Goal: Task Accomplishment & Management: Complete application form

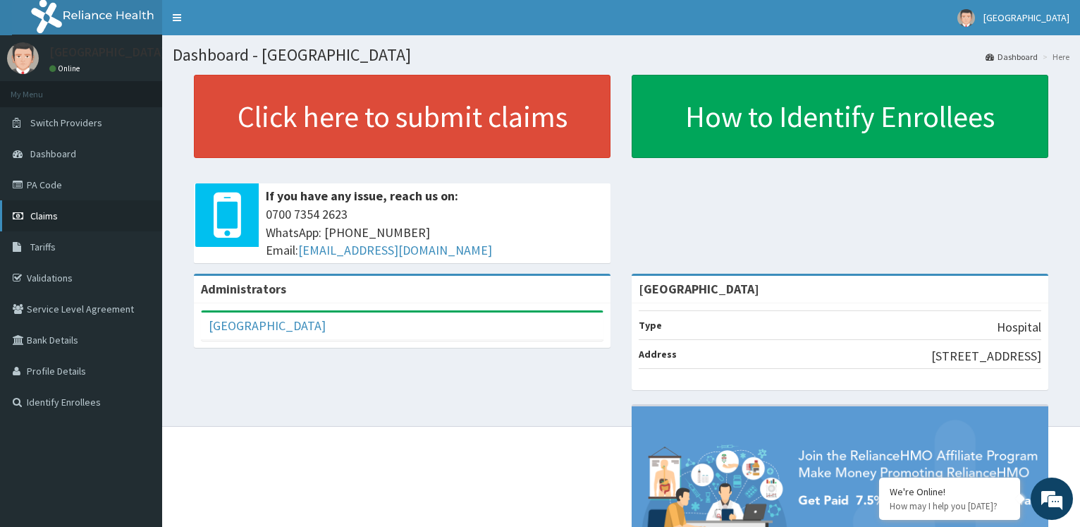
click at [42, 207] on link "Claims" at bounding box center [81, 215] width 162 height 31
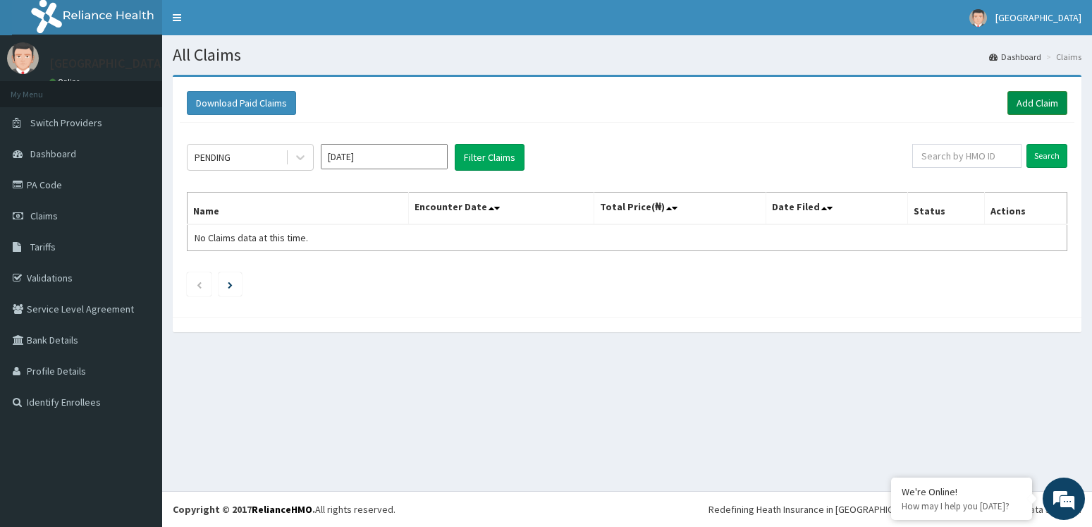
click at [1040, 111] on link "Add Claim" at bounding box center [1038, 103] width 60 height 24
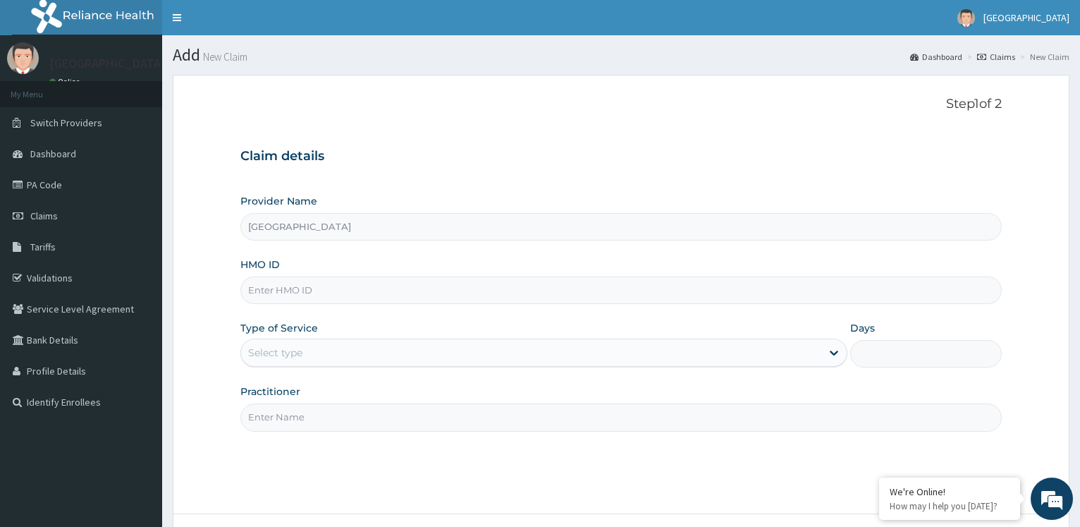
type input "[GEOGRAPHIC_DATA]"
click at [341, 300] on input "HMO ID" at bounding box center [621, 290] width 762 height 28
type input "BLX/102155/A"
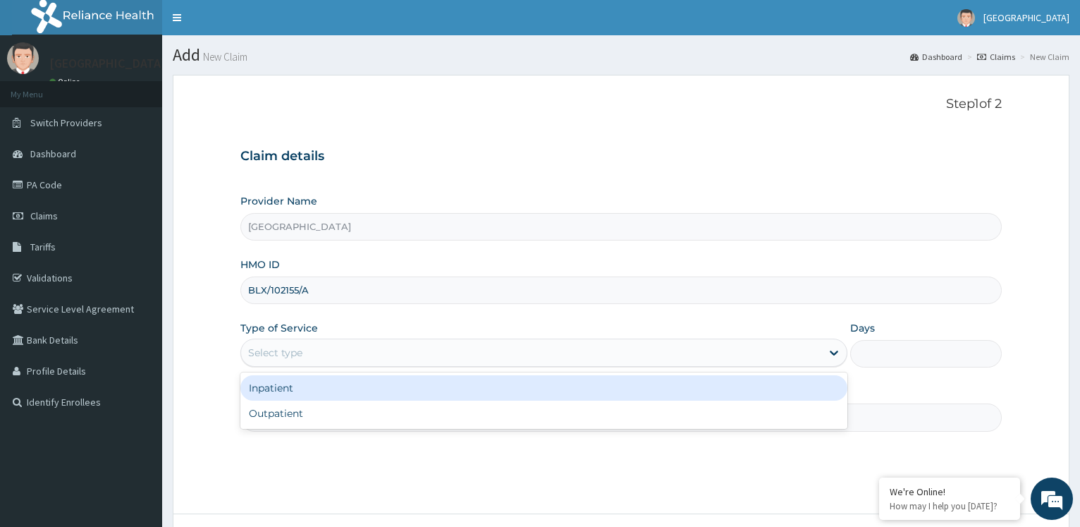
click at [335, 348] on div "Select type" at bounding box center [531, 352] width 580 height 23
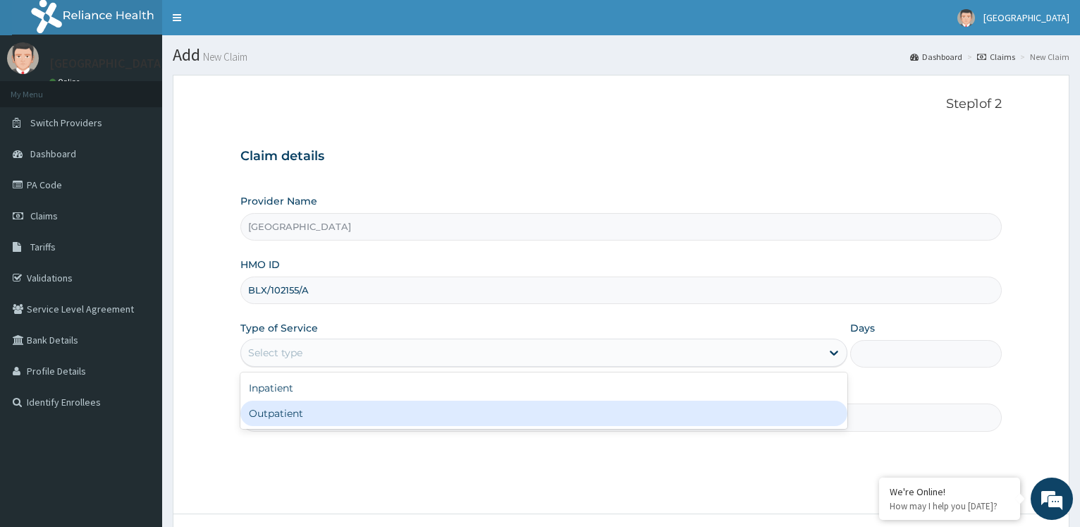
click at [298, 408] on div "Outpatient" at bounding box center [543, 413] width 607 height 25
type input "1"
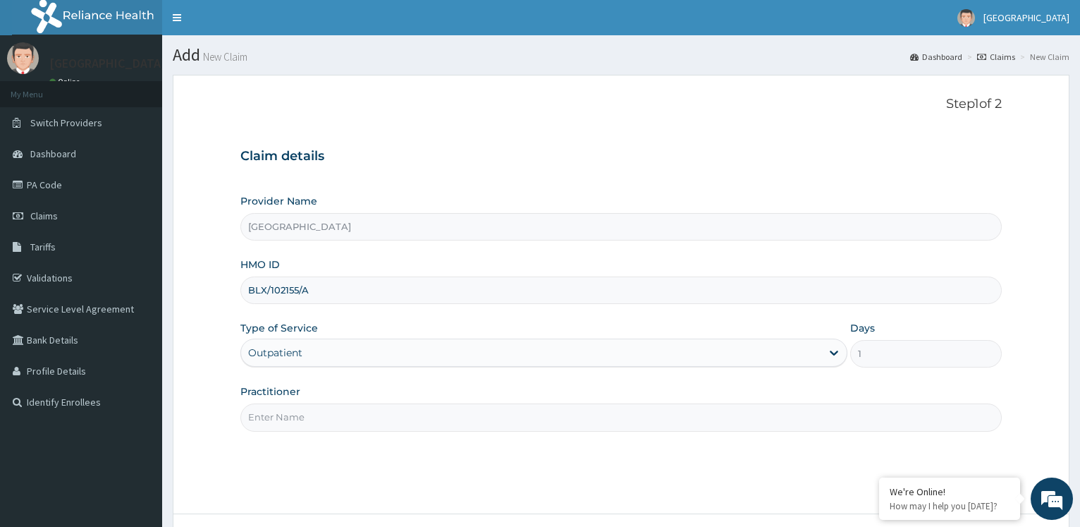
click at [352, 424] on input "Practitioner" at bounding box center [621, 417] width 762 height 28
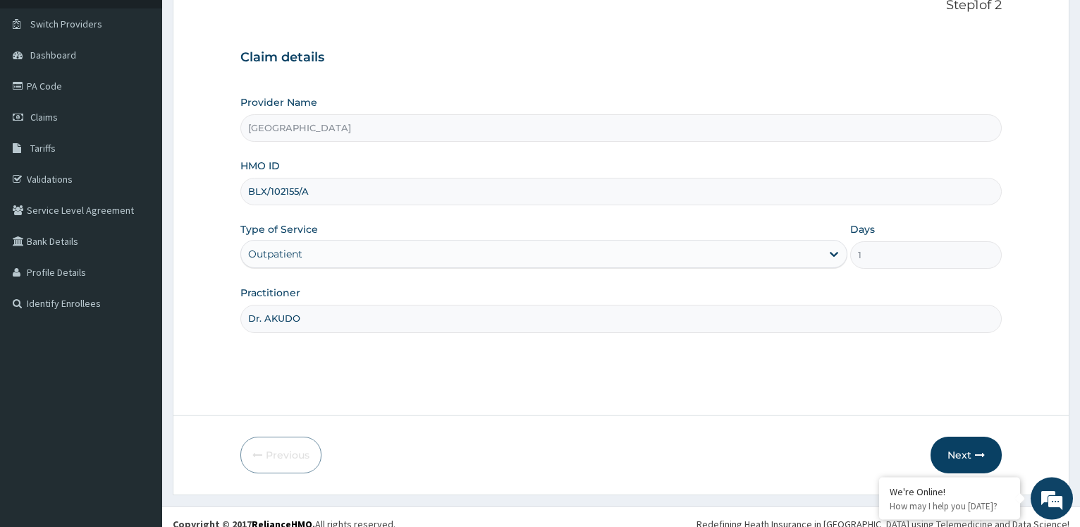
scroll to position [114, 0]
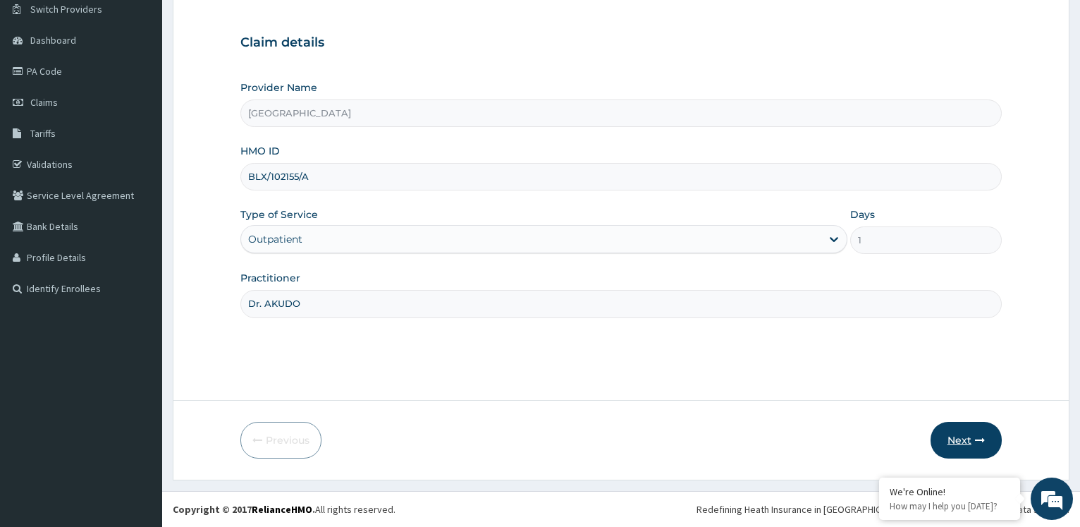
type input "Dr. AKUDO"
click at [963, 439] on button "Next" at bounding box center [966, 440] width 71 height 37
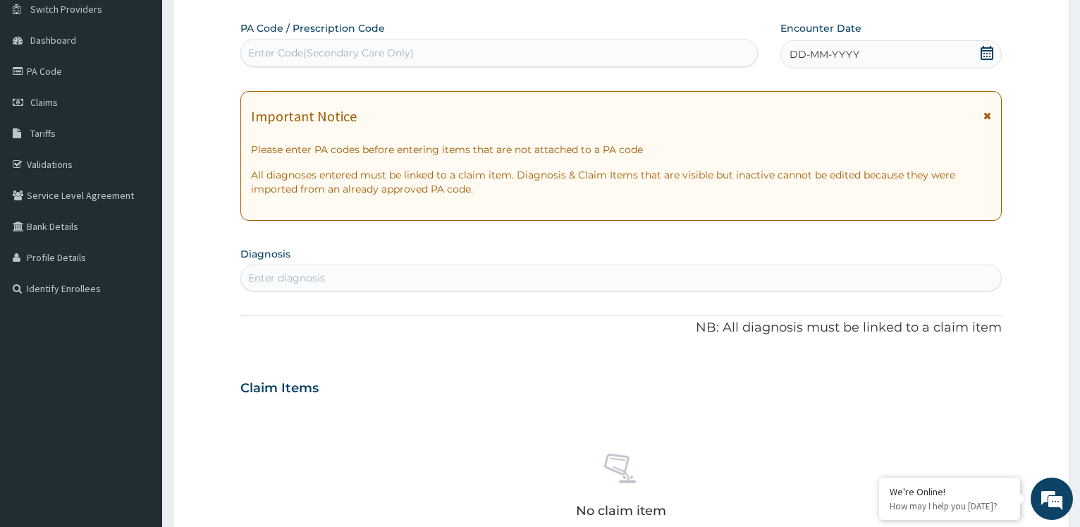
click at [989, 115] on icon at bounding box center [988, 116] width 8 height 10
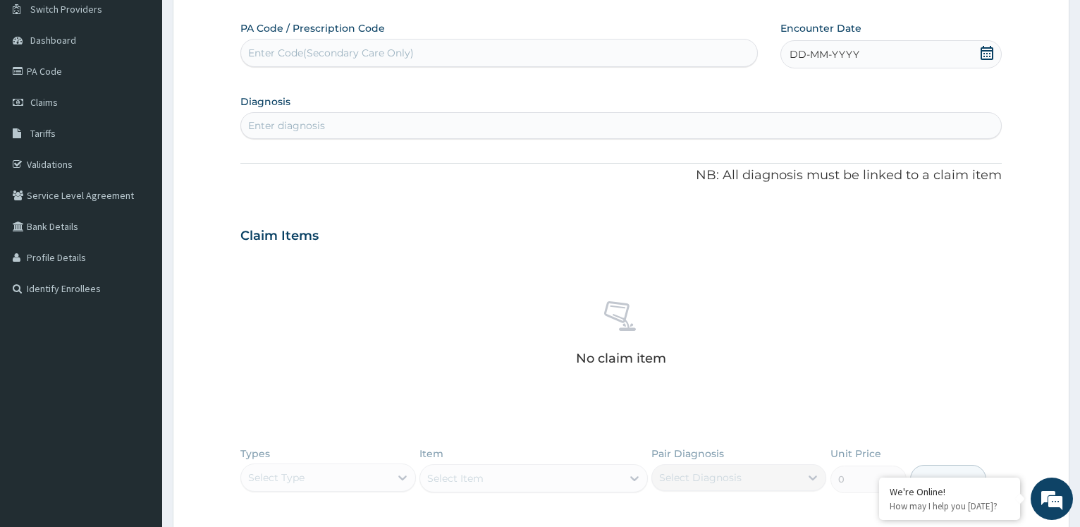
click at [918, 59] on div "DD-MM-YYYY" at bounding box center [891, 54] width 221 height 28
click at [757, 90] on div "September 2025" at bounding box center [837, 94] width 170 height 14
click at [760, 95] on div "September 2025" at bounding box center [837, 94] width 170 height 14
click at [757, 95] on button "Previous Month" at bounding box center [756, 93] width 7 height 7
click at [901, 209] on div "23" at bounding box center [906, 212] width 21 height 21
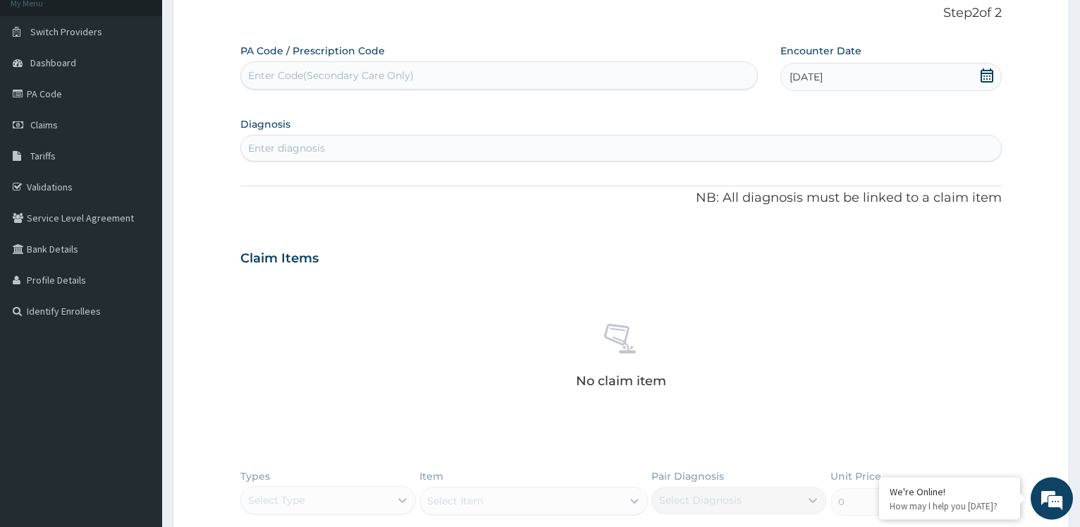
scroll to position [42, 0]
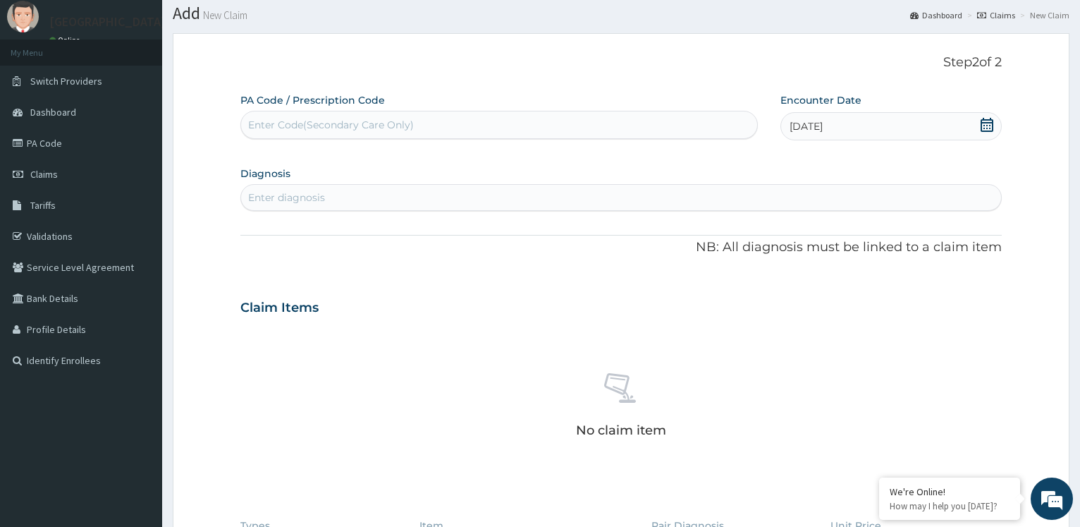
click at [460, 190] on div "Enter diagnosis" at bounding box center [621, 197] width 760 height 23
type input "B"
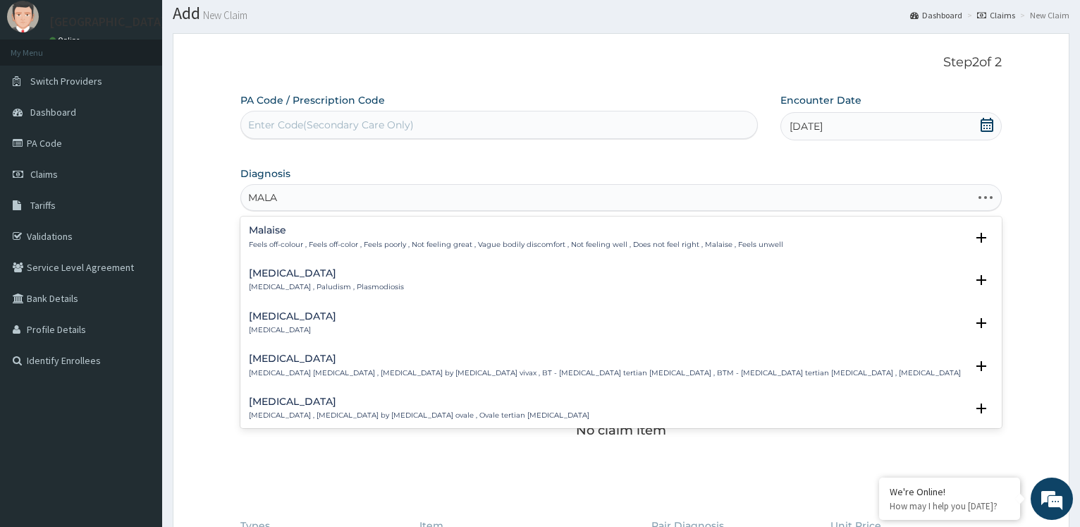
type input "MALAR"
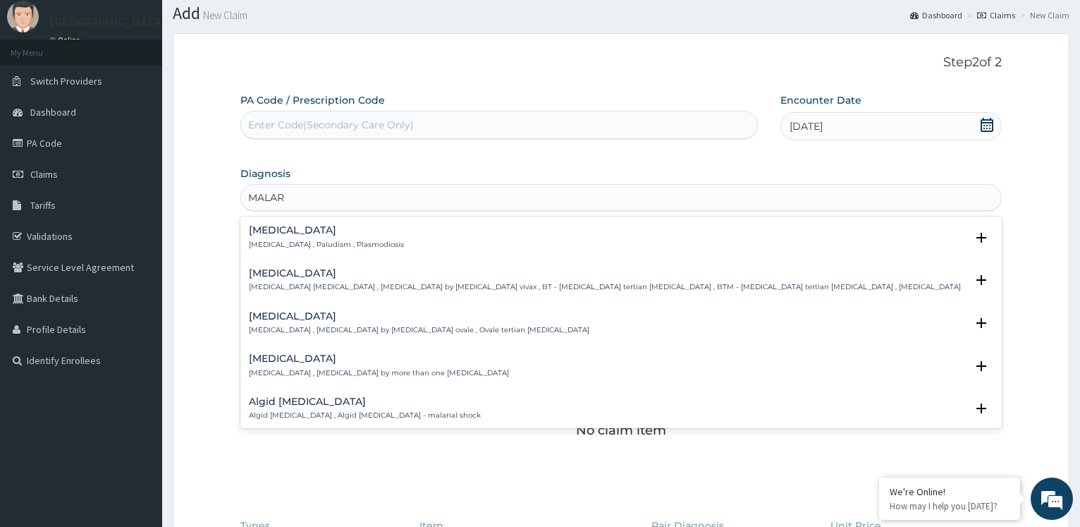
click at [347, 221] on div "Malaria Malaria , Paludism , Plasmodiosis Select Status Query Query covers susp…" at bounding box center [621, 240] width 762 height 43
click at [341, 248] on p "Malaria , Paludism , Plasmodiosis" at bounding box center [326, 245] width 155 height 10
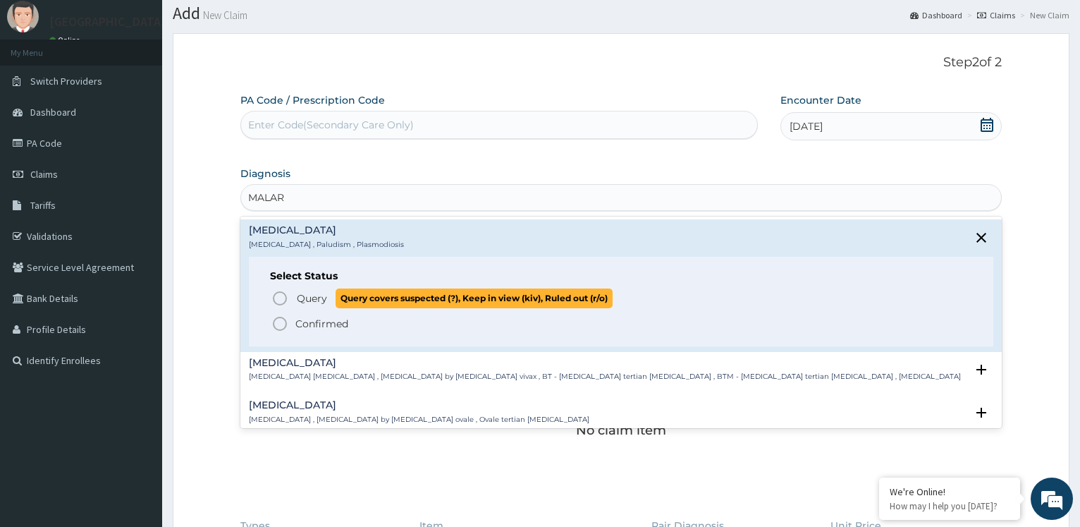
click at [277, 298] on icon "status option query" at bounding box center [280, 298] width 17 height 17
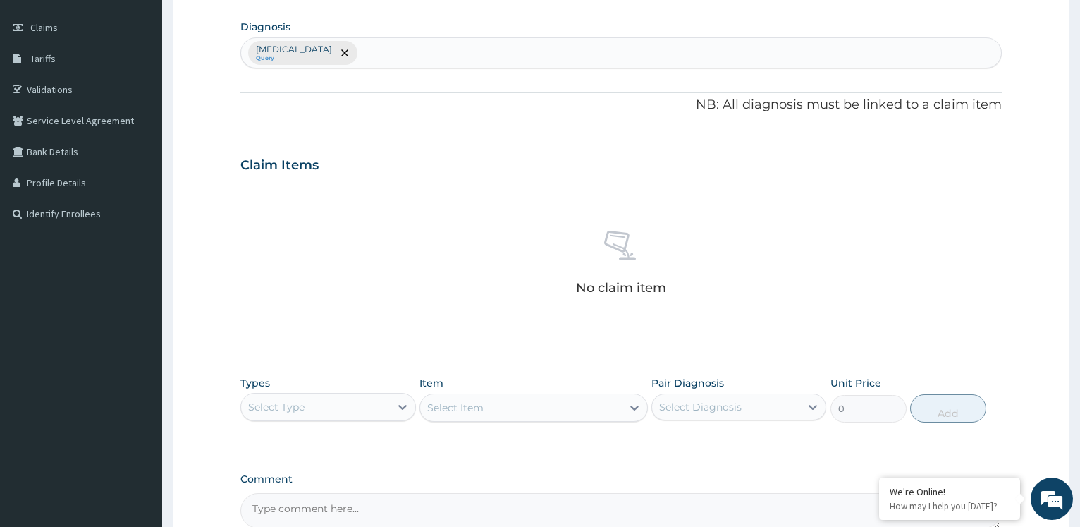
scroll to position [329, 0]
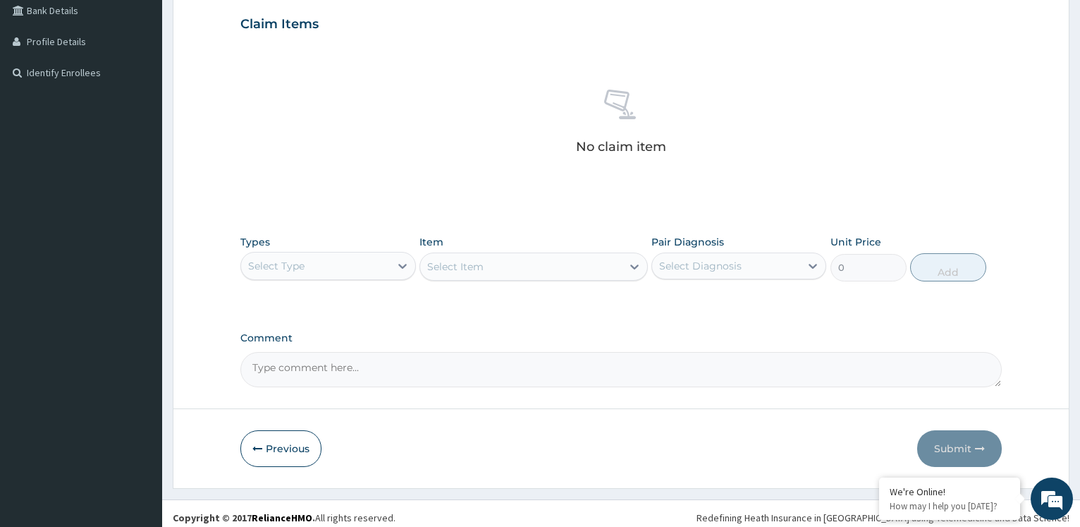
click at [358, 262] on div "Select Type" at bounding box center [315, 266] width 148 height 23
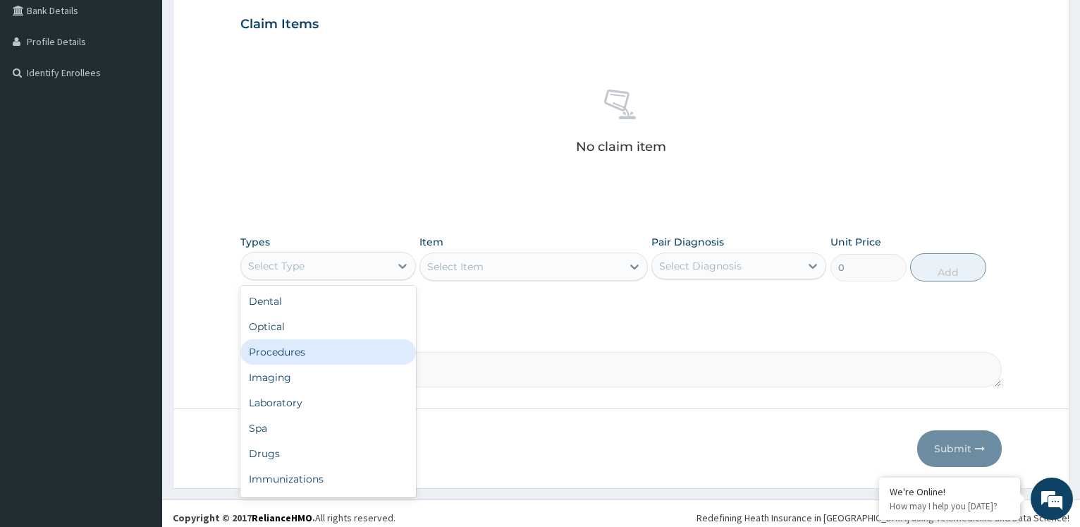
click at [351, 356] on div "Procedures" at bounding box center [327, 351] width 175 height 25
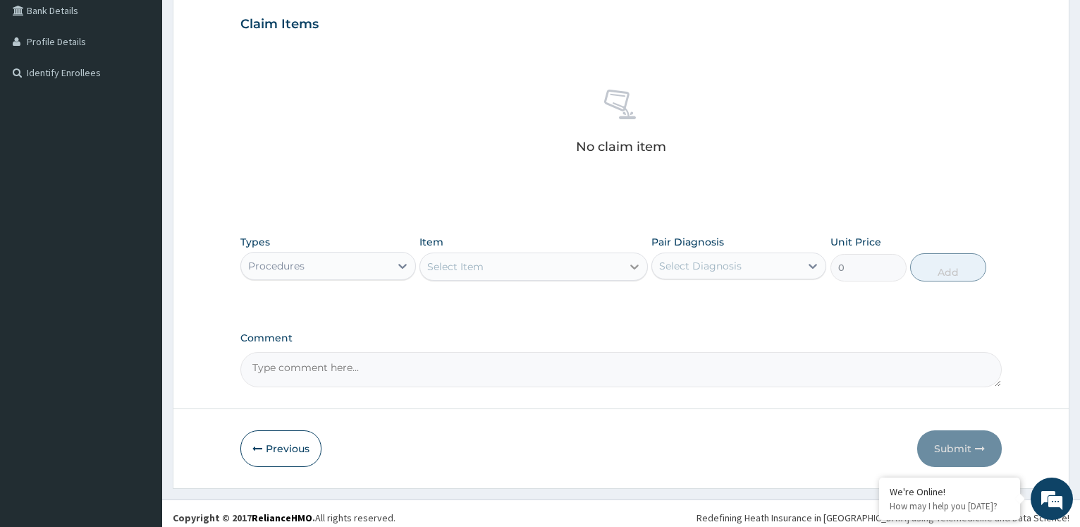
click at [631, 272] on div at bounding box center [634, 266] width 25 height 25
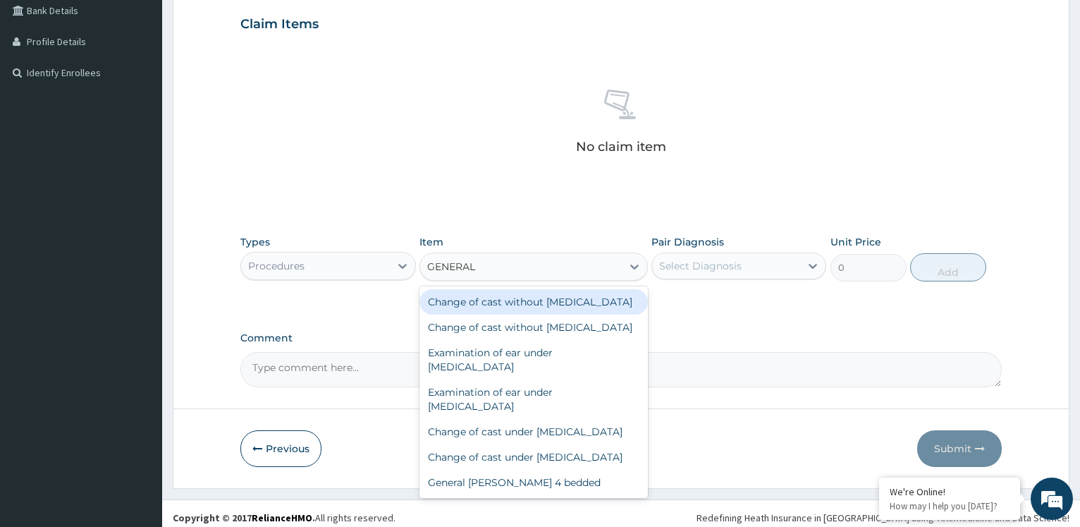
type input "GENERAL"
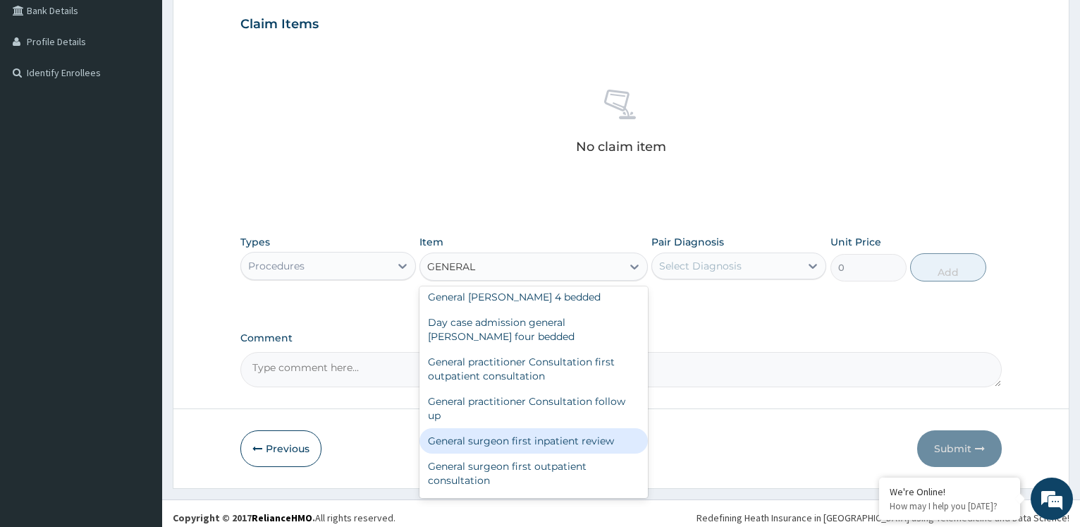
scroll to position [271, 0]
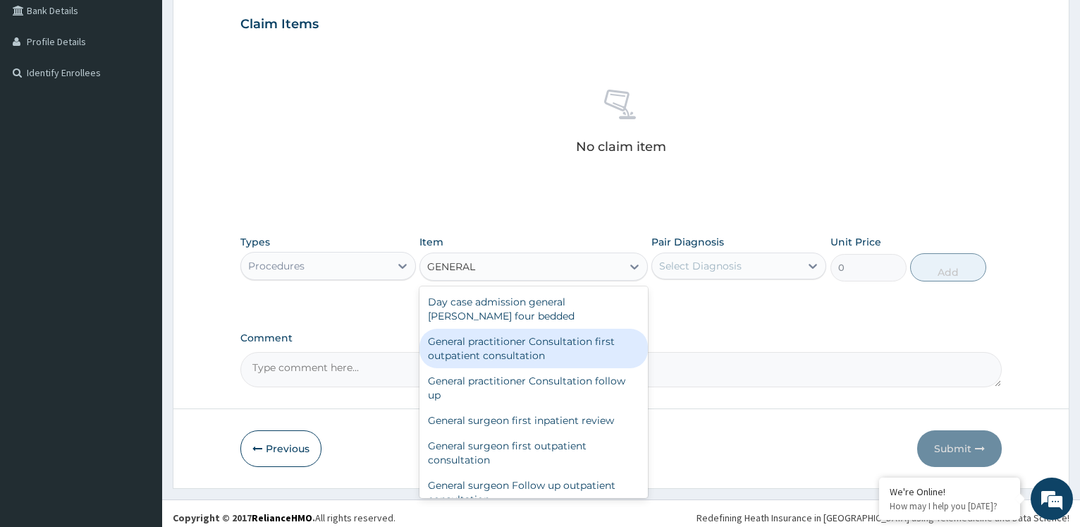
type input "3600"
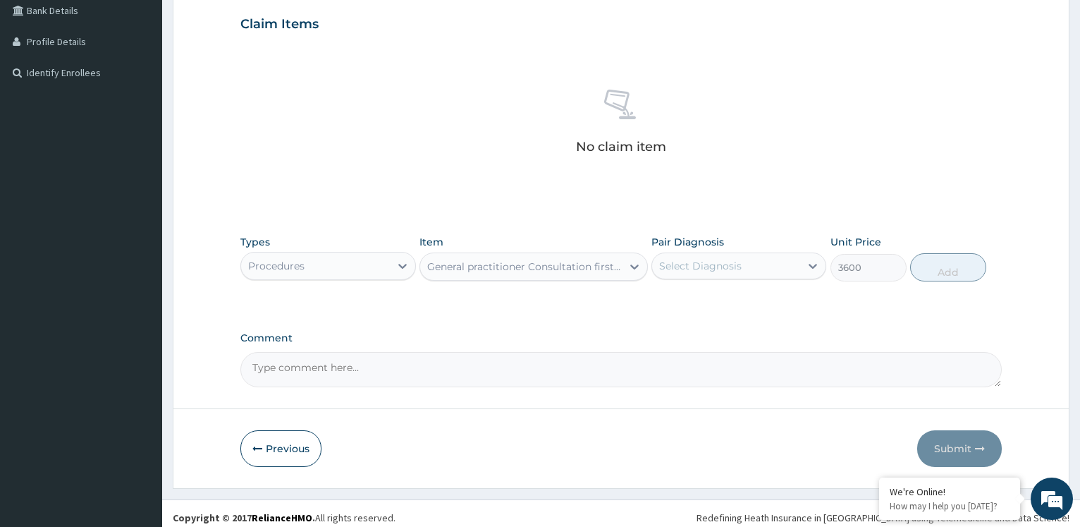
click at [774, 267] on div "Select Diagnosis" at bounding box center [726, 266] width 148 height 23
checkbox input "true"
click at [932, 262] on button "Add" at bounding box center [949, 267] width 76 height 28
type input "0"
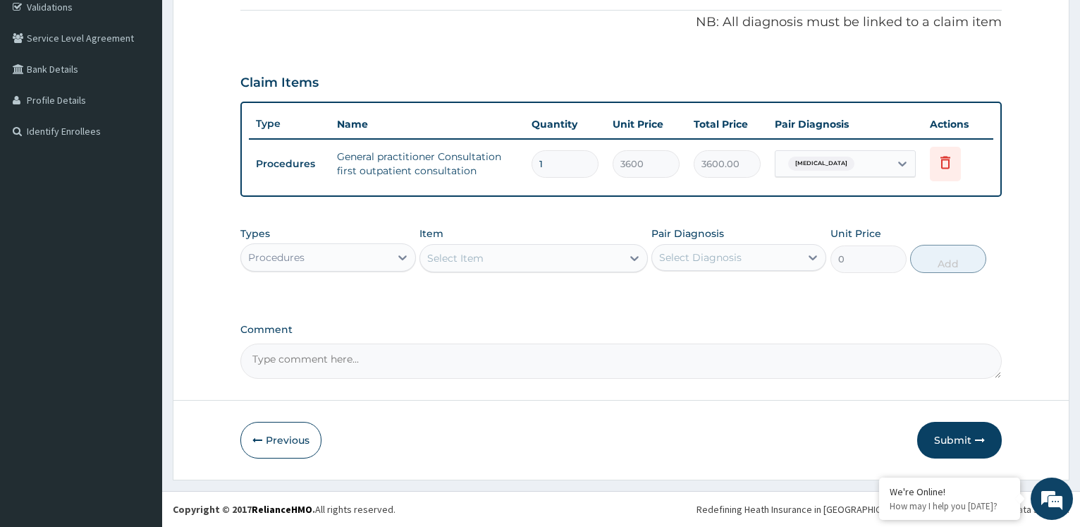
click at [341, 260] on div "Procedures" at bounding box center [315, 257] width 148 height 23
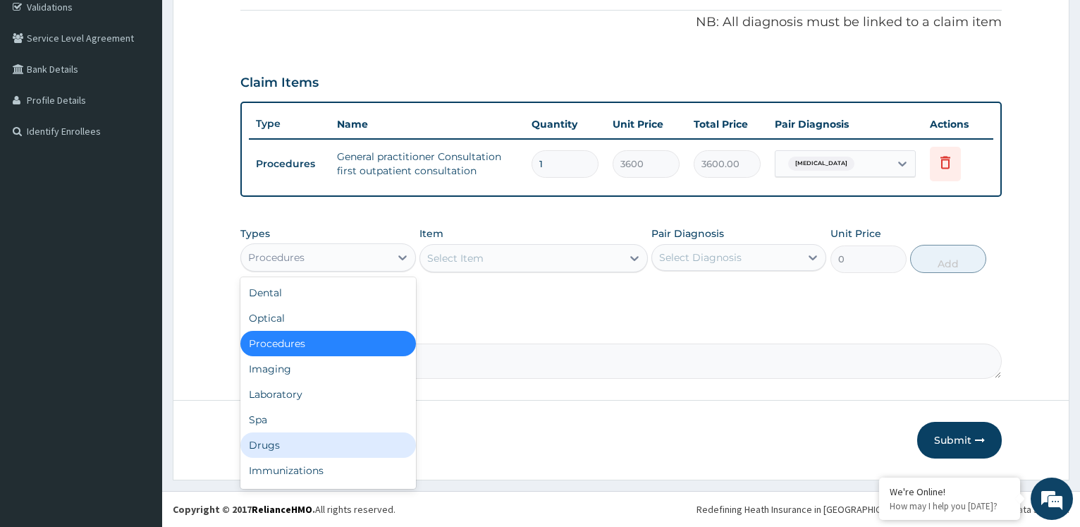
click at [296, 452] on div "Drugs" at bounding box center [327, 444] width 175 height 25
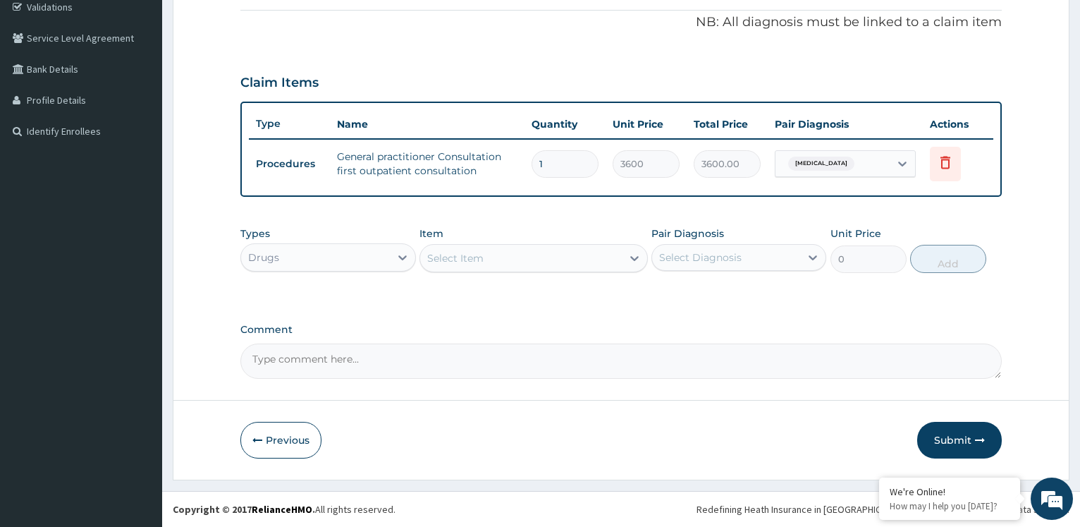
click at [570, 262] on div "Select Item" at bounding box center [521, 258] width 202 height 23
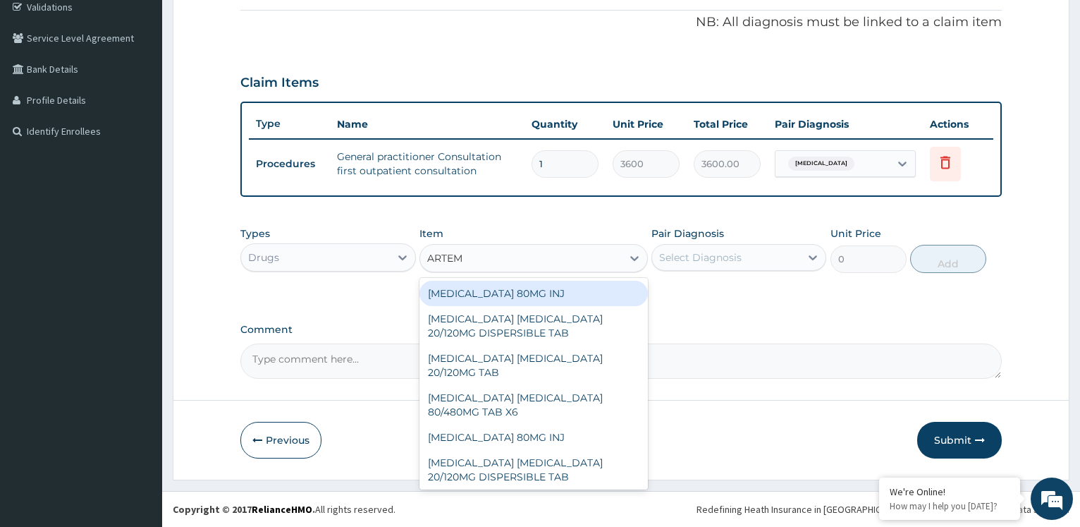
type input "ARTEME"
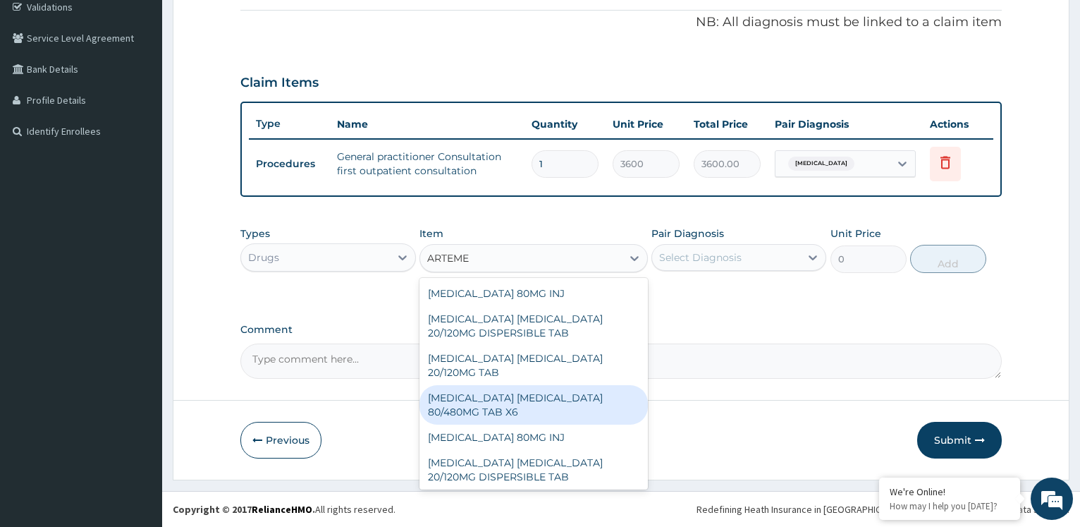
click at [567, 410] on div "ARTEMETHER LUMEFANTRINE 80/480MG TAB X6" at bounding box center [534, 404] width 229 height 39
type input "262.5"
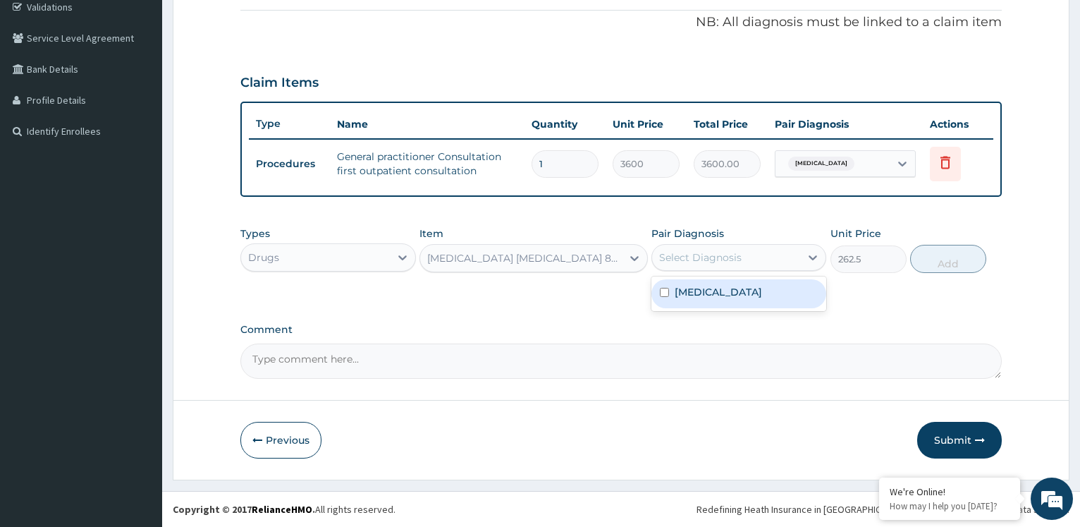
click at [712, 257] on div "Select Diagnosis" at bounding box center [700, 257] width 83 height 14
click at [717, 293] on div "Malaria" at bounding box center [739, 293] width 175 height 29
checkbox input "true"
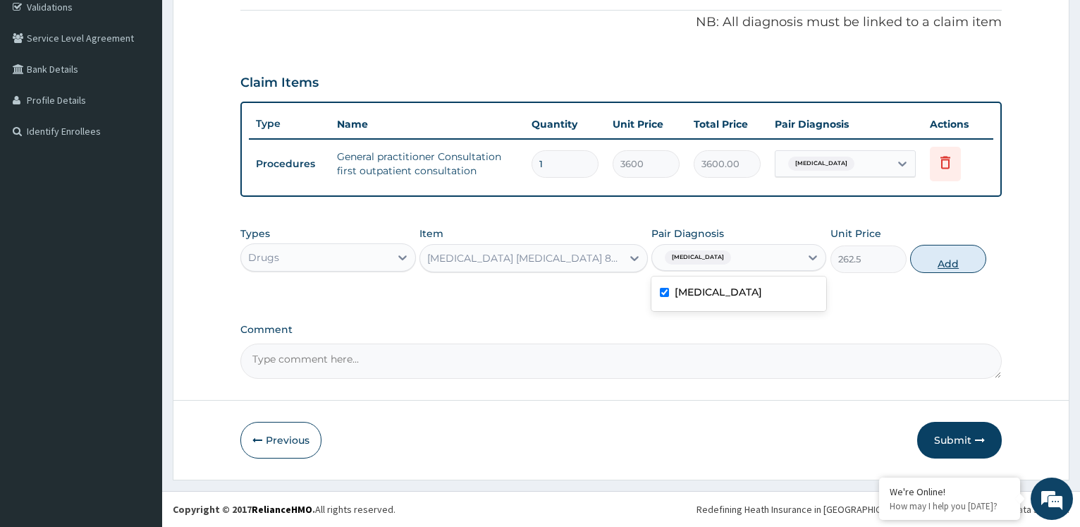
click at [965, 260] on button "Add" at bounding box center [949, 259] width 76 height 28
type input "0"
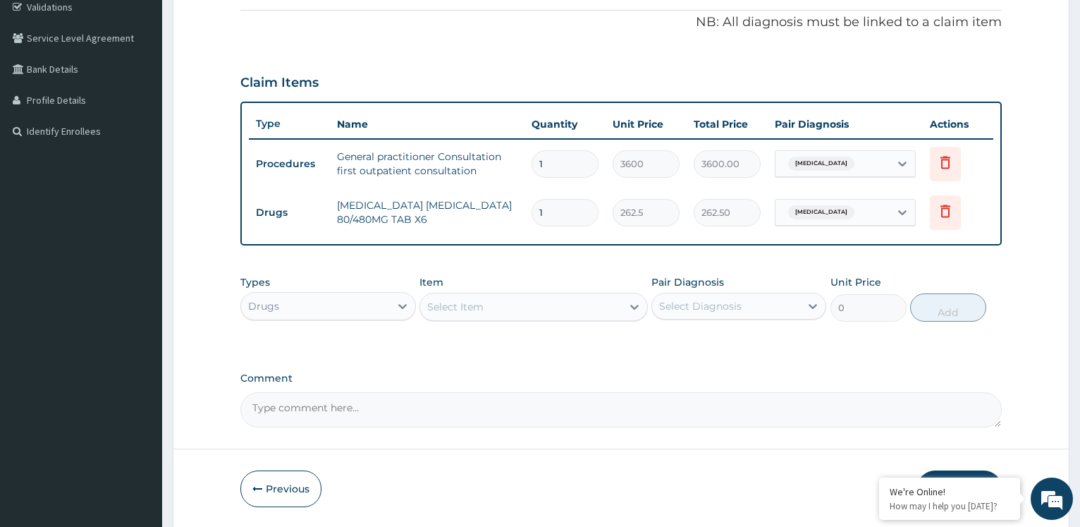
click at [331, 307] on div "Drugs" at bounding box center [315, 306] width 148 height 23
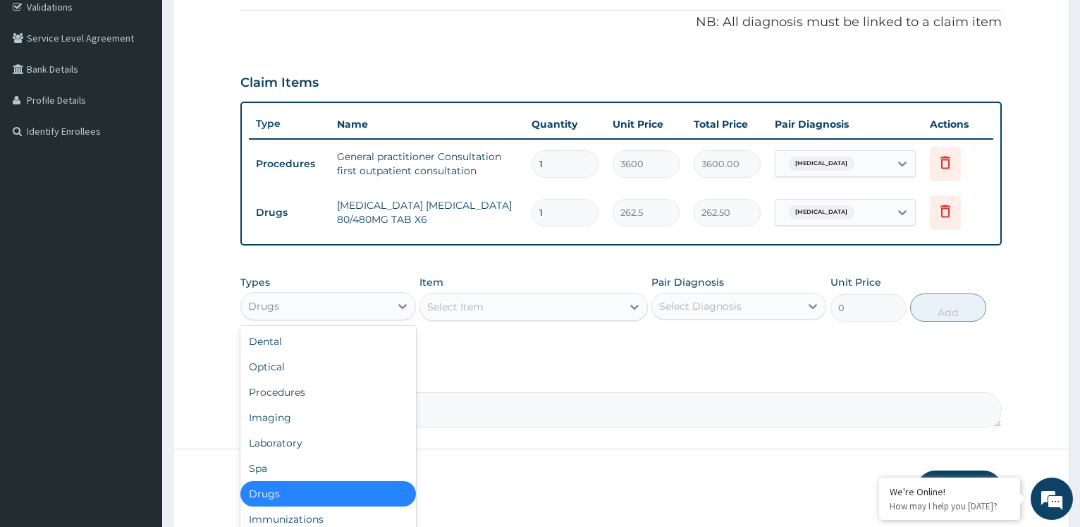
click at [513, 299] on div "Select Item" at bounding box center [521, 307] width 202 height 23
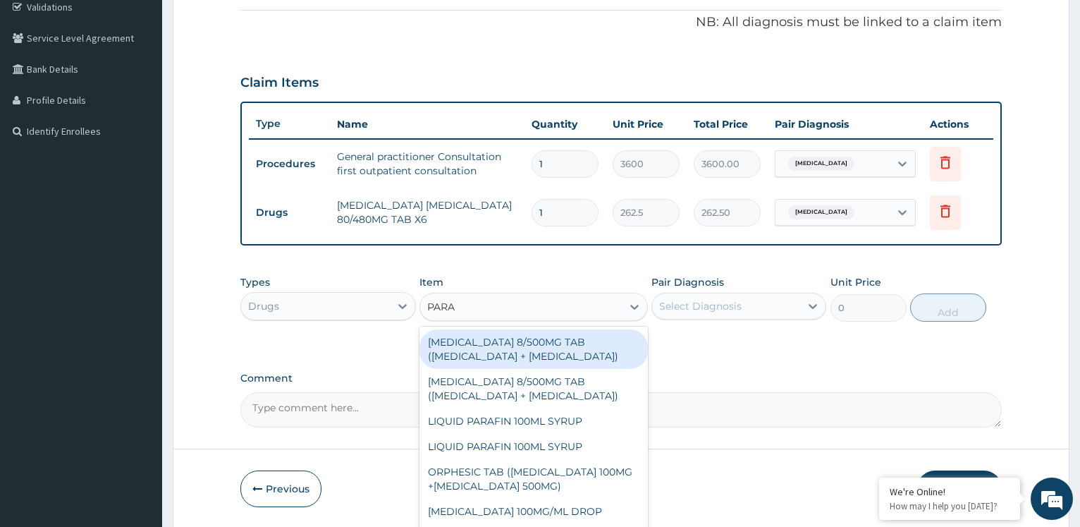
type input "PARAC"
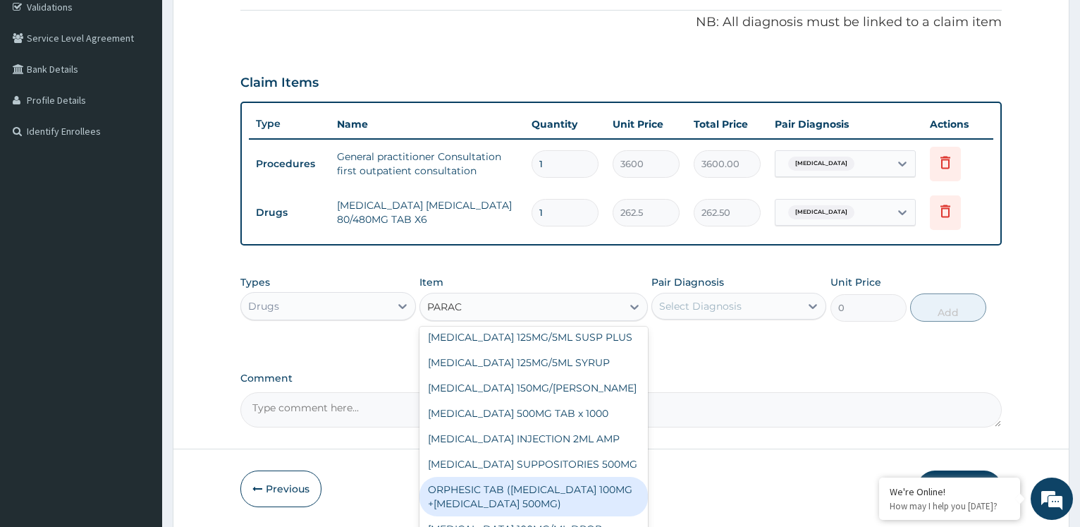
scroll to position [152, 0]
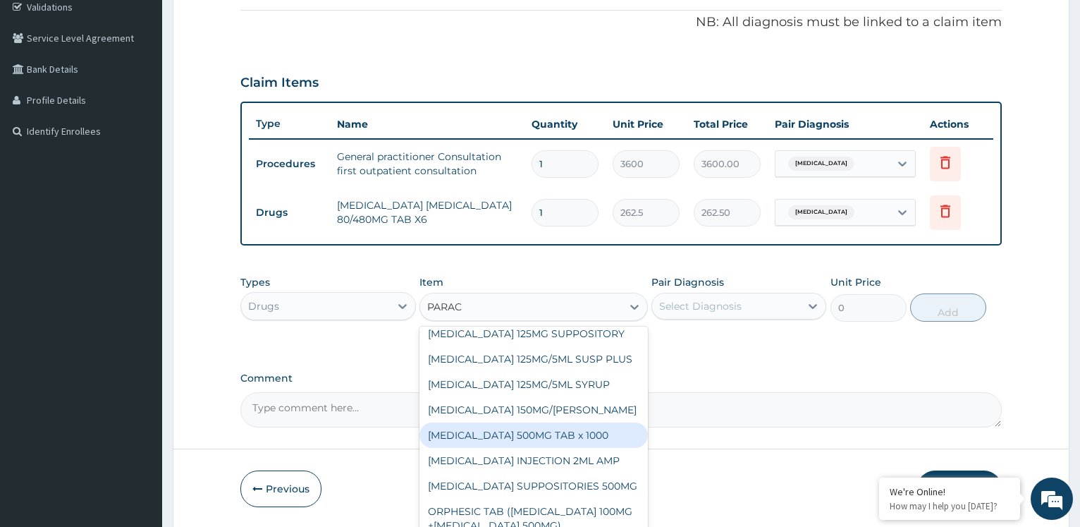
click at [480, 434] on div "PARACETAMOL 500MG TAB x 1000" at bounding box center [534, 434] width 229 height 25
type input "11.025"
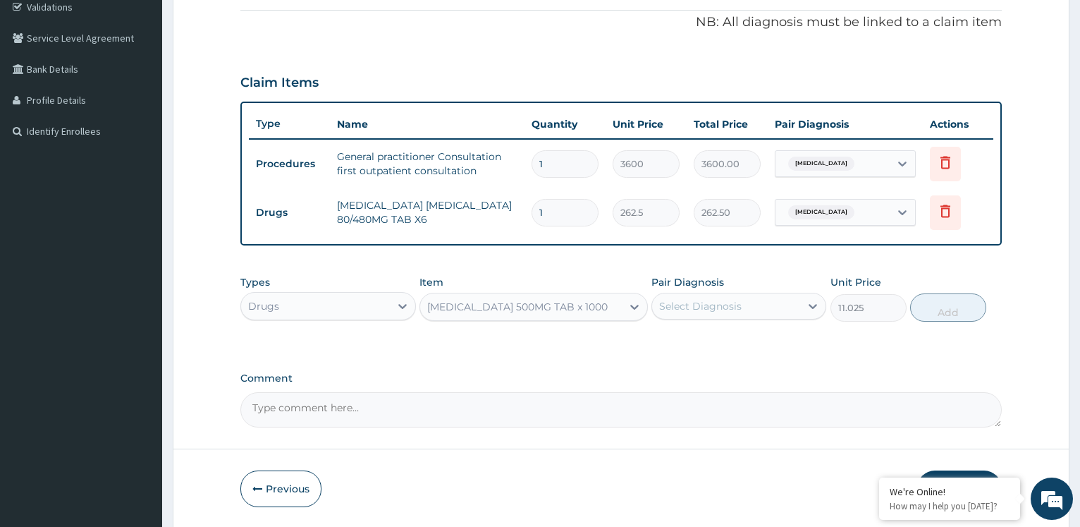
click at [684, 303] on div "Select Diagnosis" at bounding box center [700, 306] width 83 height 14
click at [675, 339] on div "Malaria" at bounding box center [739, 342] width 175 height 29
checkbox input "true"
click at [950, 296] on button "Add" at bounding box center [949, 307] width 76 height 28
type input "0"
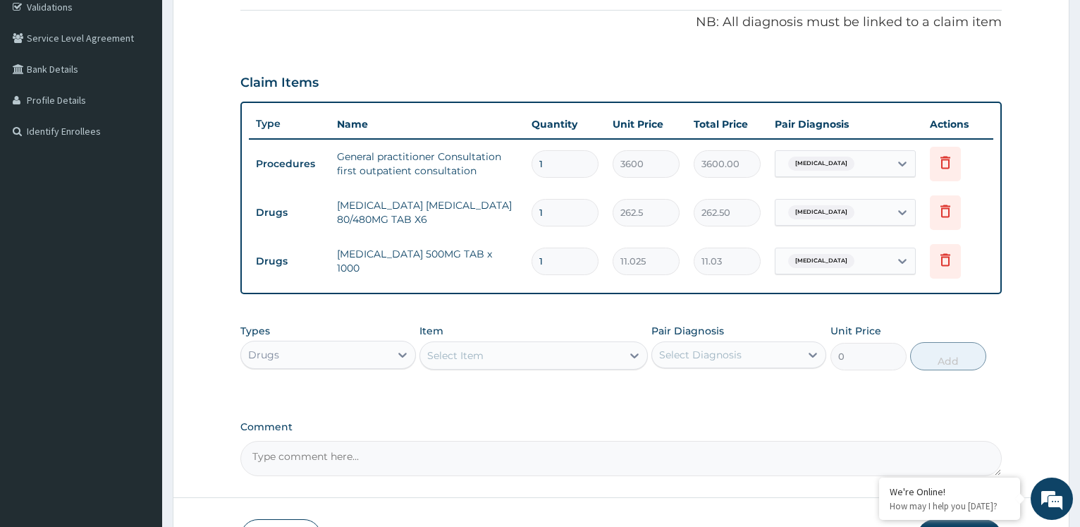
type input "18"
type input "198.45"
type input "18"
click at [579, 221] on input "1" at bounding box center [565, 213] width 67 height 28
type input "0.00"
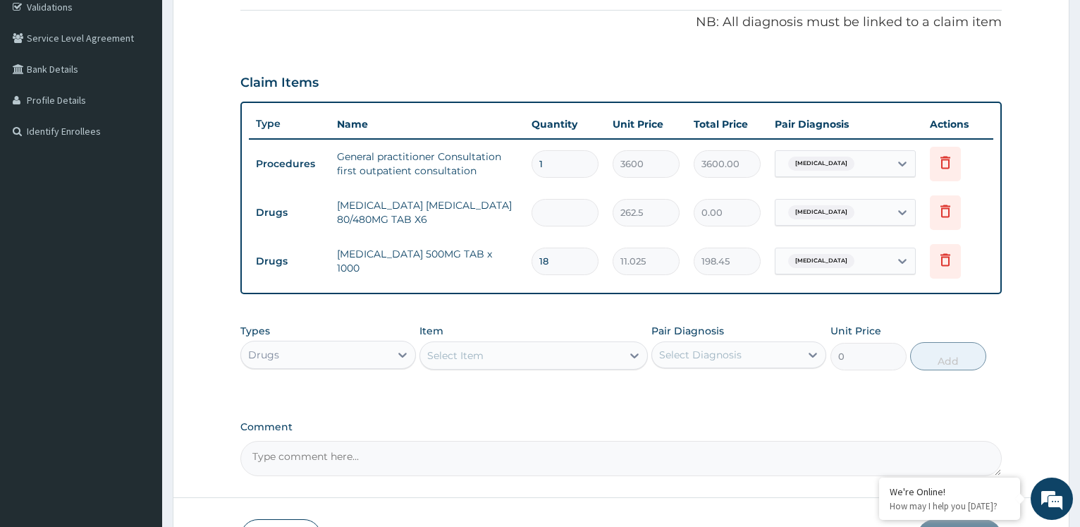
type input "6"
type input "1575.00"
type input "6"
click at [593, 355] on div "Select Item" at bounding box center [521, 355] width 202 height 23
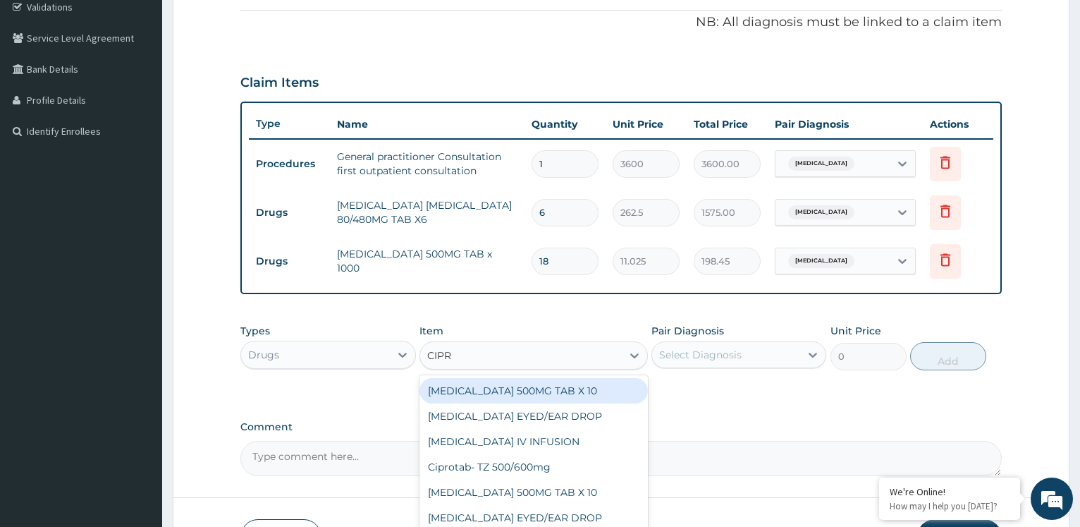
type input "CIPRO"
type input "63"
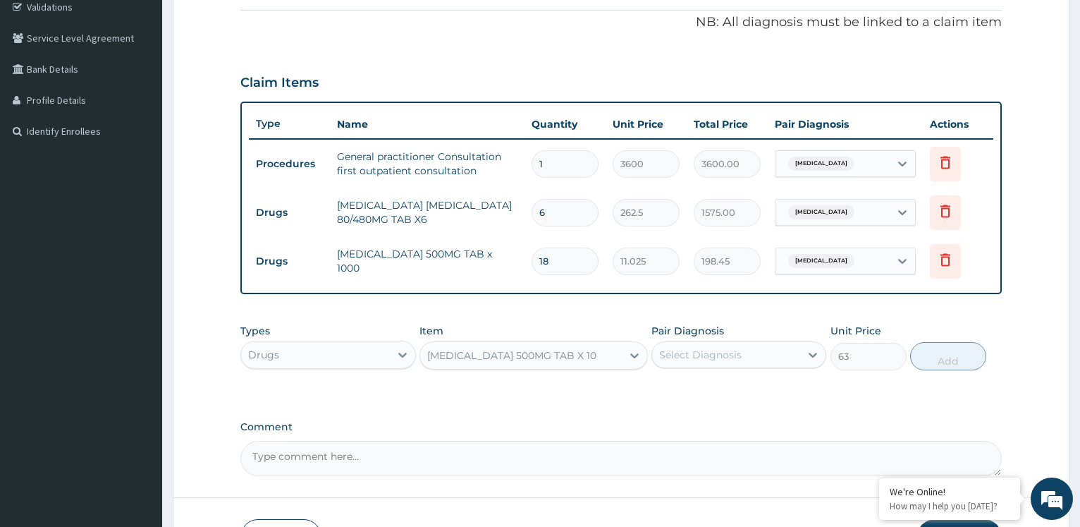
click at [776, 351] on div "Select Diagnosis" at bounding box center [726, 354] width 148 height 23
checkbox input "true"
click at [956, 352] on button "Add" at bounding box center [949, 356] width 76 height 28
type input "0"
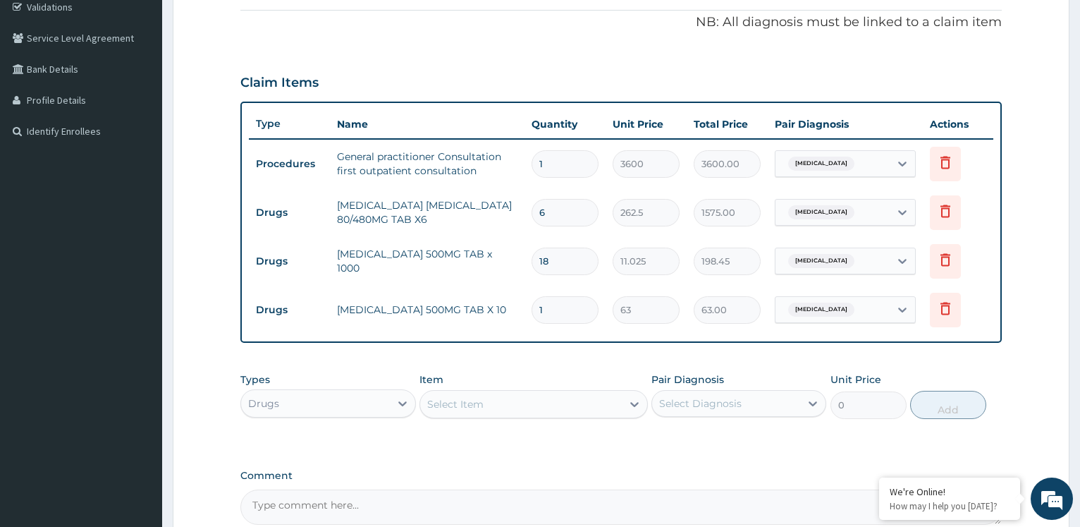
type input "14"
type input "882.00"
type input "14"
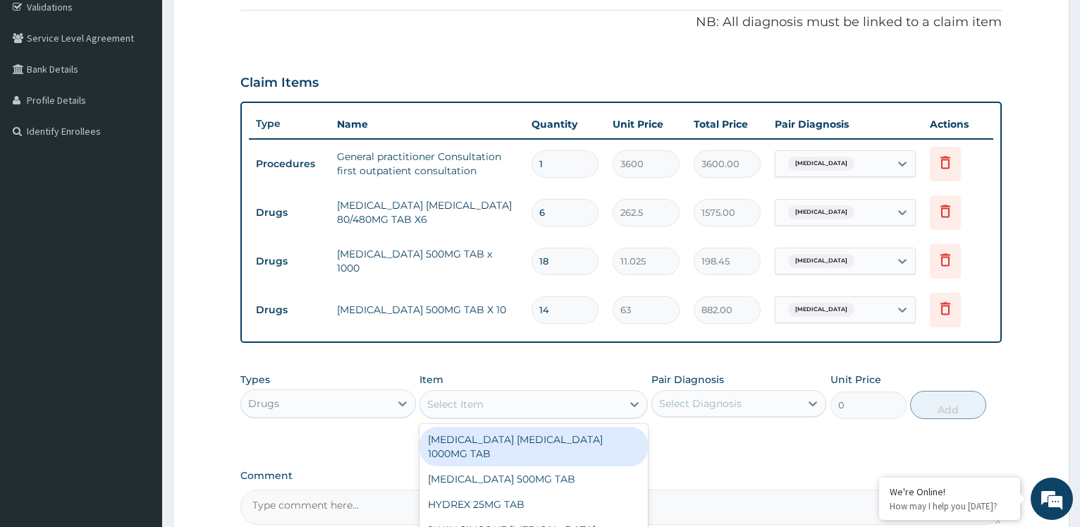
click at [608, 408] on div "Select Item" at bounding box center [521, 404] width 202 height 23
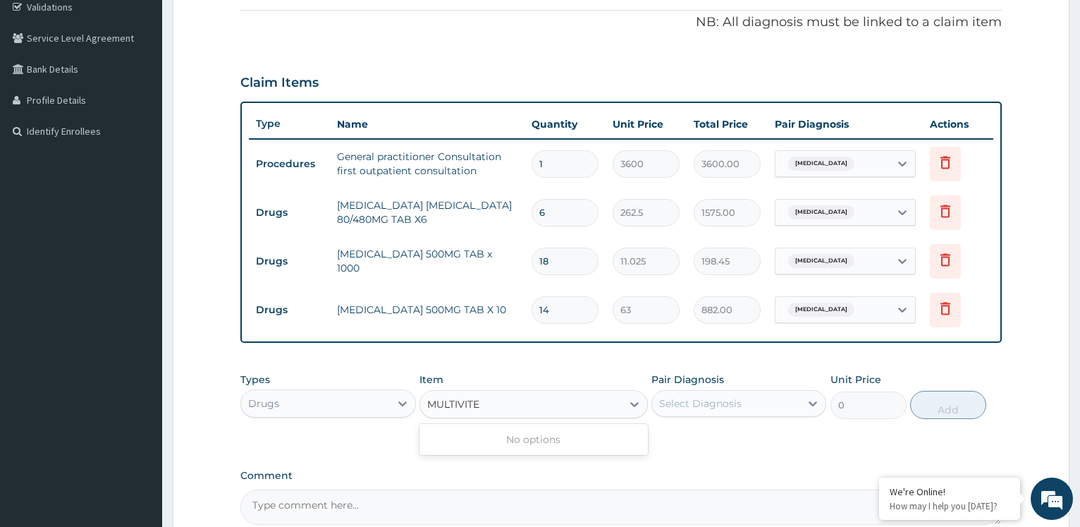
type input "MULTIVIT"
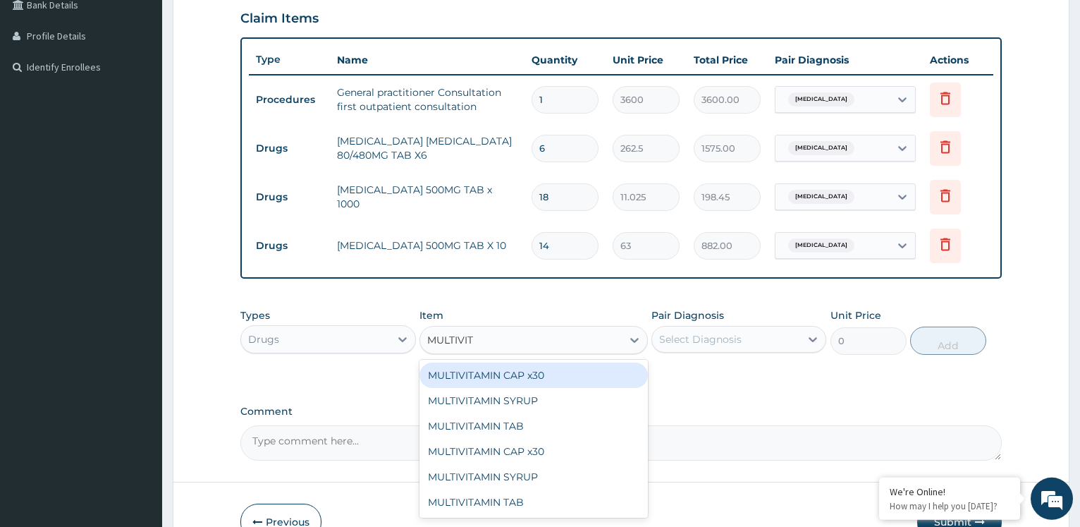
scroll to position [417, 0]
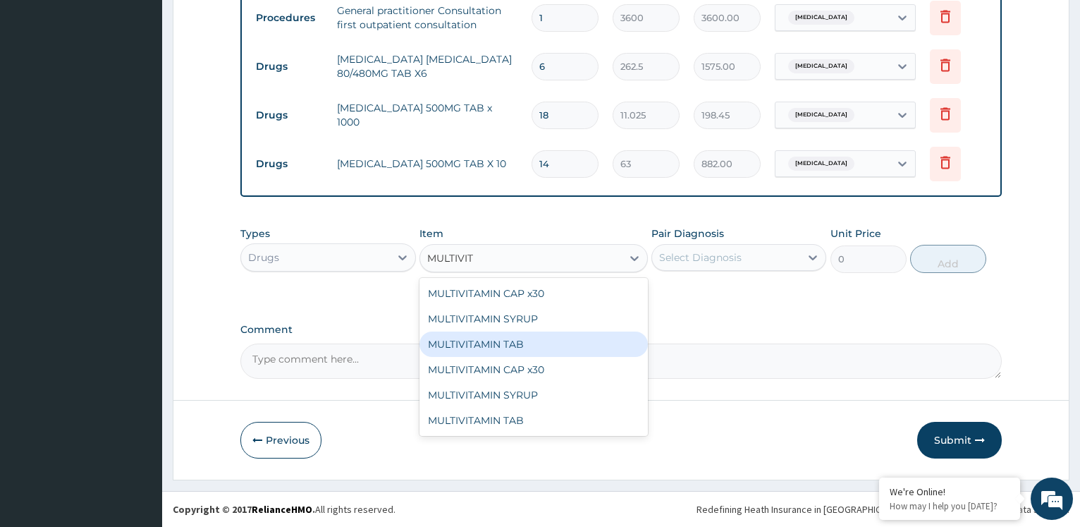
click at [566, 341] on div "MULTIVITAMIN TAB" at bounding box center [534, 343] width 229 height 25
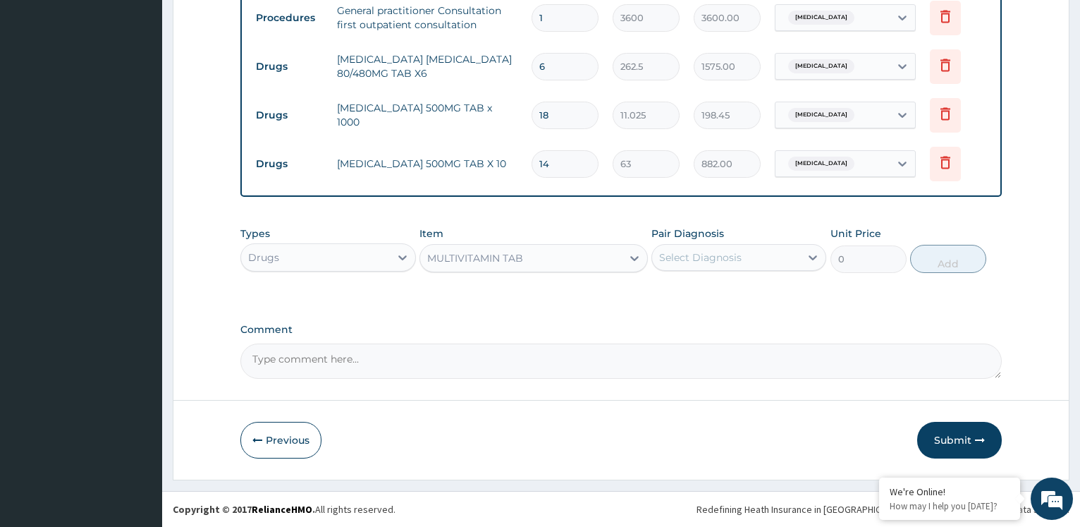
type input "31.5"
click at [781, 255] on div "Select Diagnosis" at bounding box center [726, 257] width 148 height 23
checkbox input "true"
click at [950, 258] on button "Add" at bounding box center [949, 259] width 76 height 28
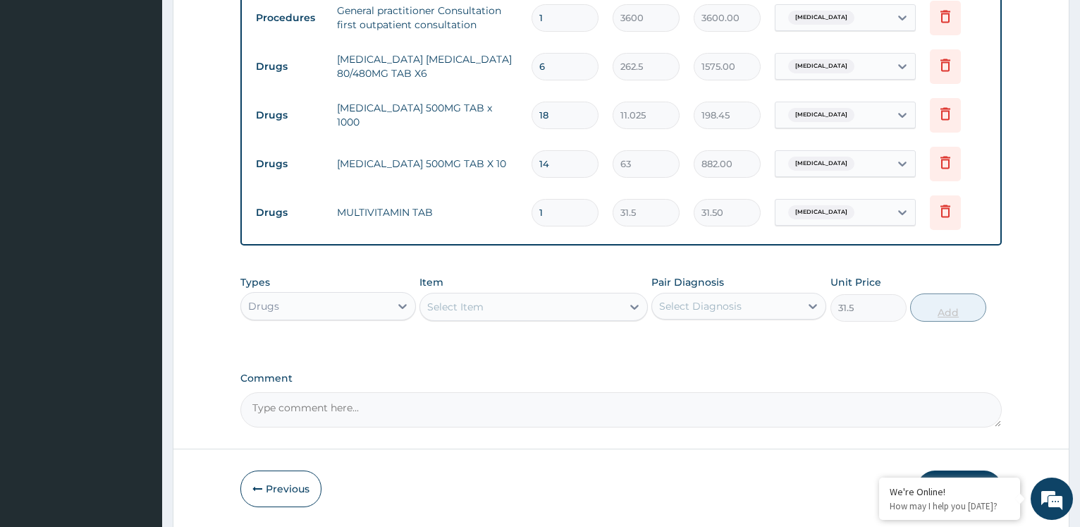
type input "0"
type input "0.00"
type input "1"
type input "31.50"
type input "14"
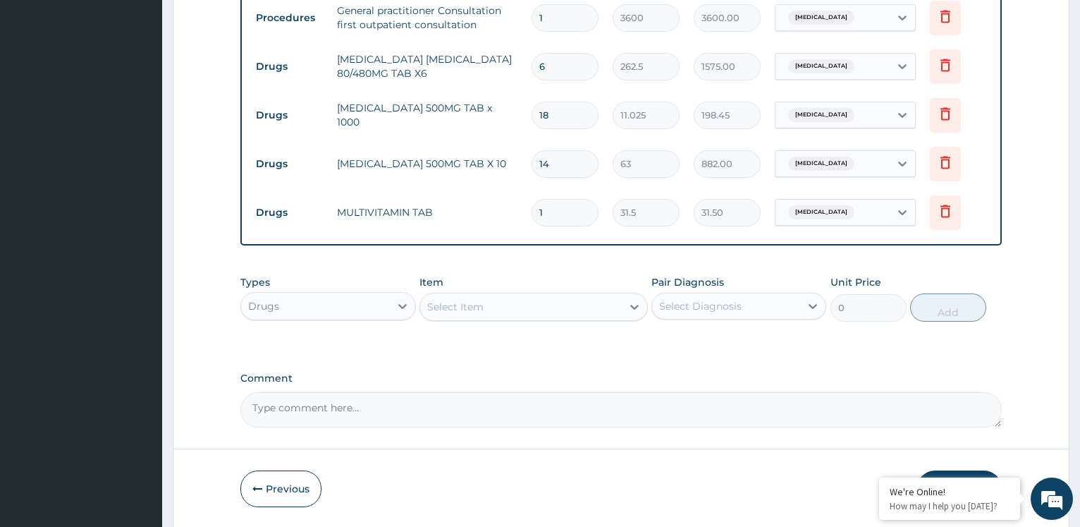
type input "441.00"
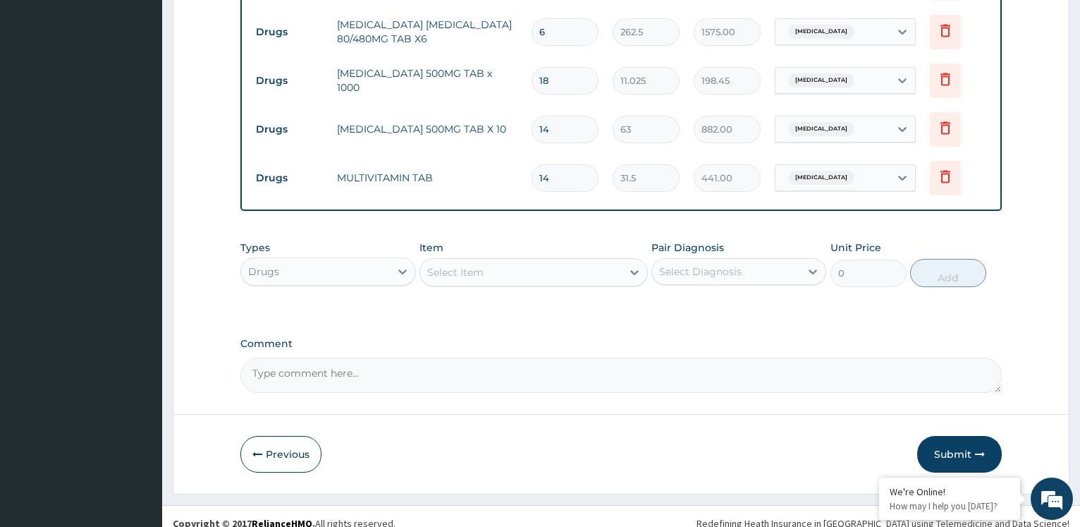
scroll to position [465, 0]
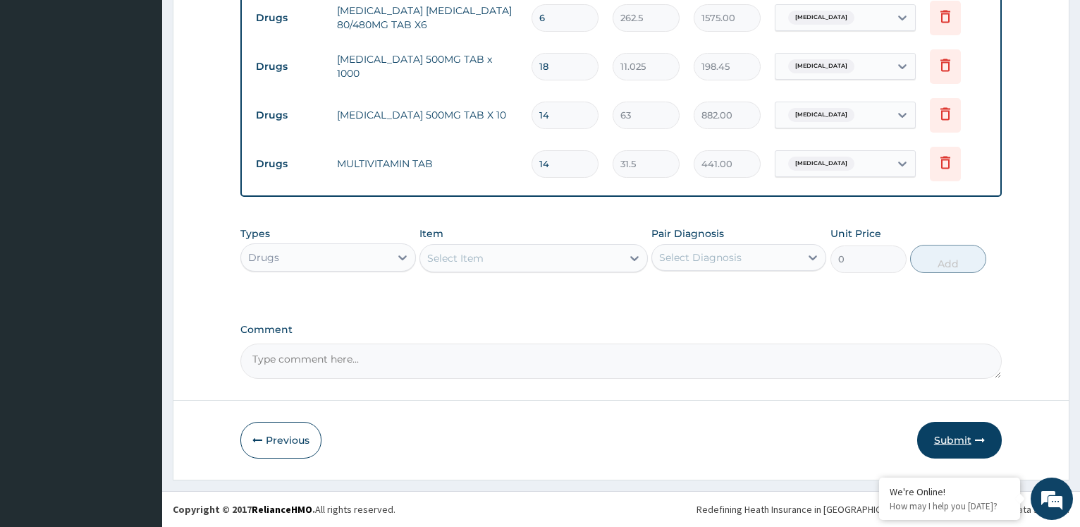
type input "14"
click at [974, 440] on button "Submit" at bounding box center [960, 440] width 85 height 37
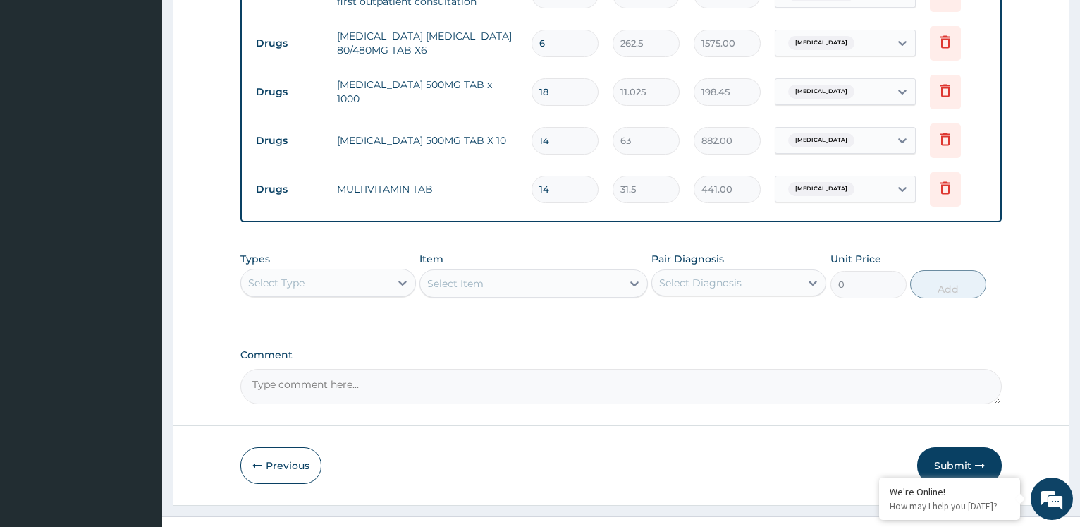
scroll to position [618, 0]
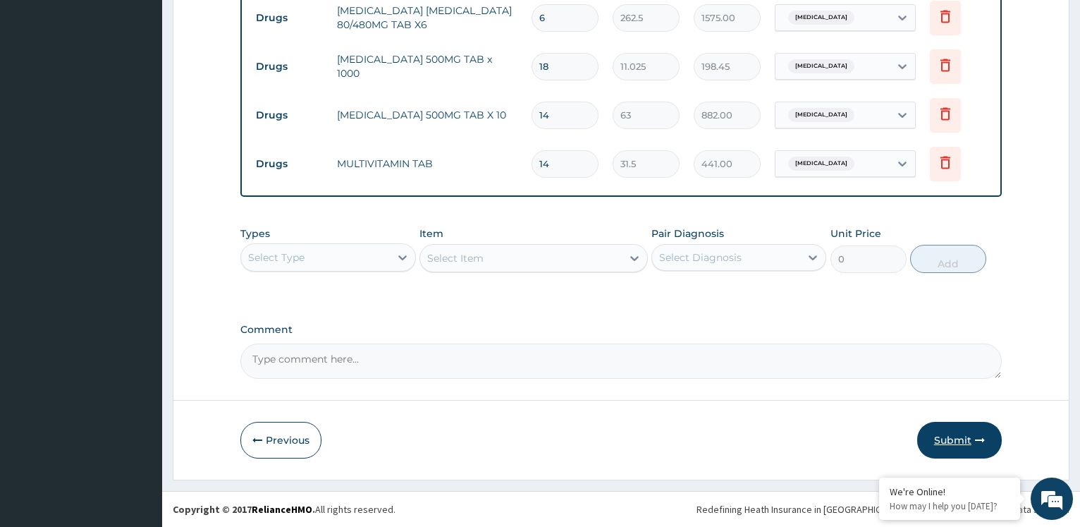
click at [951, 430] on button "Submit" at bounding box center [960, 440] width 85 height 37
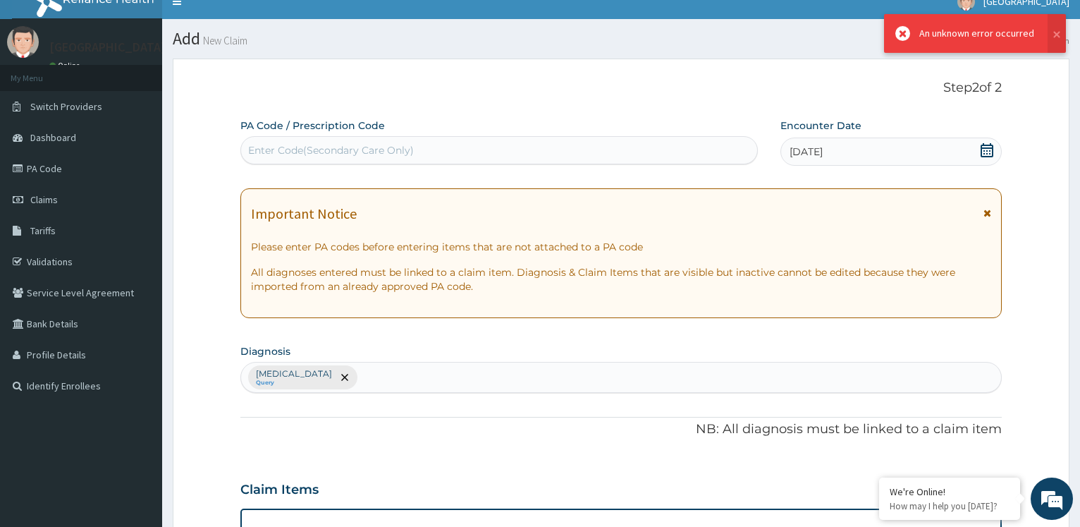
scroll to position [0, 0]
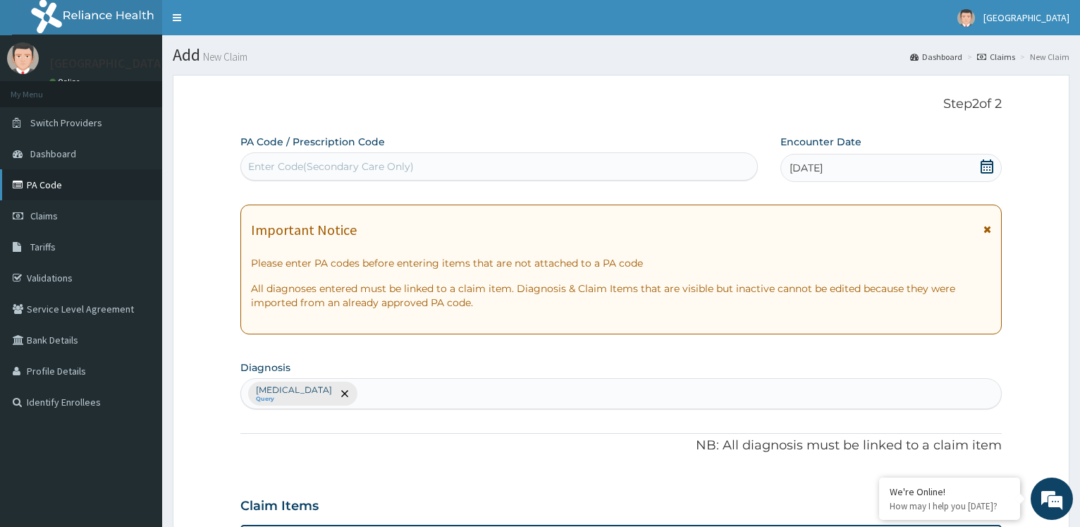
click at [52, 192] on link "PA Code" at bounding box center [81, 184] width 162 height 31
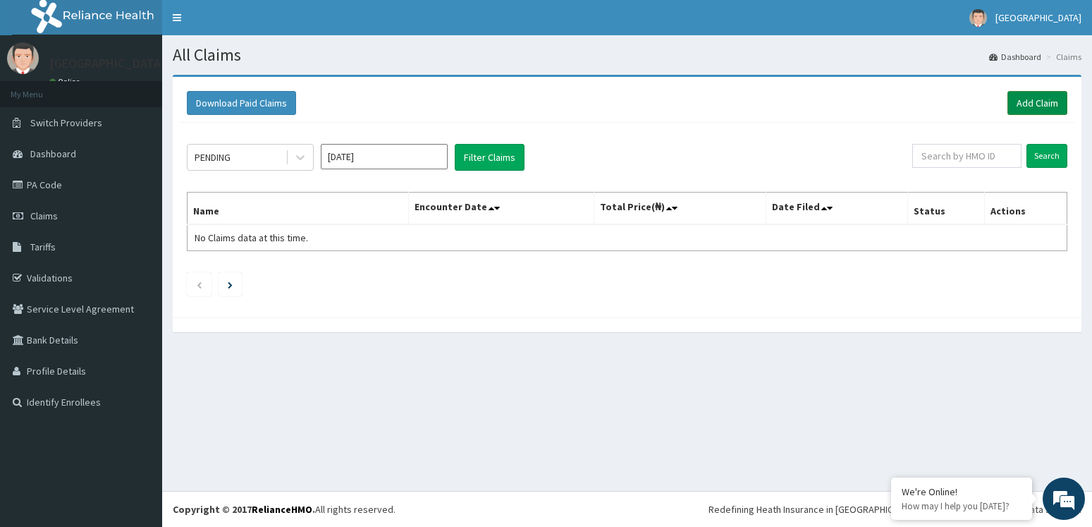
click at [1019, 104] on link "Add Claim" at bounding box center [1038, 103] width 60 height 24
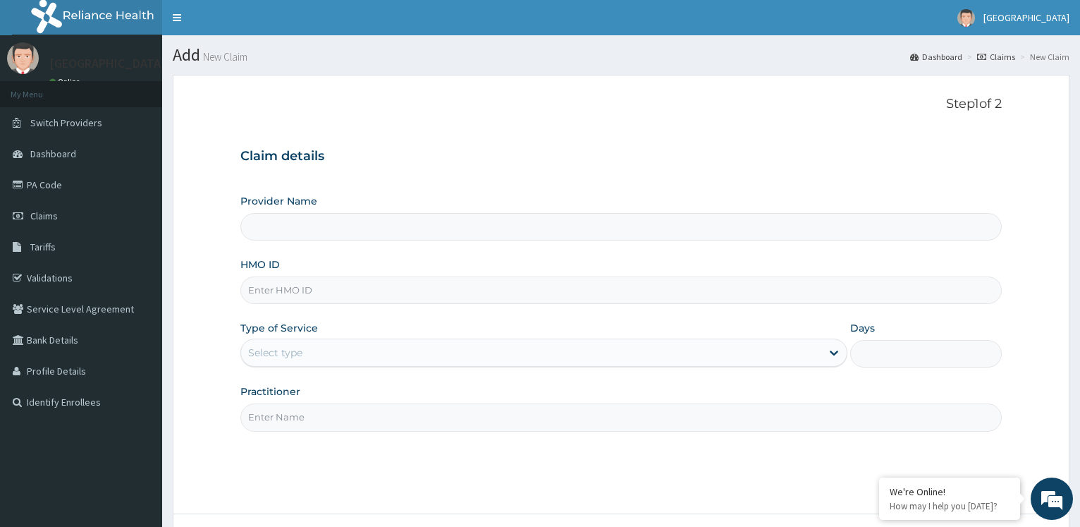
type input "[GEOGRAPHIC_DATA]"
click at [314, 295] on input "HMO ID" at bounding box center [621, 290] width 762 height 28
paste input "BXL/10255/A"
type input "BXL/10255/A"
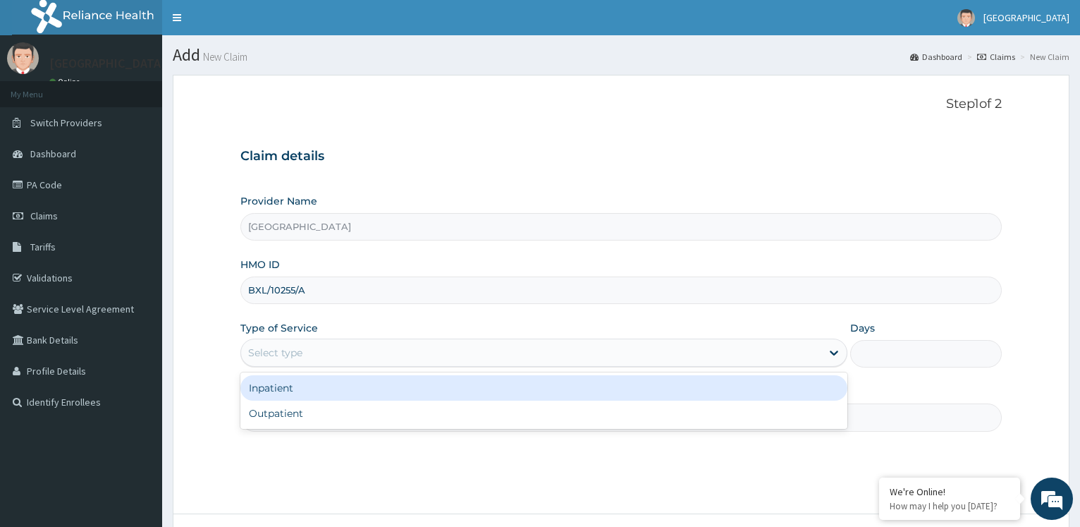
click at [353, 360] on div "Select type" at bounding box center [531, 352] width 580 height 23
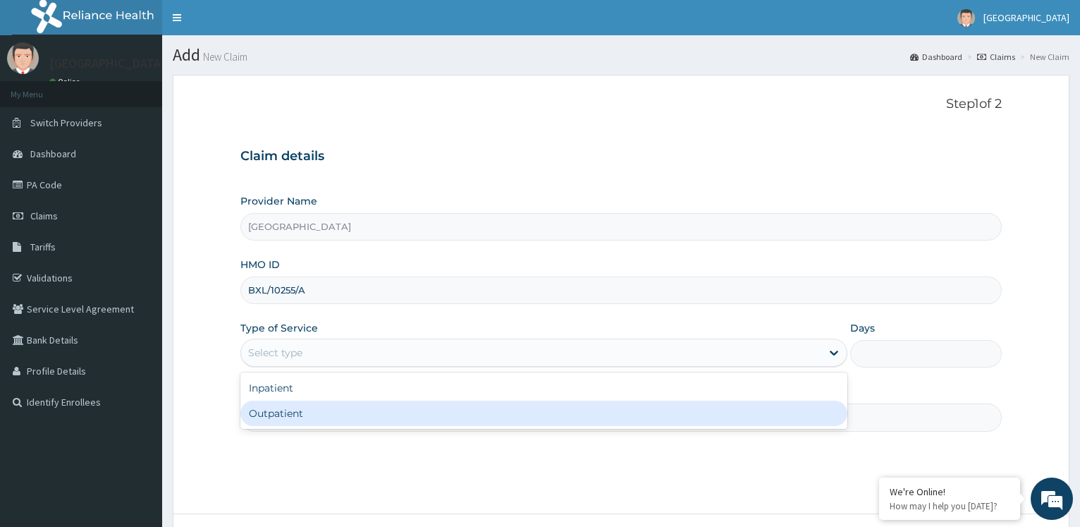
click at [323, 413] on div "Outpatient" at bounding box center [543, 413] width 607 height 25
type input "1"
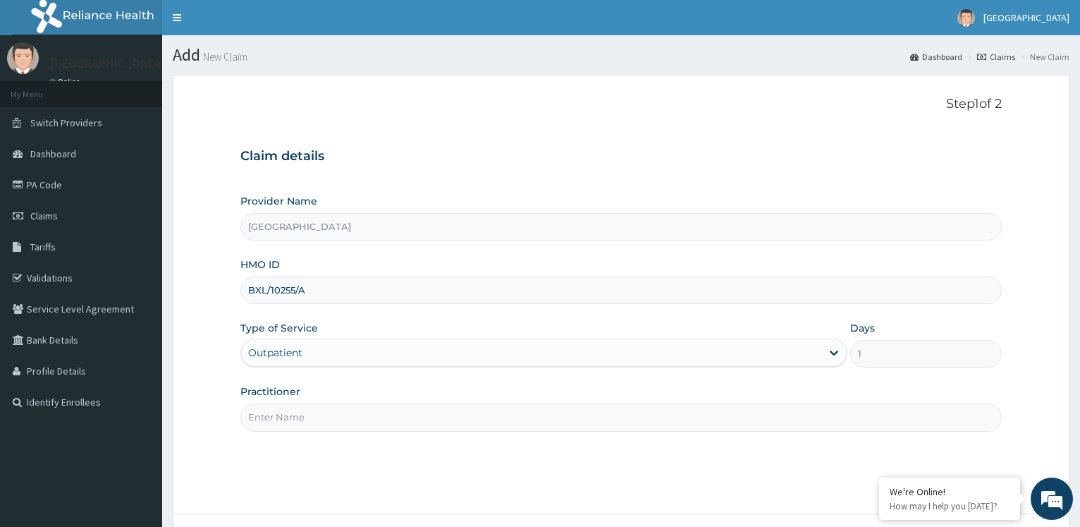
click at [342, 421] on input "Practitioner" at bounding box center [621, 417] width 762 height 28
click at [360, 420] on input "Dr. AKUDO" at bounding box center [621, 417] width 762 height 28
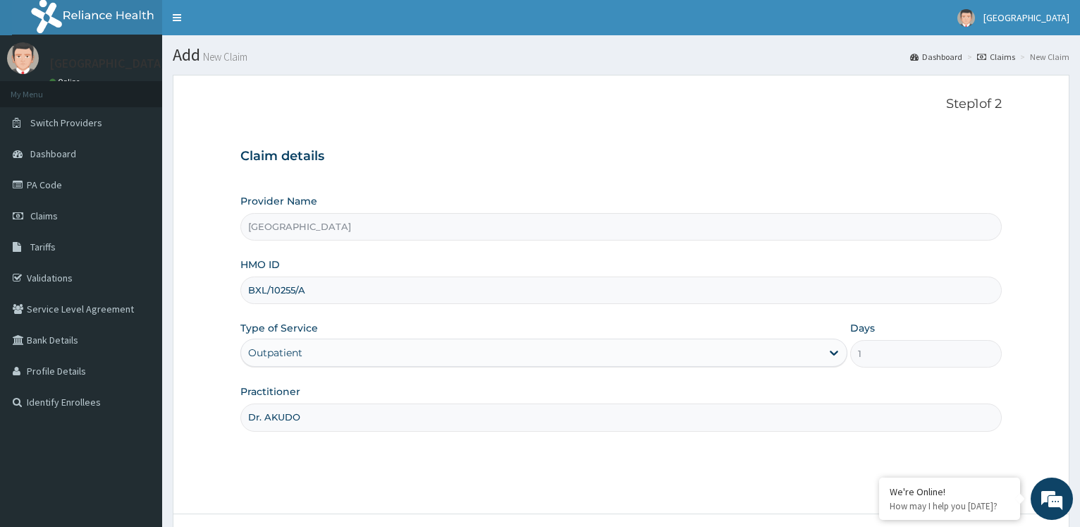
click at [360, 420] on input "Dr. AKUDO" at bounding box center [621, 417] width 762 height 28
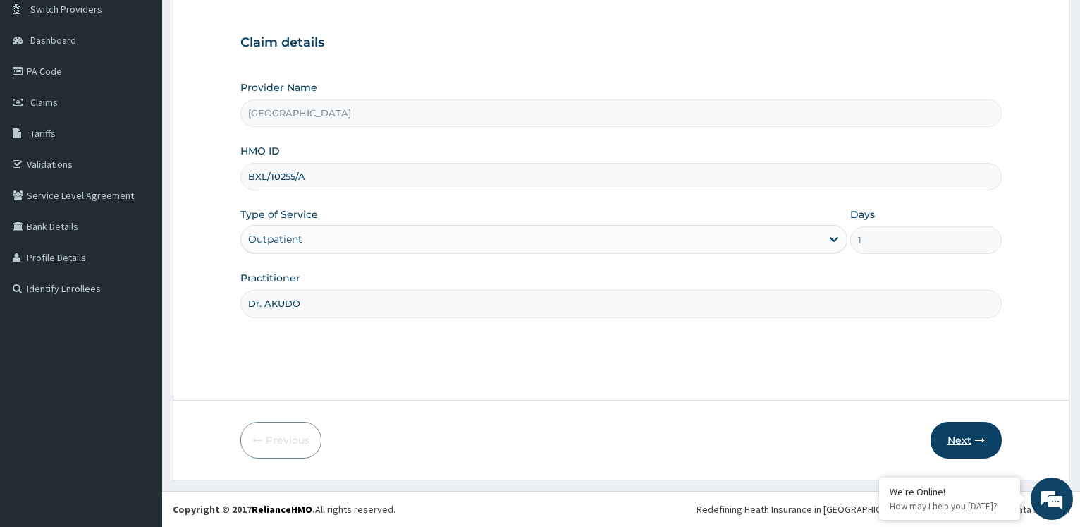
type input "Dr. AKUDO"
click at [963, 444] on button "Next" at bounding box center [966, 440] width 71 height 37
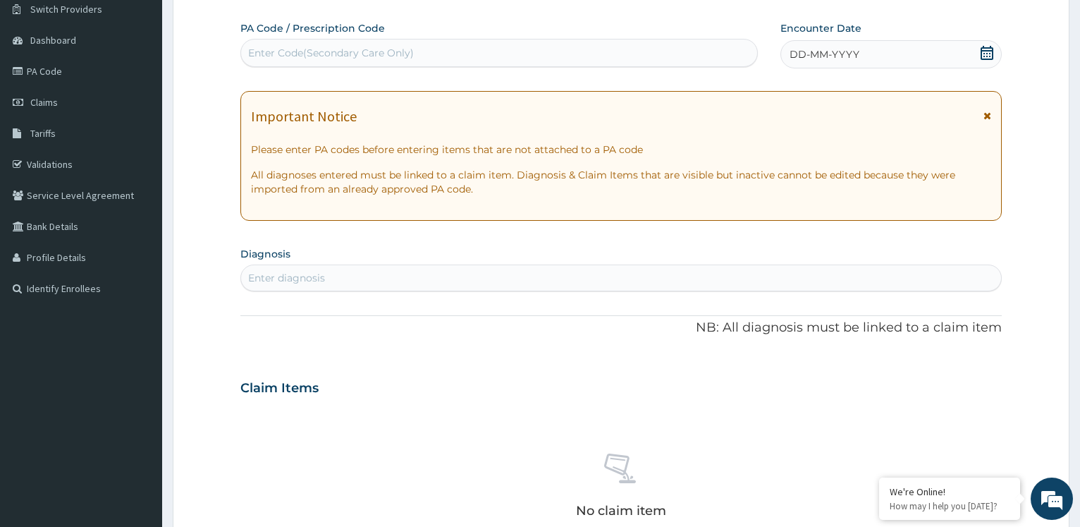
click at [990, 116] on icon at bounding box center [988, 116] width 8 height 10
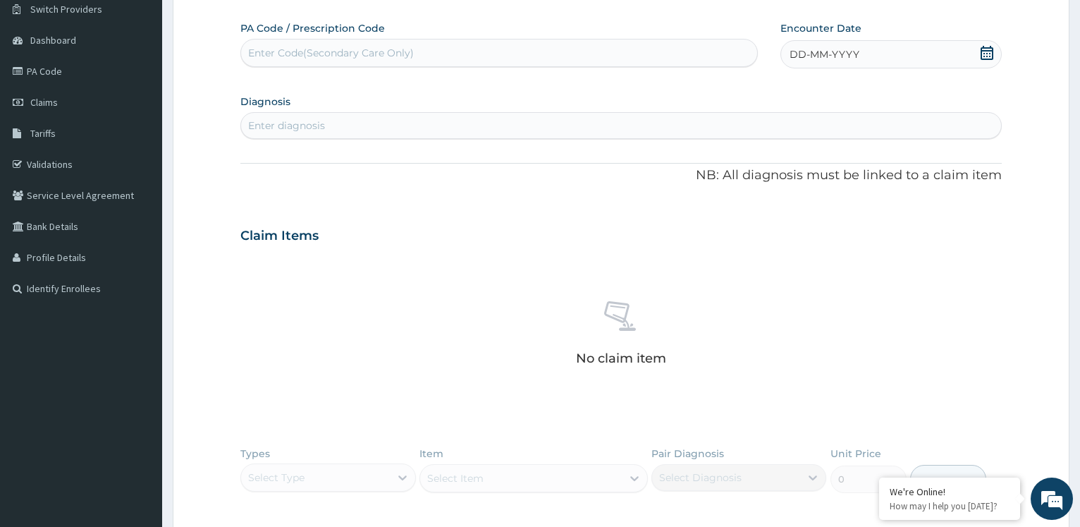
click at [881, 49] on div "DD-MM-YYYY" at bounding box center [891, 54] width 221 height 28
click at [758, 94] on button "Previous Month" at bounding box center [756, 93] width 7 height 7
click at [904, 212] on div "23" at bounding box center [906, 212] width 21 height 21
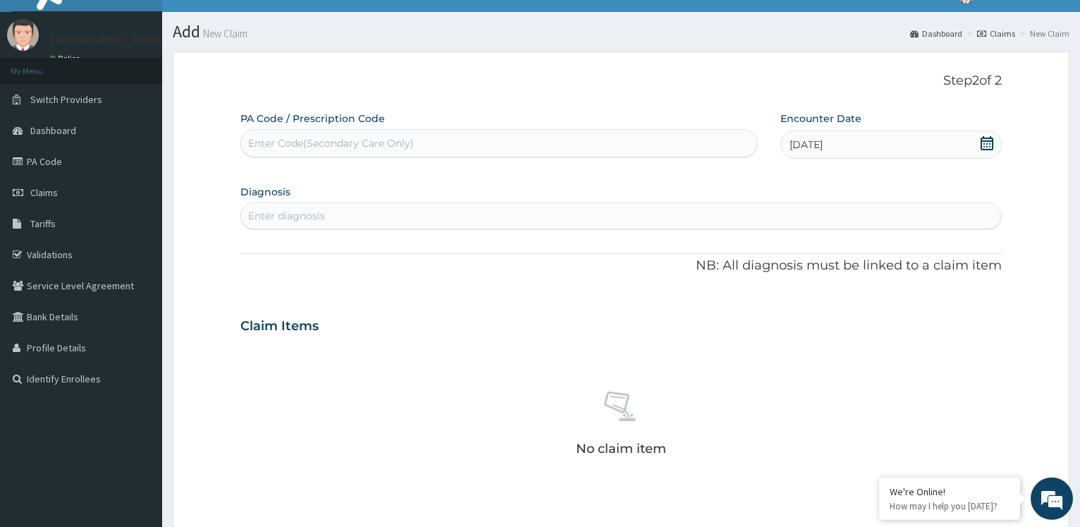
scroll to position [0, 0]
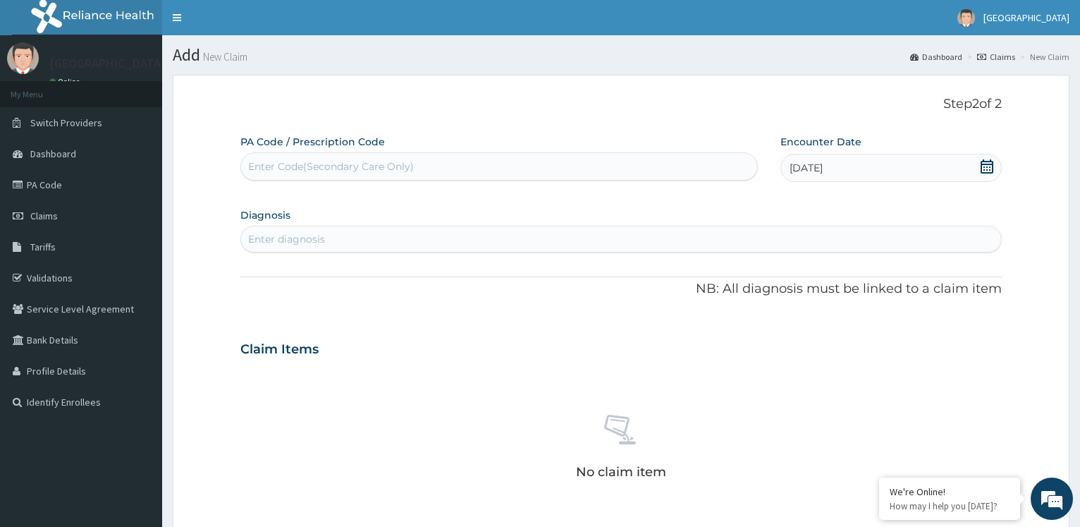
click at [554, 233] on div "Enter diagnosis" at bounding box center [621, 239] width 760 height 23
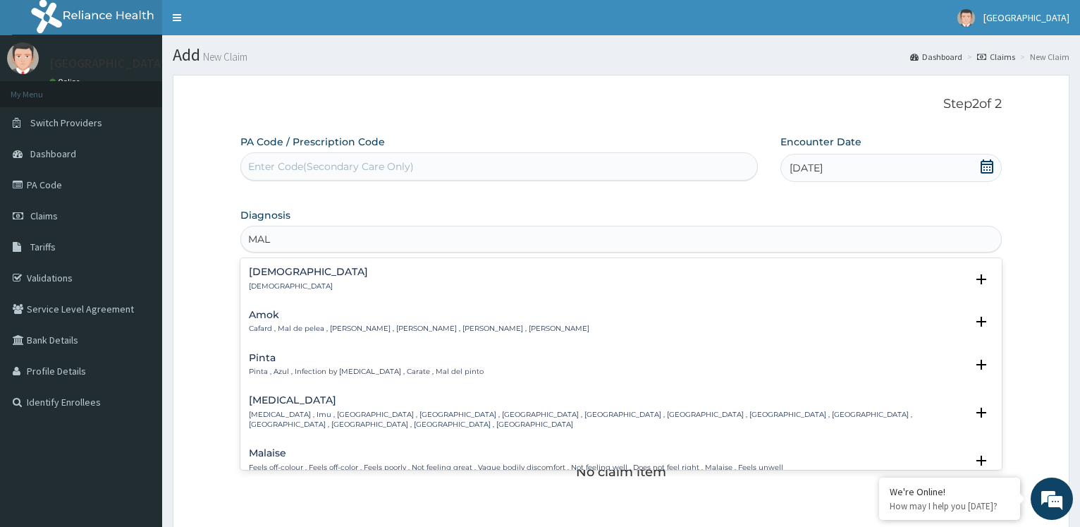
type input "MALA"
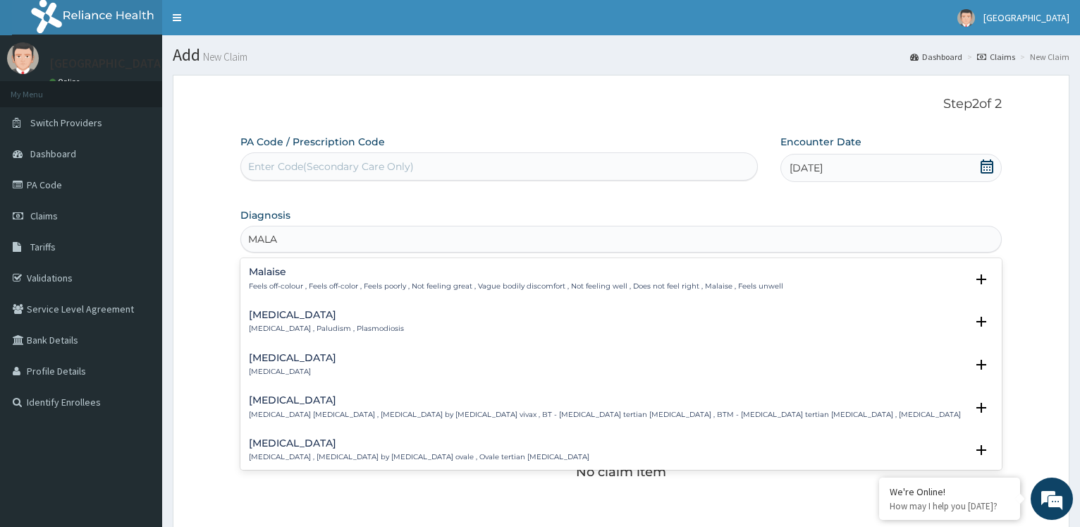
click at [306, 324] on p "Malaria , Paludism , Plasmodiosis" at bounding box center [326, 329] width 155 height 10
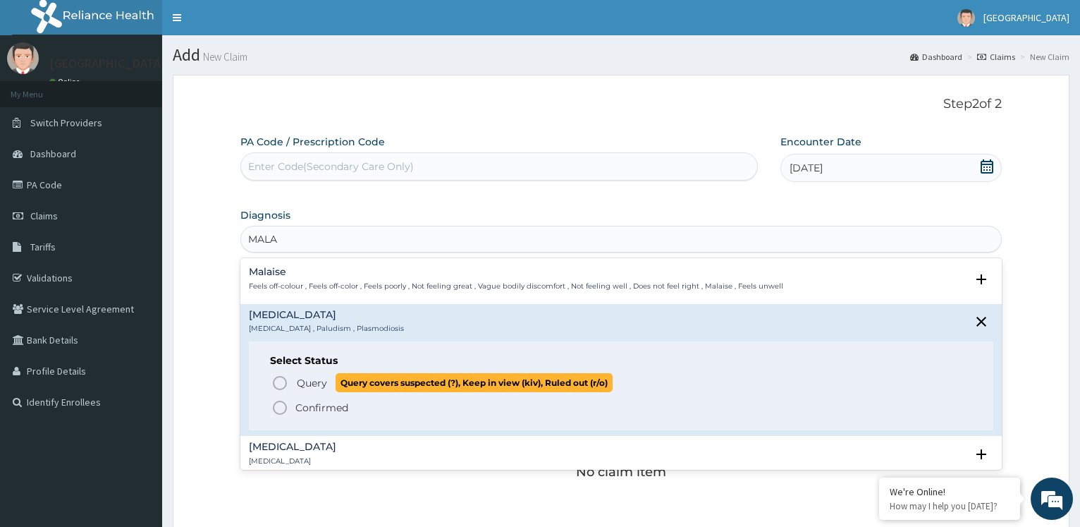
click at [278, 379] on icon "status option query" at bounding box center [280, 382] width 17 height 17
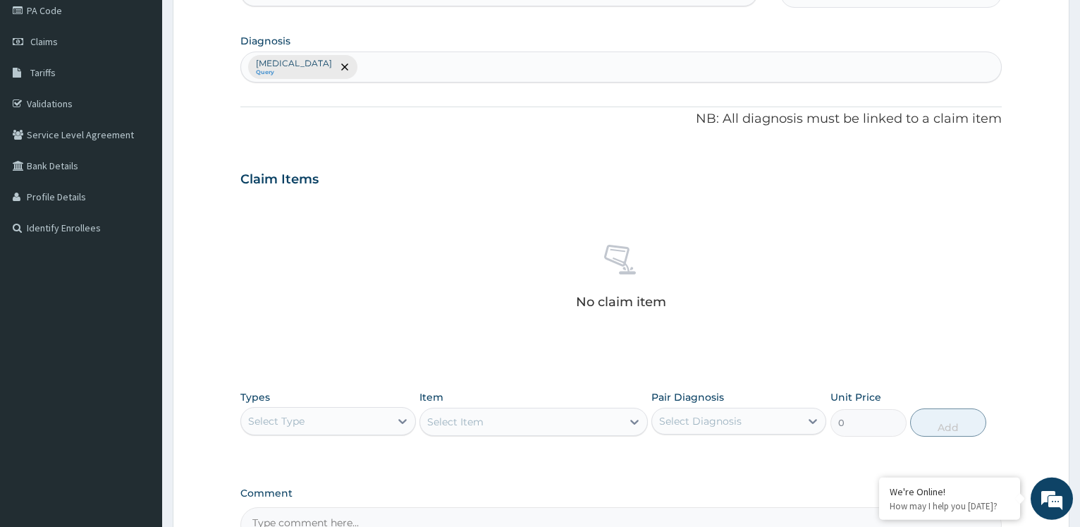
scroll to position [288, 0]
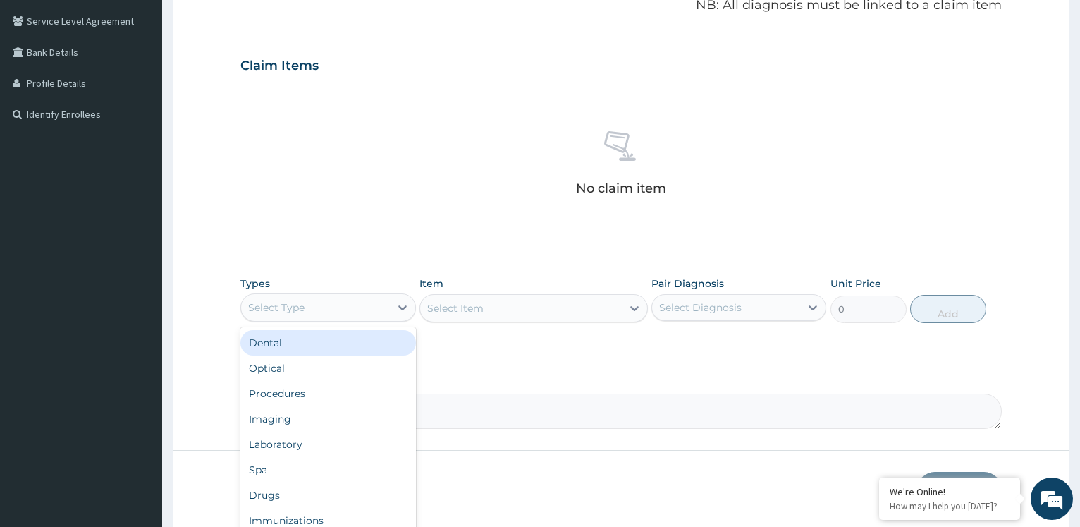
click at [374, 301] on div "Select Type" at bounding box center [315, 307] width 148 height 23
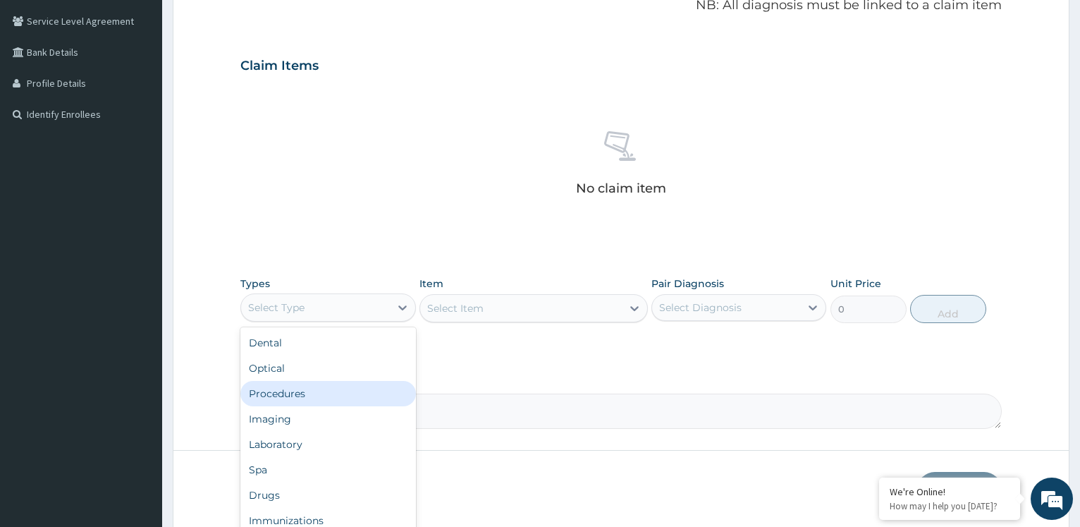
click at [352, 391] on div "Procedures" at bounding box center [327, 393] width 175 height 25
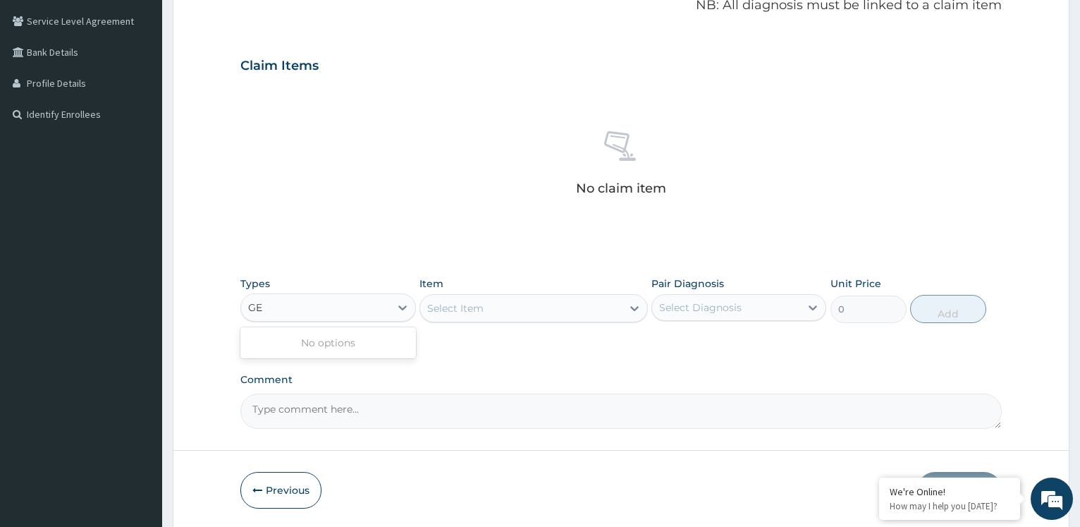
type input "G"
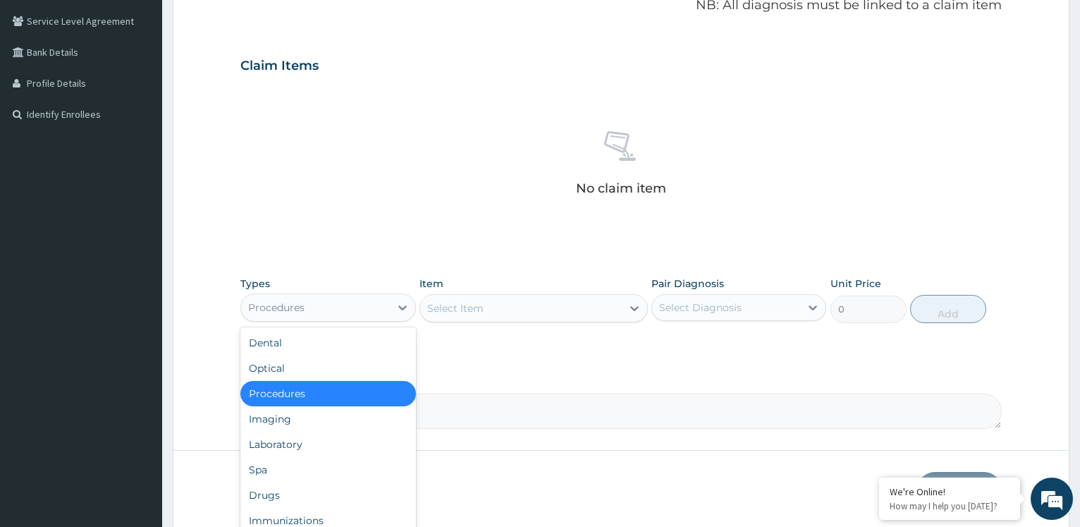
click at [337, 389] on div "Procedures" at bounding box center [327, 393] width 175 height 25
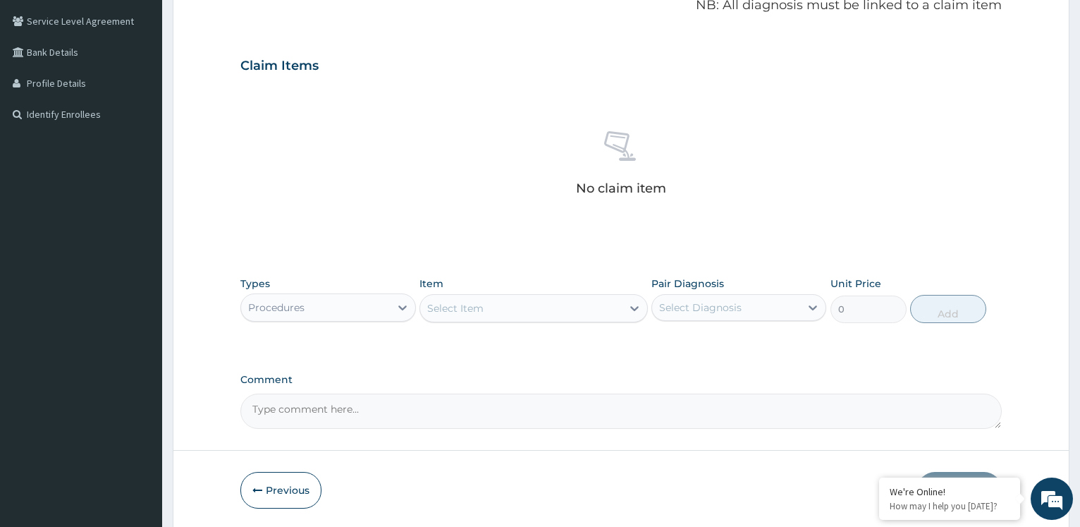
click at [542, 313] on div "Select Item" at bounding box center [521, 308] width 202 height 23
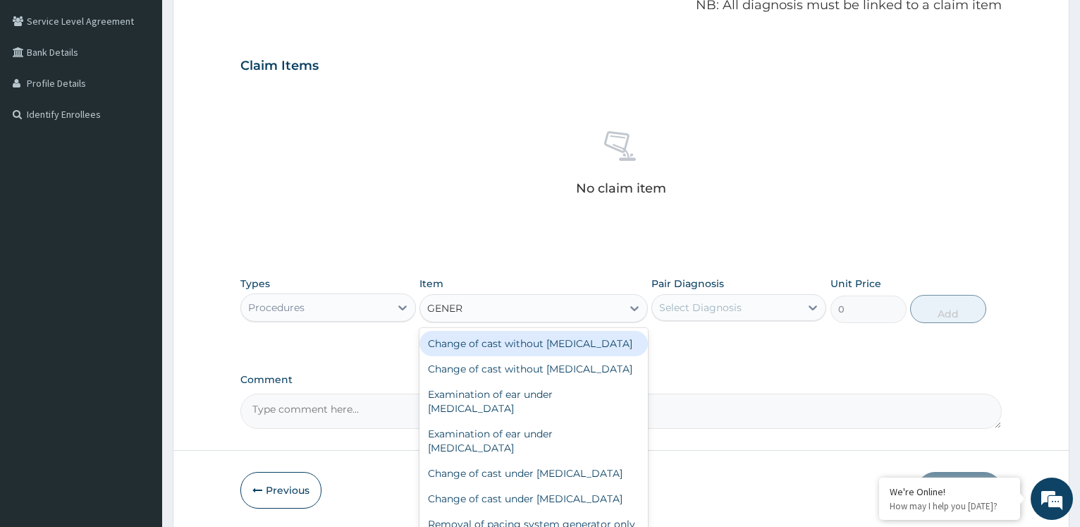
type input "GENERA"
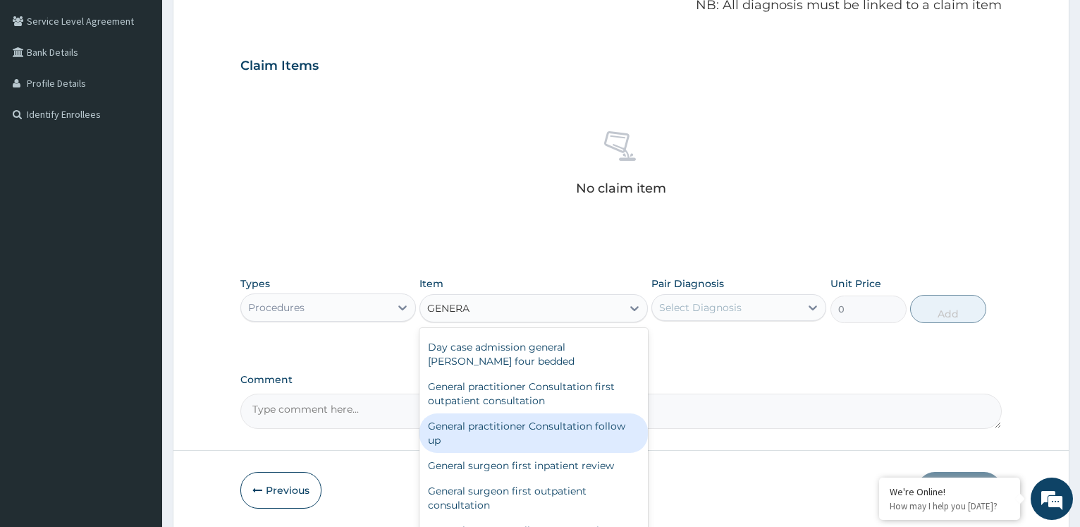
scroll to position [437, 0]
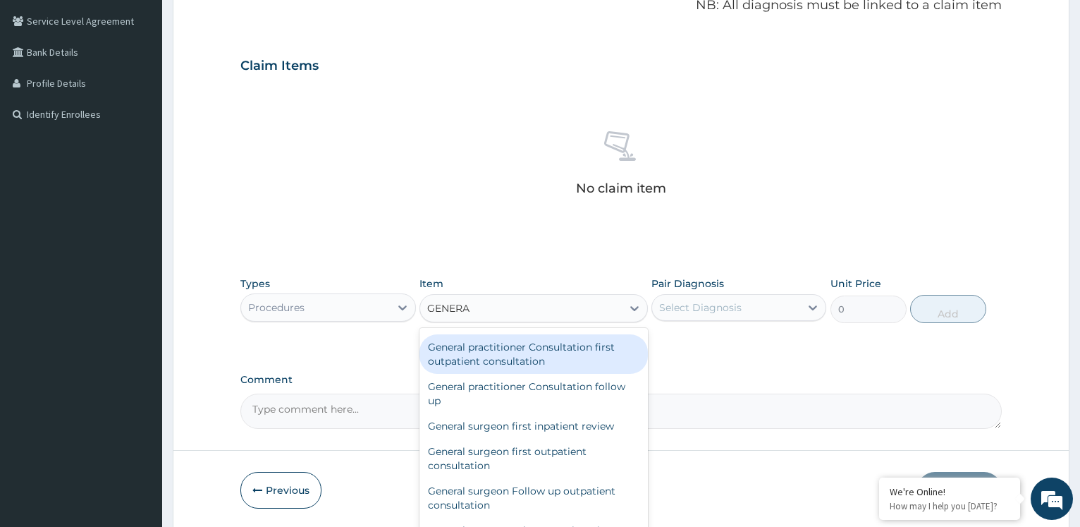
type input "3600"
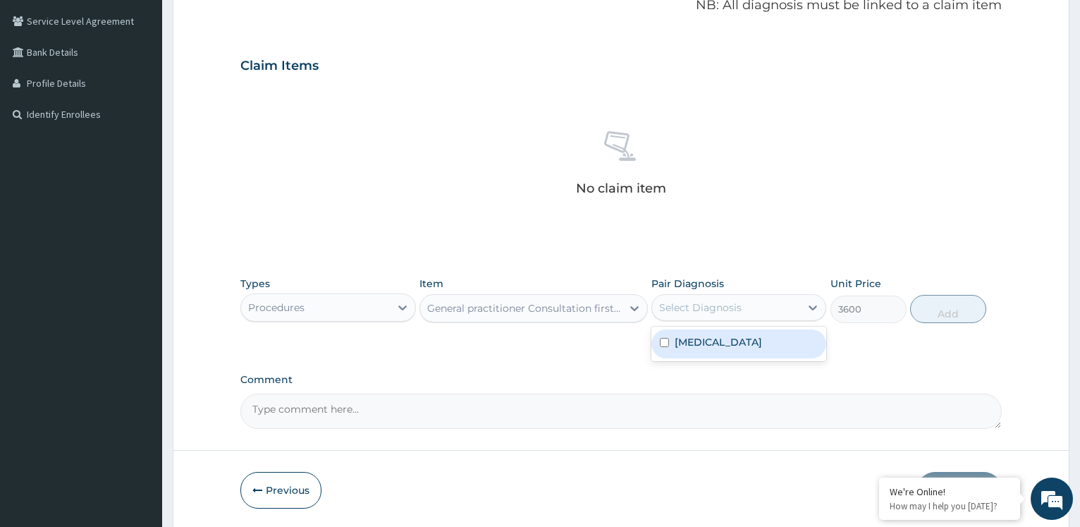
click at [795, 310] on div "Select Diagnosis" at bounding box center [726, 307] width 148 height 23
checkbox input "true"
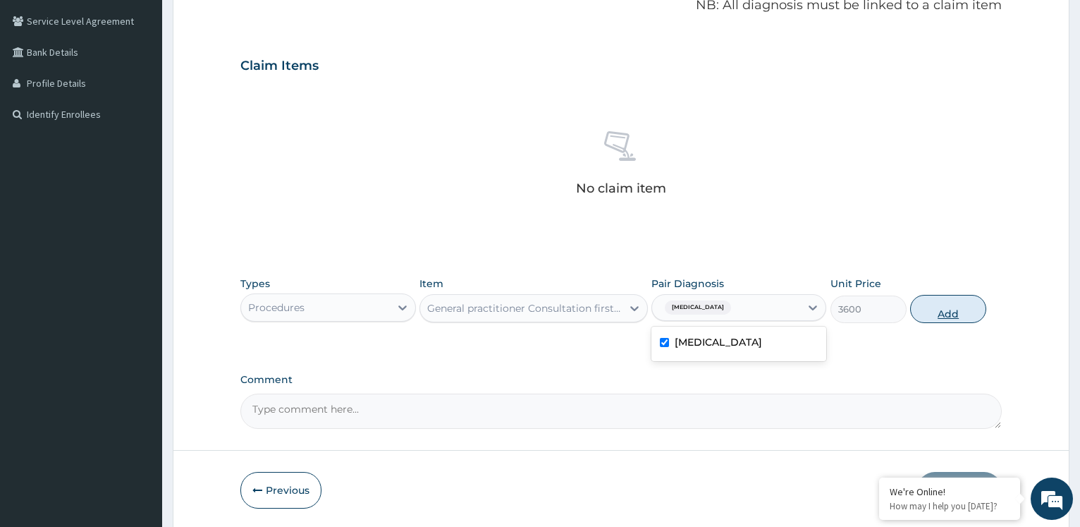
click at [956, 314] on button "Add" at bounding box center [949, 309] width 76 height 28
type input "0"
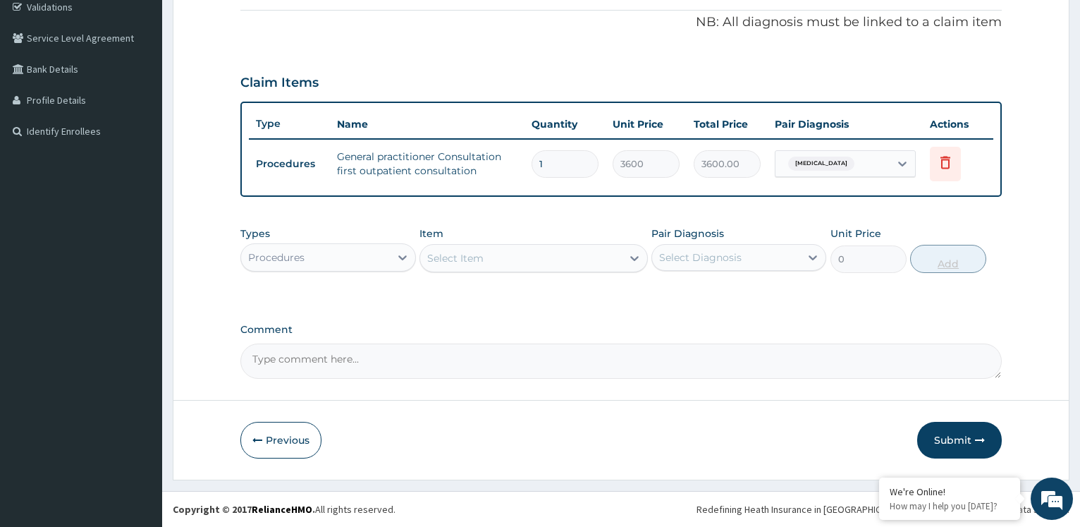
scroll to position [271, 0]
click at [326, 257] on div "Procedures" at bounding box center [315, 257] width 148 height 23
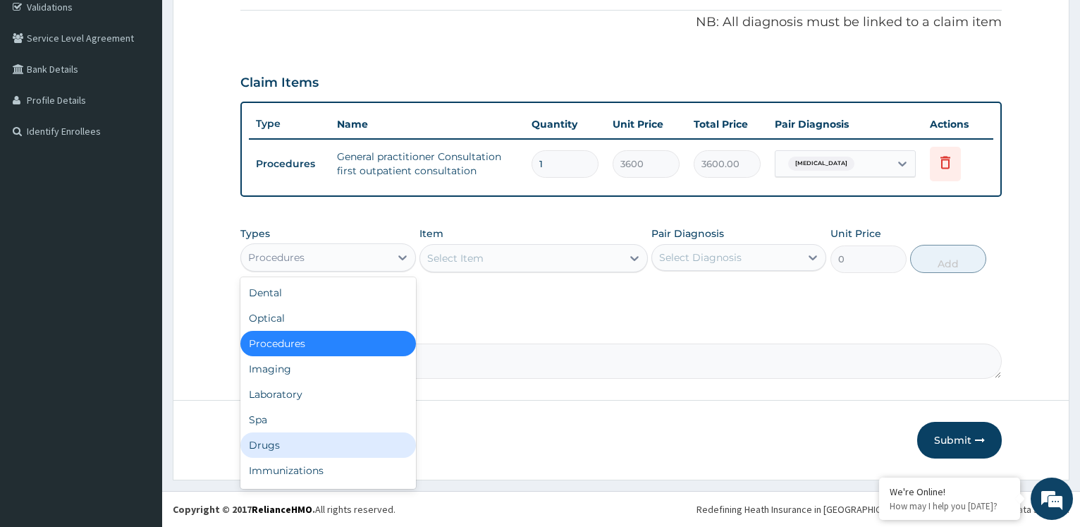
click at [259, 448] on div "Drugs" at bounding box center [327, 444] width 175 height 25
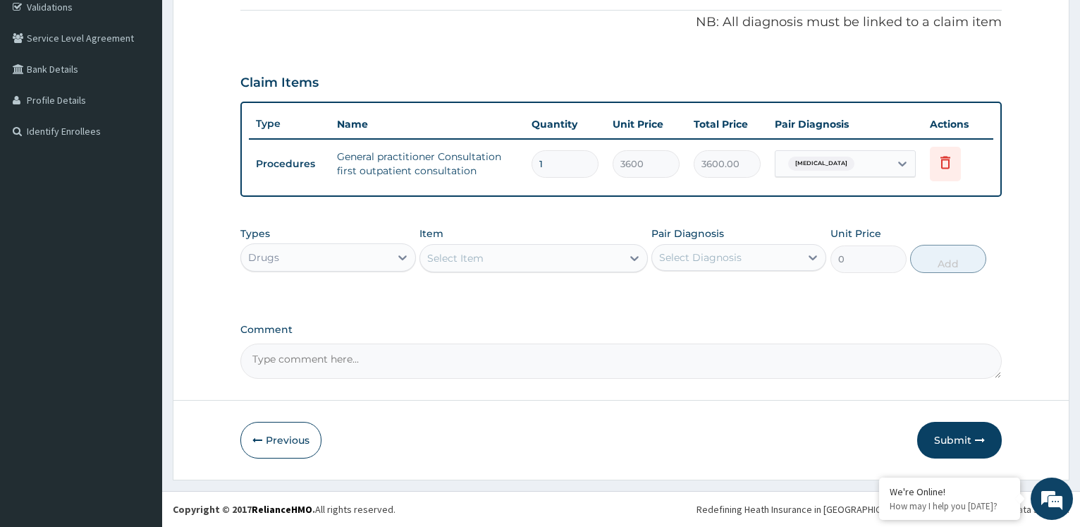
click at [481, 249] on div "Select Item" at bounding box center [521, 258] width 202 height 23
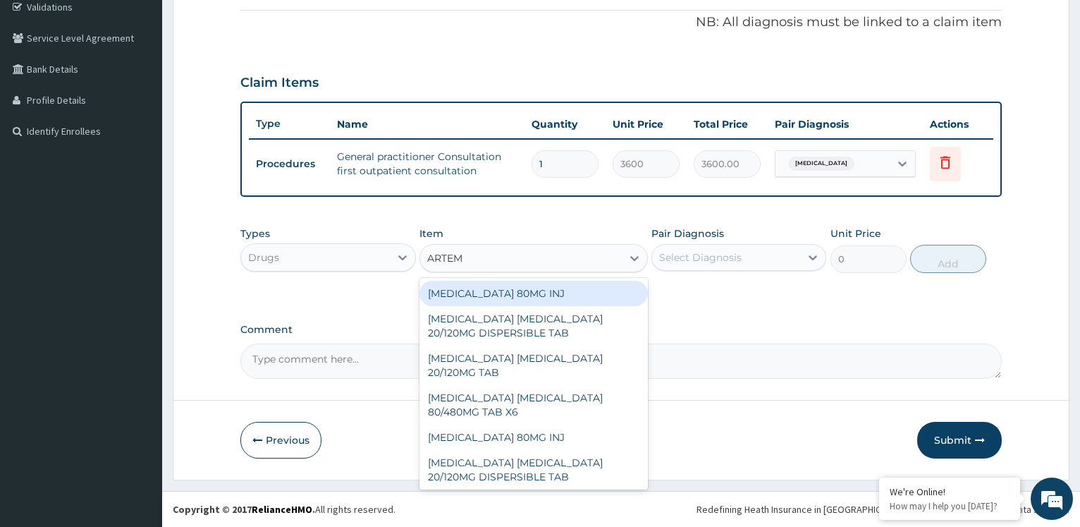
type input "ARTEME"
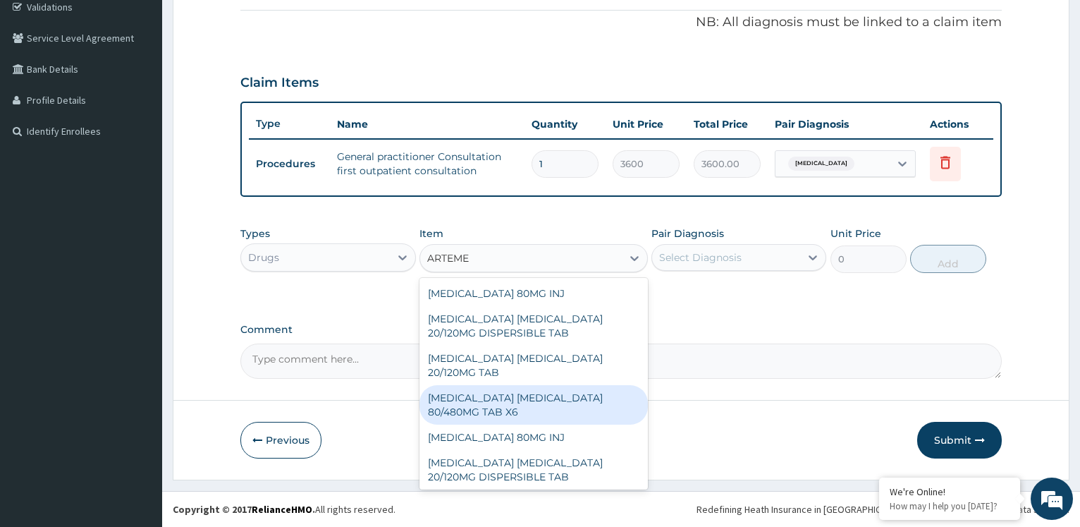
click at [508, 395] on div "ARTEMETHER LUMEFANTRINE 80/480MG TAB X6" at bounding box center [534, 404] width 229 height 39
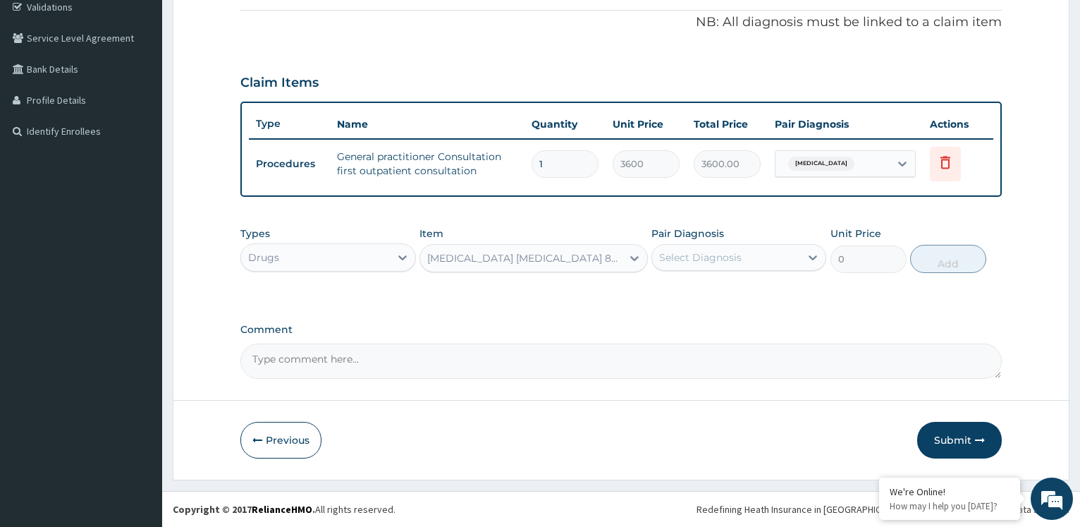
type input "262.5"
click at [809, 250] on icon at bounding box center [813, 257] width 14 height 14
checkbox input "true"
click at [946, 262] on button "Add" at bounding box center [949, 259] width 76 height 28
type input "0"
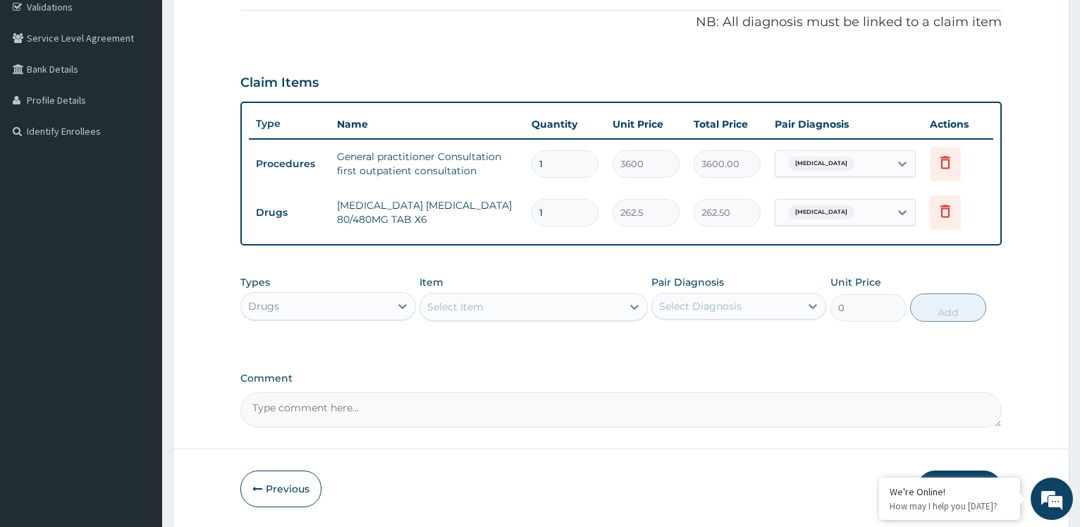
type input "0.00"
type input "6"
type input "1575.00"
type input "6"
click at [530, 307] on div "Select Item" at bounding box center [521, 307] width 202 height 23
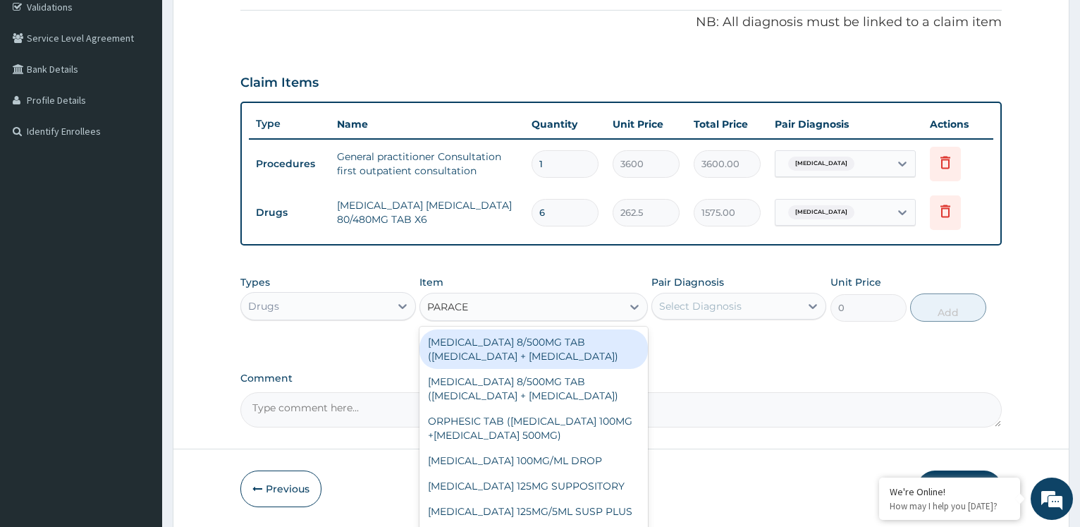
type input "PARACET"
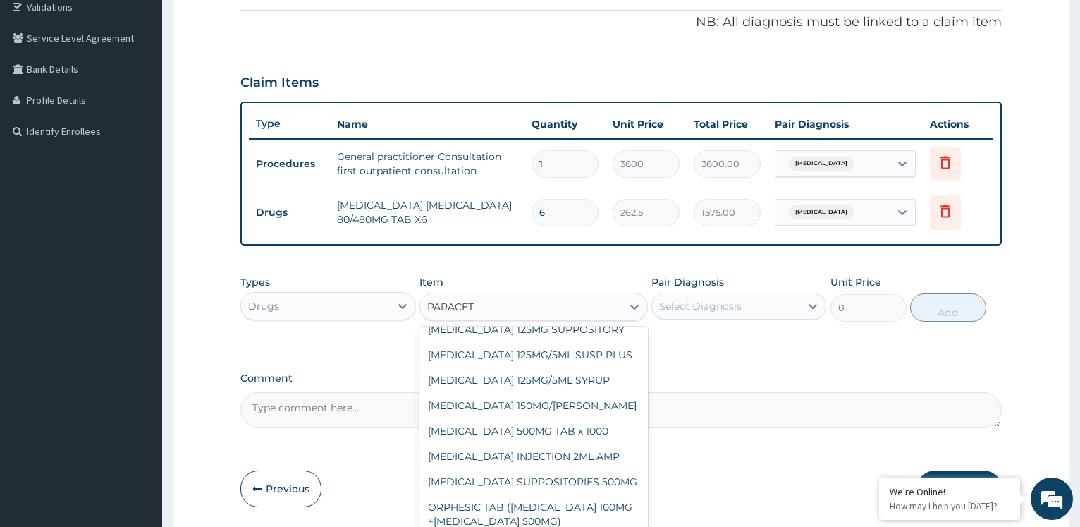
scroll to position [152, 0]
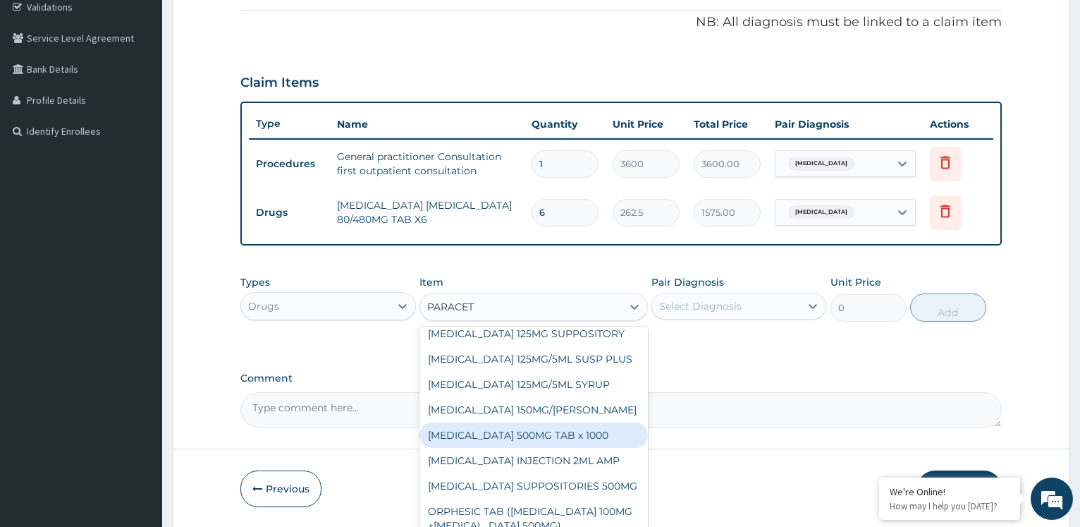
click at [477, 430] on div "PARACETAMOL 500MG TAB x 1000" at bounding box center [534, 434] width 229 height 25
type input "11.025"
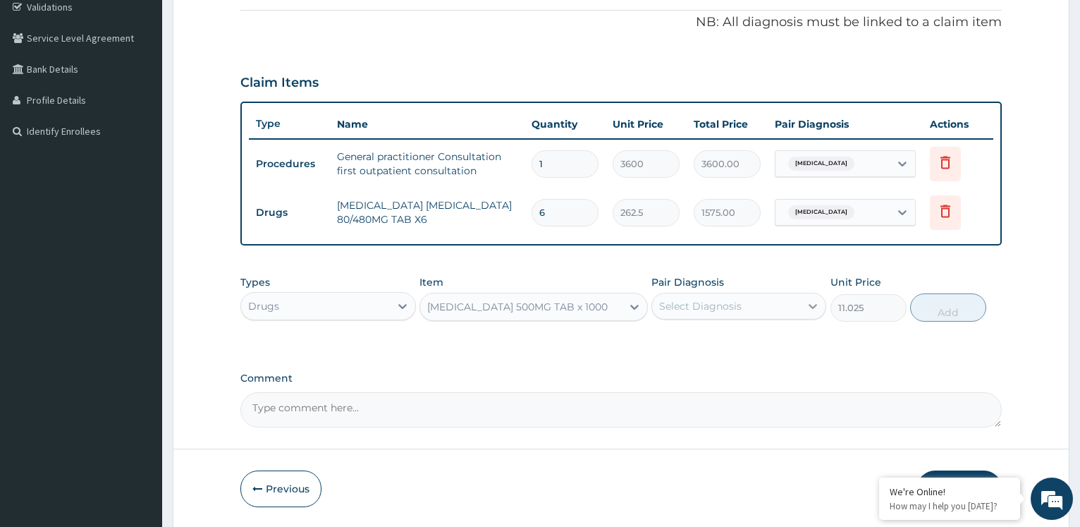
click at [820, 305] on icon at bounding box center [813, 306] width 14 height 14
checkbox input "true"
click at [939, 300] on button "Add" at bounding box center [949, 307] width 76 height 28
type input "0"
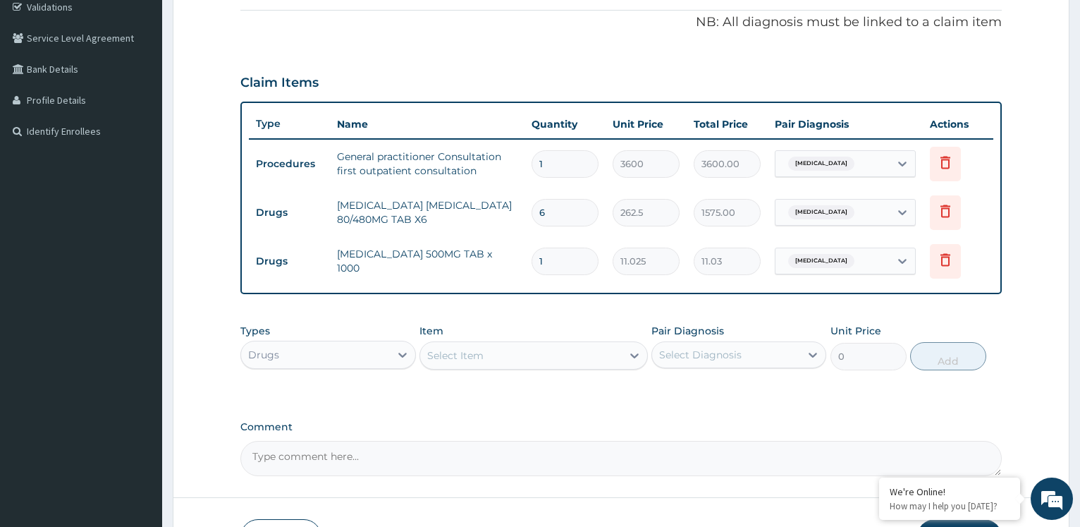
type input "18"
type input "198.45"
type input "18"
click at [580, 355] on div "Select Item" at bounding box center [521, 355] width 202 height 23
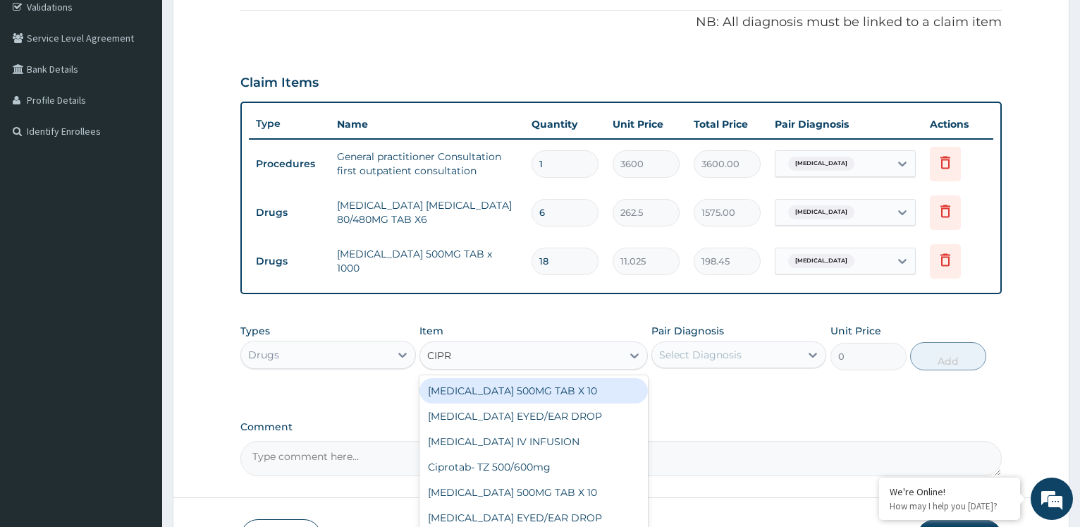
type input "CIPRO"
click at [507, 396] on div "CIPROFLOXACIN 500MG TAB X 10" at bounding box center [534, 390] width 229 height 25
type input "63"
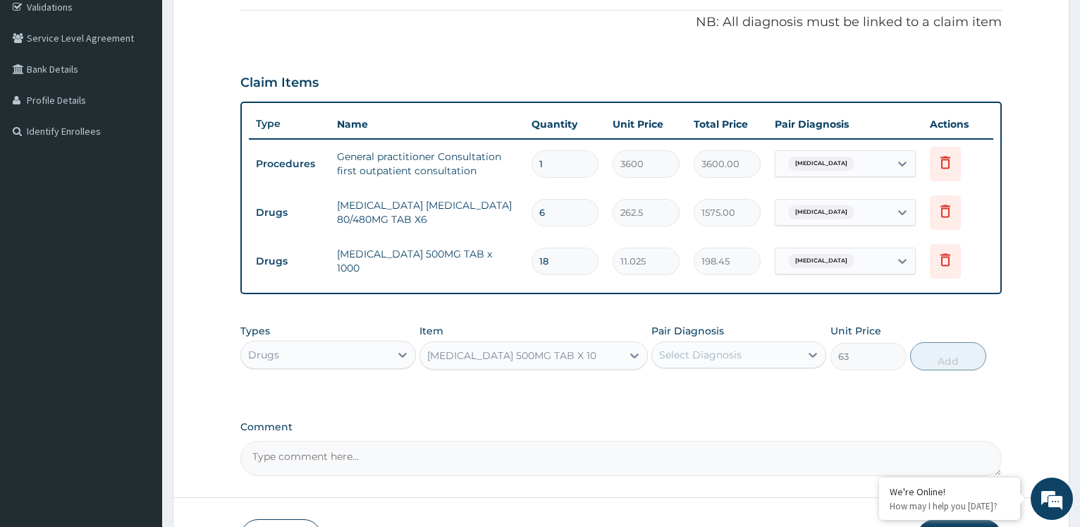
click at [707, 360] on div "Select Diagnosis" at bounding box center [700, 355] width 83 height 14
checkbox input "true"
click at [931, 358] on button "Add" at bounding box center [949, 356] width 76 height 28
type input "0"
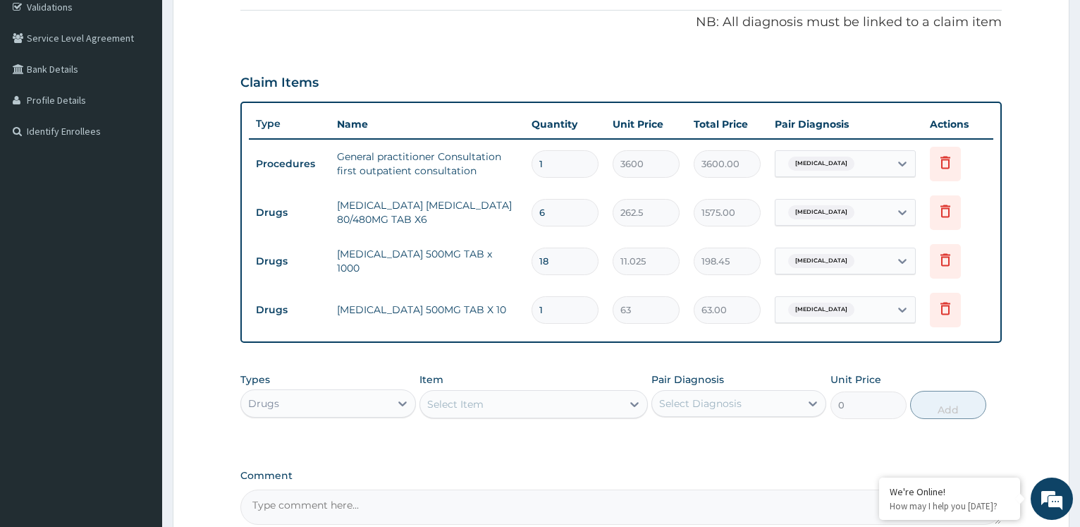
type input "14"
type input "882.00"
type input "14"
click at [574, 404] on div "Select Item" at bounding box center [521, 404] width 202 height 23
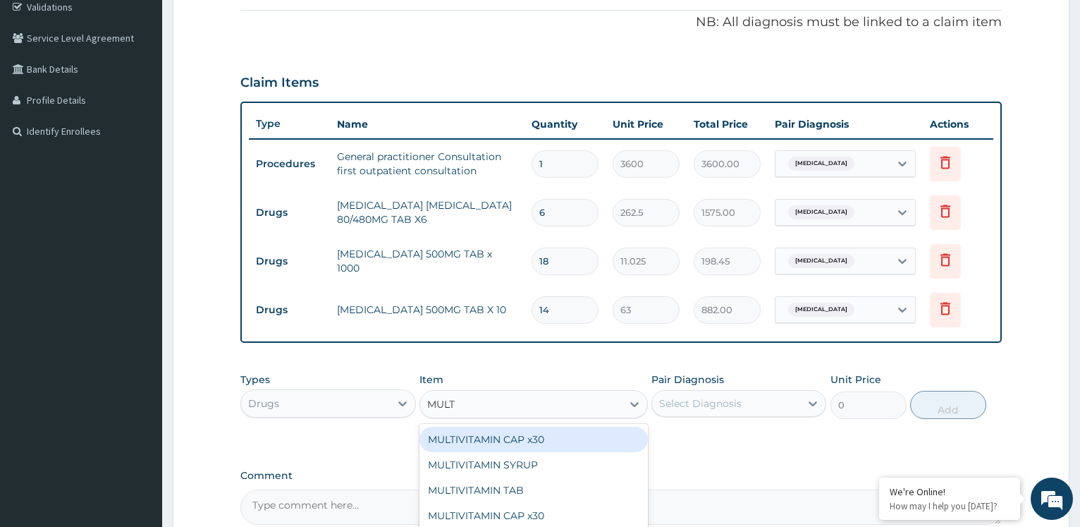
type input "MULTI"
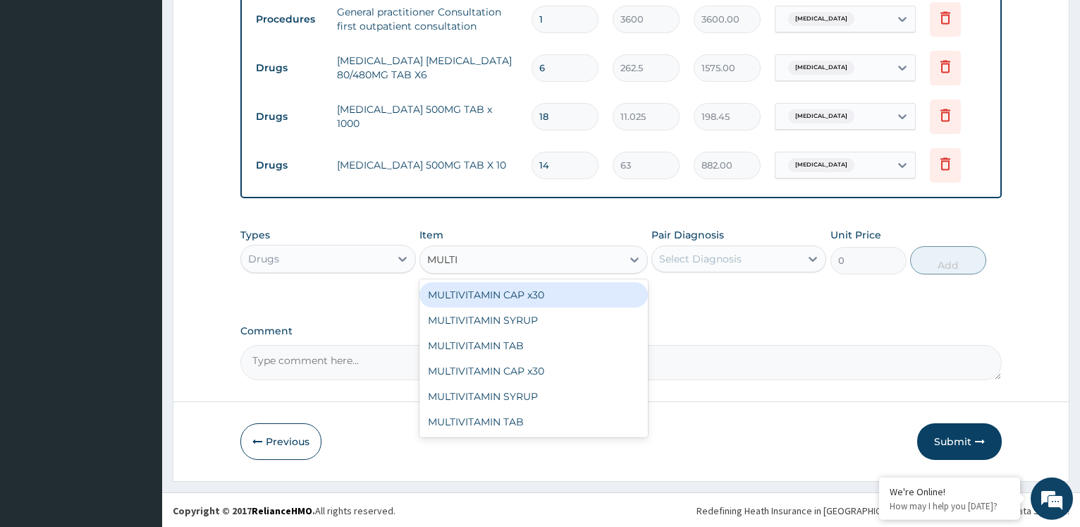
scroll to position [417, 0]
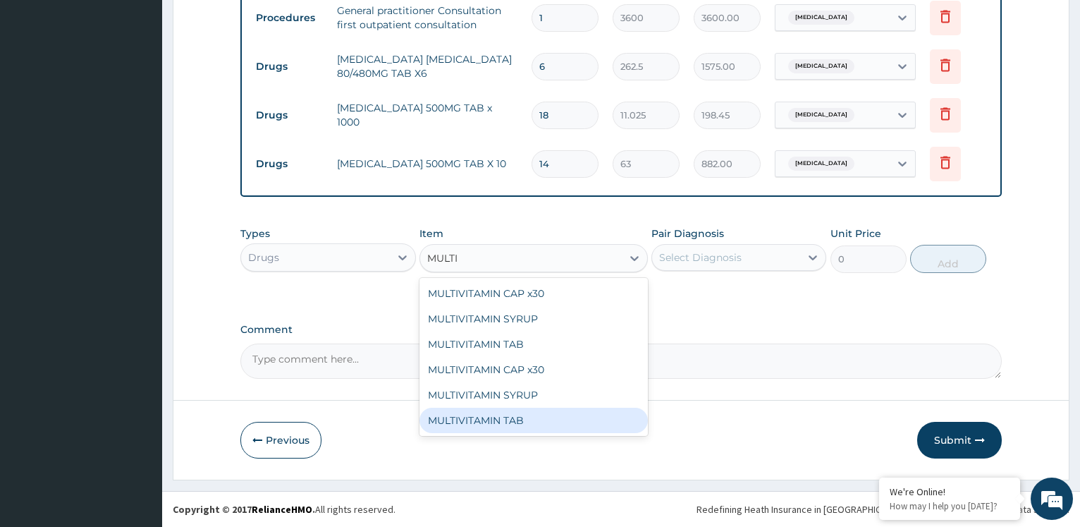
click at [511, 417] on div "MULTIVITAMIN TAB" at bounding box center [534, 420] width 229 height 25
type input "31.5"
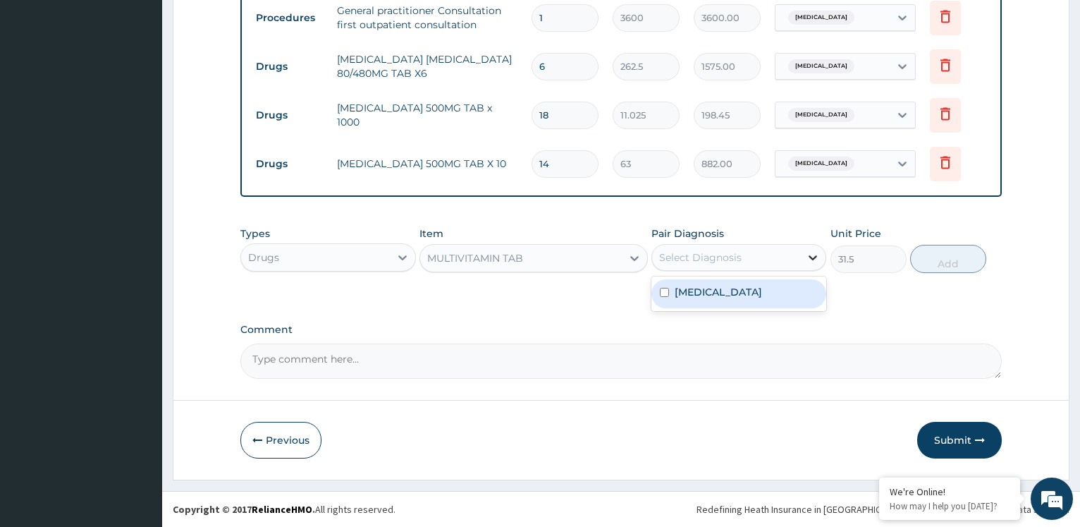
click at [813, 255] on icon at bounding box center [813, 257] width 14 height 14
checkbox input "true"
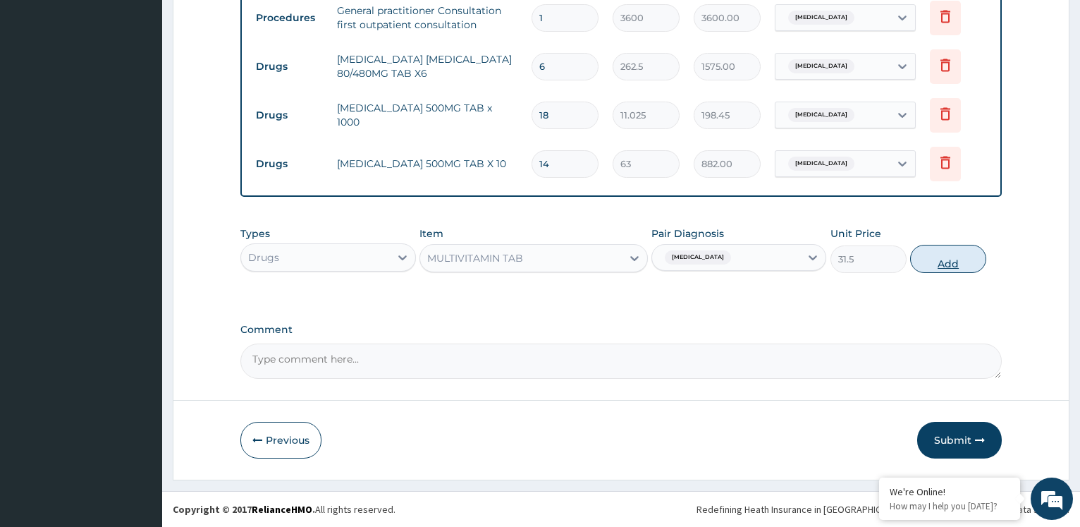
click at [942, 260] on button "Add" at bounding box center [949, 259] width 76 height 28
type input "0"
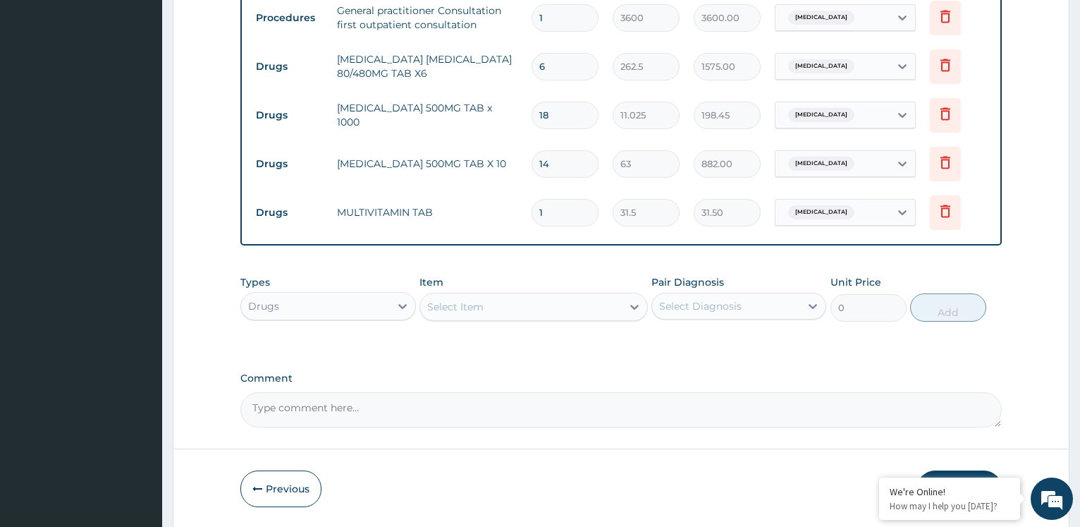
type input "14"
type input "441.00"
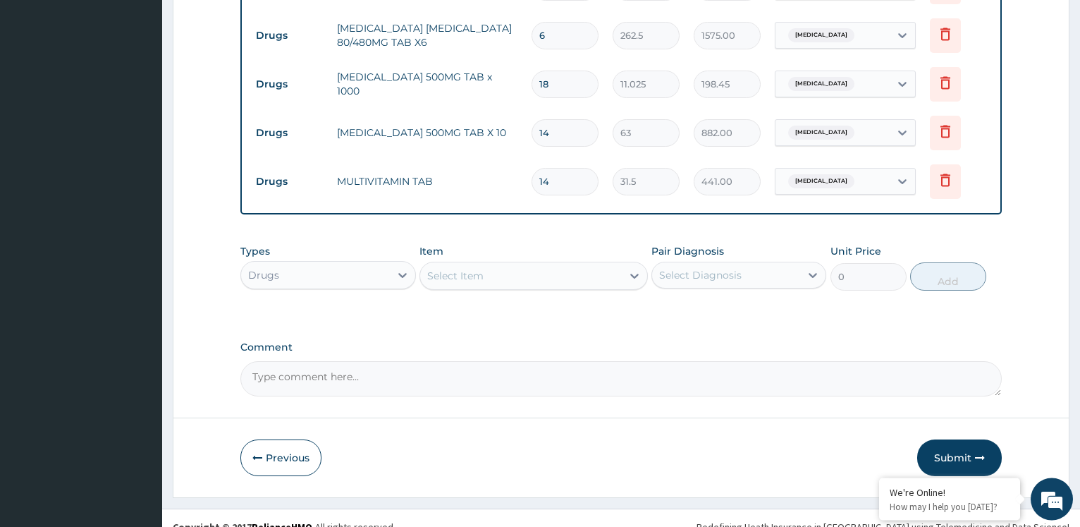
scroll to position [465, 0]
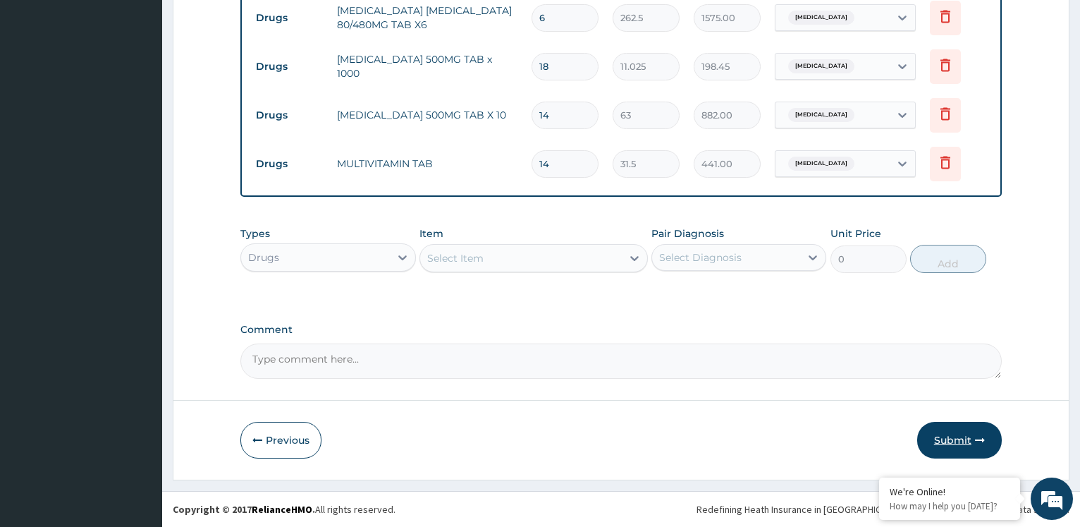
type input "14"
click at [975, 433] on button "Submit" at bounding box center [960, 440] width 85 height 37
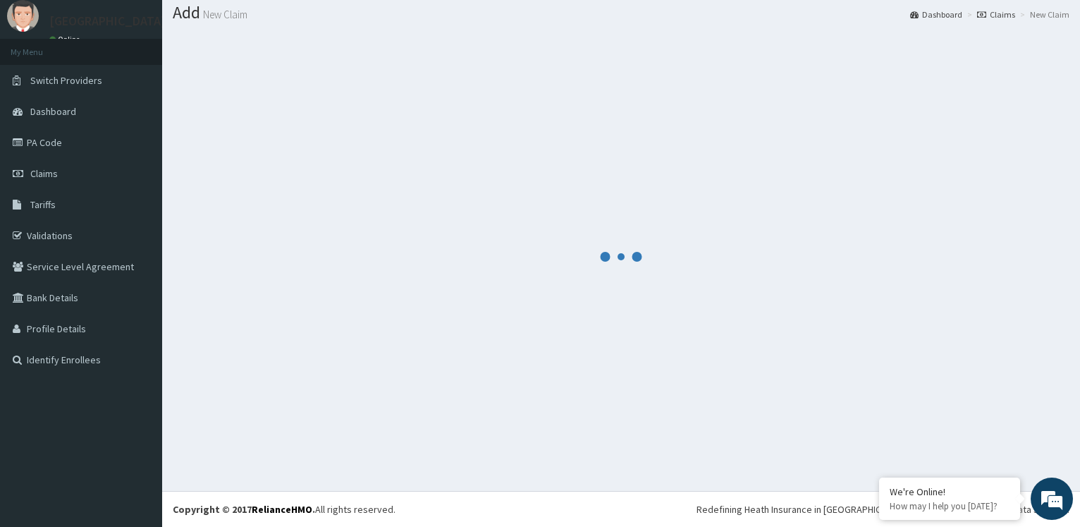
scroll to position [42, 0]
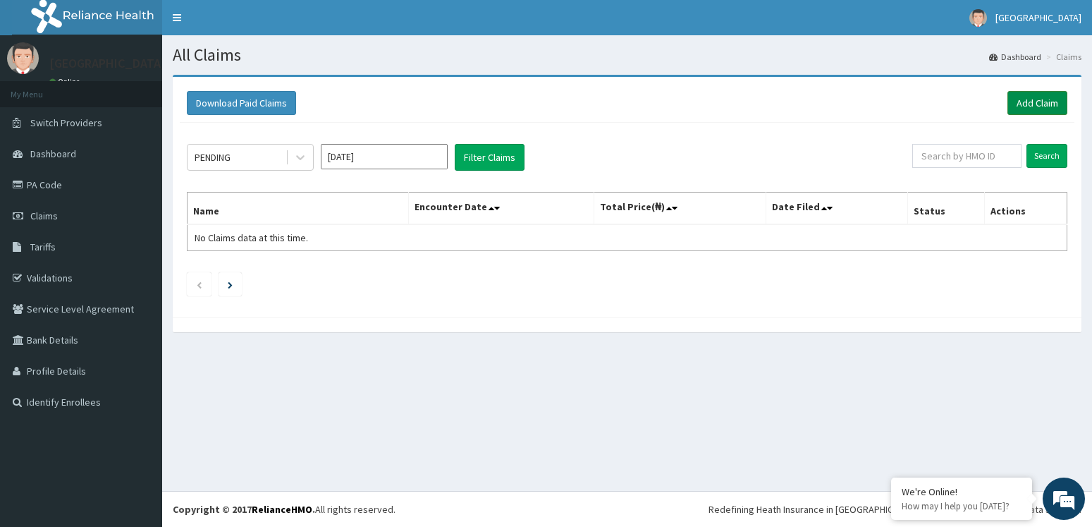
click at [1028, 105] on link "Add Claim" at bounding box center [1038, 103] width 60 height 24
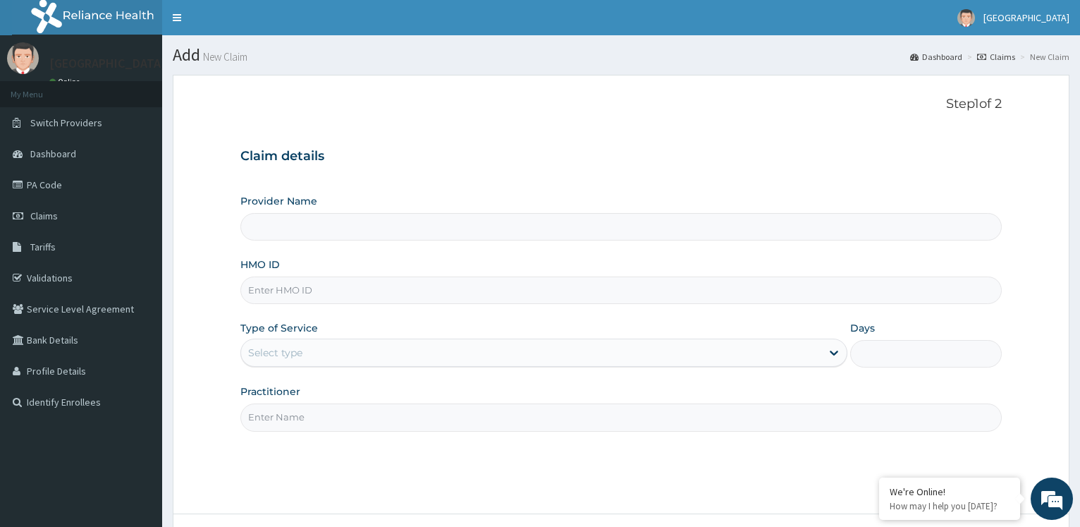
type input "[GEOGRAPHIC_DATA]"
click at [272, 425] on input "Practitioner" at bounding box center [621, 417] width 762 height 28
type input "V"
paste input "Dr. AKUDO"
type input "Dr. AKUDO"
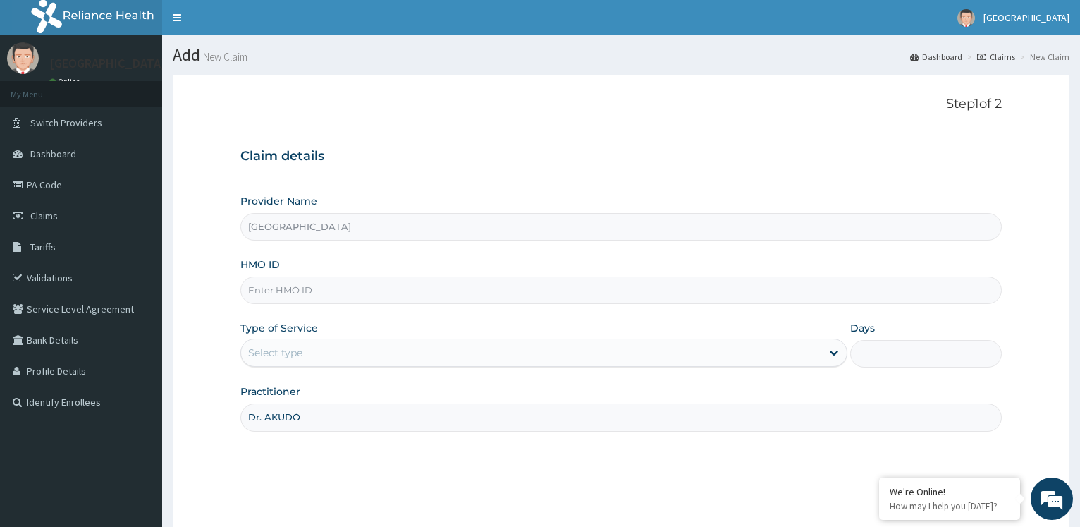
click at [296, 351] on div "Select type" at bounding box center [275, 353] width 54 height 14
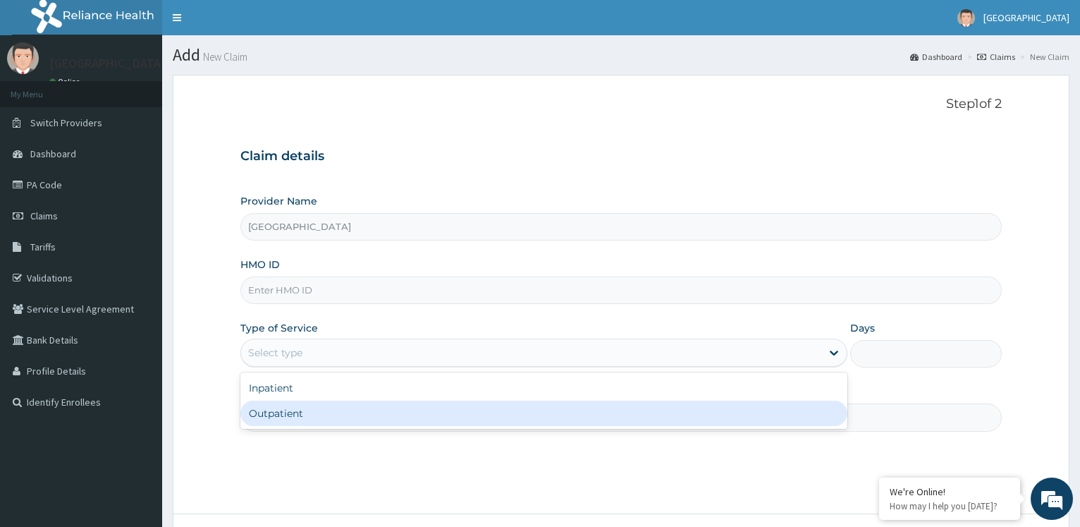
click at [290, 403] on div "Outpatient" at bounding box center [543, 413] width 607 height 25
type input "1"
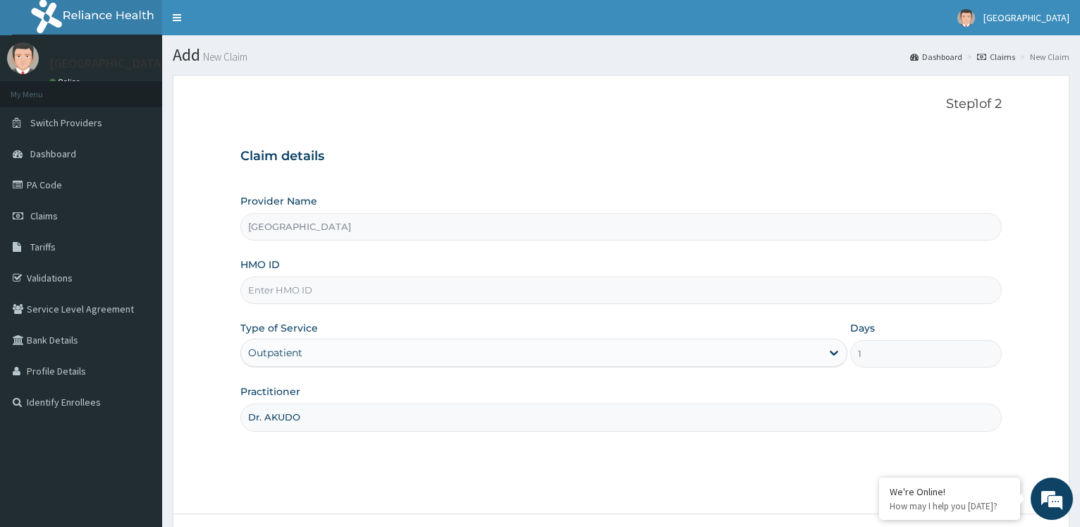
click at [300, 298] on input "HMO ID" at bounding box center [621, 290] width 762 height 28
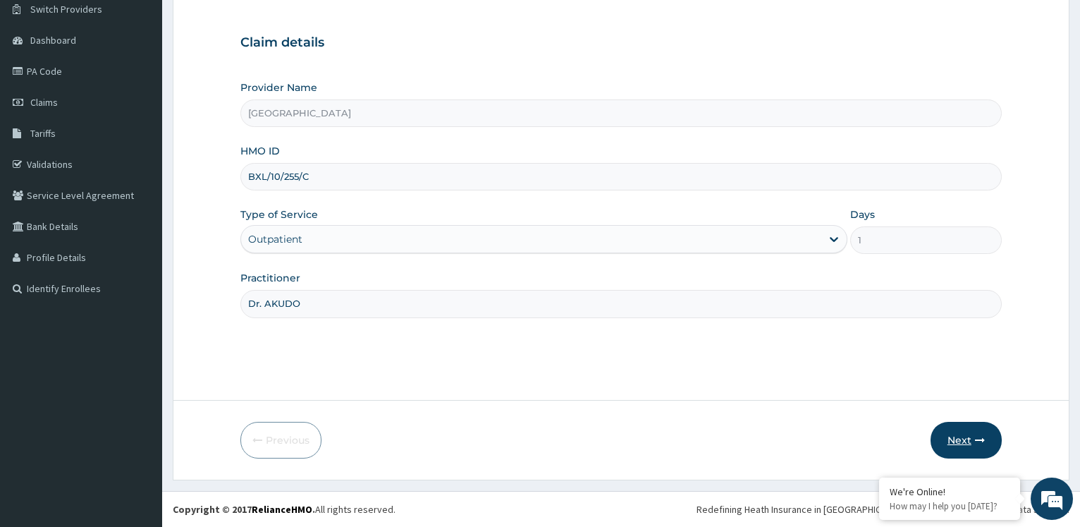
click at [956, 433] on button "Next" at bounding box center [966, 440] width 71 height 37
type input "BXL/10255/C"
click at [958, 445] on button "Next" at bounding box center [966, 440] width 71 height 37
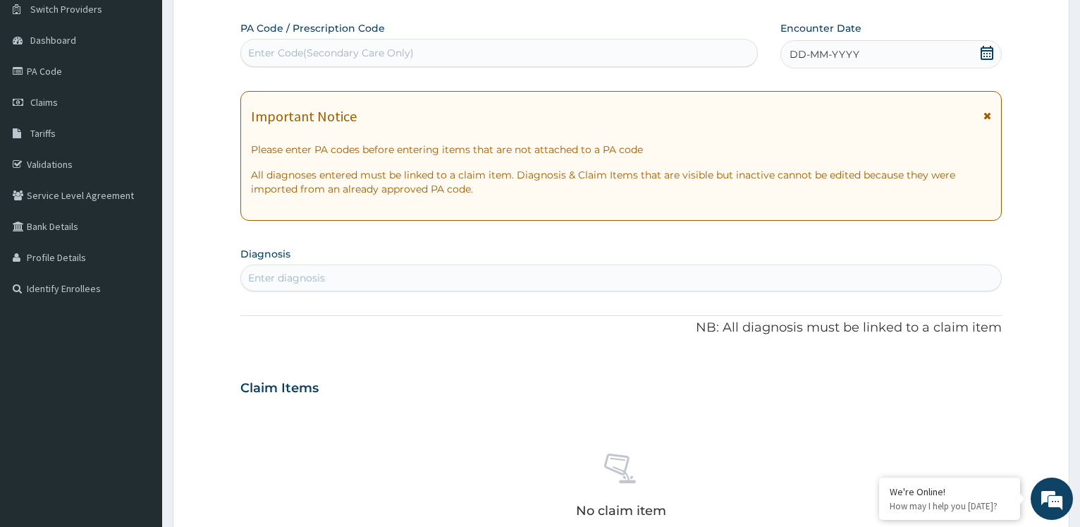
click at [988, 115] on icon at bounding box center [988, 116] width 8 height 10
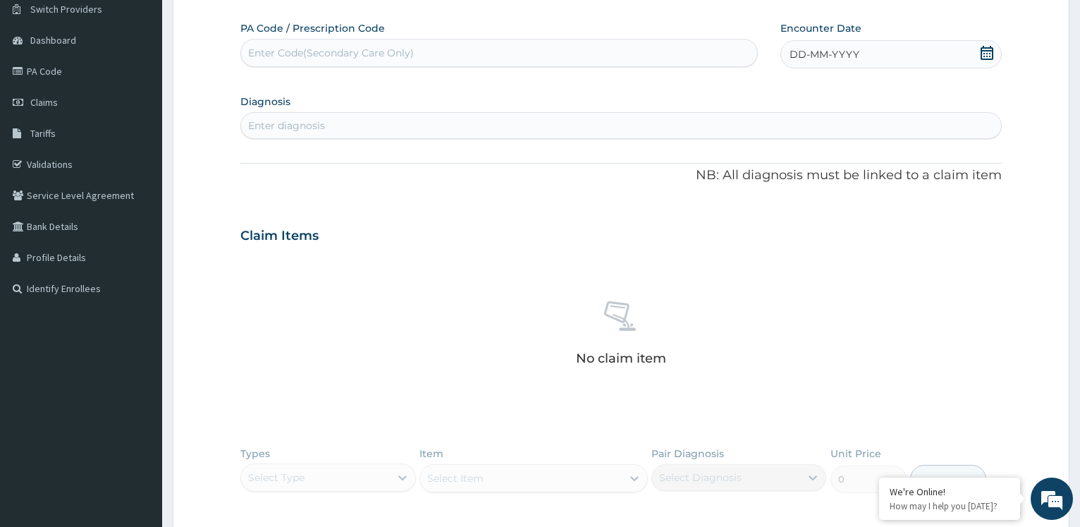
click at [898, 56] on div "DD-MM-YYYY" at bounding box center [891, 54] width 221 height 28
click at [756, 91] on button "Previous Month" at bounding box center [756, 93] width 7 height 7
click at [911, 212] on div "23" at bounding box center [906, 212] width 21 height 21
click at [390, 123] on div "Enter diagnosis" at bounding box center [621, 125] width 760 height 23
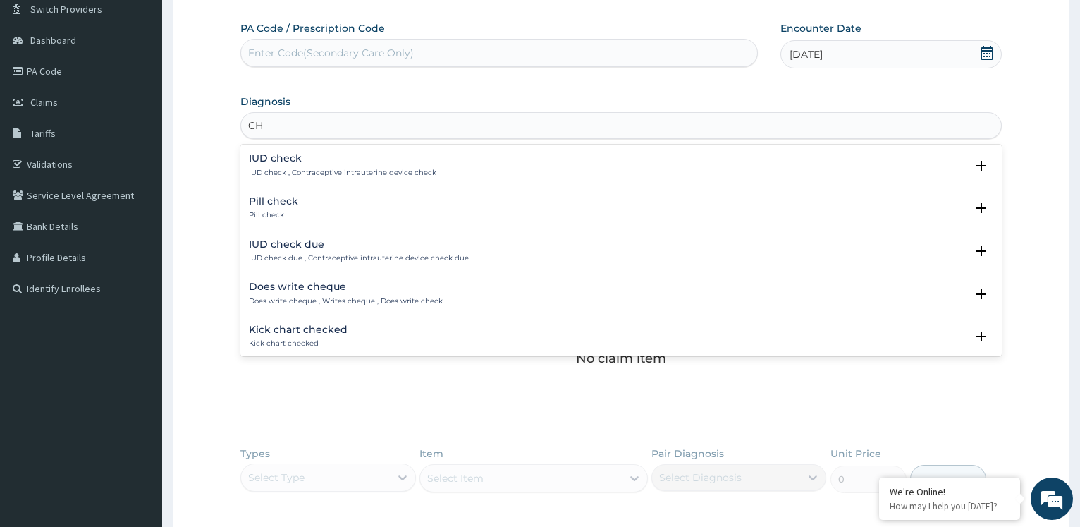
type input "C"
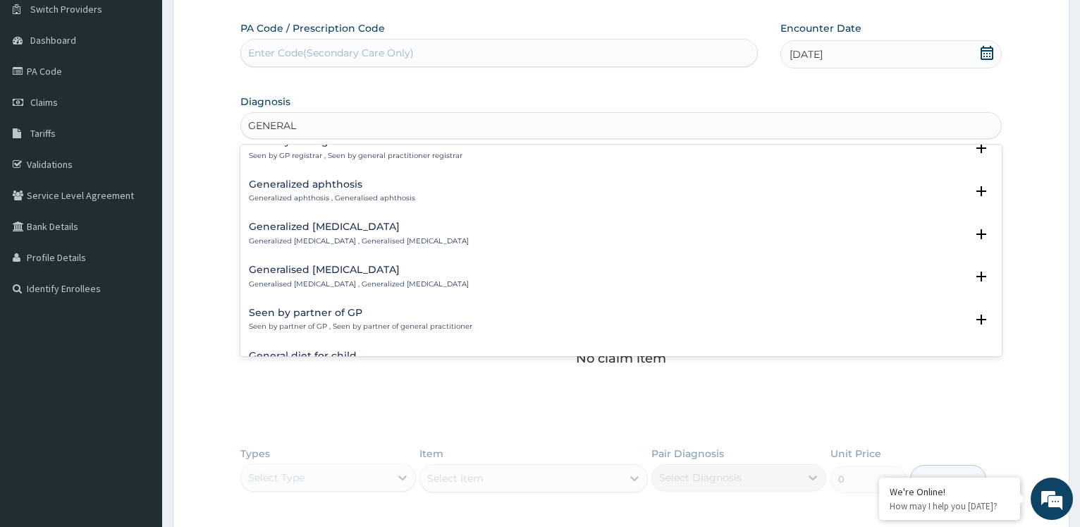
scroll to position [2015, 0]
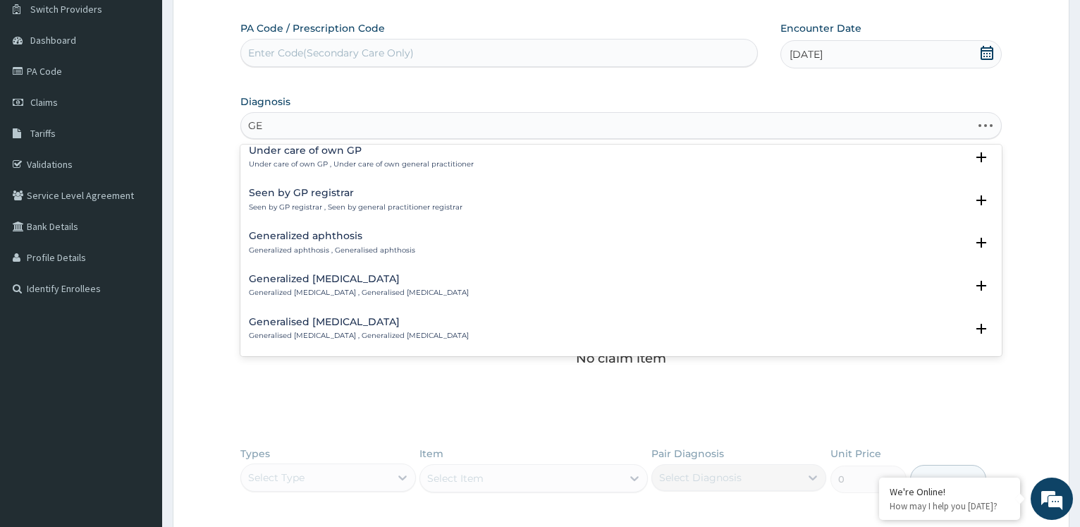
type input "G"
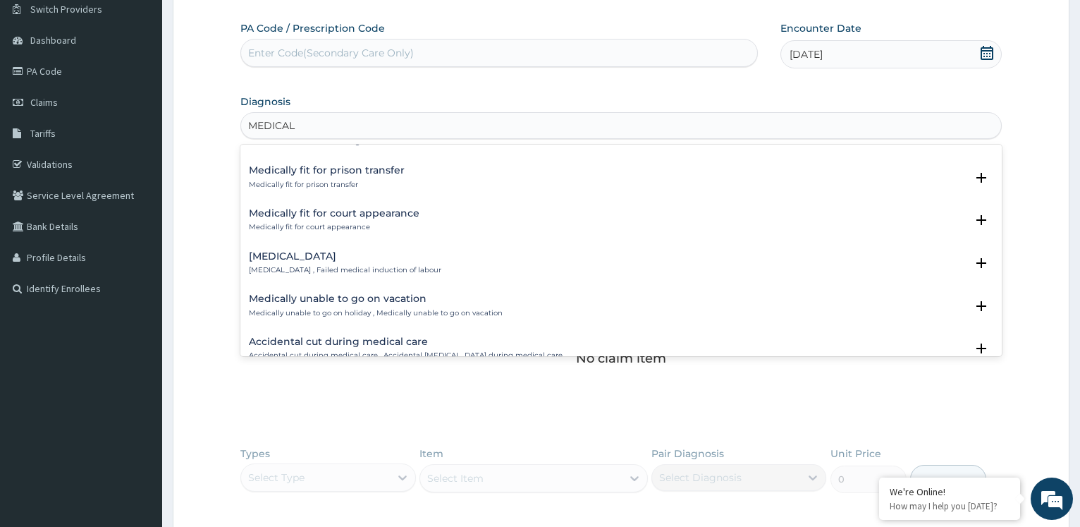
scroll to position [1935, 0]
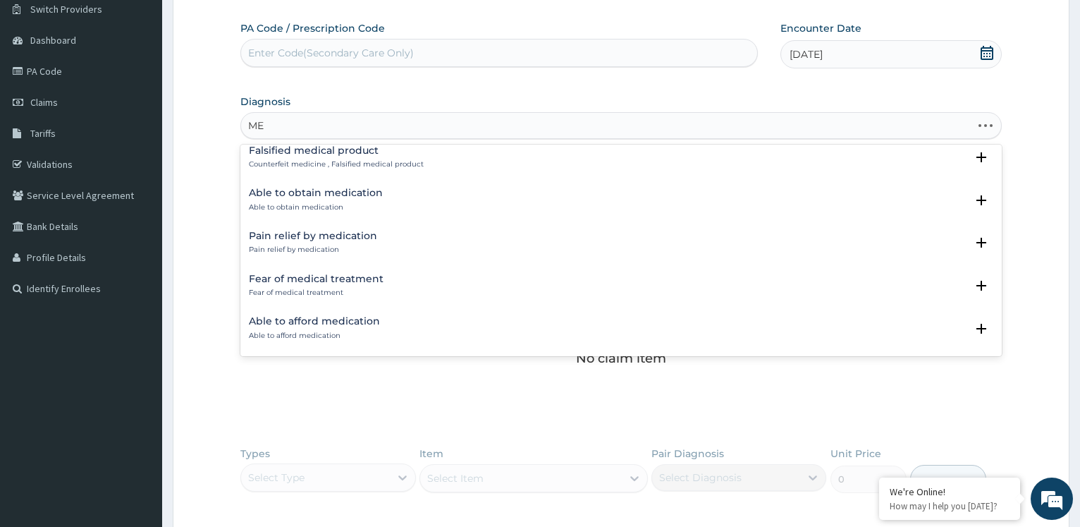
type input "M"
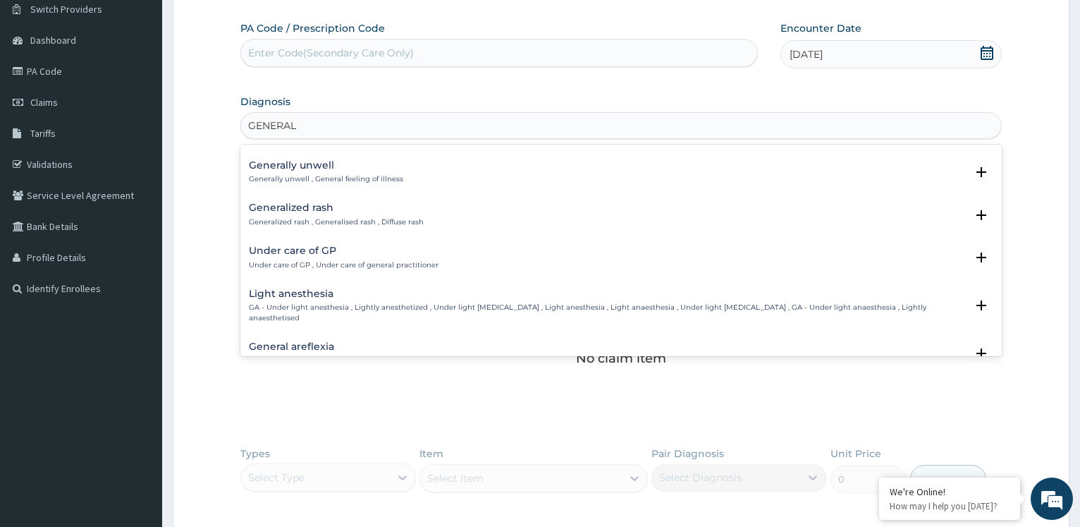
scroll to position [609, 0]
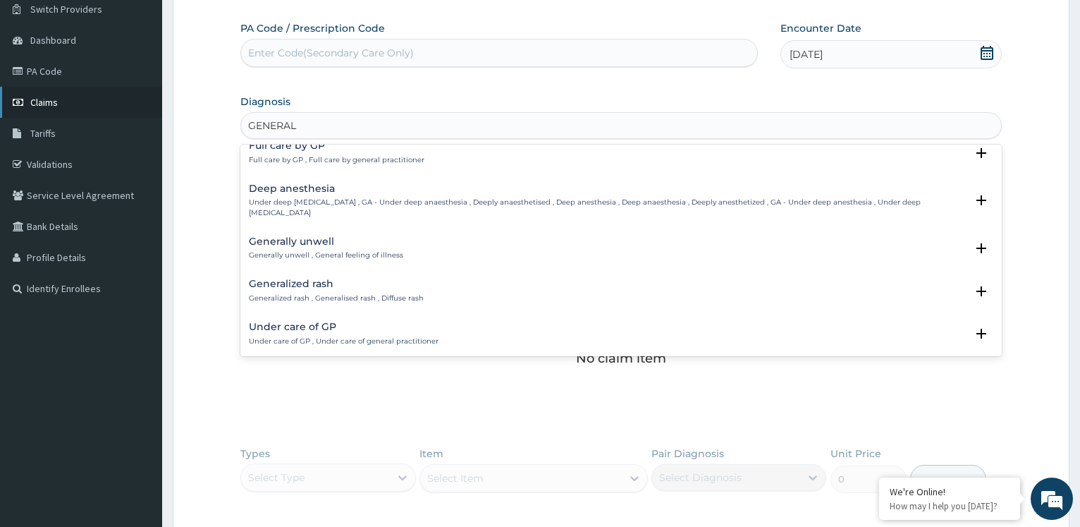
type input "GENERAL"
click at [63, 109] on link "Claims" at bounding box center [81, 102] width 162 height 31
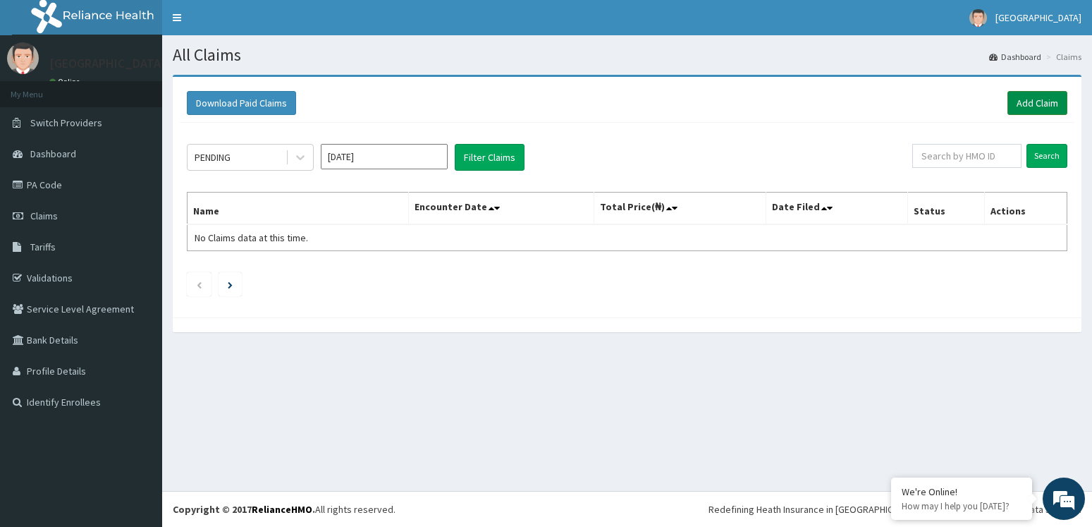
click at [1018, 105] on link "Add Claim" at bounding box center [1038, 103] width 60 height 24
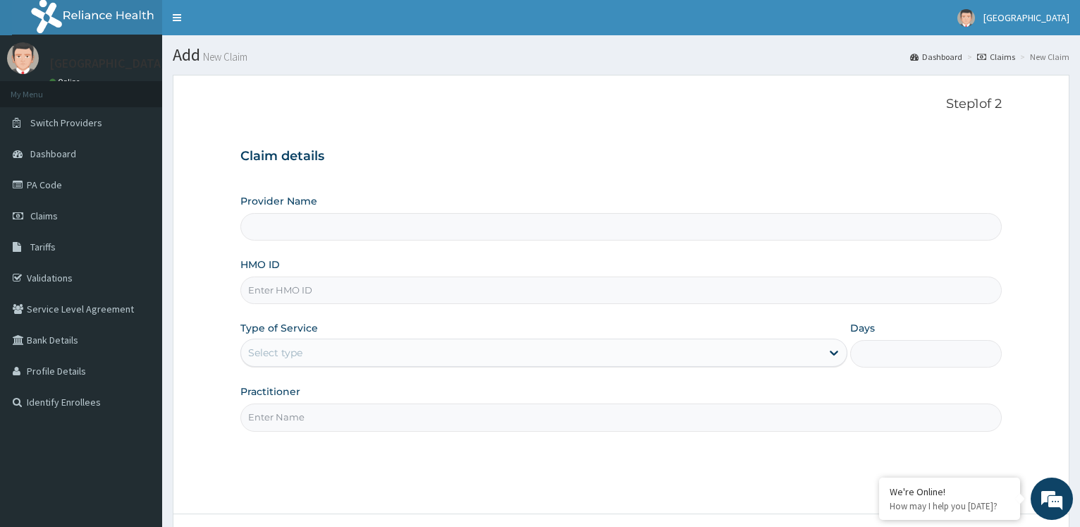
click at [363, 288] on input "HMO ID" at bounding box center [621, 290] width 762 height 28
type input "Rophe Medical Centre"
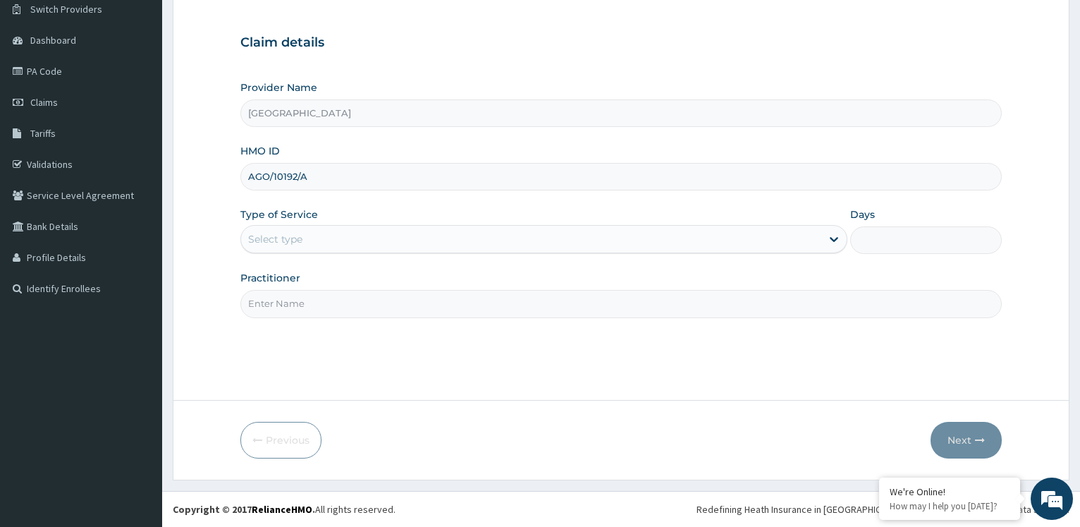
type input "AGO/10192/A"
click at [293, 300] on input "Practitioner" at bounding box center [621, 304] width 762 height 28
paste input "Dr. AKUDO"
type input "Dr. AKUDO"
click at [313, 237] on div "Select type" at bounding box center [531, 239] width 580 height 23
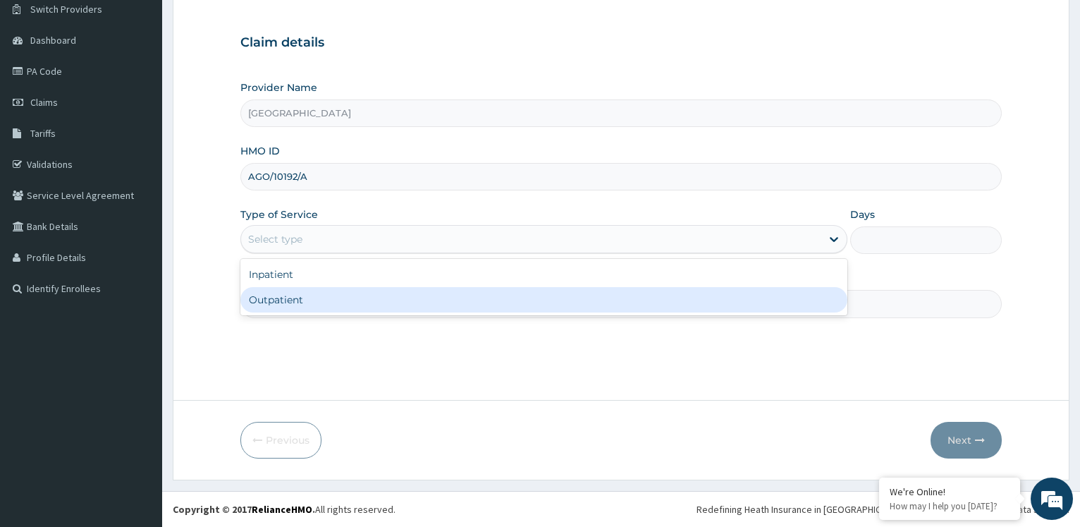
click at [281, 298] on div "Outpatient" at bounding box center [543, 299] width 607 height 25
type input "1"
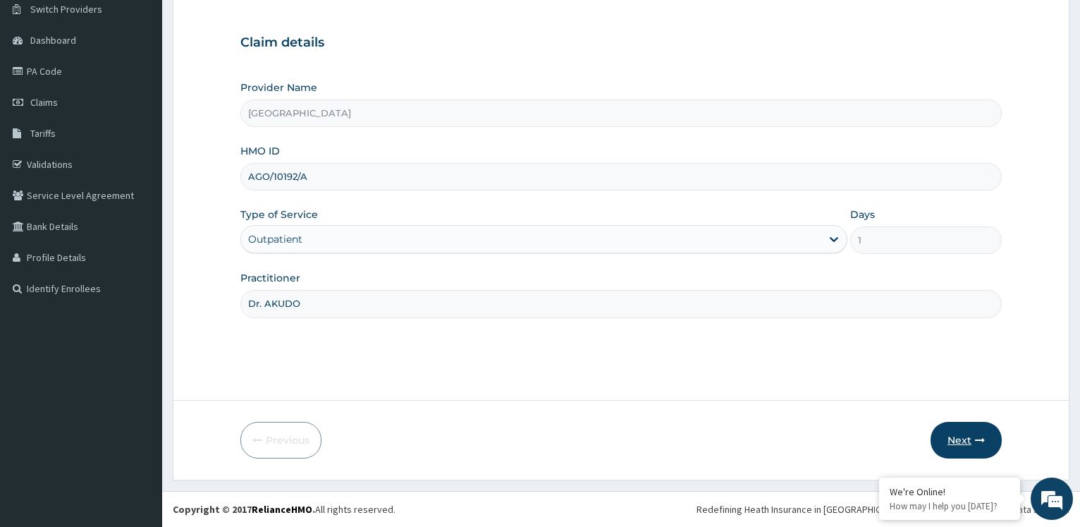
click at [962, 444] on button "Next" at bounding box center [966, 440] width 71 height 37
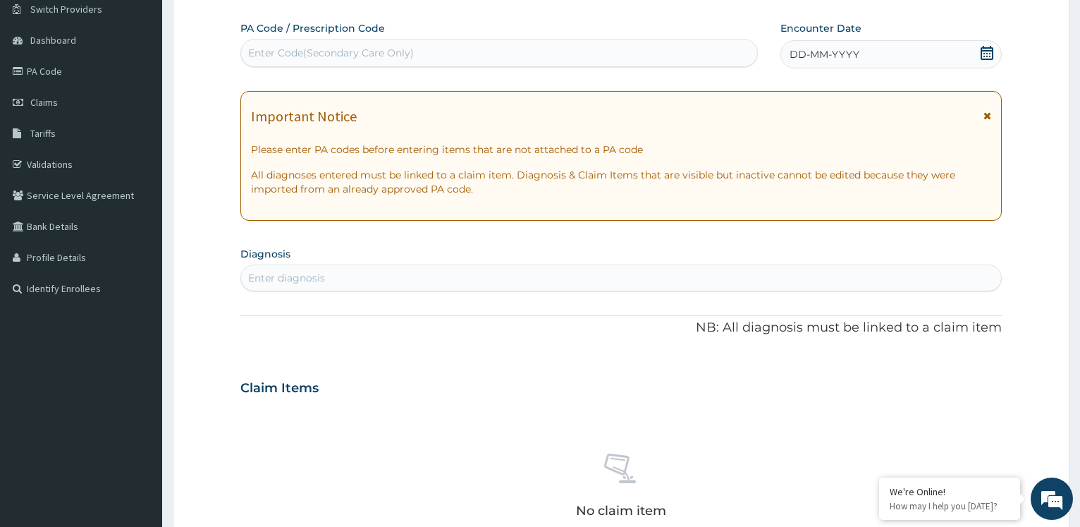
click at [989, 116] on icon at bounding box center [988, 116] width 8 height 10
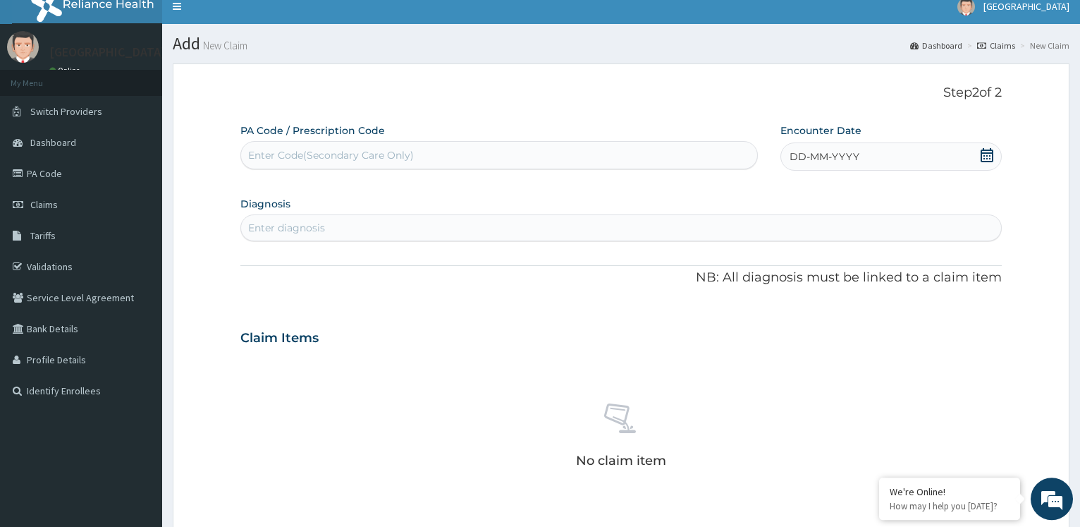
scroll to position [0, 0]
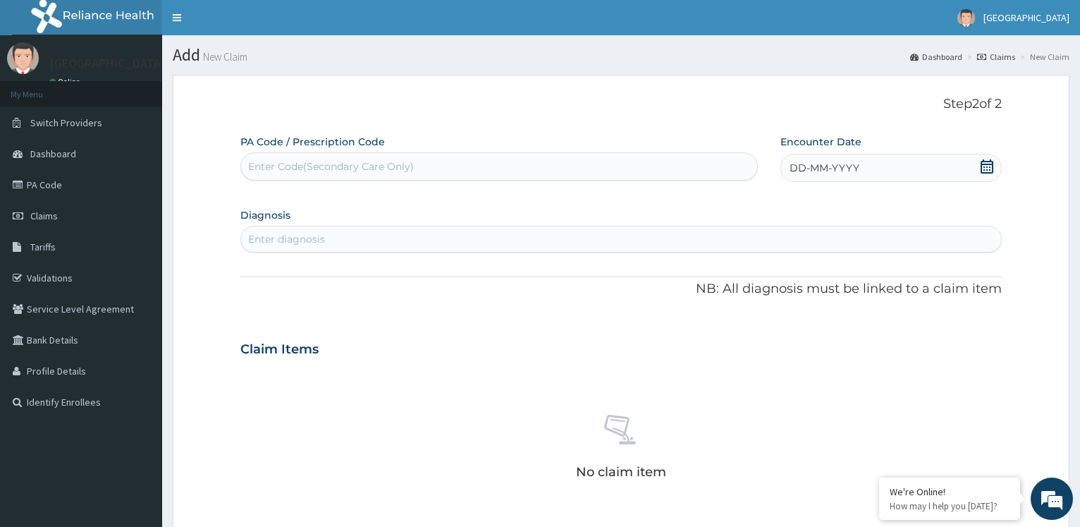
click at [808, 162] on span "DD-MM-YYYY" at bounding box center [825, 168] width 70 height 14
click at [758, 206] on button "Previous Month" at bounding box center [756, 207] width 7 height 7
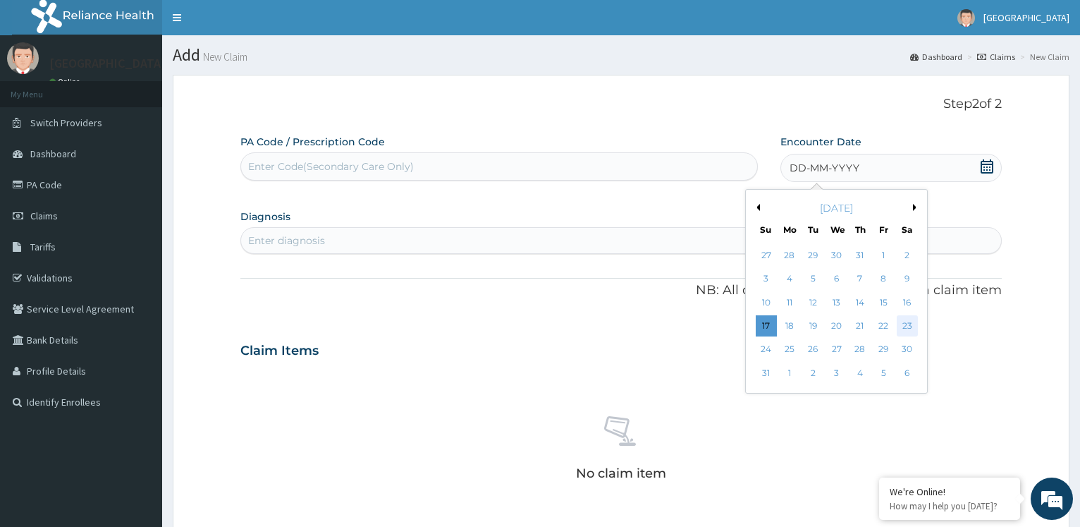
click at [904, 322] on div "23" at bounding box center [906, 325] width 21 height 21
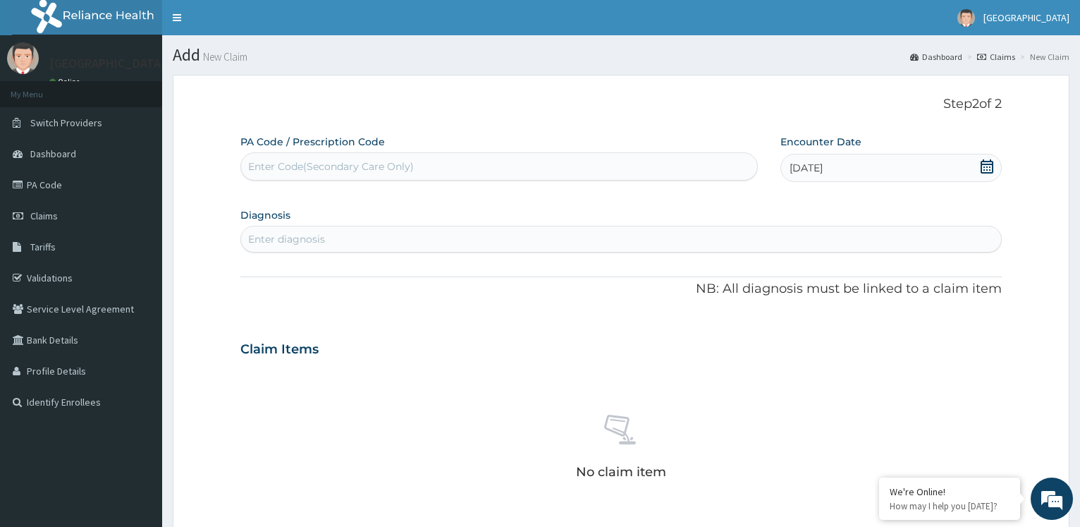
click at [345, 231] on div "Enter diagnosis" at bounding box center [621, 239] width 760 height 23
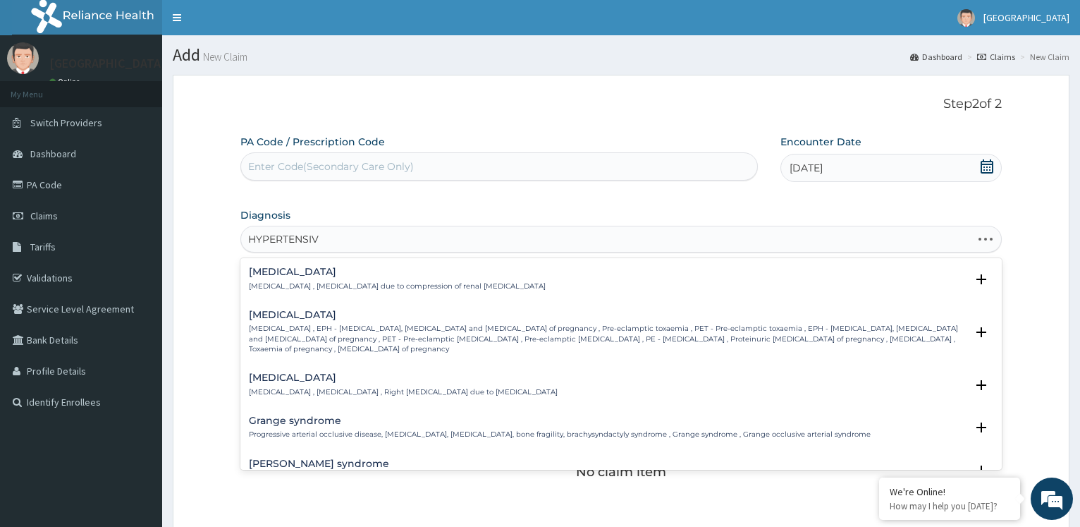
type input "HYPERTENSIVE"
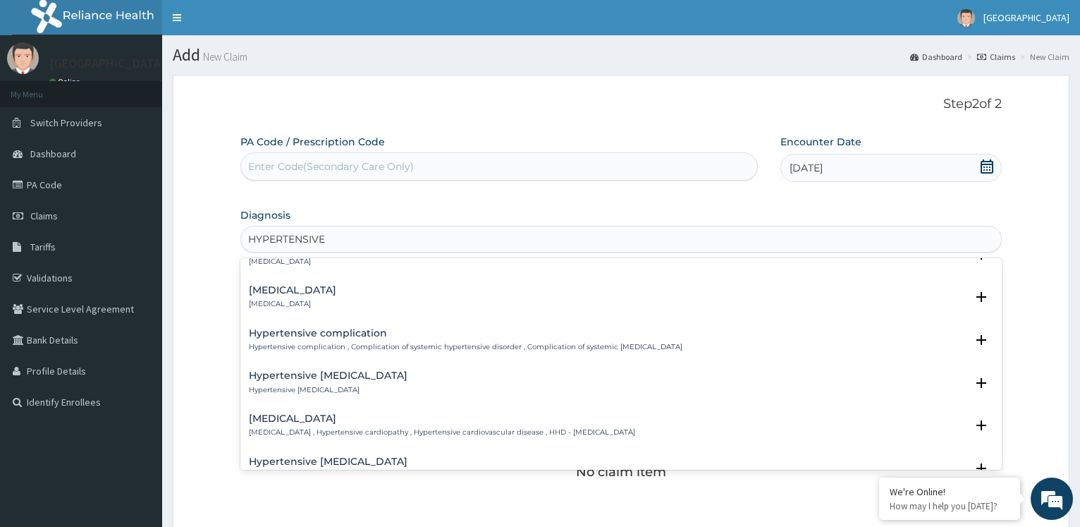
scroll to position [229, 0]
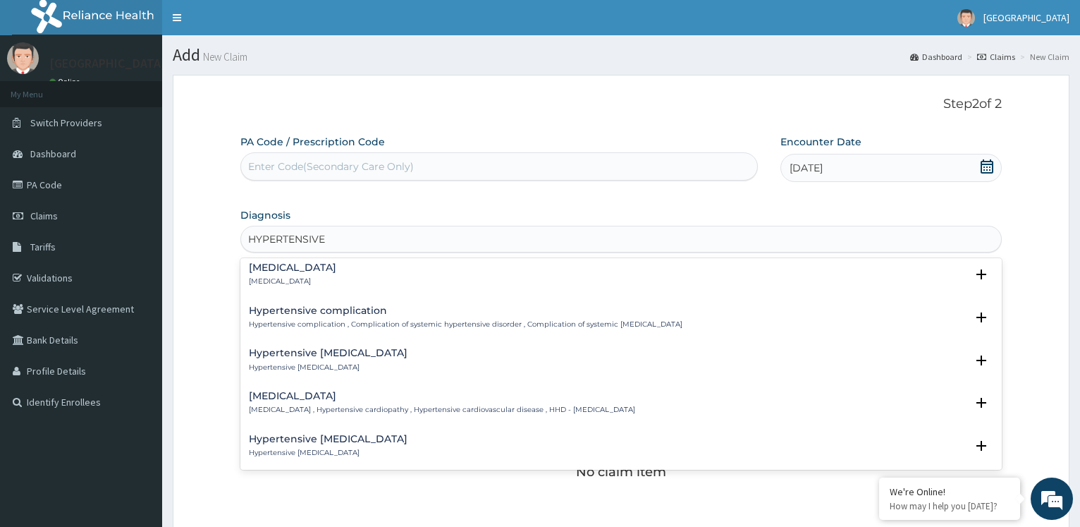
click at [338, 391] on h4 "Hypertensive heart disease" at bounding box center [442, 396] width 386 height 11
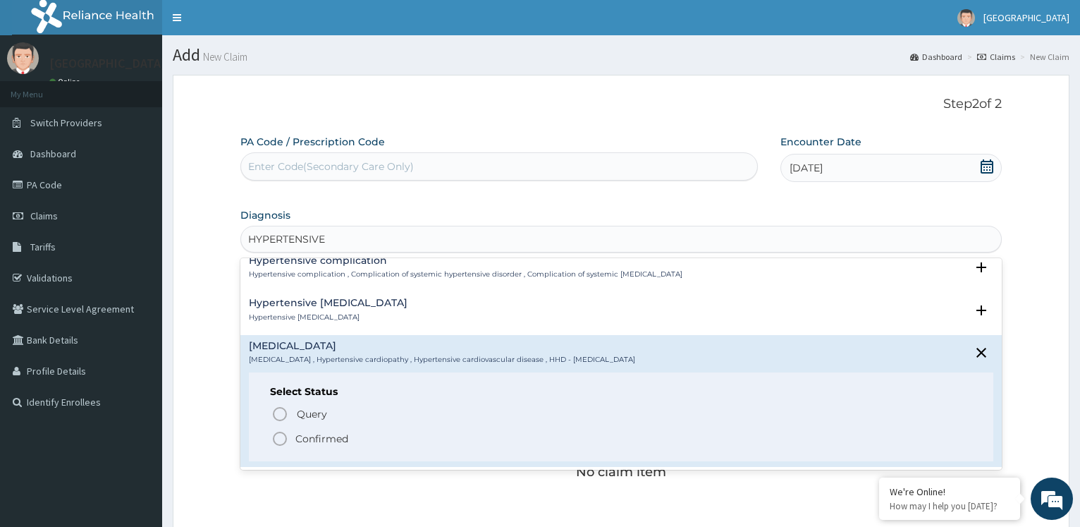
scroll to position [305, 0]
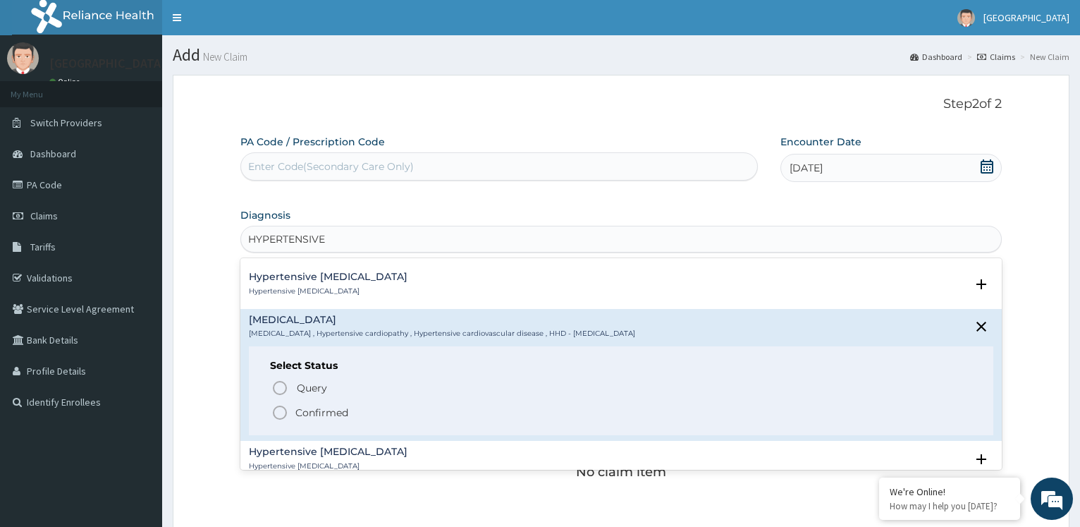
click at [285, 413] on icon "status option filled" at bounding box center [280, 412] width 17 height 17
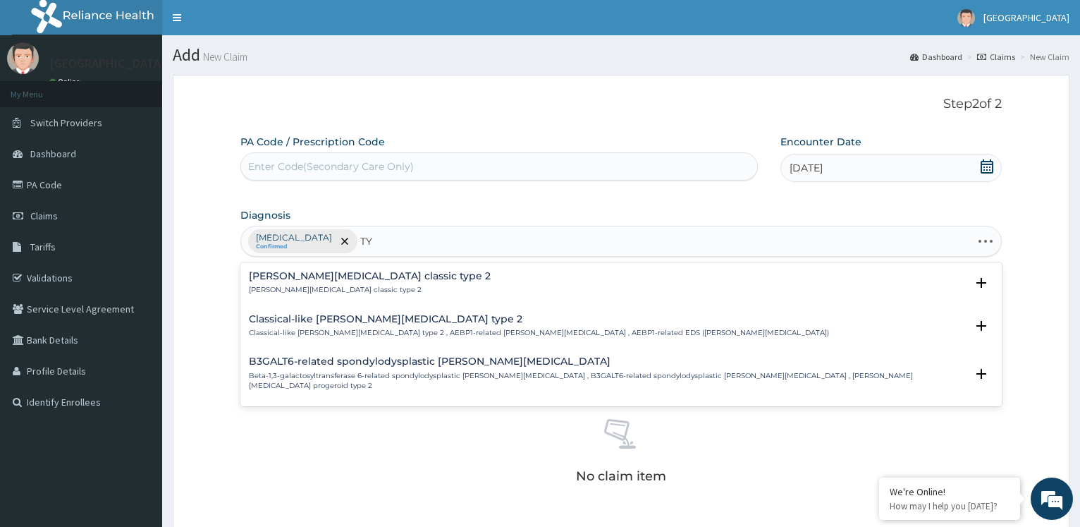
type input "T"
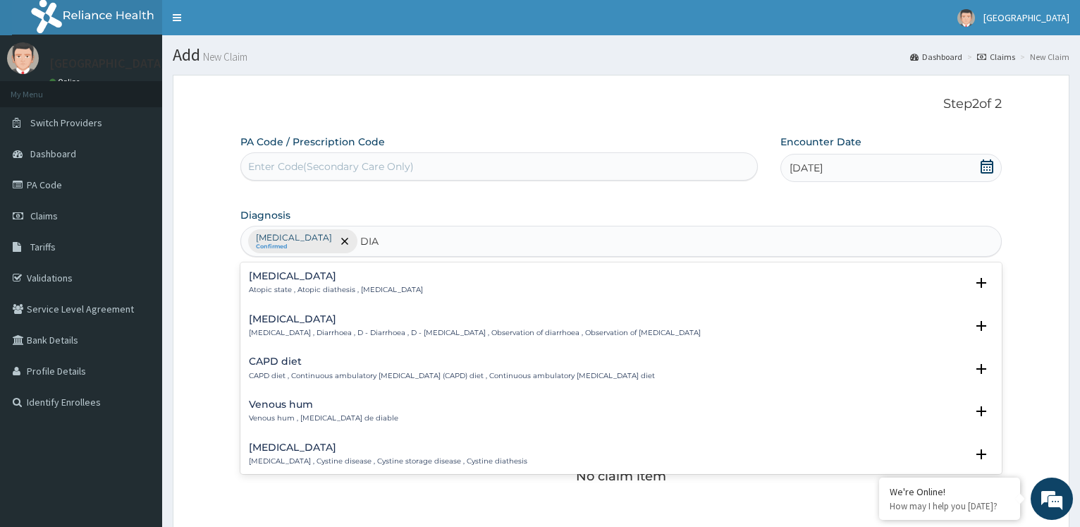
type input "DIAB"
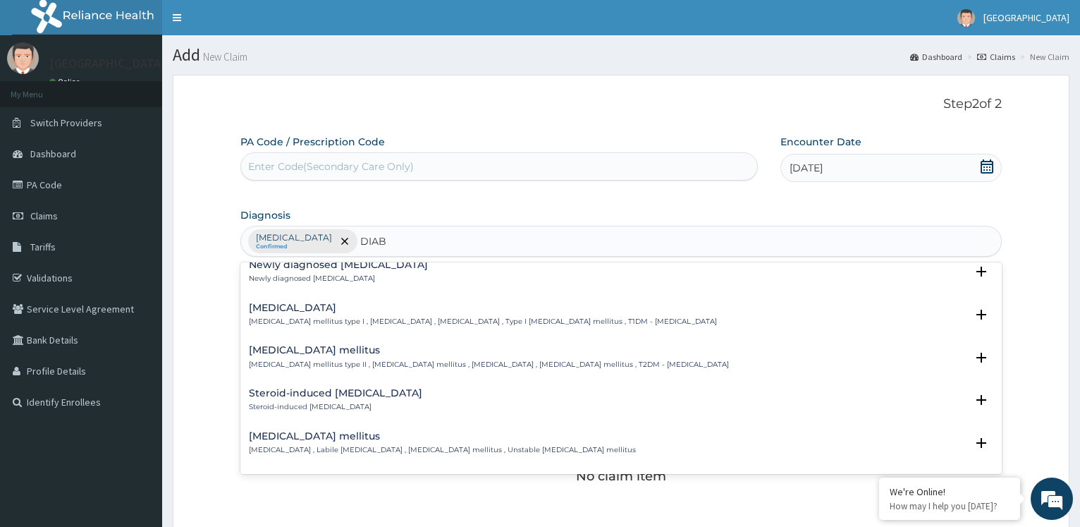
scroll to position [1523, 0]
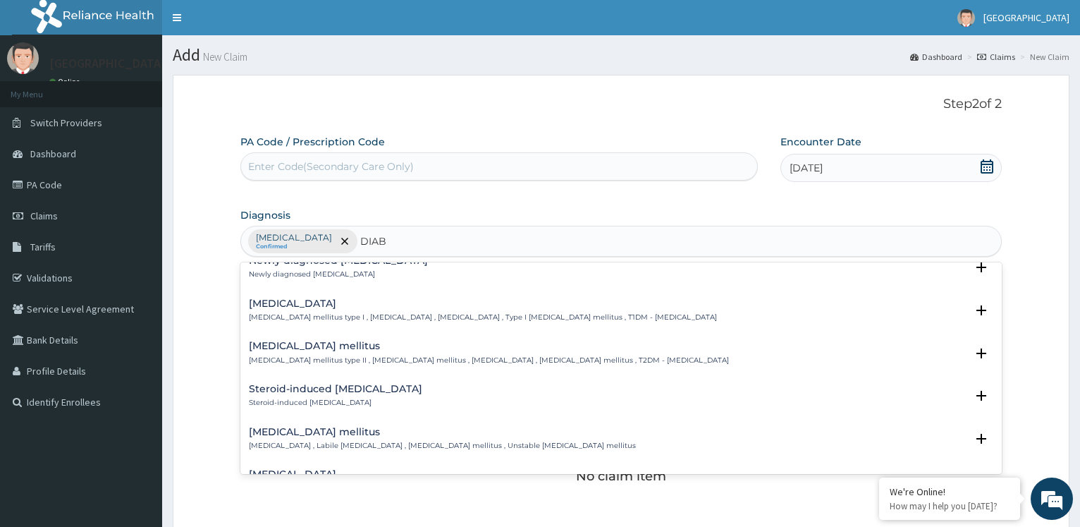
click at [346, 342] on h4 "Type 2 diabetes mellitus" at bounding box center [489, 346] width 480 height 11
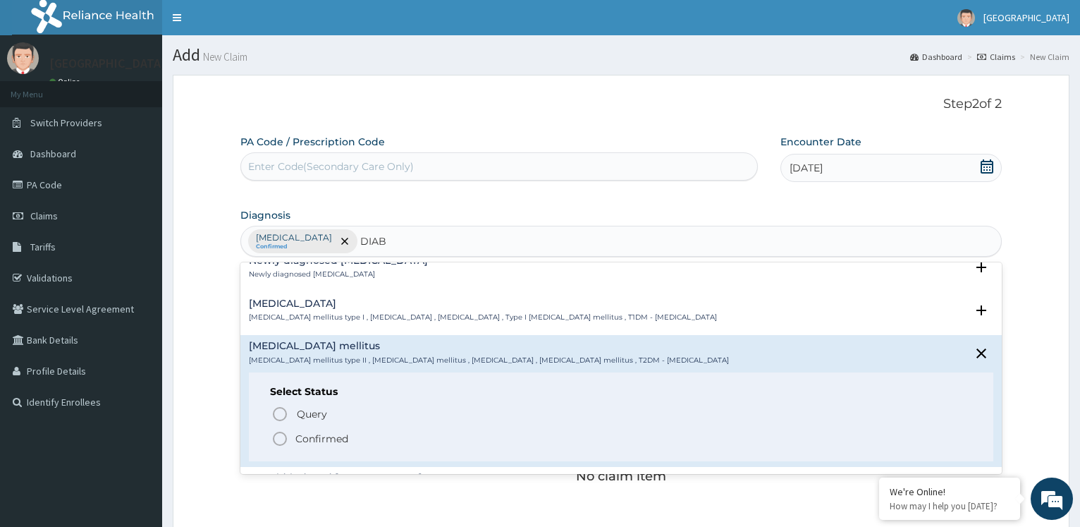
click at [277, 430] on icon "status option filled" at bounding box center [280, 438] width 17 height 17
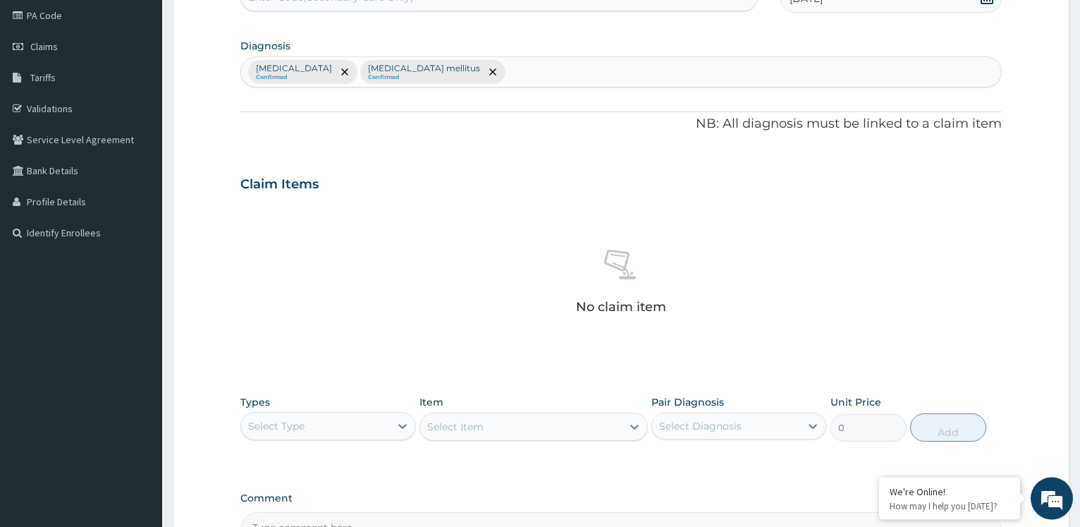
scroll to position [288, 0]
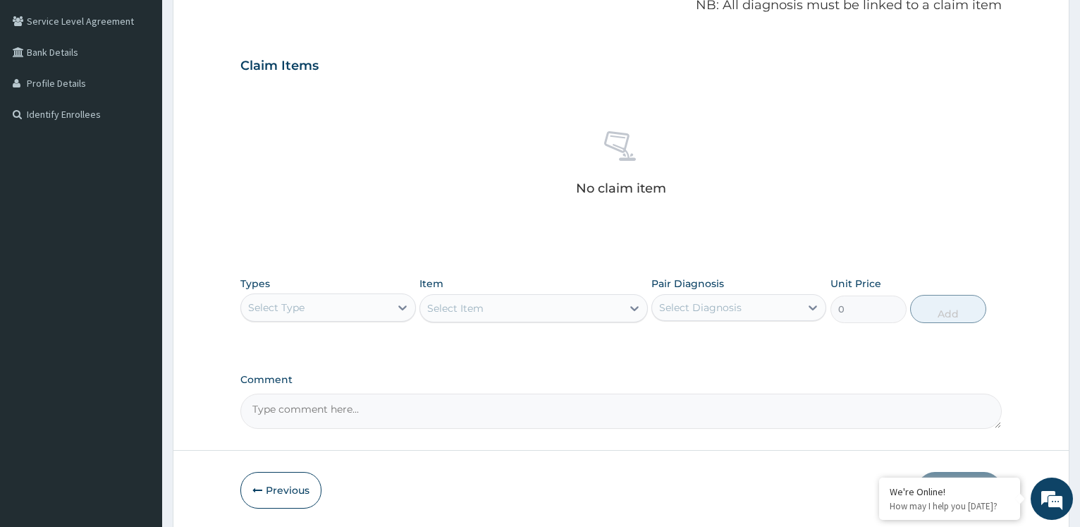
click at [343, 300] on div "Select Type" at bounding box center [315, 307] width 148 height 23
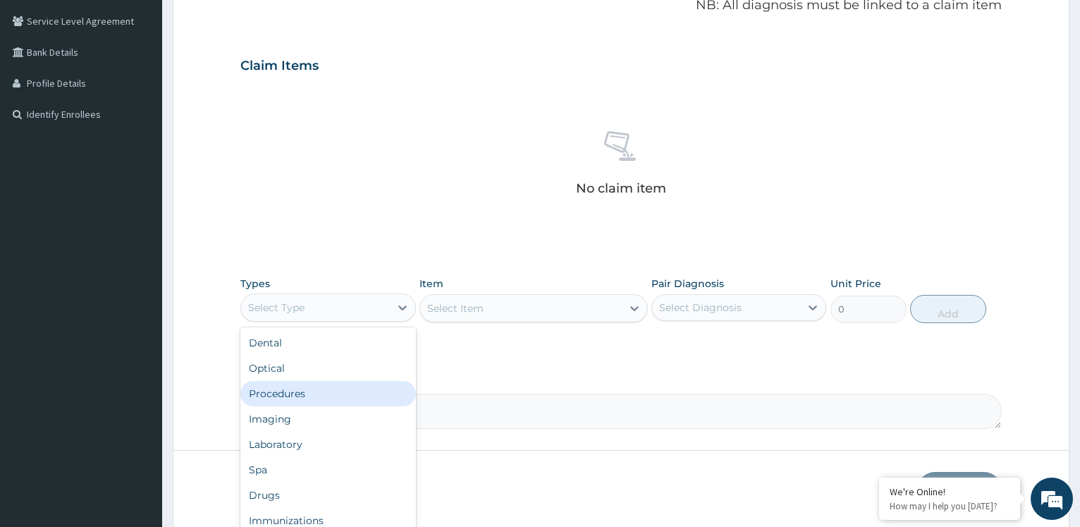
click at [334, 384] on div "Procedures" at bounding box center [327, 393] width 175 height 25
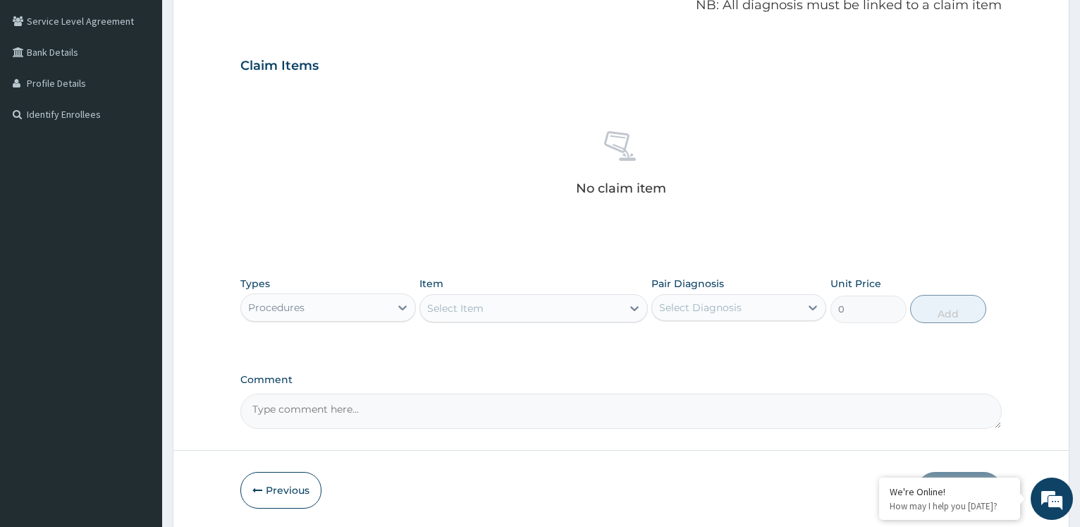
click at [521, 316] on div "Select Item" at bounding box center [521, 308] width 202 height 23
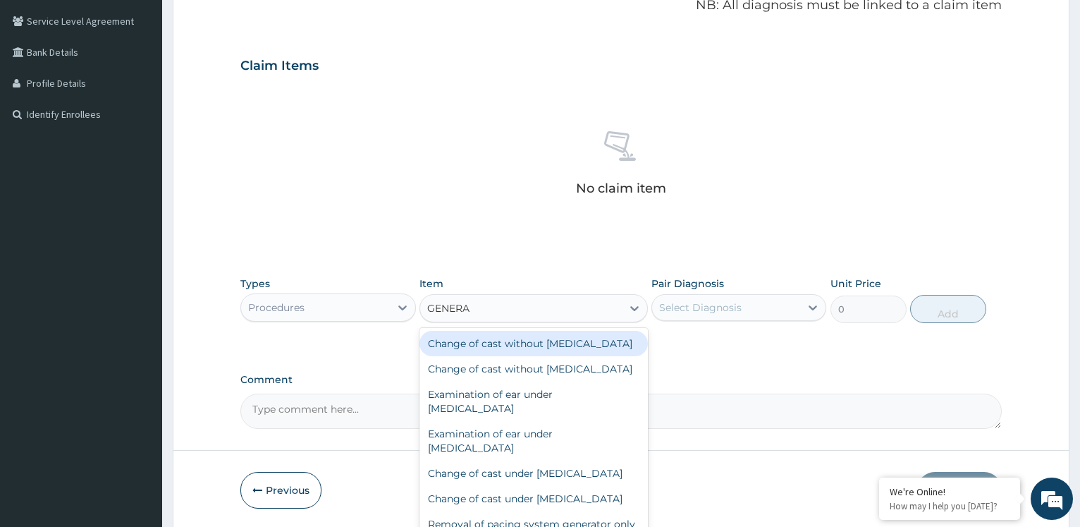
type input "GENERAL"
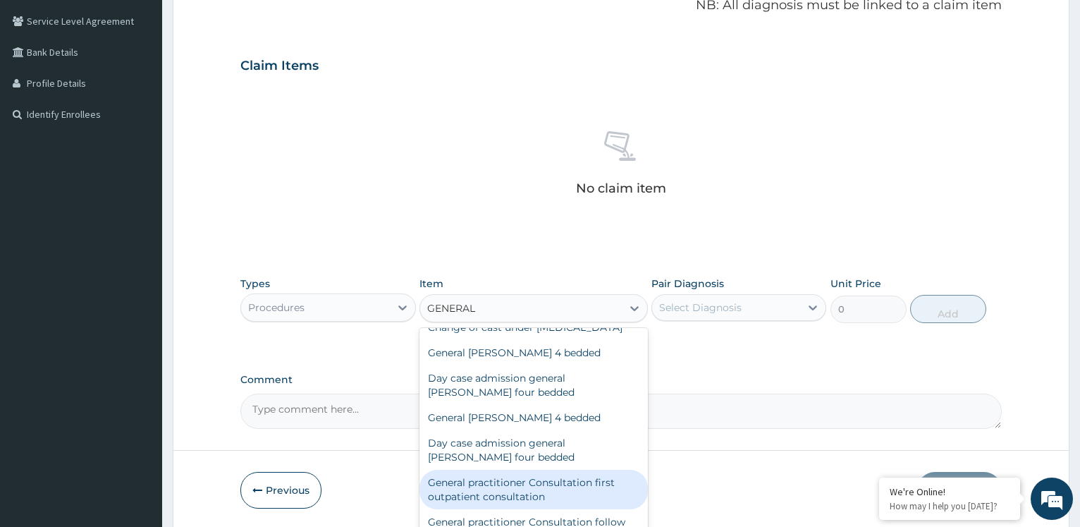
scroll to position [250, 0]
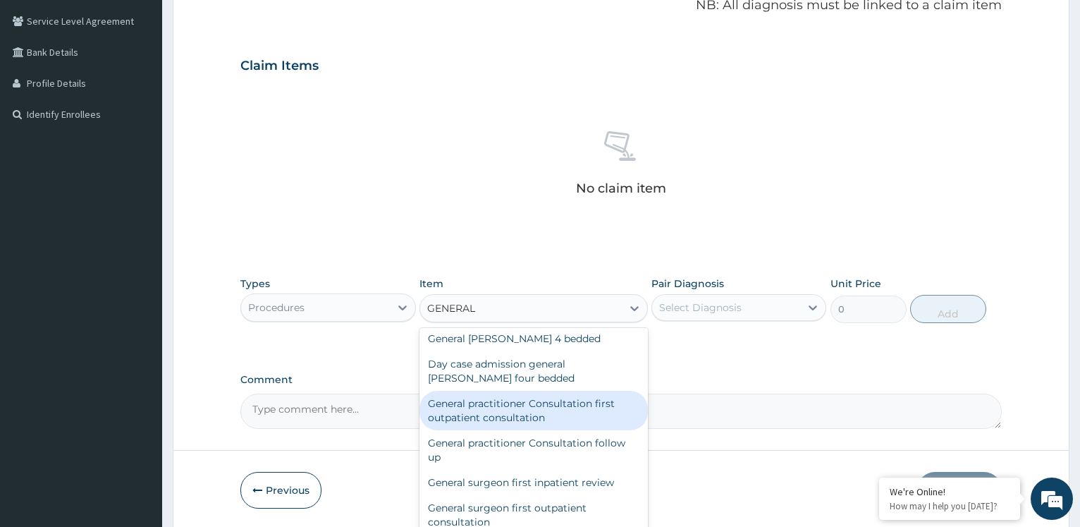
type input "3600"
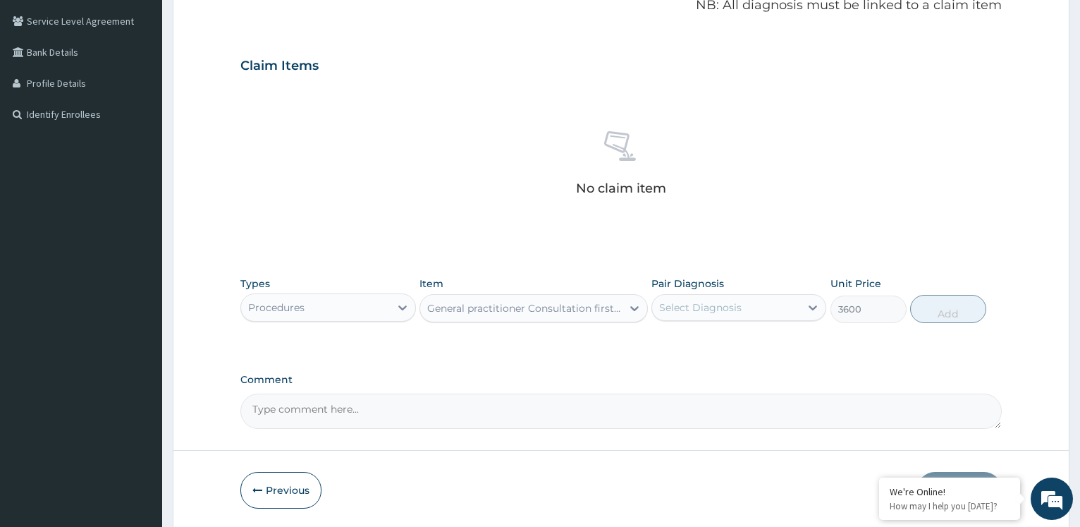
click at [721, 310] on div "Select Diagnosis" at bounding box center [700, 307] width 83 height 14
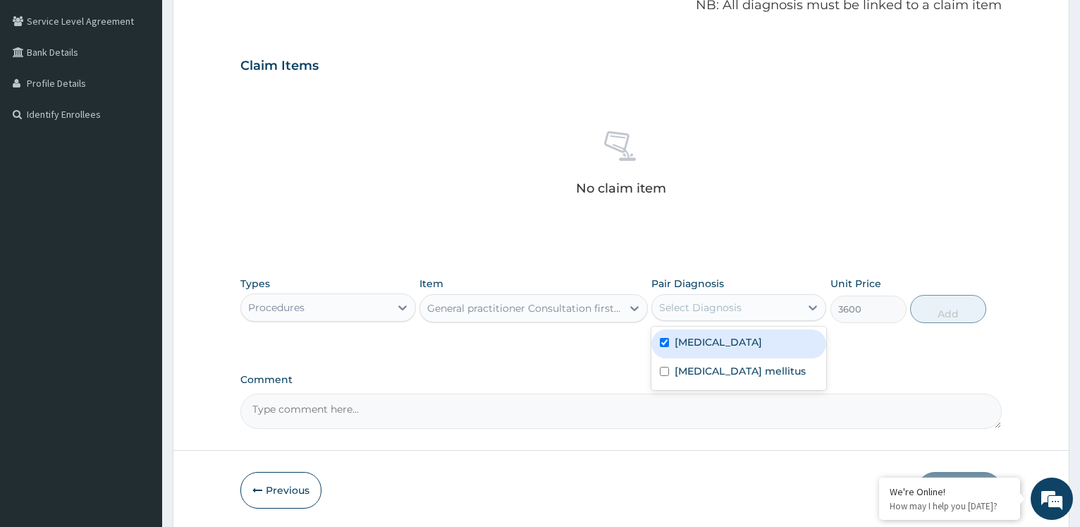
checkbox input "true"
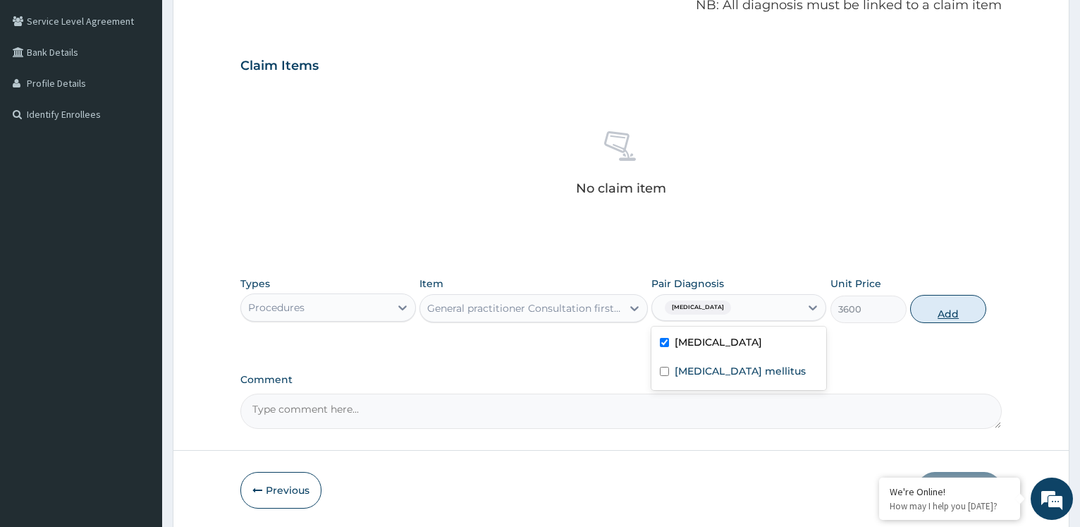
click at [951, 315] on button "Add" at bounding box center [949, 309] width 76 height 28
type input "0"
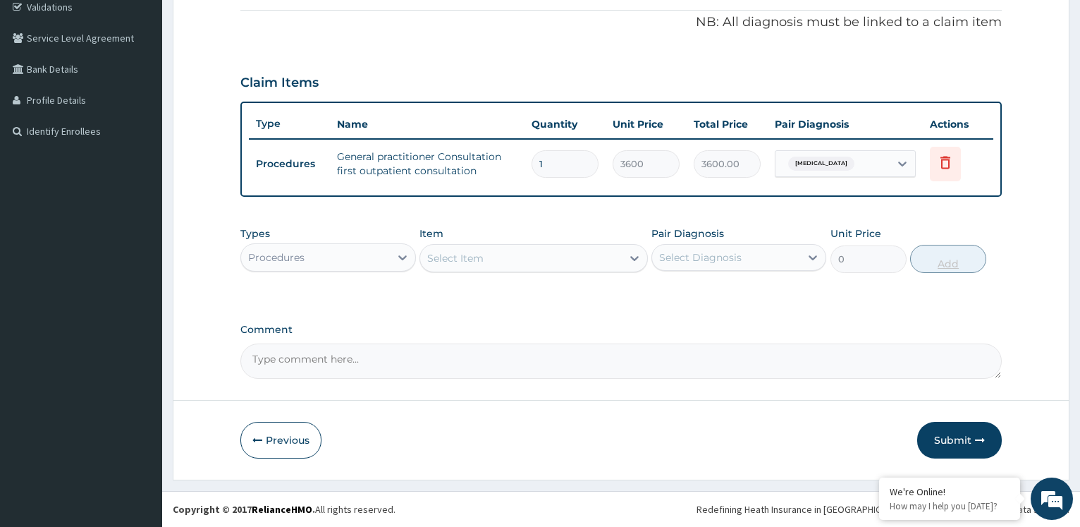
scroll to position [271, 0]
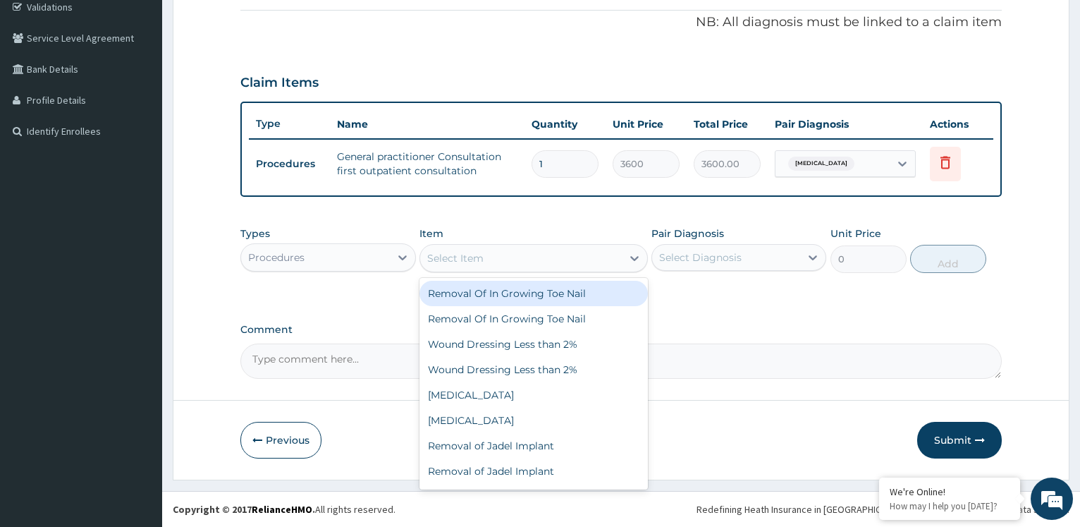
click at [540, 260] on div "Select Item" at bounding box center [521, 258] width 202 height 23
click at [397, 261] on icon at bounding box center [403, 257] width 14 height 14
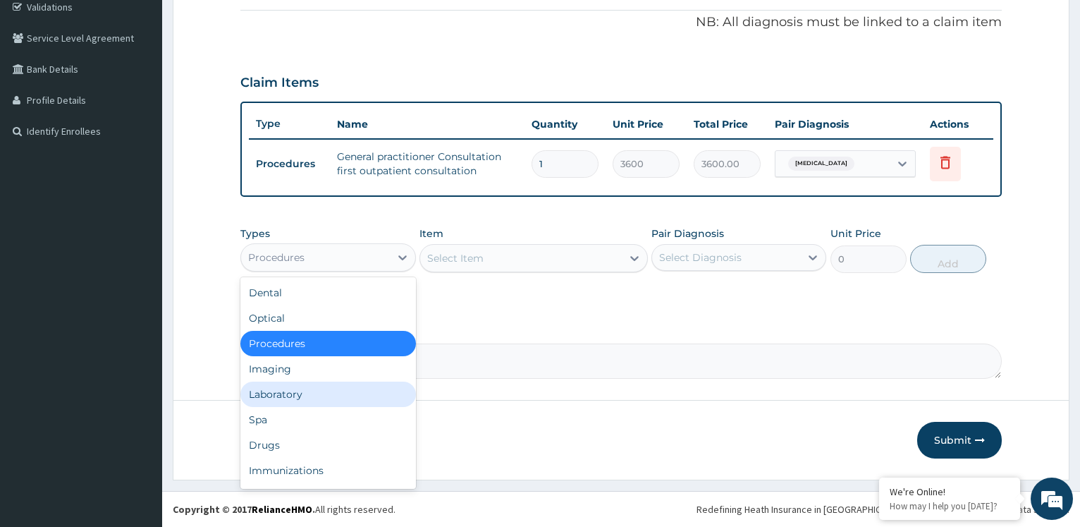
scroll to position [48, 0]
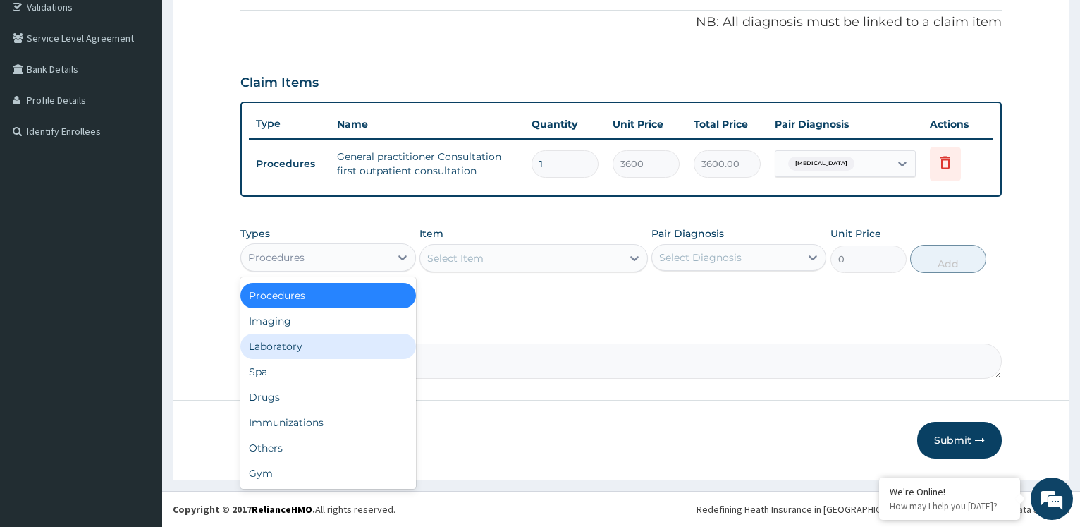
click at [344, 350] on div "Laboratory" at bounding box center [327, 346] width 175 height 25
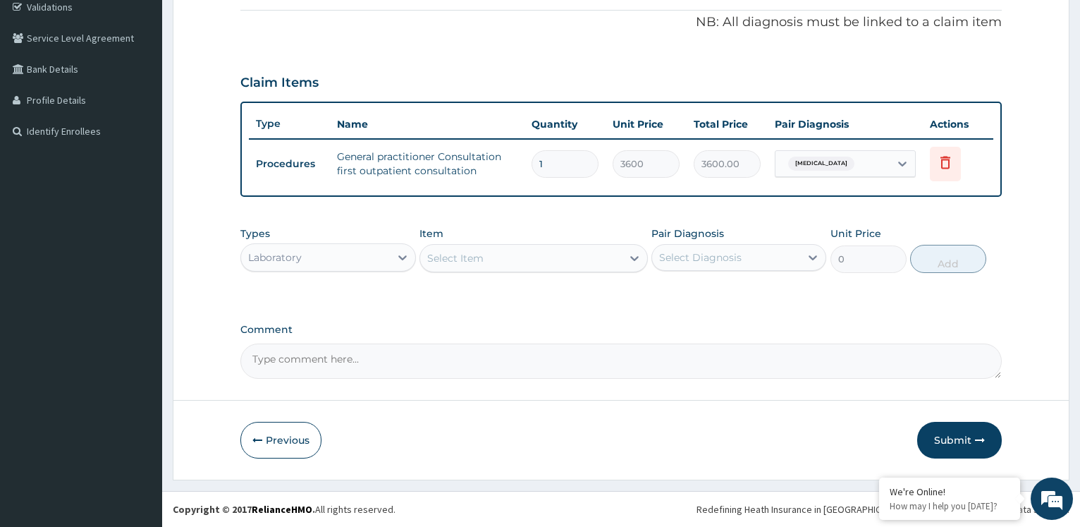
click at [591, 252] on div "Select Item" at bounding box center [521, 258] width 202 height 23
type input "R"
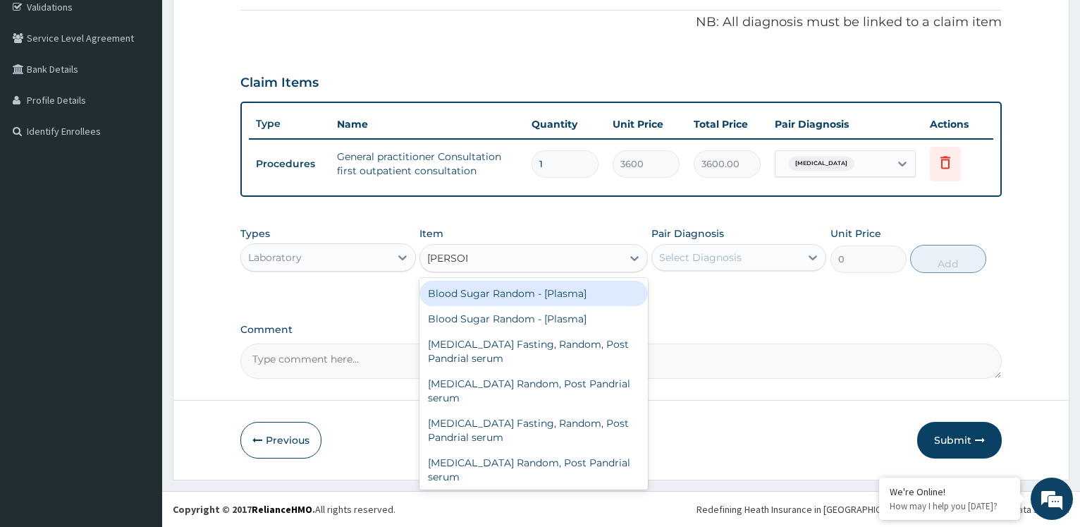
type input "RANDOM"
click at [493, 295] on div "Blood Sugar Random - [Plasma]" at bounding box center [534, 293] width 229 height 25
type input "2100"
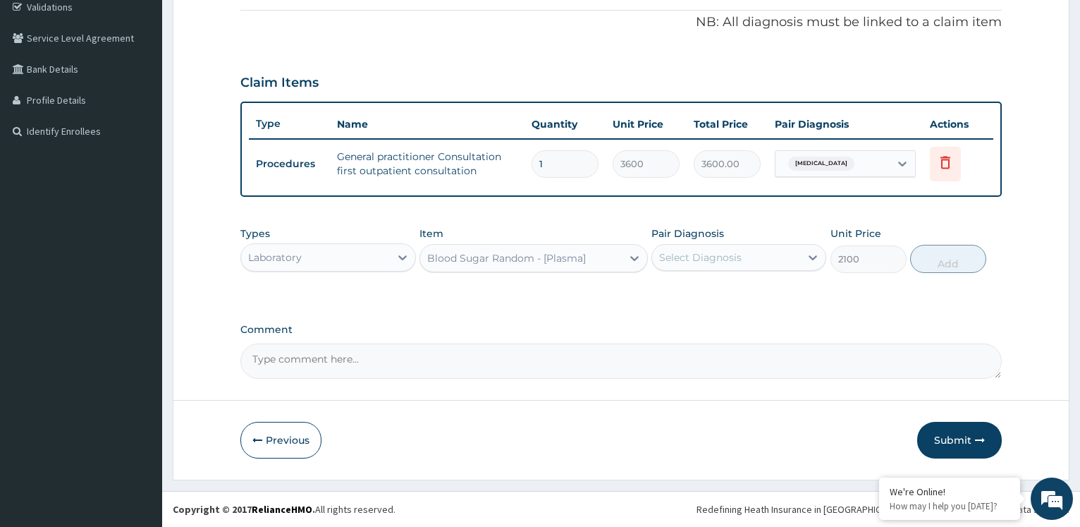
click at [766, 257] on div "Select Diagnosis" at bounding box center [726, 257] width 148 height 23
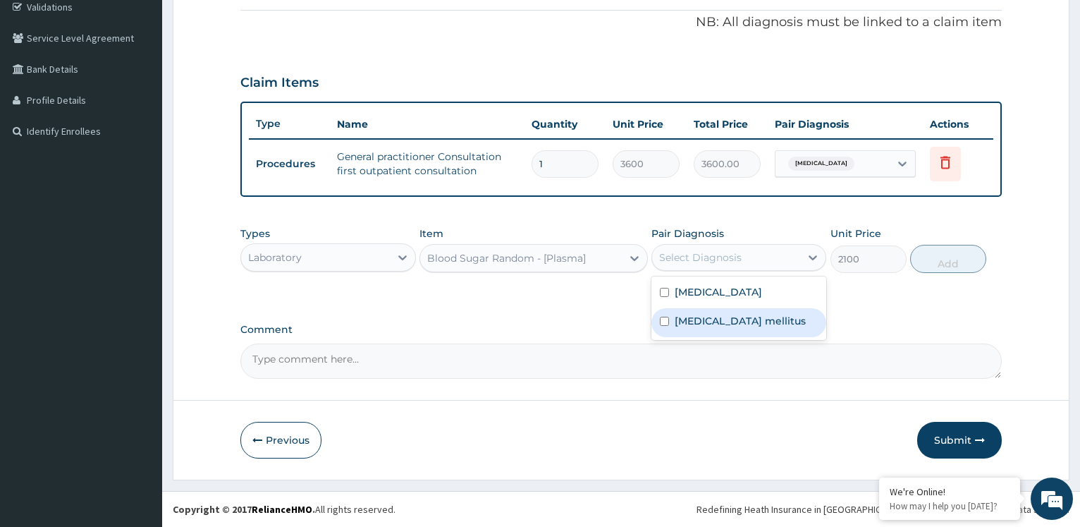
click at [666, 326] on input "checkbox" at bounding box center [664, 321] width 9 height 9
checkbox input "true"
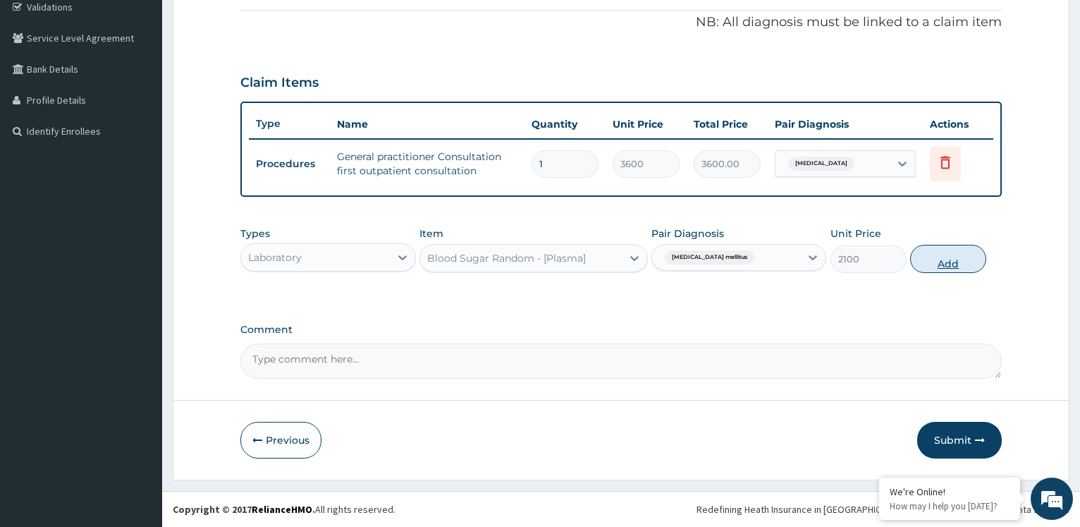
click at [956, 265] on button "Add" at bounding box center [949, 259] width 76 height 28
type input "0"
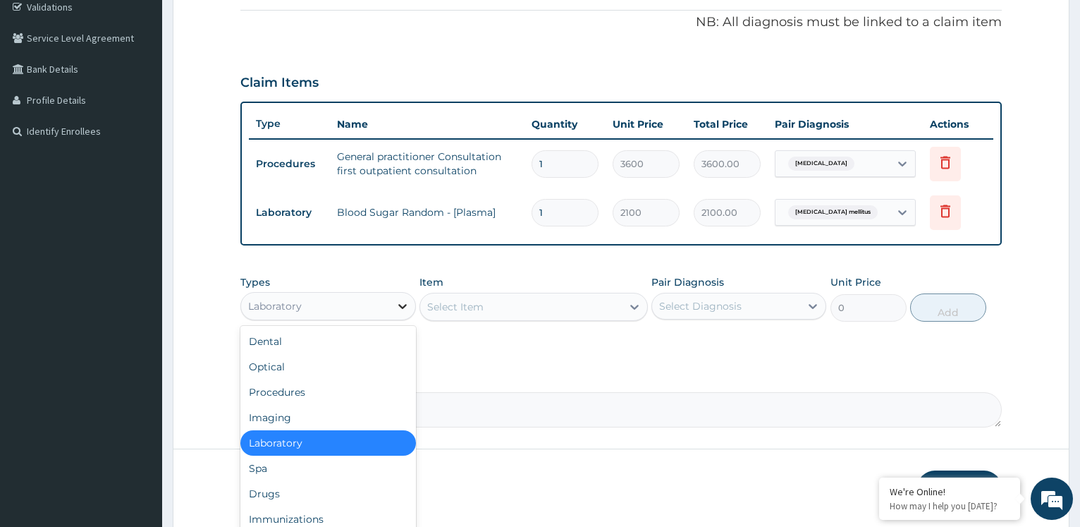
click at [396, 300] on icon at bounding box center [403, 306] width 14 height 14
click at [298, 487] on div "Drugs" at bounding box center [327, 493] width 175 height 25
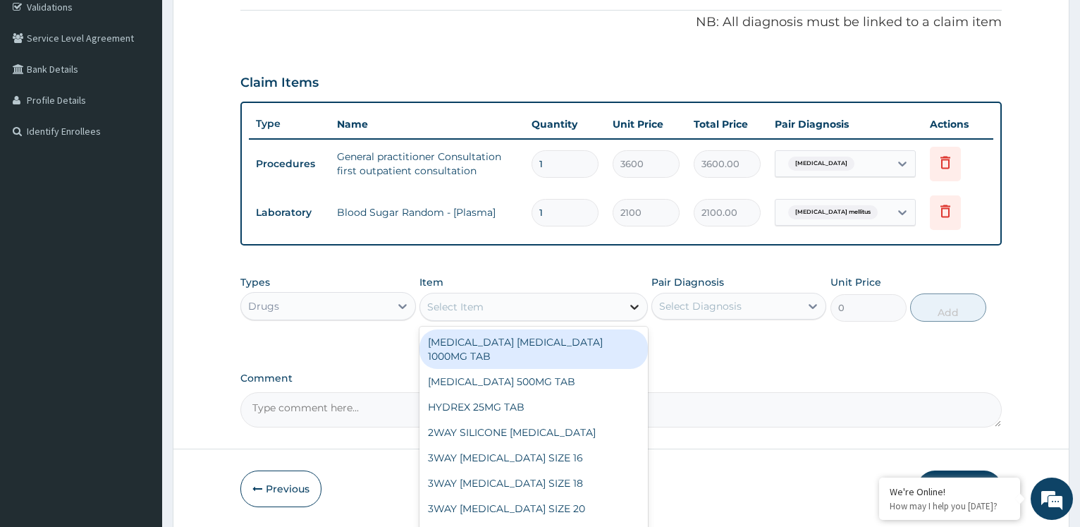
click at [632, 307] on icon at bounding box center [635, 307] width 8 height 5
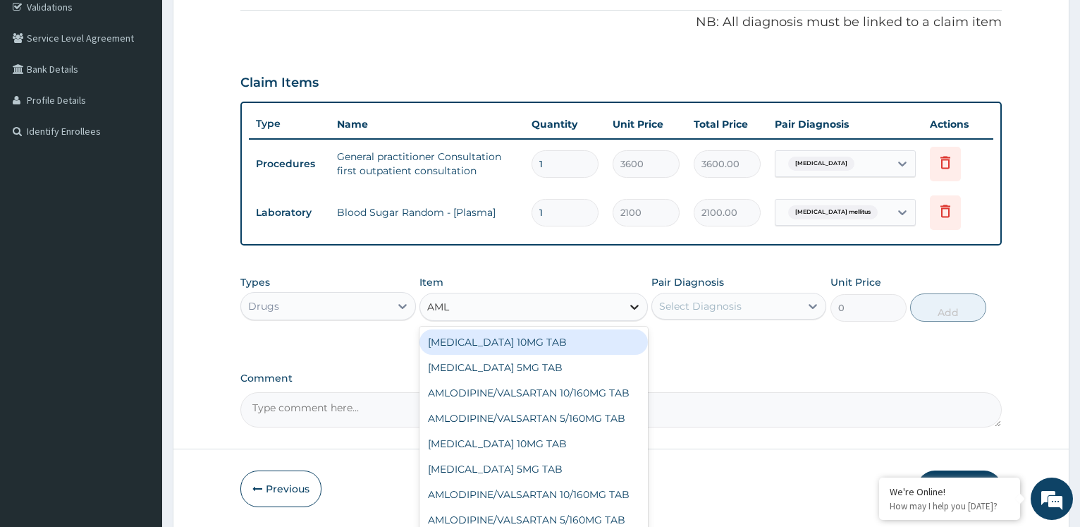
type input "AMLO"
click at [570, 339] on div "AMLODIPINE 10MG TAB" at bounding box center [534, 341] width 229 height 25
type input "56"
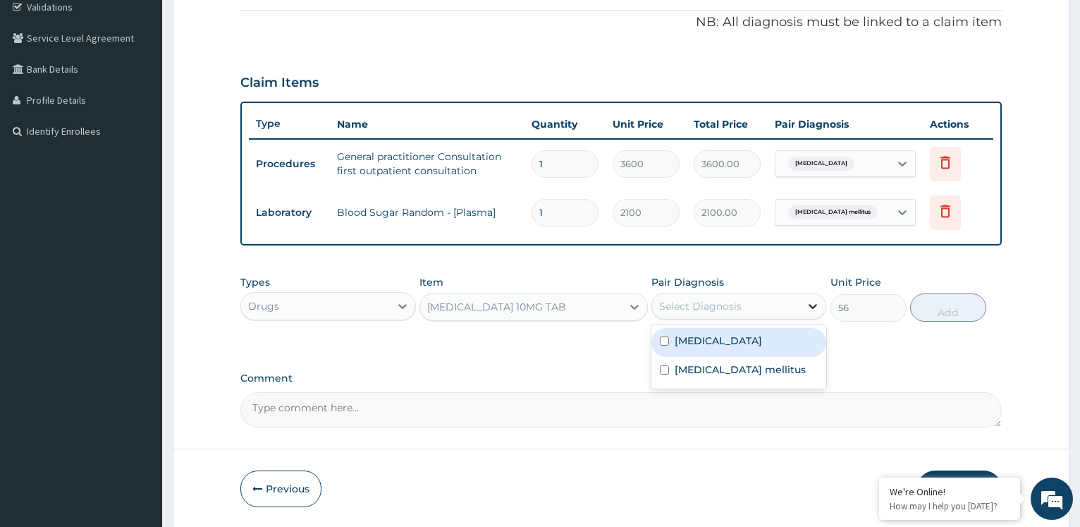
click at [815, 301] on icon at bounding box center [813, 306] width 14 height 14
checkbox input "true"
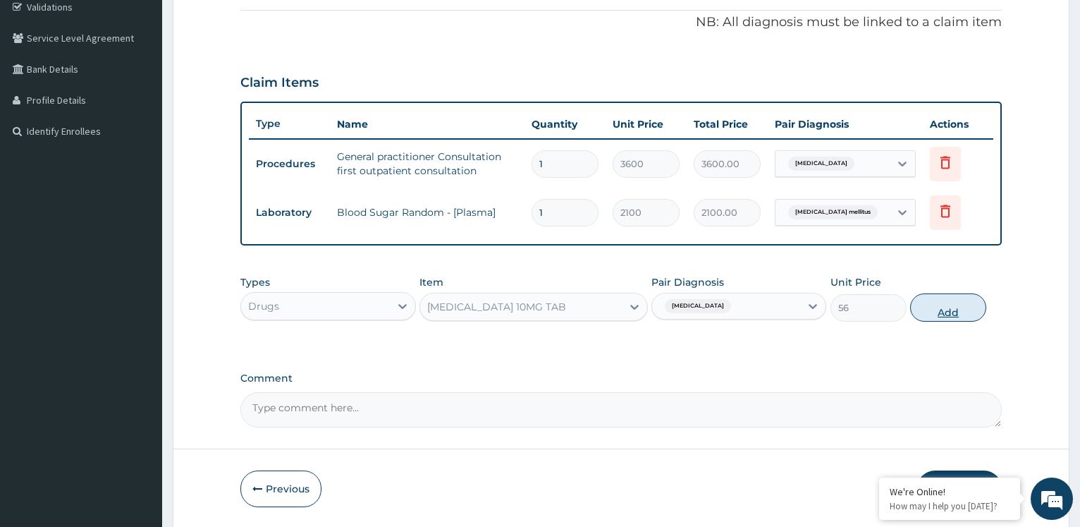
click at [951, 298] on button "Add" at bounding box center [949, 307] width 76 height 28
type input "0"
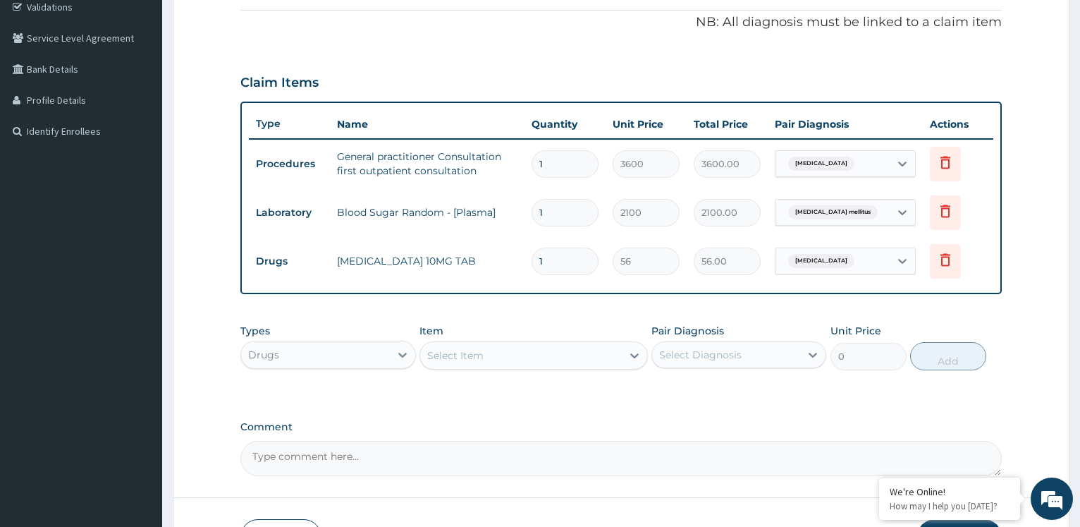
type input "0.00"
type input "3"
type input "168.00"
type input "30"
type input "1680.00"
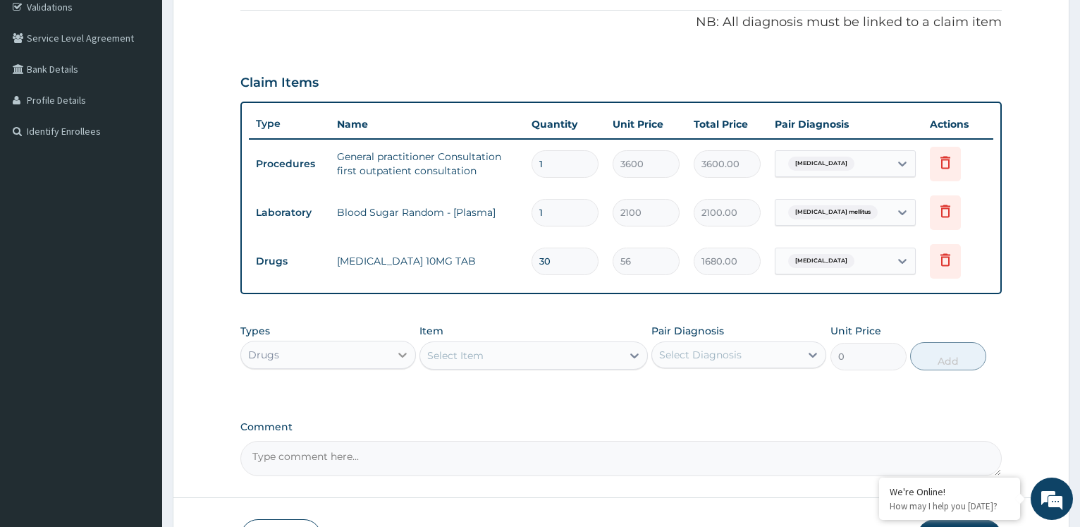
type input "30"
click at [393, 355] on div at bounding box center [402, 354] width 25 height 25
type input "L"
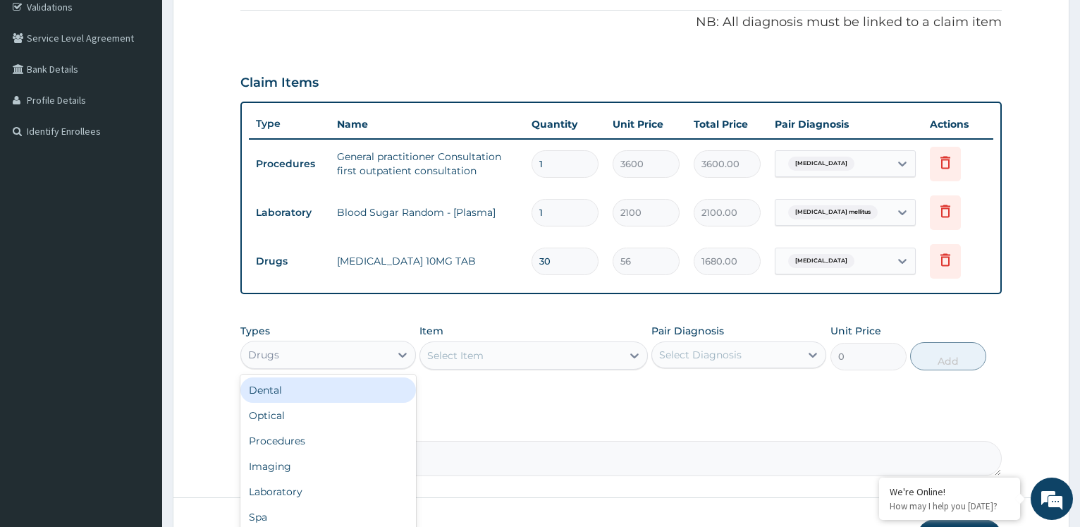
click at [516, 355] on div "Select Item" at bounding box center [521, 355] width 202 height 23
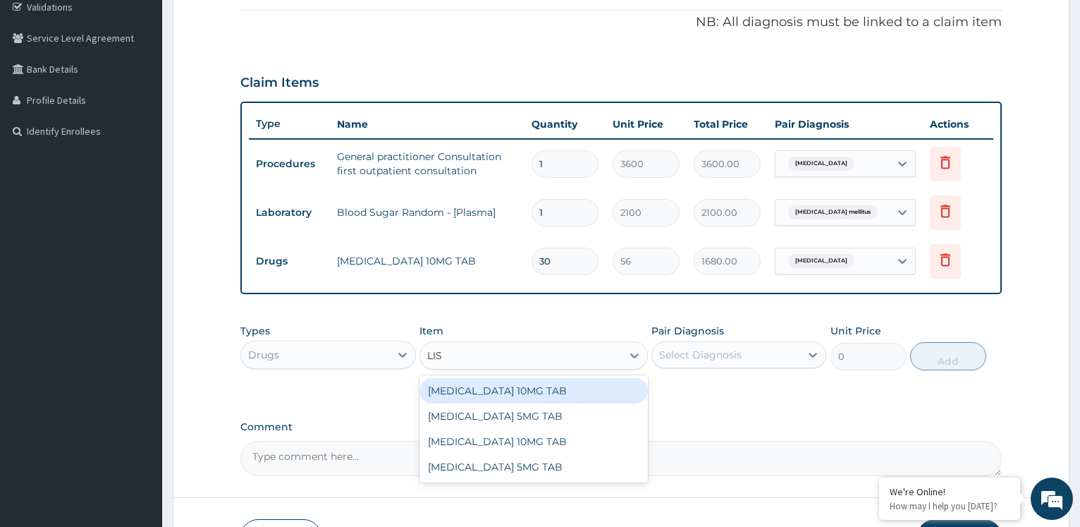
type input "LISI"
click at [529, 387] on div "LISINOPRIL 10MG TAB" at bounding box center [534, 390] width 229 height 25
type input "73.5"
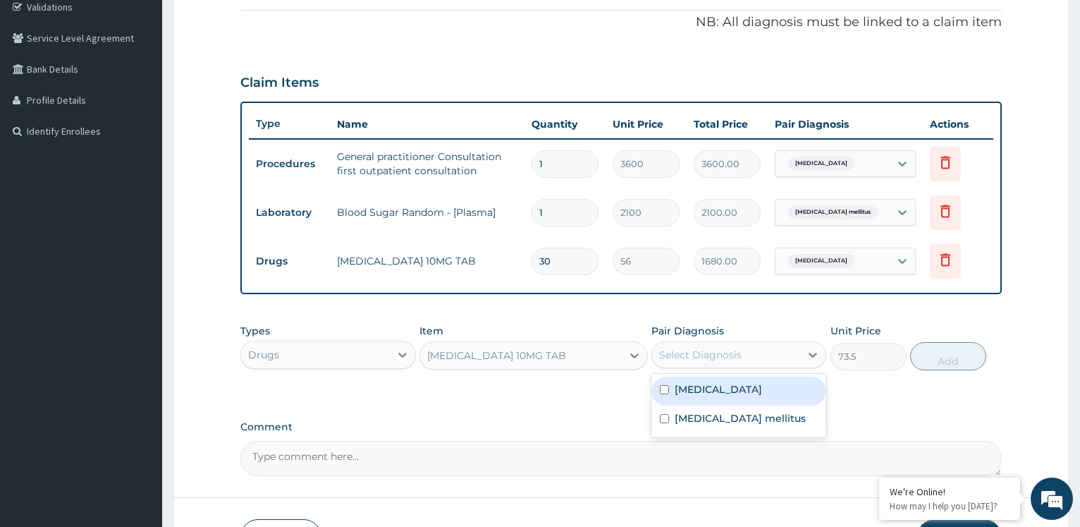
click at [744, 355] on div "Select Diagnosis" at bounding box center [726, 354] width 148 height 23
checkbox input "true"
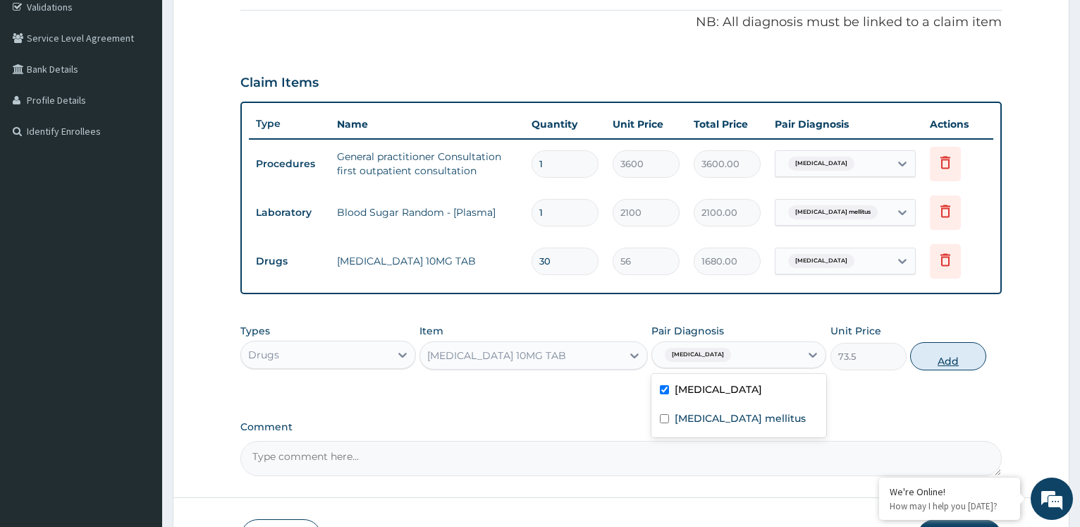
click at [960, 359] on button "Add" at bounding box center [949, 356] width 76 height 28
type input "0"
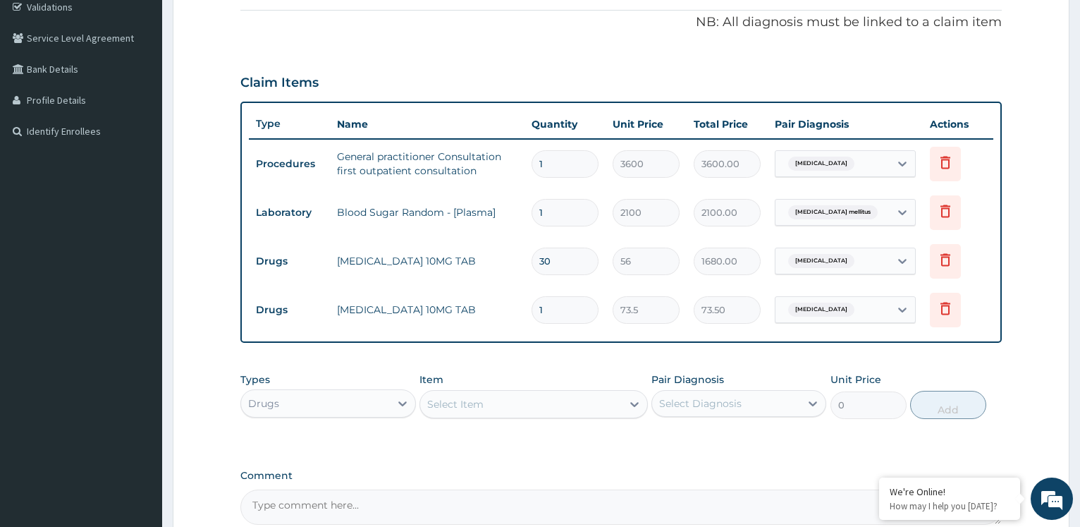
type input "0.00"
type input "3"
type input "220.50"
type input "30"
type input "2205.00"
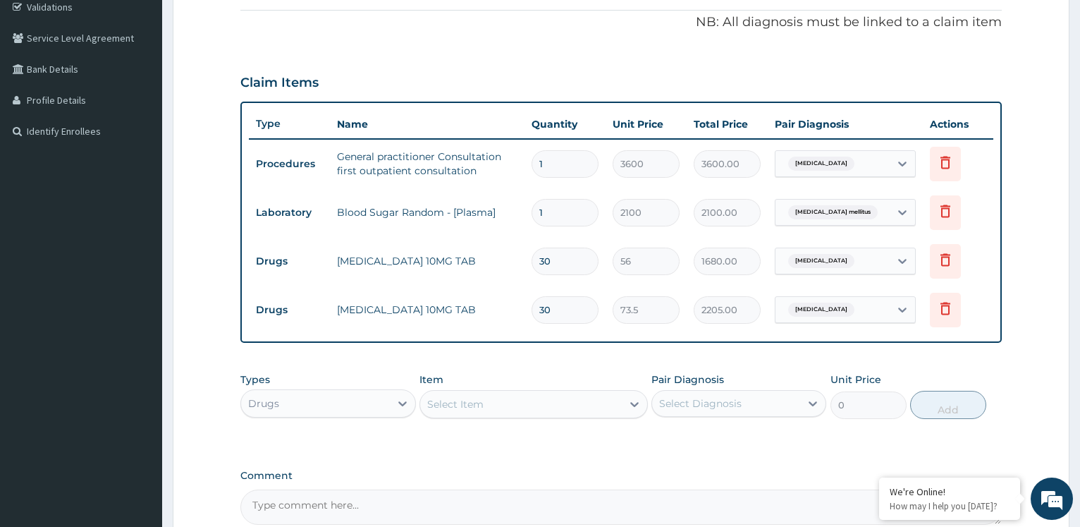
type input "30"
click at [545, 409] on div "Select Item" at bounding box center [521, 404] width 202 height 23
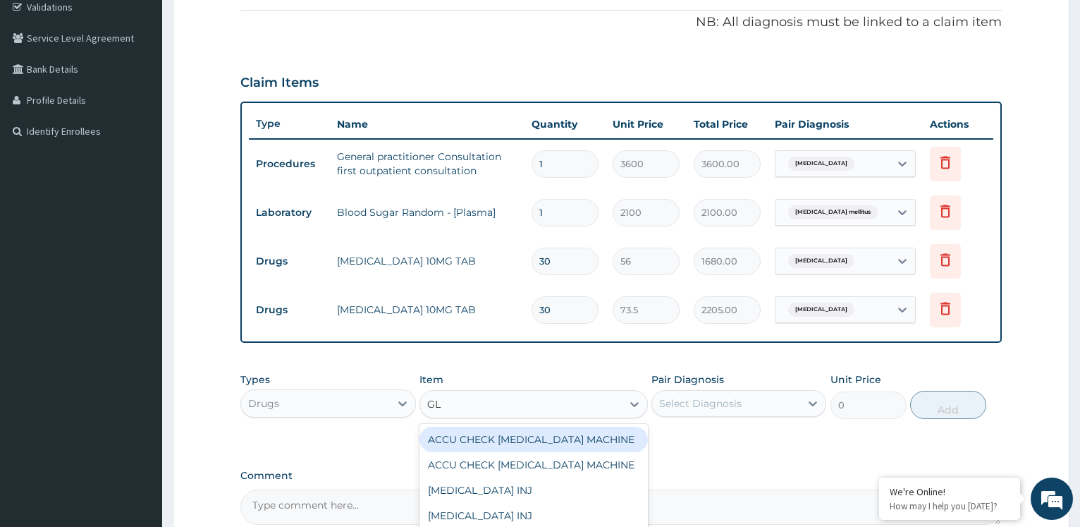
type input "G"
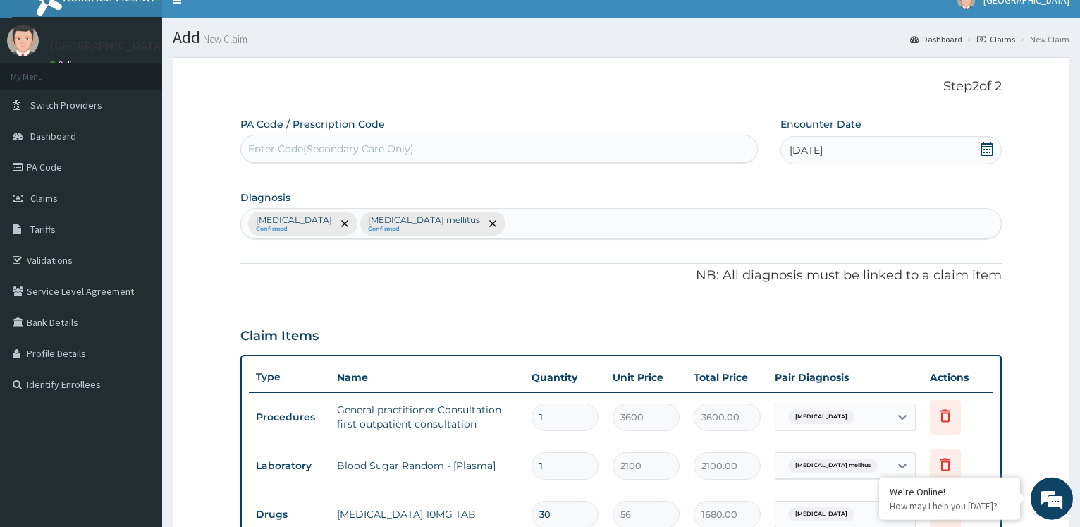
scroll to position [0, 0]
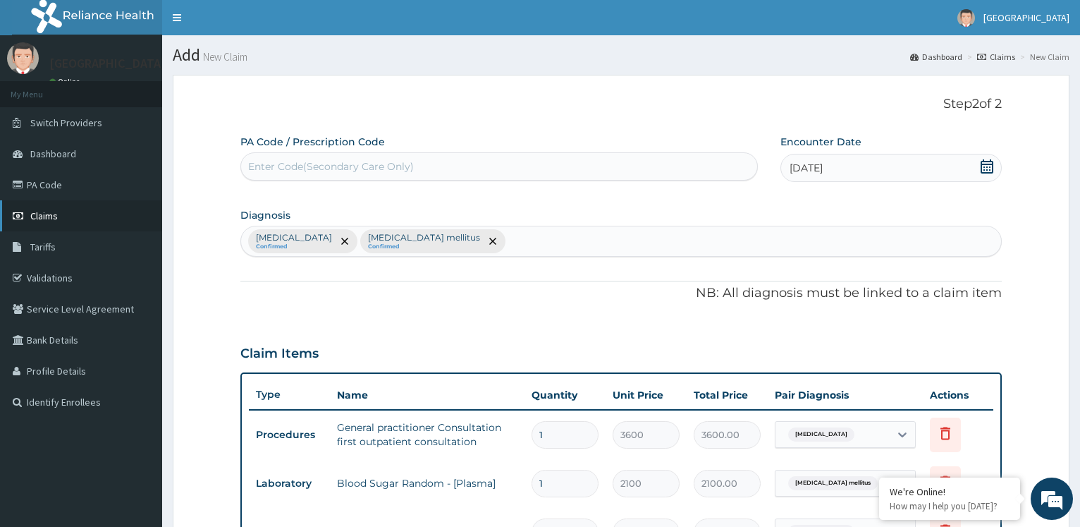
click at [84, 221] on link "Claims" at bounding box center [81, 215] width 162 height 31
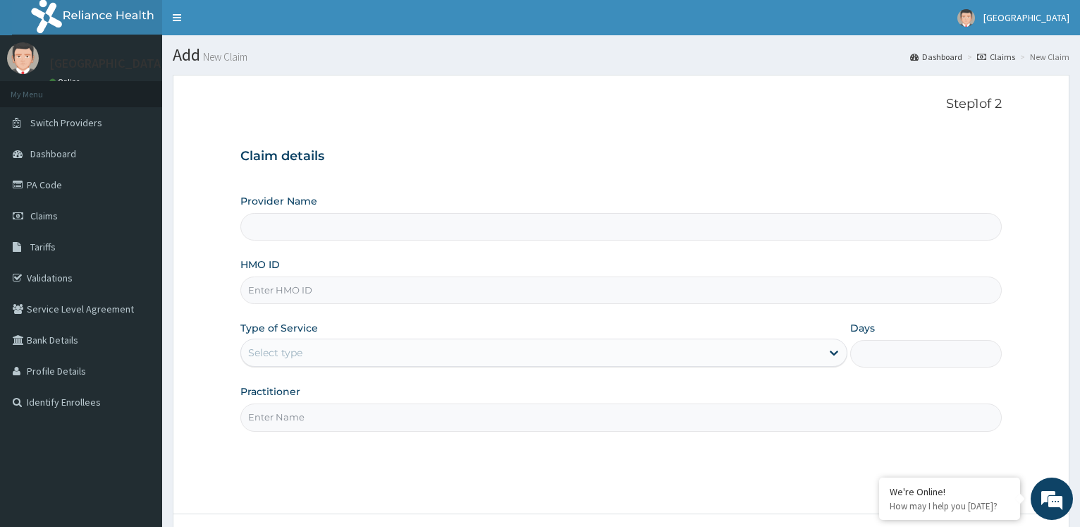
type input "[GEOGRAPHIC_DATA]"
click at [514, 291] on input "HMO ID" at bounding box center [621, 290] width 762 height 28
type input "AGO/10192/A"
click at [59, 209] on link "Claims" at bounding box center [81, 215] width 162 height 31
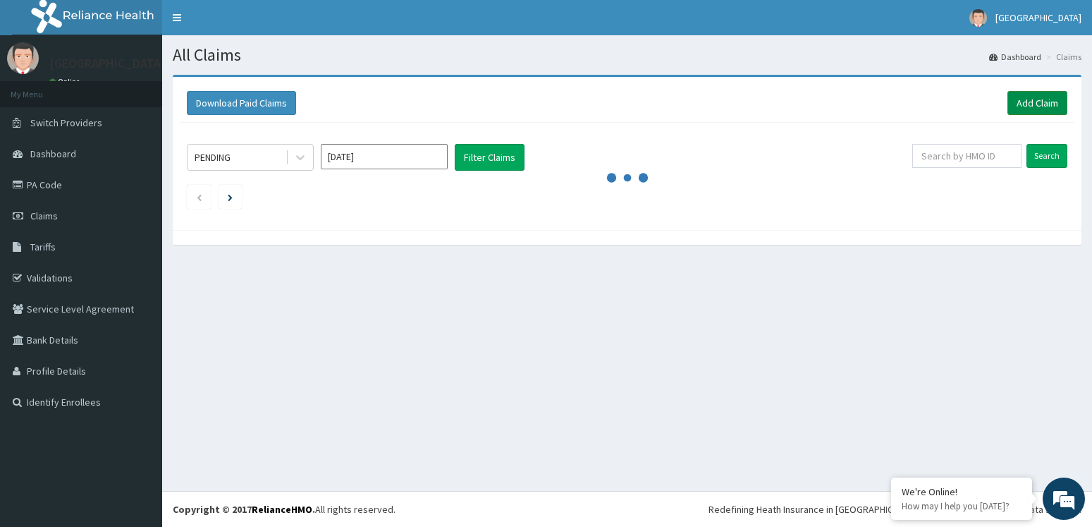
click at [1018, 99] on link "Add Claim" at bounding box center [1038, 103] width 60 height 24
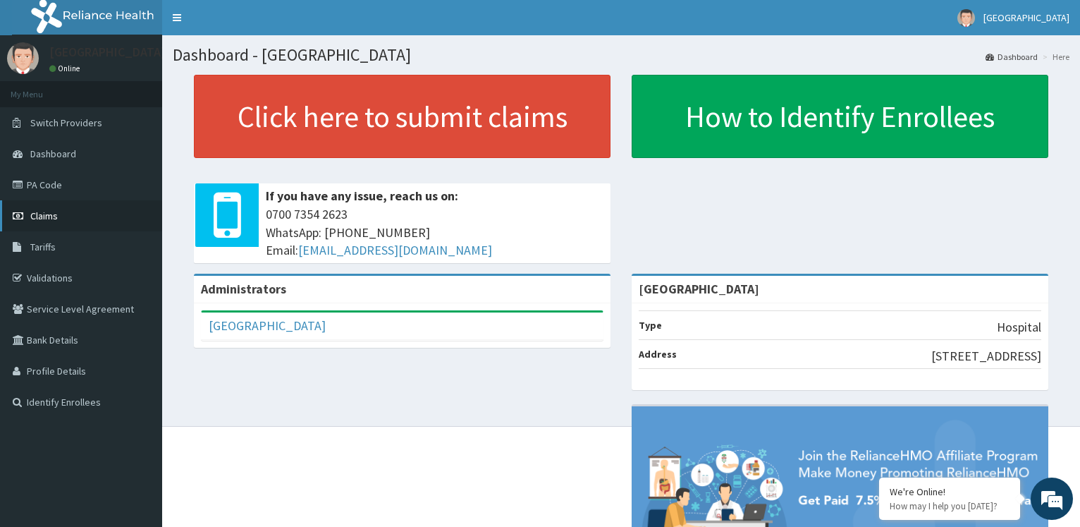
click at [126, 222] on link "Claims" at bounding box center [81, 215] width 162 height 31
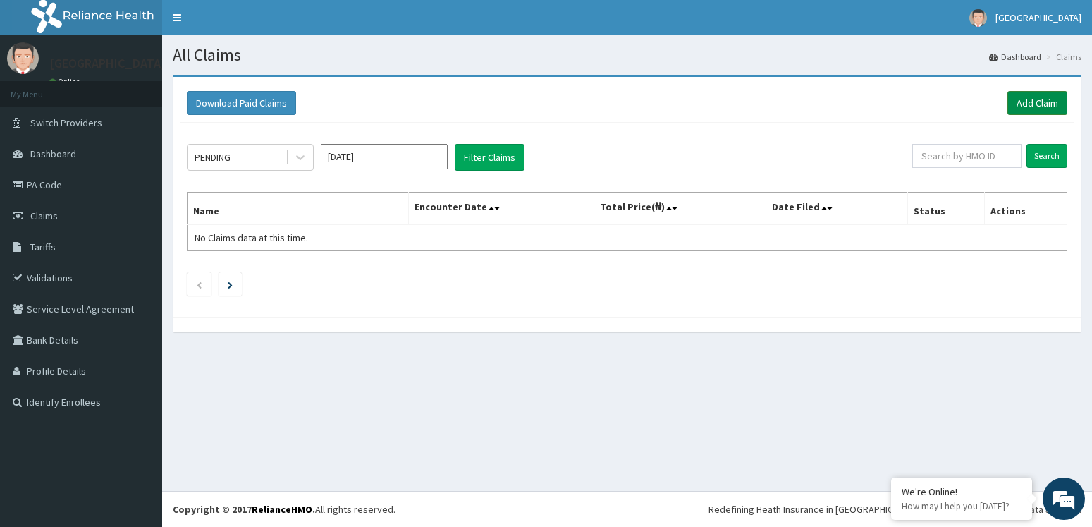
click at [1013, 95] on link "Add Claim" at bounding box center [1038, 103] width 60 height 24
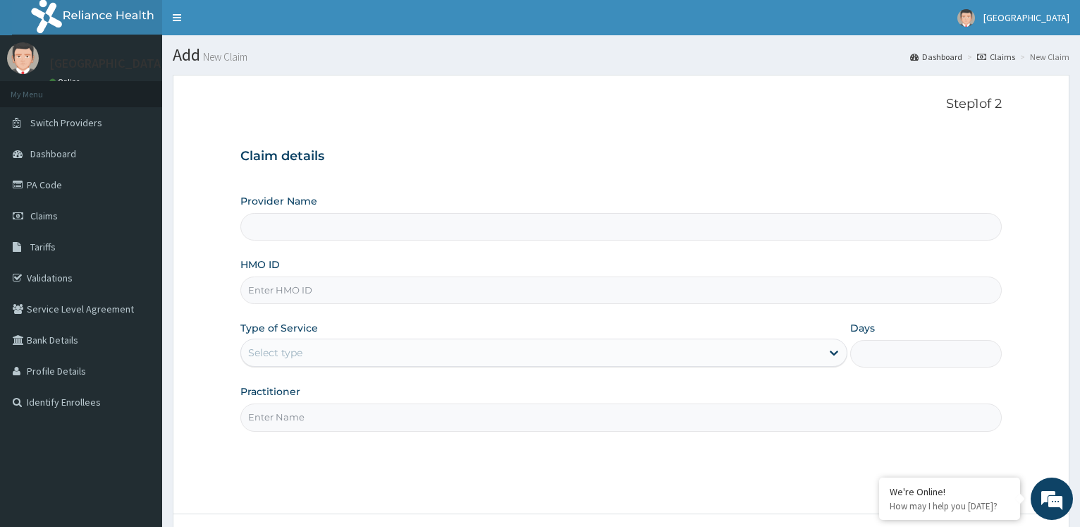
click at [333, 291] on input "HMO ID" at bounding box center [621, 290] width 762 height 28
type input "[GEOGRAPHIC_DATA]"
type input "AGO/10192/A"
click at [320, 344] on div "Select type" at bounding box center [531, 352] width 580 height 23
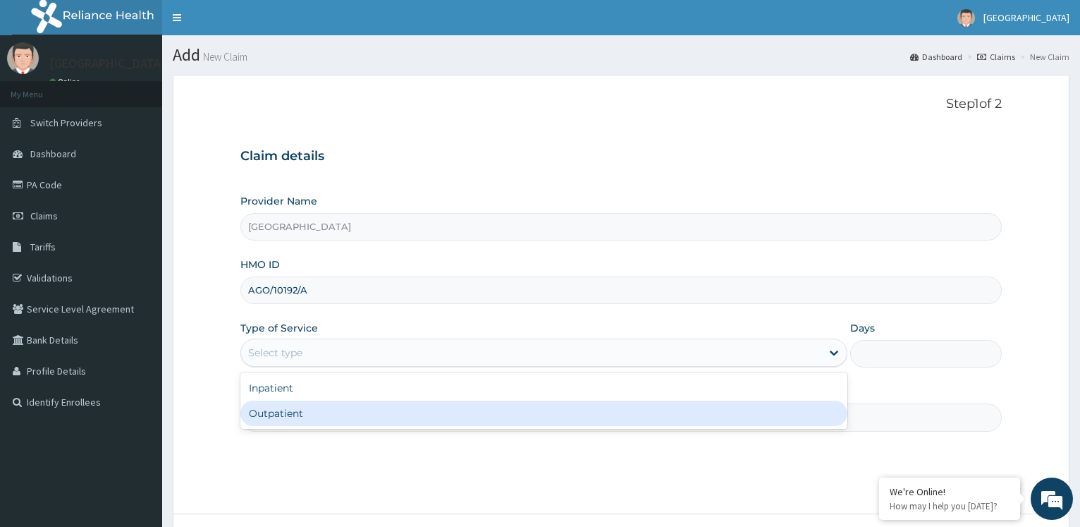
click at [265, 409] on div "Outpatient" at bounding box center [543, 413] width 607 height 25
type input "1"
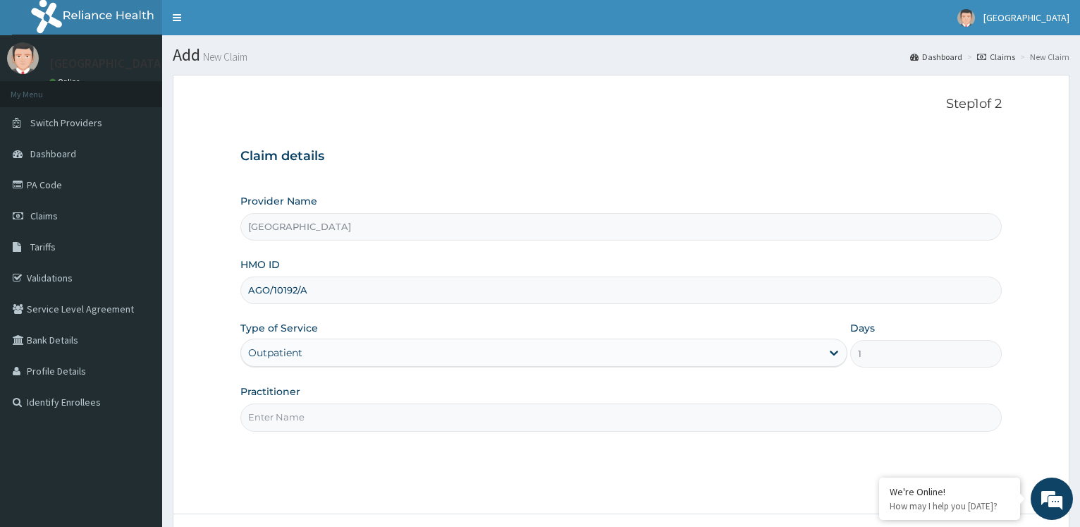
click at [270, 418] on input "Practitioner" at bounding box center [621, 417] width 762 height 28
paste input "Dr. AKUDO"
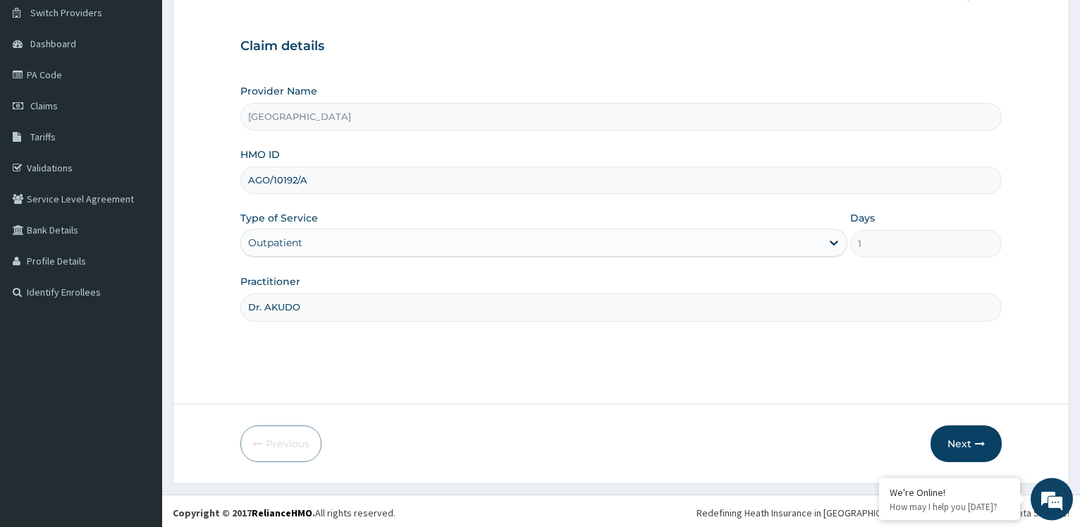
scroll to position [114, 0]
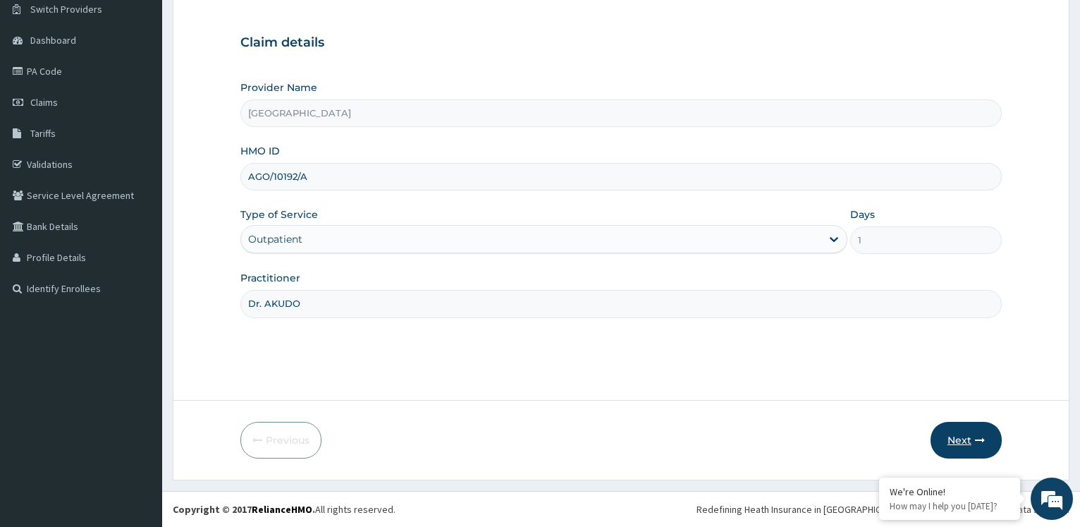
type input "Dr. AKUDO"
click at [989, 438] on button "Next" at bounding box center [966, 440] width 71 height 37
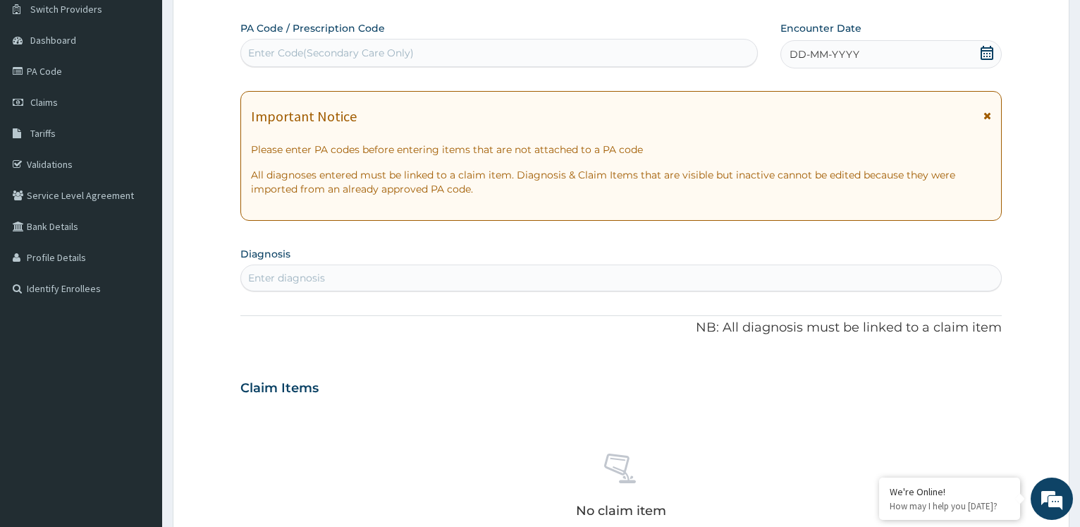
click at [989, 116] on icon at bounding box center [988, 116] width 8 height 10
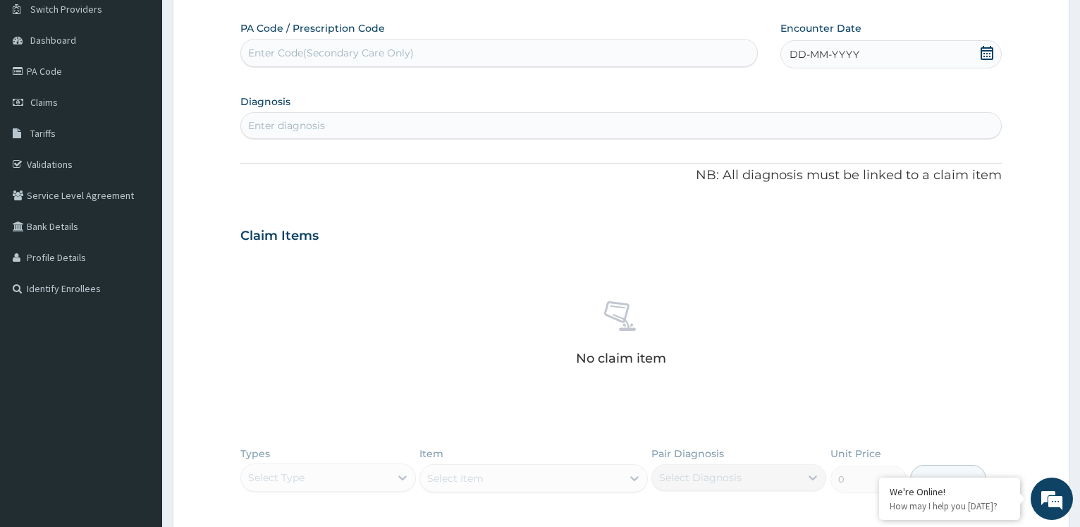
click at [850, 47] on div "DD-MM-YYYY" at bounding box center [891, 54] width 221 height 28
click at [755, 93] on button "Previous Month" at bounding box center [756, 93] width 7 height 7
click at [905, 212] on div "23" at bounding box center [906, 212] width 21 height 21
click at [320, 121] on div "Enter diagnosis" at bounding box center [286, 125] width 77 height 14
click at [55, 72] on link "PA Code" at bounding box center [81, 71] width 162 height 31
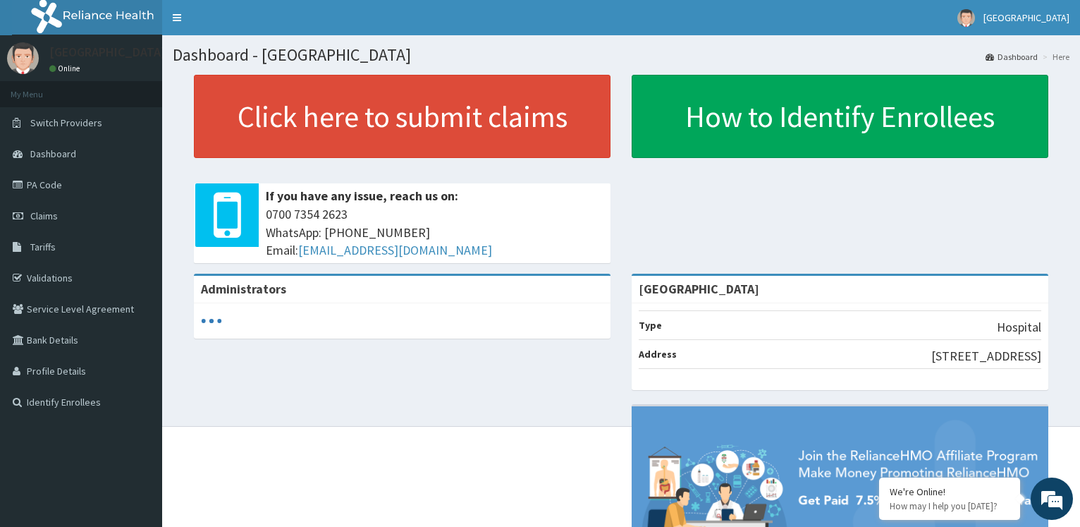
click at [84, 224] on link "Claims" at bounding box center [81, 215] width 162 height 31
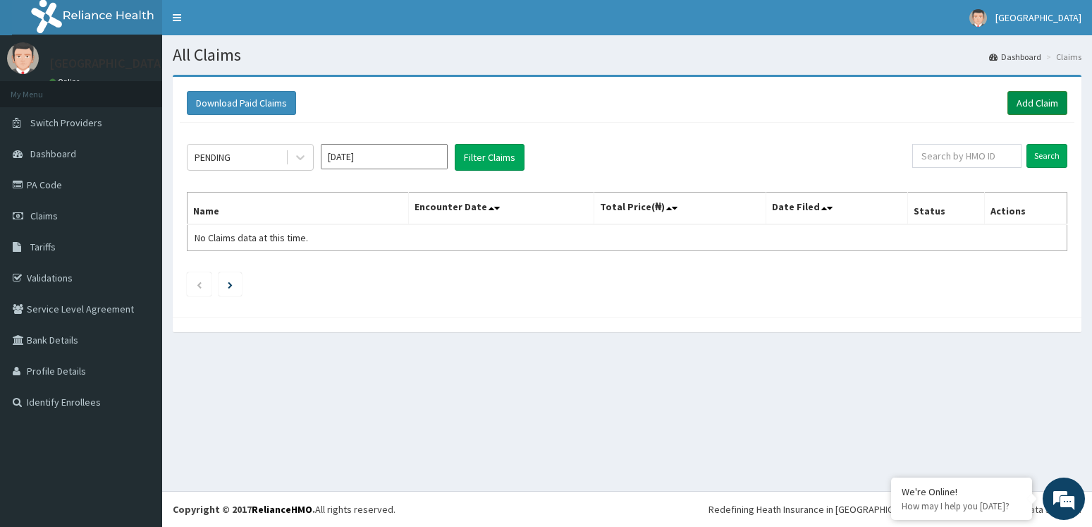
click at [1027, 101] on link "Add Claim" at bounding box center [1038, 103] width 60 height 24
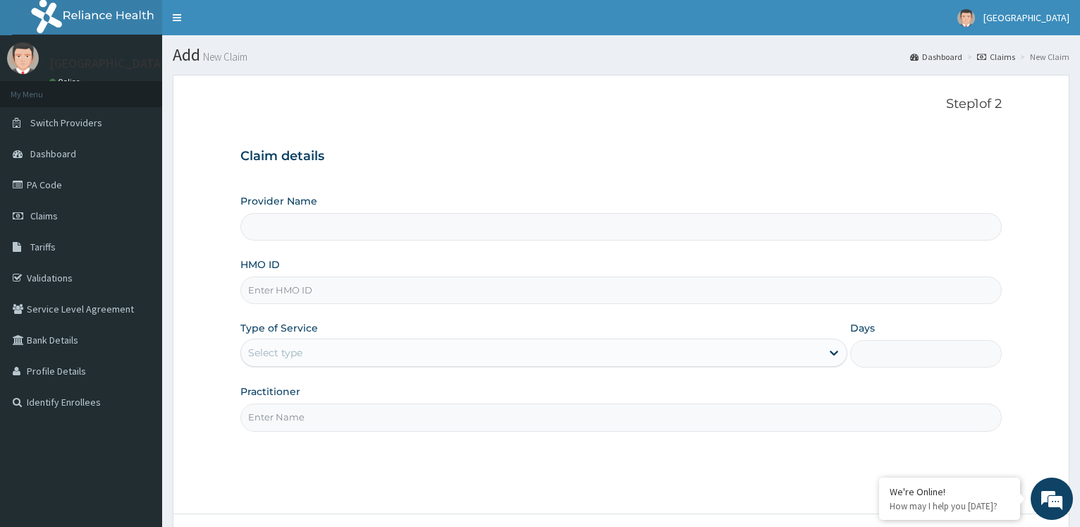
type input "[GEOGRAPHIC_DATA]"
click at [343, 300] on input "HMO ID" at bounding box center [621, 290] width 762 height 28
paste input "tdl/10027/d"
type input "tdl/10027/d"
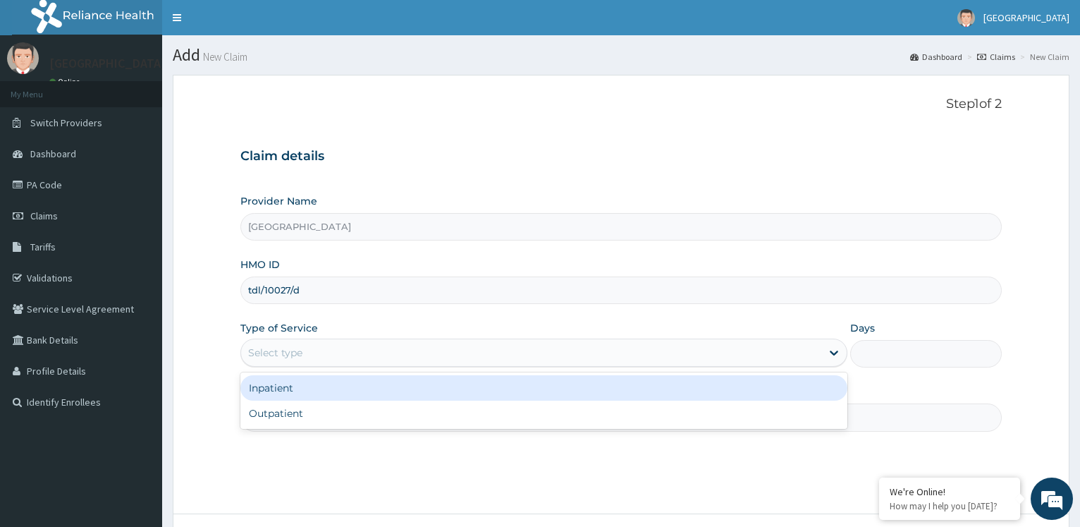
click at [329, 351] on div "Select type" at bounding box center [531, 352] width 580 height 23
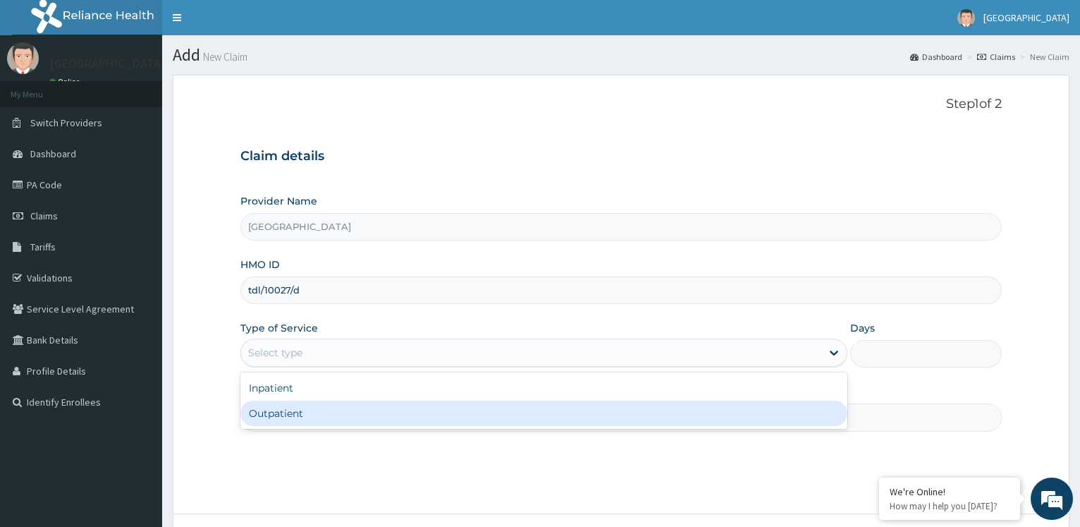
click at [296, 410] on div "Outpatient" at bounding box center [543, 413] width 607 height 25
type input "1"
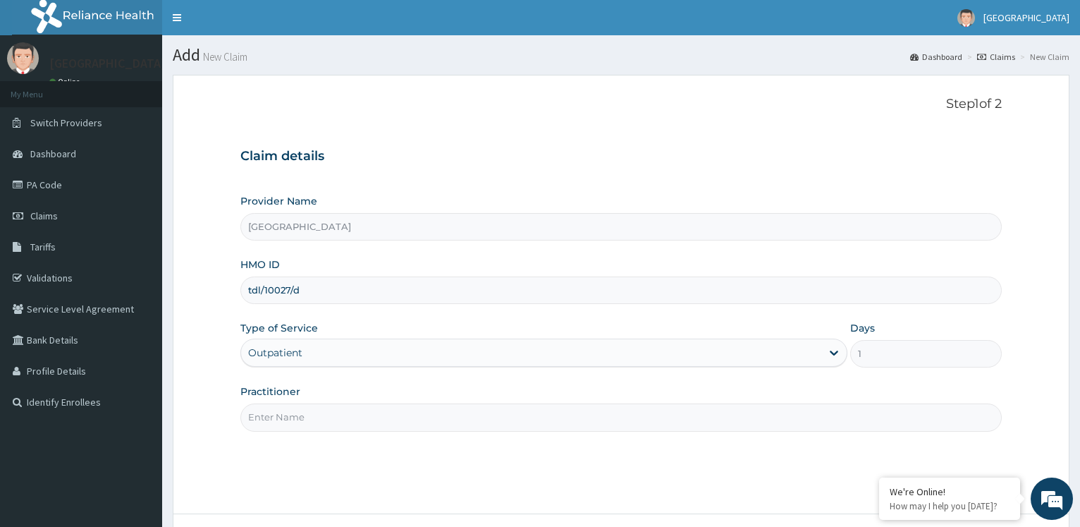
click at [354, 418] on input "Practitioner" at bounding box center [621, 417] width 762 height 28
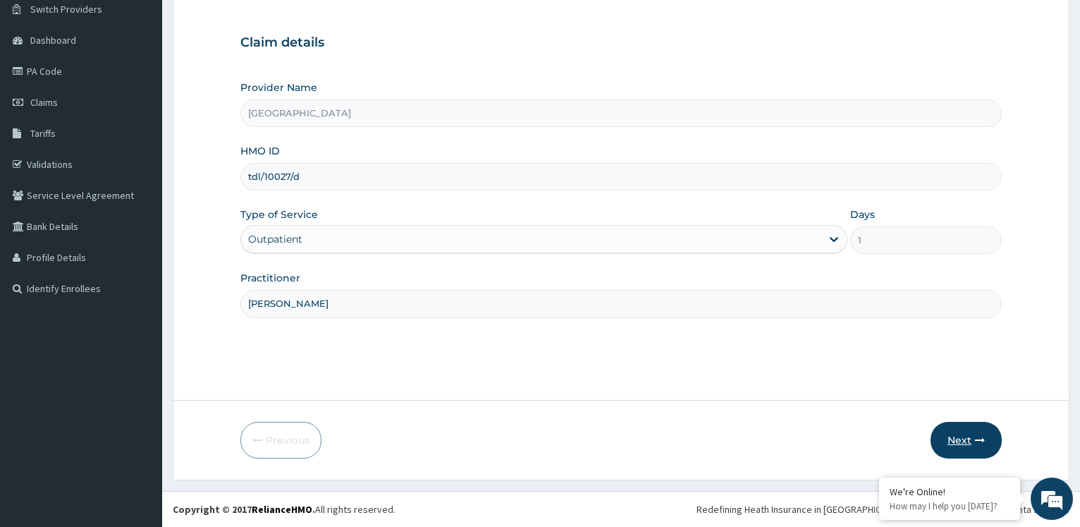
type input "[PERSON_NAME]"
click at [973, 446] on button "Next" at bounding box center [966, 440] width 71 height 37
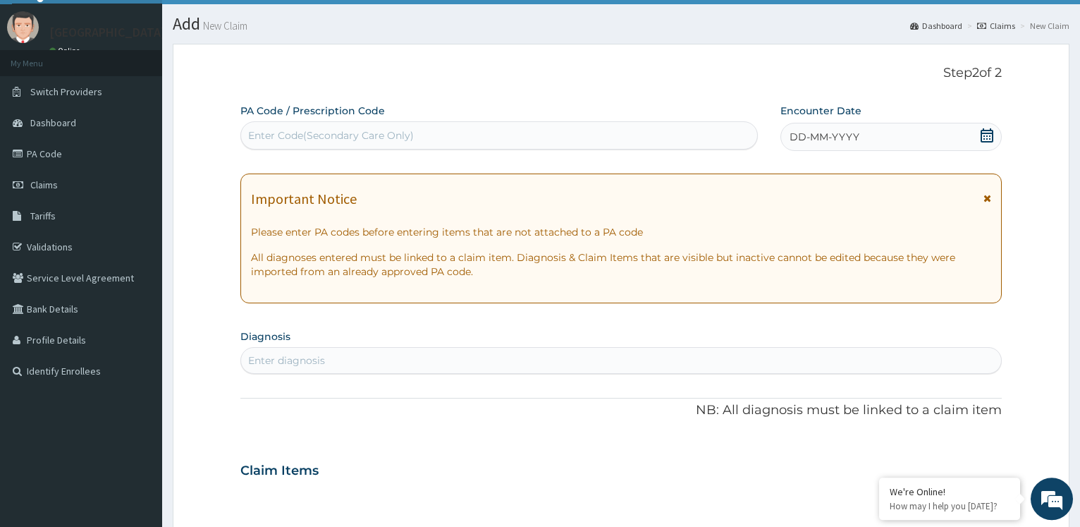
scroll to position [0, 0]
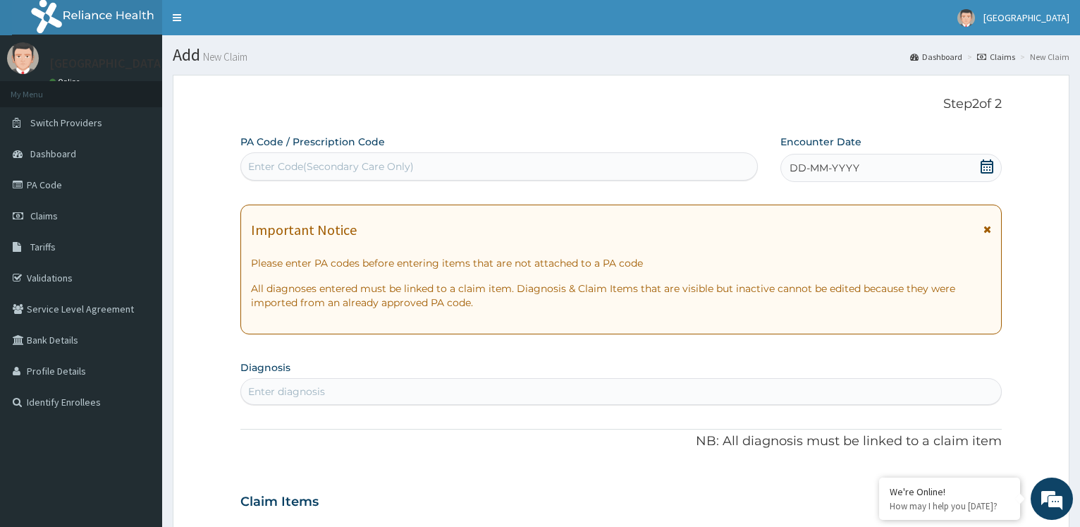
click at [823, 169] on span "DD-MM-YYYY" at bounding box center [825, 168] width 70 height 14
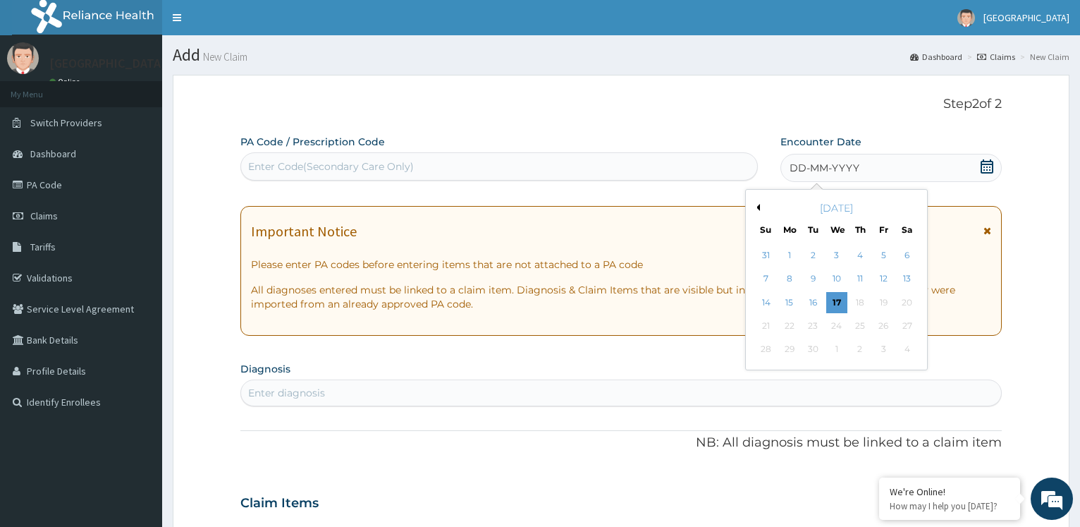
click at [760, 205] on div "[DATE]" at bounding box center [837, 208] width 170 height 14
click at [760, 207] on button "Previous Month" at bounding box center [756, 207] width 7 height 7
click at [870, 282] on div "12" at bounding box center [859, 279] width 21 height 21
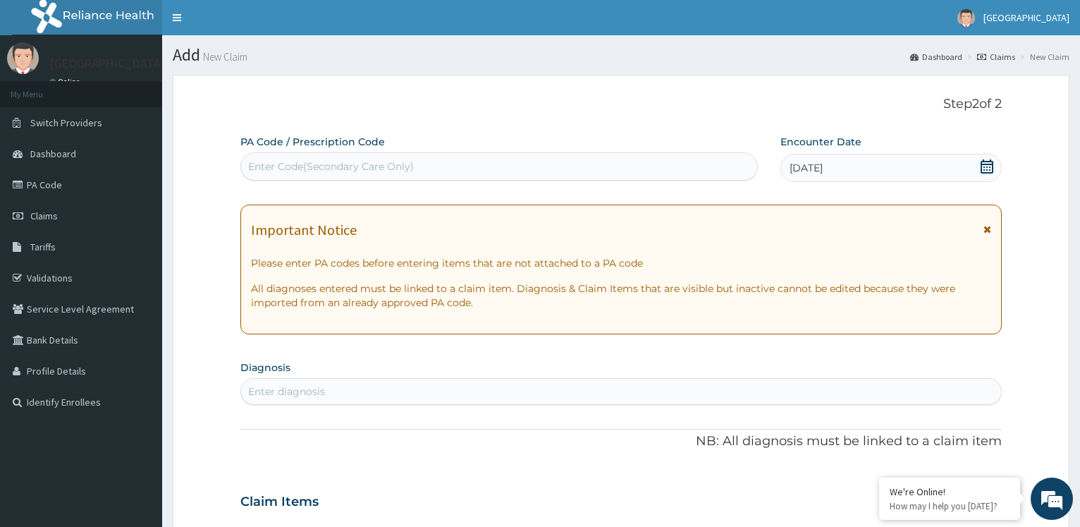
click at [554, 166] on div "Enter Code(Secondary Care Only)" at bounding box center [499, 166] width 516 height 23
type input "PA/2B7B4D"
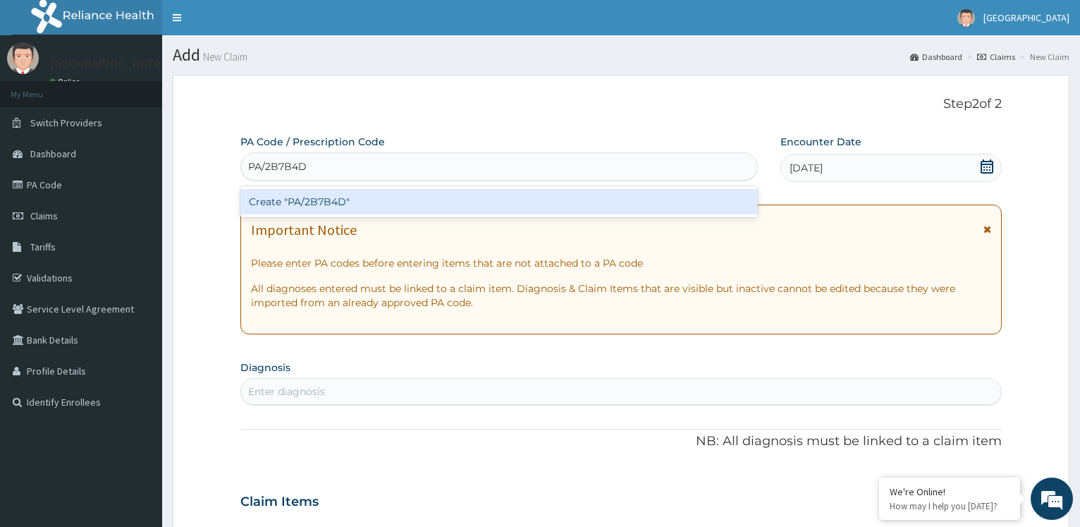
click at [587, 197] on div "Create "PA/2B7B4D"" at bounding box center [498, 201] width 517 height 25
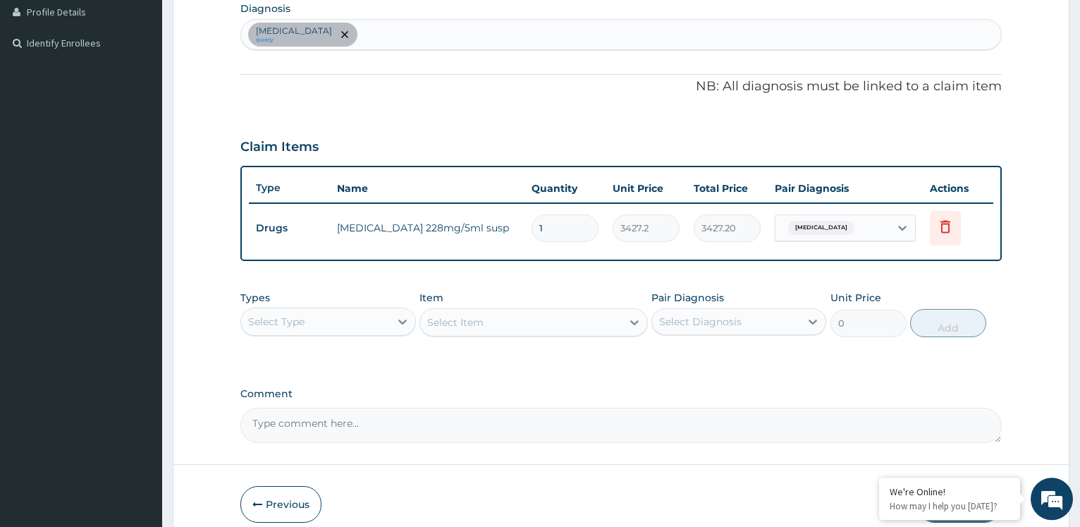
scroll to position [360, 0]
click at [361, 323] on div "Select Type" at bounding box center [315, 321] width 148 height 23
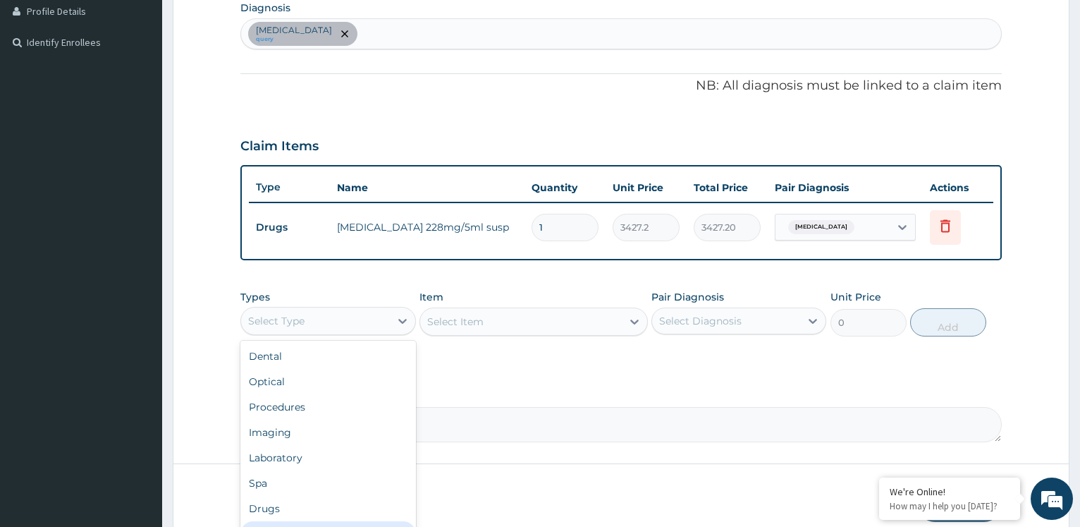
scroll to position [48, 0]
click at [331, 359] on div "Procedures" at bounding box center [327, 358] width 175 height 25
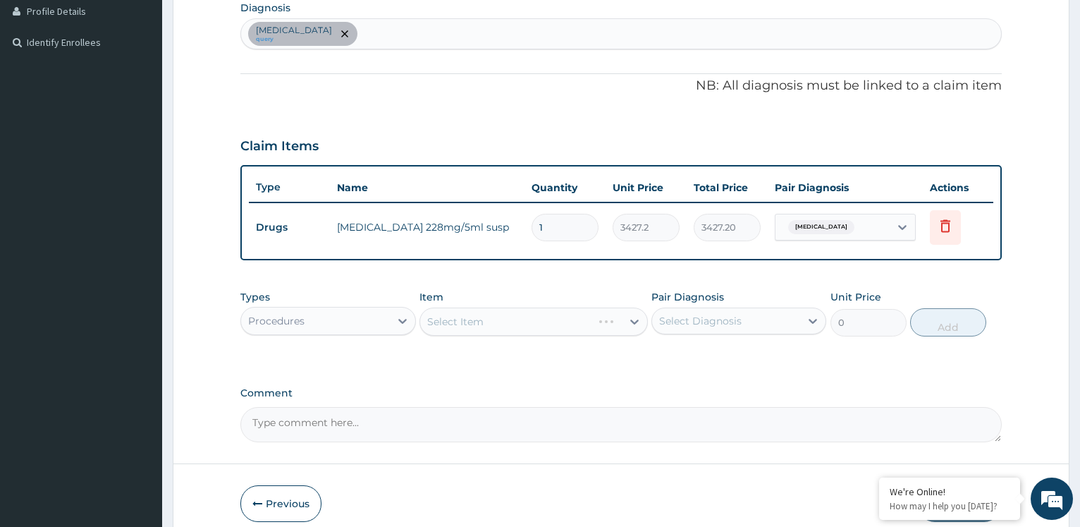
click at [487, 321] on div "Select Item" at bounding box center [534, 321] width 229 height 28
click at [541, 327] on div "Select Item" at bounding box center [521, 321] width 202 height 23
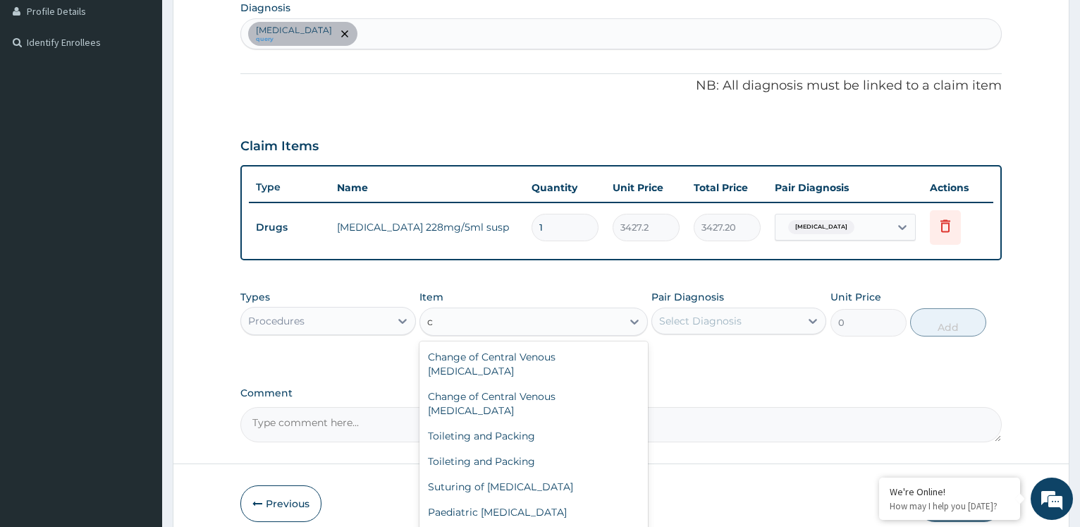
scroll to position [51, 0]
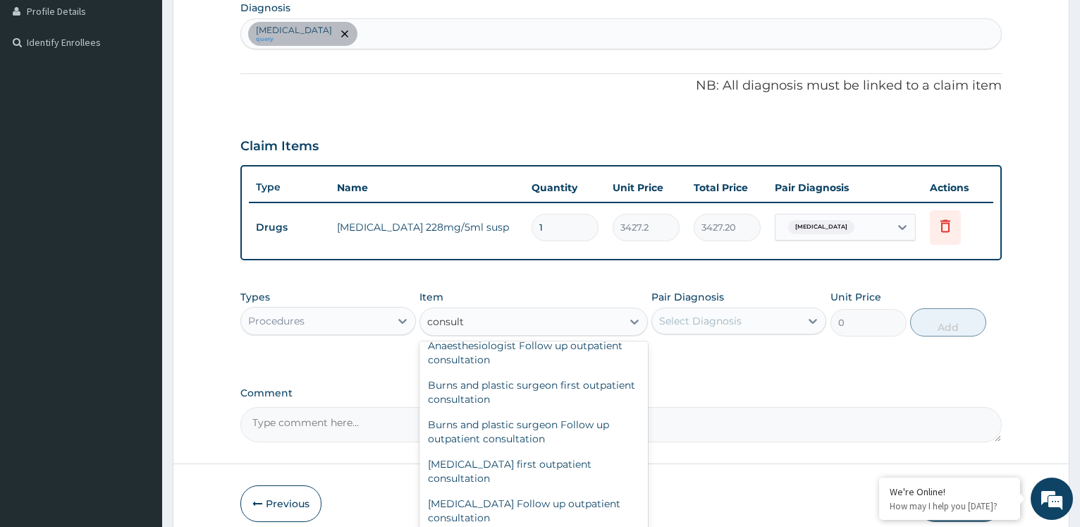
type input "consulta"
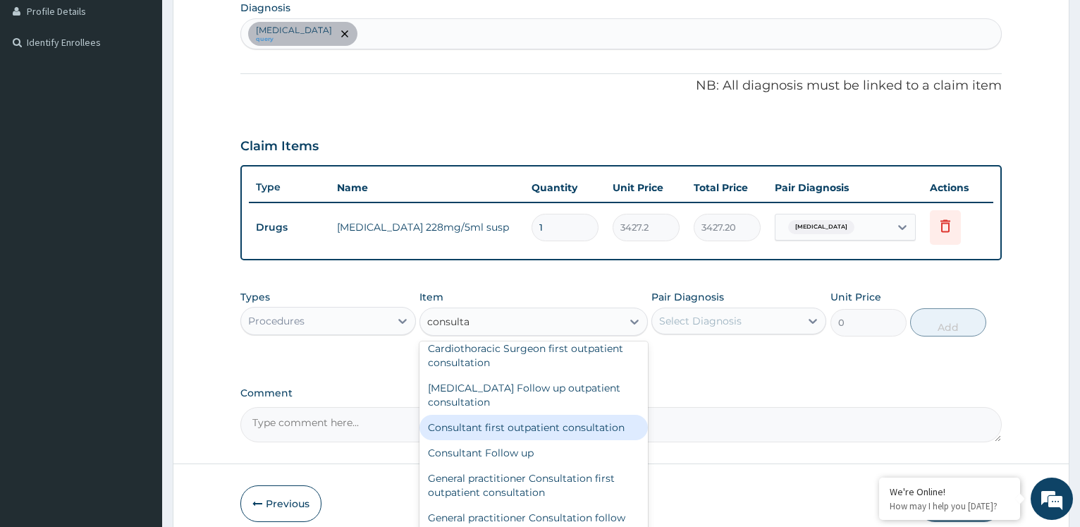
scroll to position [1041, 0]
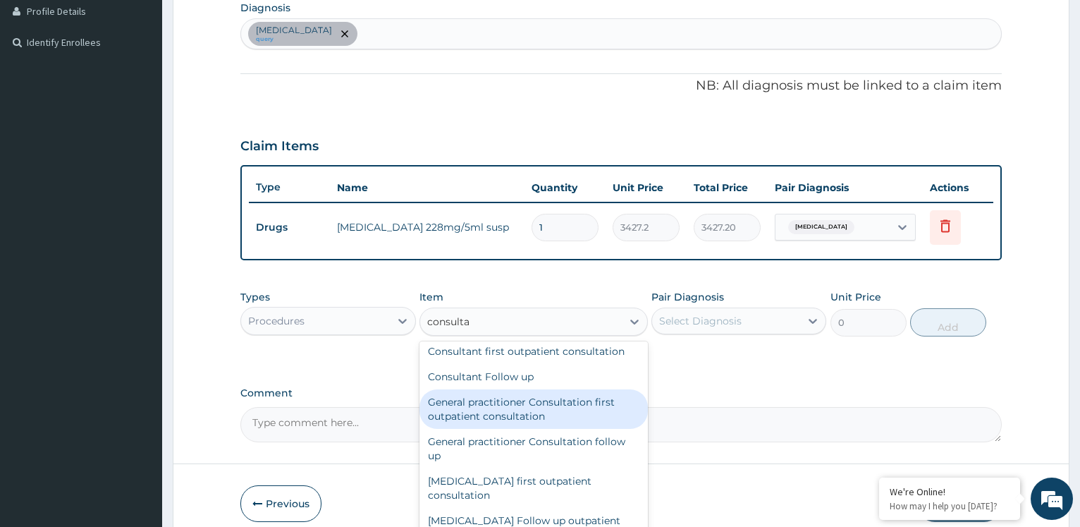
click at [520, 413] on div "General practitioner Consultation first outpatient consultation" at bounding box center [534, 408] width 229 height 39
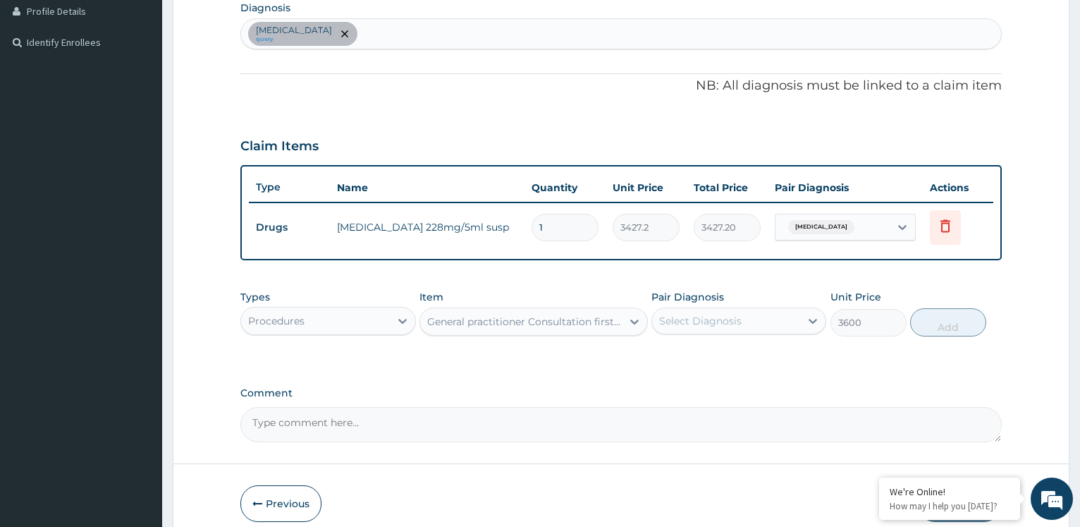
type input "3600"
click at [724, 327] on div "Select Diagnosis" at bounding box center [700, 321] width 83 height 14
click at [715, 355] on label "[MEDICAL_DATA]" at bounding box center [718, 355] width 87 height 14
checkbox input "true"
click at [941, 322] on button "Add" at bounding box center [949, 322] width 76 height 28
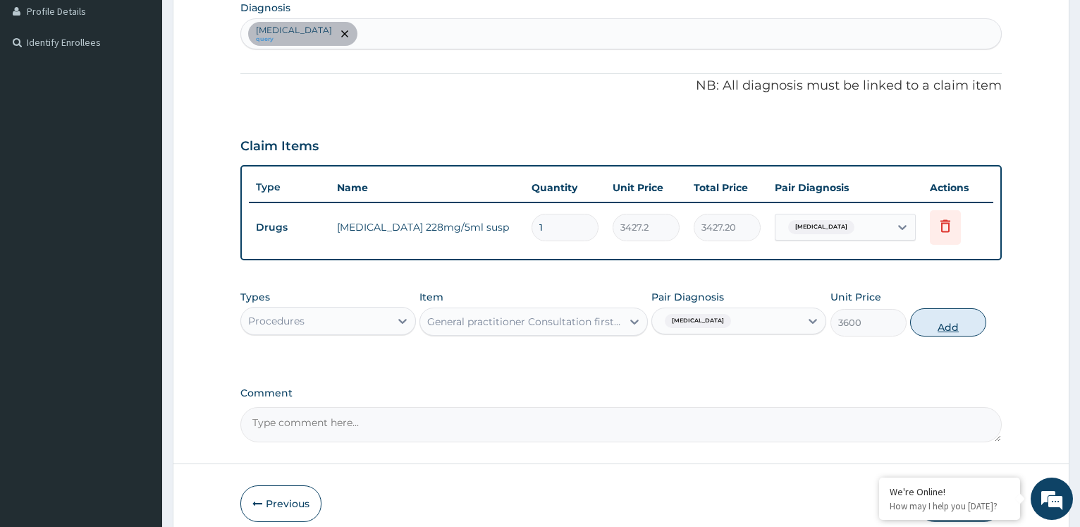
type input "0"
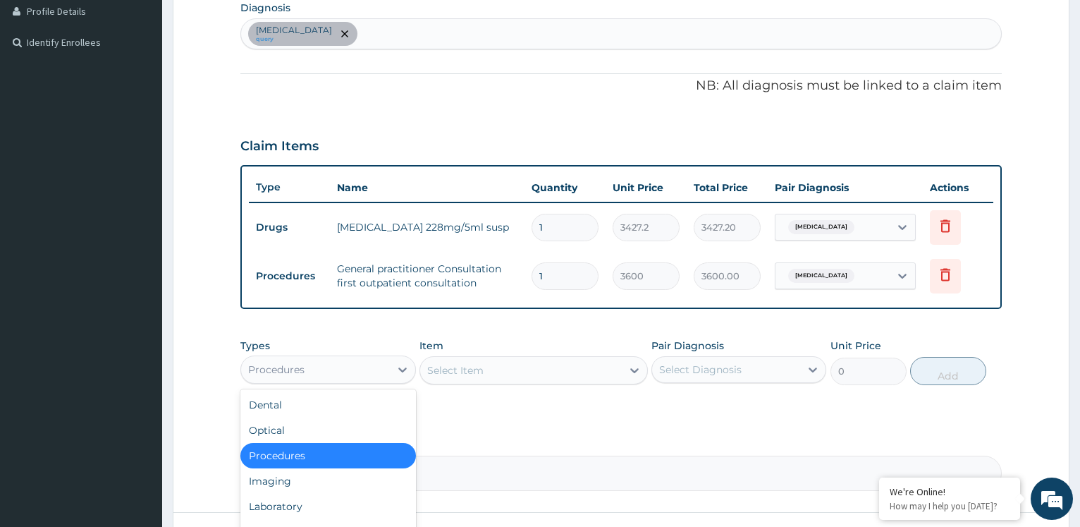
click at [367, 367] on div "Procedures" at bounding box center [315, 369] width 148 height 23
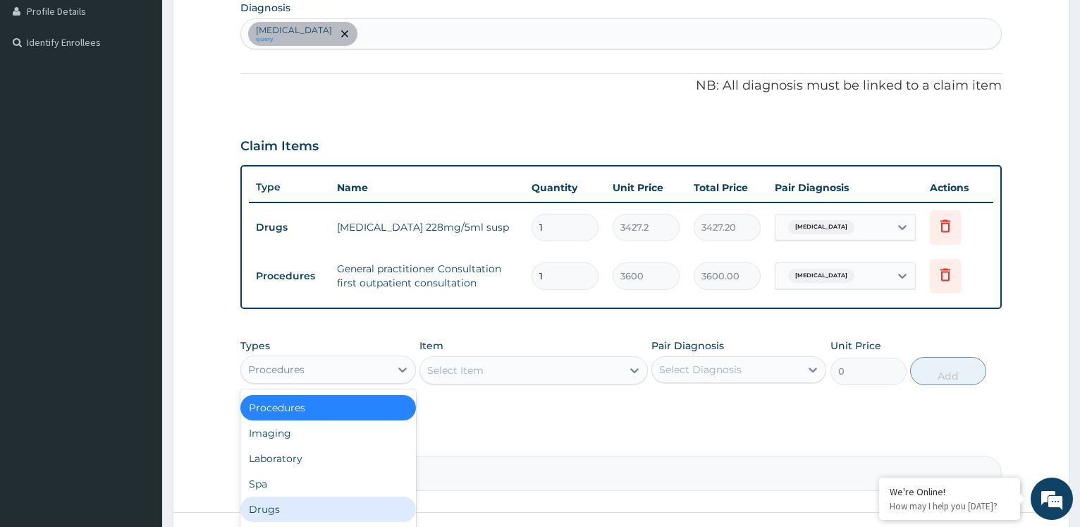
click at [273, 512] on div "Drugs" at bounding box center [327, 509] width 175 height 25
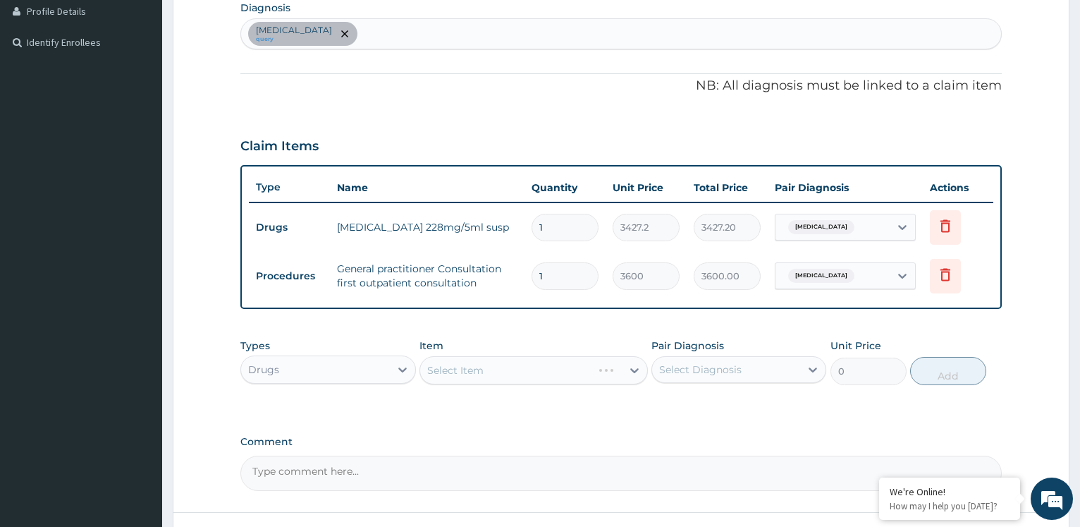
click at [491, 374] on div "Select Item" at bounding box center [534, 370] width 229 height 28
click at [501, 375] on div "Select Item" at bounding box center [534, 370] width 229 height 28
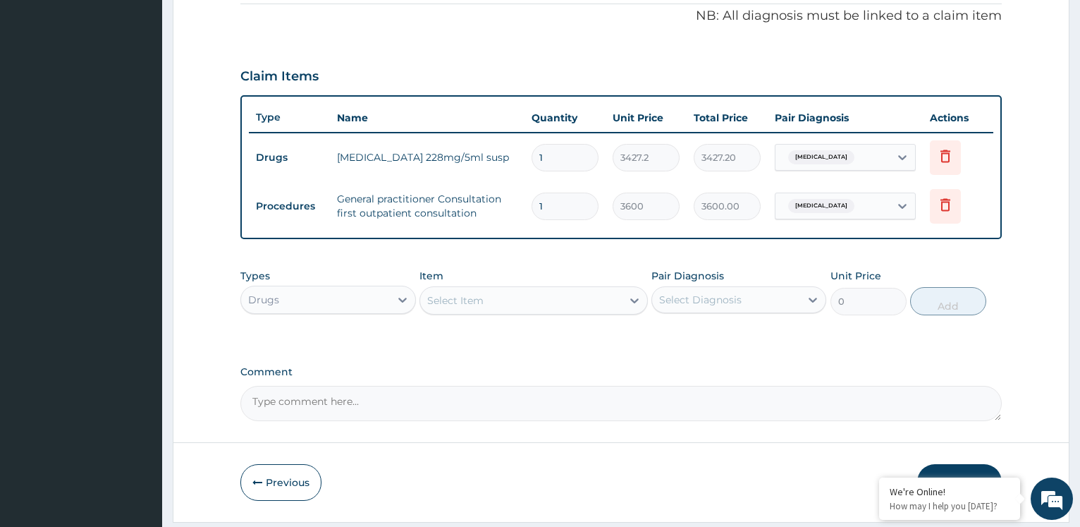
scroll to position [432, 0]
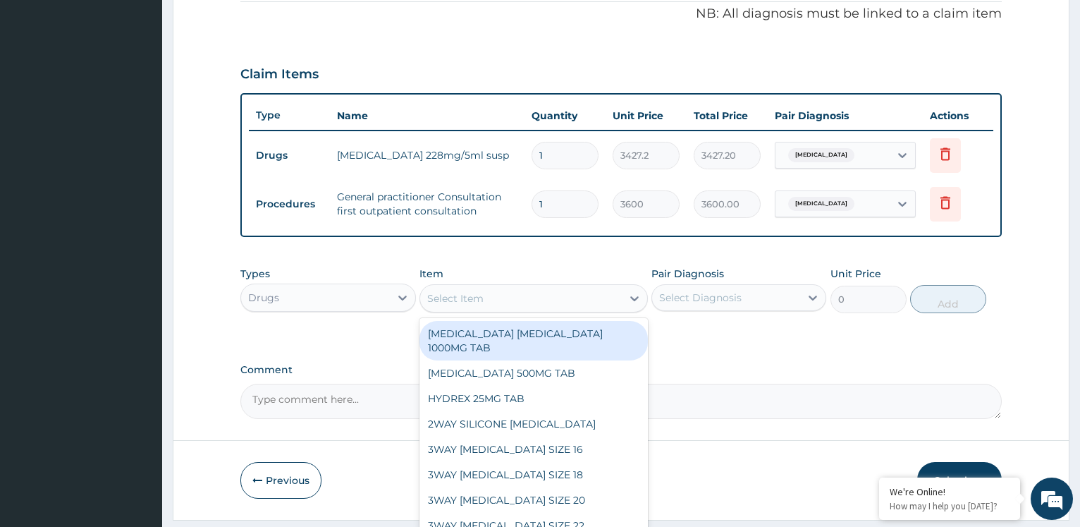
click at [489, 297] on div "Select Item" at bounding box center [521, 298] width 202 height 23
type input "b"
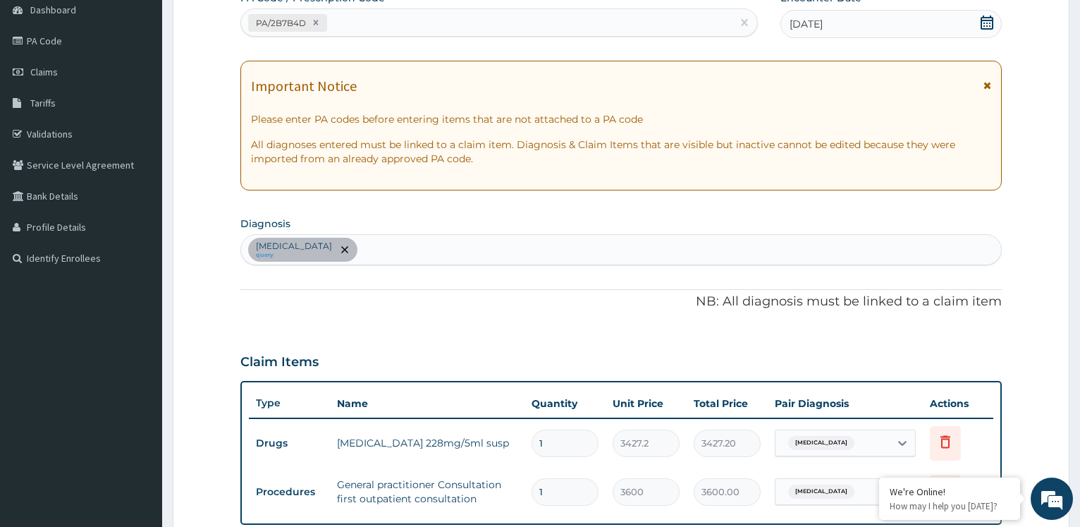
click at [448, 250] on div "[MEDICAL_DATA] query" at bounding box center [621, 250] width 760 height 30
type input "malar"
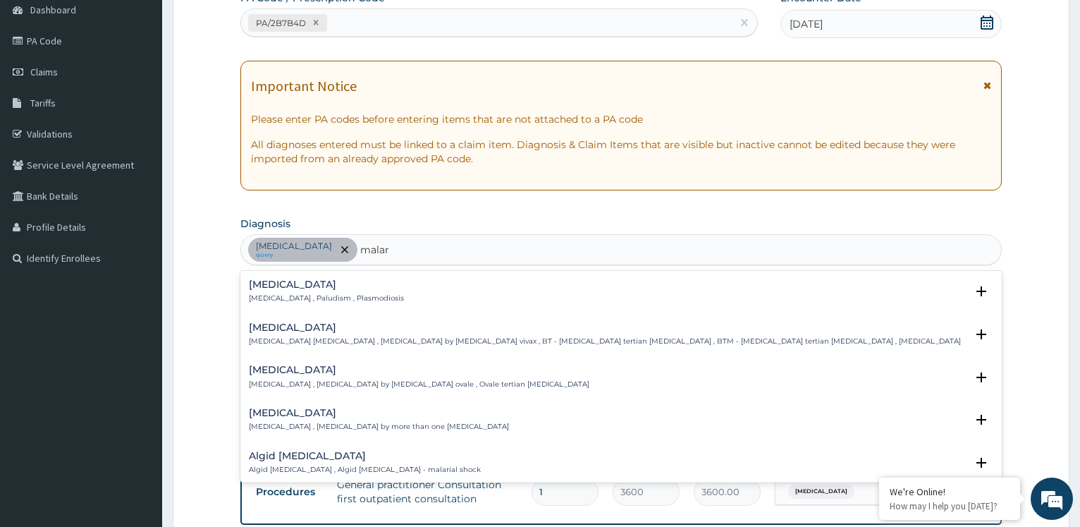
click at [396, 283] on div "[MEDICAL_DATA] [MEDICAL_DATA] , Paludism , Plasmodiosis" at bounding box center [621, 291] width 745 height 25
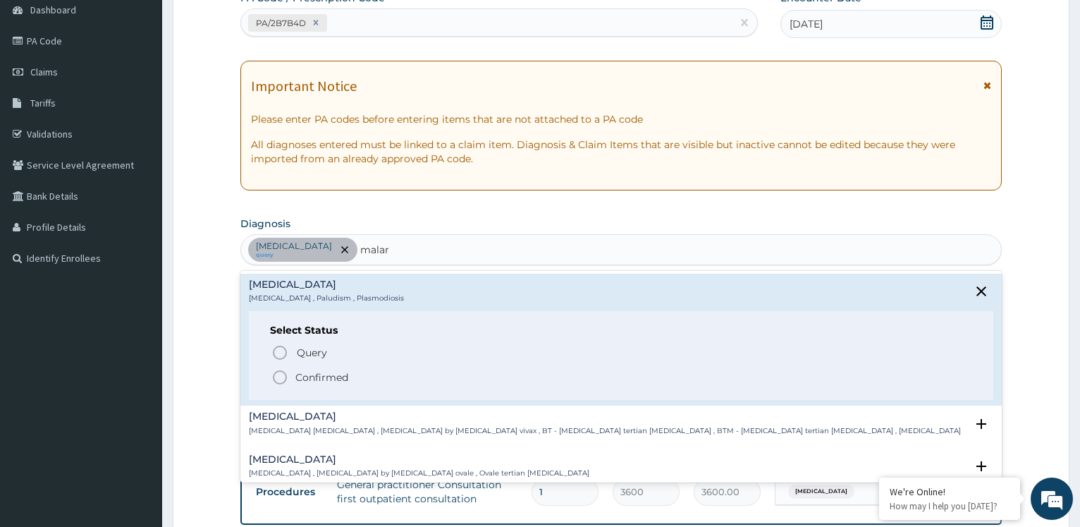
click at [287, 379] on icon "status option filled" at bounding box center [280, 377] width 17 height 17
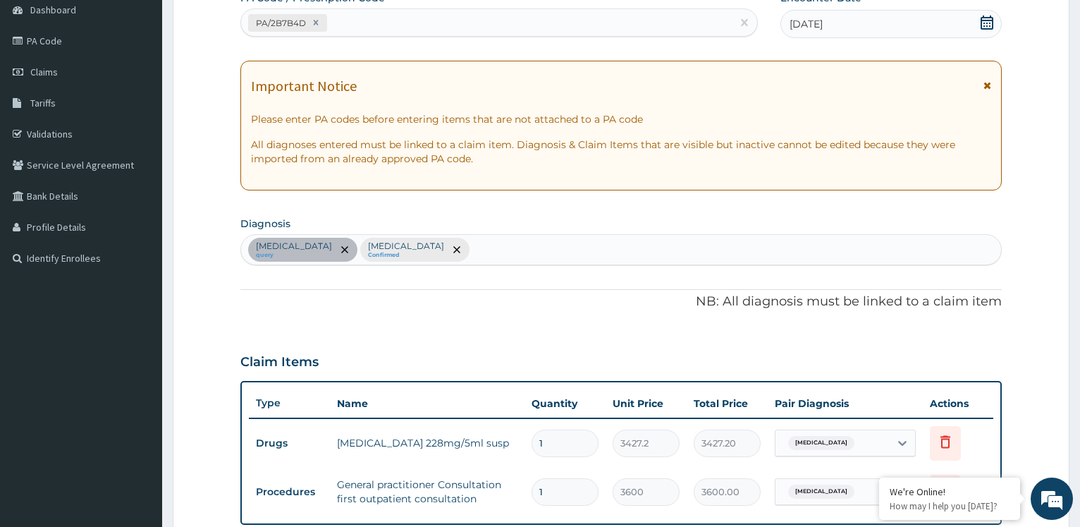
scroll to position [360, 0]
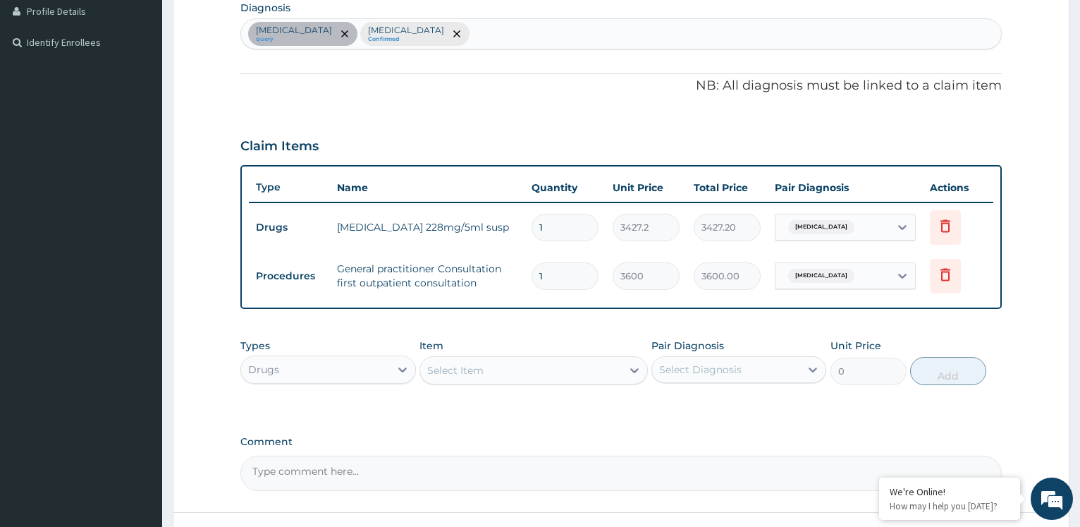
click at [506, 362] on div "Select Item" at bounding box center [521, 370] width 202 height 23
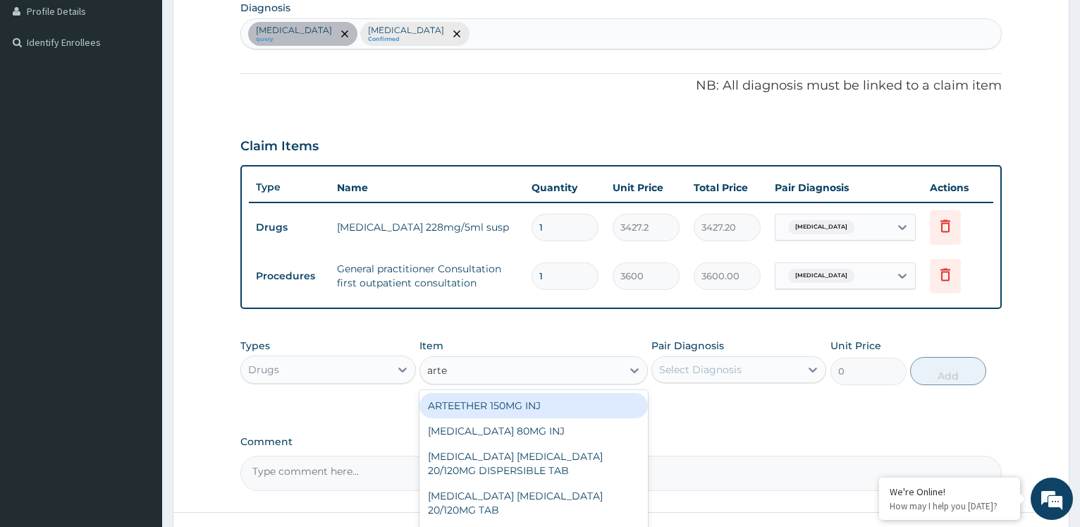
type input "artem"
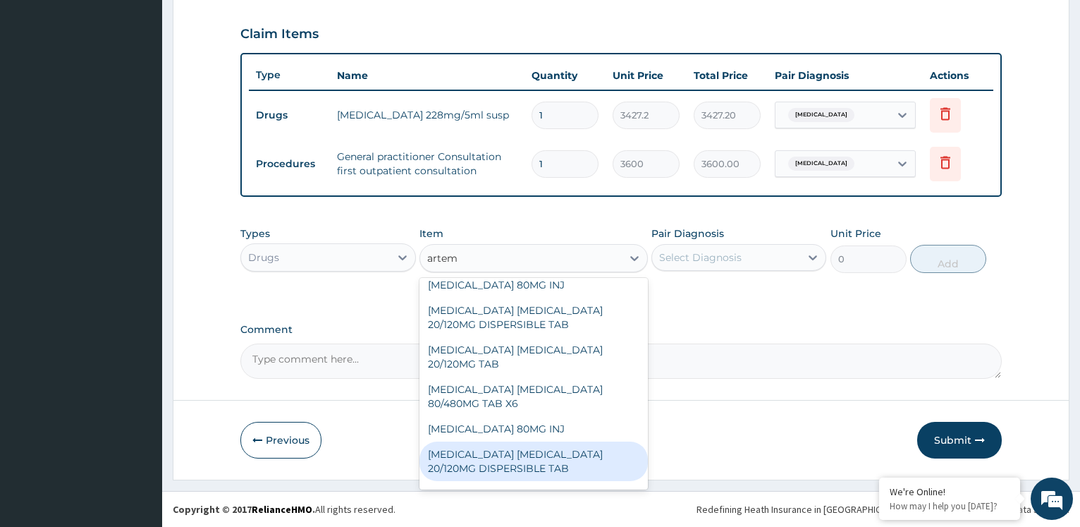
scroll to position [0, 0]
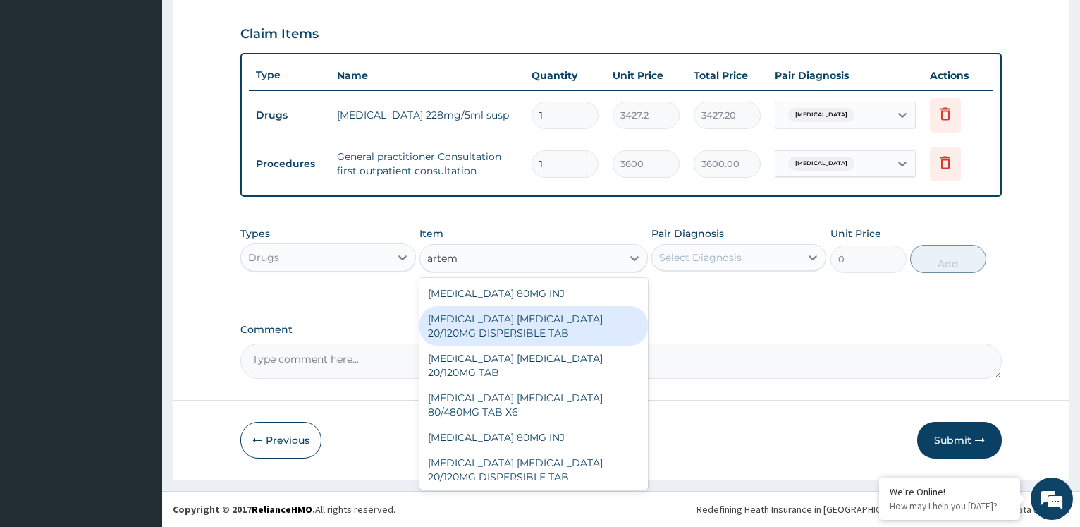
click at [541, 326] on div "[MEDICAL_DATA] [MEDICAL_DATA] 20/120MG DISPERSIBLE TAB" at bounding box center [534, 325] width 229 height 39
type input "84"
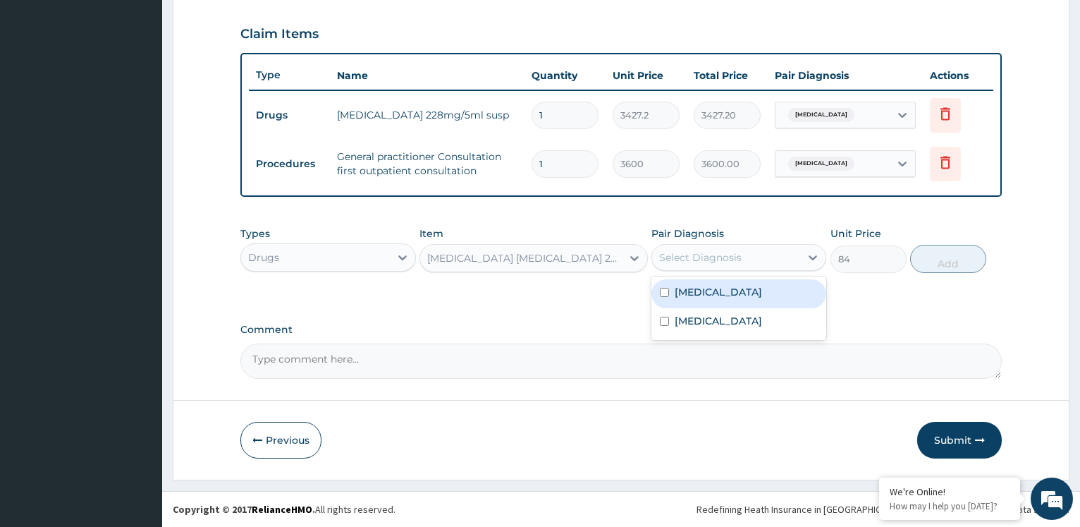
click at [730, 250] on div "Select Diagnosis" at bounding box center [700, 257] width 83 height 14
drag, startPoint x: 715, startPoint y: 321, endPoint x: 867, endPoint y: 305, distance: 153.2
click at [715, 320] on div "[MEDICAL_DATA]" at bounding box center [739, 322] width 175 height 29
checkbox input "true"
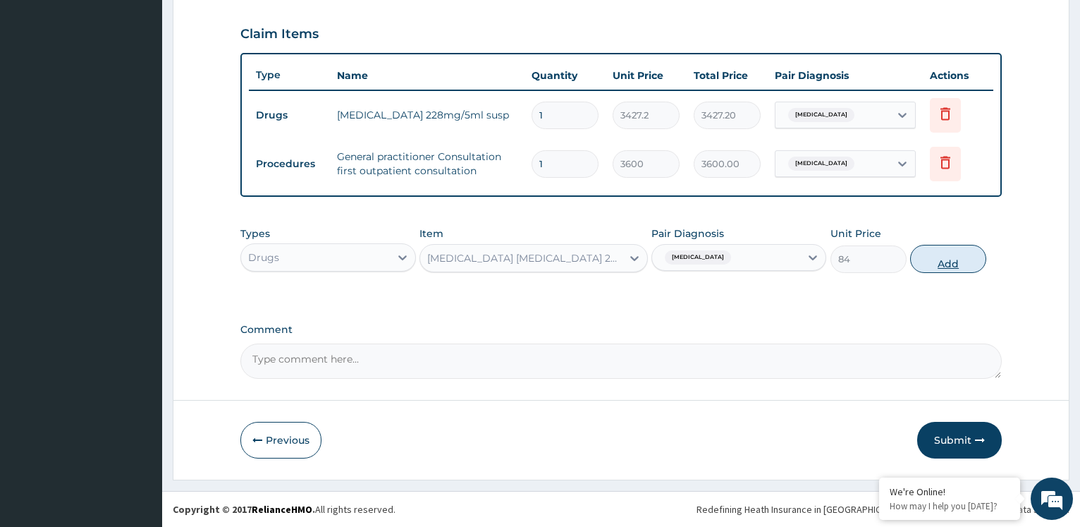
click at [946, 257] on button "Add" at bounding box center [949, 259] width 76 height 28
type input "0"
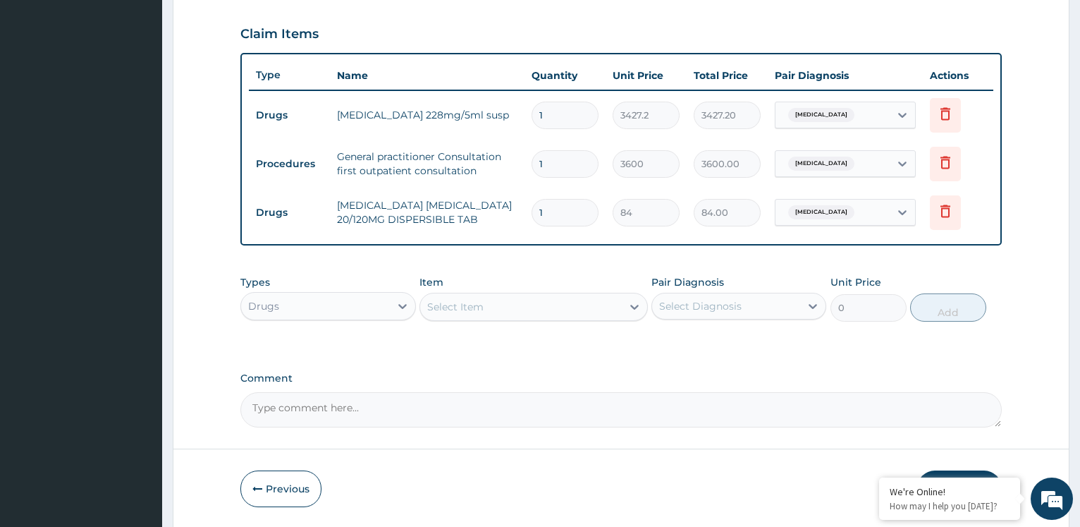
type input "0.00"
type input "6"
type input "504.00"
type input "6"
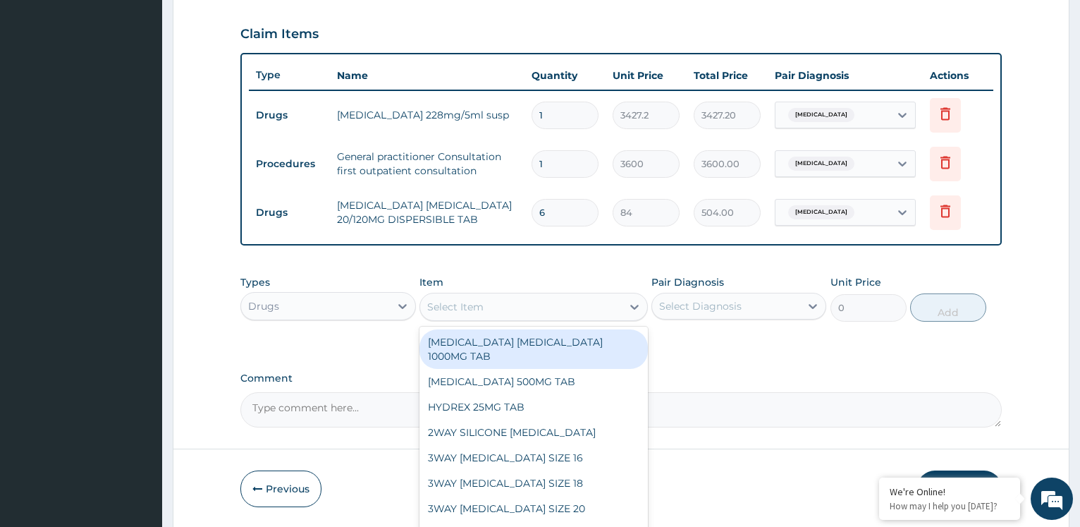
click at [469, 306] on div "Select Item" at bounding box center [455, 307] width 56 height 14
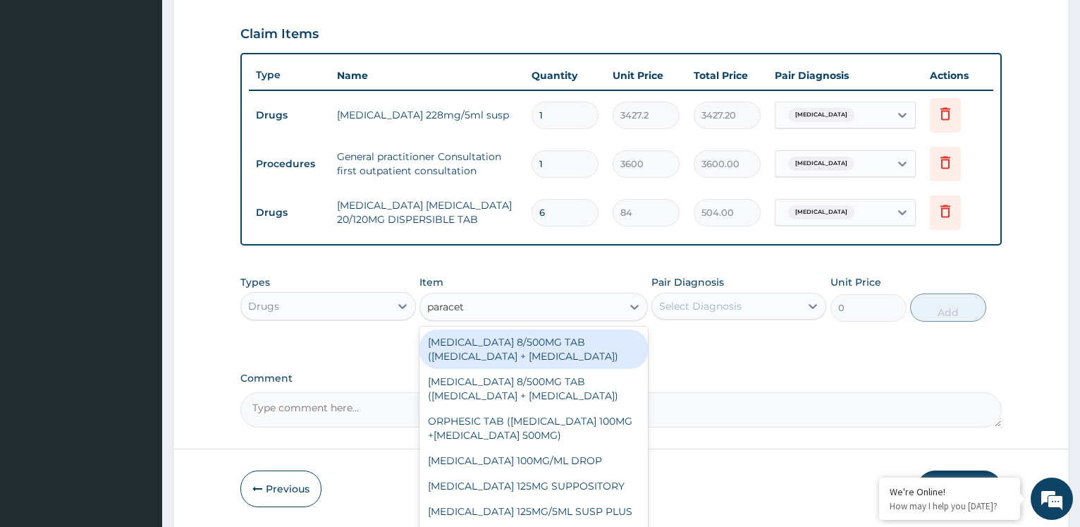
type input "paraceta"
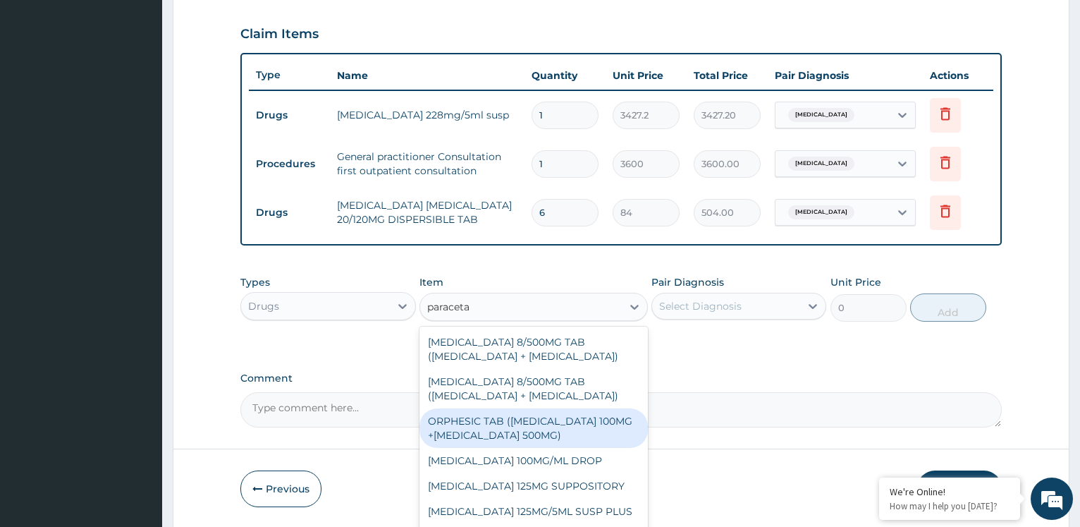
scroll to position [76, 0]
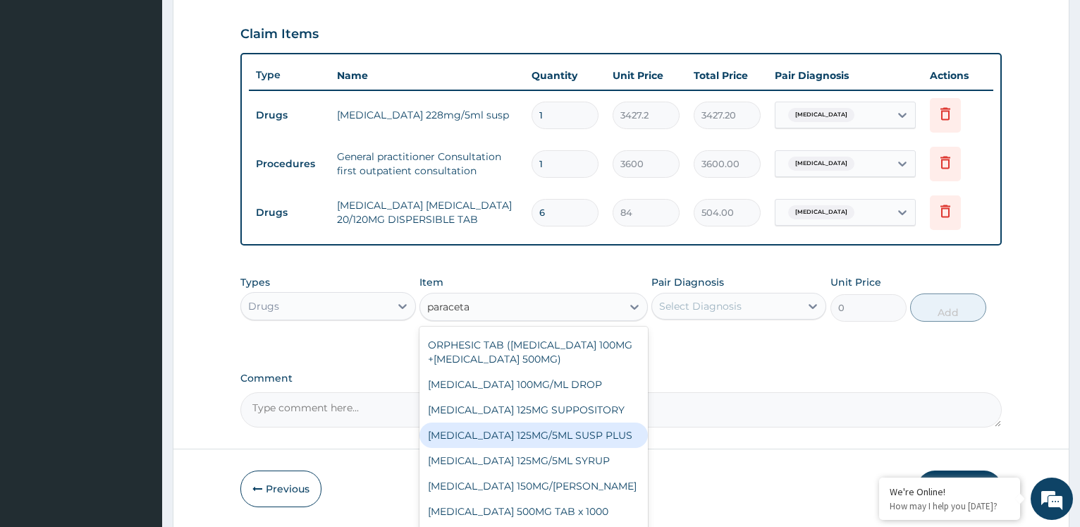
click at [540, 443] on div "[MEDICAL_DATA] 125MG/5ML SUSP PLUS" at bounding box center [534, 434] width 229 height 25
type input "525"
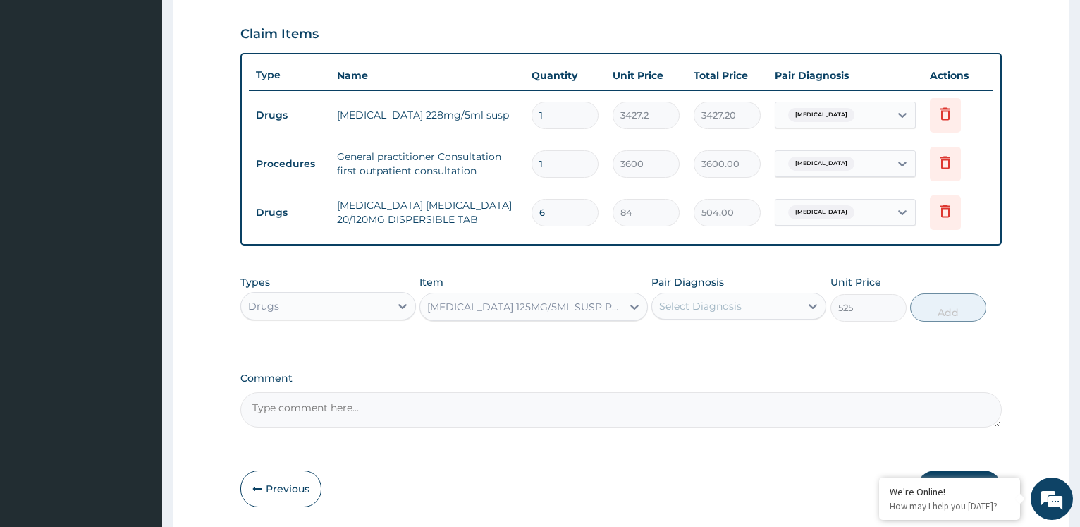
click at [698, 308] on div "Select Diagnosis" at bounding box center [700, 306] width 83 height 14
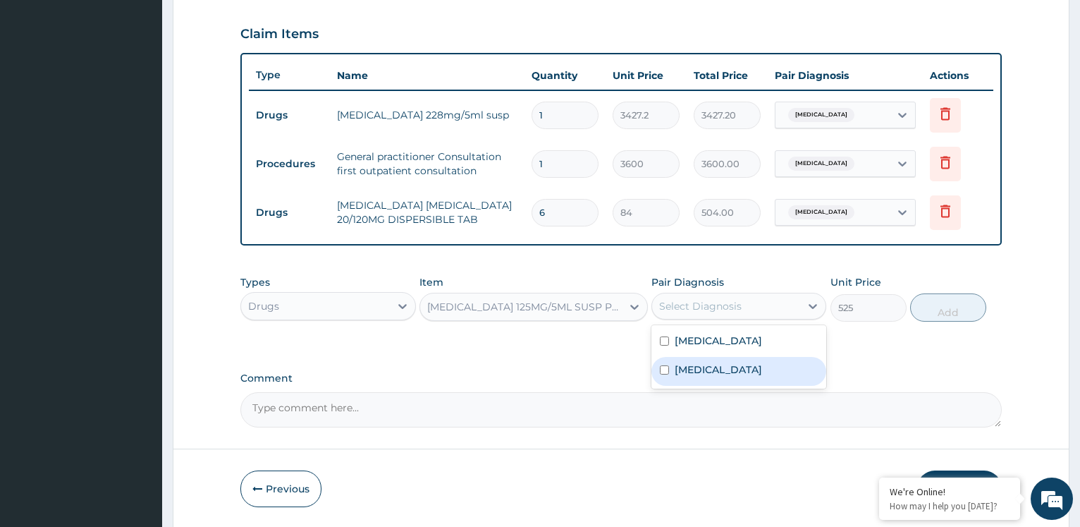
click at [701, 374] on label "[MEDICAL_DATA]" at bounding box center [718, 370] width 87 height 14
checkbox input "true"
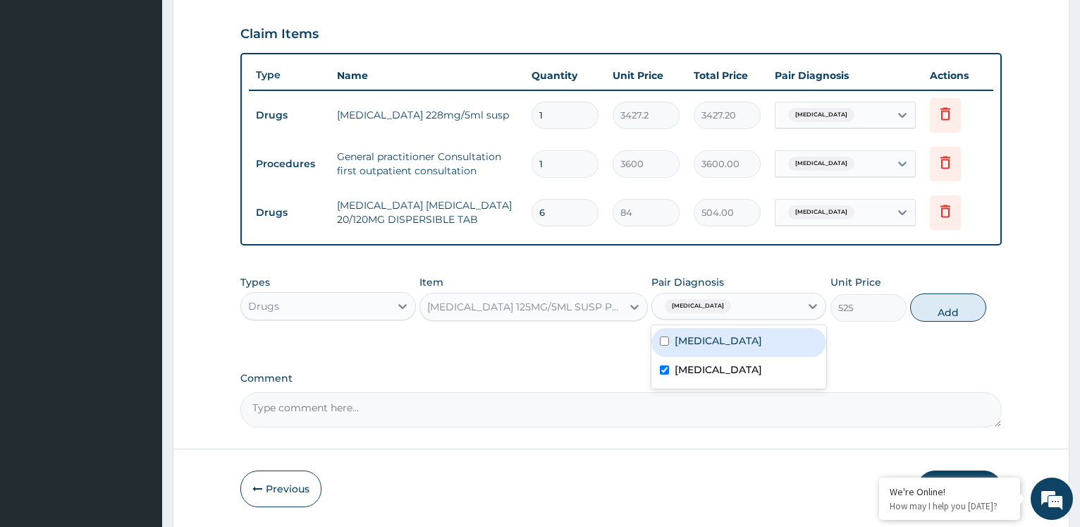
click at [745, 328] on div "[MEDICAL_DATA]" at bounding box center [739, 342] width 175 height 29
checkbox input "true"
click at [950, 307] on button "Add" at bounding box center [949, 307] width 76 height 28
type input "0"
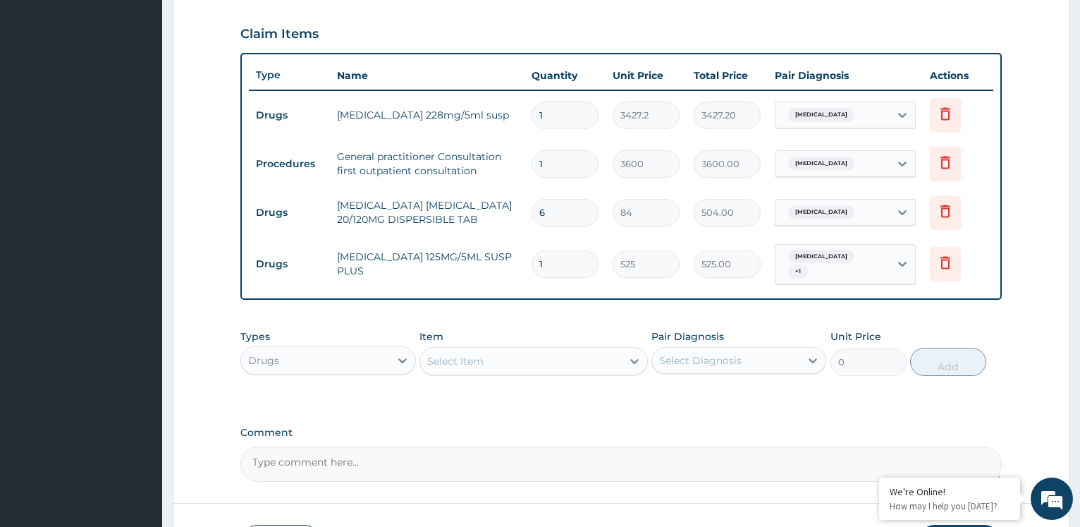
click at [461, 354] on div "Select Item" at bounding box center [455, 361] width 56 height 14
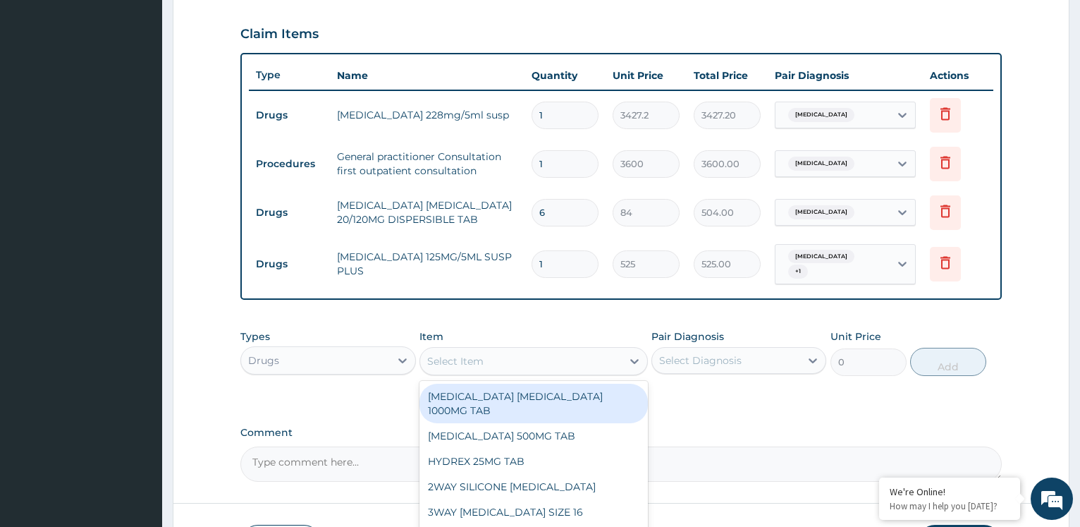
click at [747, 417] on div "PA Code / Prescription Code PA/2B7B4D Encounter Date [DATE] Important Notice Pl…" at bounding box center [621, 72] width 762 height 819
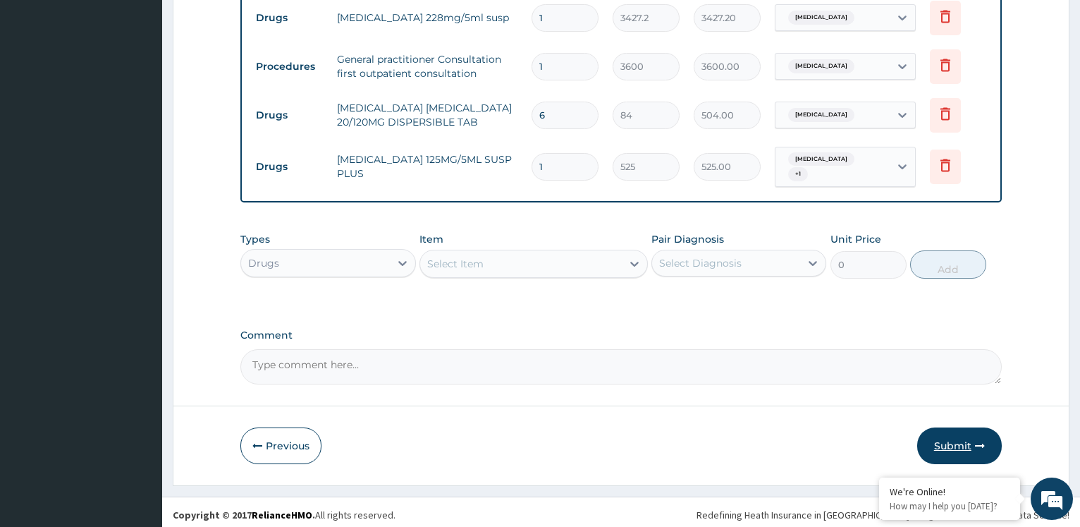
click at [939, 427] on button "Submit" at bounding box center [960, 445] width 85 height 37
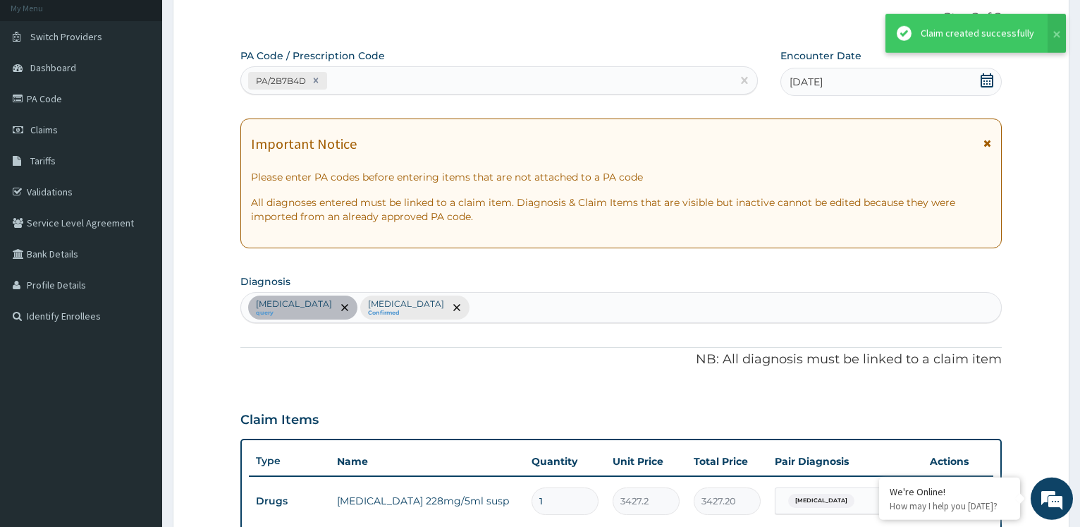
scroll to position [173, 0]
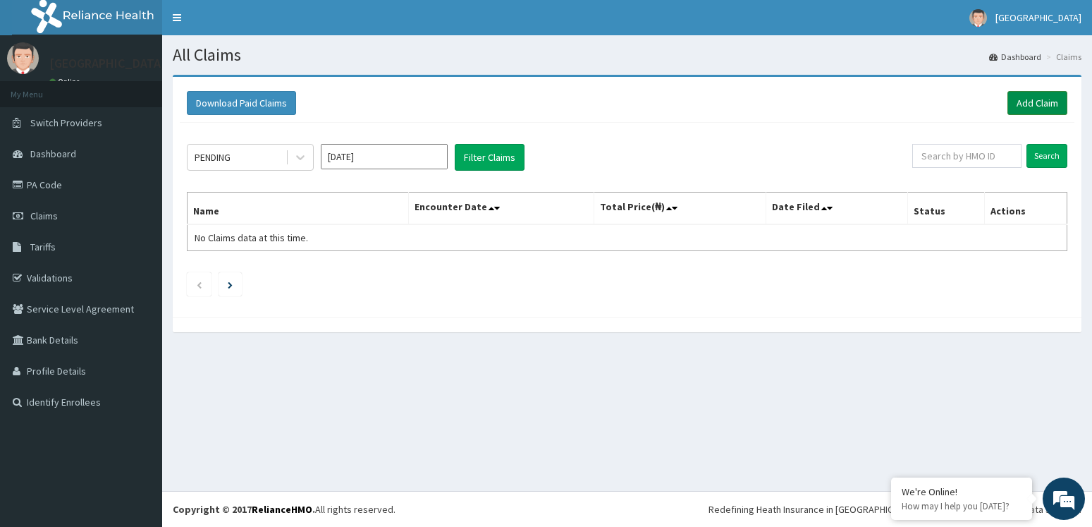
click at [1027, 102] on link "Add Claim" at bounding box center [1038, 103] width 60 height 24
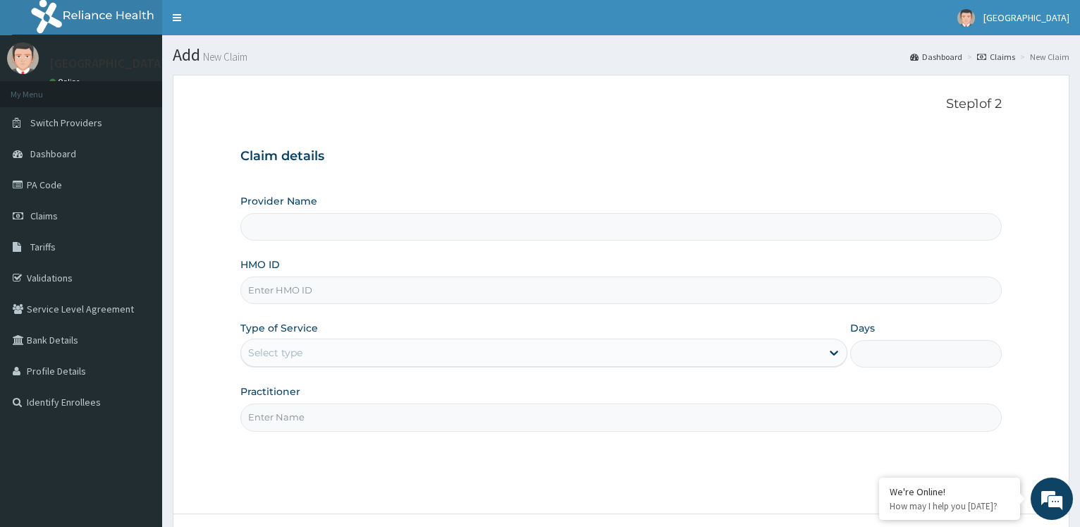
paste input "blx/10043/c"
type input "blx/10043/c"
type input "[GEOGRAPHIC_DATA]"
type input "blx/10043/c"
click at [325, 353] on div "Select type" at bounding box center [531, 352] width 580 height 23
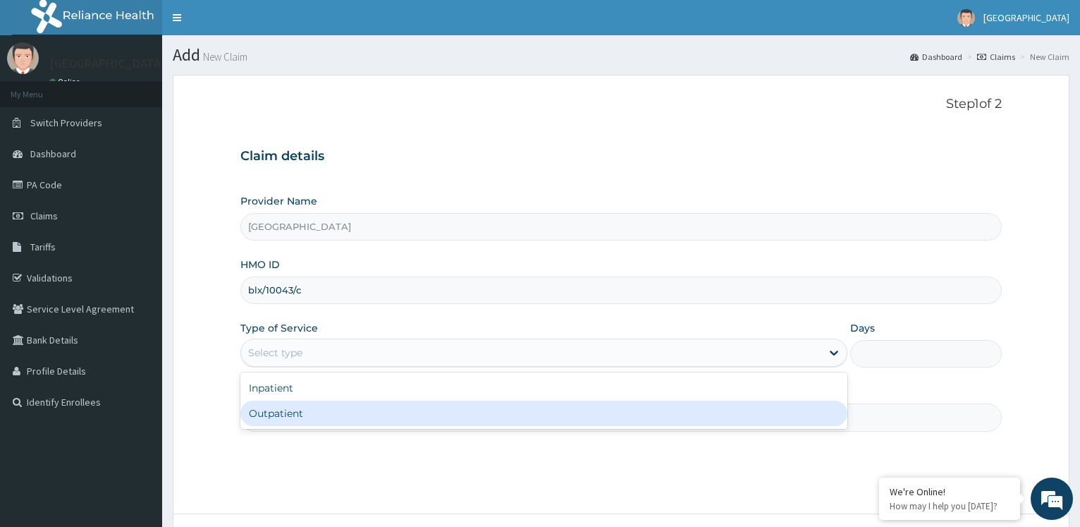
click at [310, 411] on div "Outpatient" at bounding box center [543, 413] width 607 height 25
type input "1"
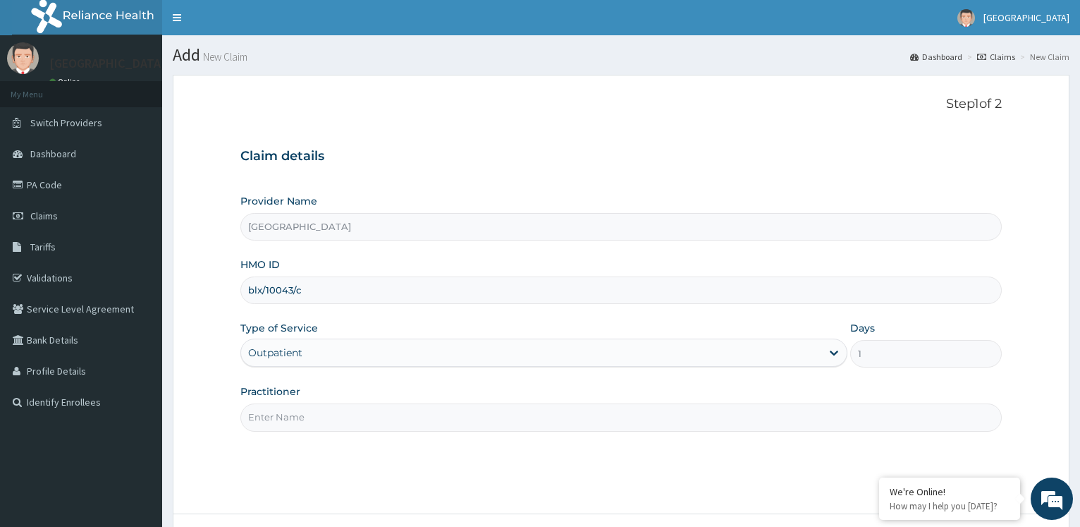
click at [400, 432] on div "Step 1 of 2 Claim details Provider Name [GEOGRAPHIC_DATA] HMO ID blx/10043/c Ty…" at bounding box center [621, 294] width 762 height 395
click at [399, 418] on input "Practitioner" at bounding box center [621, 417] width 762 height 28
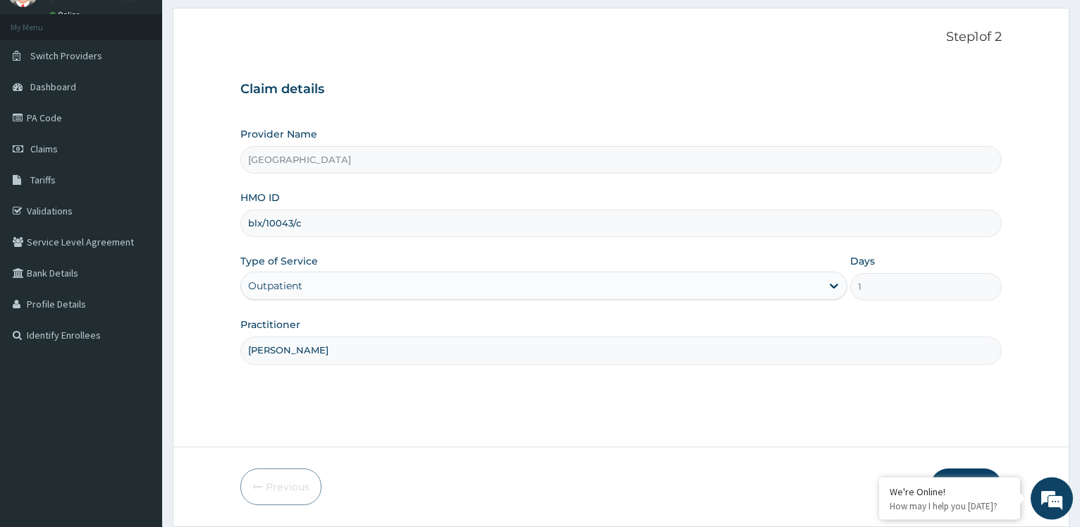
scroll to position [114, 0]
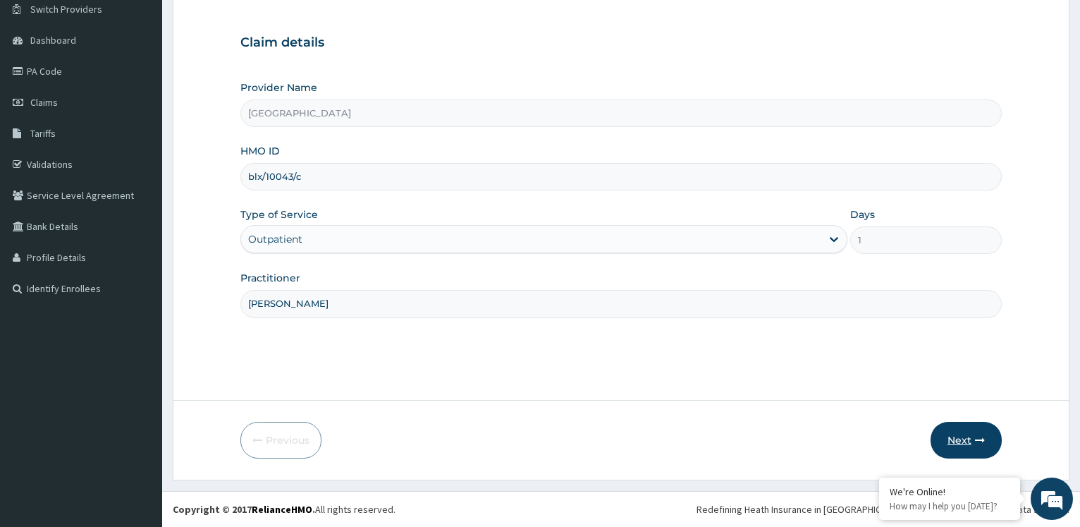
type input "[PERSON_NAME]"
click at [964, 439] on button "Next" at bounding box center [966, 440] width 71 height 37
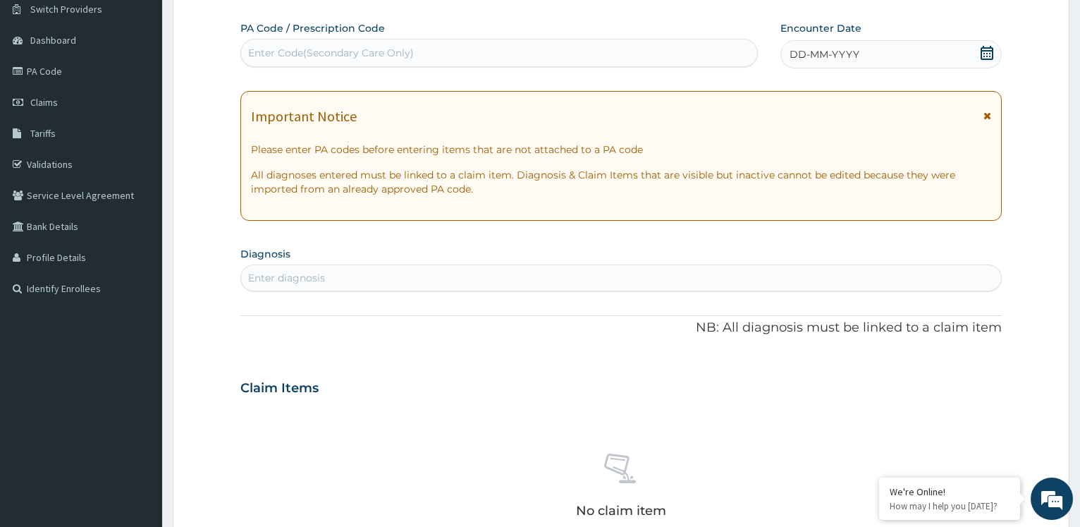
click at [570, 49] on div "Enter Code(Secondary Care Only)" at bounding box center [499, 53] width 516 height 23
type input "PA/6B6DC4"
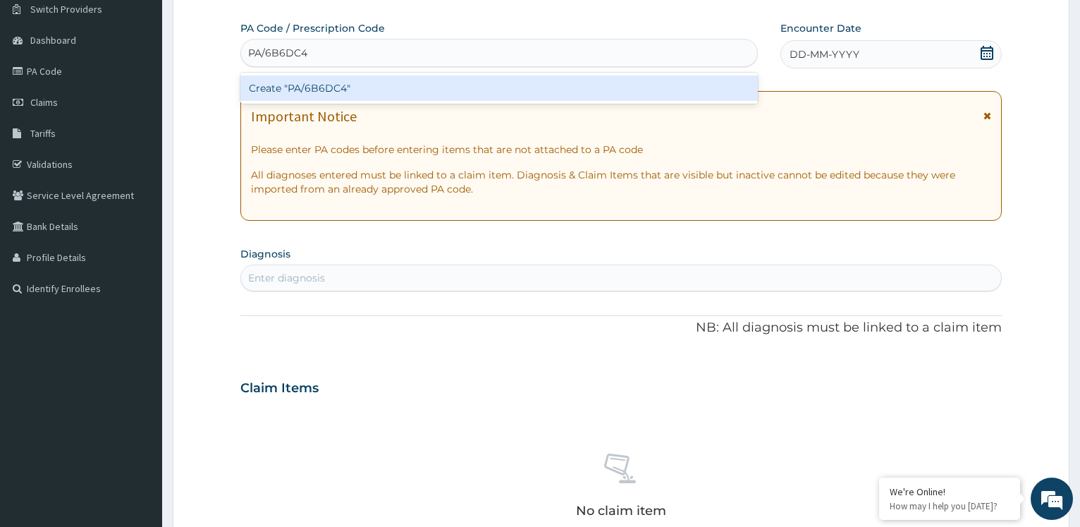
click at [522, 85] on div "Create "PA/6B6DC4"" at bounding box center [498, 87] width 517 height 25
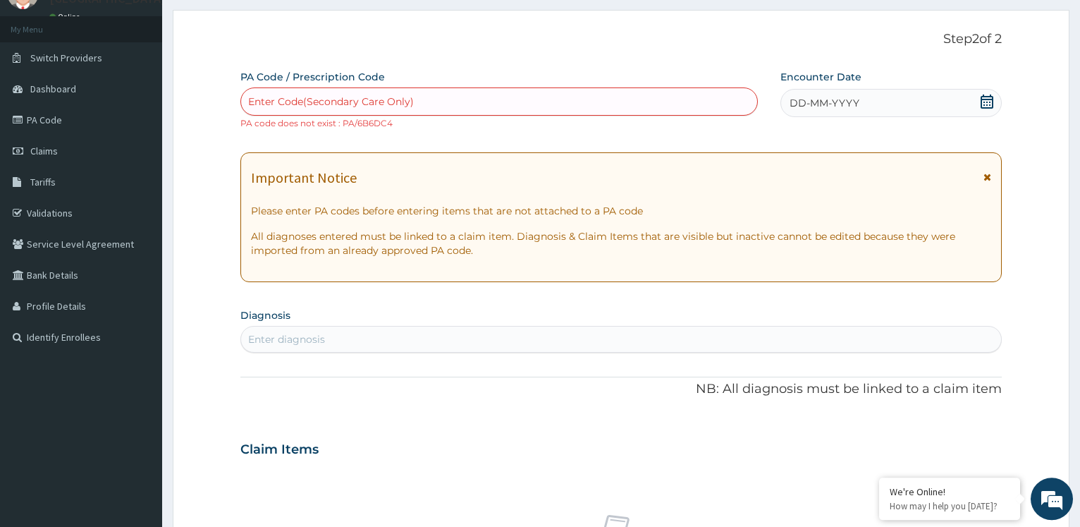
scroll to position [42, 0]
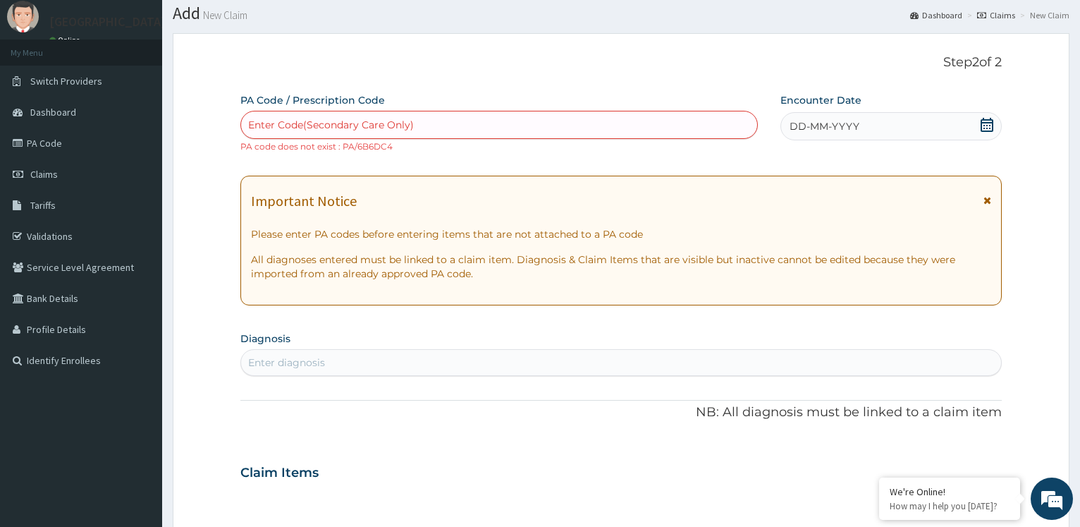
click at [607, 126] on div "Enter Code(Secondary Care Only)" at bounding box center [499, 125] width 516 height 23
type input "PA/6B63C4"
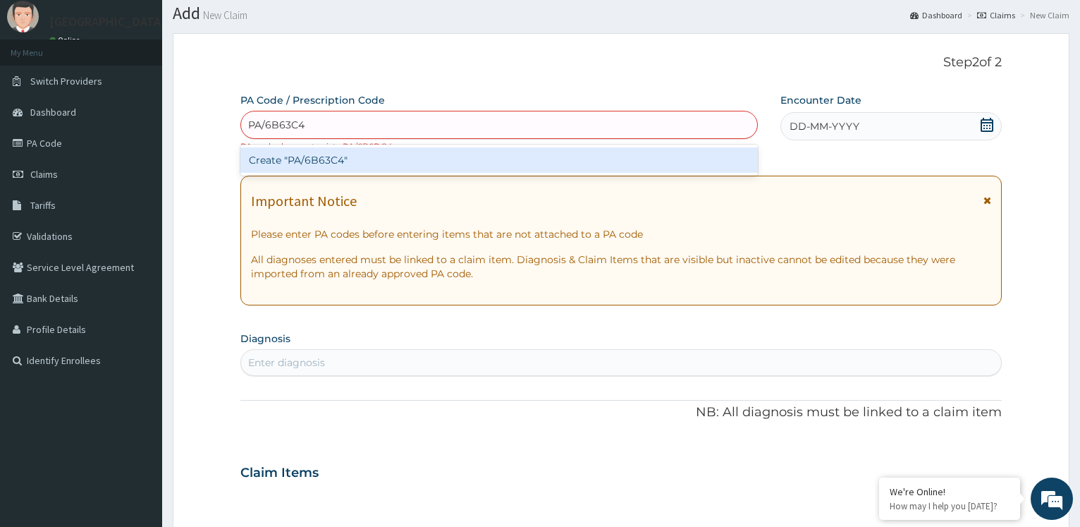
click at [607, 168] on div "Create "PA/6B63C4"" at bounding box center [498, 159] width 517 height 25
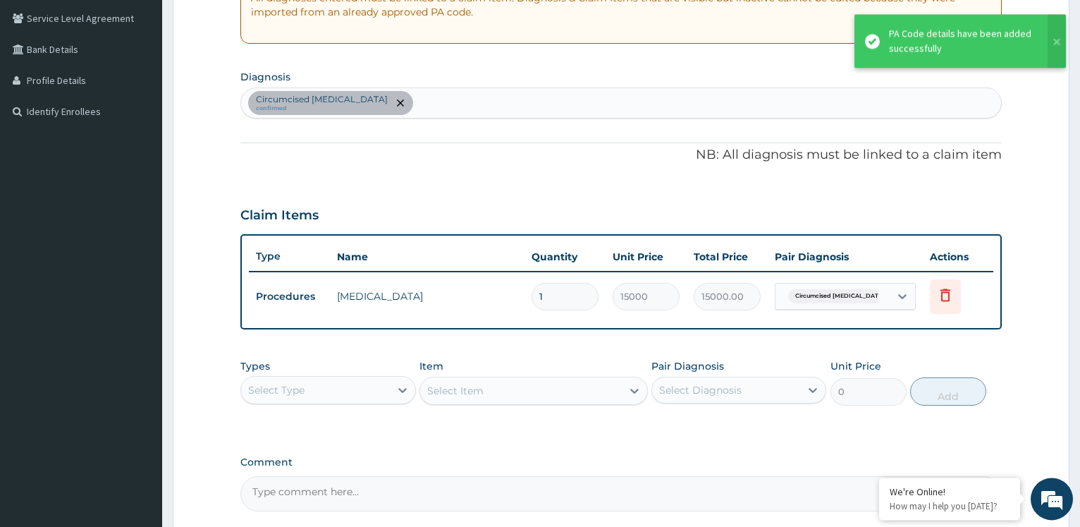
scroll to position [396, 0]
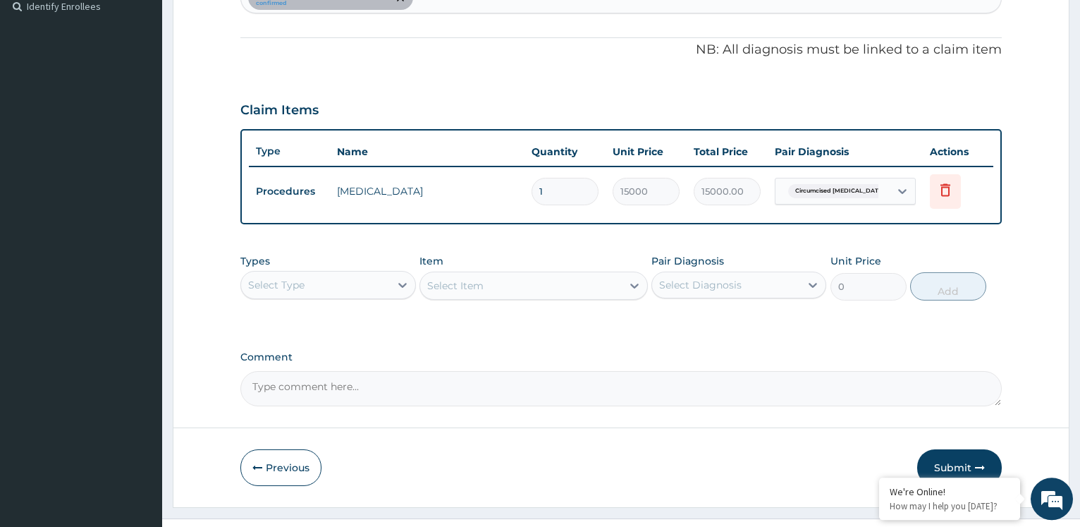
click at [337, 280] on div "Select Type" at bounding box center [315, 285] width 148 height 23
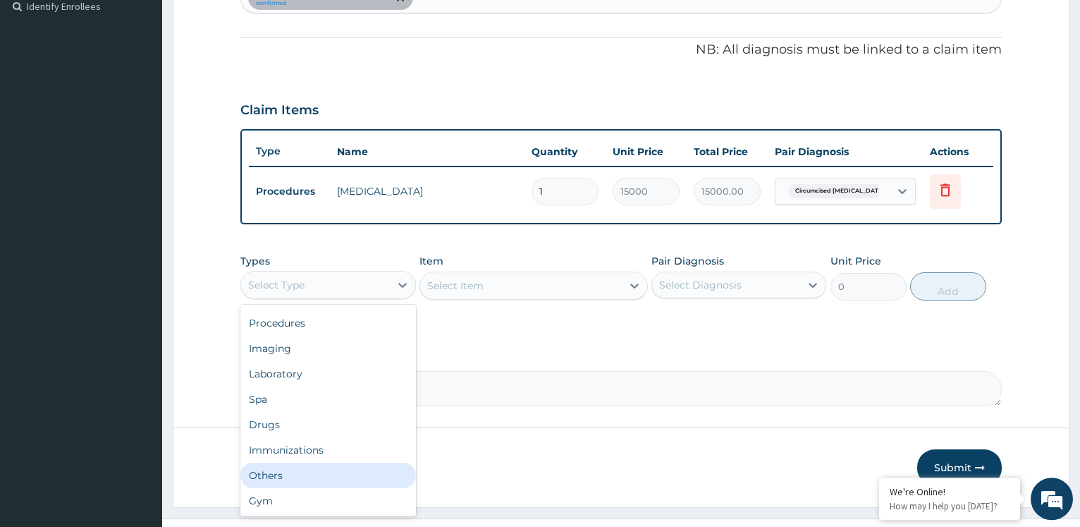
scroll to position [0, 0]
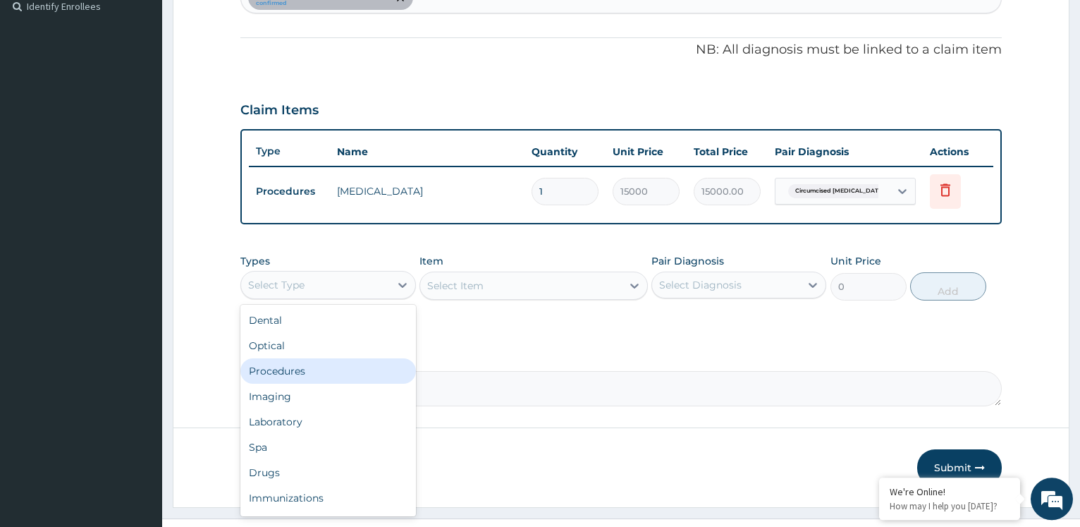
click at [301, 377] on div "Procedures" at bounding box center [327, 370] width 175 height 25
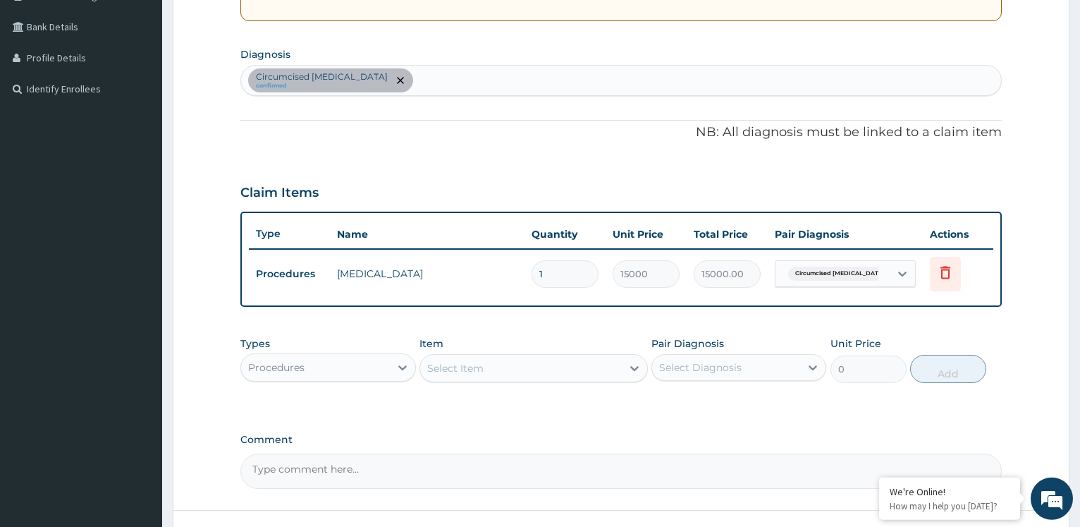
scroll to position [252, 0]
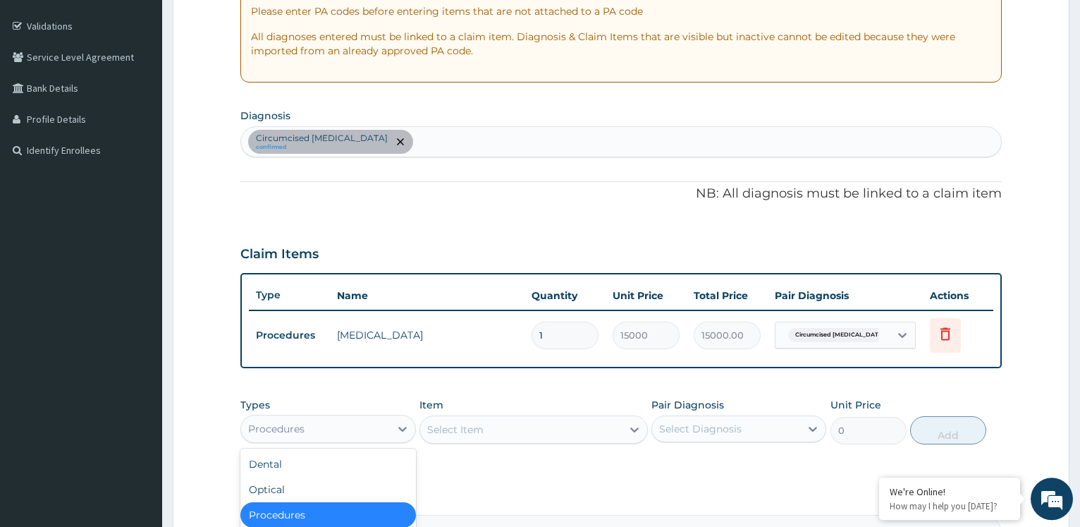
click at [367, 420] on div "Procedures" at bounding box center [315, 429] width 148 height 23
click at [515, 144] on div "Circumcised [MEDICAL_DATA] confirmed" at bounding box center [621, 142] width 760 height 30
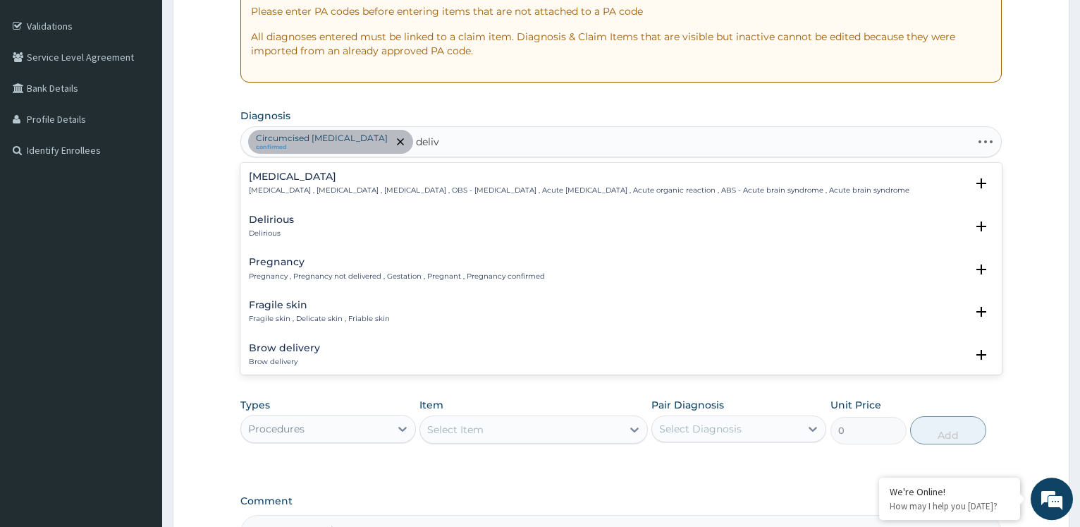
type input "delive"
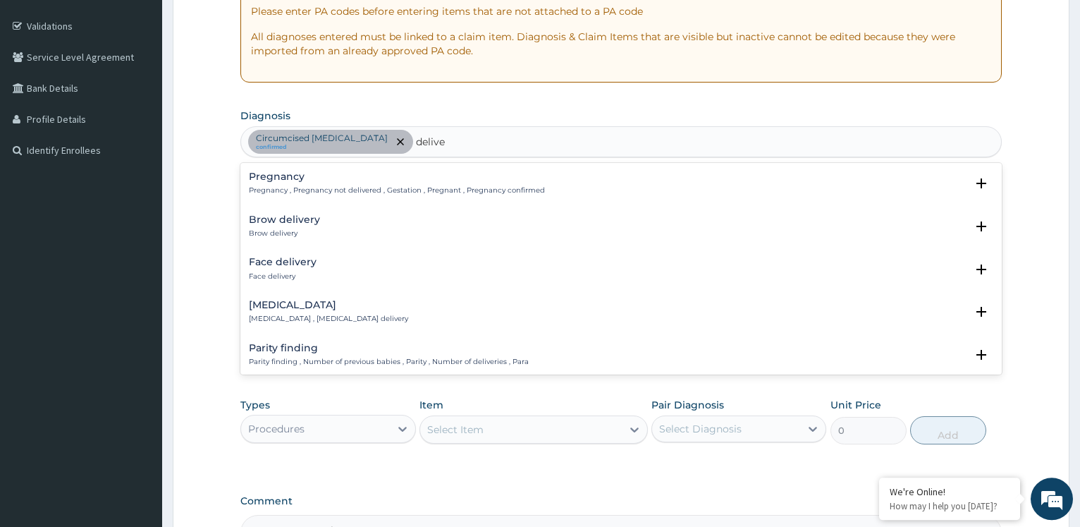
click at [419, 189] on p "Pregnancy , Pregnancy not delivered , Gestation , Pregnant , Pregnancy confirmed" at bounding box center [397, 190] width 296 height 10
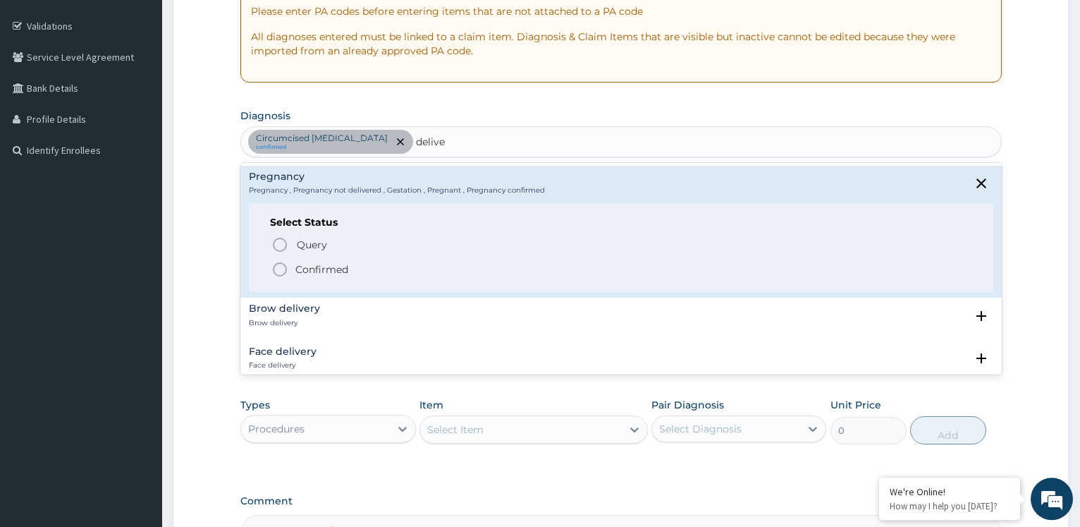
click at [281, 262] on icon "status option filled" at bounding box center [280, 269] width 17 height 17
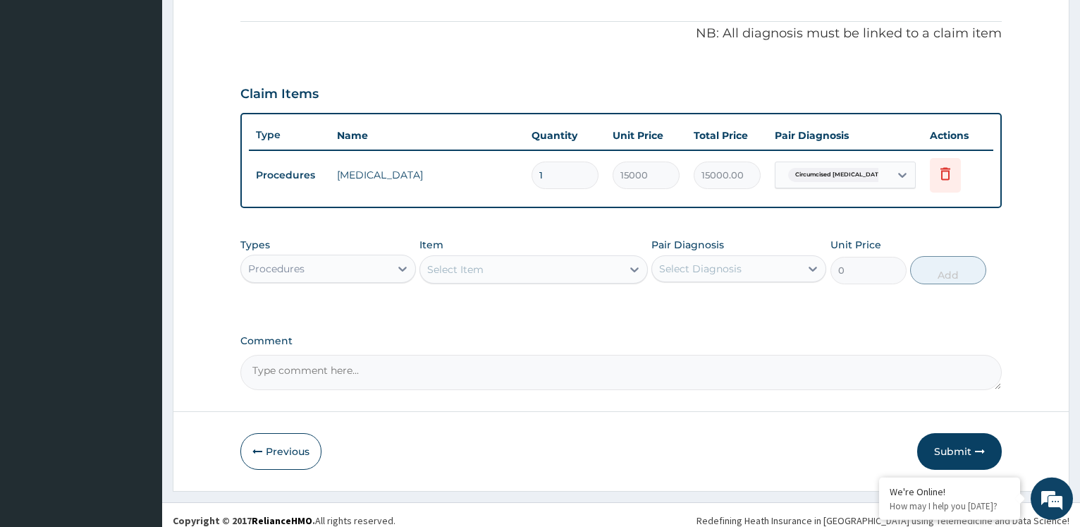
scroll to position [423, 0]
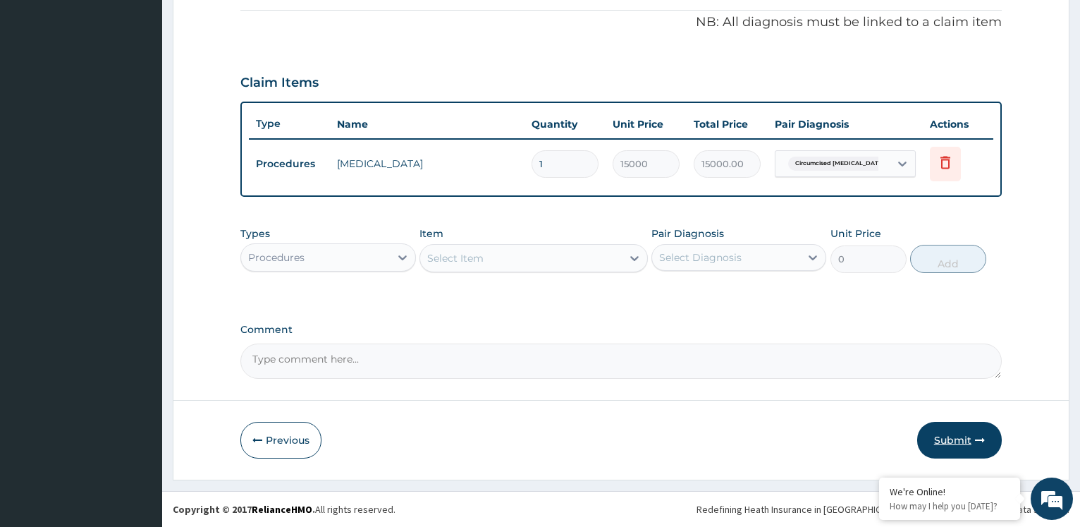
click at [944, 438] on button "Submit" at bounding box center [960, 440] width 85 height 37
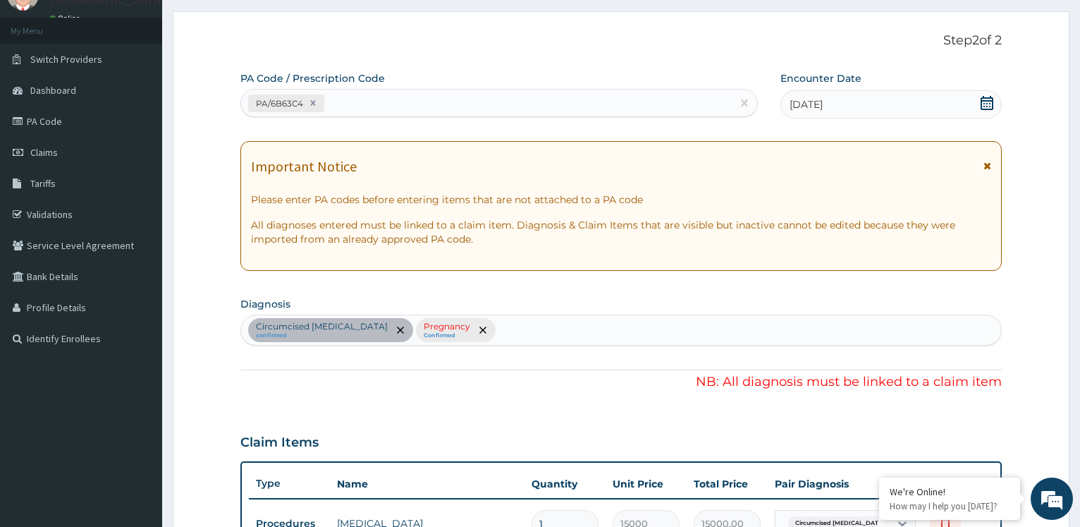
click at [494, 335] on div "Circumcised [MEDICAL_DATA] confirmed Pregnancy Confirmed" at bounding box center [621, 330] width 760 height 30
click at [477, 334] on span "remove selection option" at bounding box center [483, 330] width 13 height 13
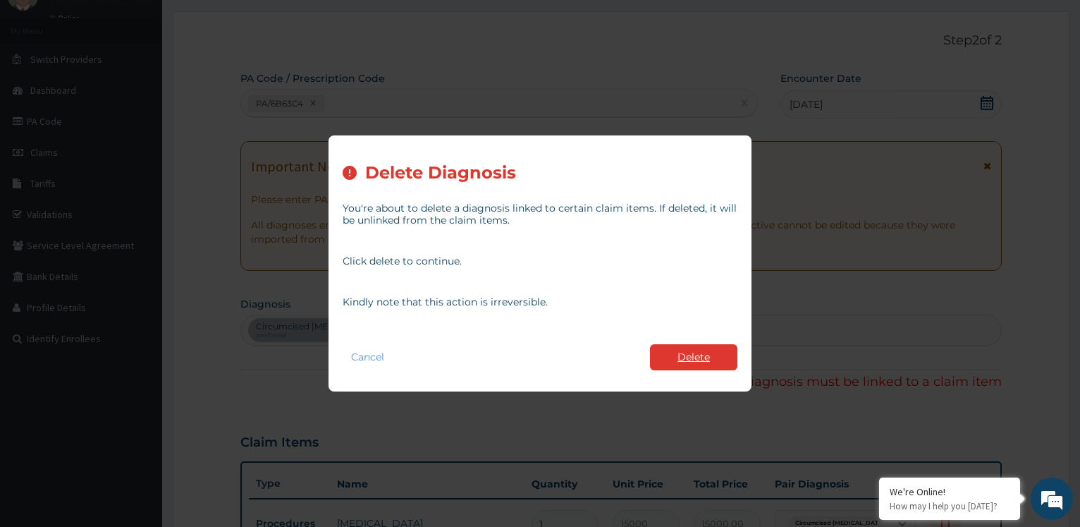
click at [705, 355] on button "Delete" at bounding box center [693, 357] width 87 height 26
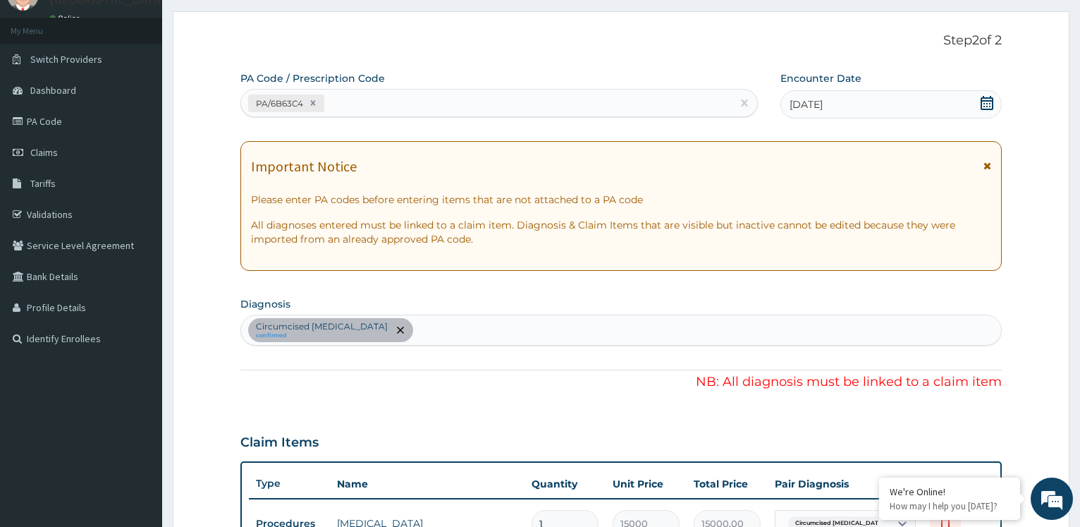
scroll to position [423, 0]
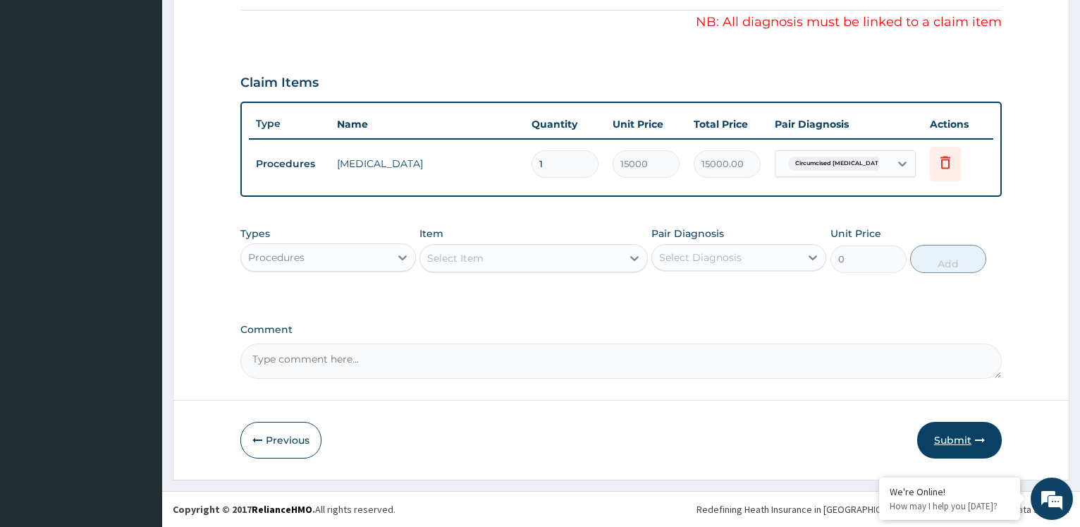
click at [959, 431] on button "Submit" at bounding box center [960, 440] width 85 height 37
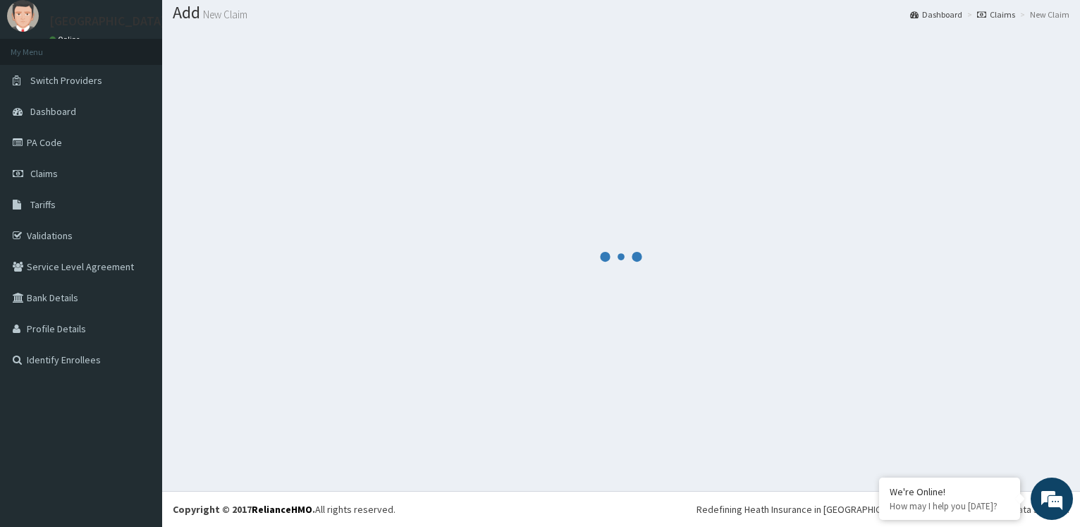
scroll to position [42, 0]
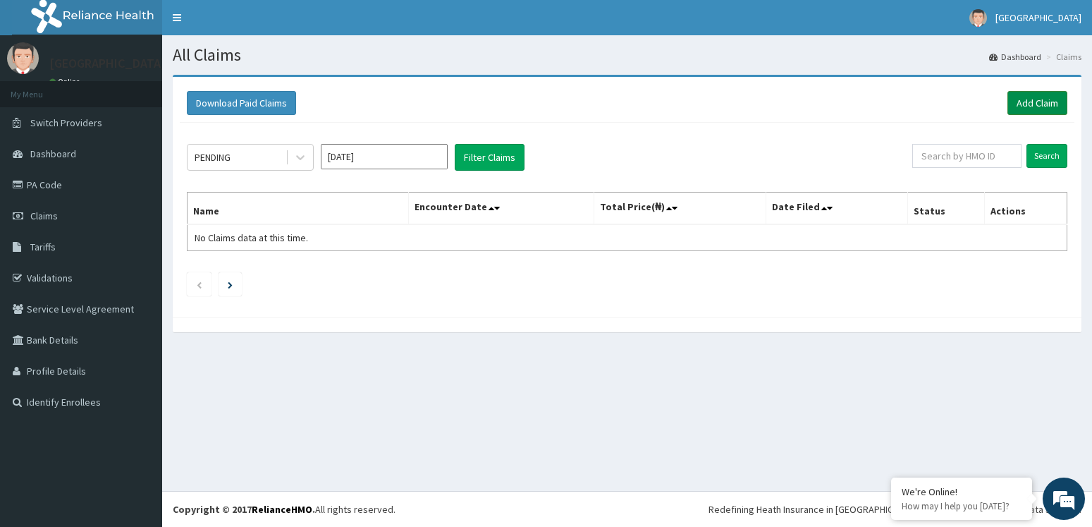
click at [1026, 99] on link "Add Claim" at bounding box center [1038, 103] width 60 height 24
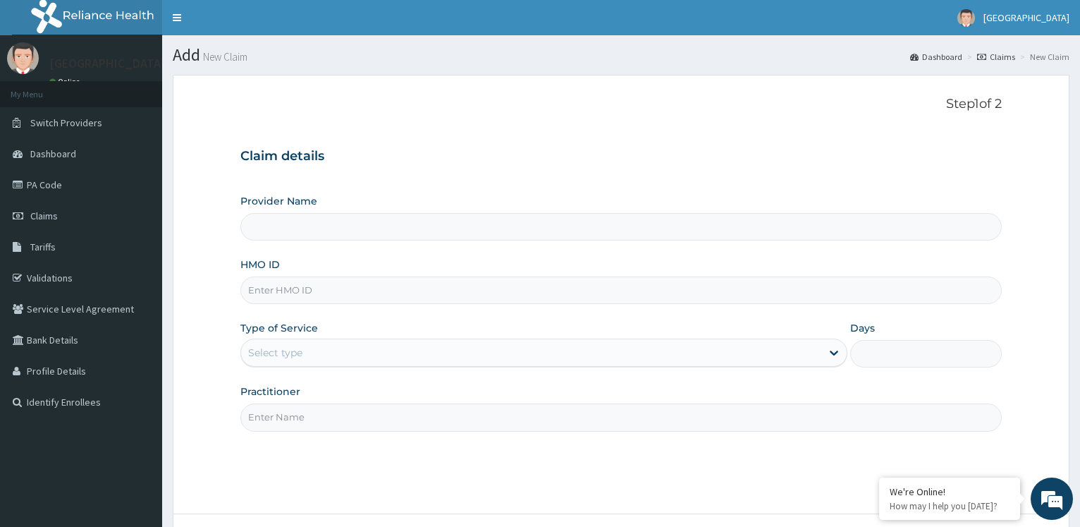
type input "[GEOGRAPHIC_DATA]"
click at [301, 286] on input "HMO ID" at bounding box center [621, 290] width 762 height 28
paste input "foh/10208/b"
type input "foh/10208/b"
click at [305, 348] on div "Select type" at bounding box center [531, 352] width 580 height 23
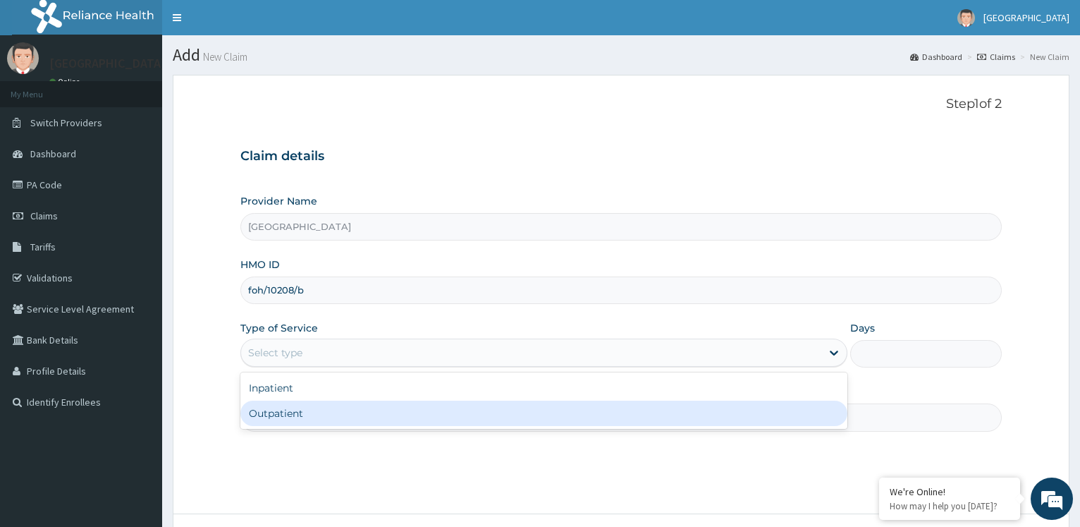
click at [269, 412] on div "Outpatient" at bounding box center [543, 413] width 607 height 25
type input "1"
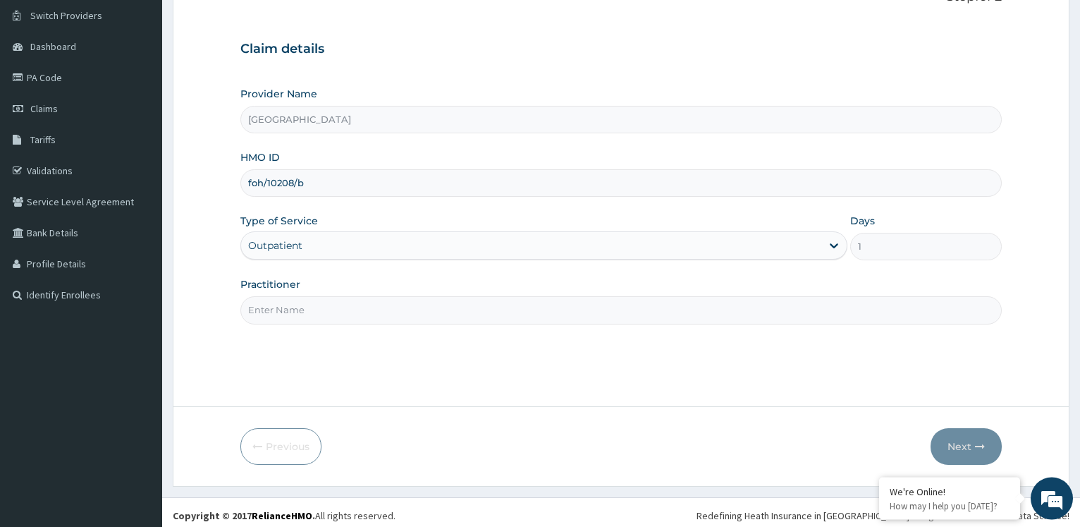
scroll to position [114, 0]
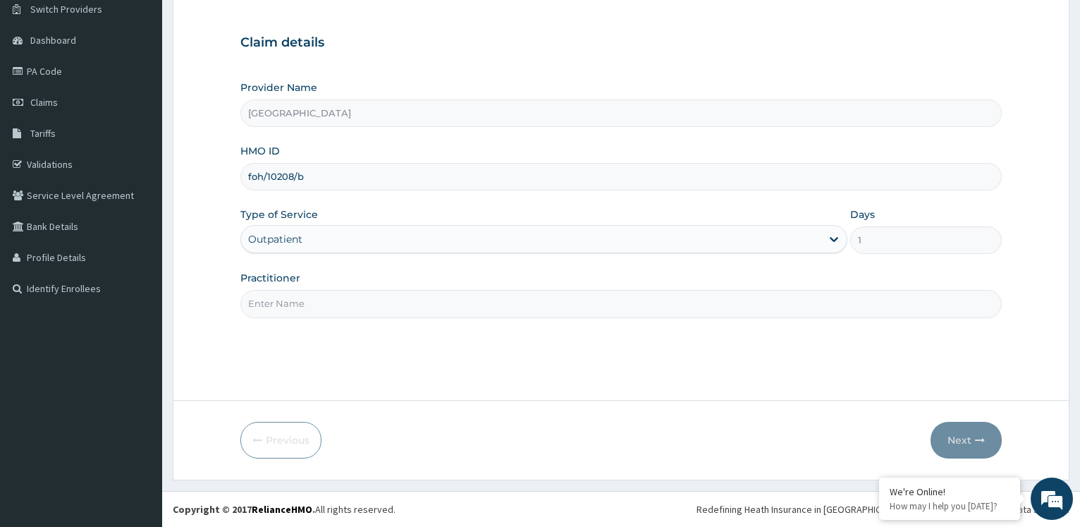
click at [281, 312] on input "Practitioner" at bounding box center [621, 304] width 762 height 28
type input "[PERSON_NAME]"
click at [961, 436] on button "Next" at bounding box center [966, 440] width 71 height 37
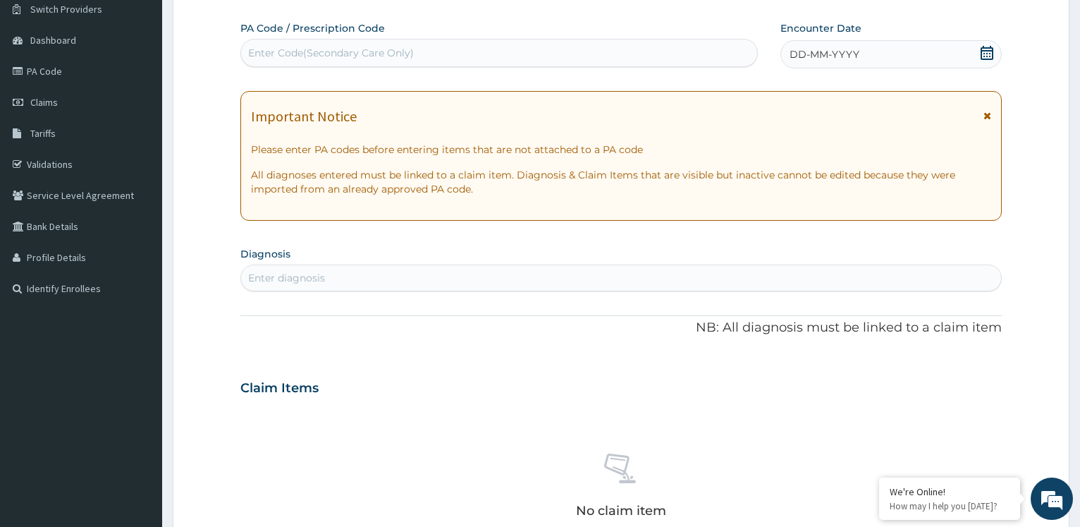
click at [671, 45] on div "Enter Code(Secondary Care Only)" at bounding box center [499, 53] width 516 height 23
type input "PA/B81490"
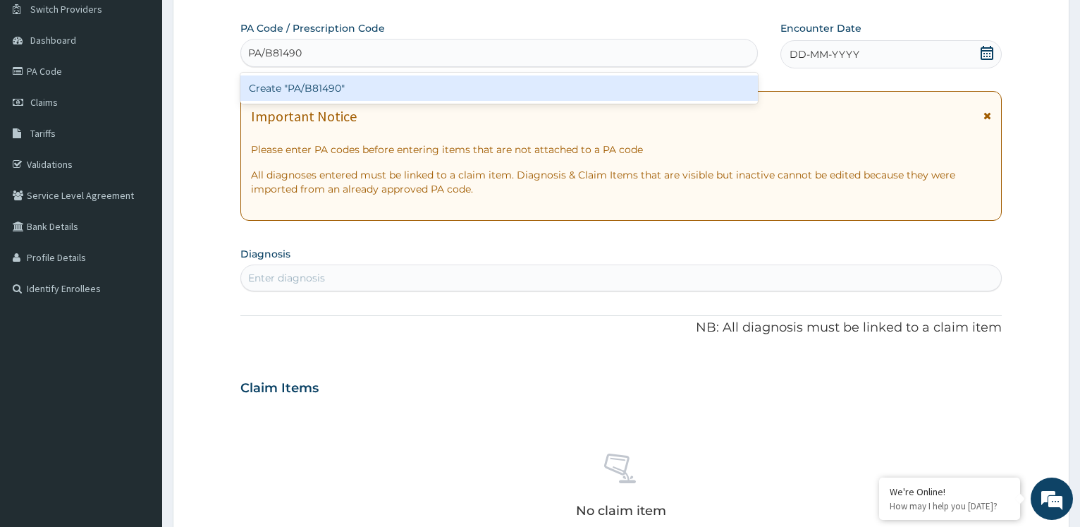
click at [702, 92] on div "Create "PA/B81490"" at bounding box center [498, 87] width 517 height 25
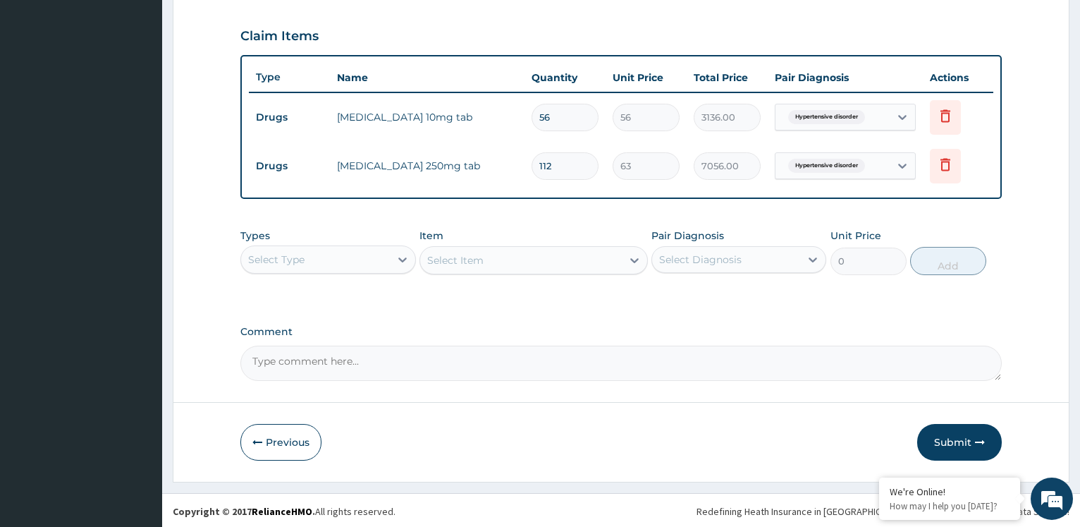
scroll to position [472, 0]
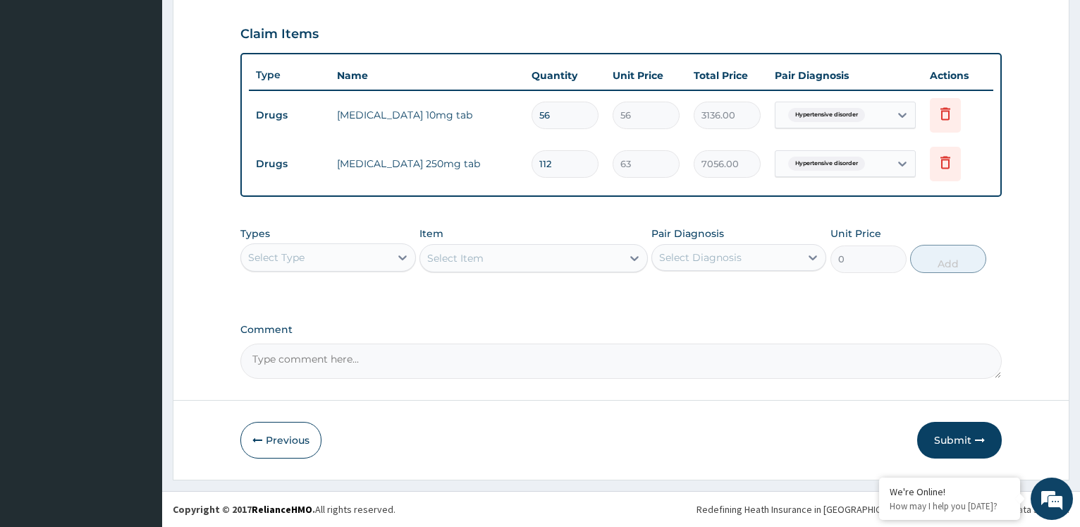
click at [343, 251] on div "Select Type" at bounding box center [315, 257] width 148 height 23
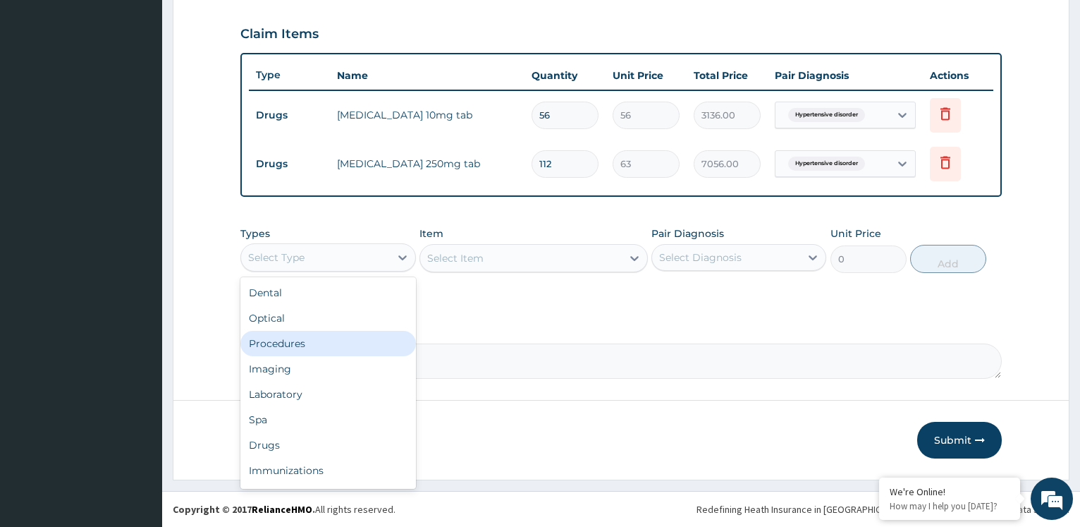
click at [325, 341] on div "Procedures" at bounding box center [327, 343] width 175 height 25
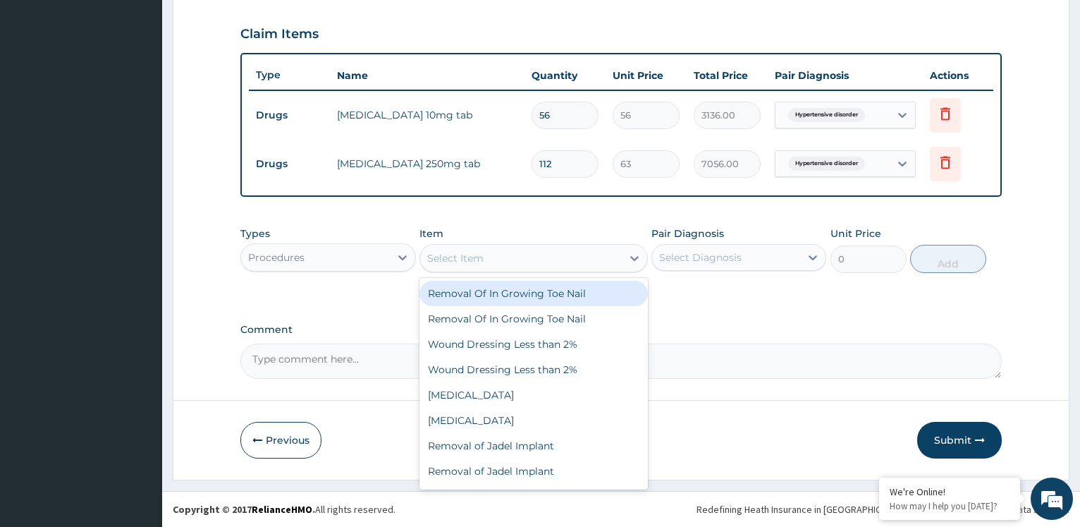
click at [507, 261] on div "Select Item" at bounding box center [521, 258] width 202 height 23
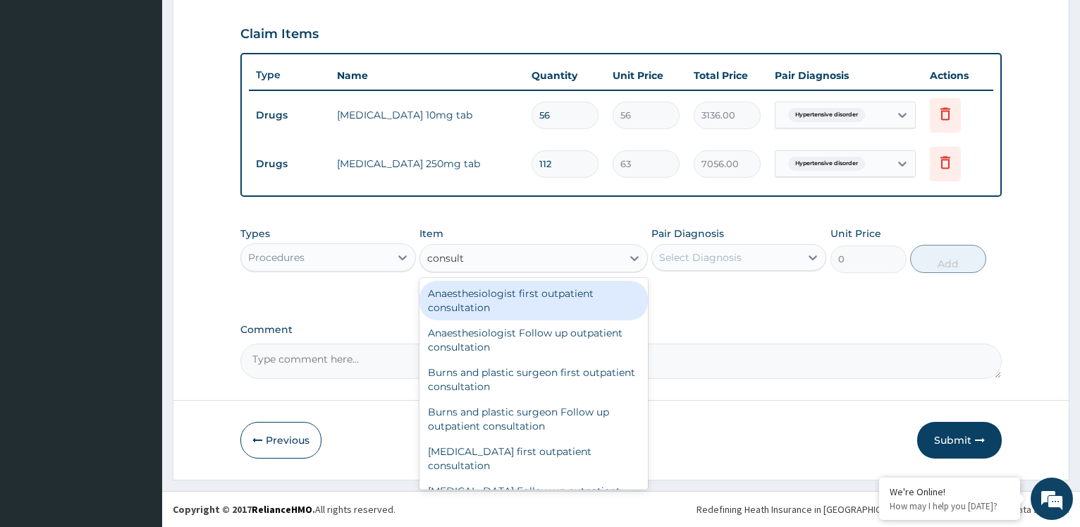
type input "consulta"
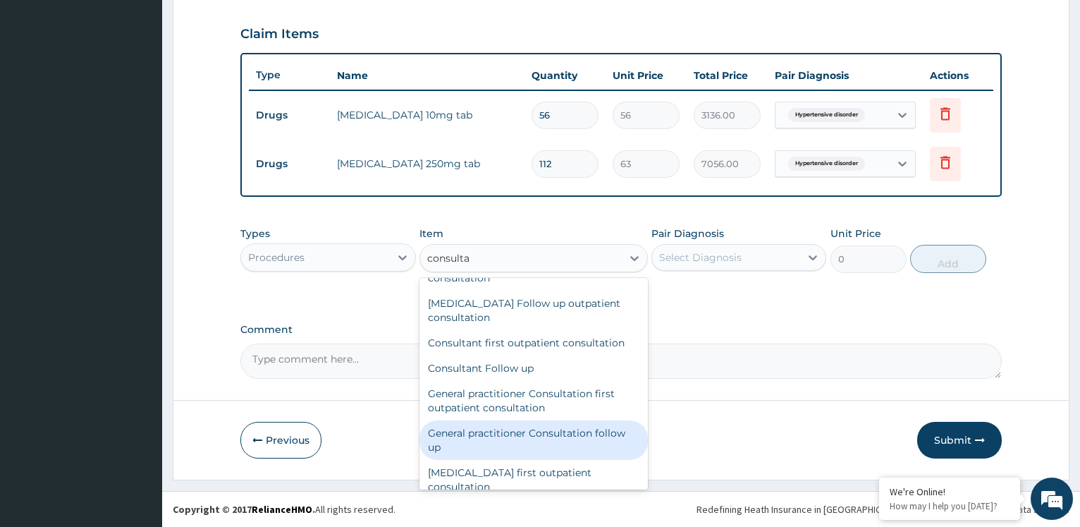
scroll to position [1066, 0]
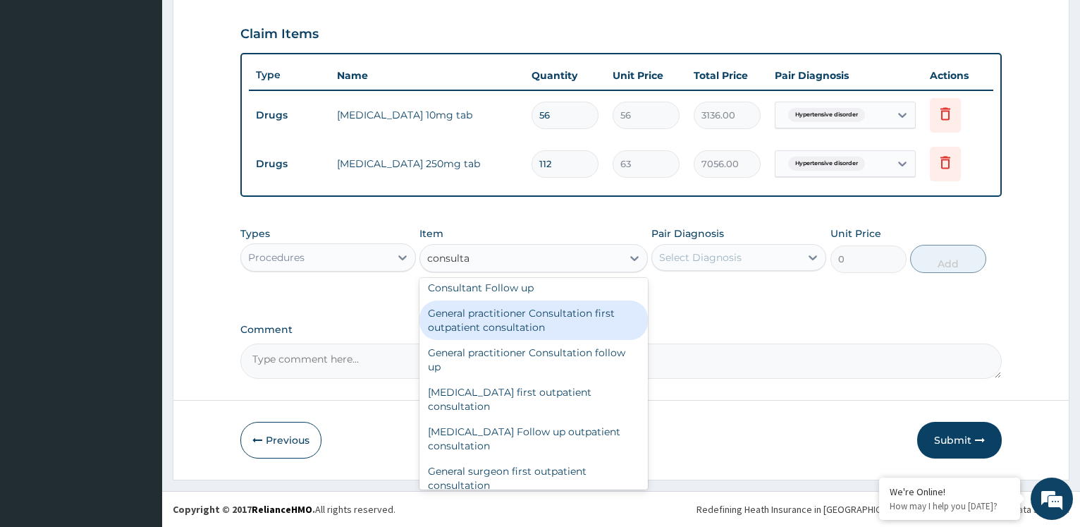
click at [568, 321] on div "General practitioner Consultation first outpatient consultation" at bounding box center [534, 319] width 229 height 39
type input "3600"
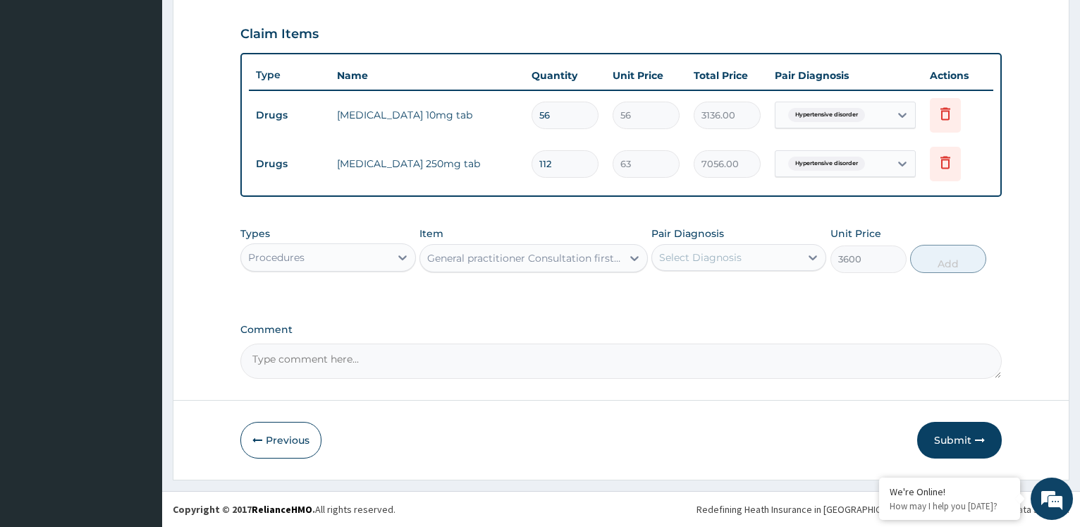
click at [733, 257] on div "Select Diagnosis" at bounding box center [700, 257] width 83 height 14
click at [714, 296] on label "Hypertensive disorder" at bounding box center [732, 292] width 114 height 14
checkbox input "true"
click at [948, 262] on button "Add" at bounding box center [949, 259] width 76 height 28
type input "0"
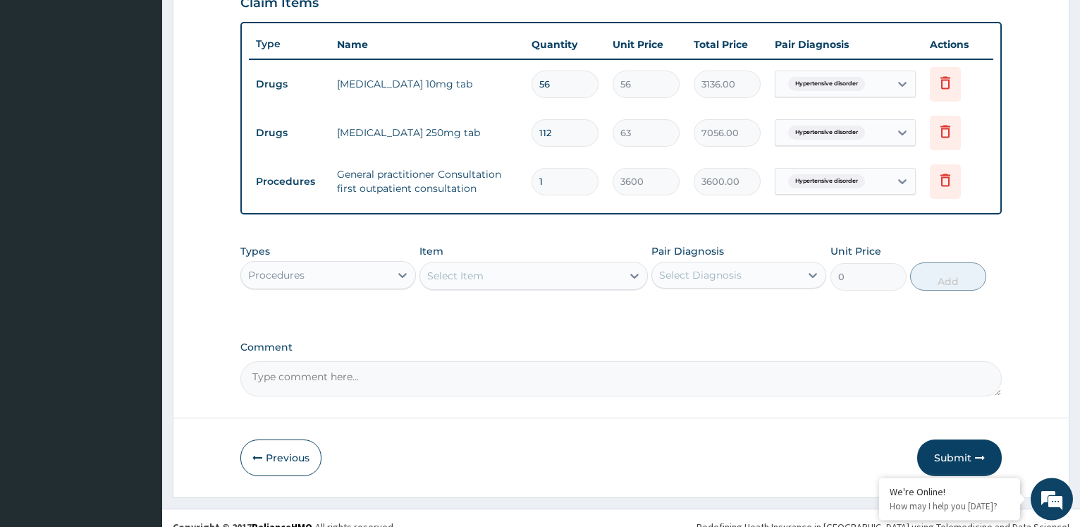
scroll to position [520, 0]
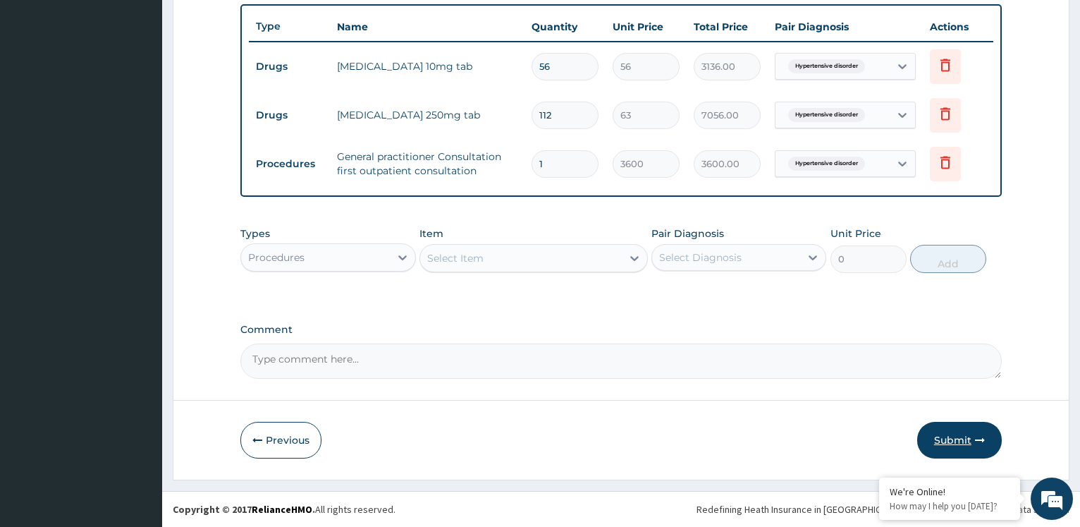
click at [964, 443] on button "Submit" at bounding box center [960, 440] width 85 height 37
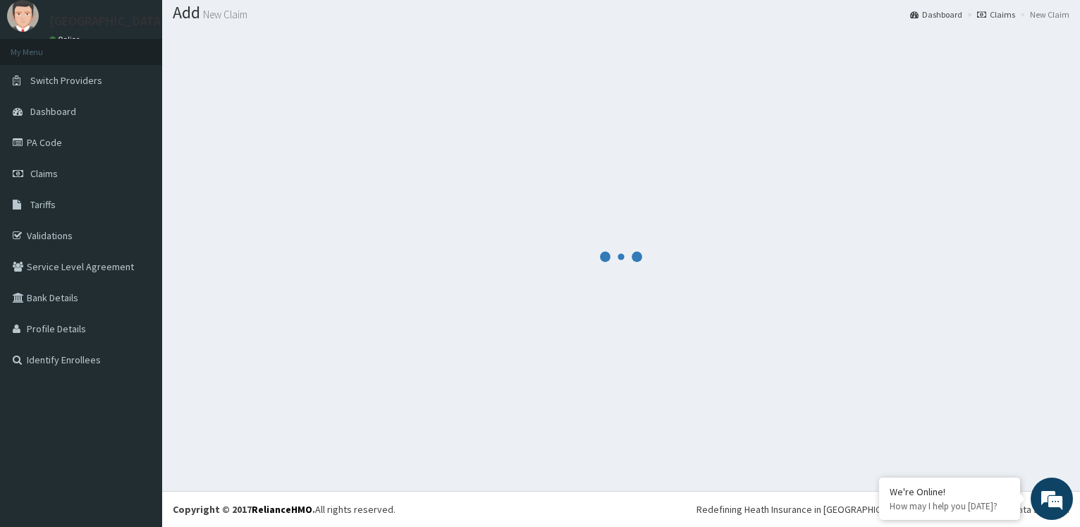
scroll to position [42, 0]
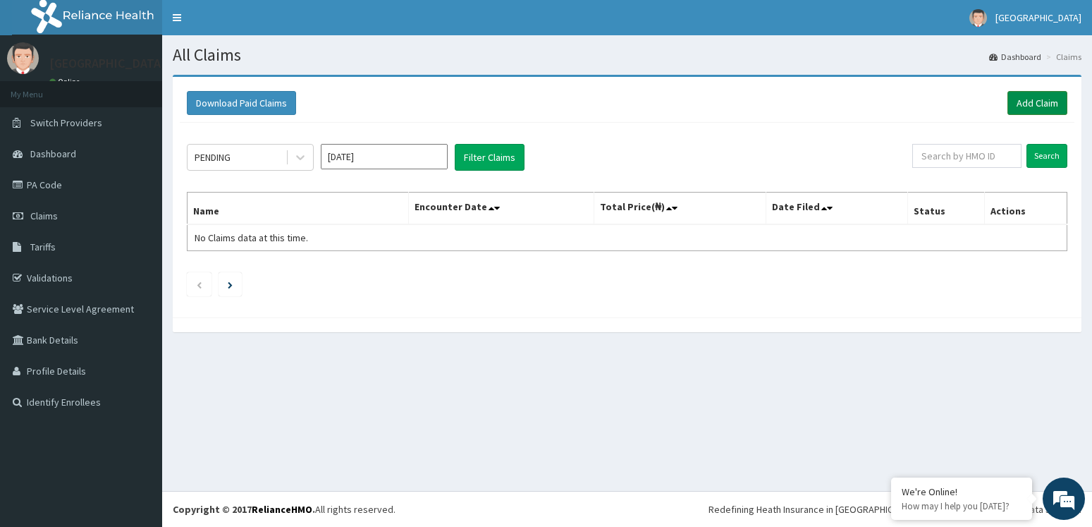
click at [1033, 95] on link "Add Claim" at bounding box center [1038, 103] width 60 height 24
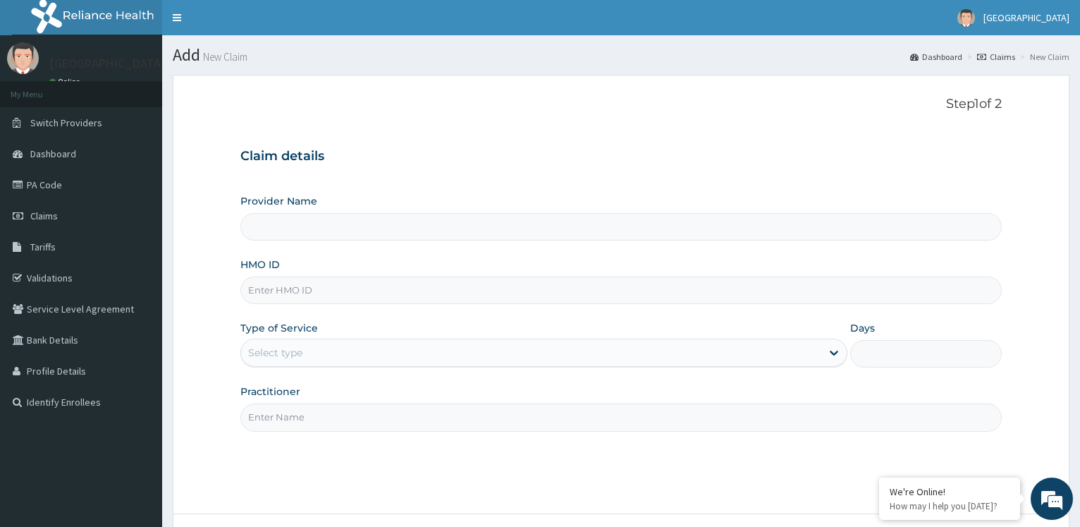
paste input "FOH/10207/A"
type input "FOH/10207/A"
type input "[GEOGRAPHIC_DATA]"
type input "FOH/10207/A"
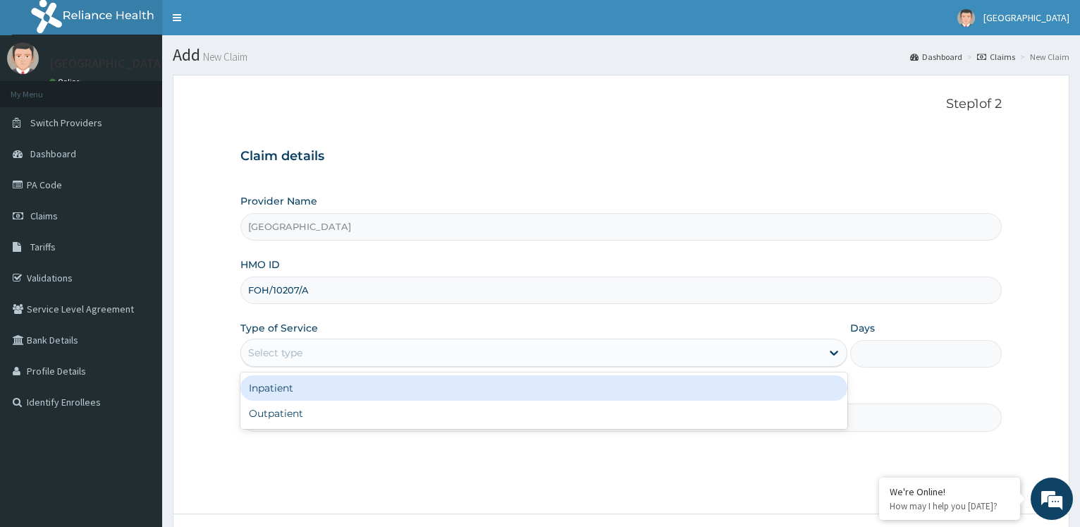
click at [327, 351] on div "Select type" at bounding box center [531, 352] width 580 height 23
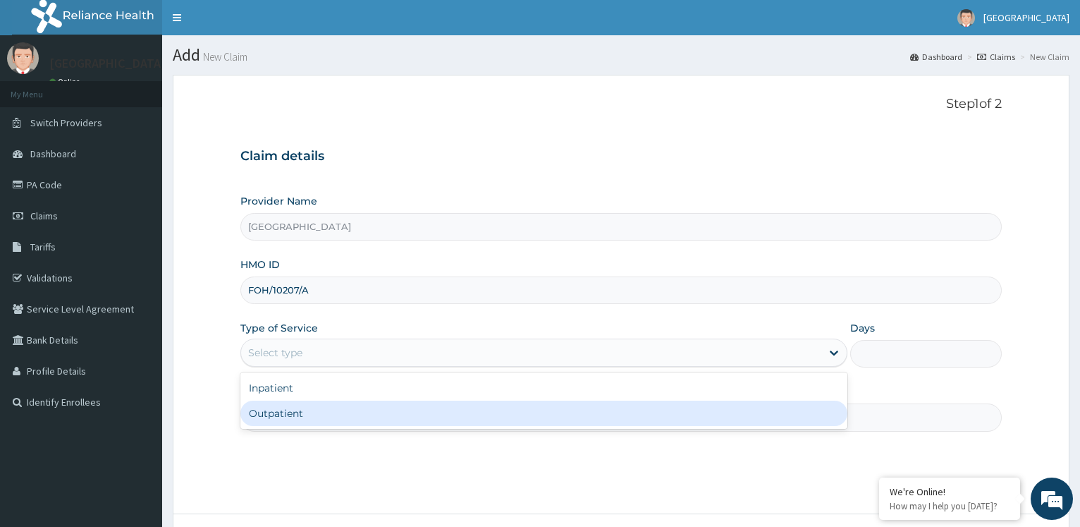
click at [363, 420] on div "Outpatient" at bounding box center [543, 413] width 607 height 25
type input "1"
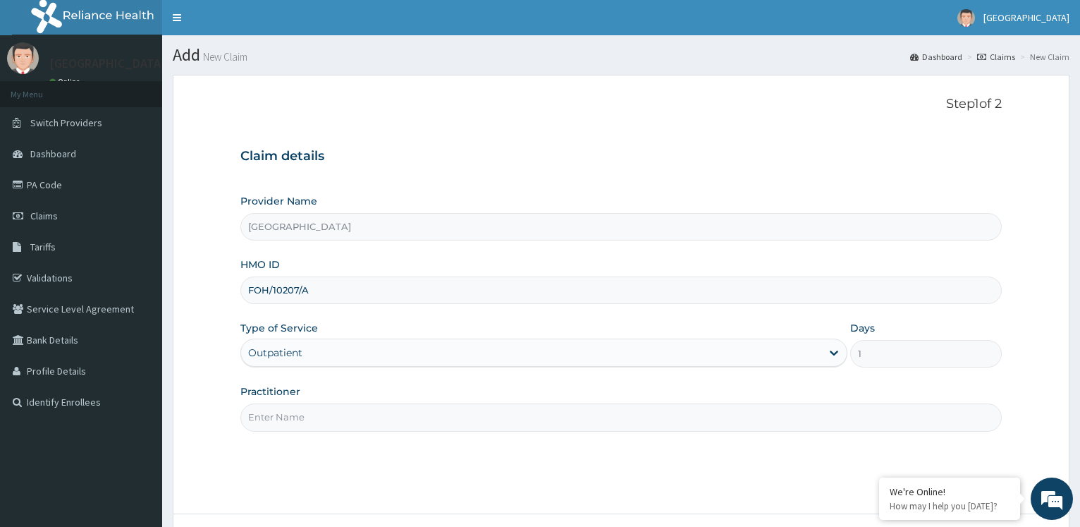
click at [315, 418] on input "Practitioner" at bounding box center [621, 417] width 762 height 28
type input "d"
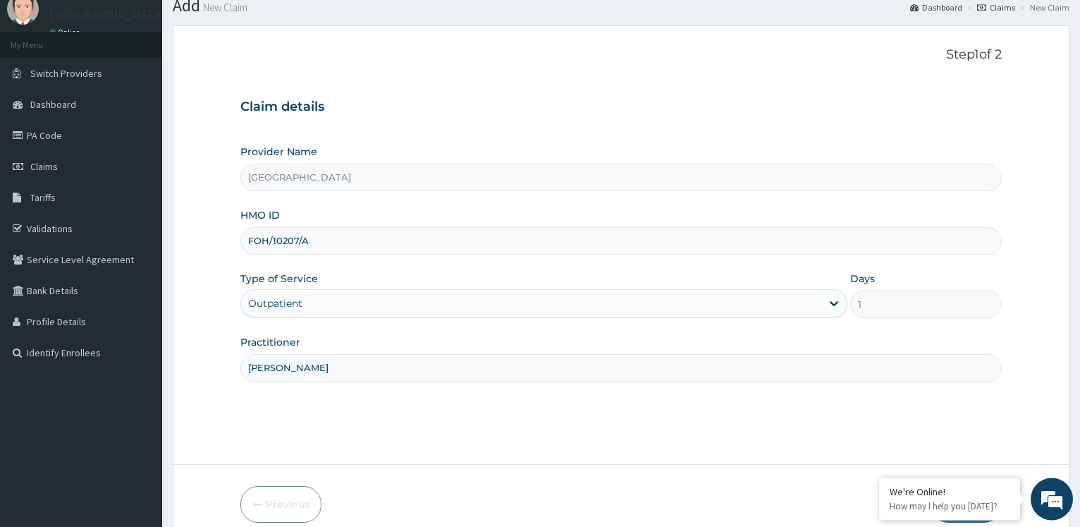
scroll to position [114, 0]
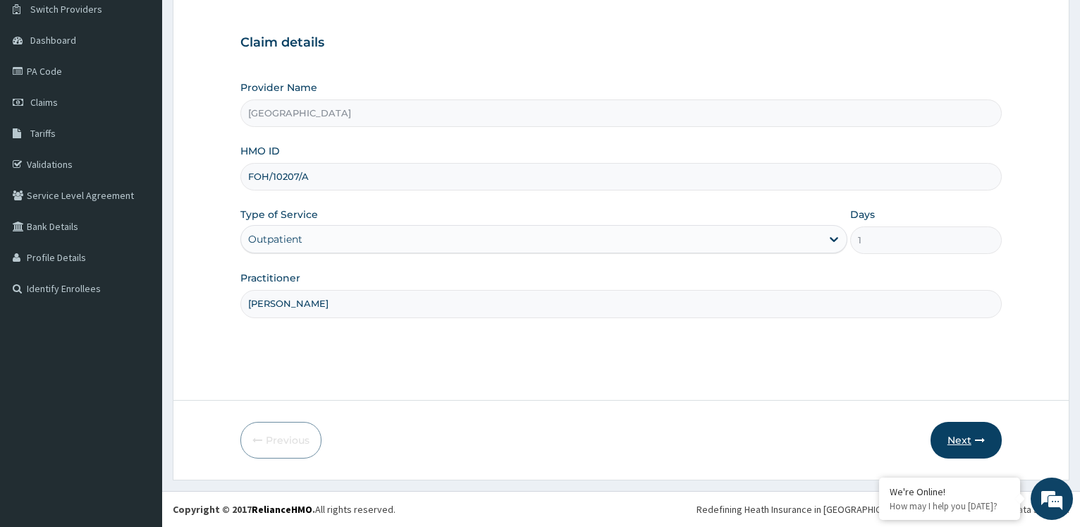
type input "Dr christiana"
click at [956, 434] on button "Next" at bounding box center [966, 440] width 71 height 37
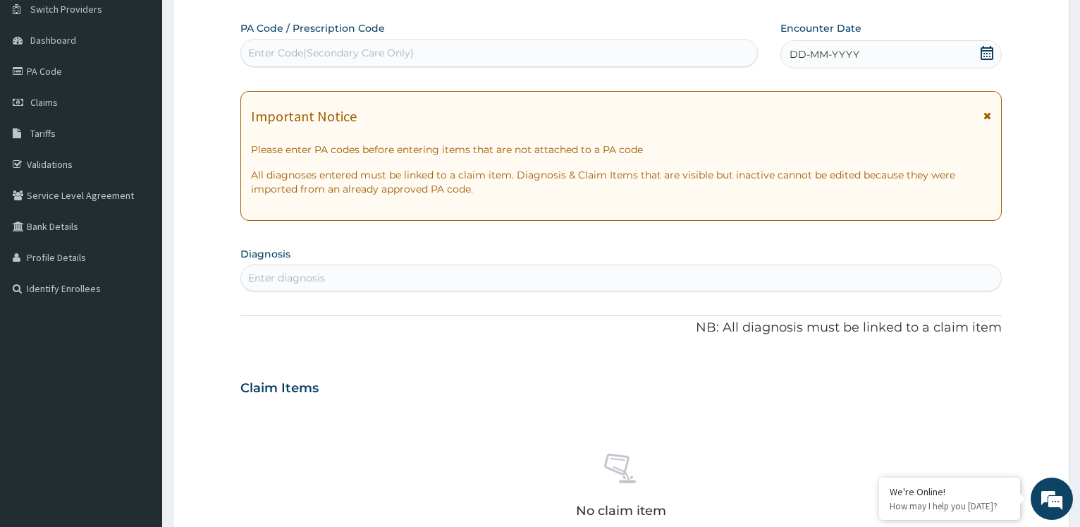
click at [682, 51] on div "Enter Code(Secondary Care Only)" at bounding box center [499, 53] width 516 height 23
type input "PA/E65879"
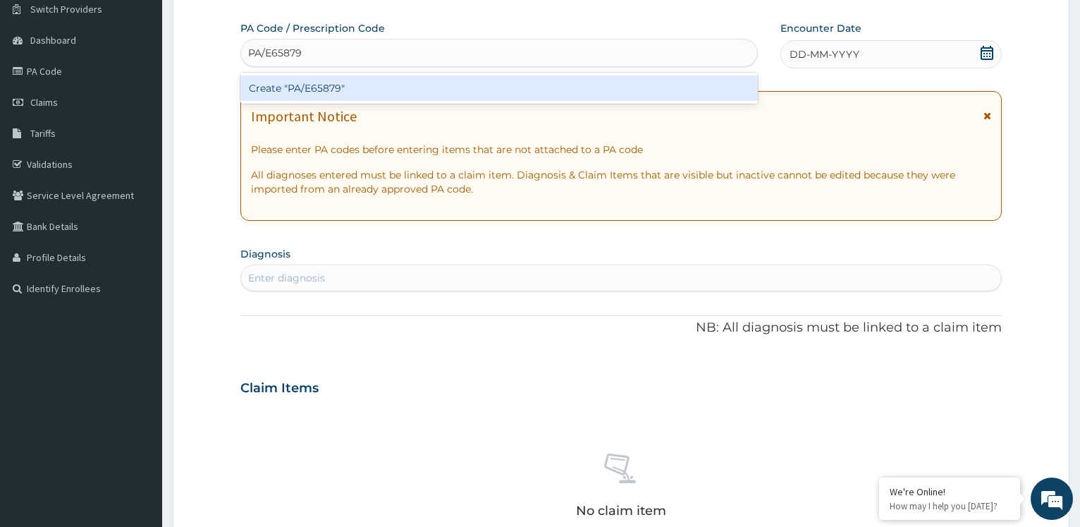
click at [501, 98] on div "Create "PA/E65879"" at bounding box center [498, 87] width 517 height 25
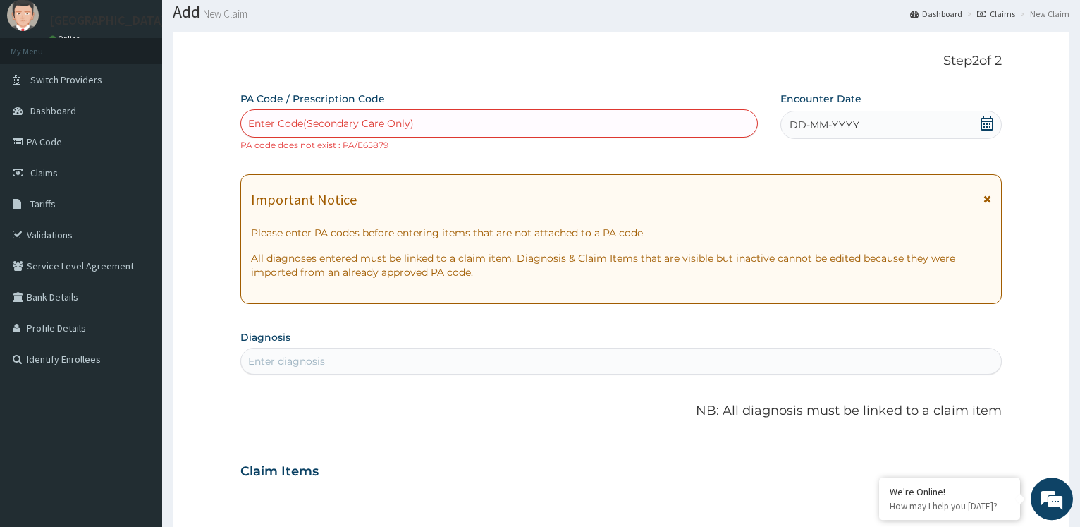
scroll to position [0, 0]
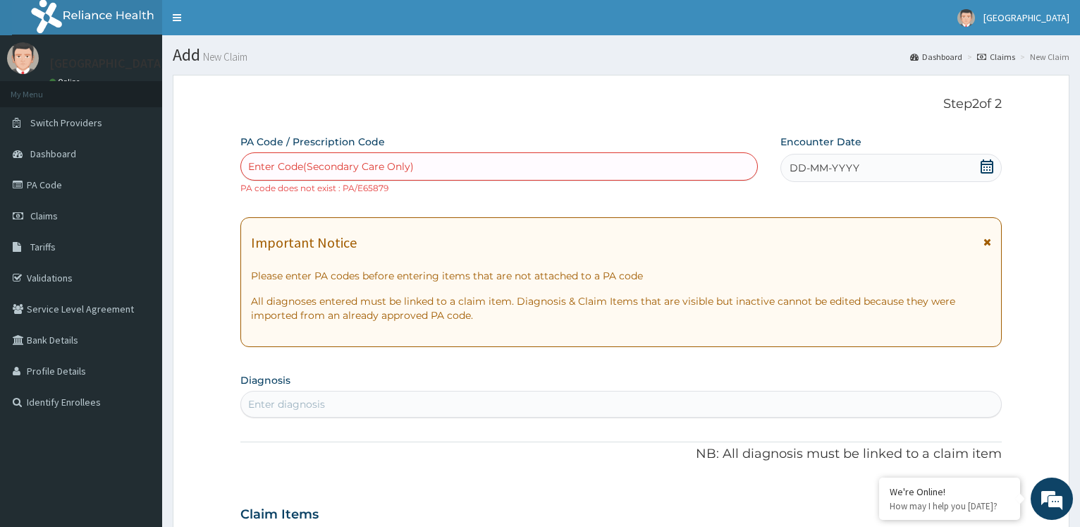
click at [468, 160] on div "Enter Code(Secondary Care Only)" at bounding box center [499, 166] width 516 height 23
type input "PA/E65875"
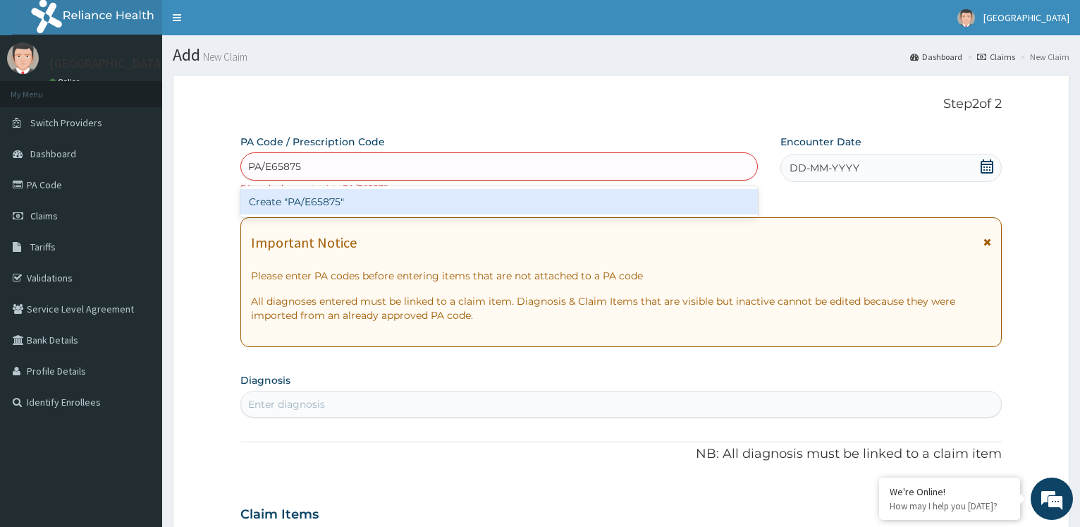
click at [347, 205] on div "Create "PA/E65875"" at bounding box center [498, 201] width 517 height 25
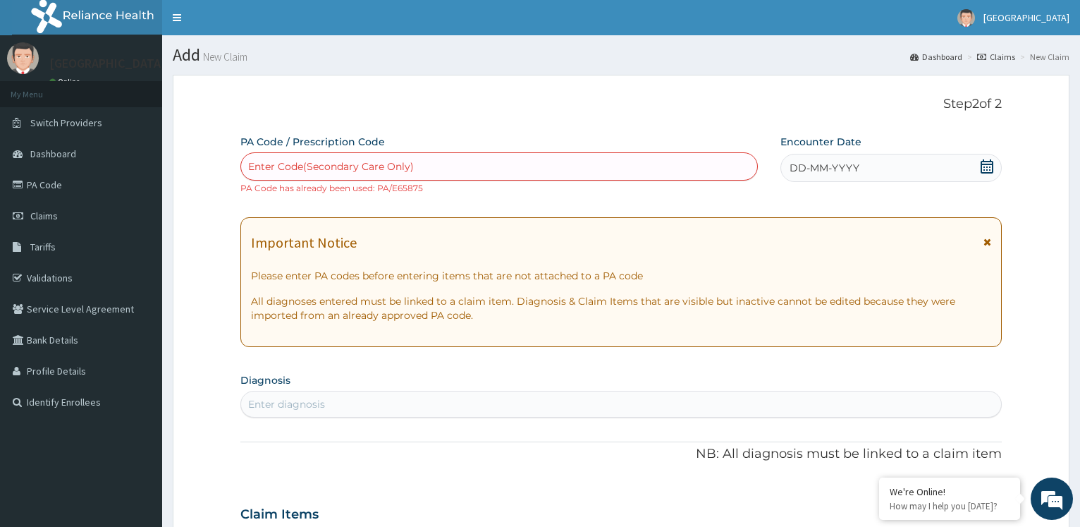
click at [540, 160] on div "Enter Code(Secondary Care Only)" at bounding box center [499, 166] width 516 height 23
type input "PA/E65875"
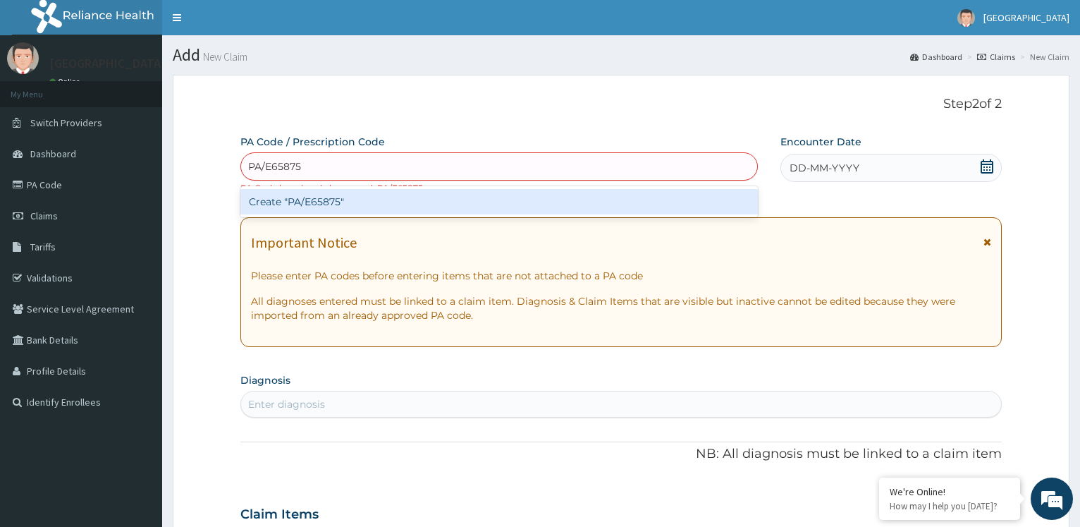
click at [656, 197] on div "Create "PA/E65875"" at bounding box center [498, 201] width 517 height 25
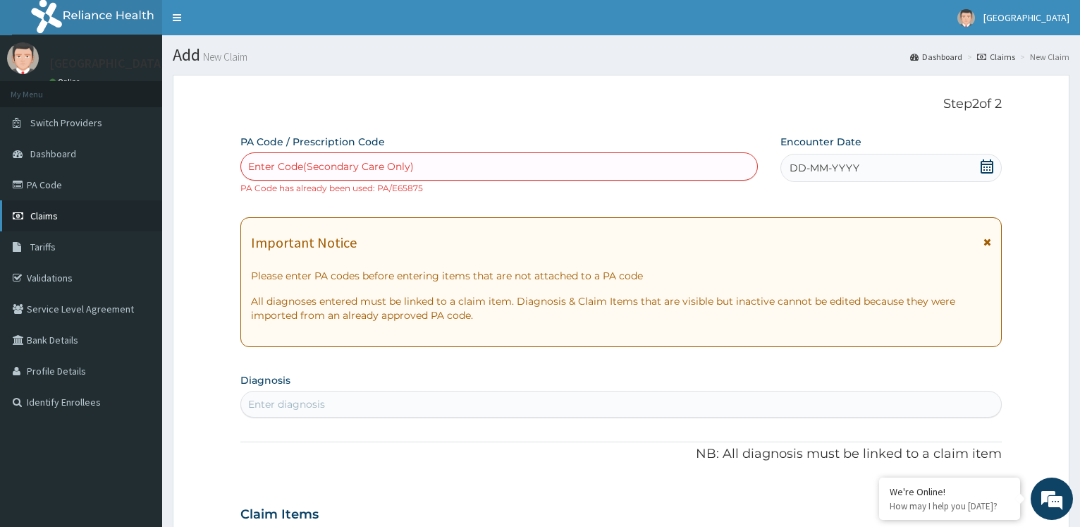
click at [120, 209] on link "Claims" at bounding box center [81, 215] width 162 height 31
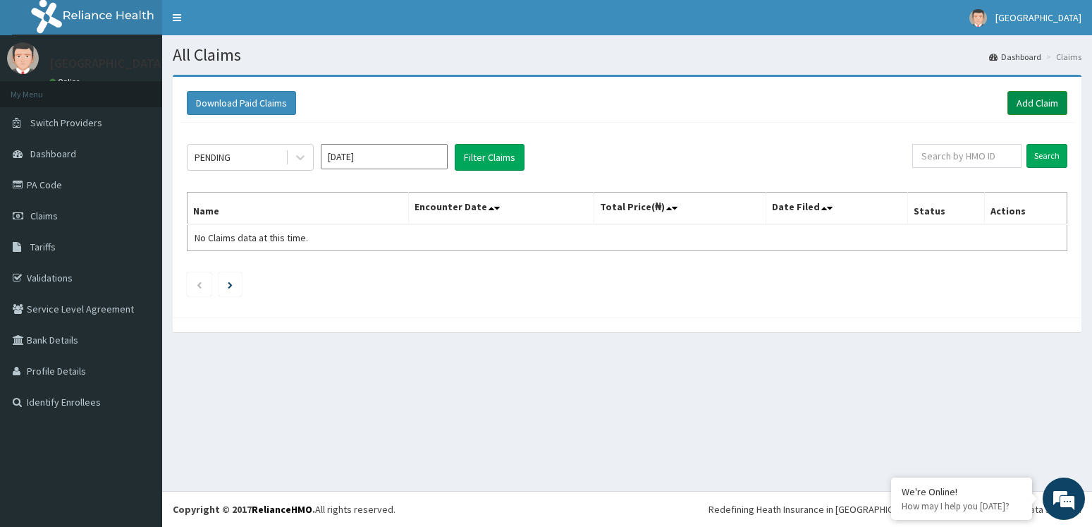
click at [1040, 103] on link "Add Claim" at bounding box center [1038, 103] width 60 height 24
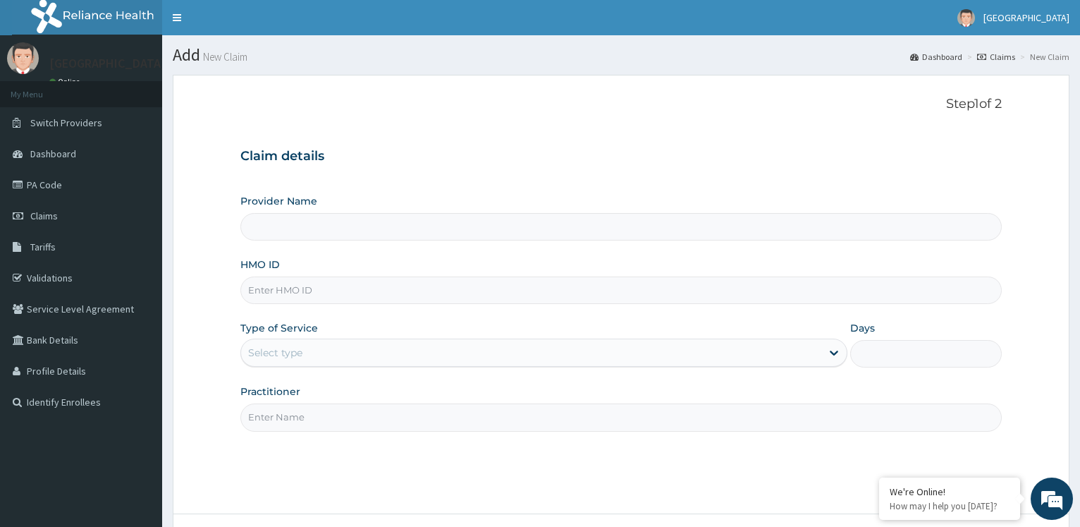
type input "[GEOGRAPHIC_DATA]"
paste input "AGO/10152/B"
type input "AGO/10152/B"
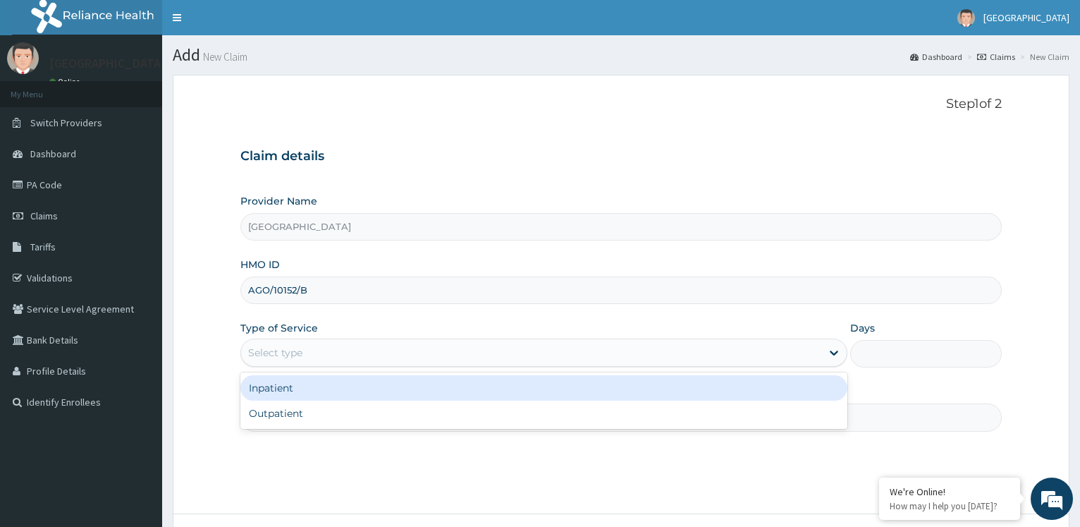
click at [292, 355] on div "Select type" at bounding box center [275, 353] width 54 height 14
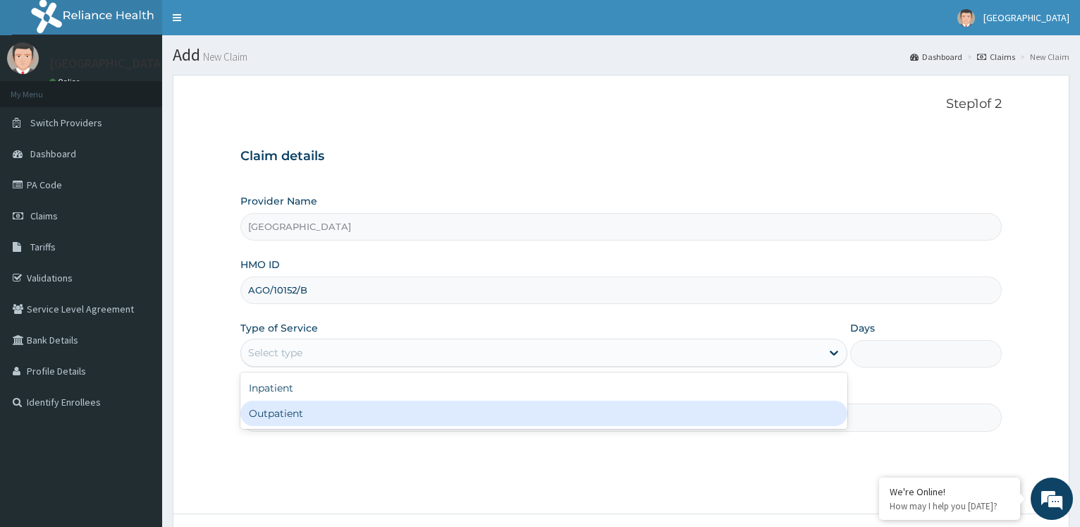
click at [286, 415] on div "Outpatient" at bounding box center [543, 413] width 607 height 25
type input "1"
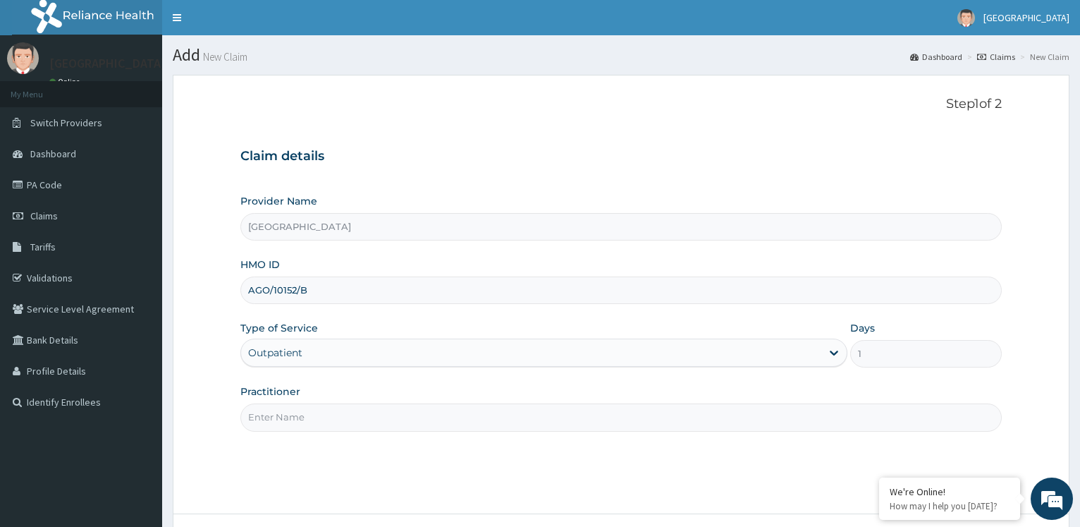
type input "D"
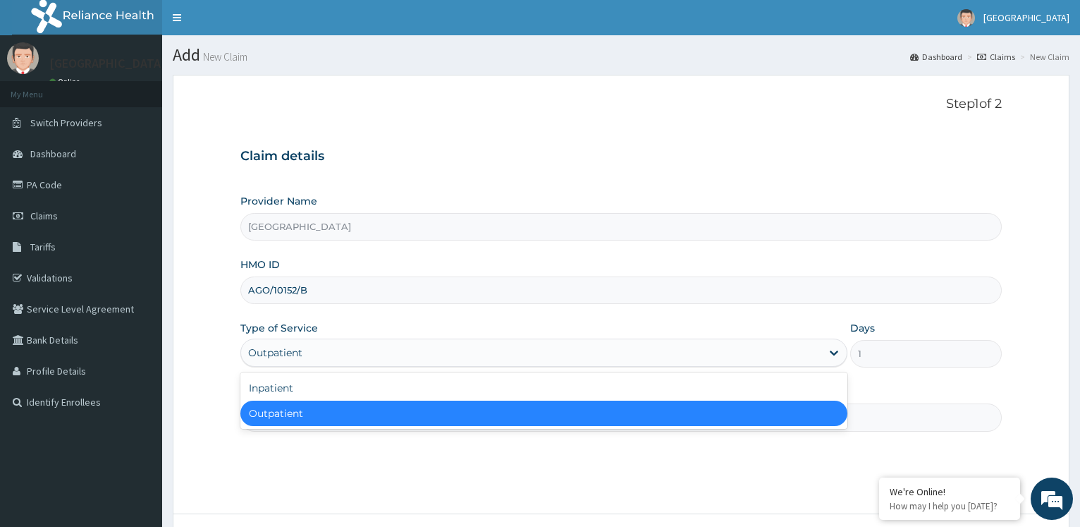
drag, startPoint x: 382, startPoint y: 412, endPoint x: 877, endPoint y: 410, distance: 494.4
click at [382, 413] on div "Outpatient" at bounding box center [543, 413] width 607 height 25
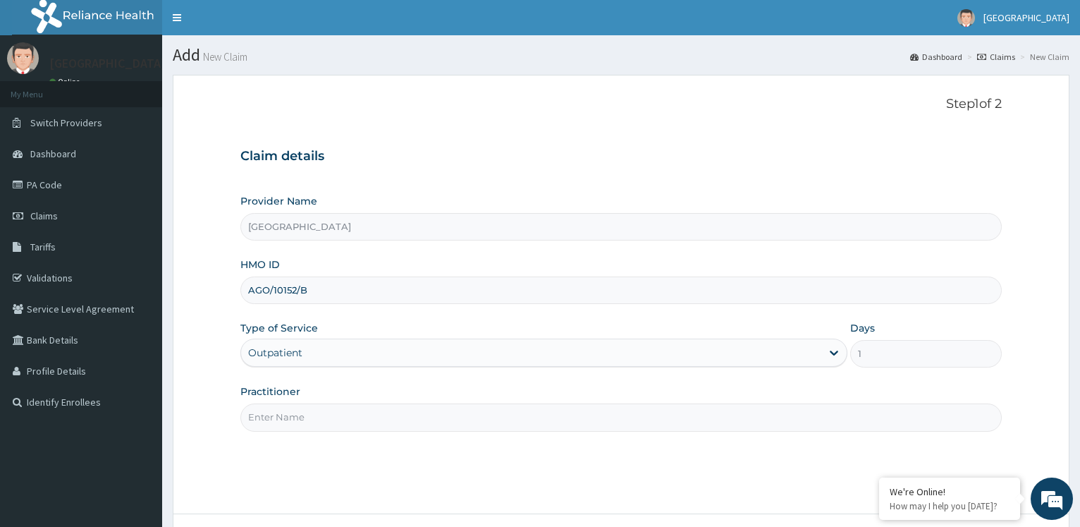
click at [523, 434] on div "Step 1 of 2 Claim details Provider Name [GEOGRAPHIC_DATA] HMO ID AGO/10152/B Ty…" at bounding box center [621, 294] width 762 height 395
click at [523, 427] on input "Practitioner" at bounding box center [621, 417] width 762 height 28
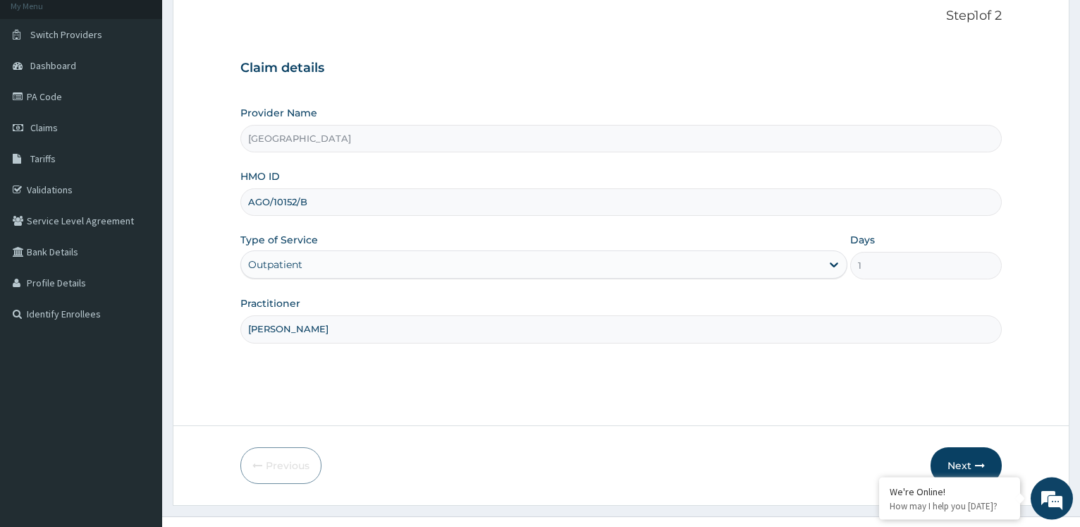
scroll to position [114, 0]
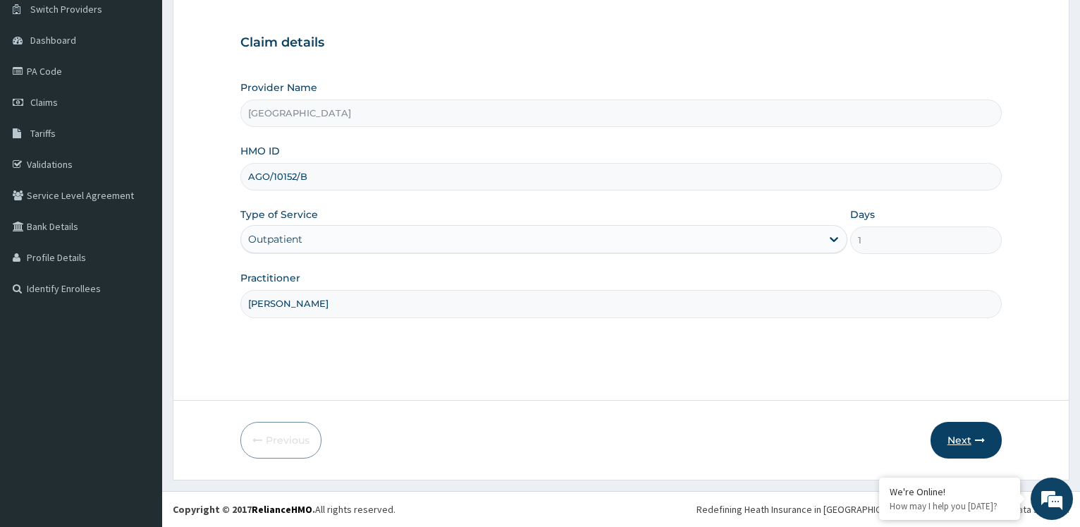
type input "[PERSON_NAME]"
click at [946, 436] on button "Next" at bounding box center [966, 440] width 71 height 37
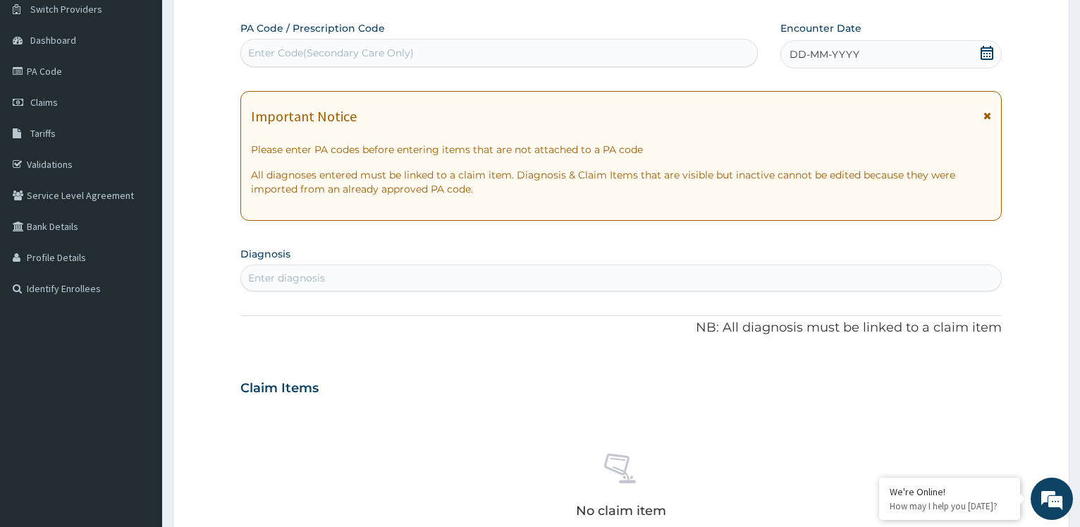
click at [444, 54] on div "Enter Code(Secondary Care Only)" at bounding box center [499, 53] width 516 height 23
click at [621, 56] on div "Enter Code(Secondary Care Only)" at bounding box center [499, 53] width 516 height 23
type input "PA/C03E00"
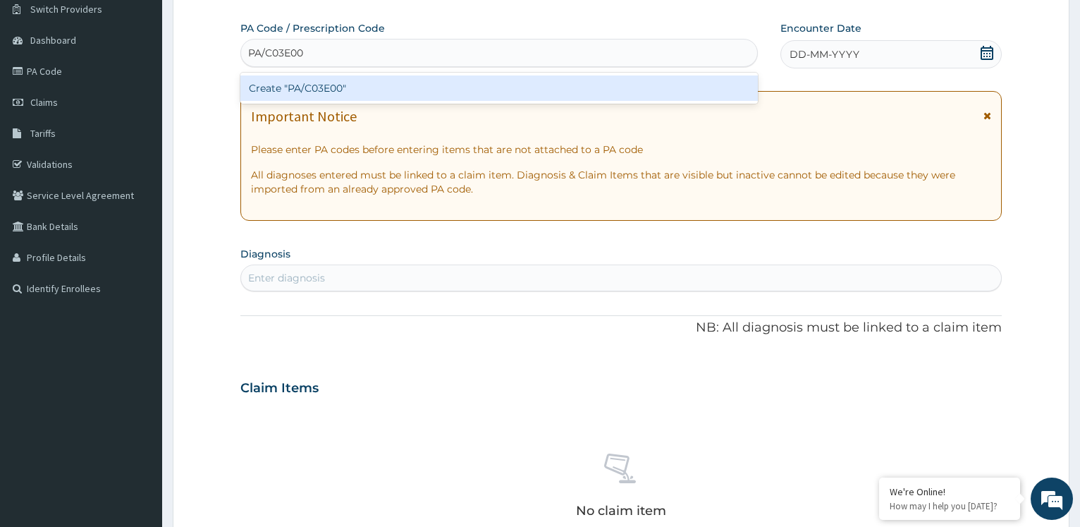
click at [520, 87] on div "Create "PA/C03E00"" at bounding box center [498, 87] width 517 height 25
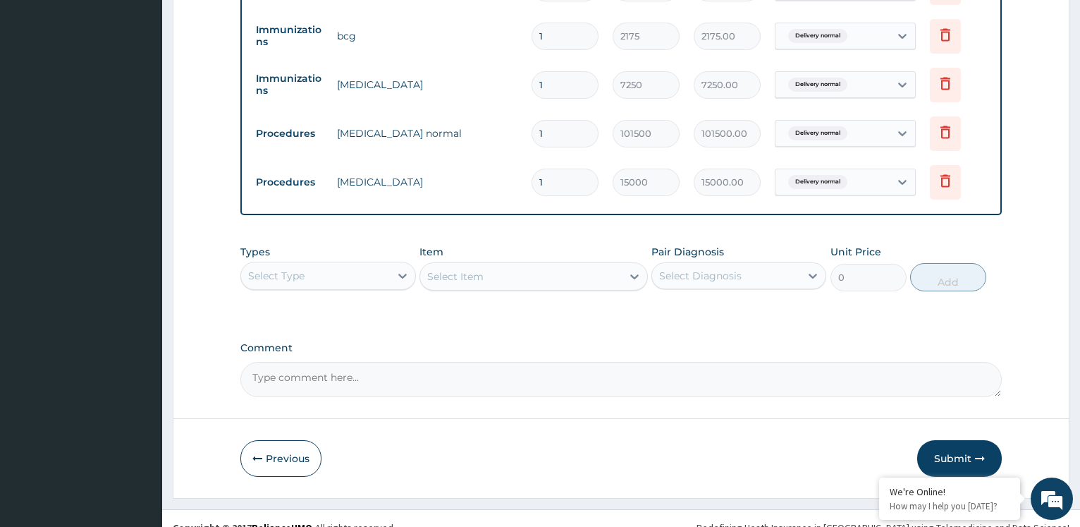
scroll to position [618, 0]
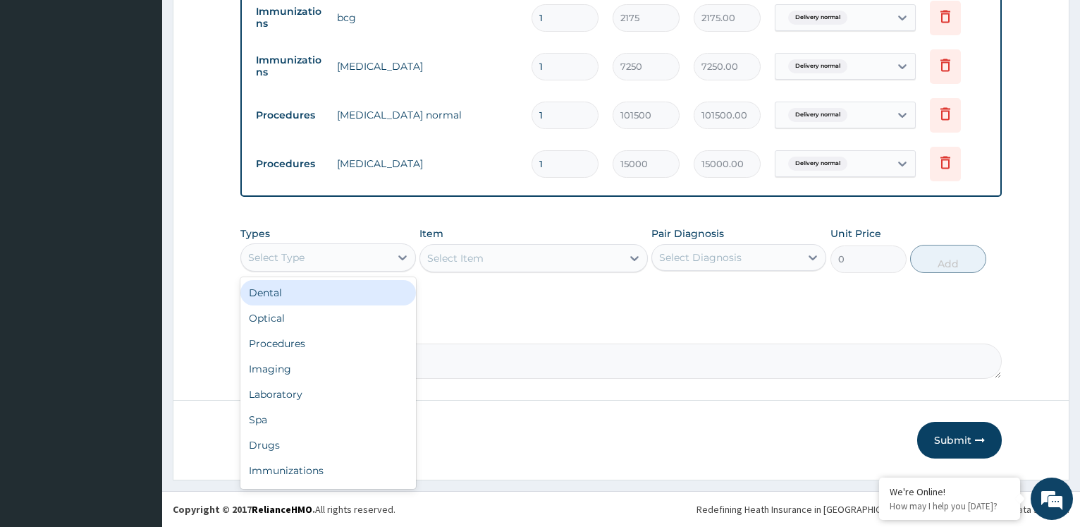
click at [360, 255] on div "Select Type" at bounding box center [315, 257] width 148 height 23
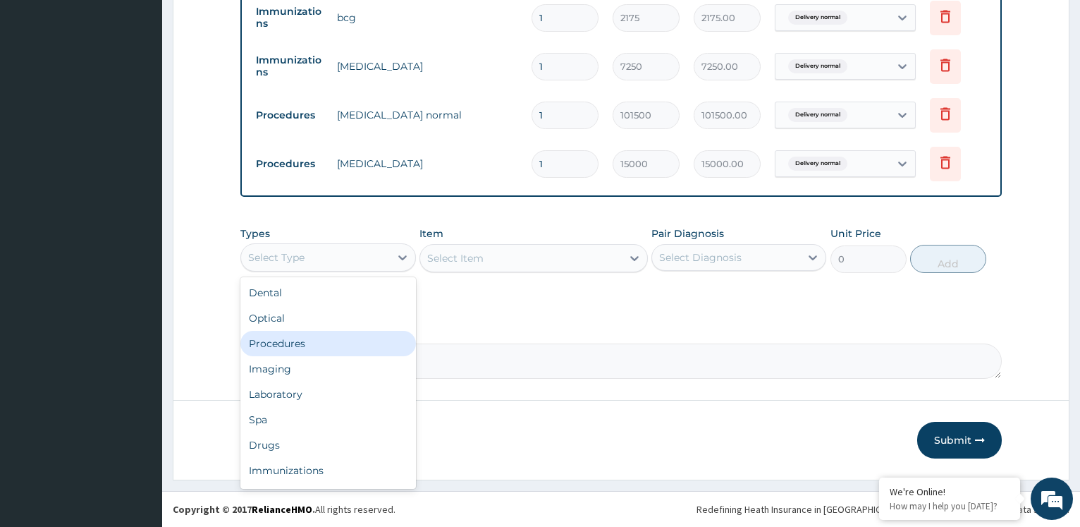
click at [309, 345] on div "Procedures" at bounding box center [327, 343] width 175 height 25
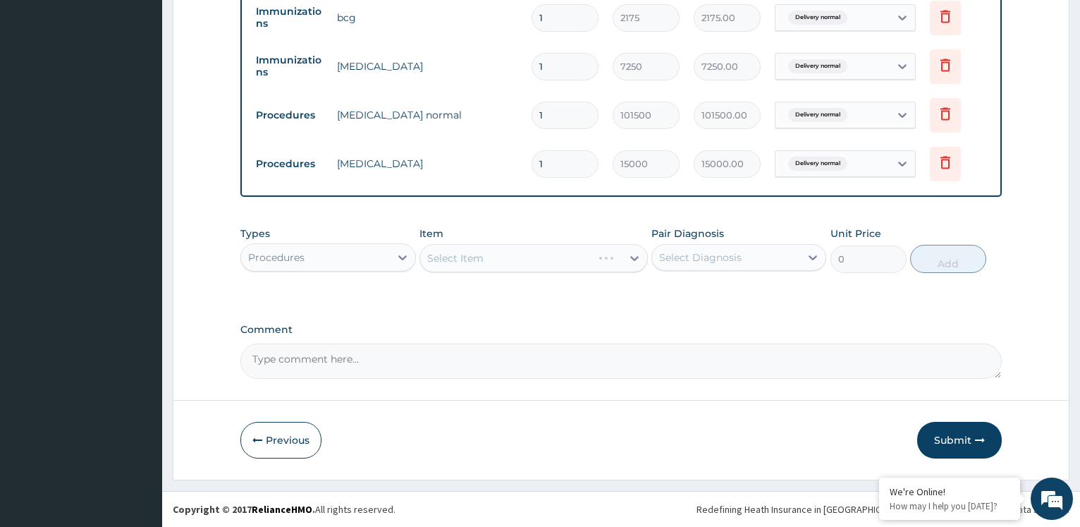
click at [523, 256] on div "Select Item" at bounding box center [534, 258] width 229 height 28
click at [529, 260] on div "Select Item" at bounding box center [521, 258] width 202 height 23
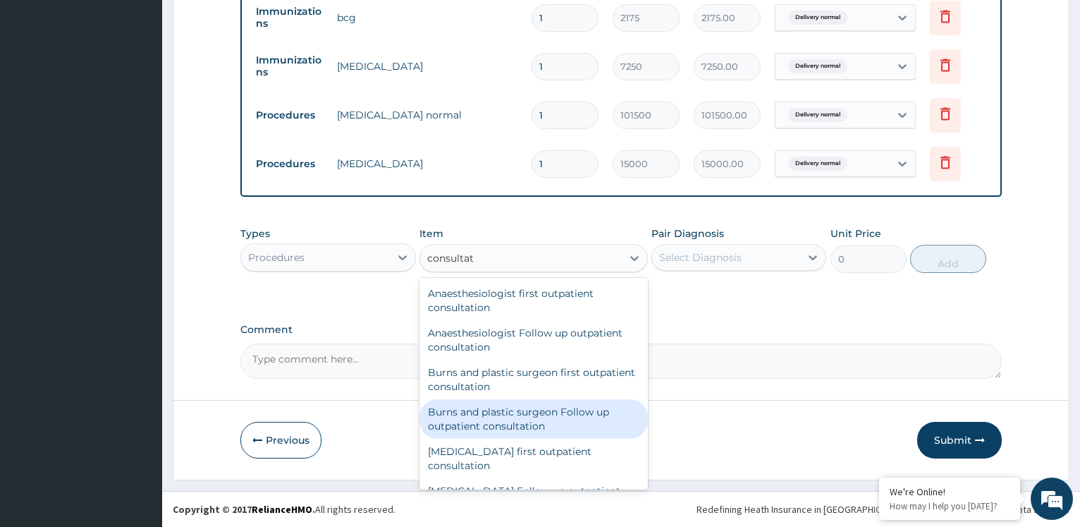
type input "consultati"
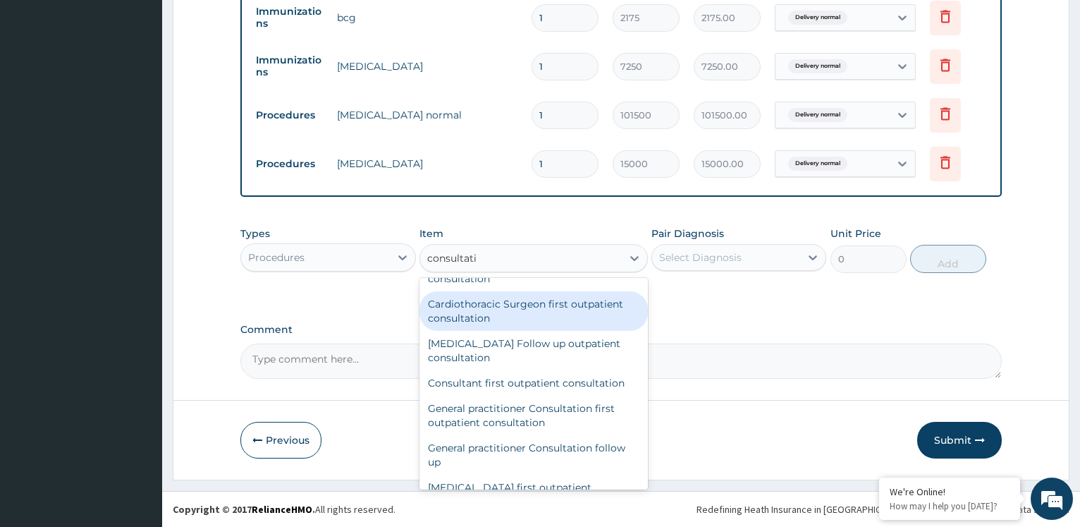
scroll to position [990, 0]
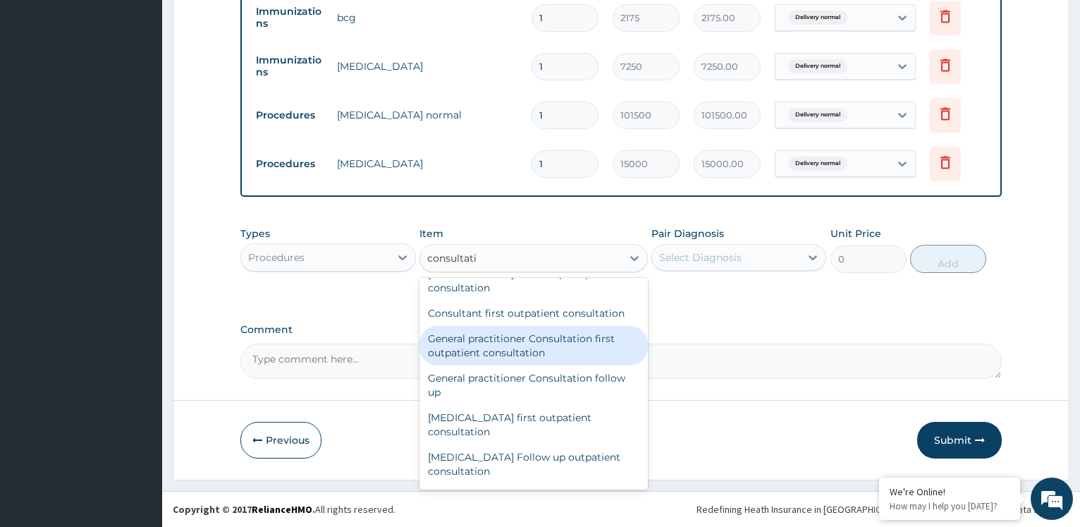
click at [525, 353] on div "General practitioner Consultation first outpatient consultation" at bounding box center [534, 345] width 229 height 39
type input "3600"
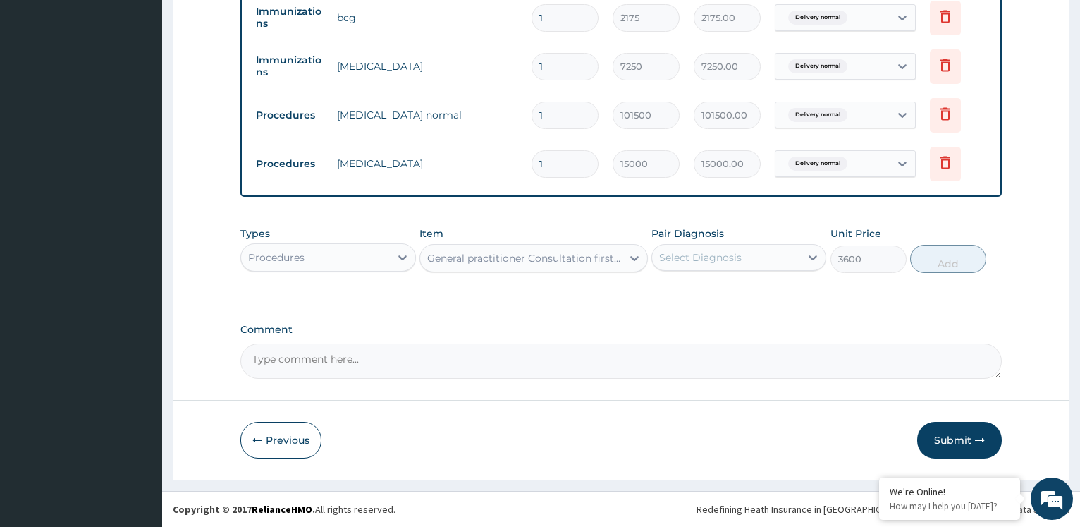
click at [769, 259] on div "Select Diagnosis" at bounding box center [726, 257] width 148 height 23
click at [757, 291] on div "Delivery normal" at bounding box center [739, 293] width 175 height 29
checkbox input "true"
click at [945, 250] on button "Add" at bounding box center [949, 259] width 76 height 28
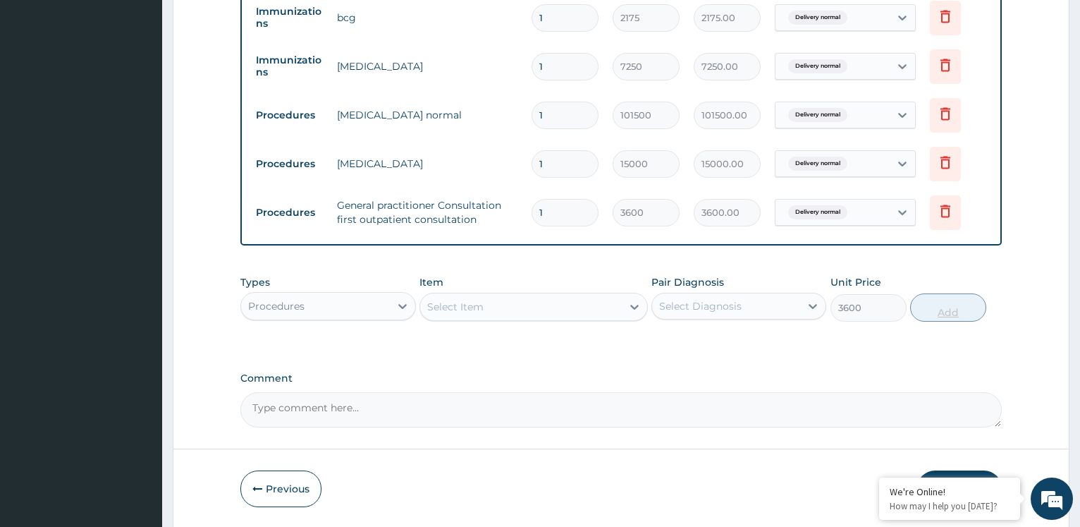
type input "0"
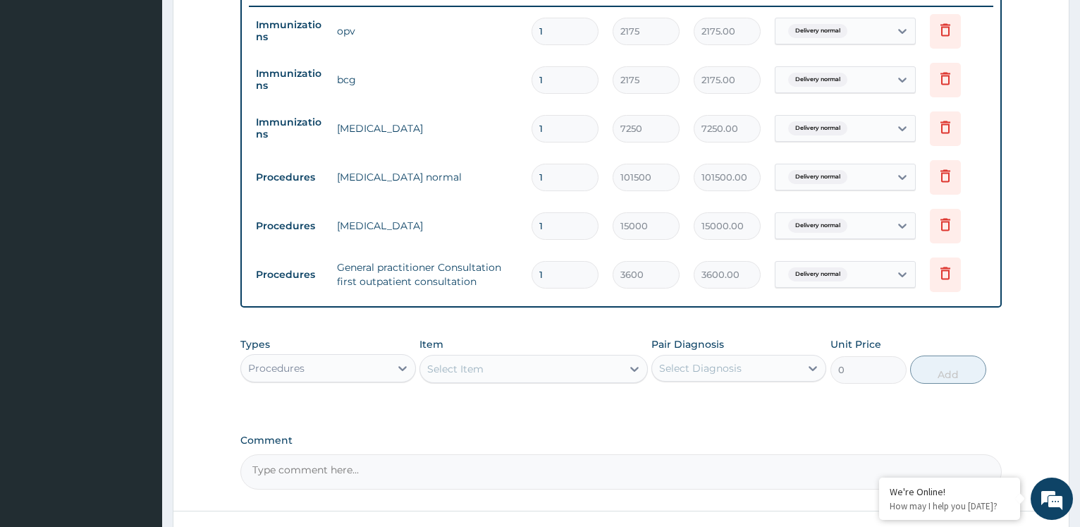
scroll to position [575, 0]
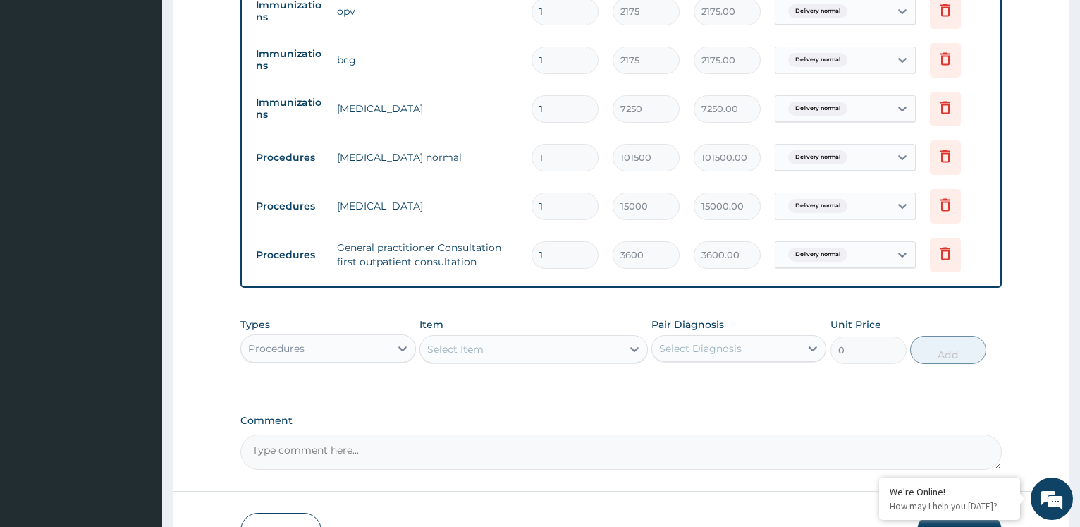
click at [334, 328] on div "Types Procedures" at bounding box center [327, 340] width 175 height 47
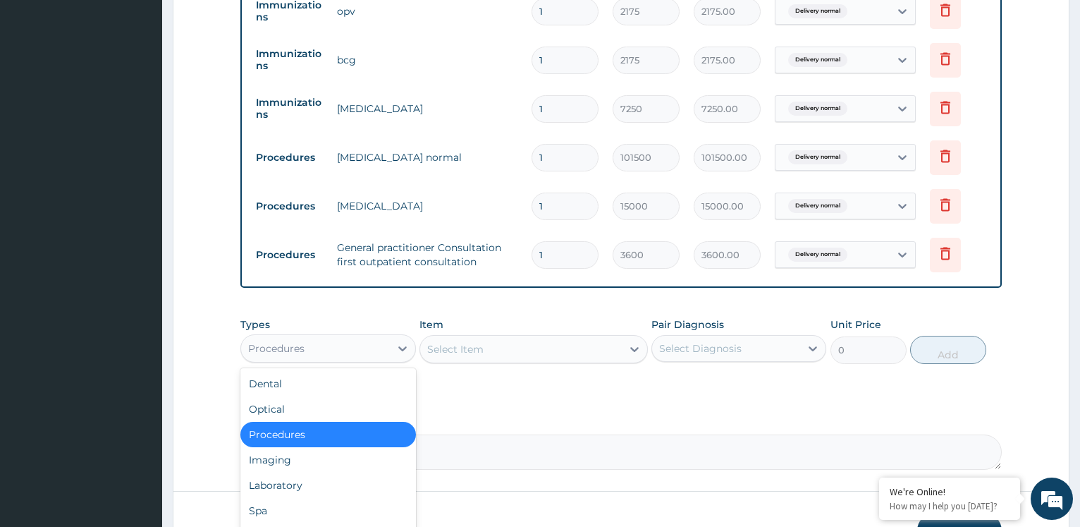
click at [340, 351] on div "Procedures" at bounding box center [315, 348] width 148 height 23
click at [510, 404] on div "PA Code / Prescription Code PA/C03E00 Encounter Date [DATE] Important Notice Pl…" at bounding box center [621, 14] width 762 height 911
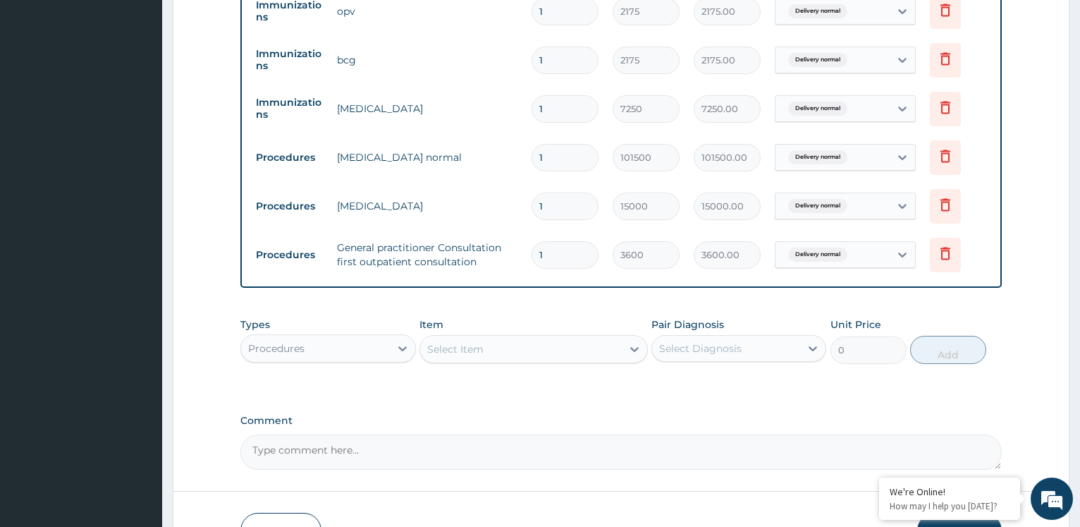
click at [500, 351] on div "Select Item" at bounding box center [521, 349] width 202 height 23
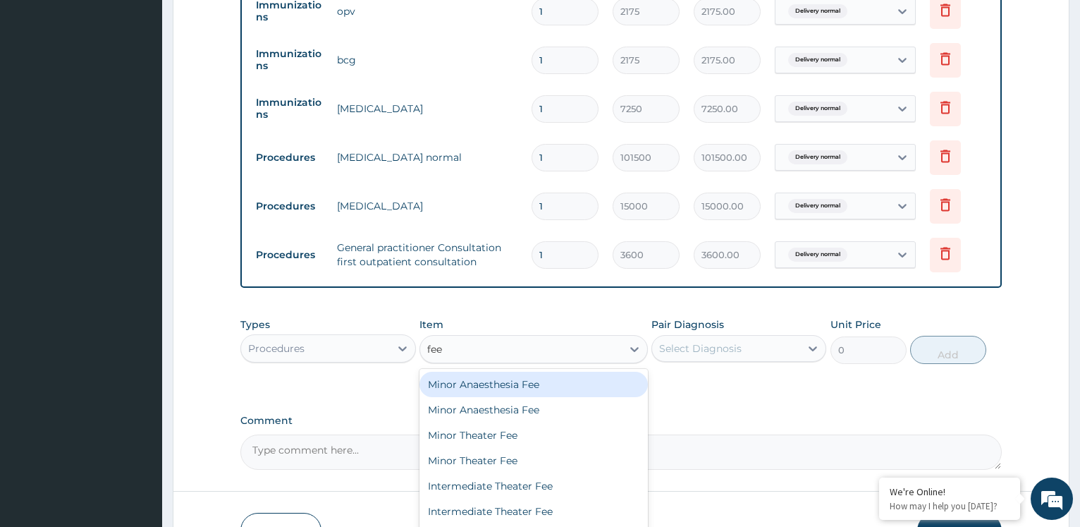
type input "feed"
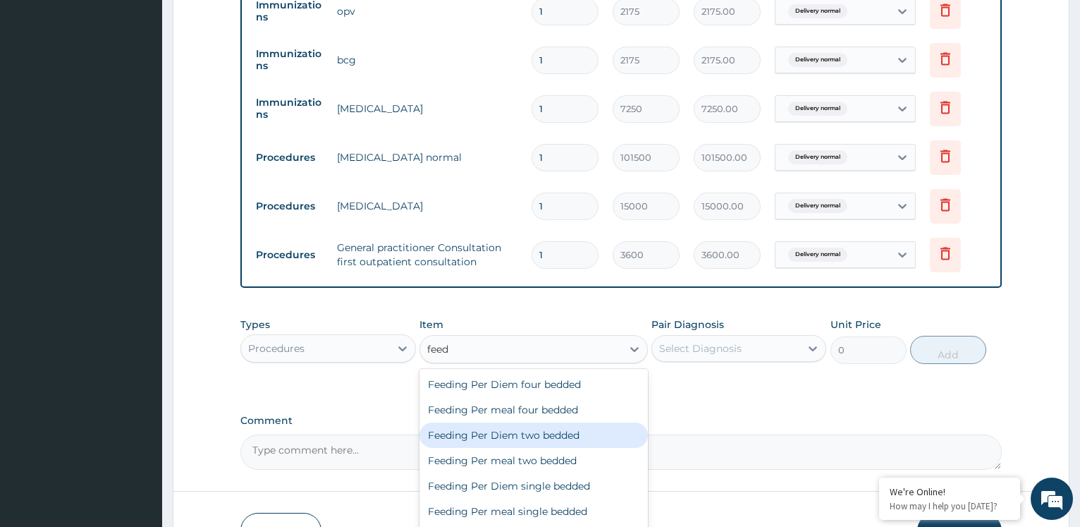
click at [546, 437] on div "Feeding Per Diem two bedded" at bounding box center [534, 434] width 229 height 25
type input "7250"
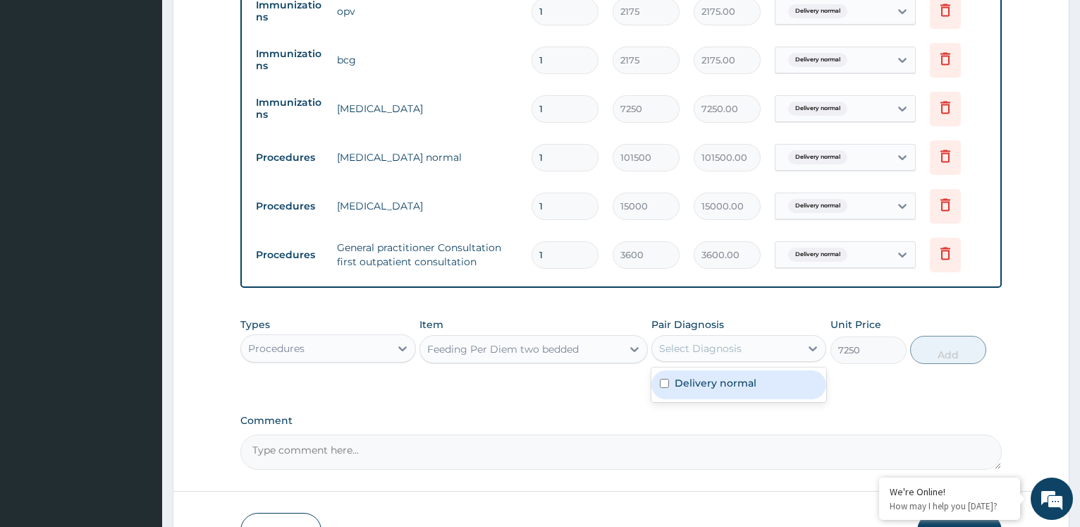
click at [710, 351] on div "Select Diagnosis" at bounding box center [700, 348] width 83 height 14
click at [692, 387] on label "Delivery normal" at bounding box center [716, 383] width 82 height 14
checkbox input "true"
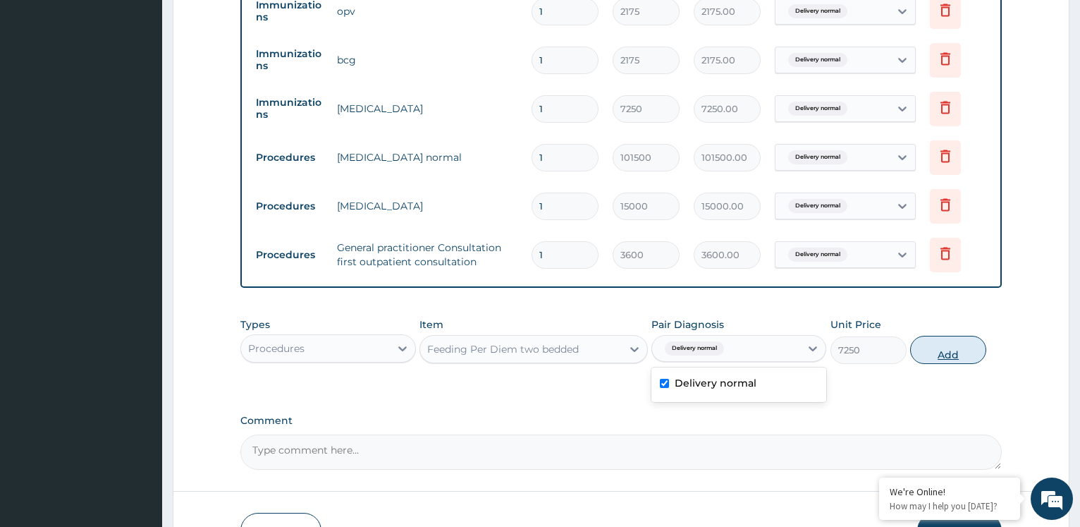
click at [946, 351] on button "Add" at bounding box center [949, 350] width 76 height 28
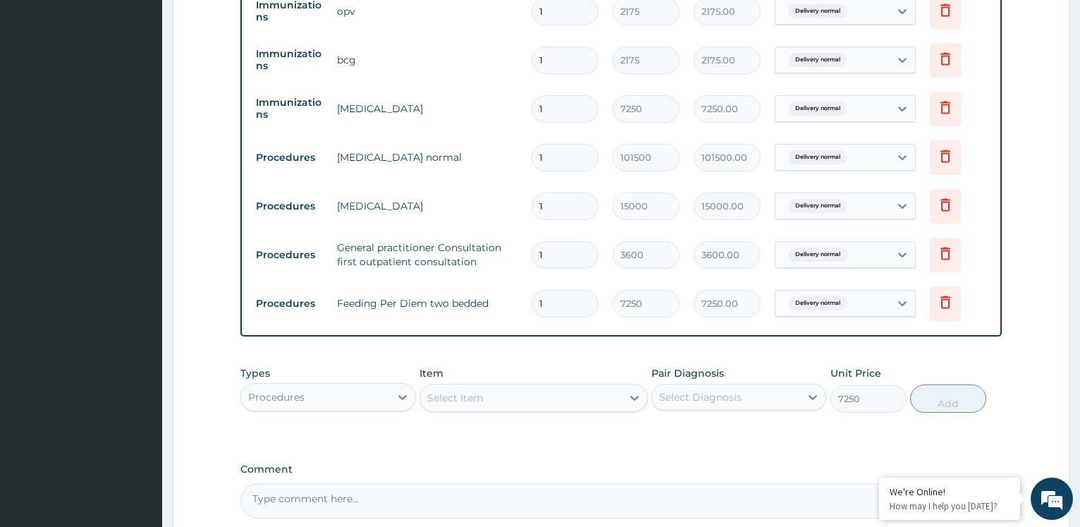
type input "0"
type input "0.00"
type input "2"
type input "14500.00"
type input "2"
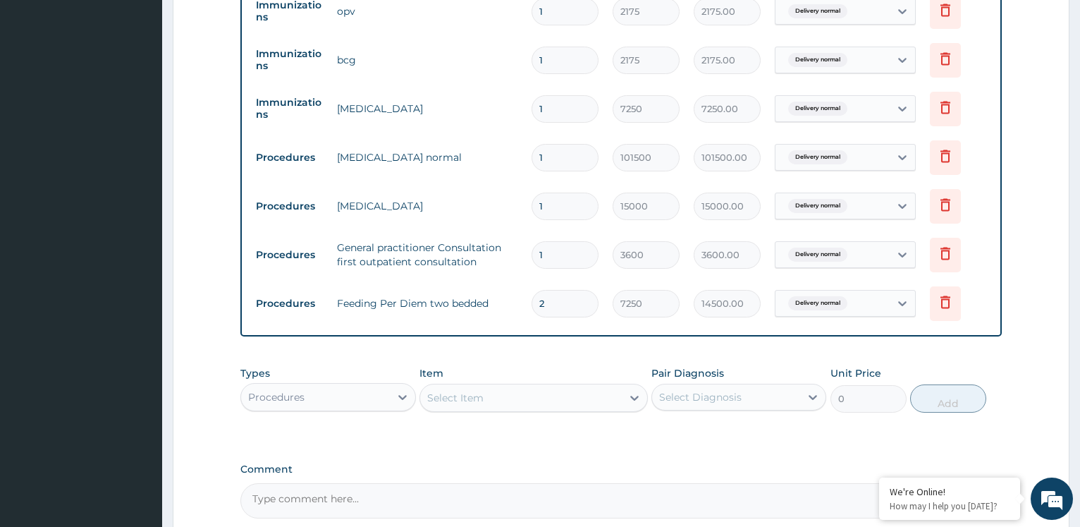
click at [463, 404] on div "Select Item" at bounding box center [455, 398] width 56 height 14
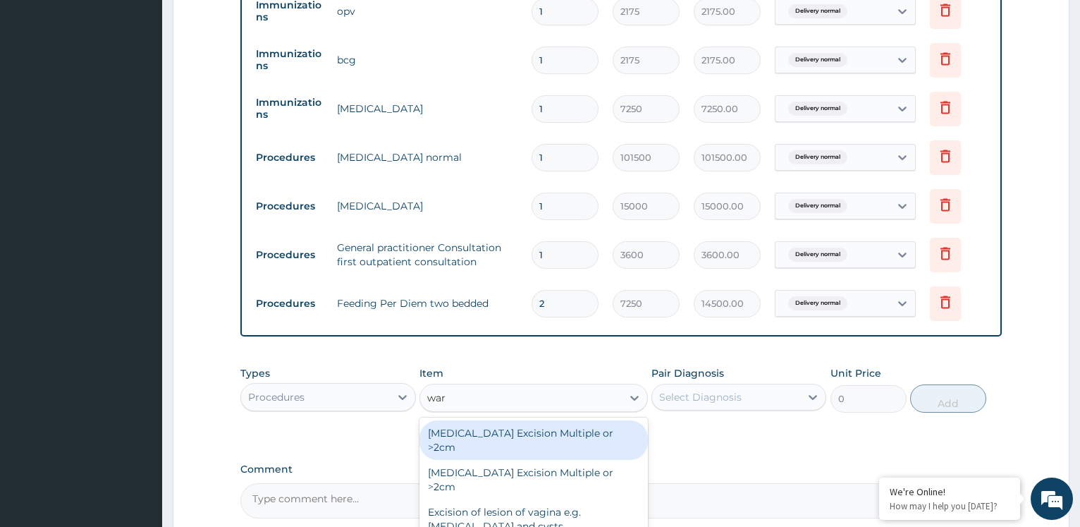
type input "[PERSON_NAME]"
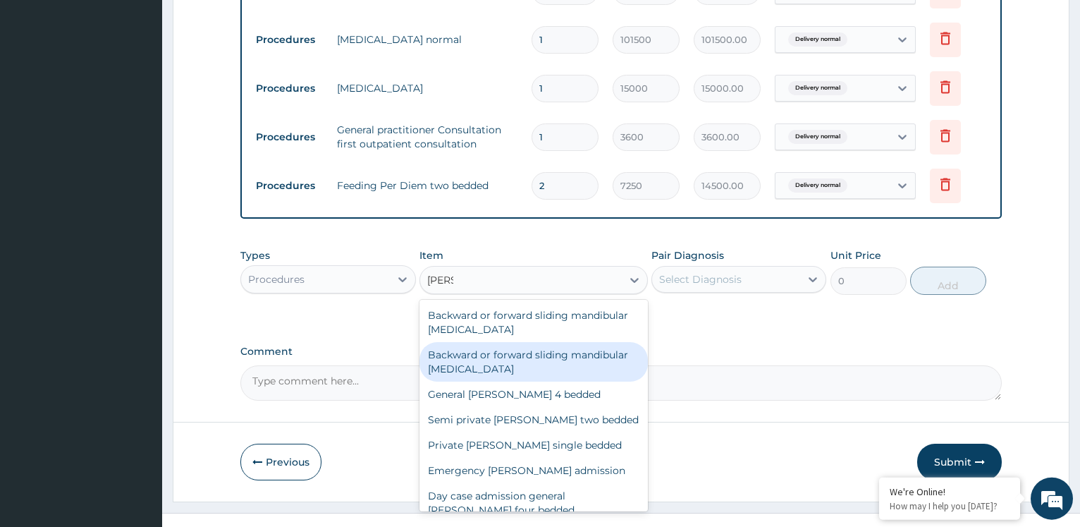
scroll to position [715, 0]
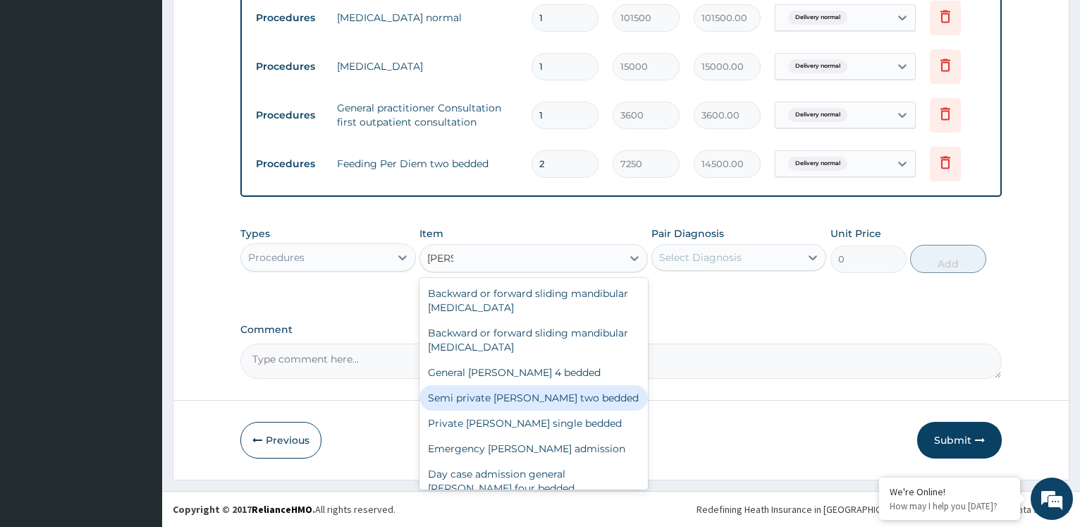
click at [512, 398] on div "Semi private [PERSON_NAME] two bedded" at bounding box center [534, 397] width 229 height 25
type input "7975"
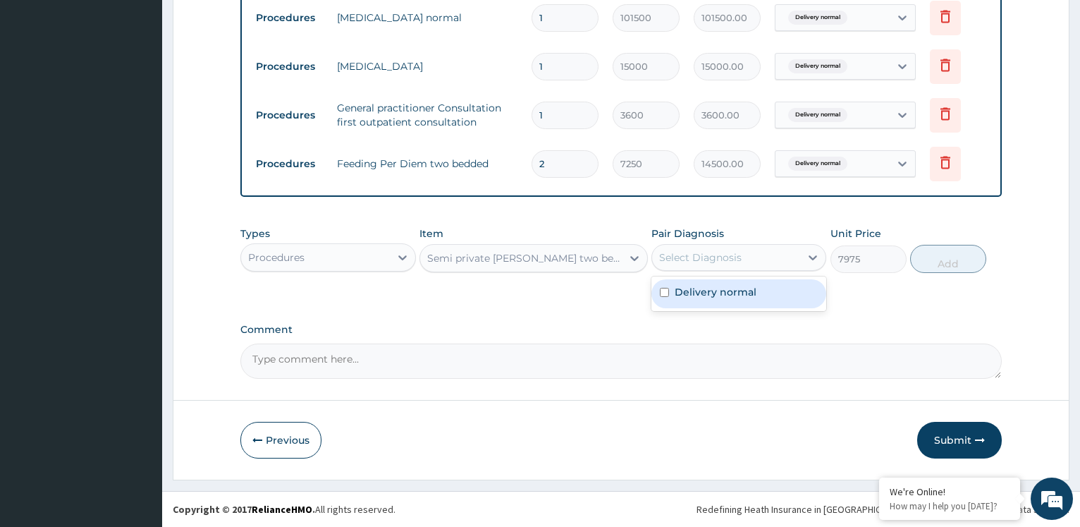
drag, startPoint x: 724, startPoint y: 259, endPoint x: 717, endPoint y: 281, distance: 23.2
click at [724, 259] on div "Select Diagnosis" at bounding box center [700, 257] width 83 height 14
click at [713, 292] on label "Delivery normal" at bounding box center [716, 292] width 82 height 14
checkbox input "true"
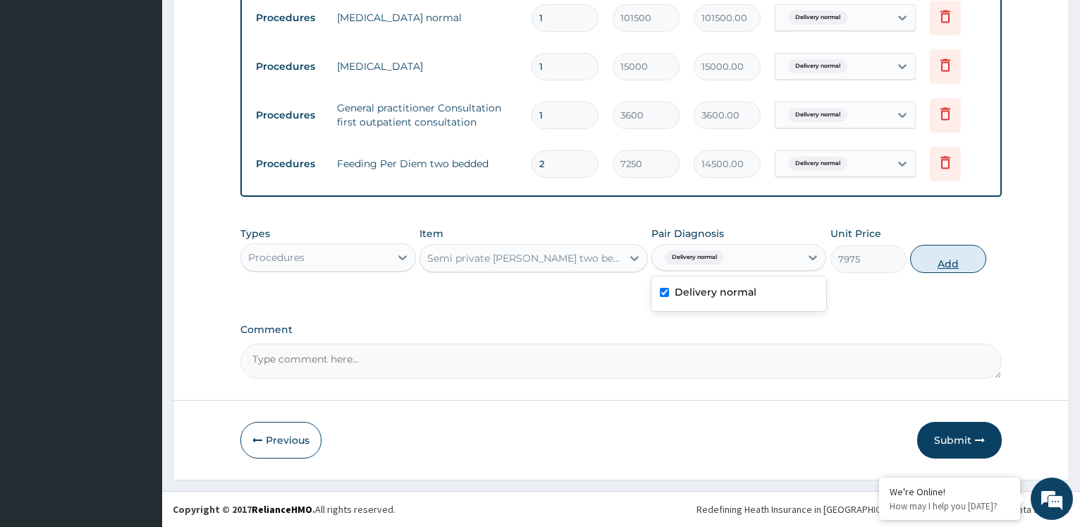
click at [960, 251] on button "Add" at bounding box center [949, 259] width 76 height 28
type input "0"
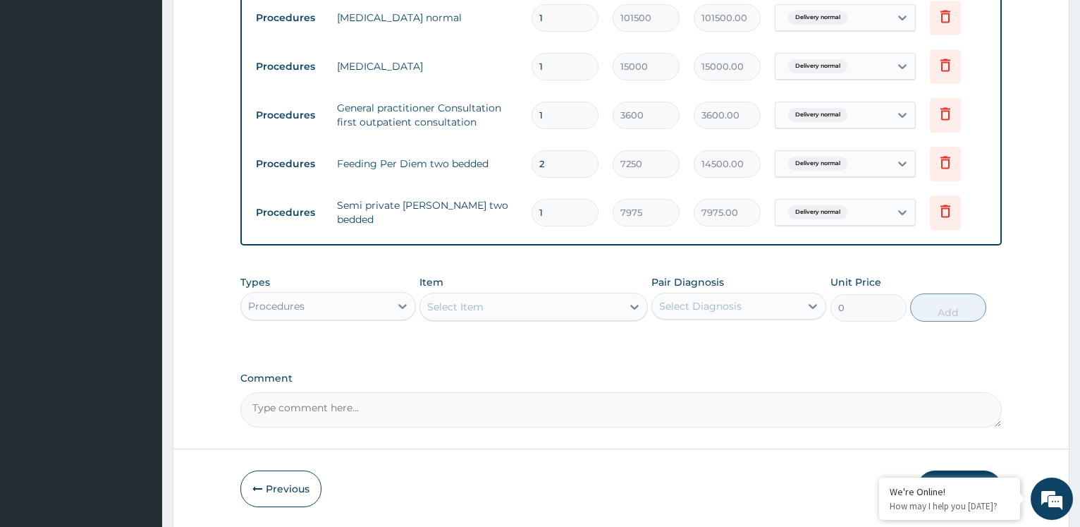
type input "0.00"
type input "2"
type input "15950.00"
type input "2"
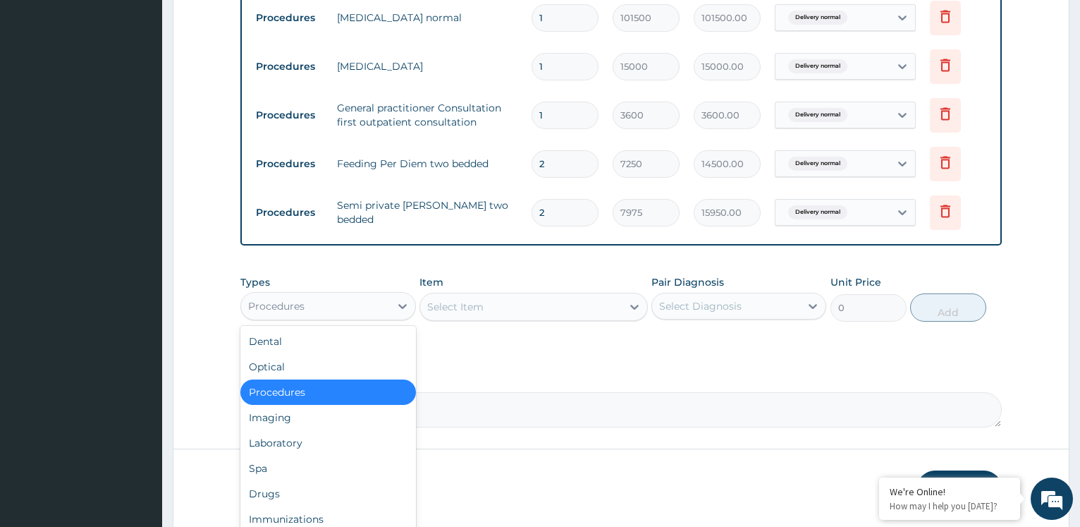
click at [323, 309] on div "Procedures" at bounding box center [315, 306] width 148 height 23
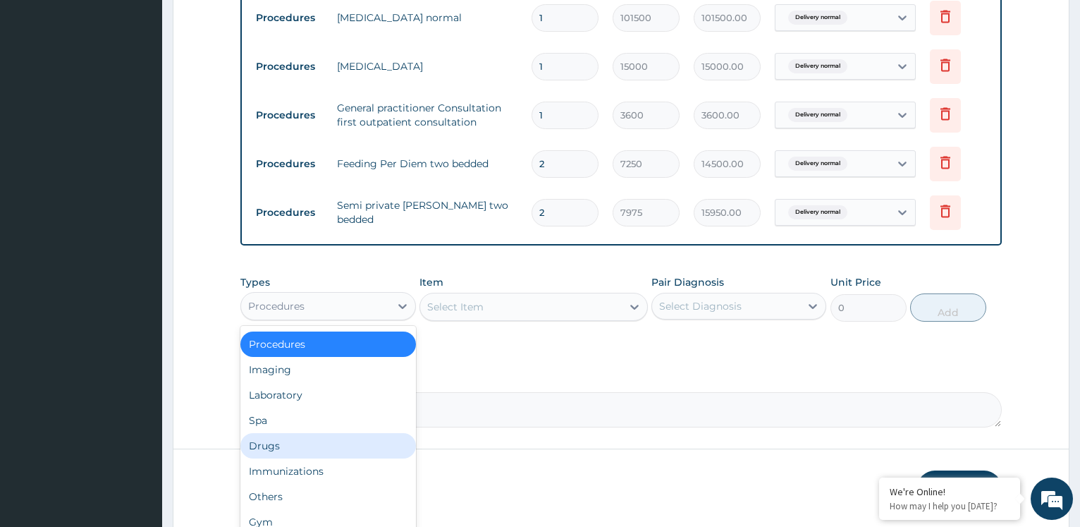
click at [283, 449] on div "Drugs" at bounding box center [327, 445] width 175 height 25
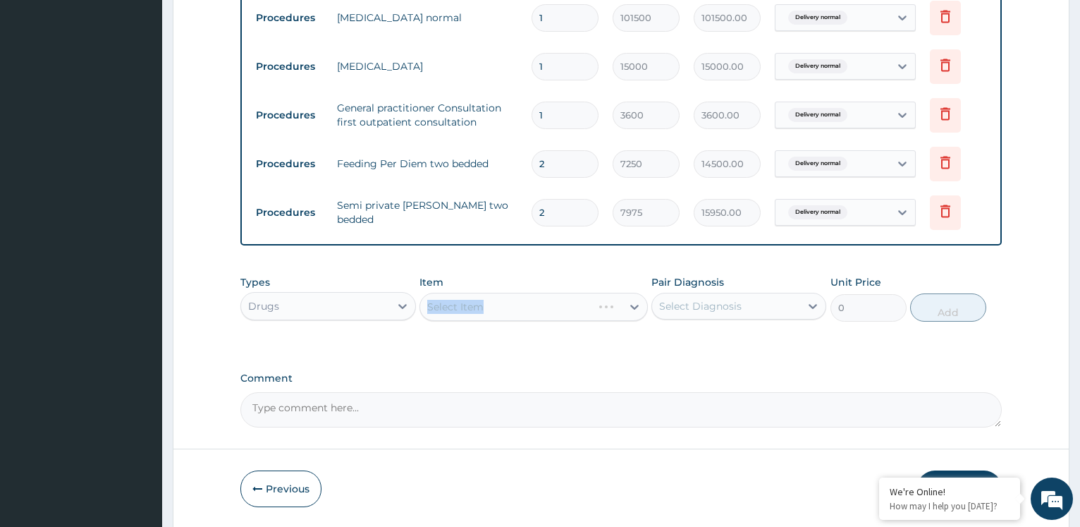
click at [451, 310] on div "Select Item" at bounding box center [534, 307] width 229 height 28
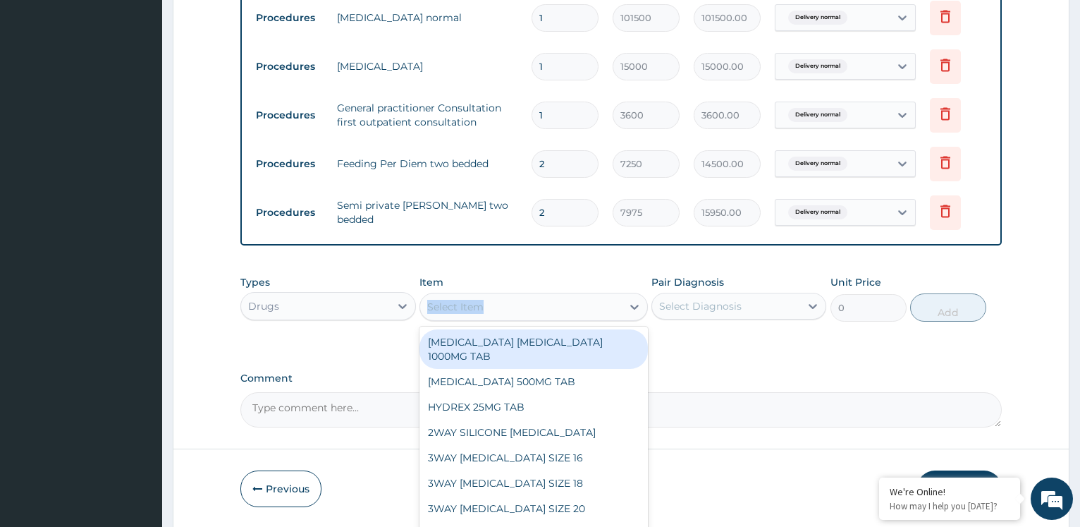
click at [571, 312] on div "Select Item" at bounding box center [521, 307] width 202 height 23
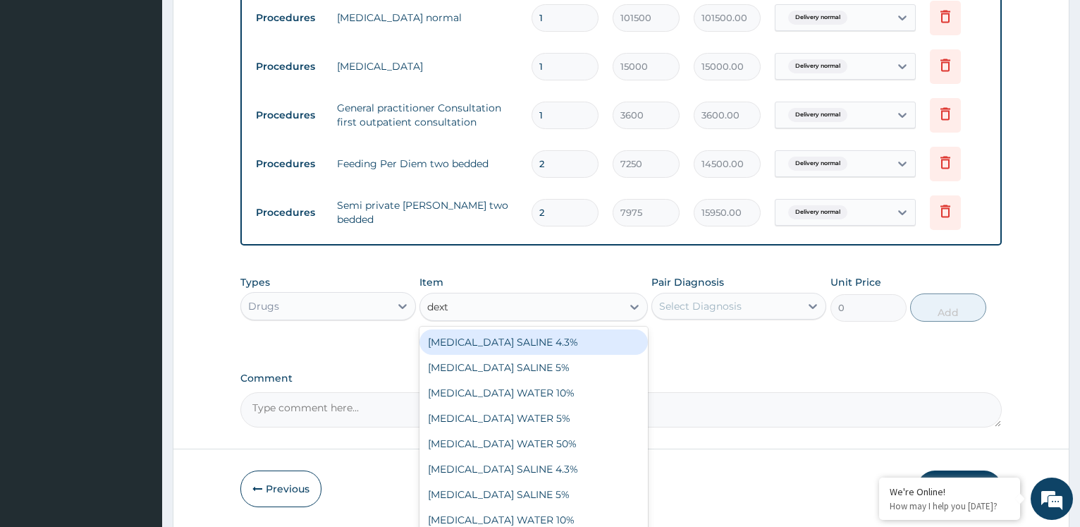
type input "dextr"
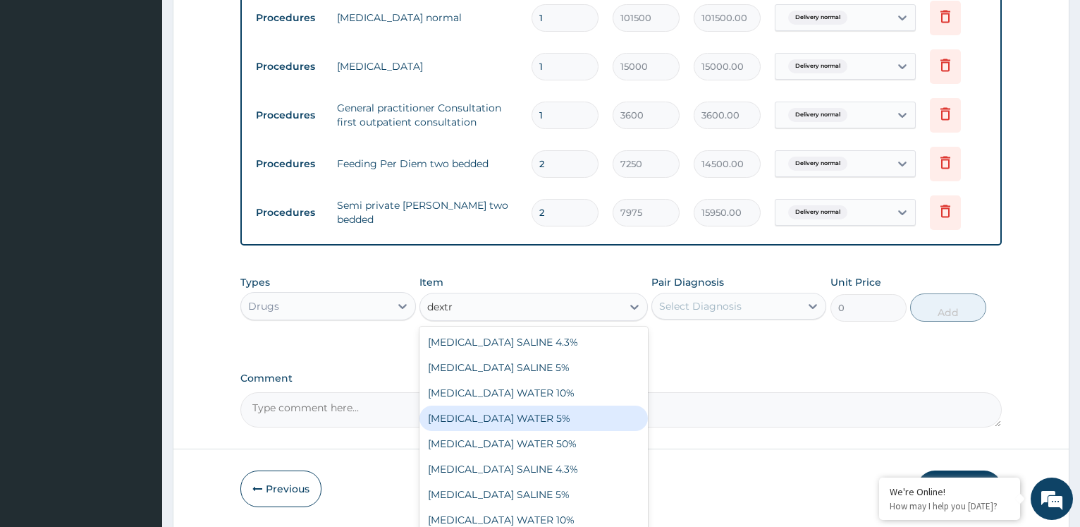
click at [508, 425] on div "[MEDICAL_DATA] WATER 5%" at bounding box center [534, 418] width 229 height 25
type input "1312.5"
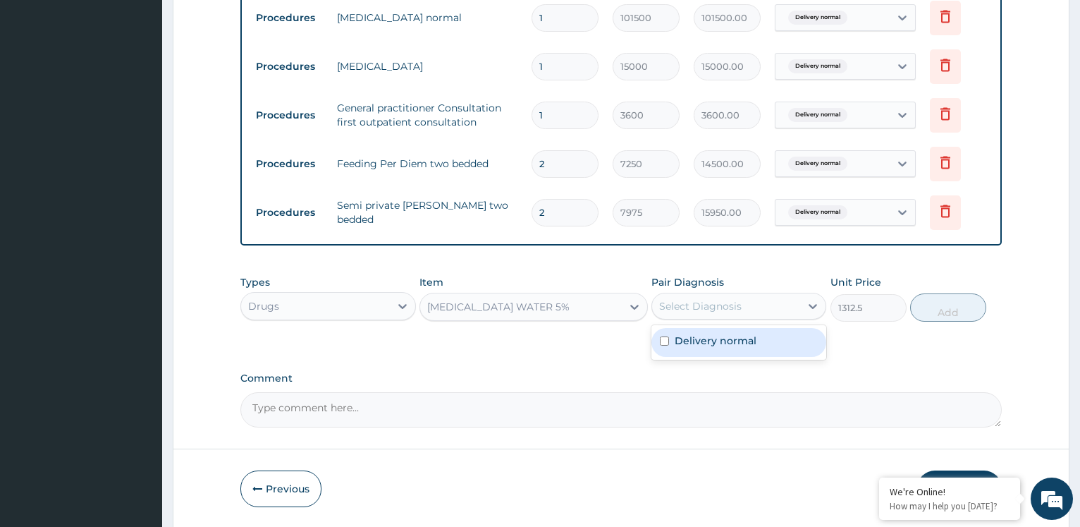
click at [688, 302] on div "Select Diagnosis" at bounding box center [700, 306] width 83 height 14
click at [690, 342] on label "Delivery normal" at bounding box center [716, 341] width 82 height 14
checkbox input "true"
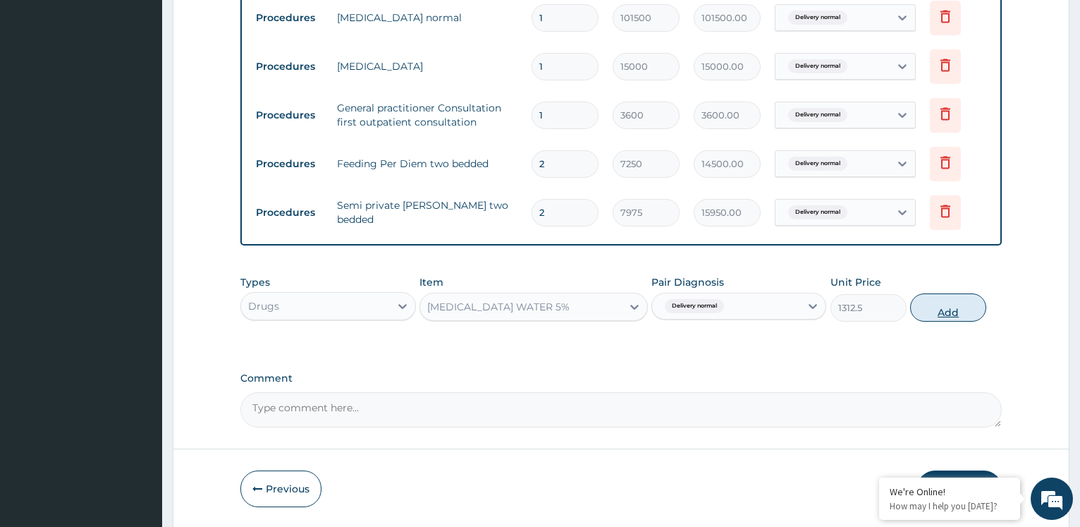
click at [957, 307] on button "Add" at bounding box center [949, 307] width 76 height 28
type input "0"
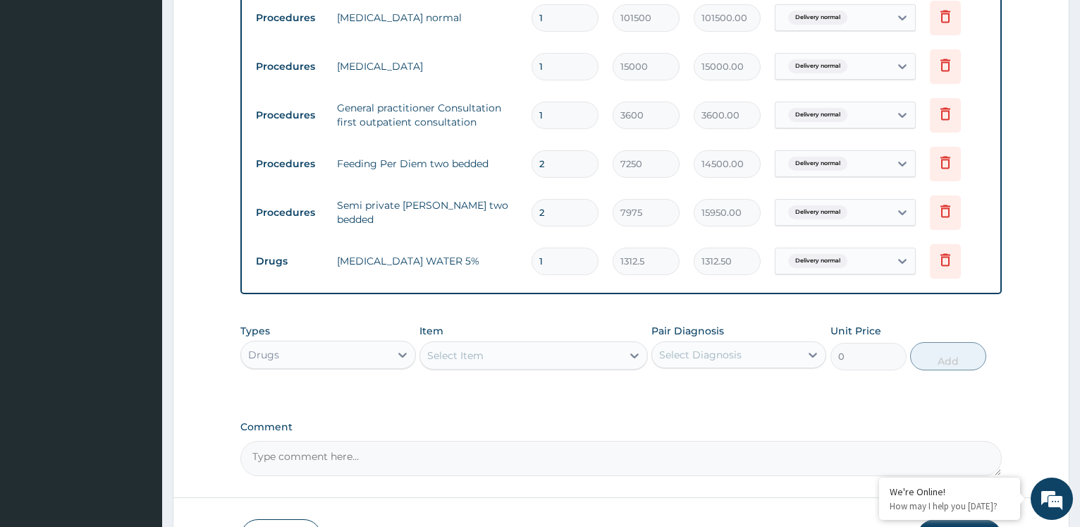
type input "0.00"
type input "2"
type input "2625.00"
type input "2"
click at [513, 350] on div "Select Item" at bounding box center [521, 355] width 202 height 23
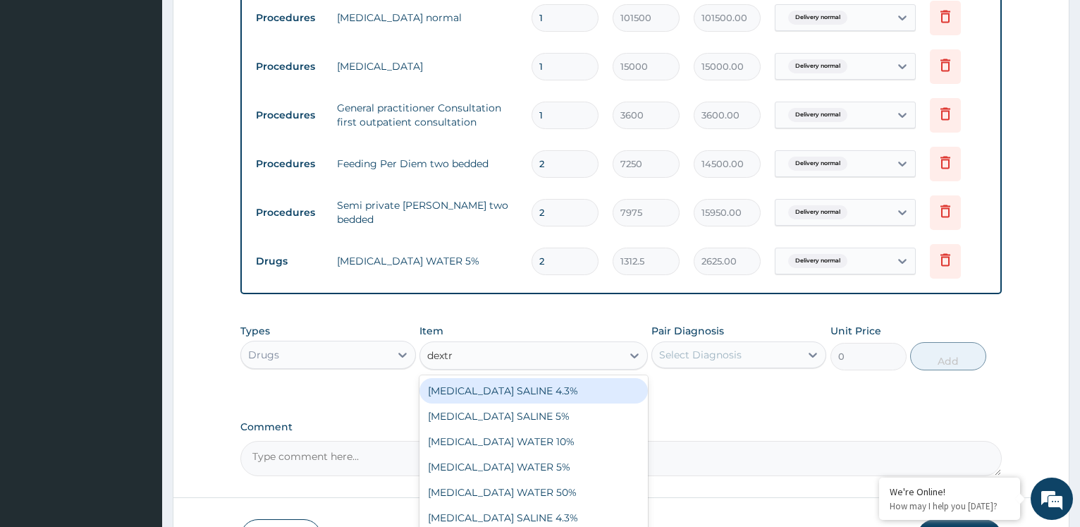
type input "dextro"
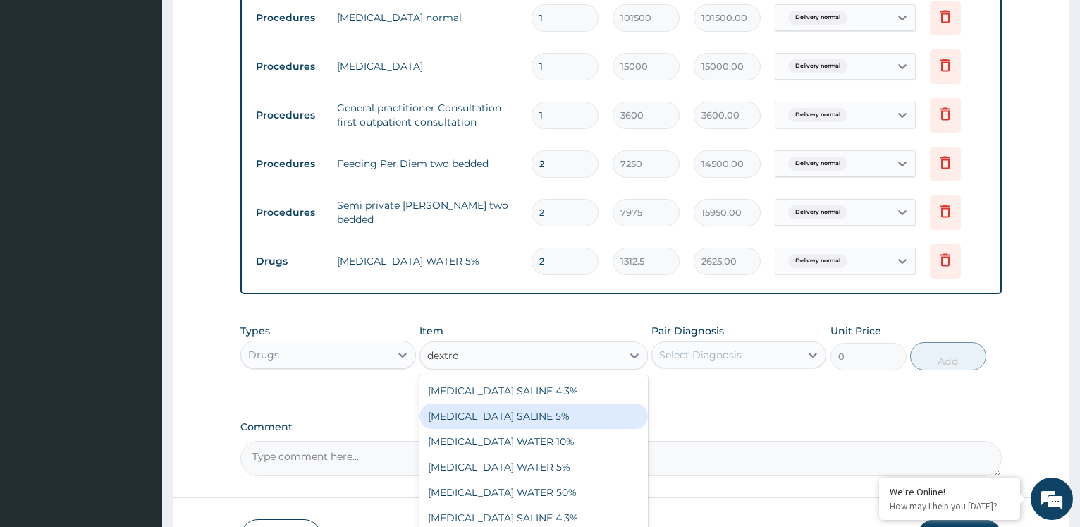
click at [511, 425] on div "[MEDICAL_DATA] SALINE 5%" at bounding box center [534, 415] width 229 height 25
type input "1312.5"
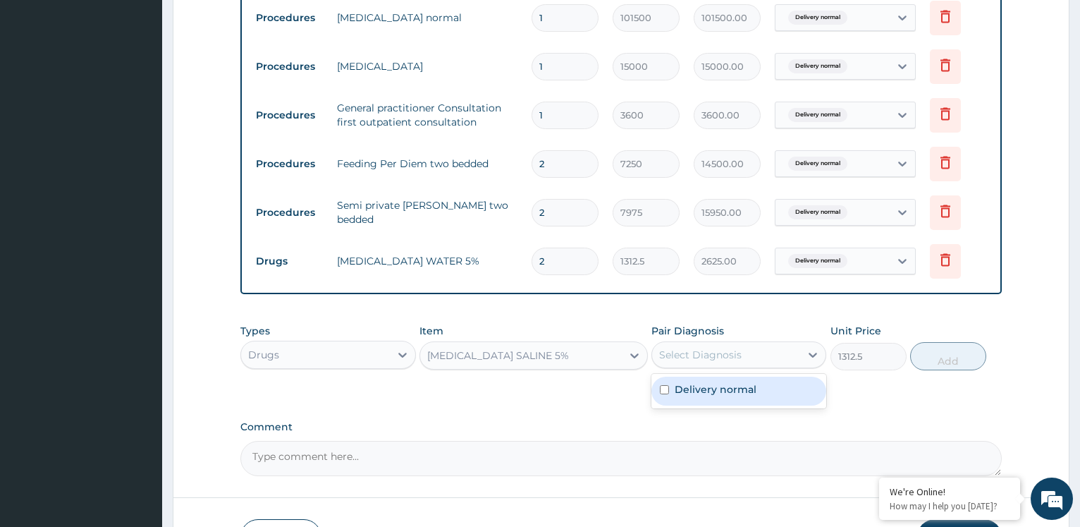
click at [674, 351] on div "Select Diagnosis" at bounding box center [700, 355] width 83 height 14
click at [689, 388] on label "Delivery normal" at bounding box center [716, 389] width 82 height 14
checkbox input "true"
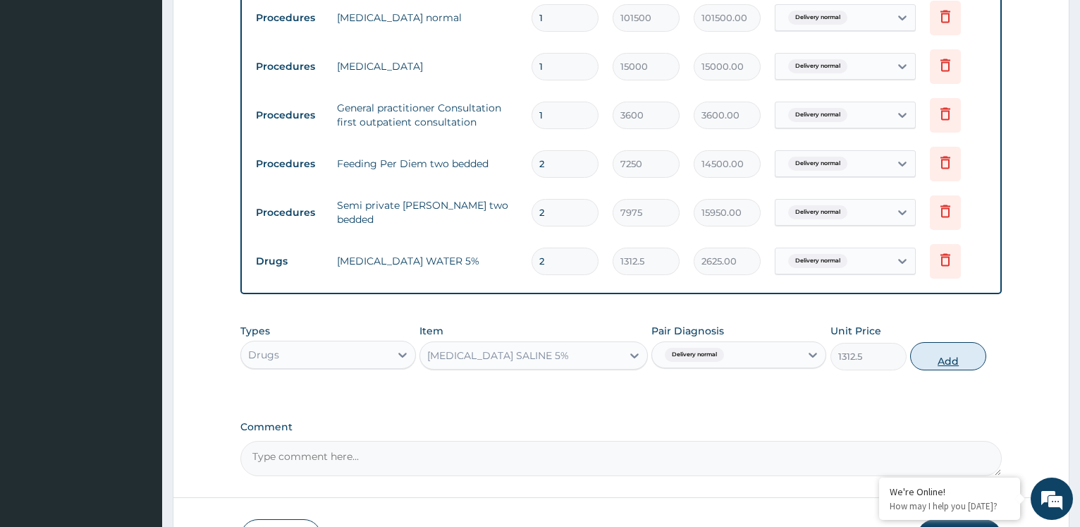
click at [958, 355] on button "Add" at bounding box center [949, 356] width 76 height 28
type input "0"
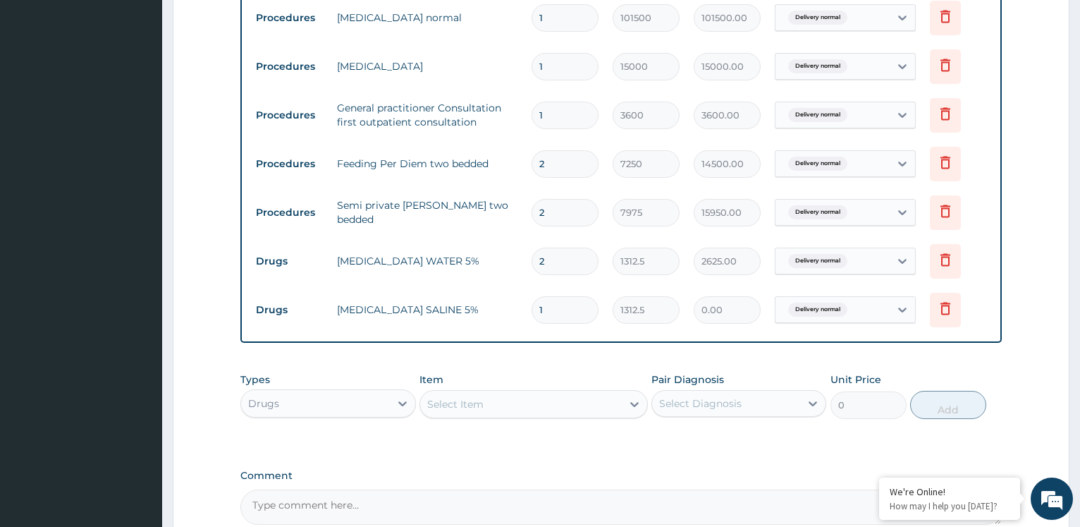
type input "0.00"
type input "2"
type input "2625.00"
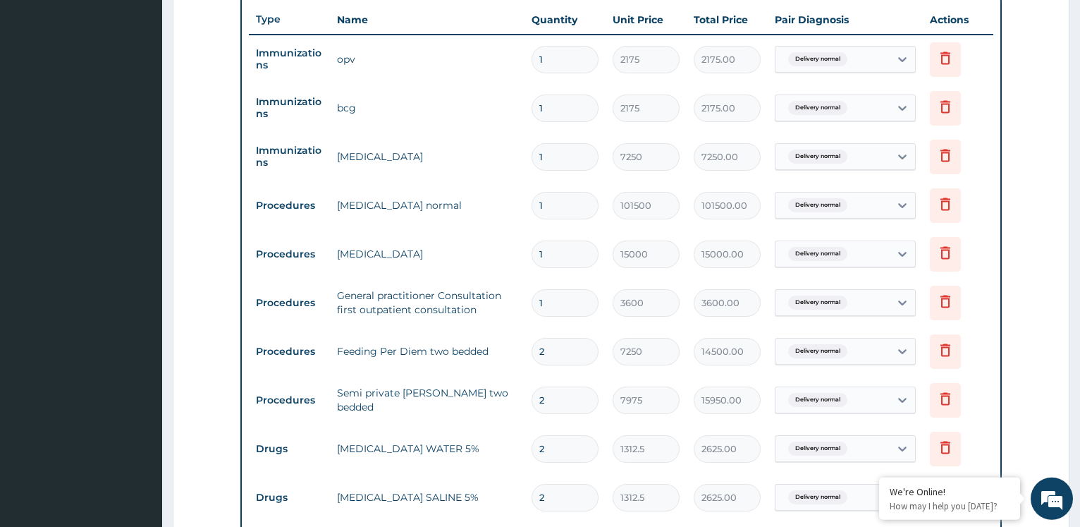
scroll to position [643, 0]
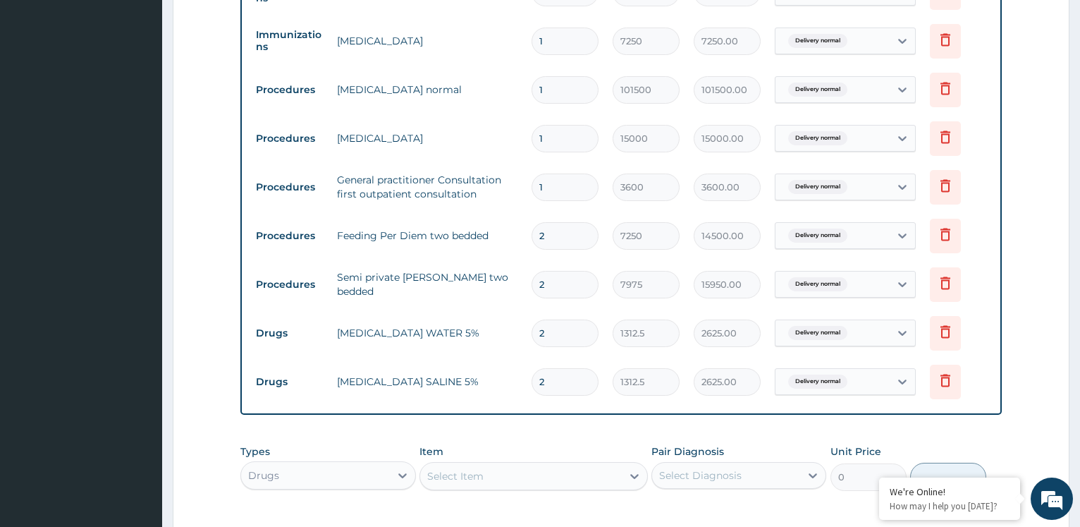
type input "2"
click at [444, 471] on div "Select Item" at bounding box center [455, 476] width 56 height 14
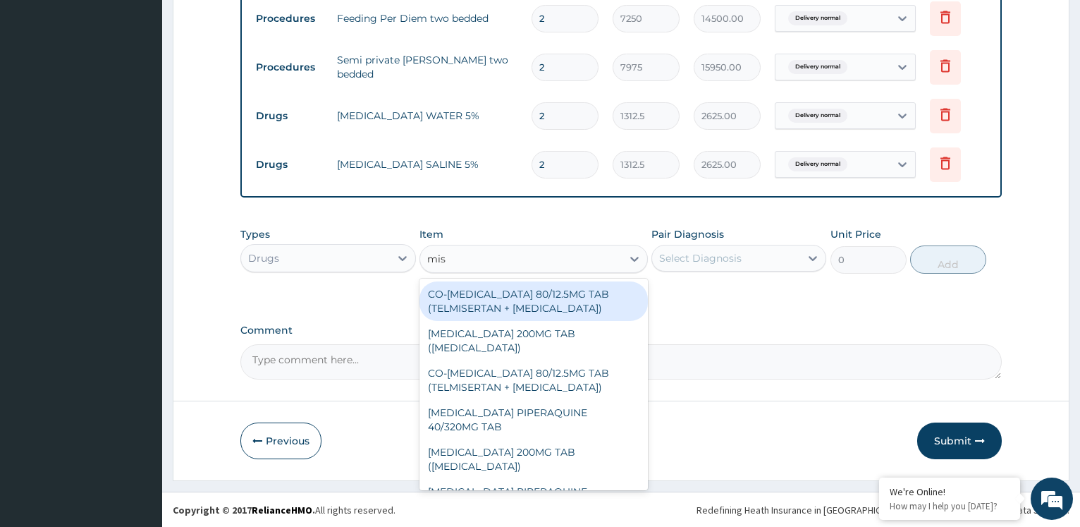
scroll to position [861, 0]
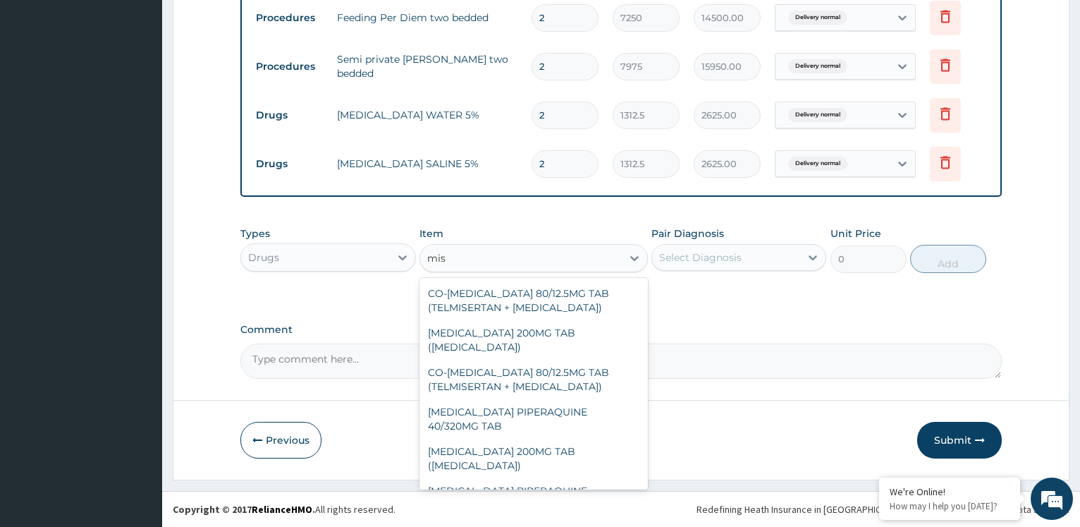
type input "miso"
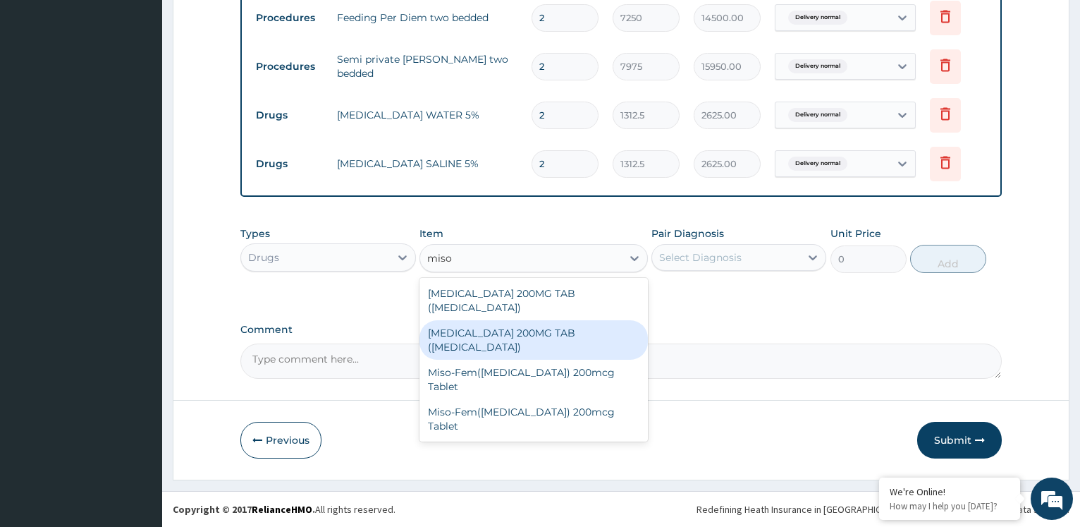
click at [537, 322] on div "[MEDICAL_DATA] 200MG TAB ([MEDICAL_DATA])" at bounding box center [534, 339] width 229 height 39
type input "1050"
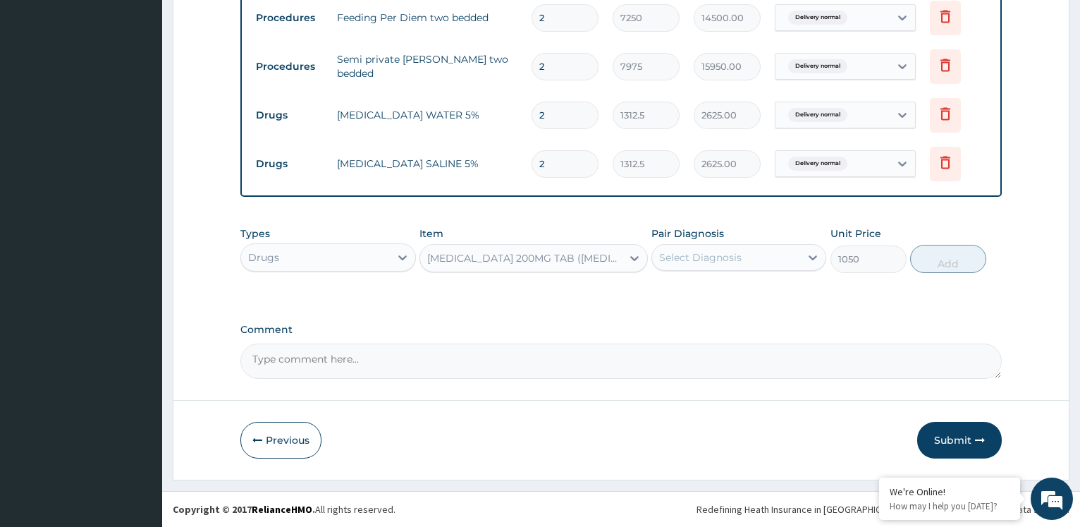
click at [720, 250] on div "Select Diagnosis" at bounding box center [700, 257] width 83 height 14
click at [721, 292] on label "Delivery normal" at bounding box center [716, 292] width 82 height 14
checkbox input "true"
click at [934, 261] on button "Add" at bounding box center [949, 259] width 76 height 28
type input "0"
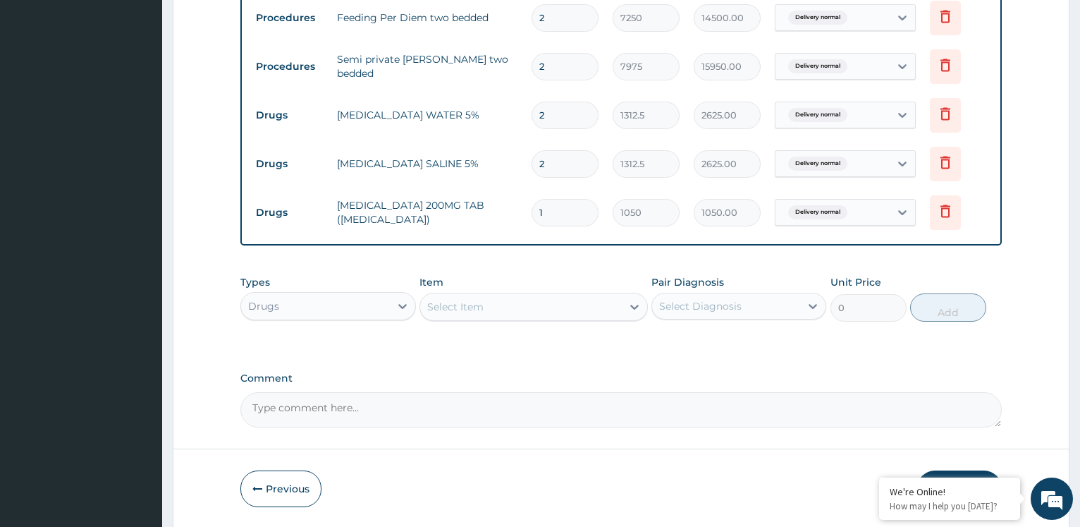
type input "0.00"
type input "2"
type input "2100.00"
type input "2"
click at [573, 303] on div "Select Item" at bounding box center [521, 307] width 202 height 23
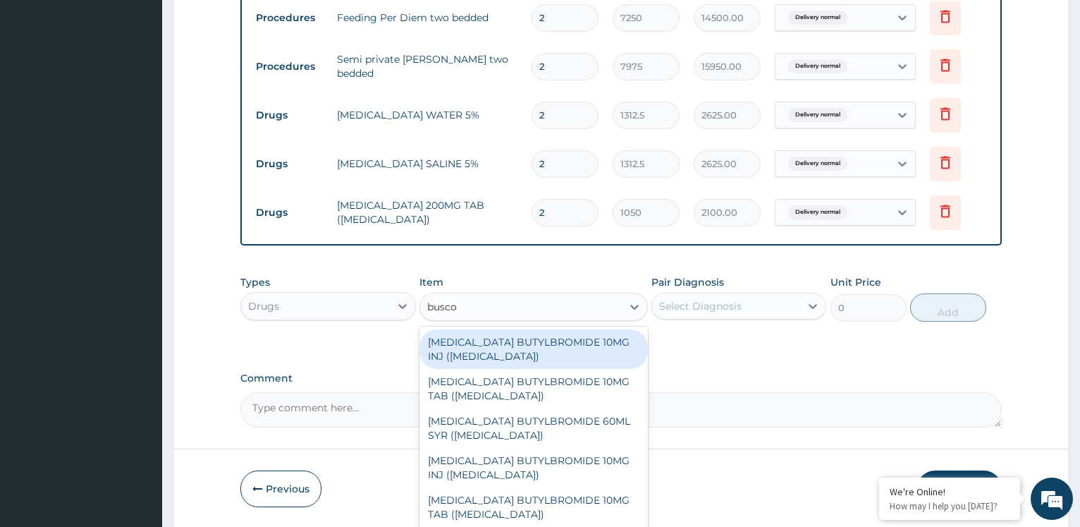
type input "buscop"
click at [561, 354] on div "[MEDICAL_DATA] BUTYLBROMIDE 10MG INJ ([MEDICAL_DATA])" at bounding box center [534, 348] width 229 height 39
type input "700"
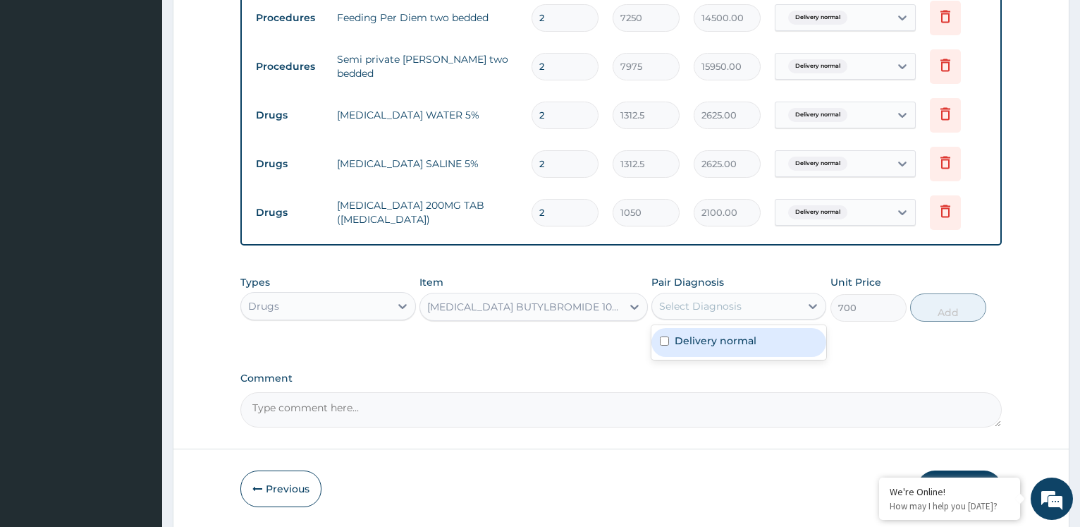
click at [680, 304] on div "Select Diagnosis" at bounding box center [700, 306] width 83 height 14
drag, startPoint x: 681, startPoint y: 346, endPoint x: 761, endPoint y: 327, distance: 82.5
click at [681, 346] on label "Delivery normal" at bounding box center [716, 341] width 82 height 14
checkbox input "true"
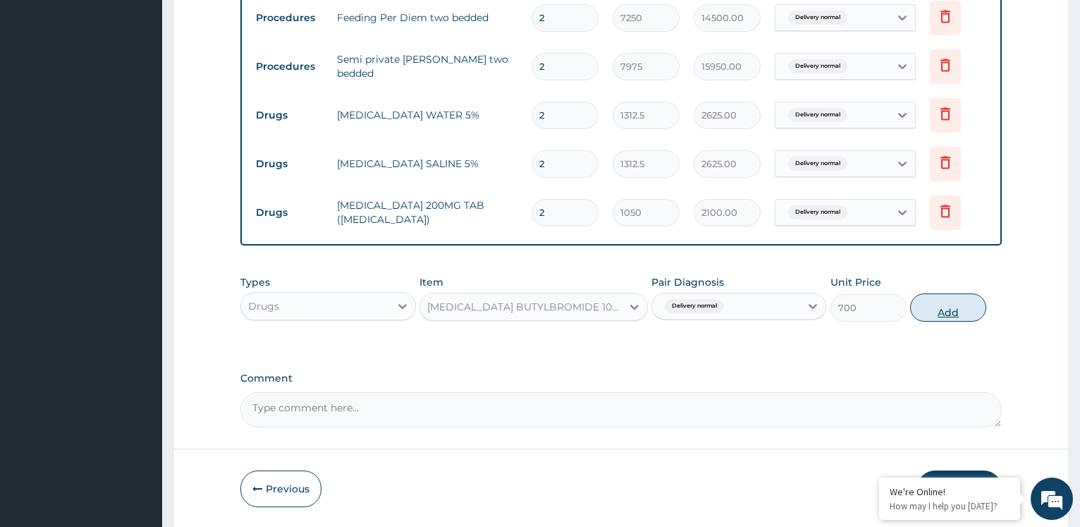
click at [961, 304] on button "Add" at bounding box center [949, 307] width 76 height 28
type input "0"
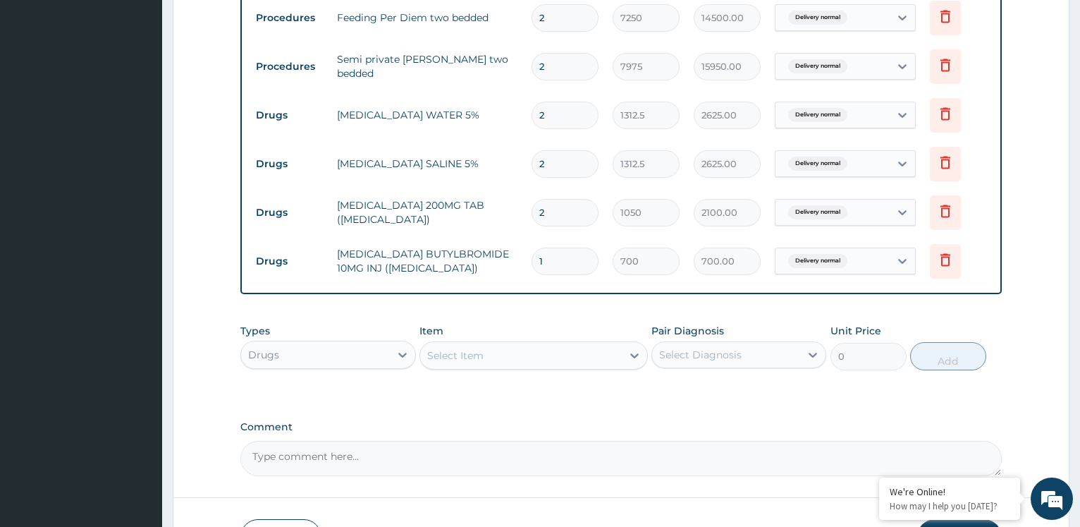
type input "0.00"
type input "2"
type input "1400.00"
type input "2"
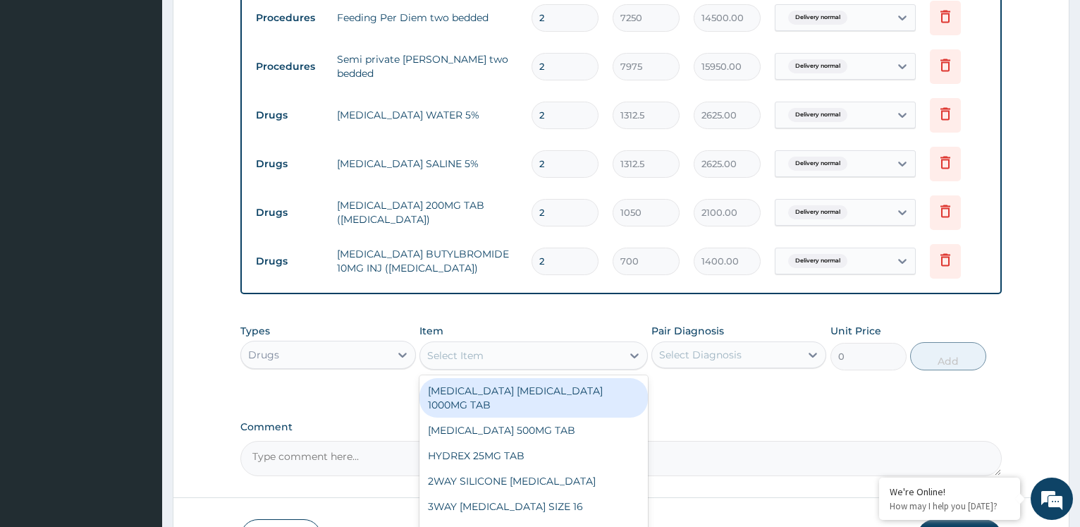
click at [521, 354] on div "Select Item" at bounding box center [521, 355] width 202 height 23
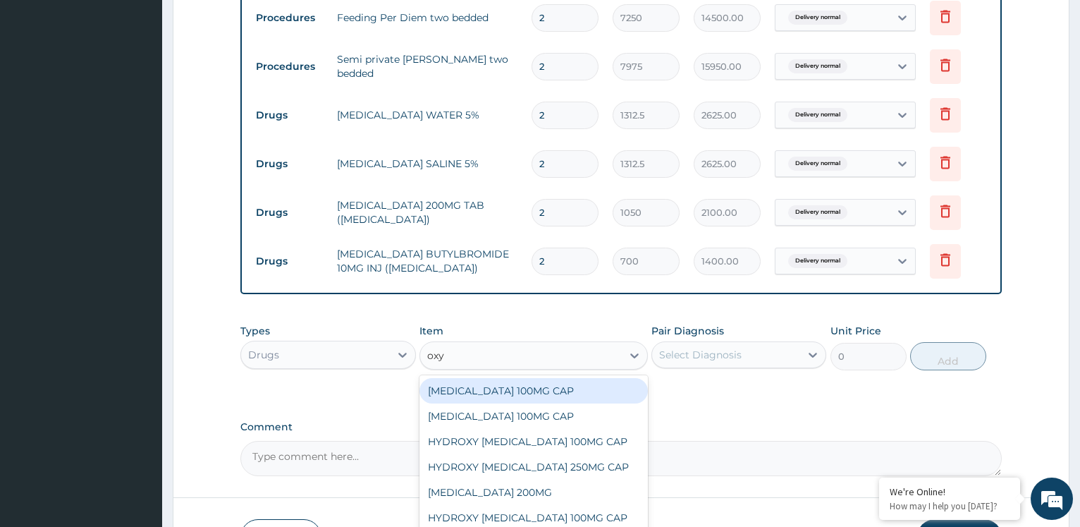
type input "oxyt"
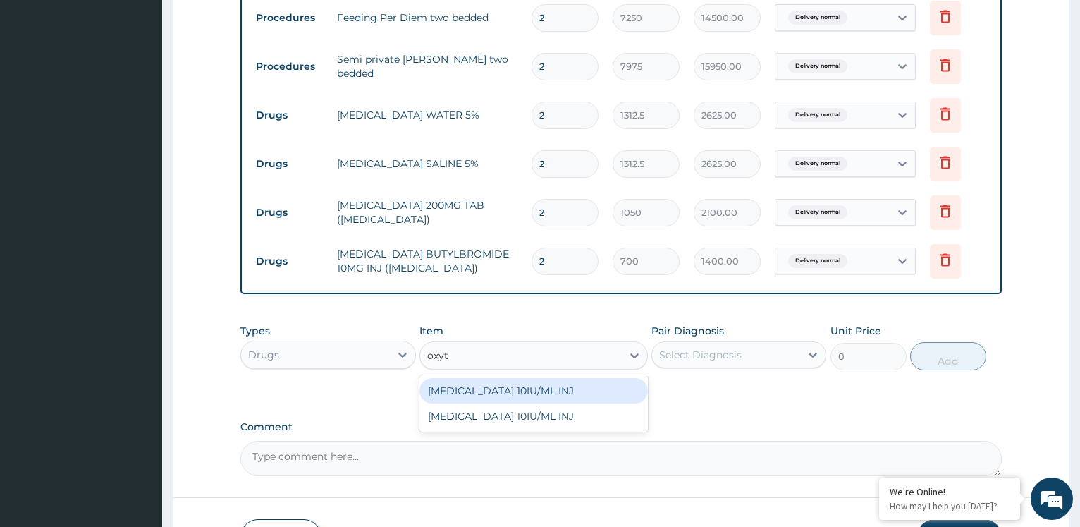
click at [491, 399] on div "[MEDICAL_DATA] 10IU/ML INJ" at bounding box center [534, 390] width 229 height 25
type input "1750"
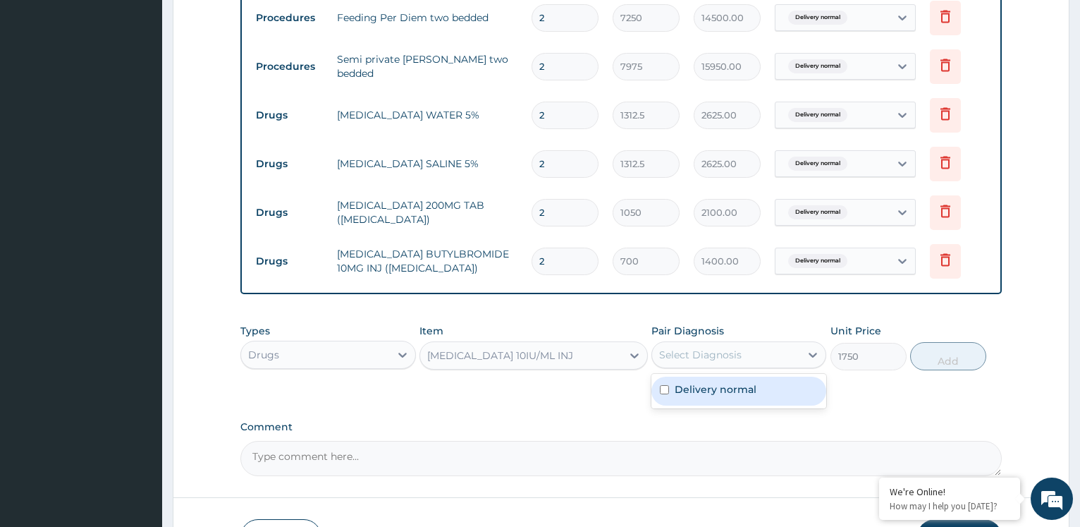
click at [786, 358] on div "Select Diagnosis" at bounding box center [726, 354] width 148 height 23
drag, startPoint x: 747, startPoint y: 396, endPoint x: 858, endPoint y: 382, distance: 112.3
click at [748, 396] on label "Delivery normal" at bounding box center [716, 389] width 82 height 14
checkbox input "true"
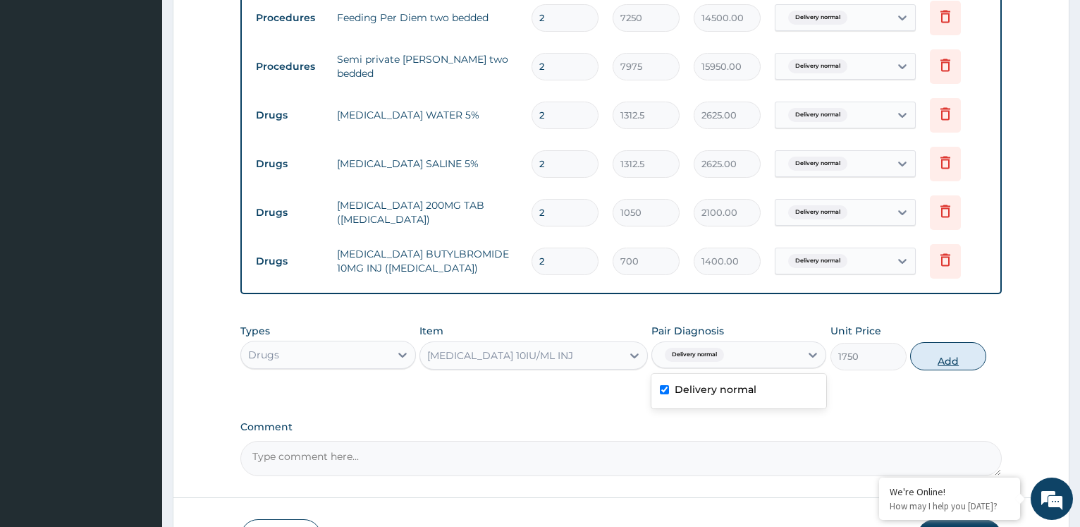
drag, startPoint x: 941, startPoint y: 354, endPoint x: 775, endPoint y: 378, distance: 167.5
click at [937, 355] on button "Add" at bounding box center [949, 356] width 76 height 28
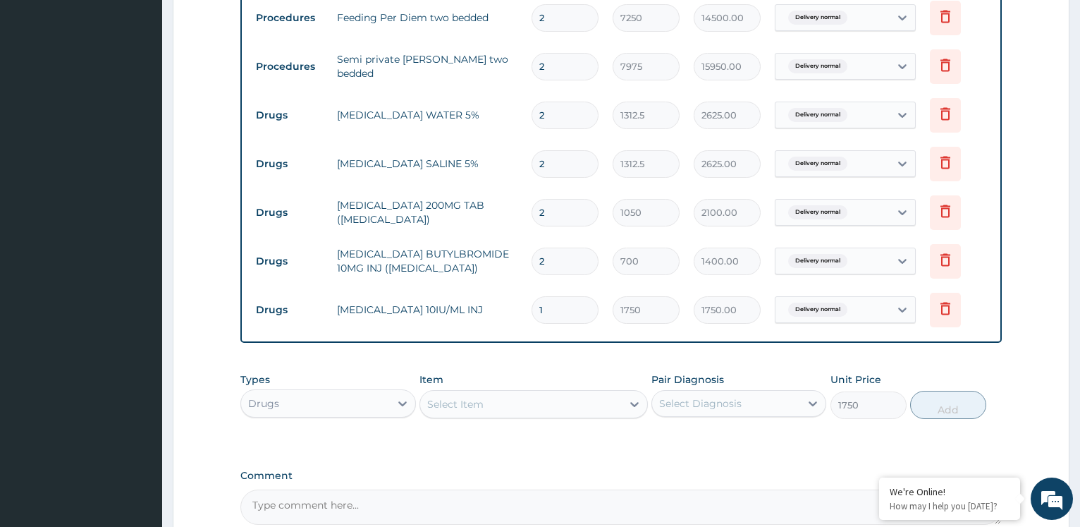
type input "0"
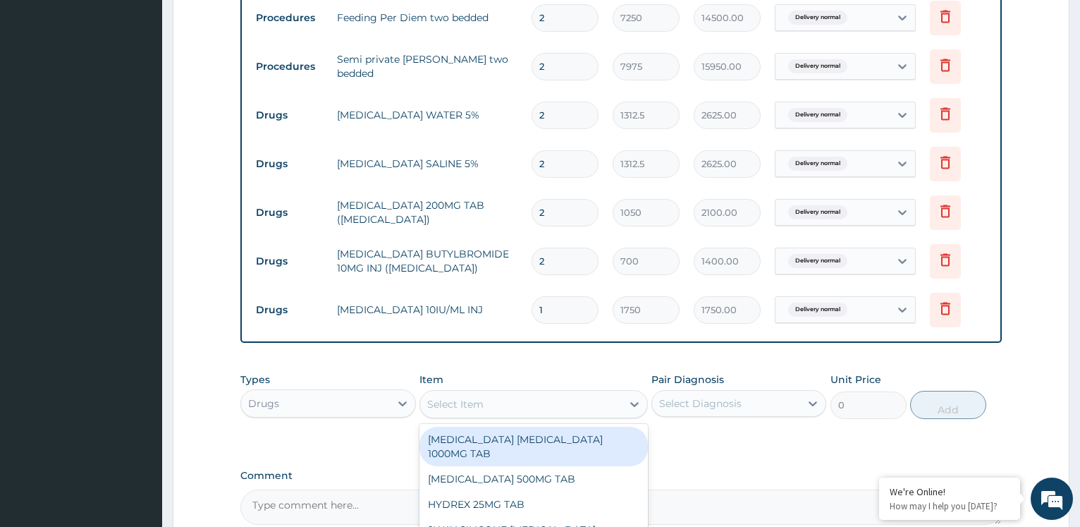
click at [564, 397] on div "Select Item" at bounding box center [521, 404] width 202 height 23
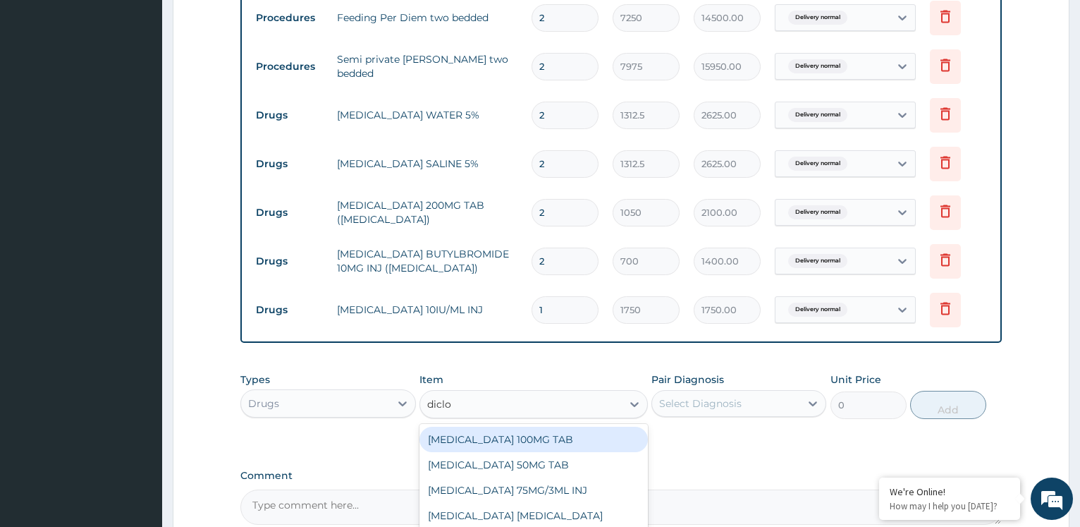
type input "diclo"
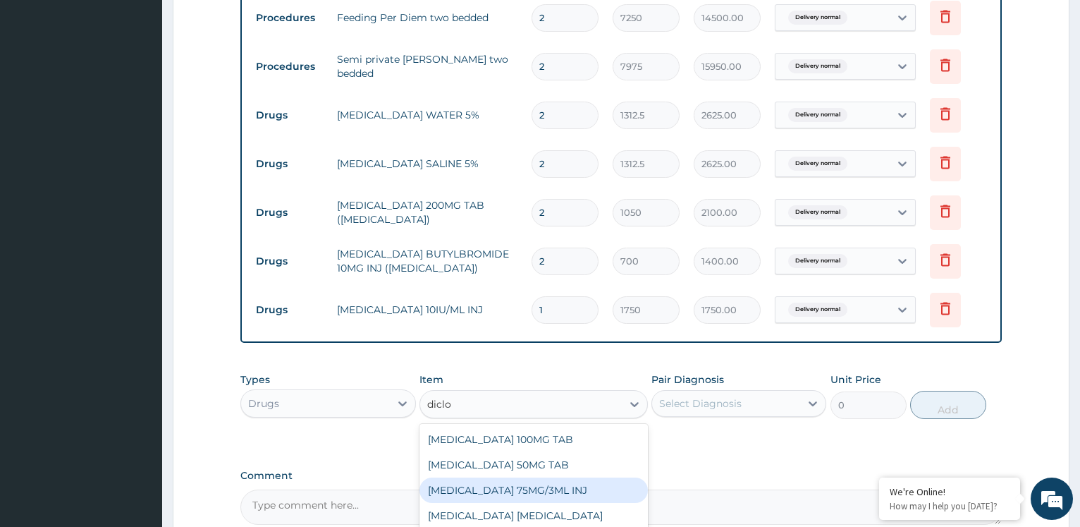
click at [535, 488] on div "[MEDICAL_DATA] 75MG/3ML INJ" at bounding box center [534, 489] width 229 height 25
type input "700"
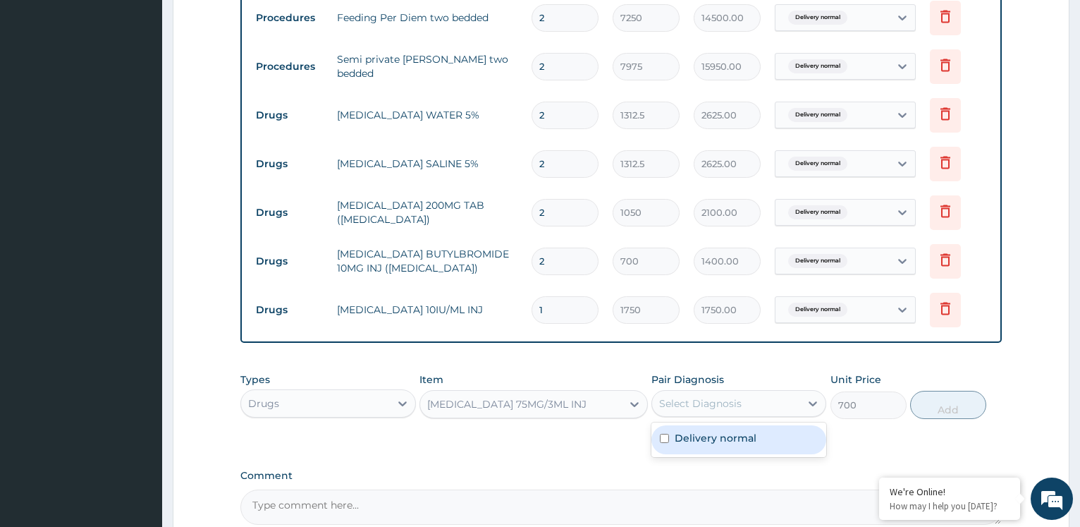
drag, startPoint x: 711, startPoint y: 399, endPoint x: 708, endPoint y: 415, distance: 15.8
click at [711, 401] on div "Select Diagnosis" at bounding box center [700, 403] width 83 height 14
drag, startPoint x: 723, startPoint y: 433, endPoint x: 1079, endPoint y: 394, distance: 358.3
click at [727, 433] on label "Delivery normal" at bounding box center [716, 438] width 82 height 14
checkbox input "true"
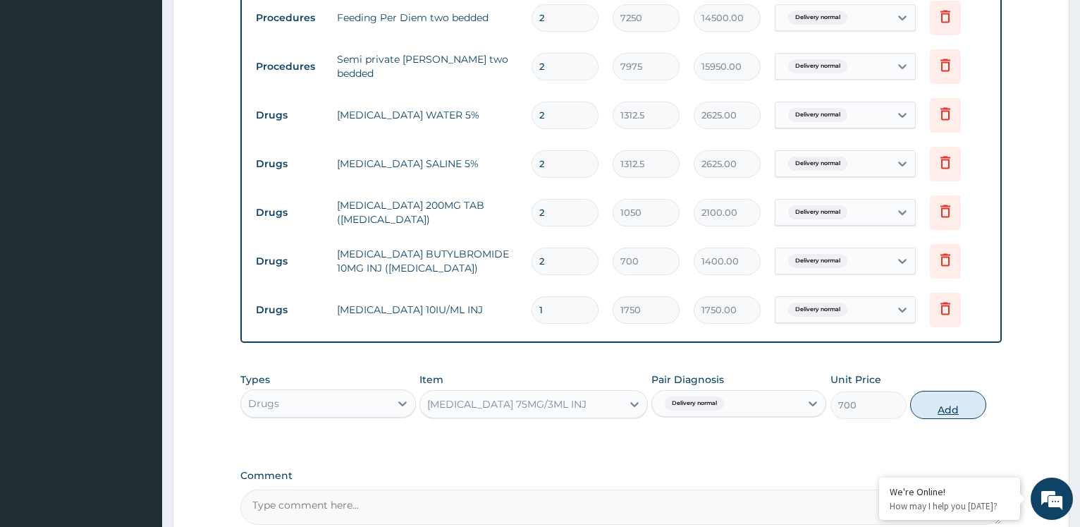
click at [963, 406] on button "Add" at bounding box center [949, 405] width 76 height 28
type input "0"
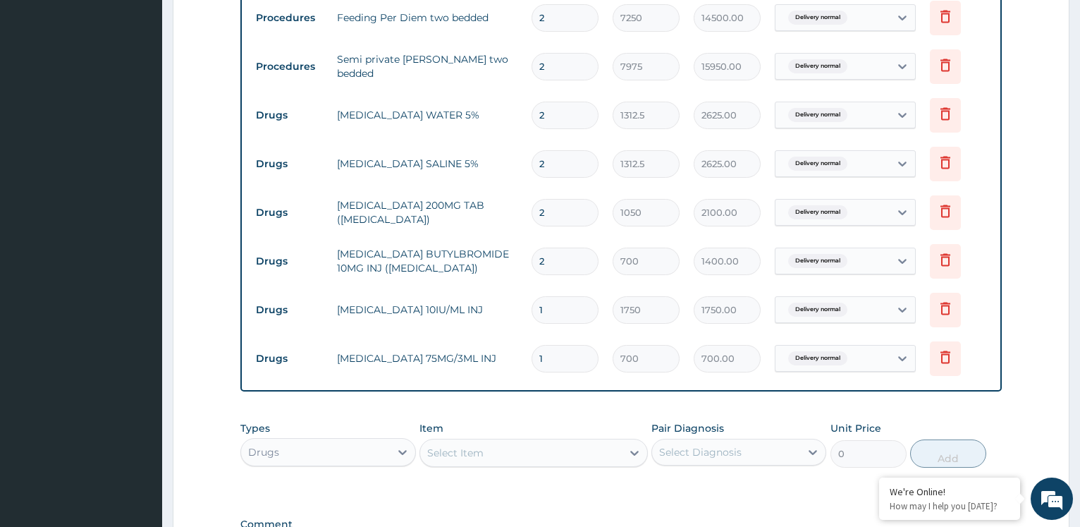
type input "0.00"
type input "2"
type input "1400.00"
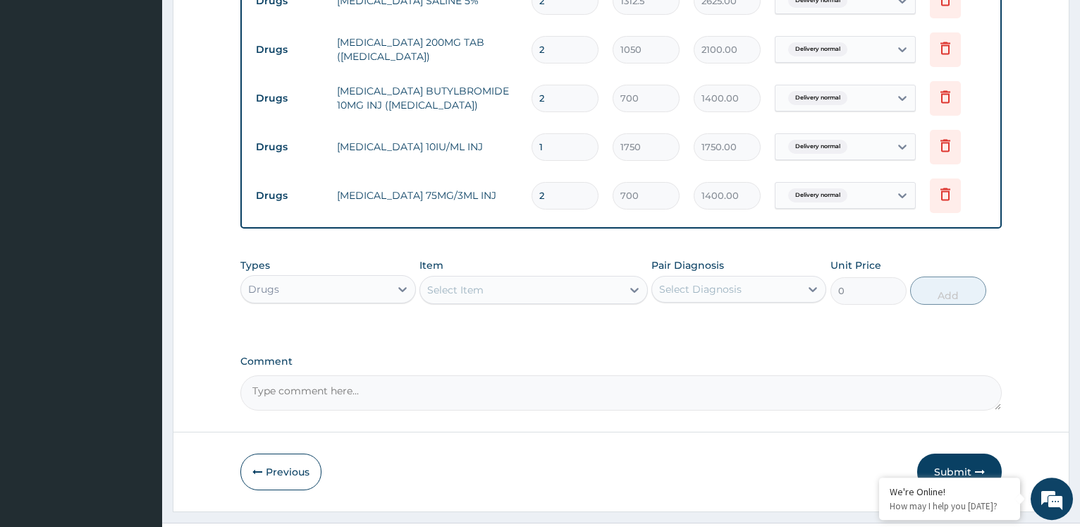
scroll to position [1056, 0]
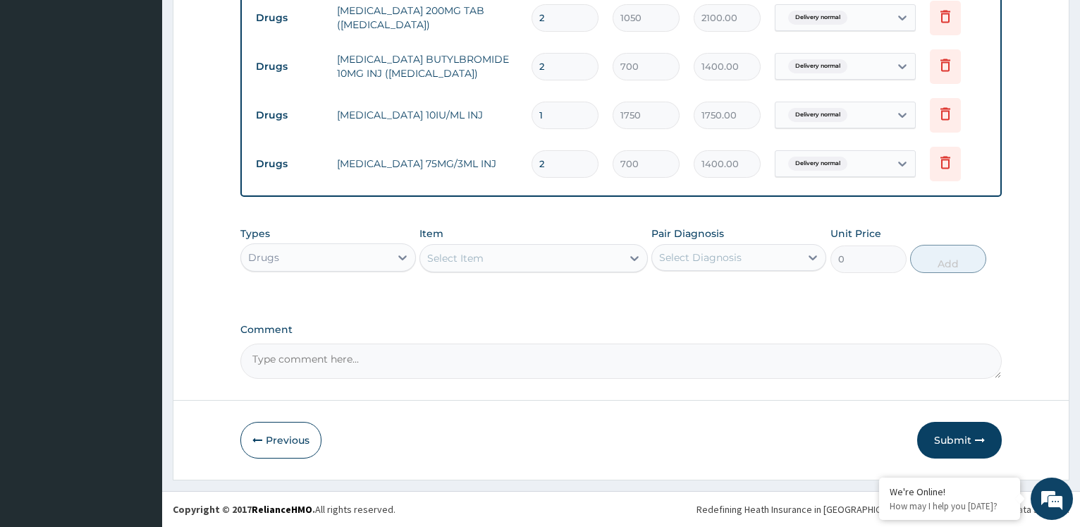
type input "2"
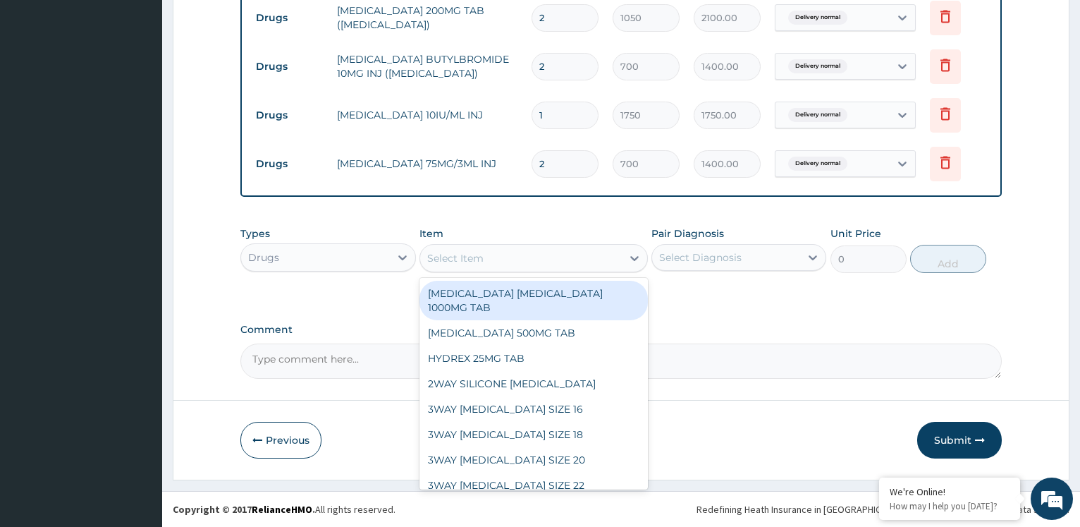
click at [552, 270] on div "Select Item" at bounding box center [534, 258] width 229 height 28
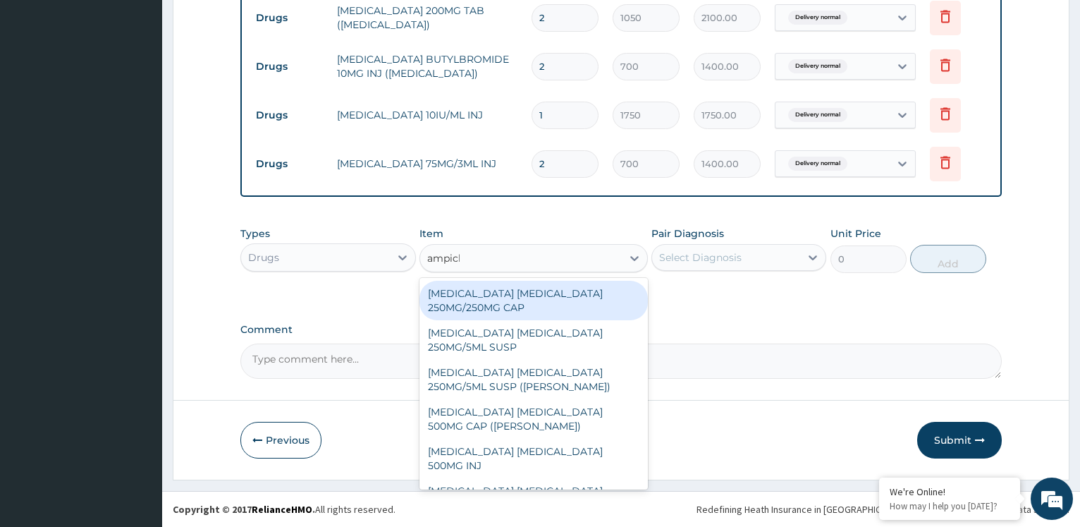
type input "ampic"
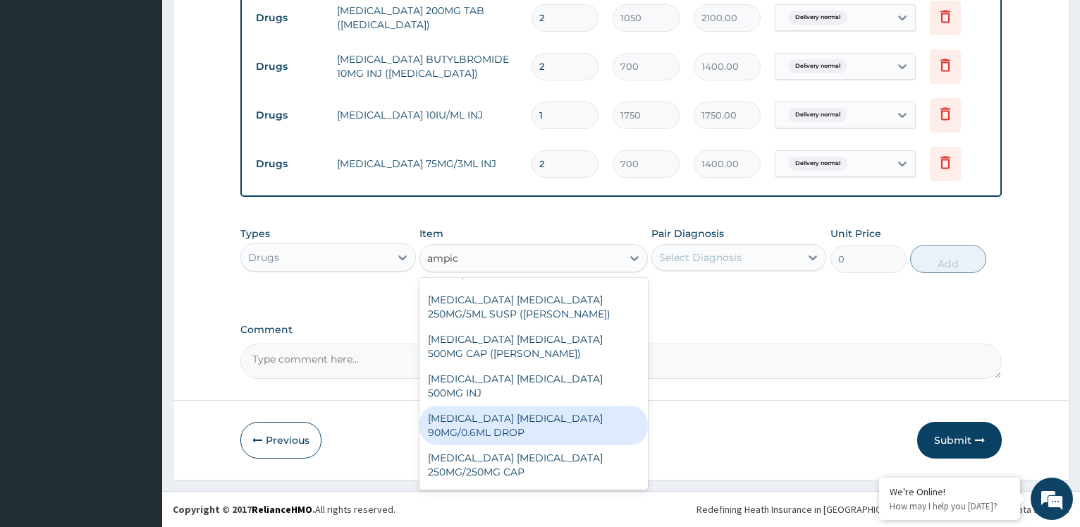
scroll to position [152, 0]
click at [552, 417] on div "[MEDICAL_DATA] [MEDICAL_DATA] 250MG/5ML SUSP" at bounding box center [534, 424] width 229 height 39
type input "630"
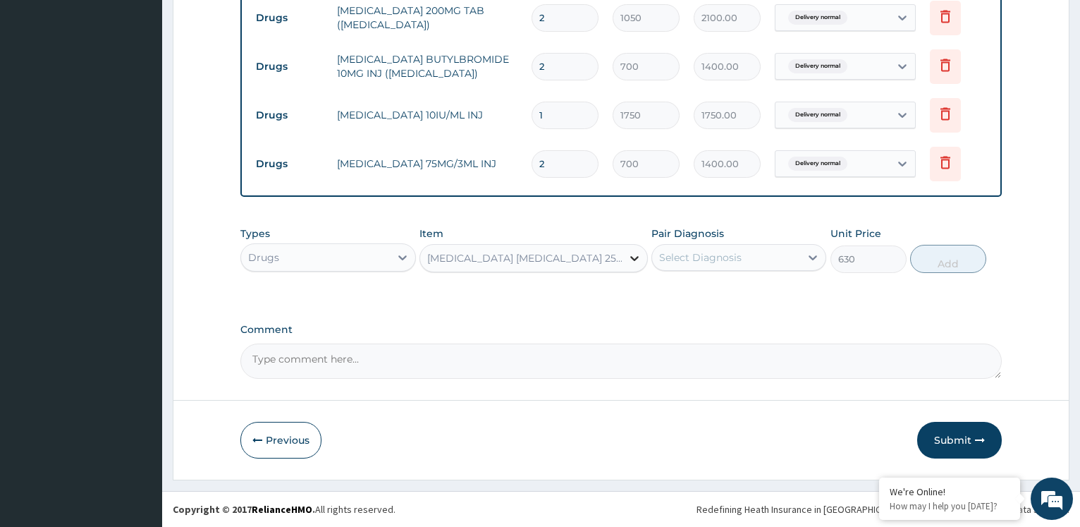
click at [624, 264] on div at bounding box center [634, 257] width 25 height 25
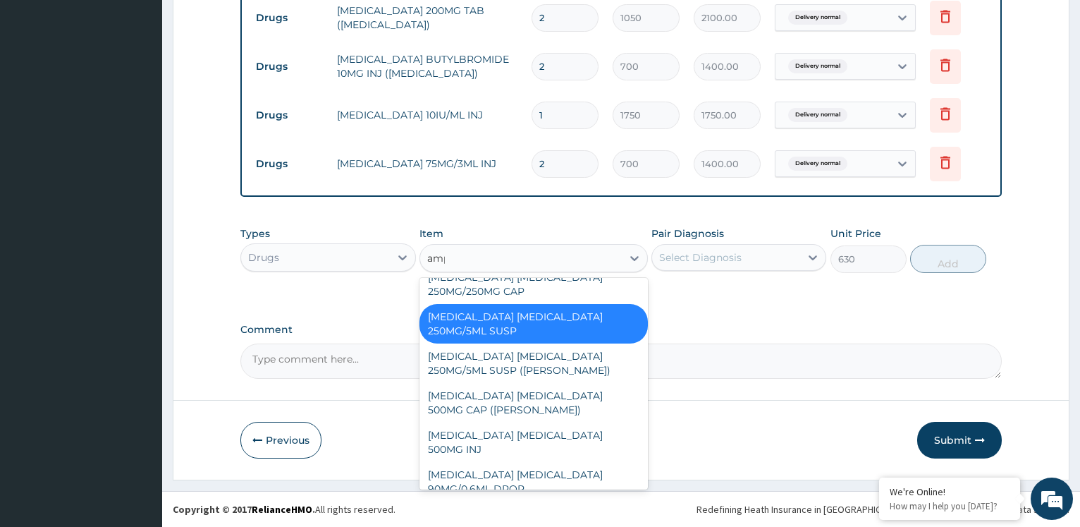
scroll to position [197, 0]
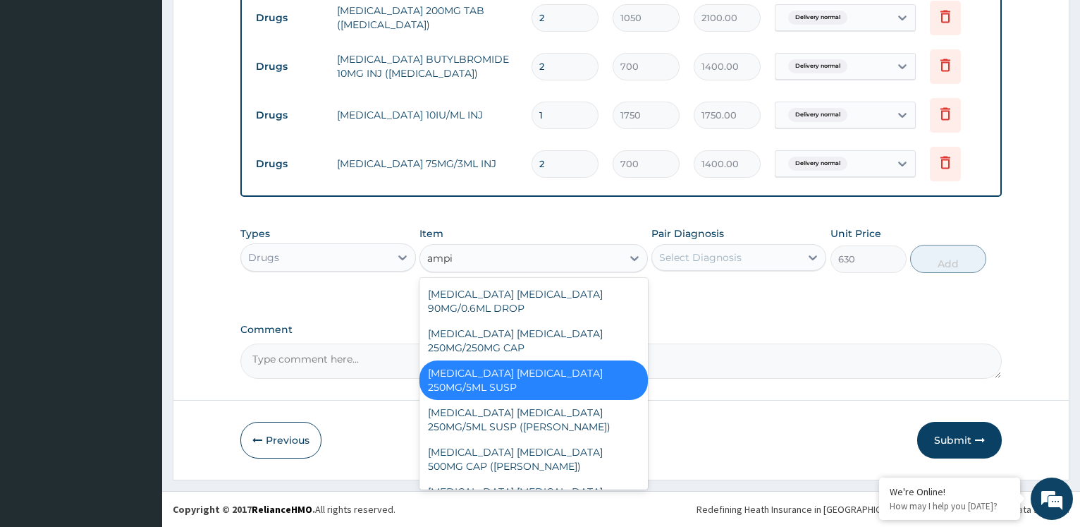
type input "ampic"
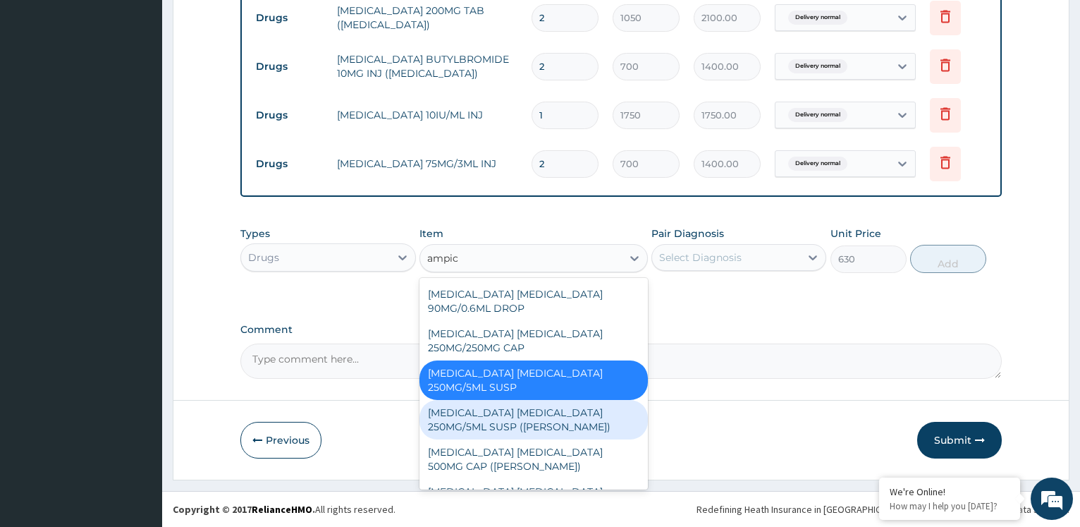
click at [541, 405] on div "[MEDICAL_DATA] [MEDICAL_DATA] 250MG/5ML SUSP ([PERSON_NAME])" at bounding box center [534, 419] width 229 height 39
type input "1968.75"
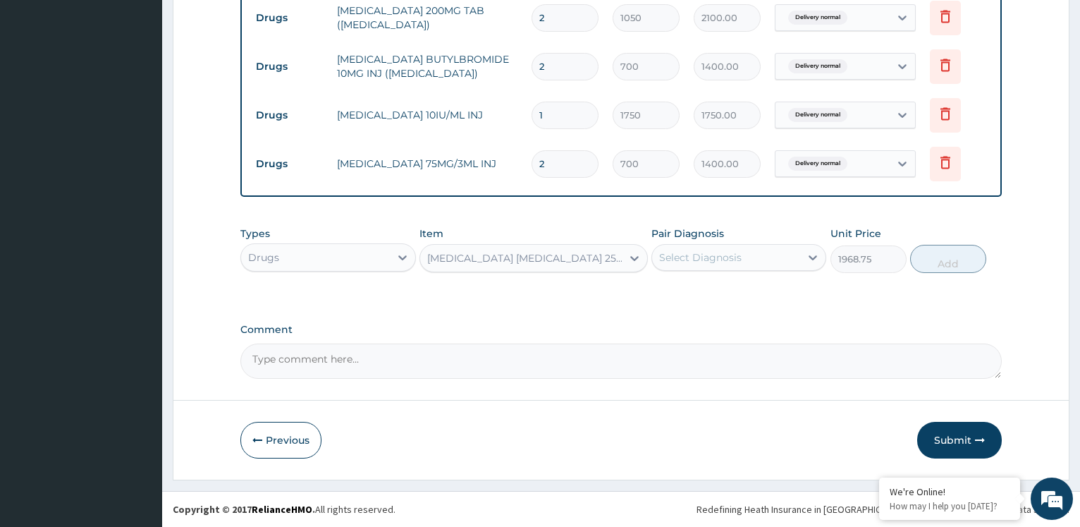
click at [741, 259] on div "Select Diagnosis" at bounding box center [726, 257] width 148 height 23
click at [727, 293] on label "Delivery normal" at bounding box center [716, 292] width 82 height 14
checkbox input "true"
click at [934, 255] on button "Add" at bounding box center [949, 259] width 76 height 28
type input "0"
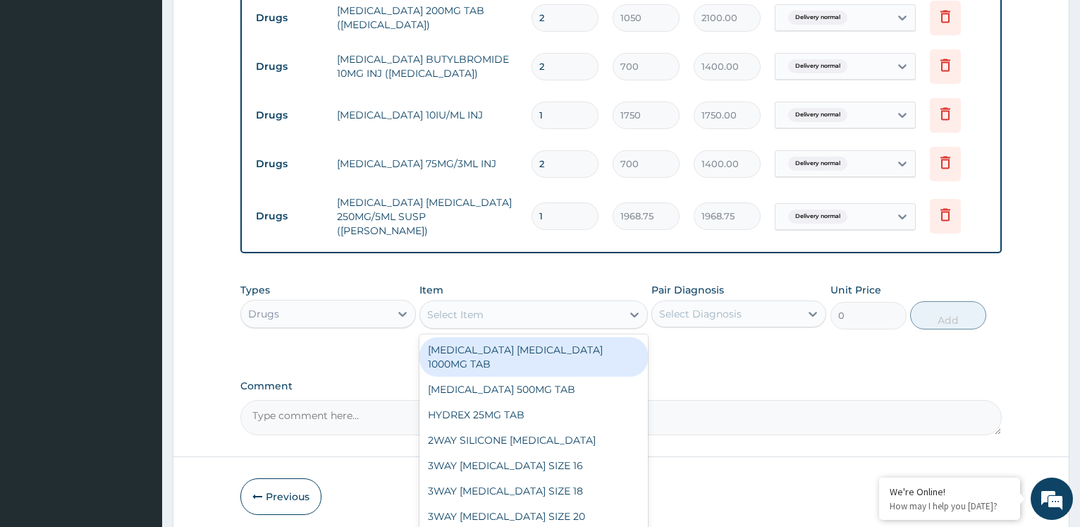
click at [544, 307] on div "Select Item" at bounding box center [521, 314] width 202 height 23
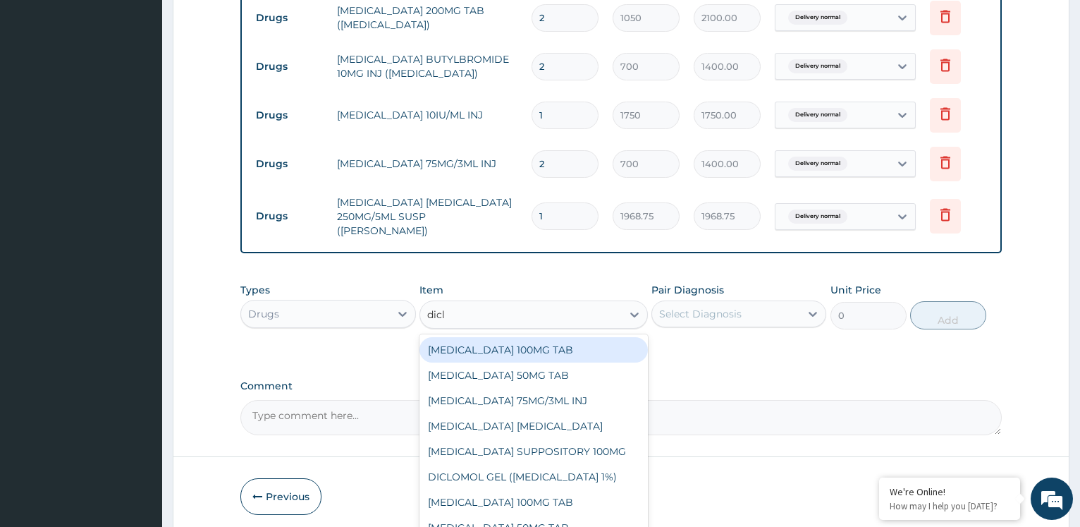
type input "diclo"
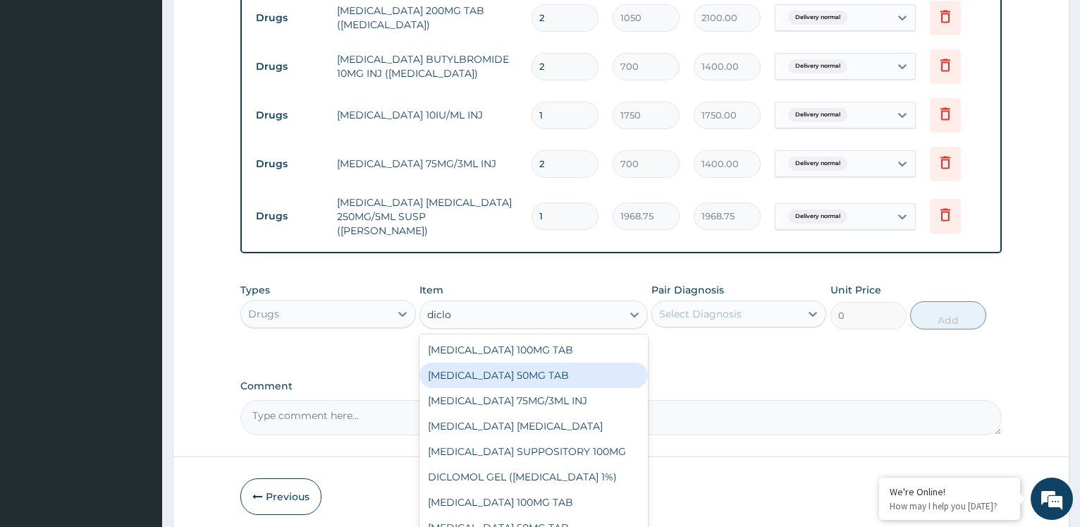
click at [527, 374] on div "[MEDICAL_DATA] 50MG TAB" at bounding box center [534, 375] width 229 height 25
type input "52.5"
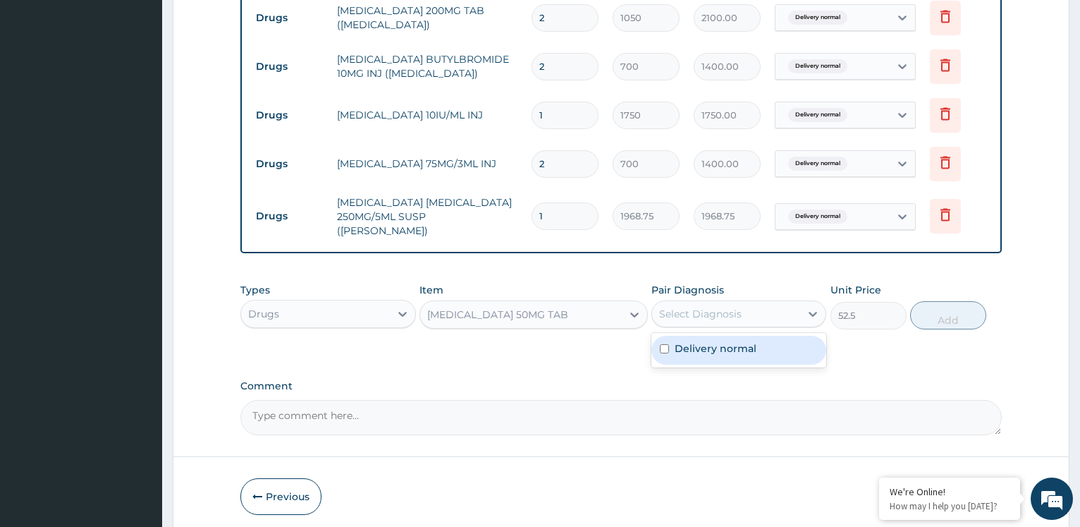
click at [722, 307] on div "Select Diagnosis" at bounding box center [700, 314] width 83 height 14
click at [724, 347] on label "Delivery normal" at bounding box center [716, 348] width 82 height 14
checkbox input "true"
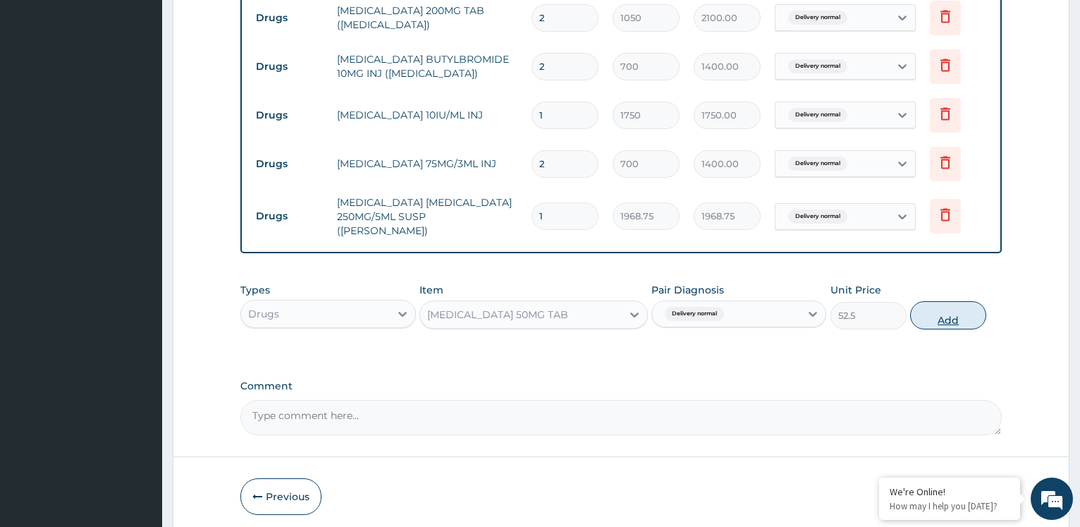
click at [935, 310] on button "Add" at bounding box center [949, 315] width 76 height 28
type input "0"
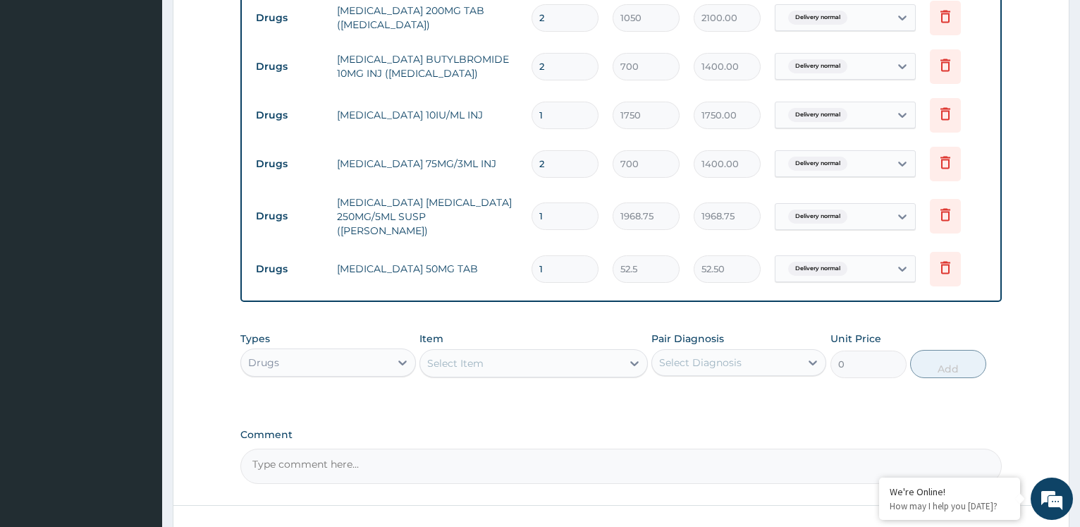
type input "0.00"
type input "1"
type input "52.50"
type input "12"
type input "630.00"
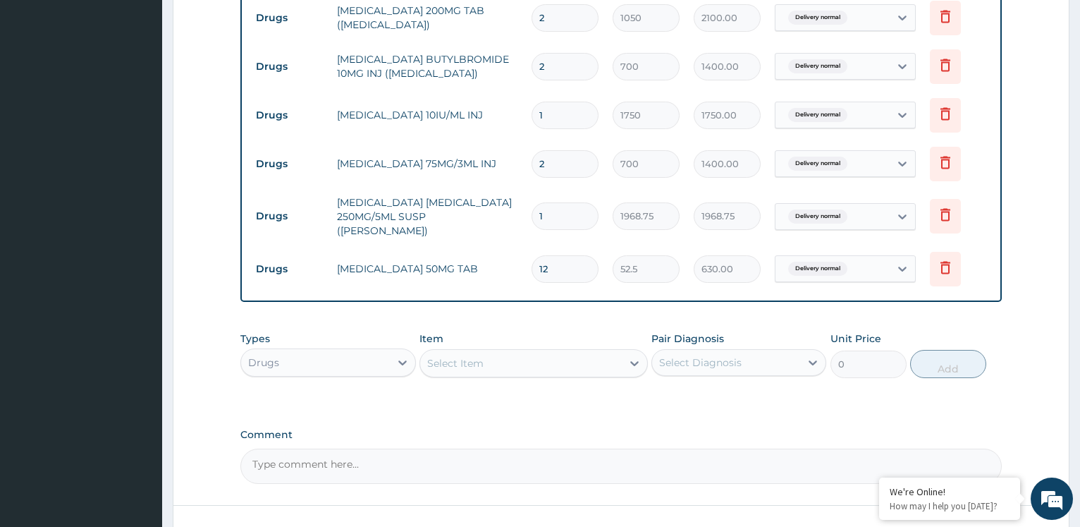
type input "12"
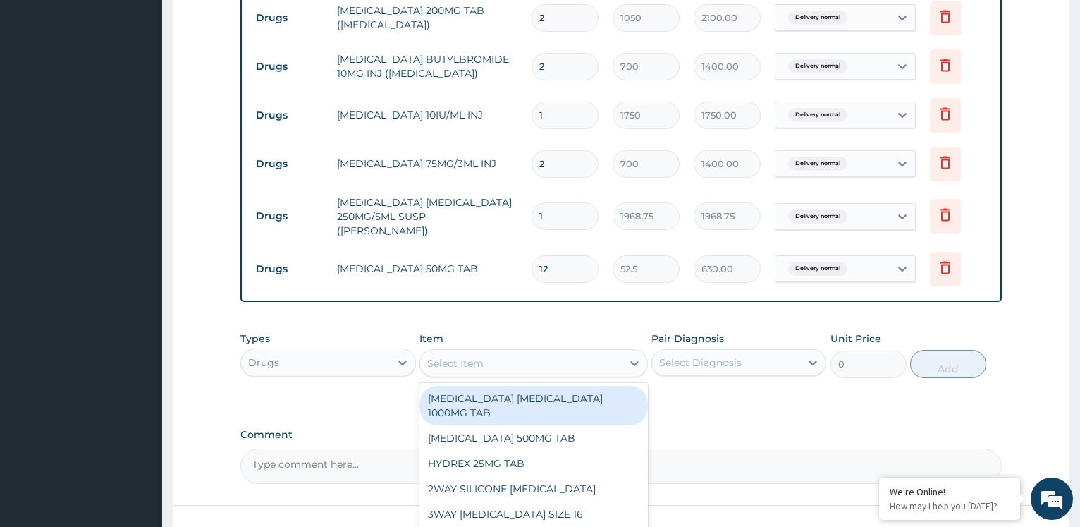
click at [503, 359] on div "Select Item" at bounding box center [521, 363] width 202 height 23
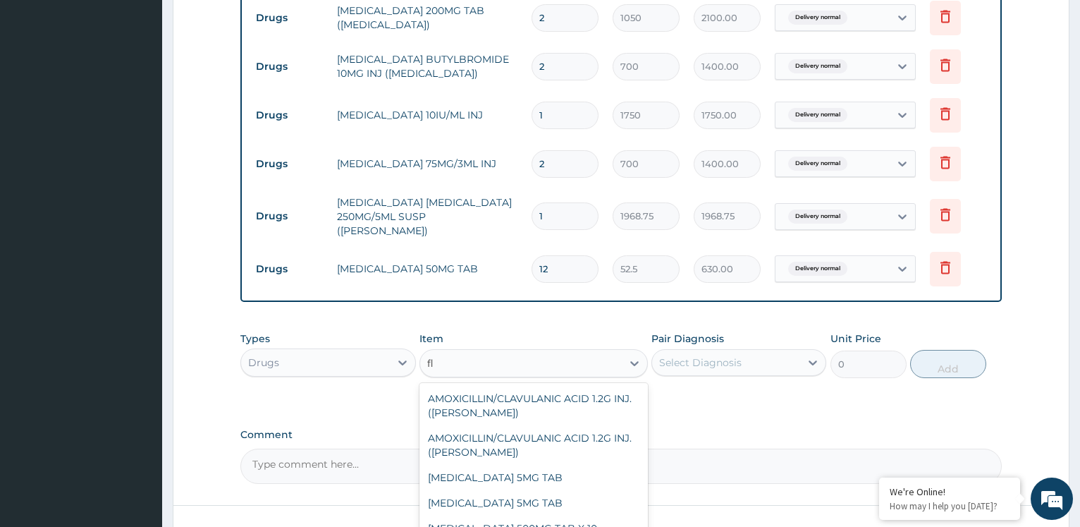
type input "f"
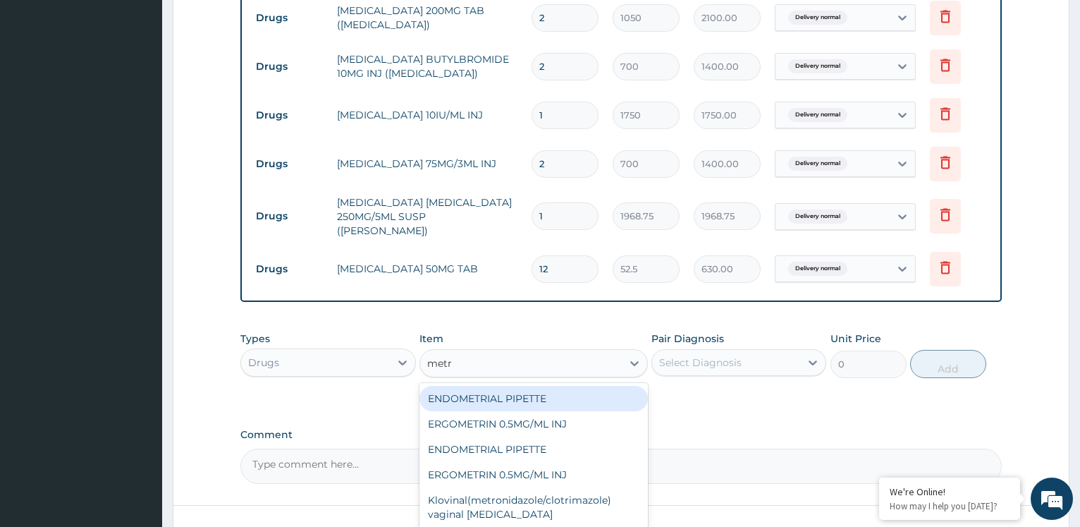
type input "metro"
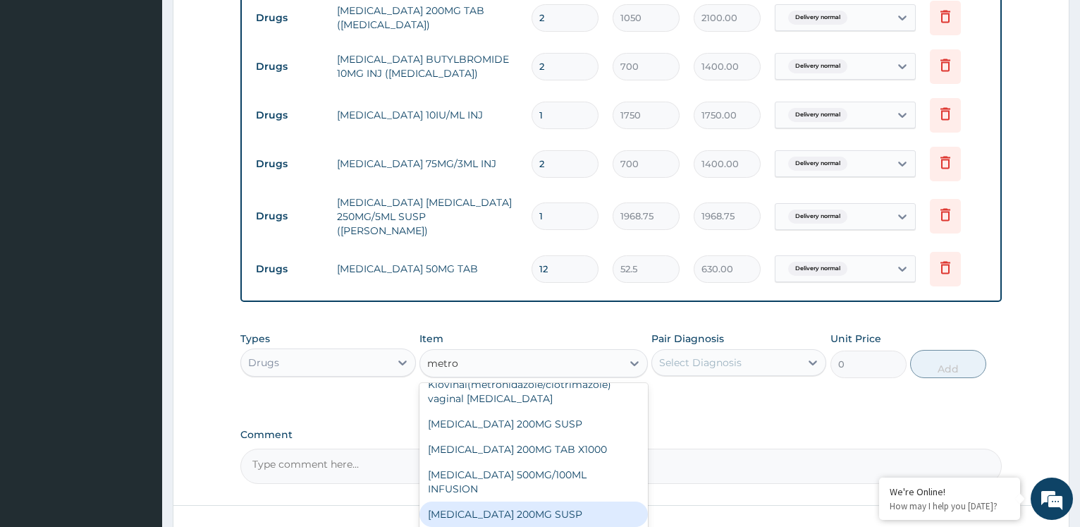
scroll to position [0, 0]
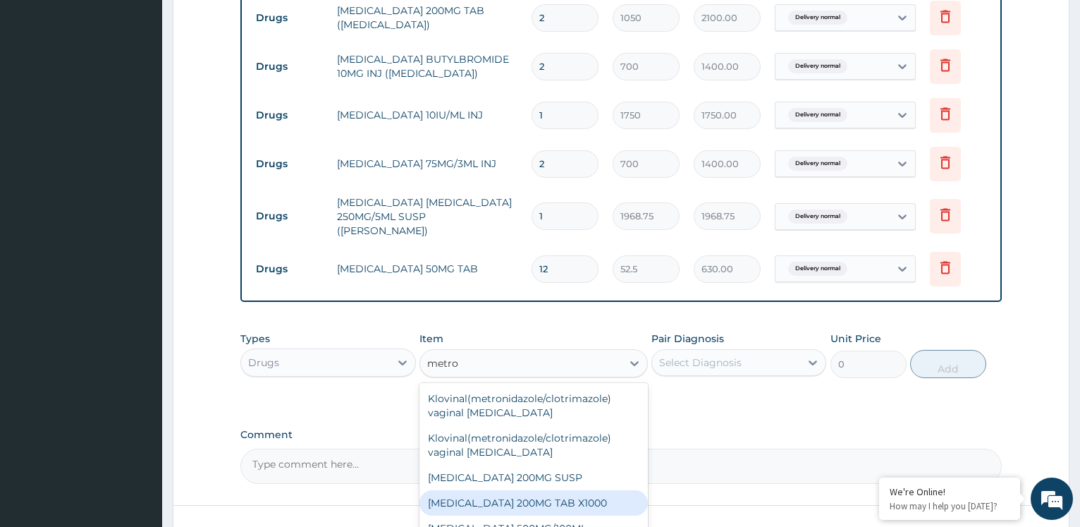
click at [556, 497] on div "[MEDICAL_DATA] 200MG TAB X1000" at bounding box center [534, 502] width 229 height 25
type input "52.5"
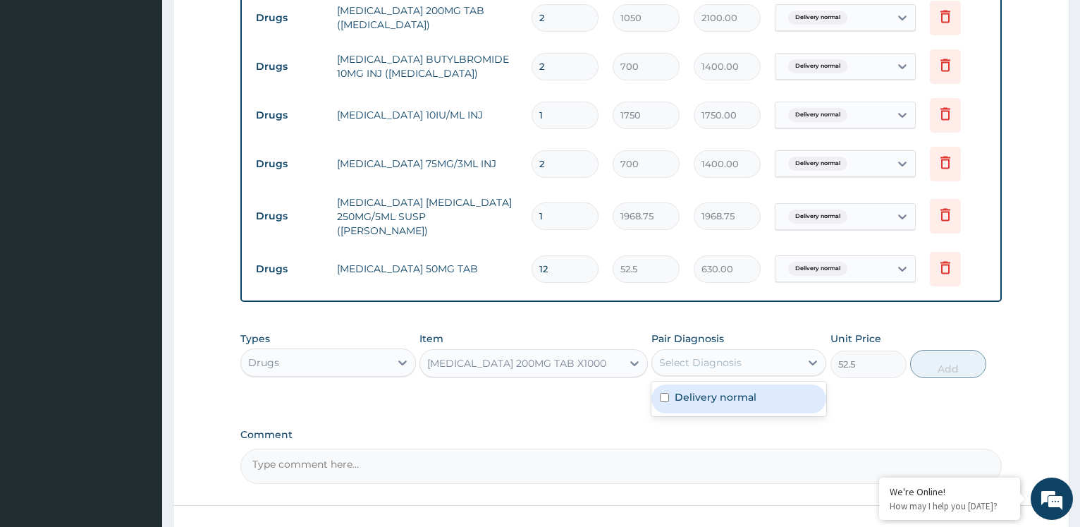
click at [706, 355] on div "Select Diagnosis" at bounding box center [700, 362] width 83 height 14
drag, startPoint x: 695, startPoint y: 391, endPoint x: 812, endPoint y: 374, distance: 118.2
click at [711, 391] on label "Delivery normal" at bounding box center [716, 397] width 82 height 14
checkbox input "true"
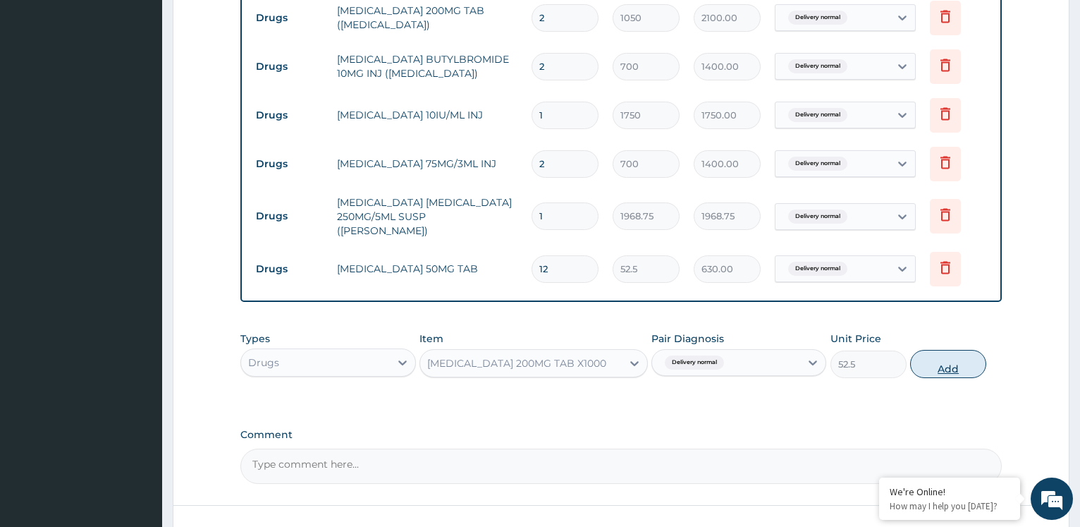
click at [949, 358] on button "Add" at bounding box center [949, 364] width 76 height 28
type input "0"
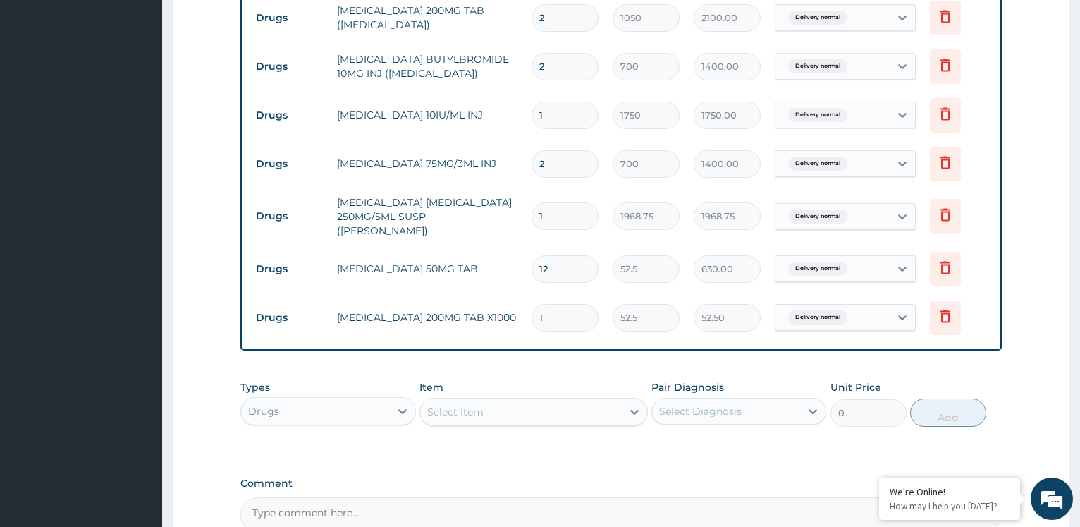
type input "15"
type input "787.50"
type input "15"
click at [470, 405] on div "Select Item" at bounding box center [455, 412] width 56 height 14
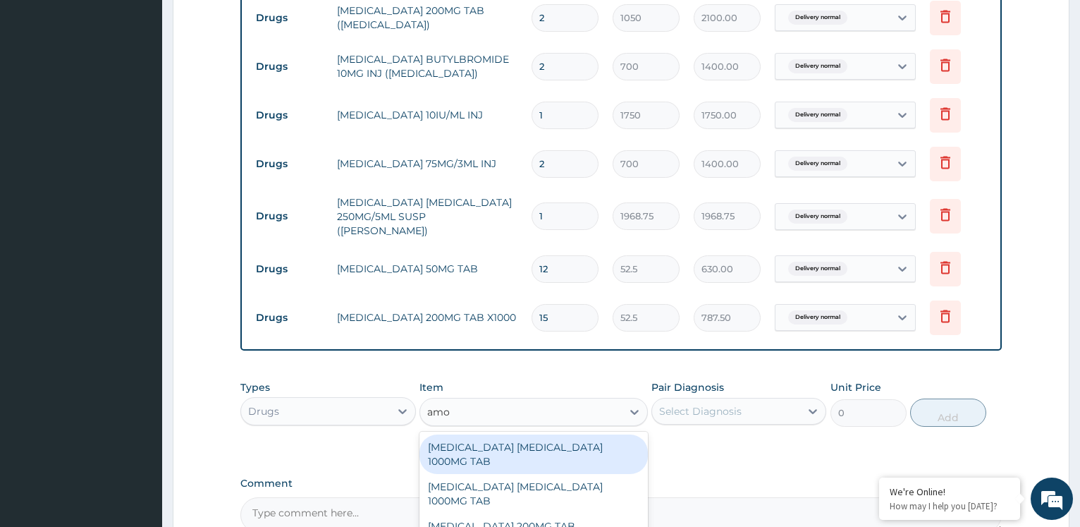
type input "amox"
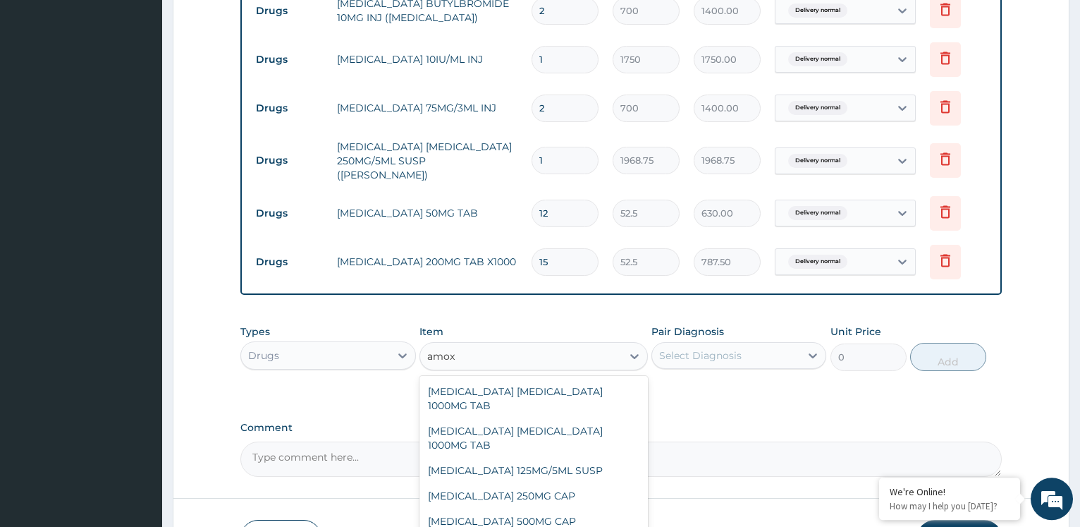
scroll to position [1200, 0]
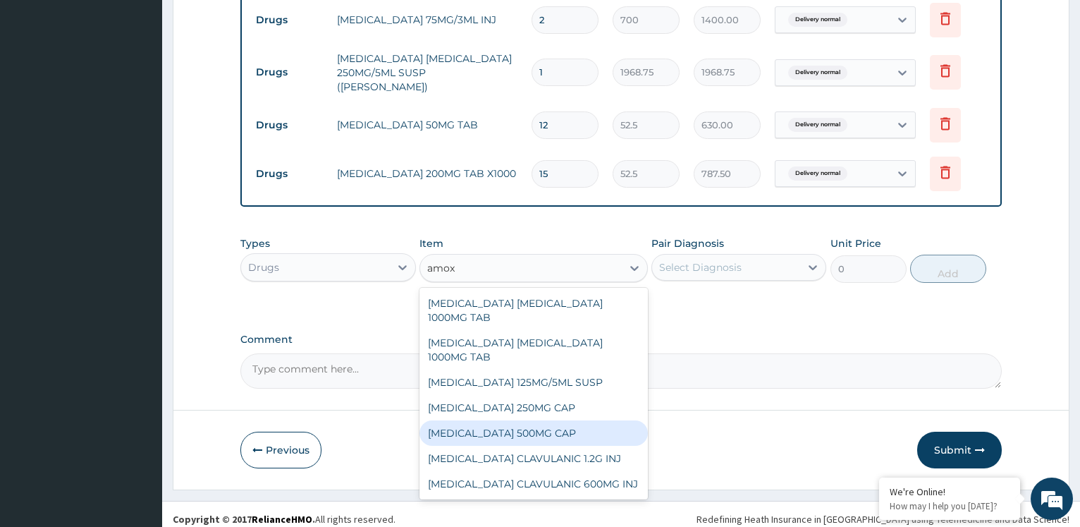
click at [545, 428] on div "[MEDICAL_DATA] 500MG CAP" at bounding box center [534, 432] width 229 height 25
type input "35"
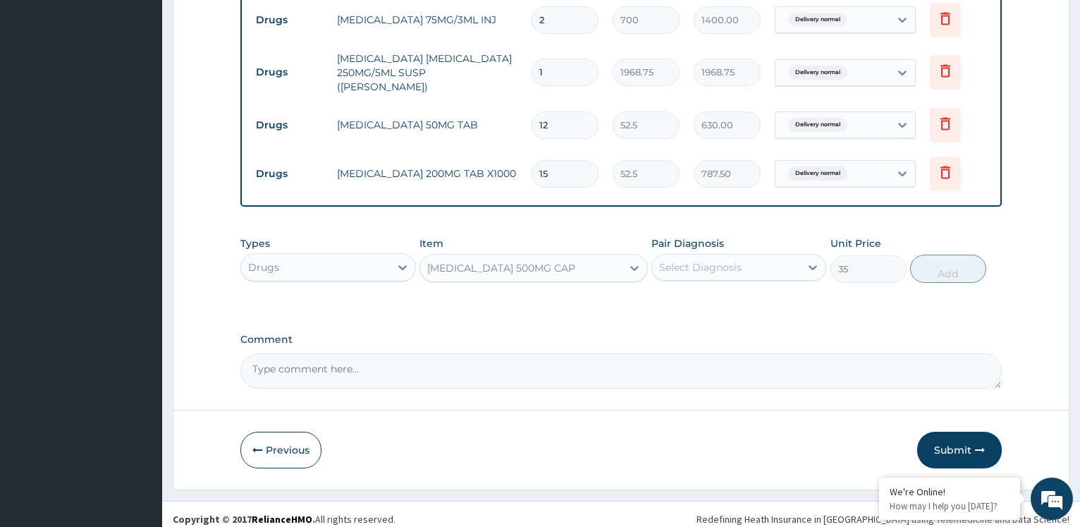
click at [707, 260] on div "Select Diagnosis" at bounding box center [700, 267] width 83 height 14
click at [698, 300] on label "Delivery normal" at bounding box center [716, 302] width 82 height 14
checkbox input "true"
drag, startPoint x: 937, startPoint y: 251, endPoint x: 877, endPoint y: 264, distance: 61.3
click at [935, 255] on button "Add" at bounding box center [949, 269] width 76 height 28
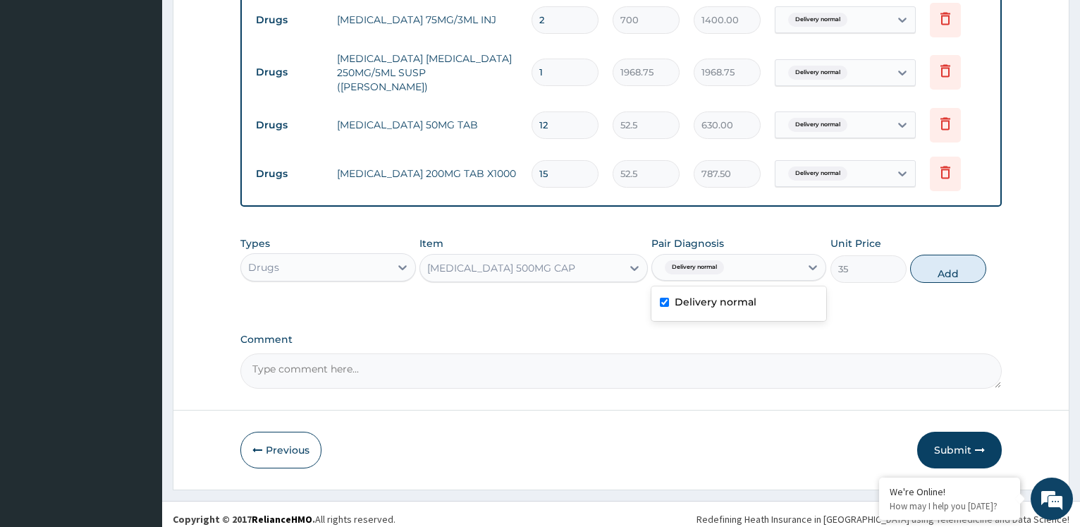
type input "0"
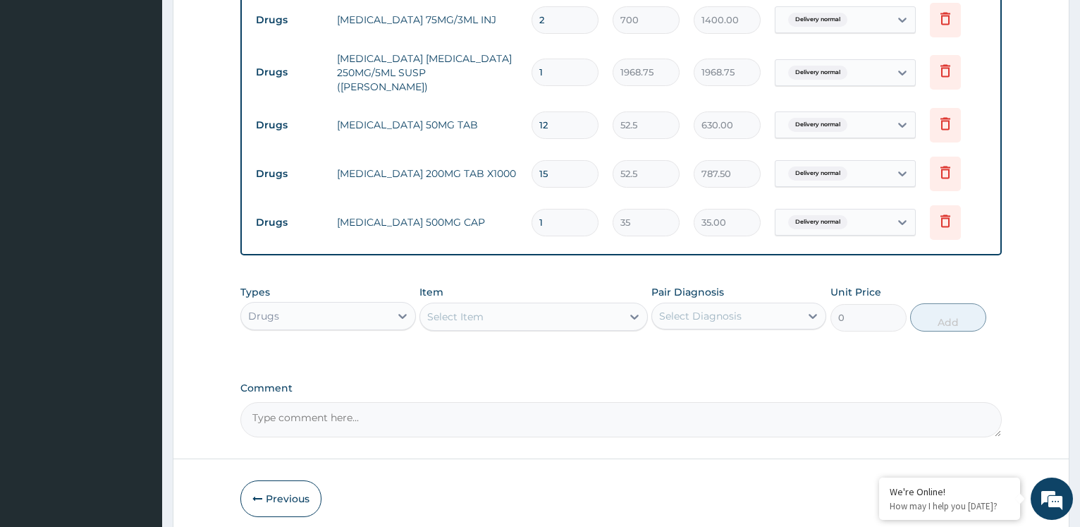
type input "0.00"
type input "1"
type input "35.00"
type input "10"
type input "350.00"
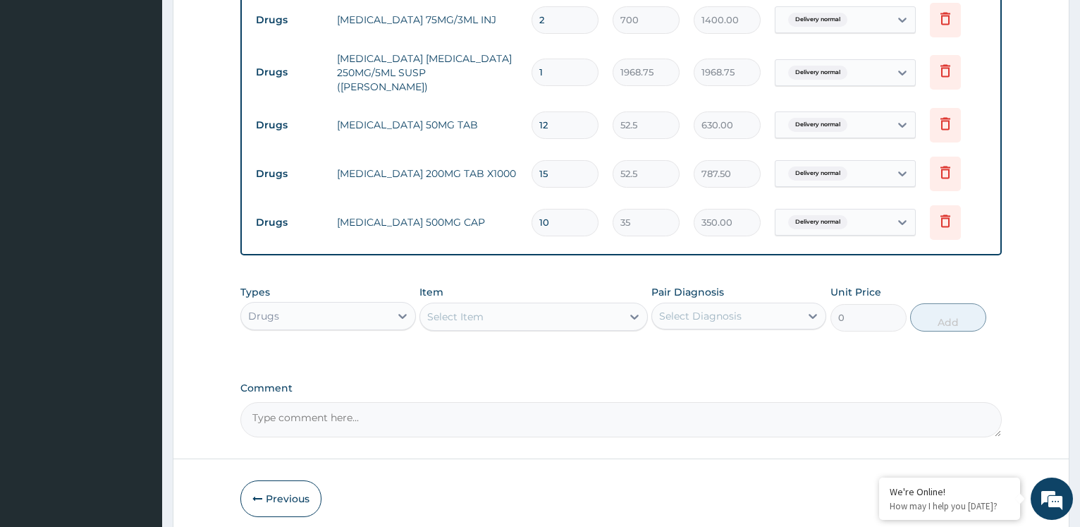
type input "10"
click at [512, 311] on div "Select Item" at bounding box center [521, 316] width 202 height 23
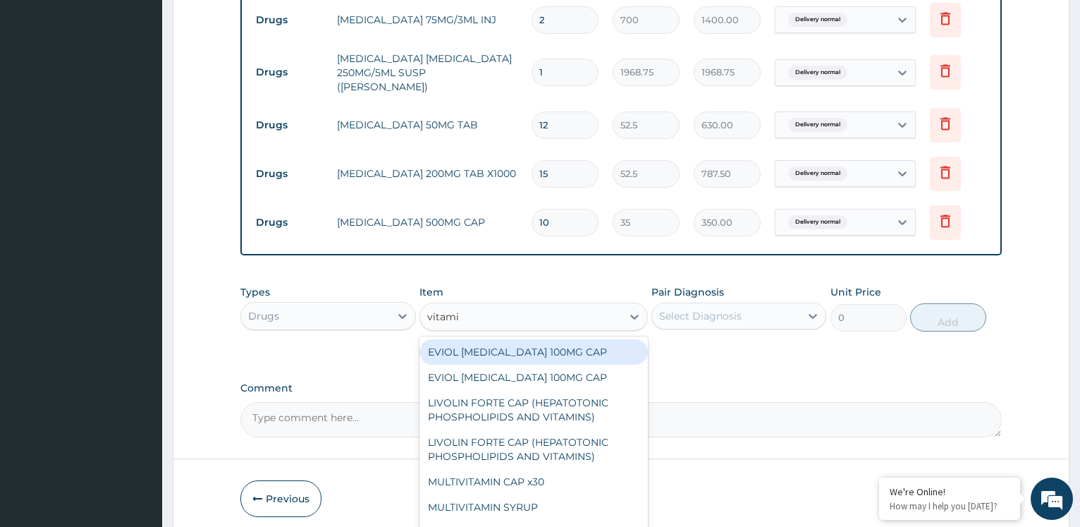
type input "vitamin"
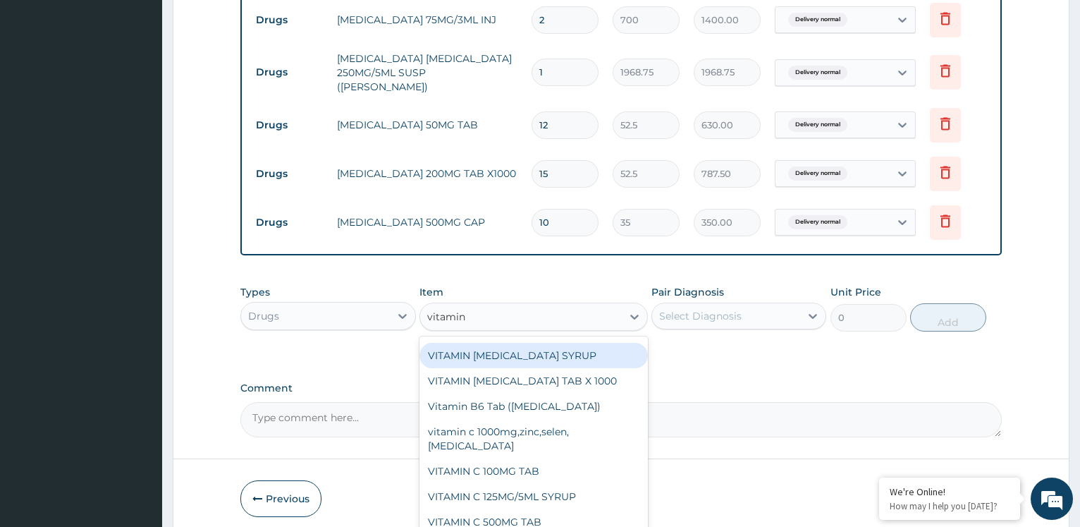
scroll to position [305, 0]
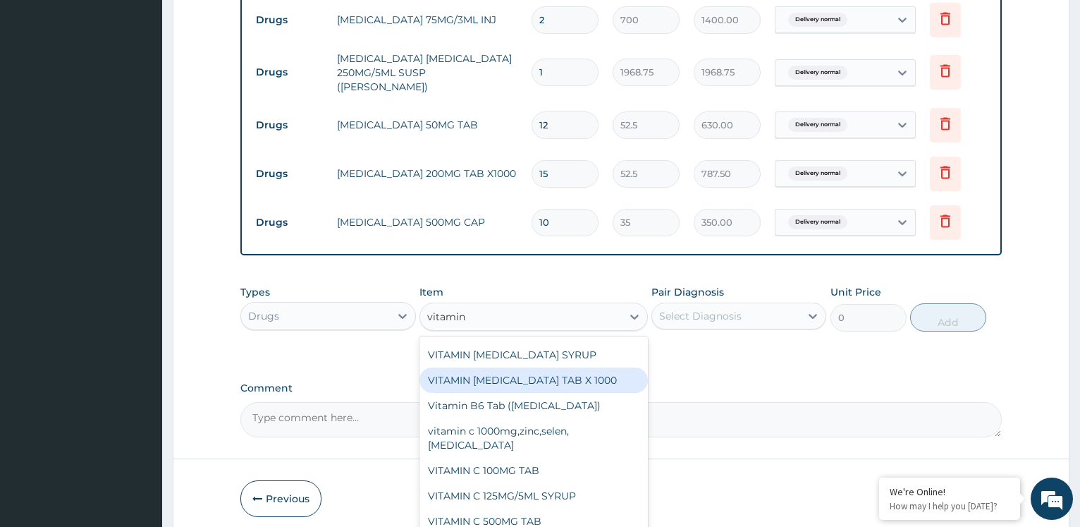
click at [541, 373] on div "VITAMIN B COMPLEX TAB X 1000" at bounding box center [534, 379] width 229 height 25
type input "52.5"
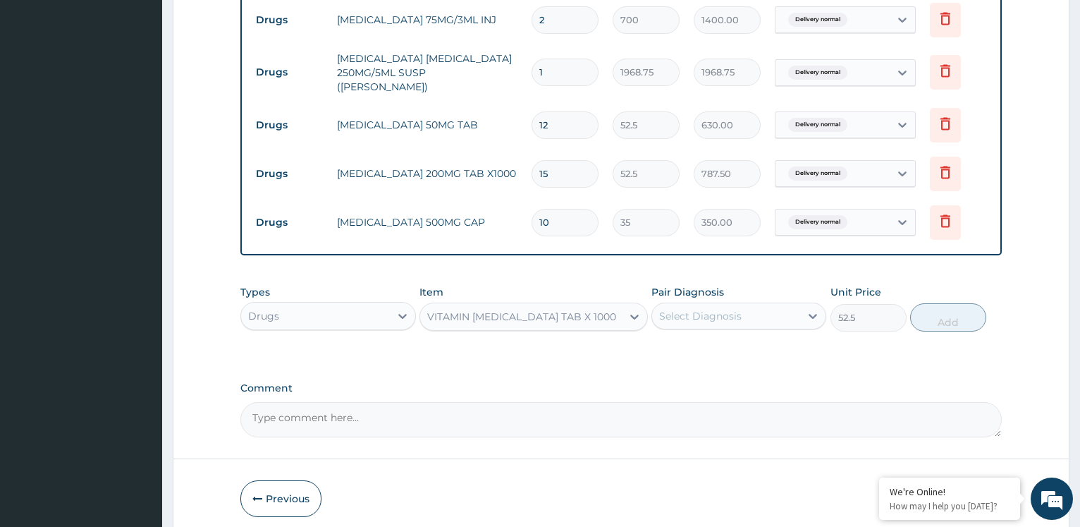
click at [713, 309] on div "Select Diagnosis" at bounding box center [700, 316] width 83 height 14
click at [713, 343] on label "Delivery normal" at bounding box center [716, 350] width 82 height 14
checkbox input "true"
click at [935, 311] on button "Add" at bounding box center [949, 317] width 76 height 28
type input "0"
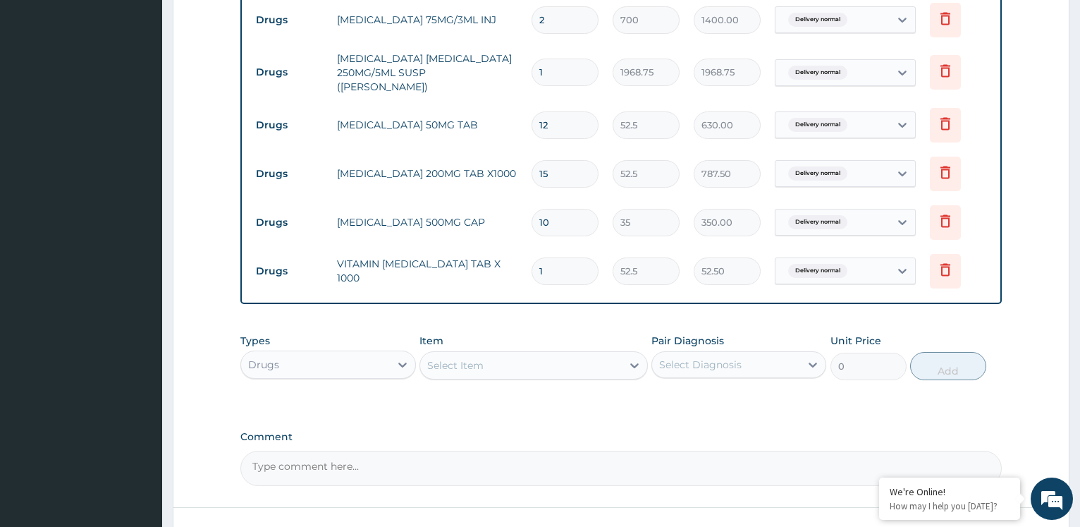
type input "0.00"
type input "2"
type input "105.00"
type input "21"
type input "1102.50"
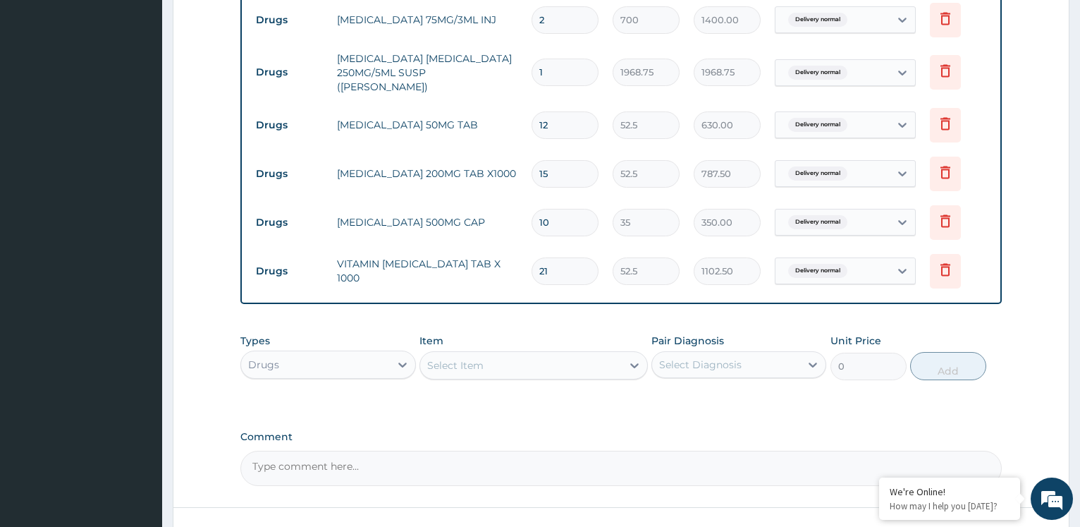
type input "21"
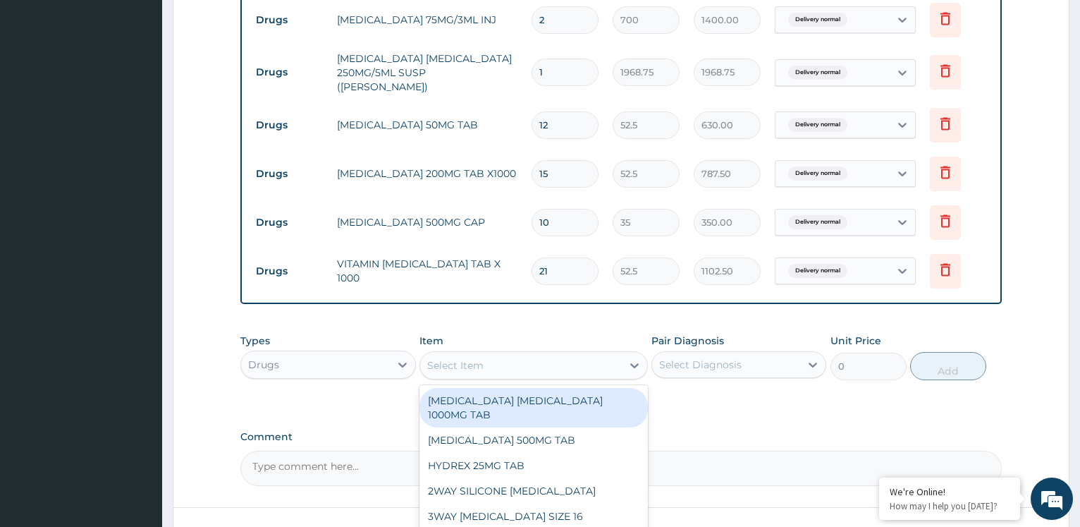
click at [485, 360] on div "Select Item" at bounding box center [521, 365] width 202 height 23
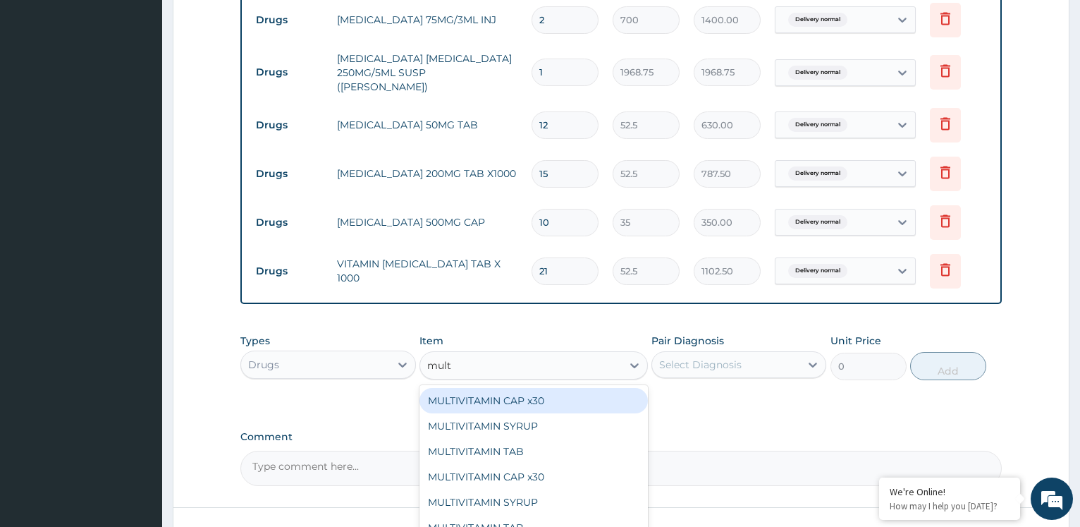
type input "multi"
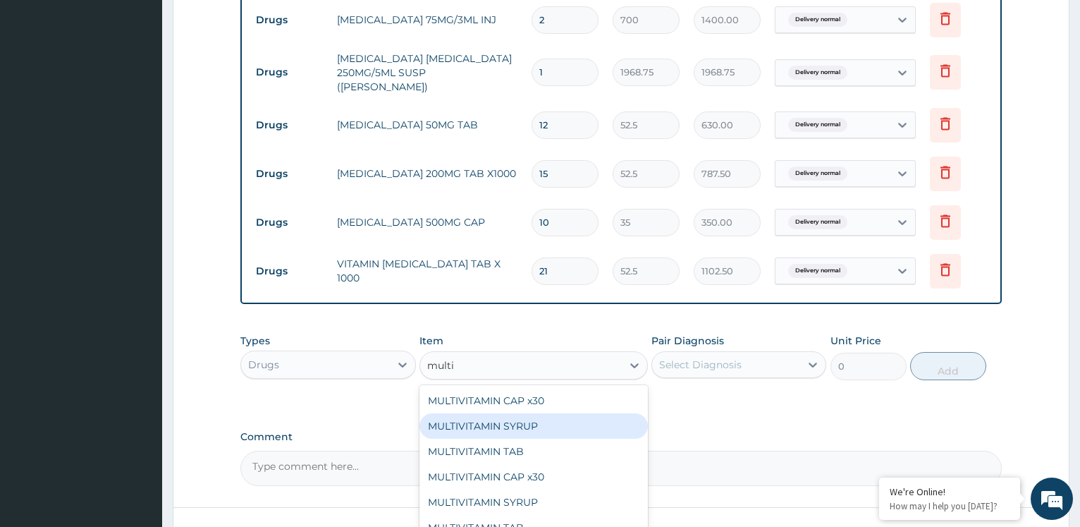
click at [541, 418] on div "MULTIVITAMIN SYRUP" at bounding box center [534, 425] width 229 height 25
type input "525"
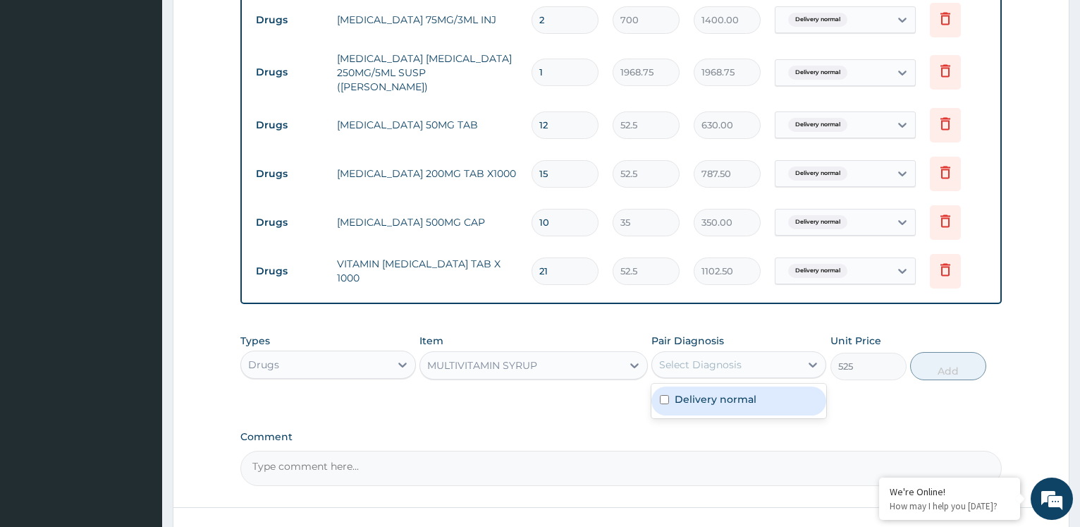
click at [711, 360] on div "Select Diagnosis" at bounding box center [700, 365] width 83 height 14
click at [706, 392] on label "Delivery normal" at bounding box center [716, 399] width 82 height 14
checkbox input "true"
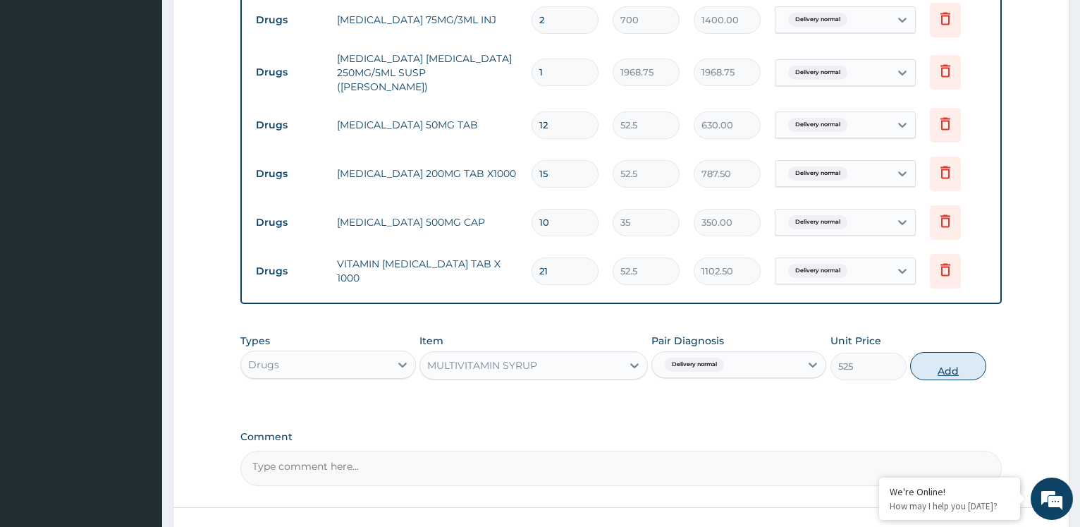
click at [949, 360] on button "Add" at bounding box center [949, 366] width 76 height 28
type input "0"
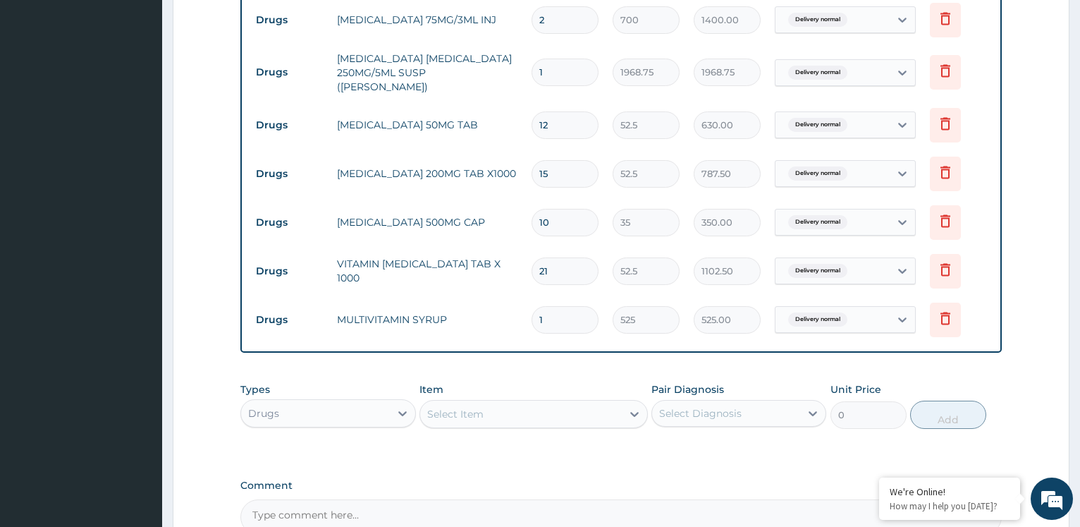
scroll to position [1348, 0]
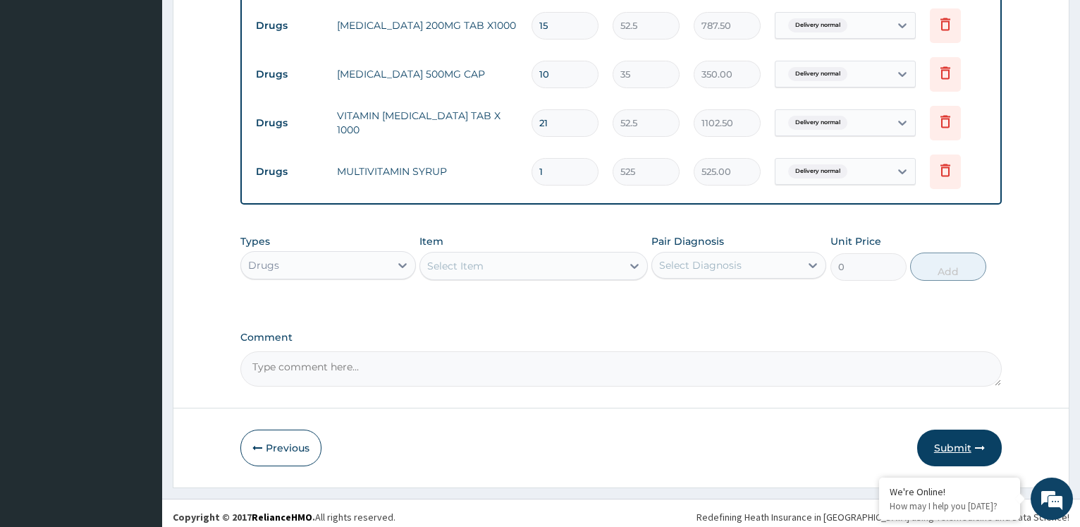
click at [966, 434] on button "Submit" at bounding box center [960, 448] width 85 height 37
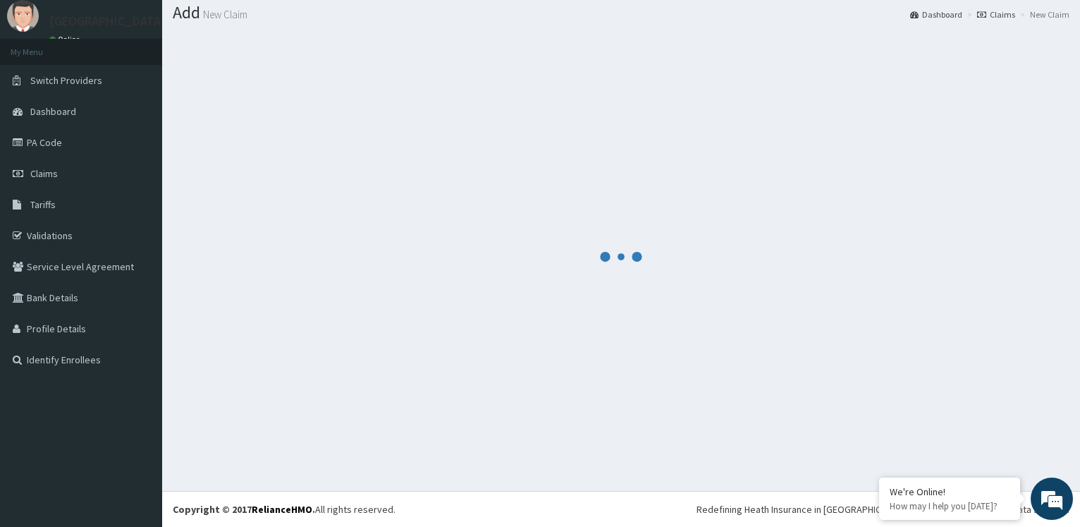
scroll to position [42, 0]
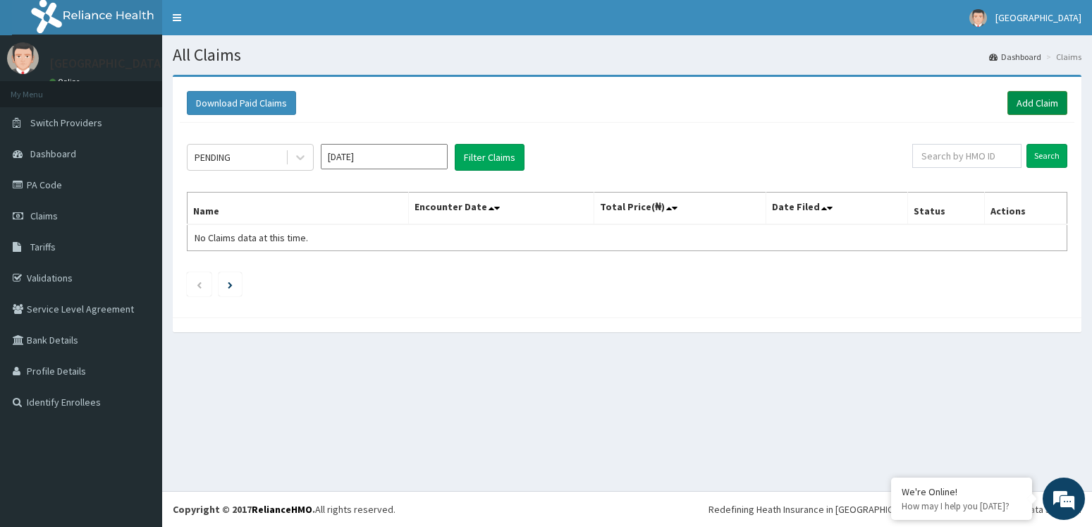
click at [1016, 104] on link "Add Claim" at bounding box center [1038, 103] width 60 height 24
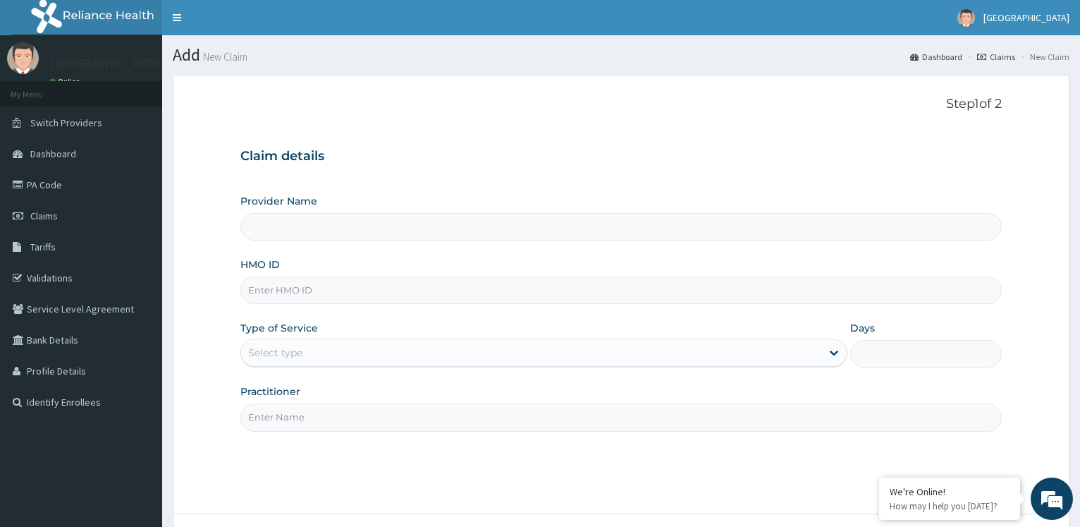
type input "bxl/10154/a"
type input "[GEOGRAPHIC_DATA]"
type input "bxl/10154/a"
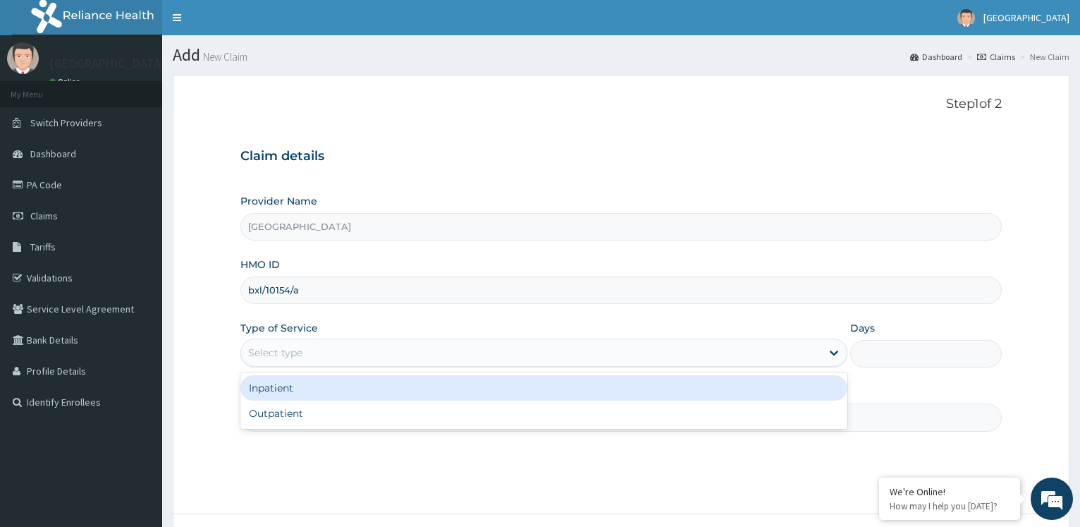
click at [355, 361] on div "Select type" at bounding box center [531, 352] width 580 height 23
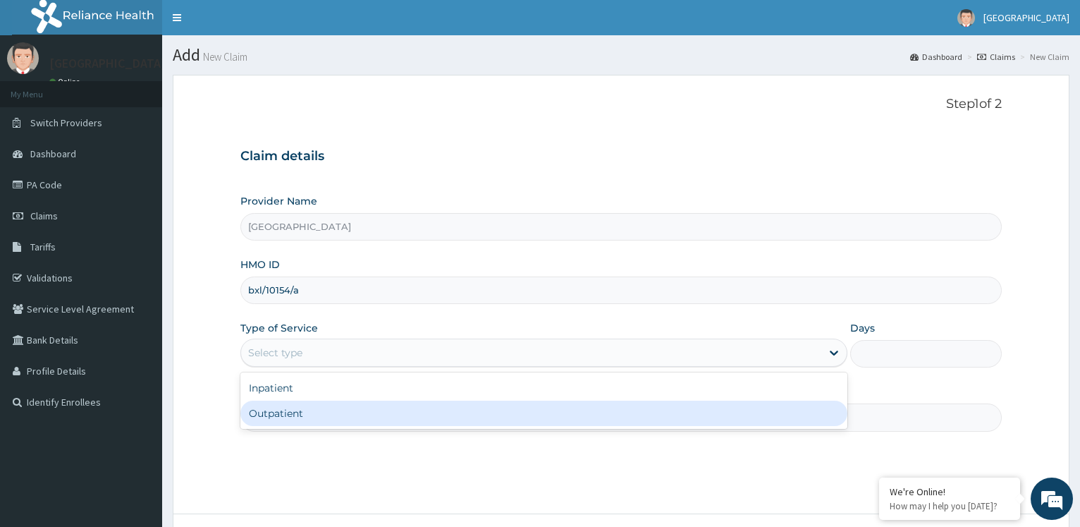
click at [331, 412] on div "Outpatient" at bounding box center [543, 413] width 607 height 25
type input "1"
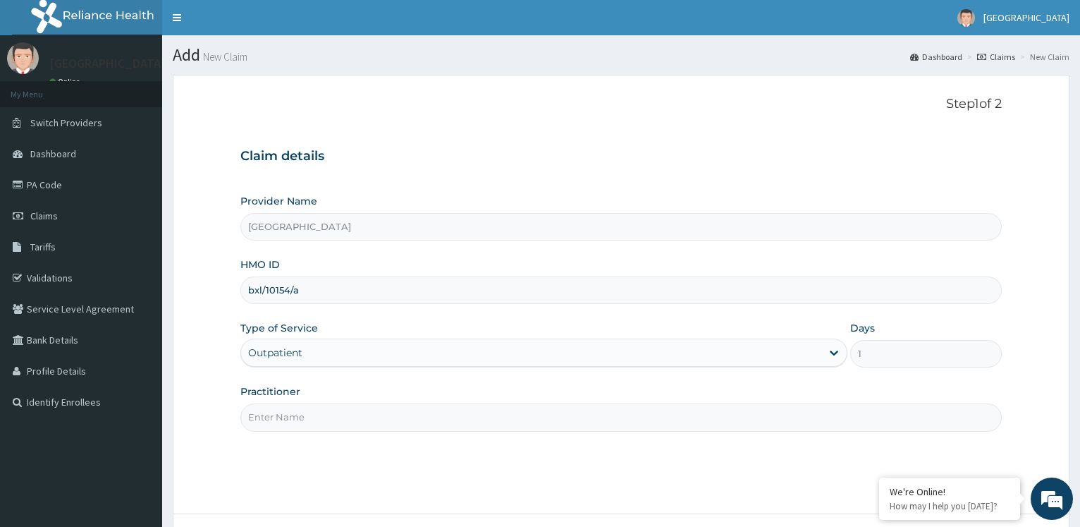
click at [296, 417] on input "Practitioner" at bounding box center [621, 417] width 762 height 28
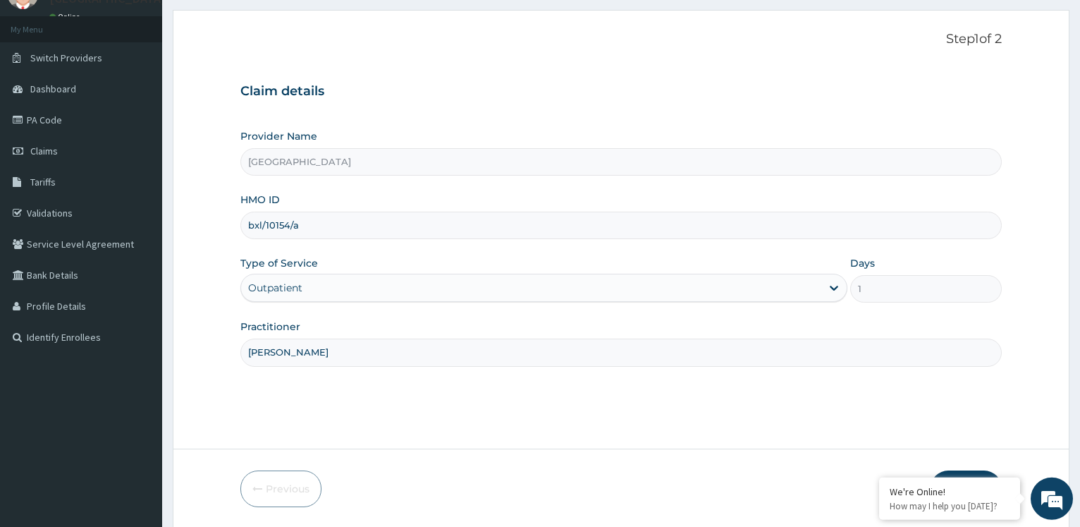
scroll to position [114, 0]
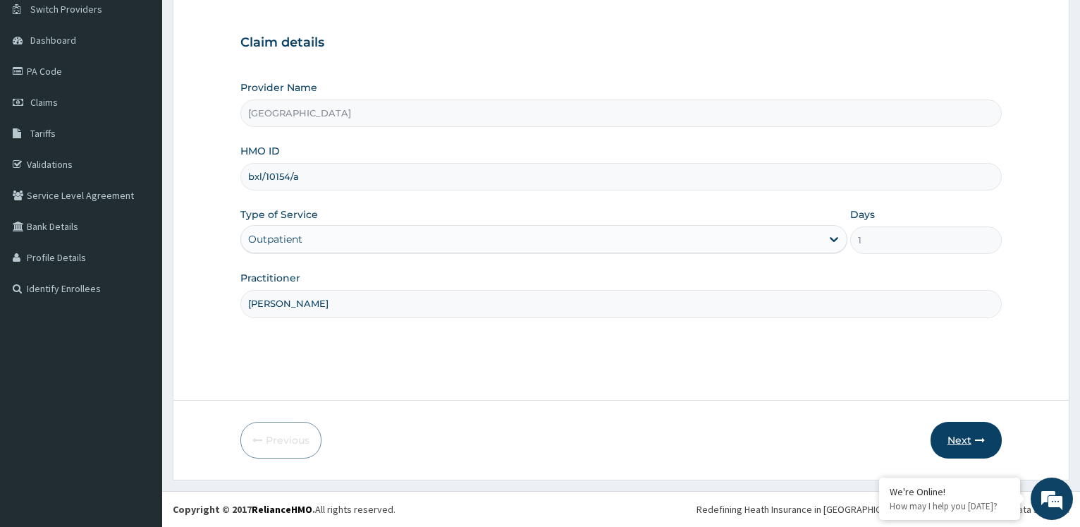
type input "[PERSON_NAME]"
drag, startPoint x: 952, startPoint y: 427, endPoint x: 1092, endPoint y: 382, distance: 146.8
click at [952, 431] on button "Next" at bounding box center [966, 440] width 71 height 37
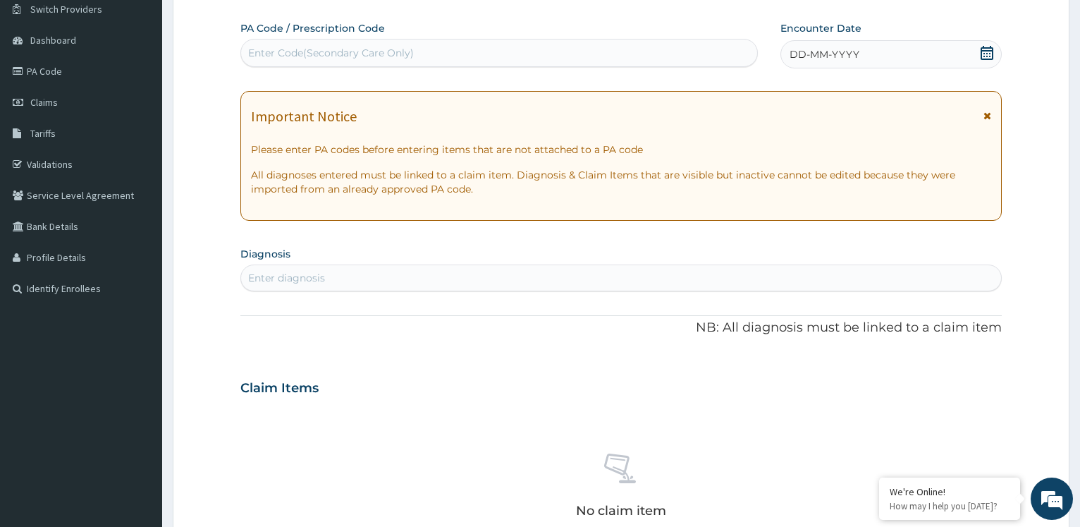
click at [513, 54] on div "Enter Code(Secondary Care Only)" at bounding box center [499, 53] width 516 height 23
type input "PA/25EE9A"
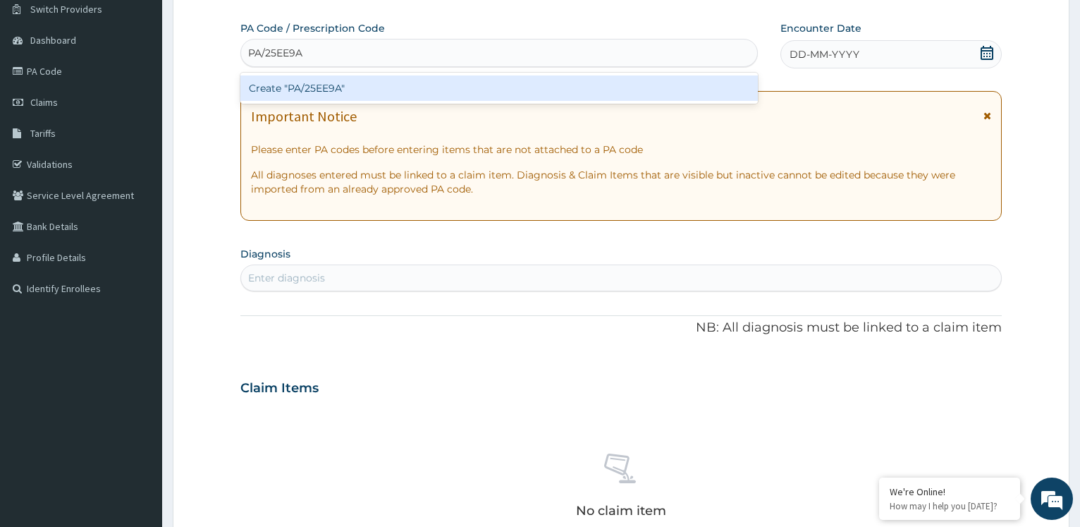
click at [523, 87] on div "Create "PA/25EE9A"" at bounding box center [498, 87] width 517 height 25
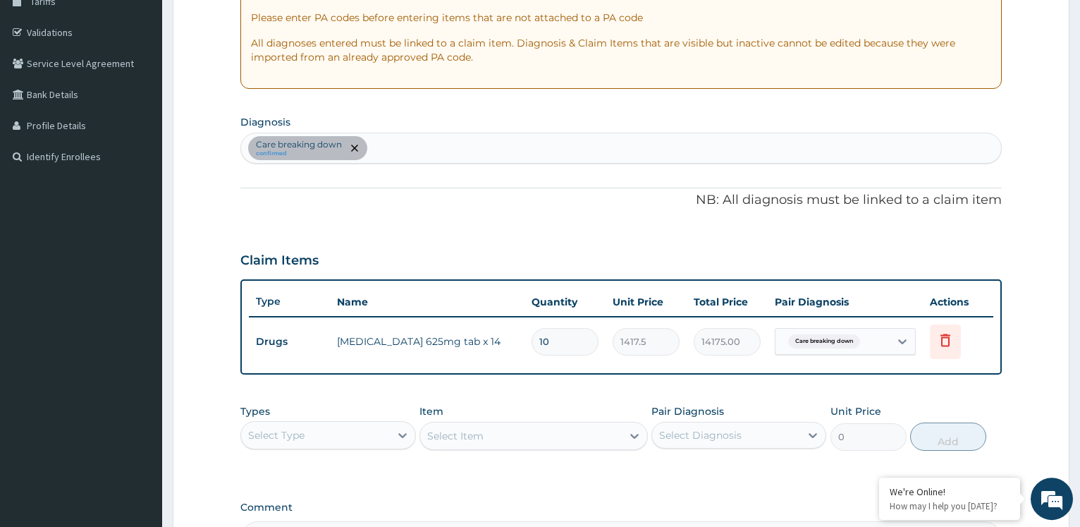
scroll to position [360, 0]
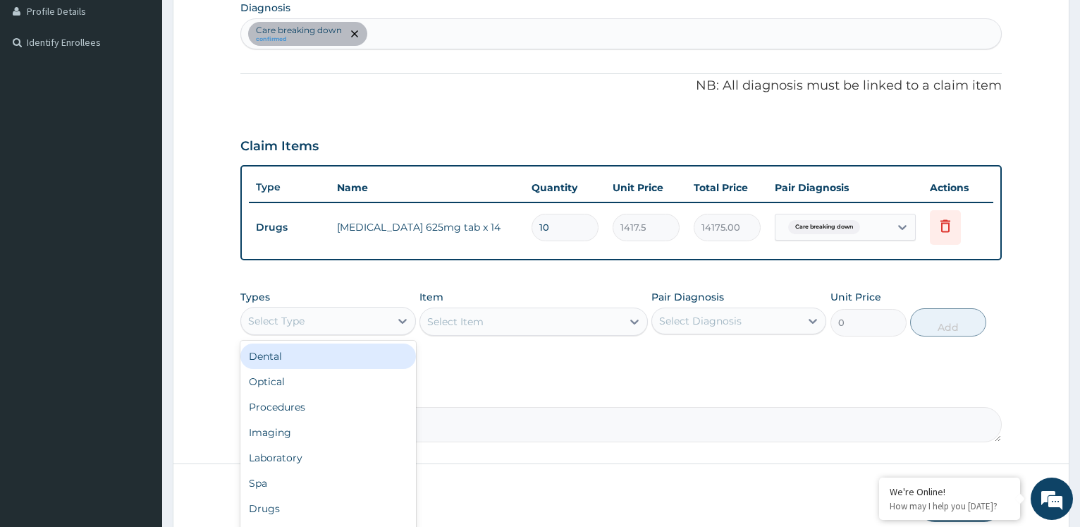
click at [359, 320] on div "Select Type" at bounding box center [315, 321] width 148 height 23
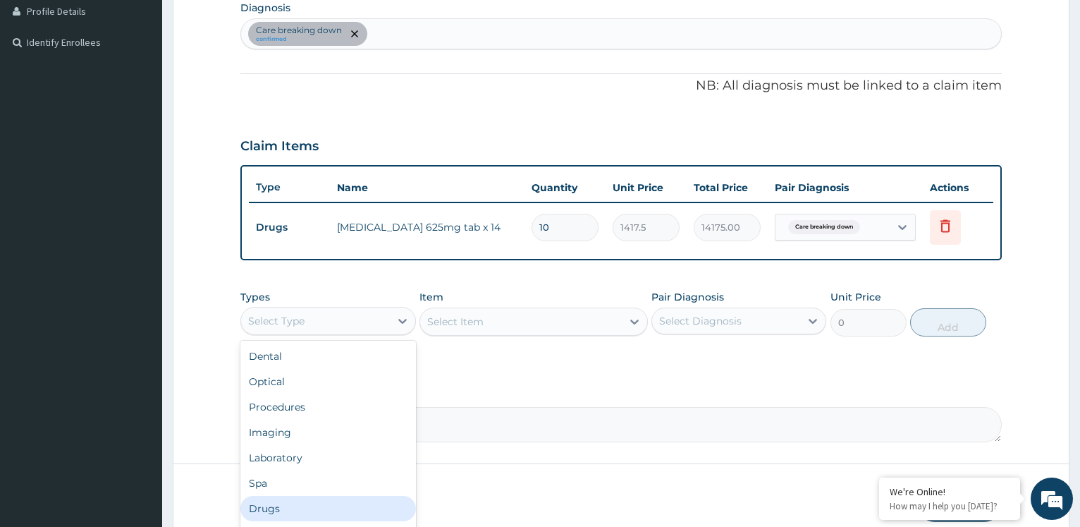
click at [327, 501] on div "Drugs" at bounding box center [327, 508] width 175 height 25
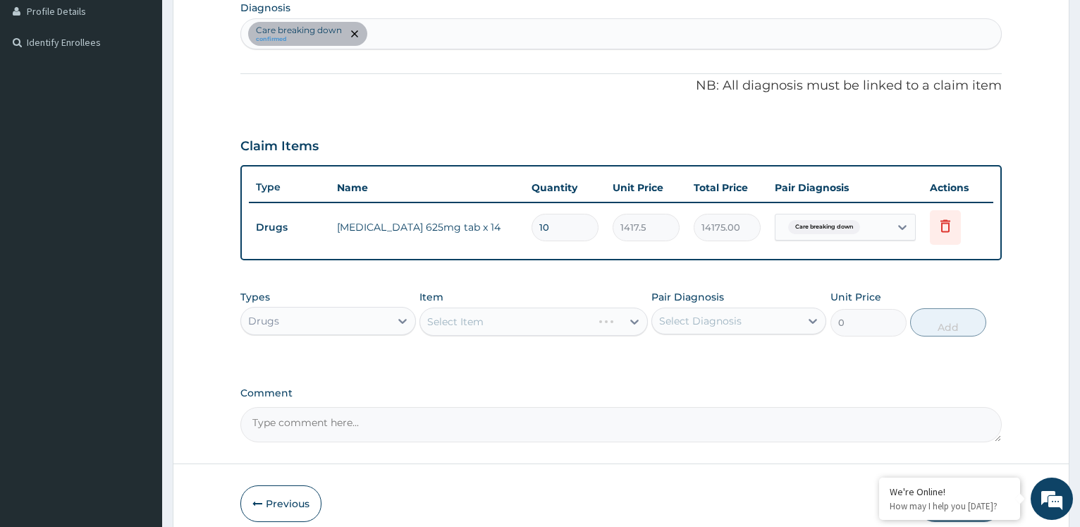
click at [489, 319] on div "Select Item" at bounding box center [534, 321] width 229 height 28
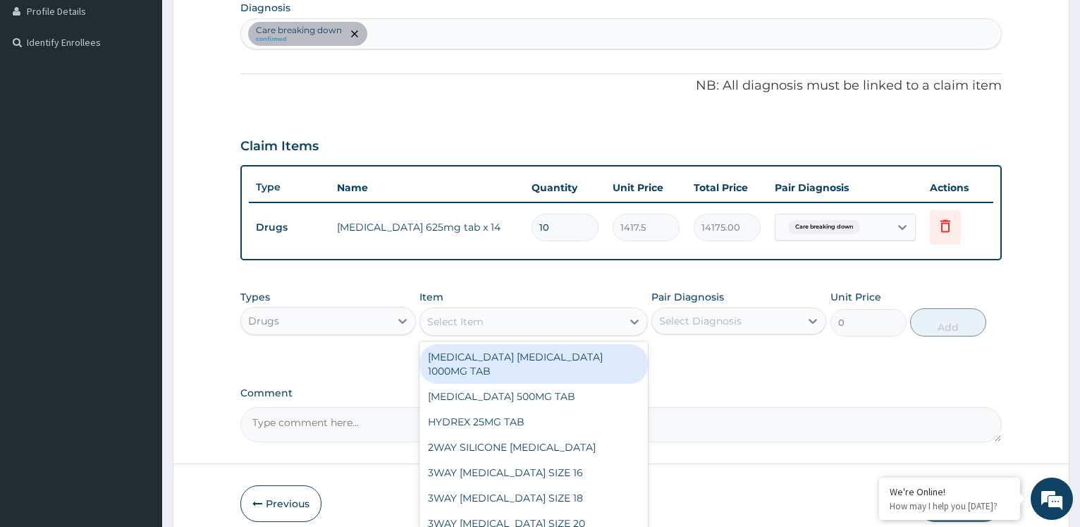
click at [499, 320] on div "Select Item" at bounding box center [521, 321] width 202 height 23
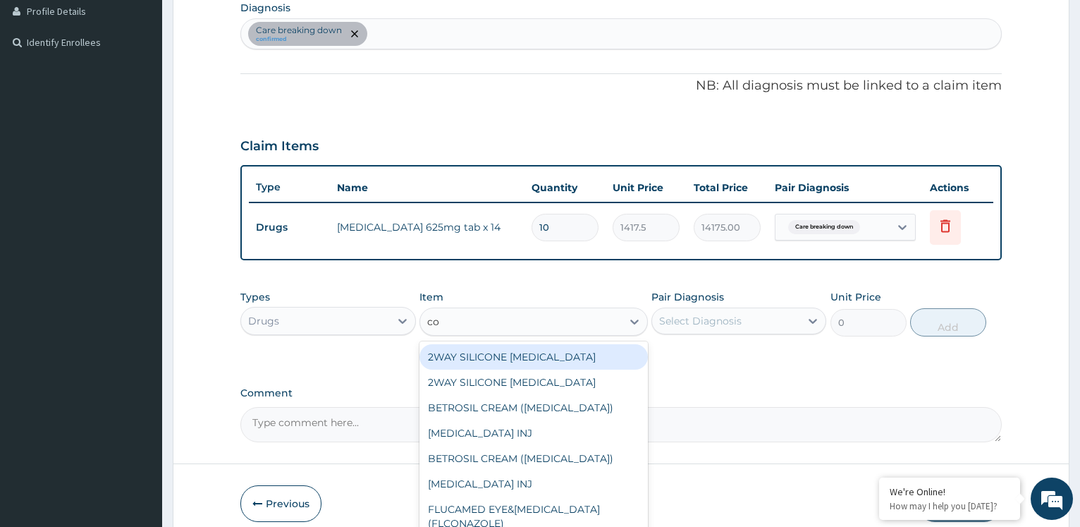
type input "c"
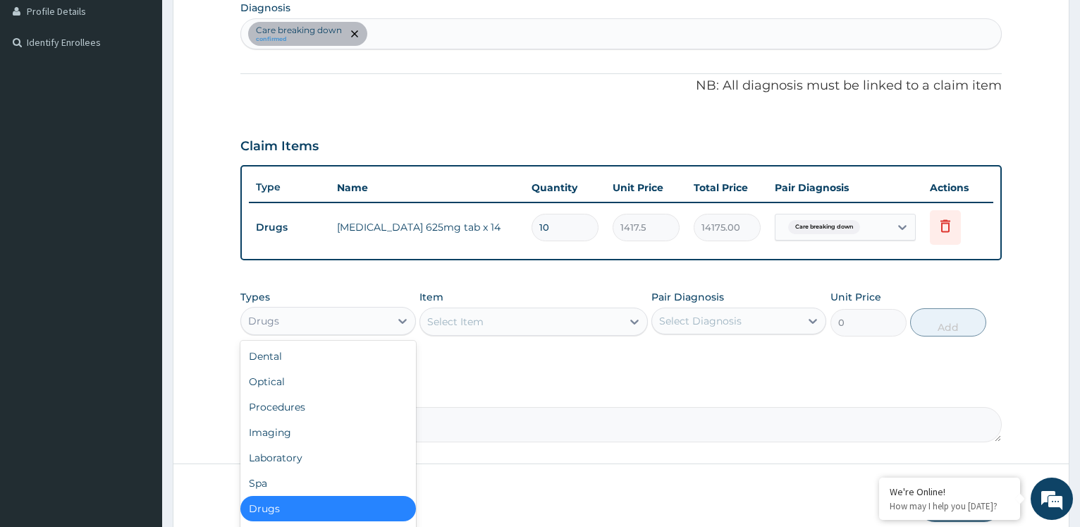
click at [335, 318] on div "Drugs" at bounding box center [315, 321] width 148 height 23
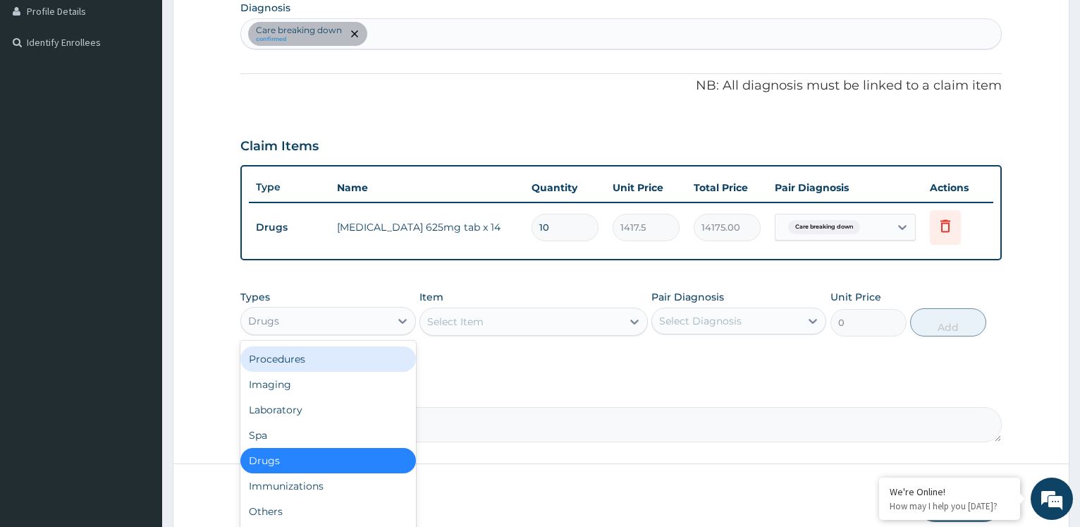
click at [286, 358] on div "Procedures" at bounding box center [327, 358] width 175 height 25
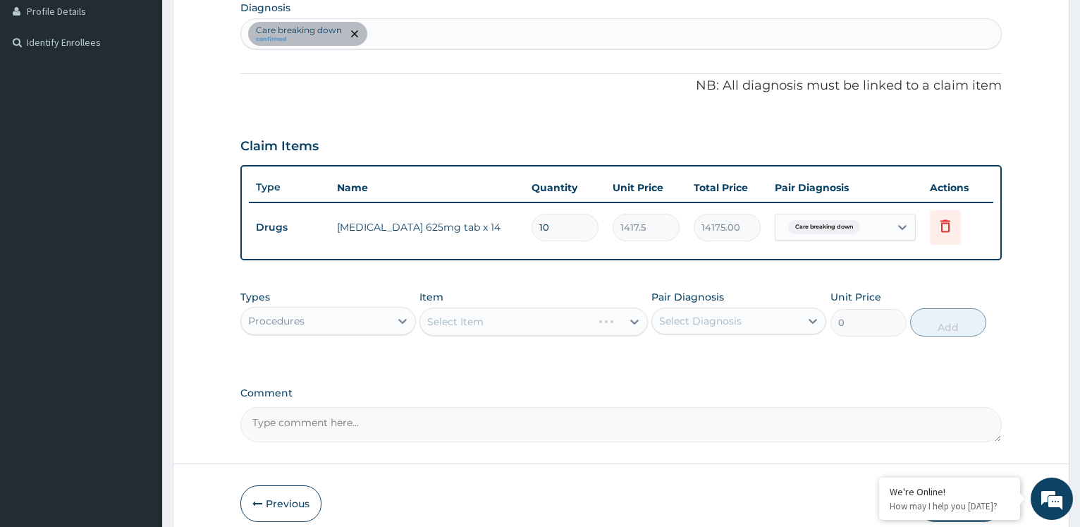
click at [514, 318] on div "Select Item" at bounding box center [534, 321] width 229 height 28
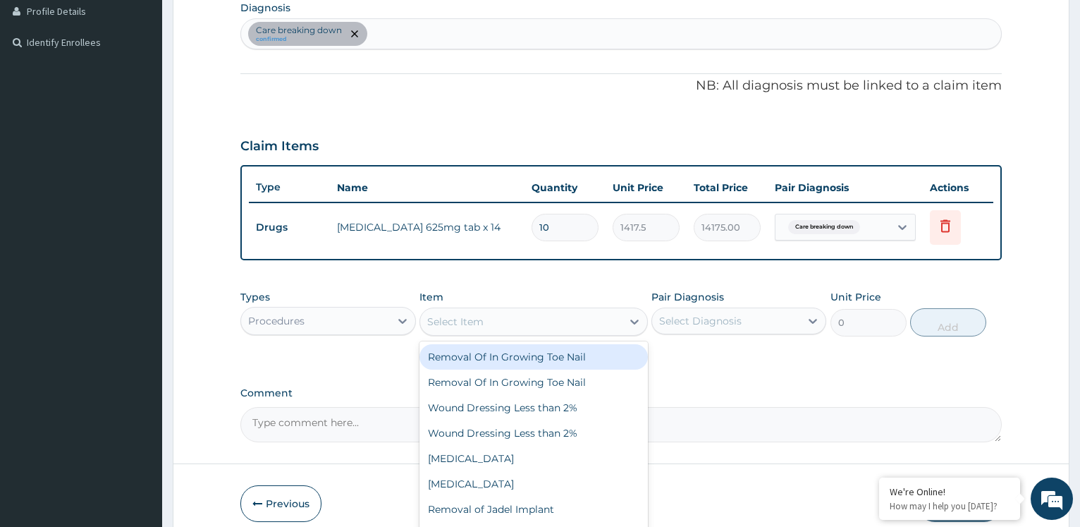
click at [532, 327] on div "Select Item" at bounding box center [521, 321] width 202 height 23
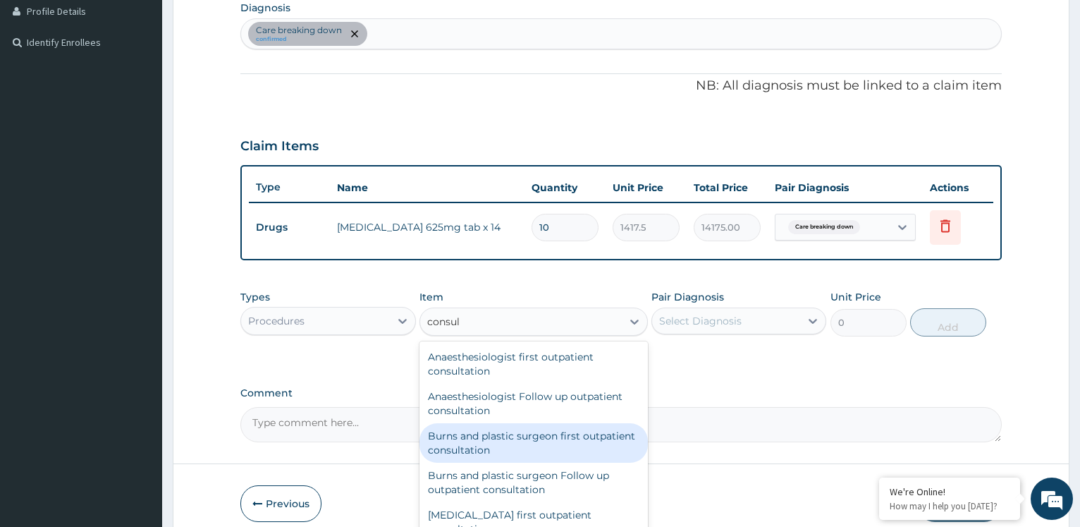
type input "consult"
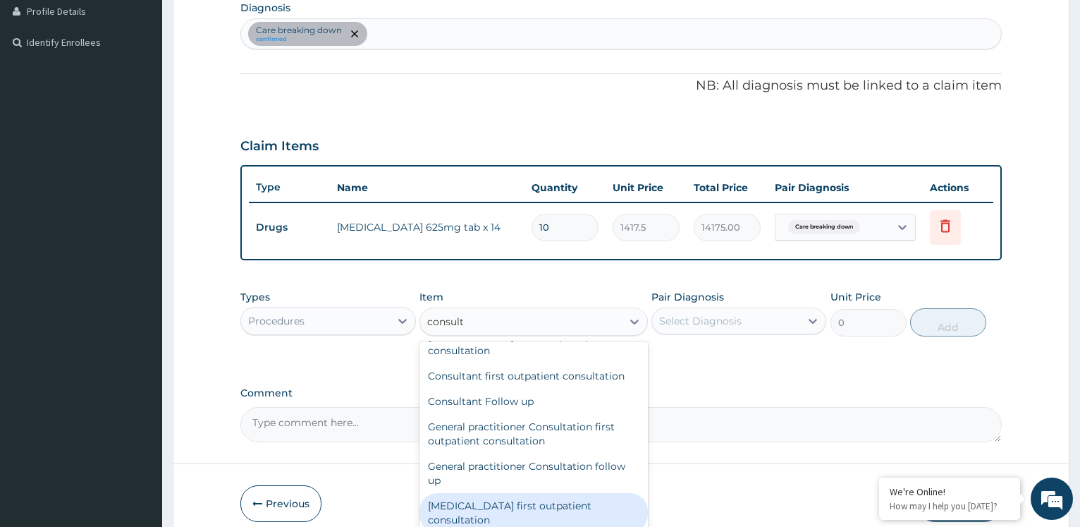
scroll to position [990, 0]
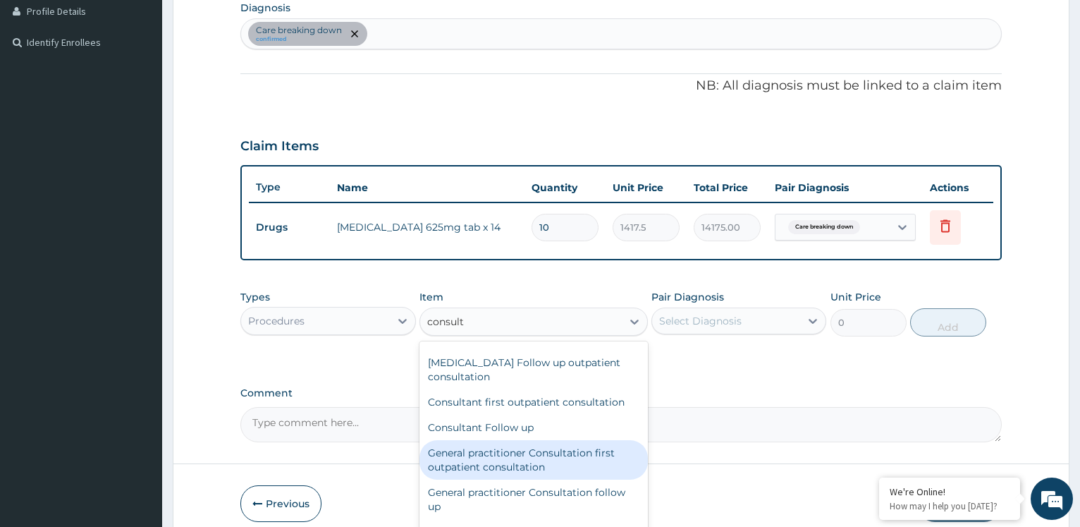
click at [523, 465] on div "General practitioner Consultation first outpatient consultation" at bounding box center [534, 459] width 229 height 39
type input "3600"
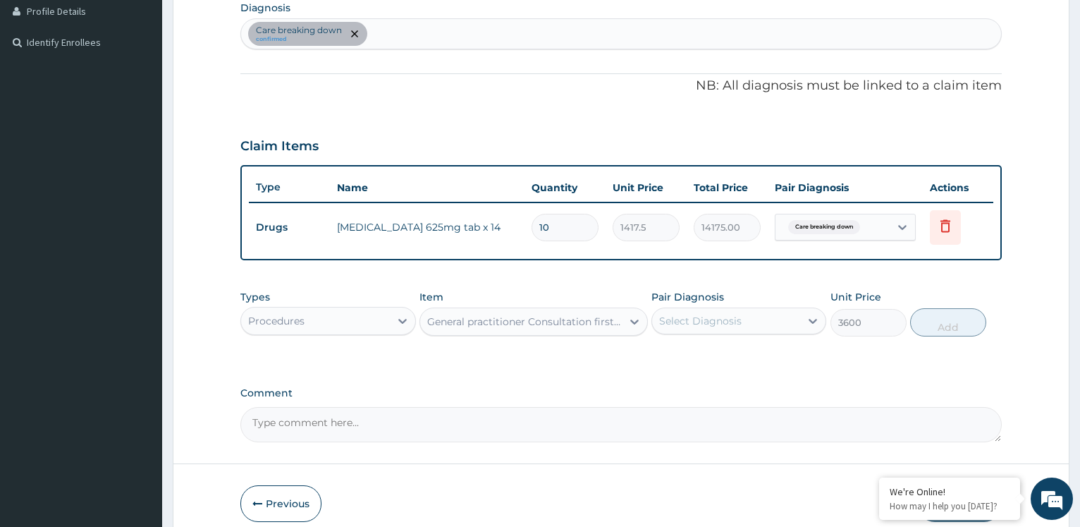
click at [716, 324] on div "Select Diagnosis" at bounding box center [700, 321] width 83 height 14
click at [721, 353] on label "Care breaking down" at bounding box center [727, 355] width 105 height 14
checkbox input "true"
click at [954, 329] on button "Add" at bounding box center [949, 322] width 76 height 28
type input "0"
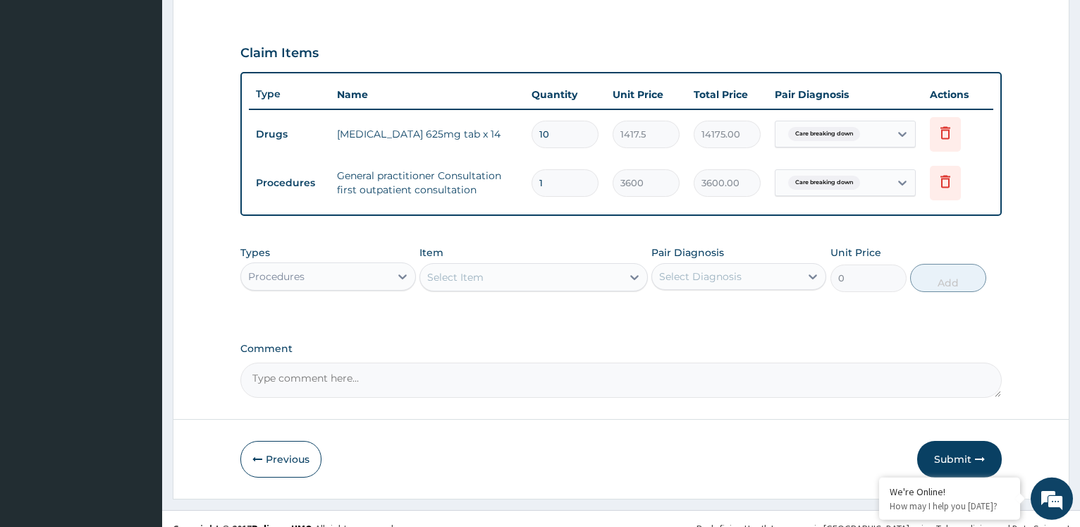
scroll to position [472, 0]
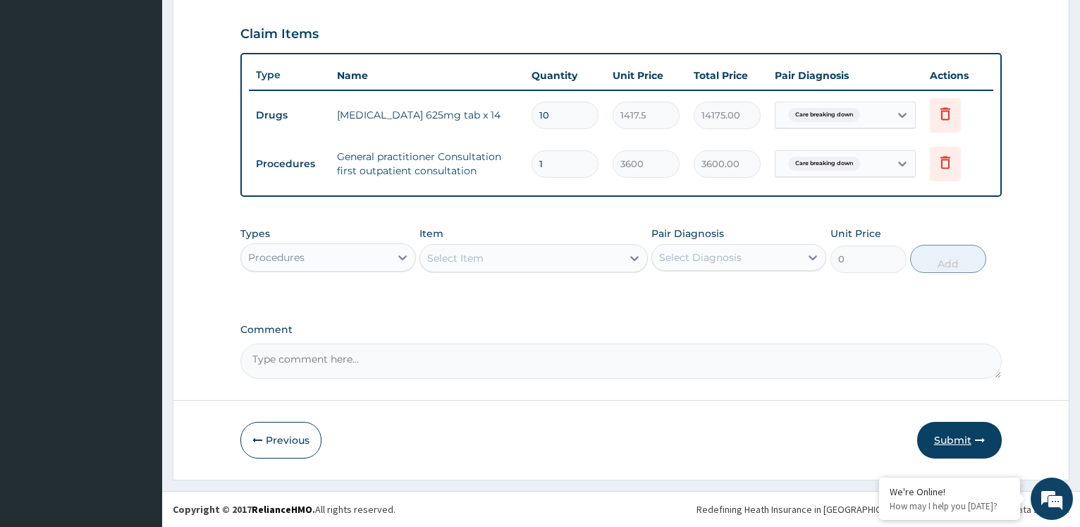
click at [950, 444] on button "Submit" at bounding box center [960, 440] width 85 height 37
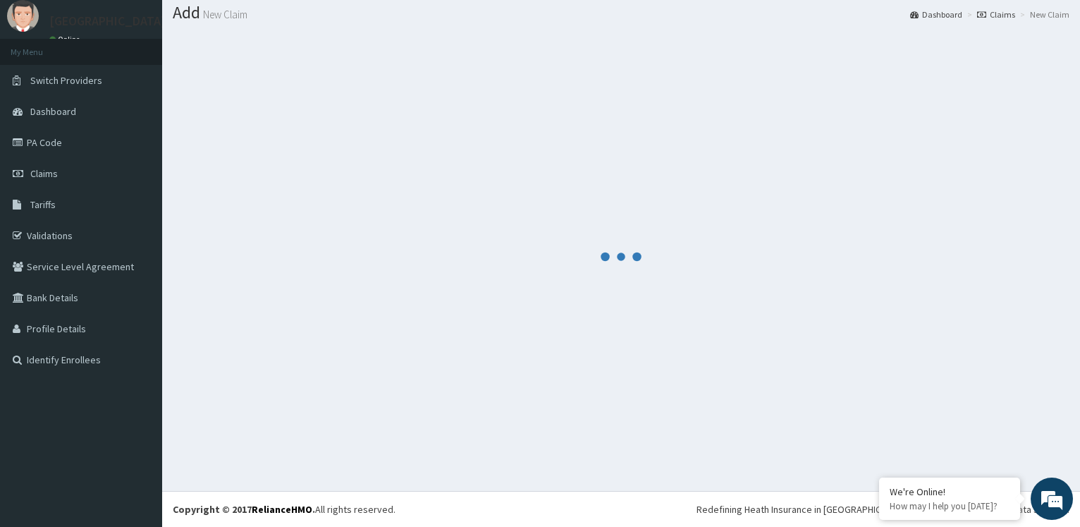
scroll to position [42, 0]
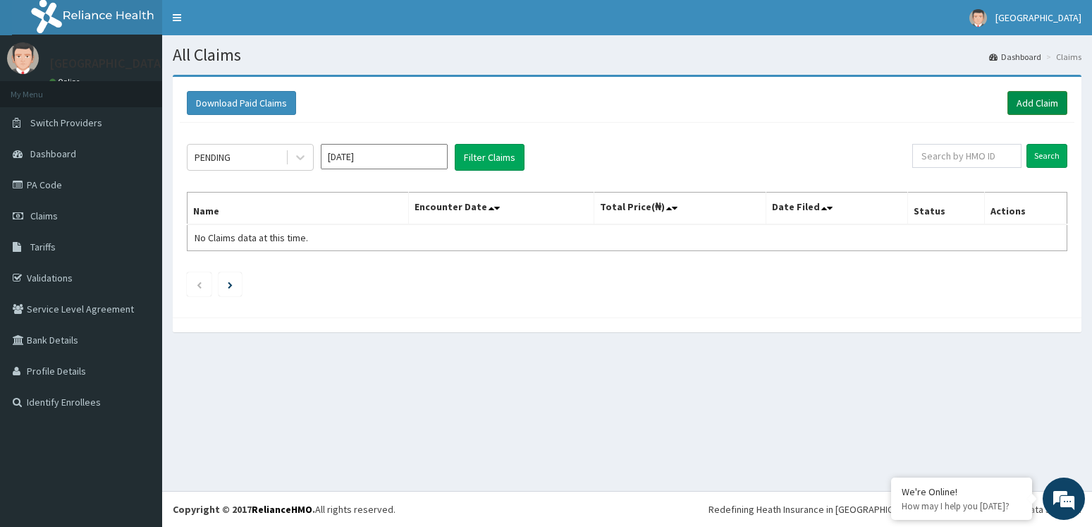
click at [1029, 102] on link "Add Claim" at bounding box center [1038, 103] width 60 height 24
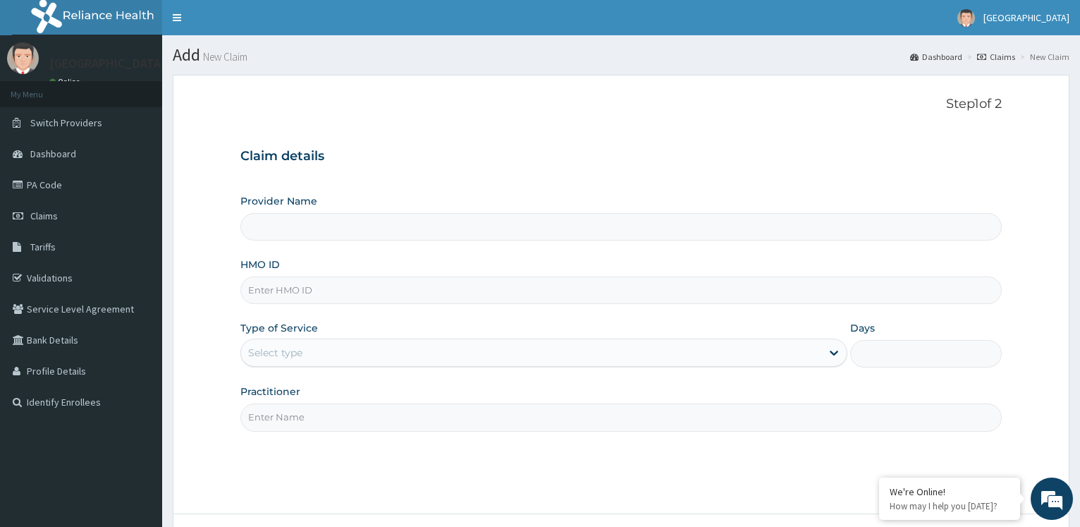
type input "[GEOGRAPHIC_DATA]"
paste input "AGO/10152/B"
click at [382, 302] on input "AGO/10152/B" at bounding box center [621, 290] width 762 height 28
type input "AGO/10152/B"
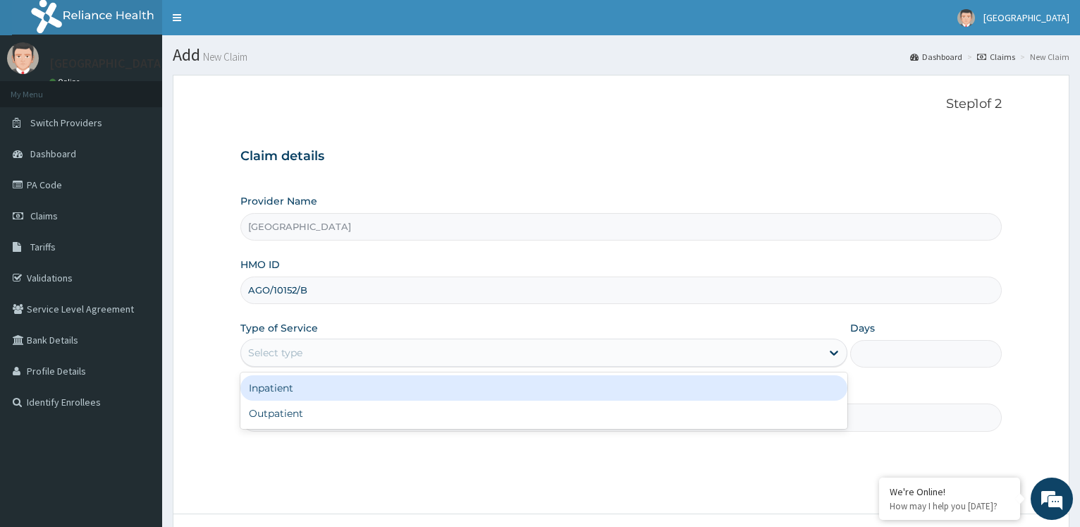
click at [374, 342] on div "Select type" at bounding box center [531, 352] width 580 height 23
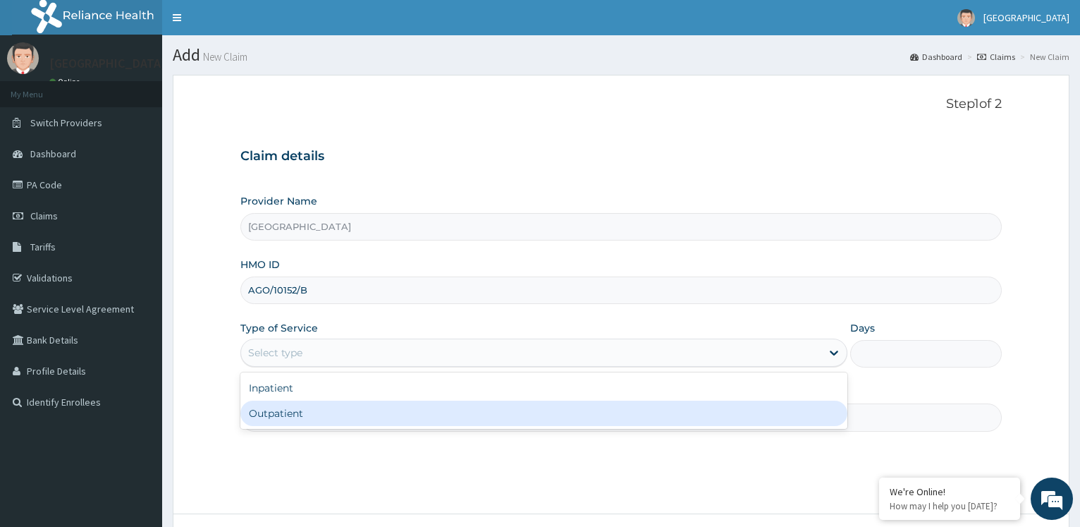
click at [327, 410] on div "Outpatient" at bounding box center [543, 413] width 607 height 25
type input "1"
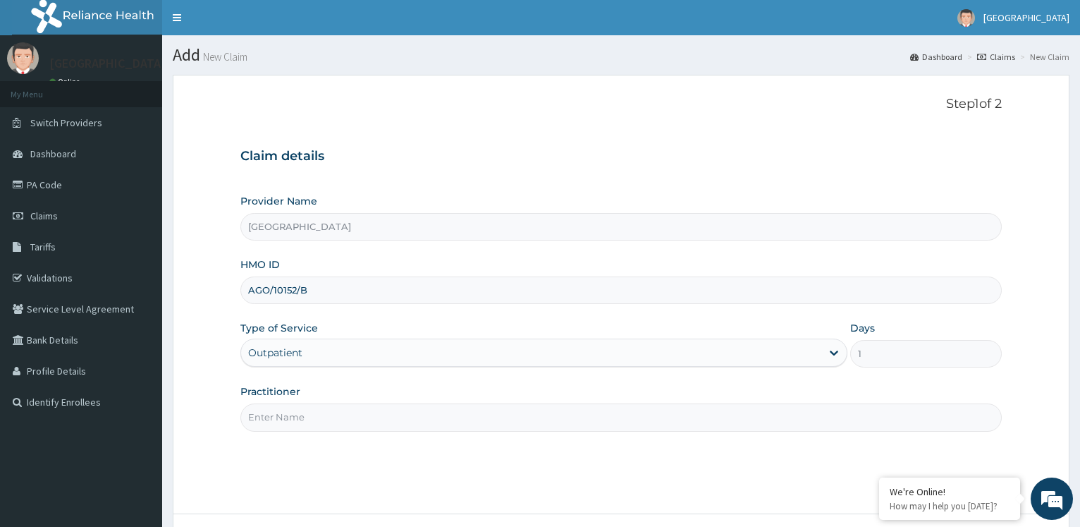
click at [315, 414] on input "Practitioner" at bounding box center [621, 417] width 762 height 28
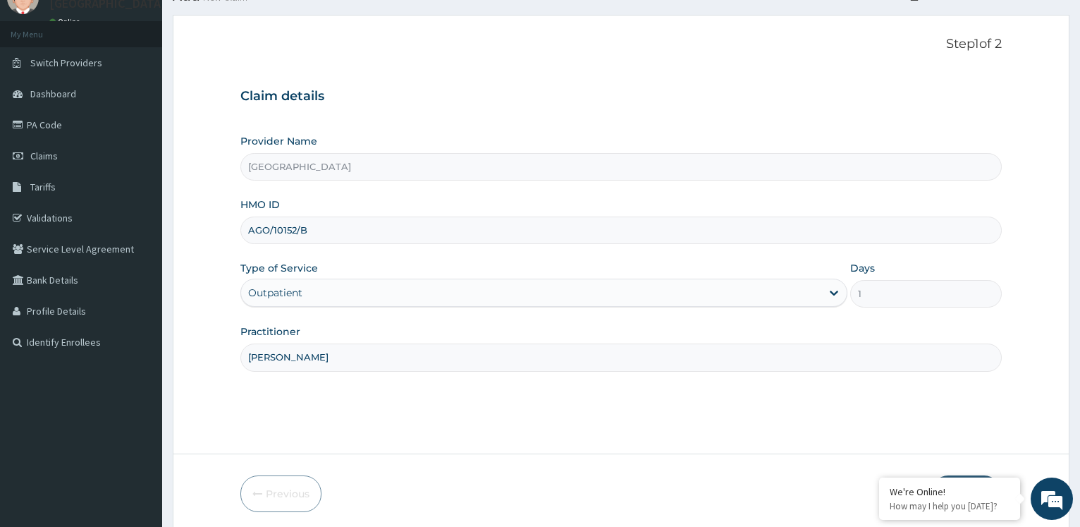
scroll to position [114, 0]
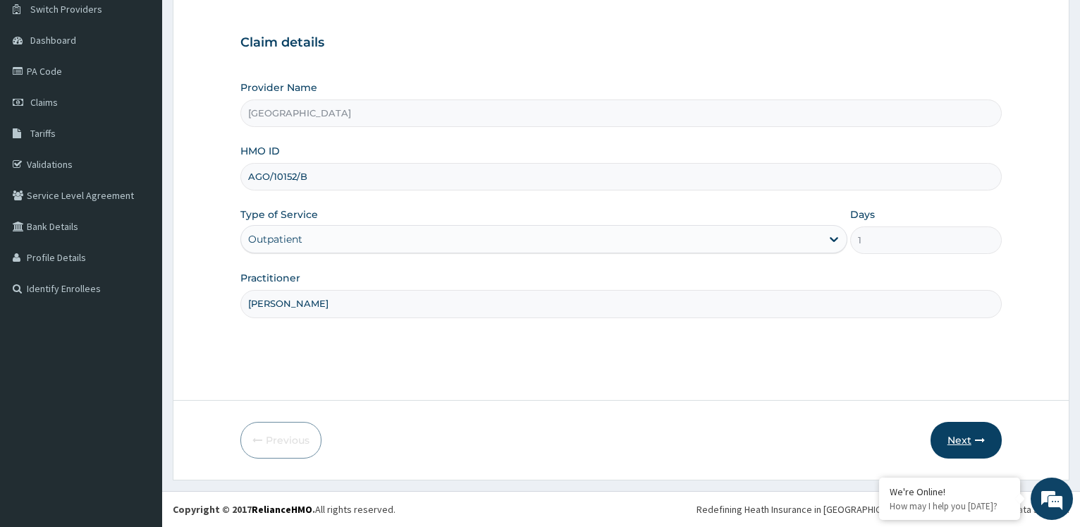
type input "Dr Inyang"
click at [960, 435] on button "Next" at bounding box center [966, 440] width 71 height 37
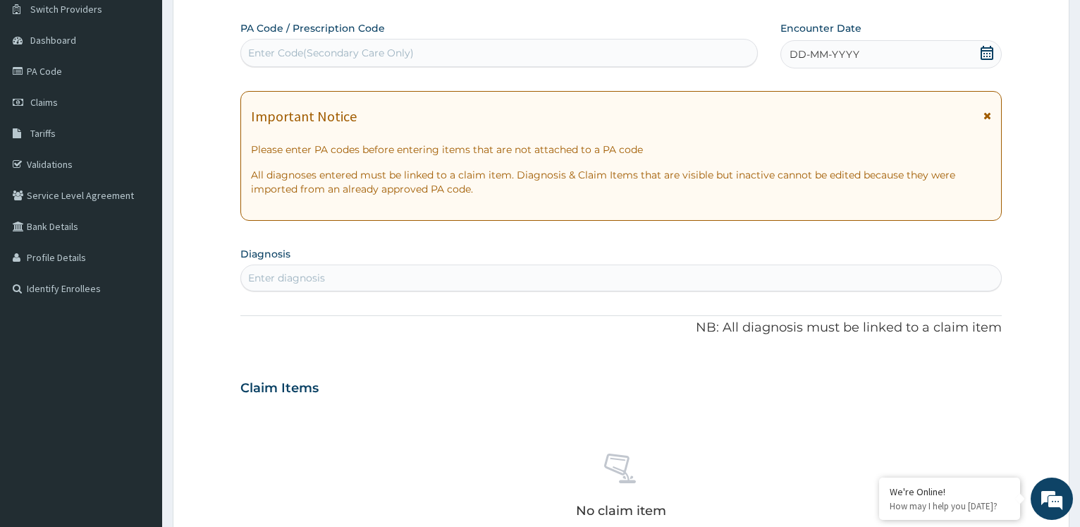
click at [539, 39] on div "PA Code / Prescription Code Enter Code(Secondary Care Only)" at bounding box center [498, 44] width 517 height 46
click at [538, 47] on div "Enter Code(Secondary Care Only)" at bounding box center [499, 53] width 516 height 23
type input "PA/CFBF17"
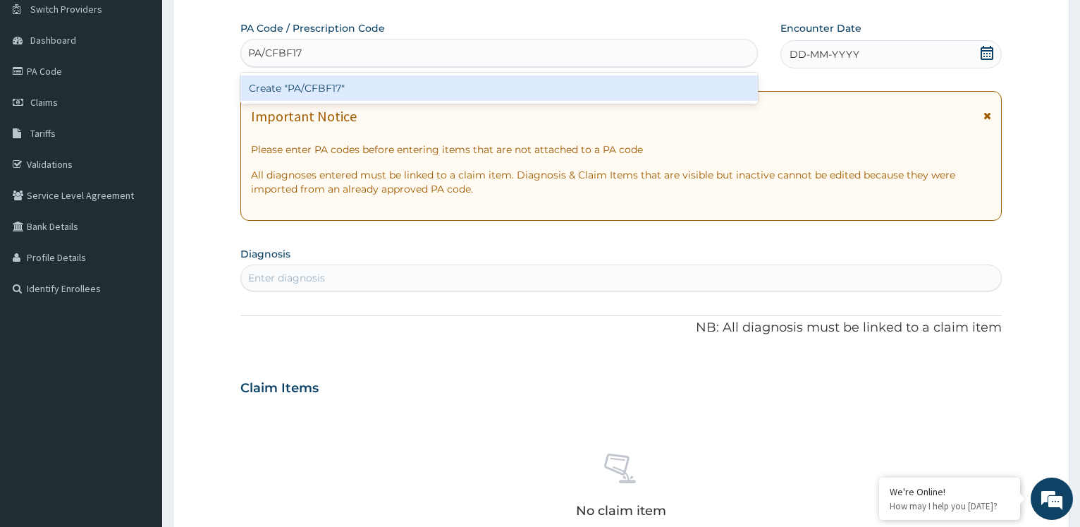
click at [490, 90] on div "Create "PA/CFBF17"" at bounding box center [498, 87] width 517 height 25
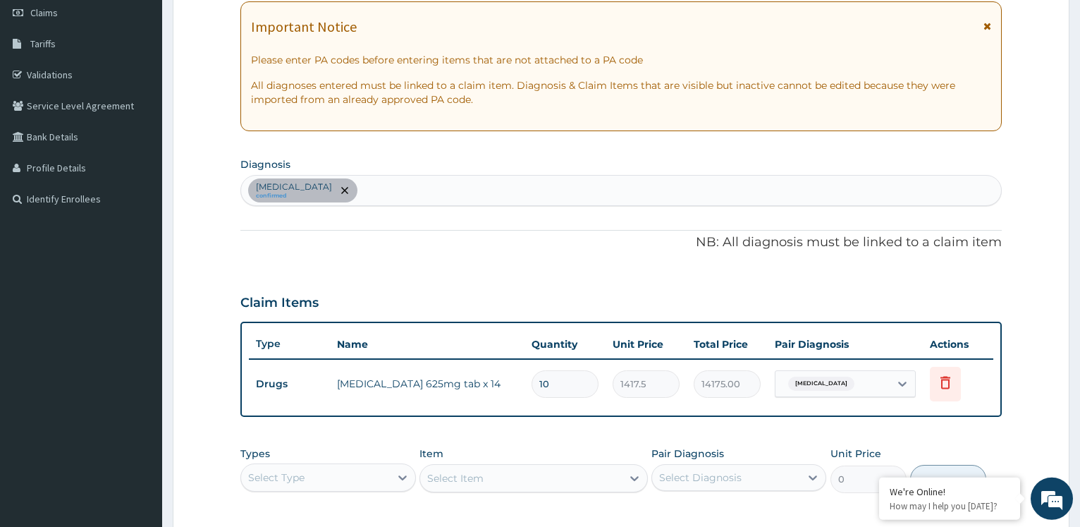
scroll to position [423, 0]
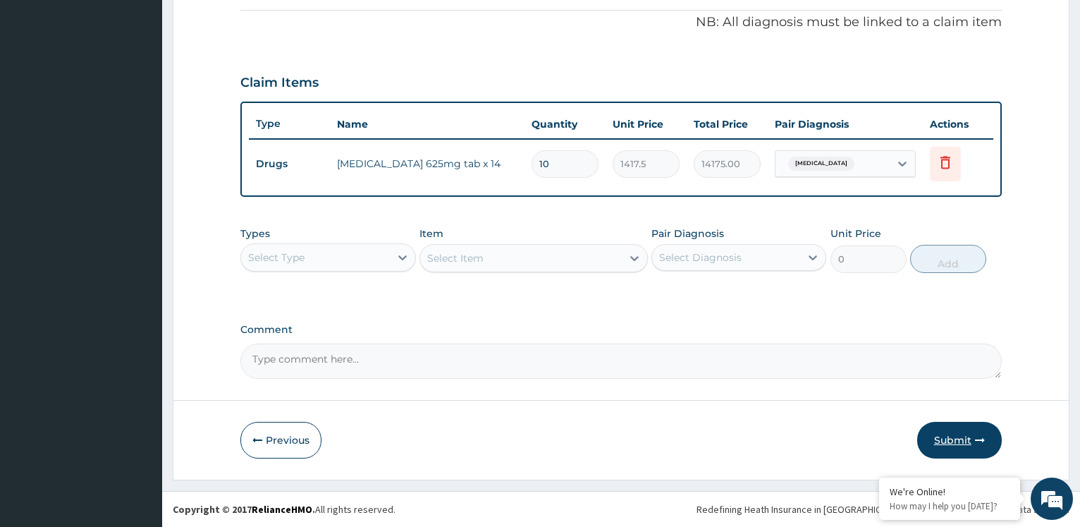
click at [955, 438] on button "Submit" at bounding box center [960, 440] width 85 height 37
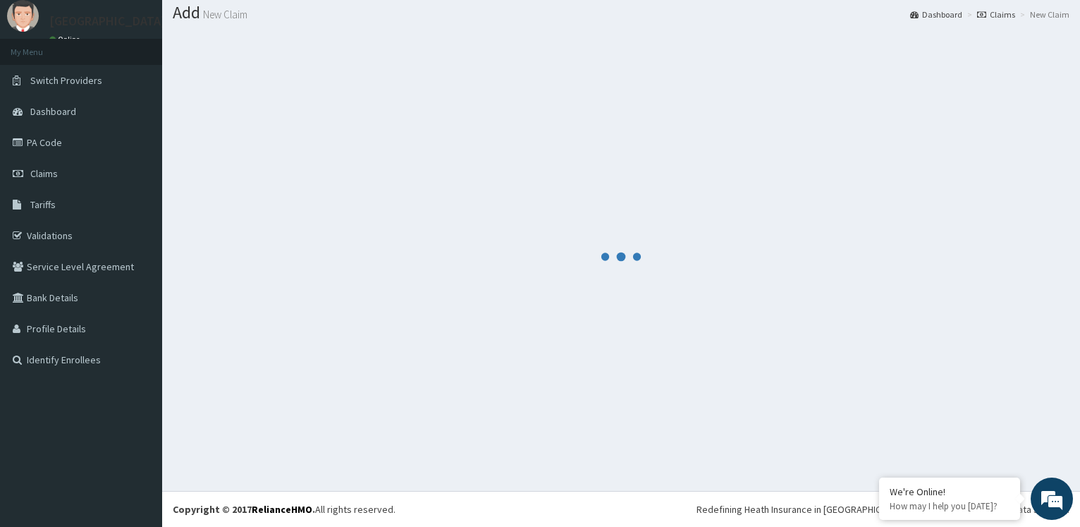
scroll to position [42, 0]
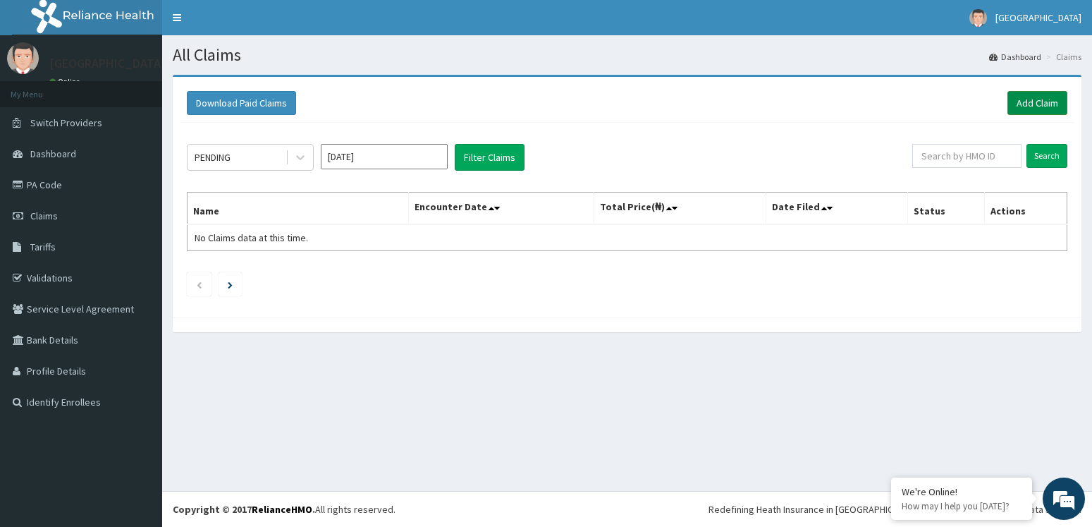
click at [1028, 99] on link "Add Claim" at bounding box center [1038, 103] width 60 height 24
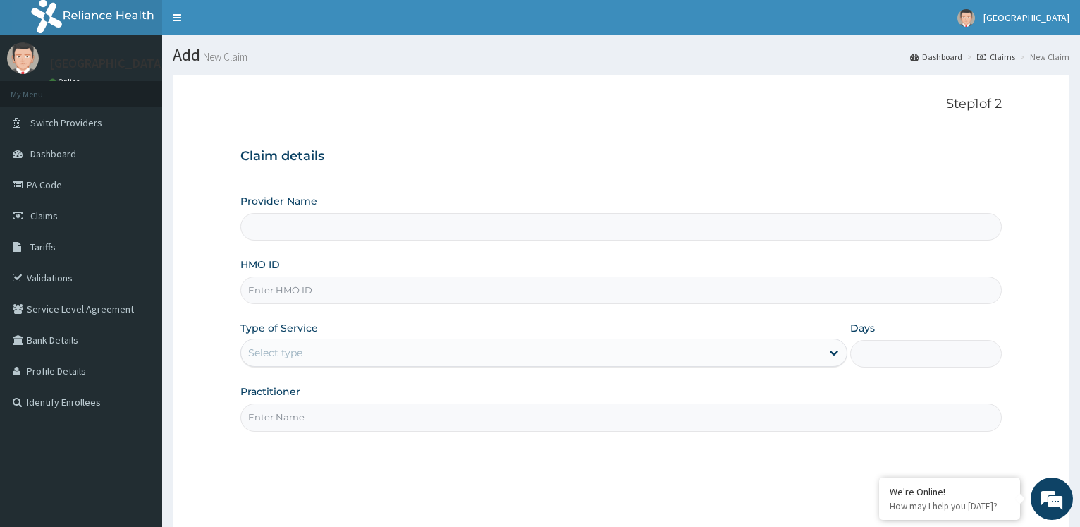
type input "Rophe Medical Centre"
paste input "RBN/10063/C"
type input "RBN/10063/C"
click at [331, 354] on div "Select type" at bounding box center [531, 352] width 580 height 23
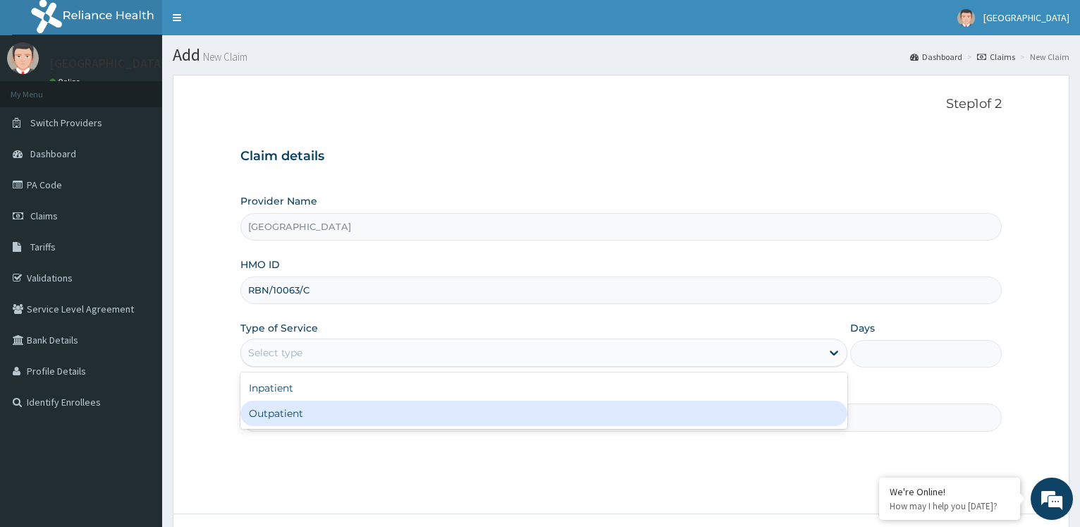
click at [342, 411] on div "Outpatient" at bounding box center [543, 413] width 607 height 25
type input "1"
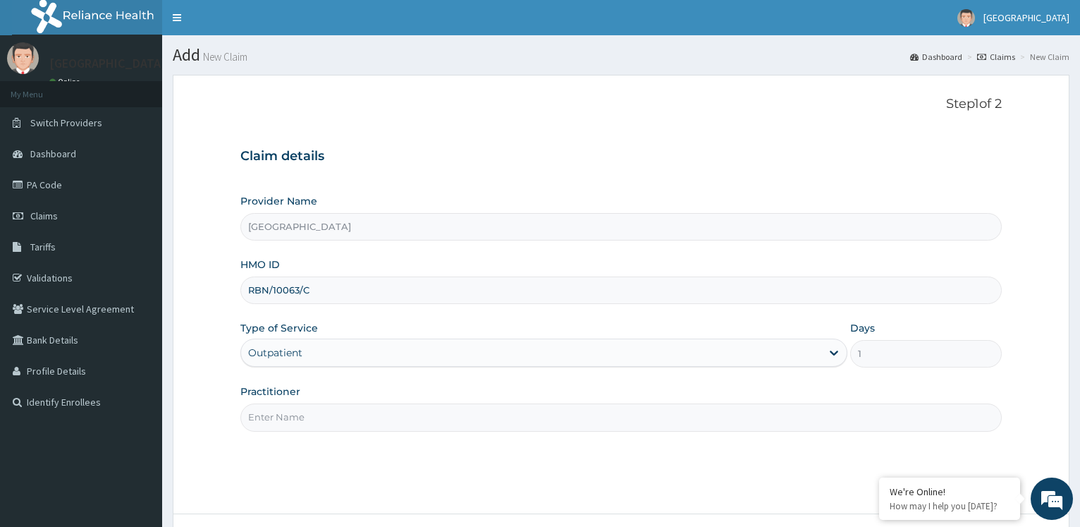
click at [310, 414] on input "Practitioner" at bounding box center [621, 417] width 762 height 28
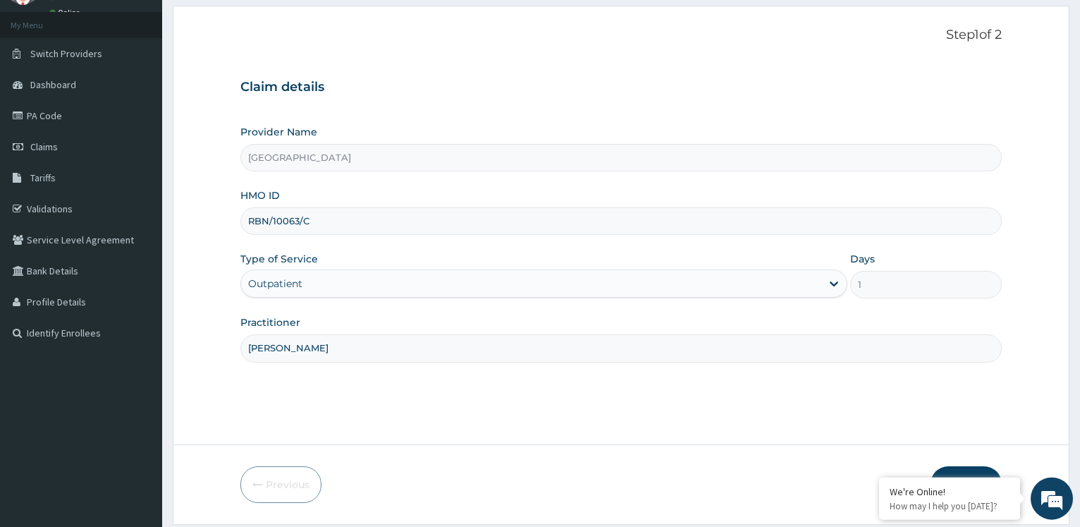
scroll to position [114, 0]
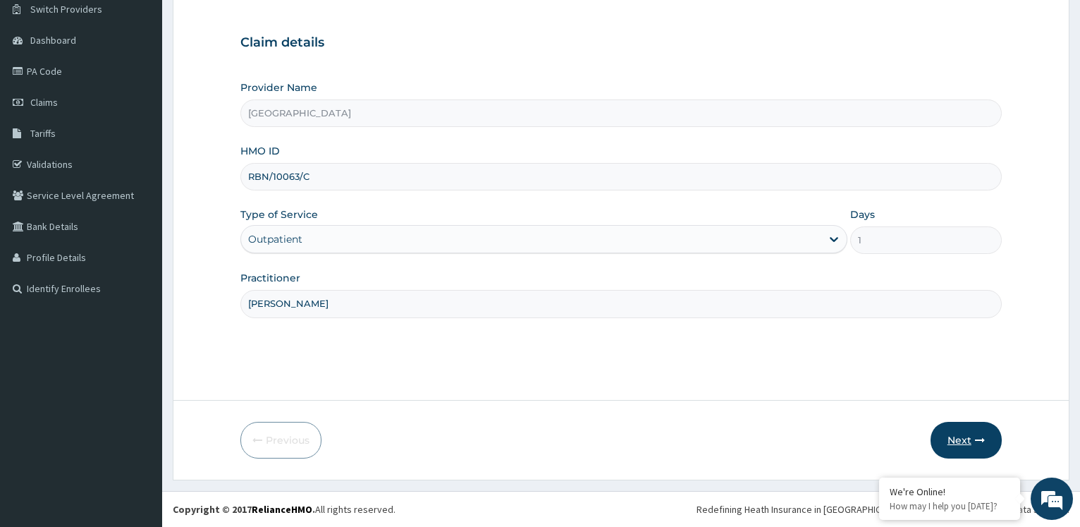
type input "Dr Inyang"
click at [946, 440] on button "Next" at bounding box center [966, 440] width 71 height 37
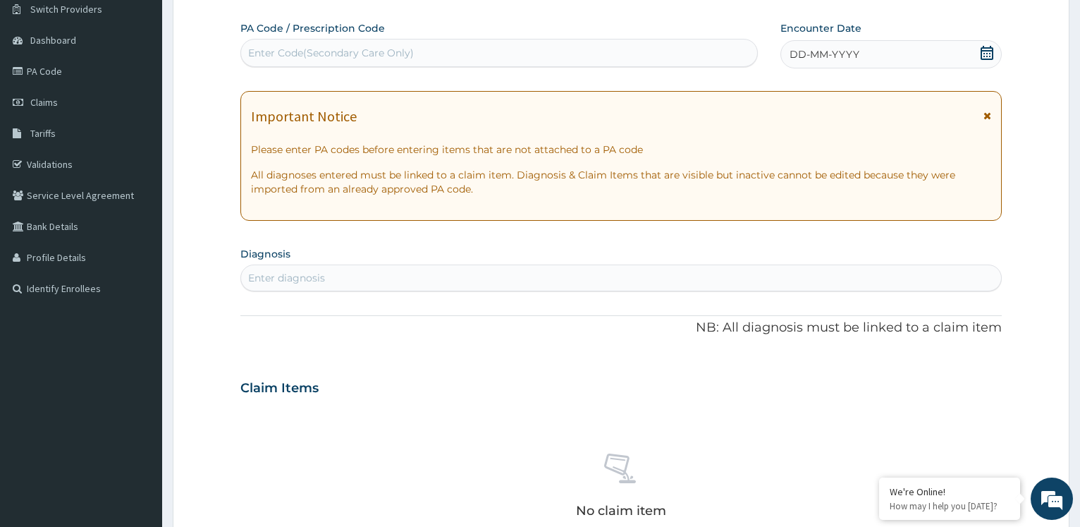
click at [365, 276] on div "Enter diagnosis" at bounding box center [621, 278] width 760 height 23
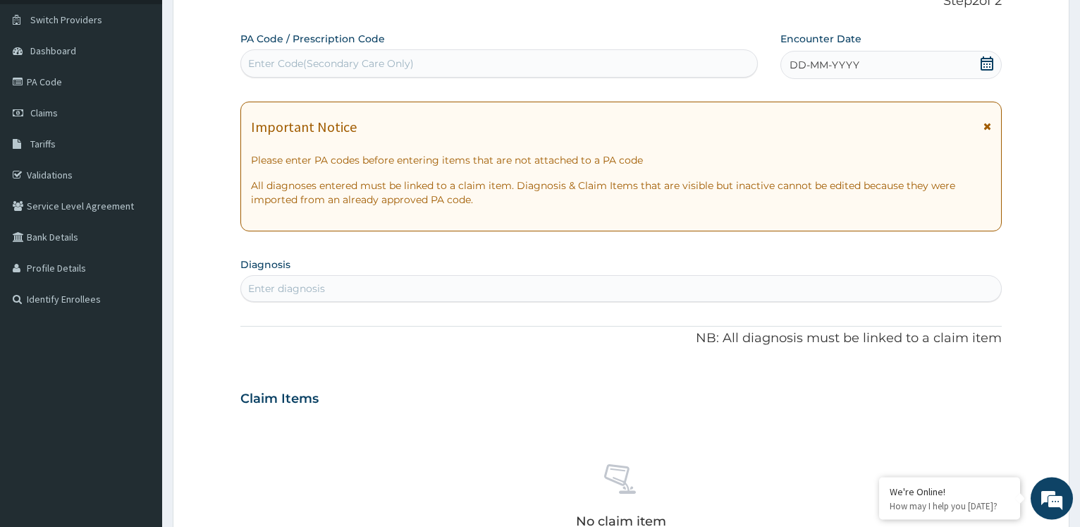
scroll to position [0, 0]
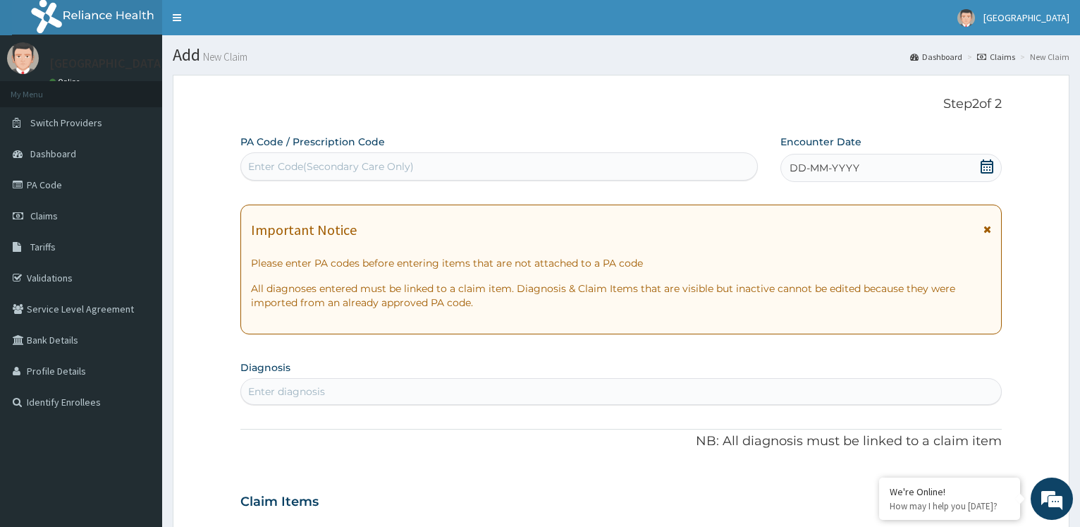
click at [595, 159] on div "Enter Code(Secondary Care Only)" at bounding box center [499, 166] width 516 height 23
type input "PA/61D549"
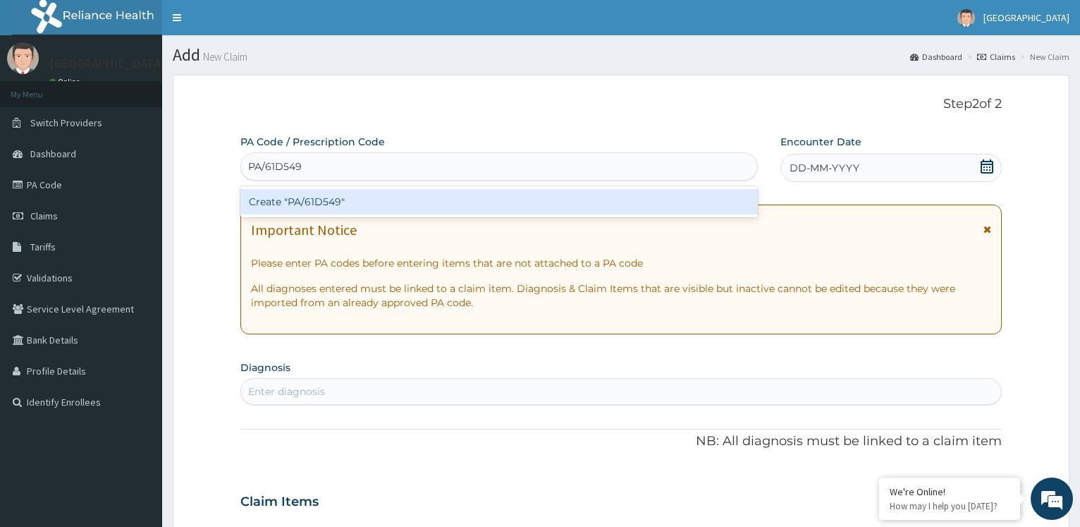
click at [489, 197] on div "Create "PA/61D549"" at bounding box center [498, 201] width 517 height 25
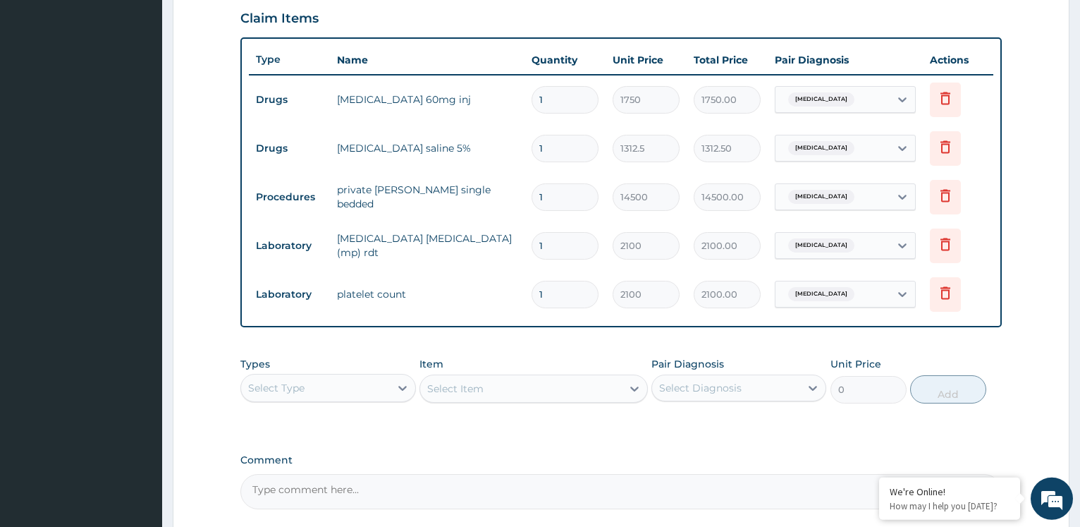
scroll to position [446, 0]
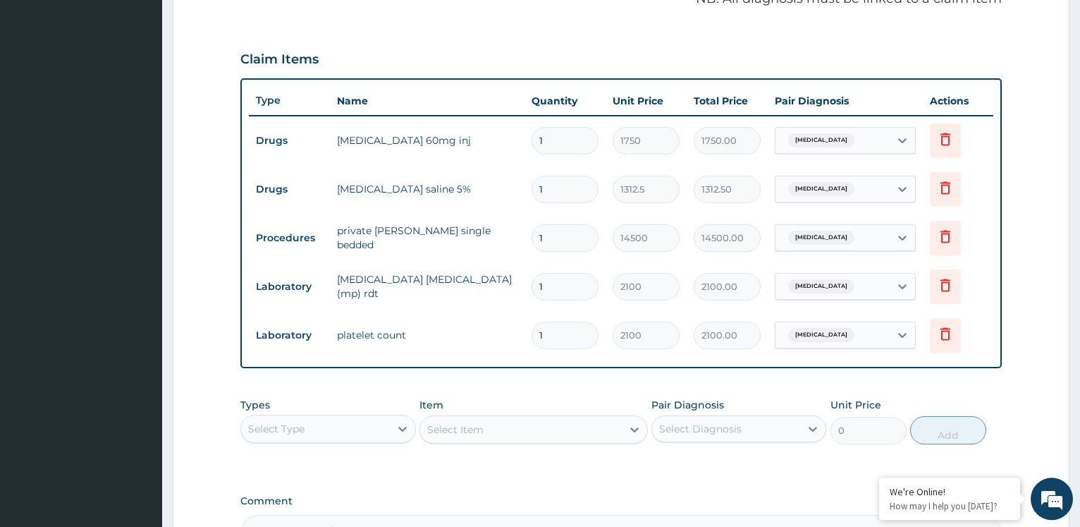
click at [347, 434] on div "Select Type" at bounding box center [315, 429] width 148 height 23
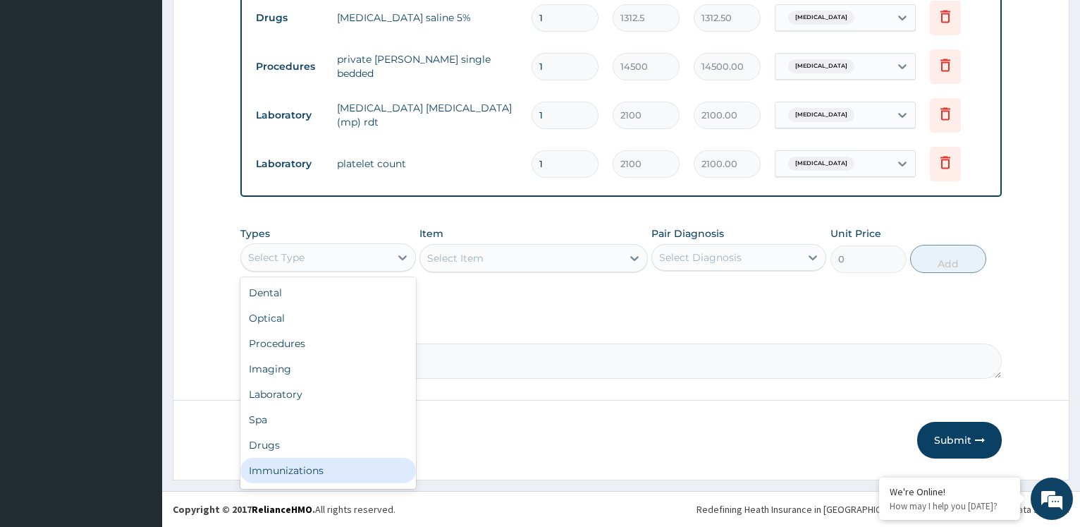
scroll to position [48, 0]
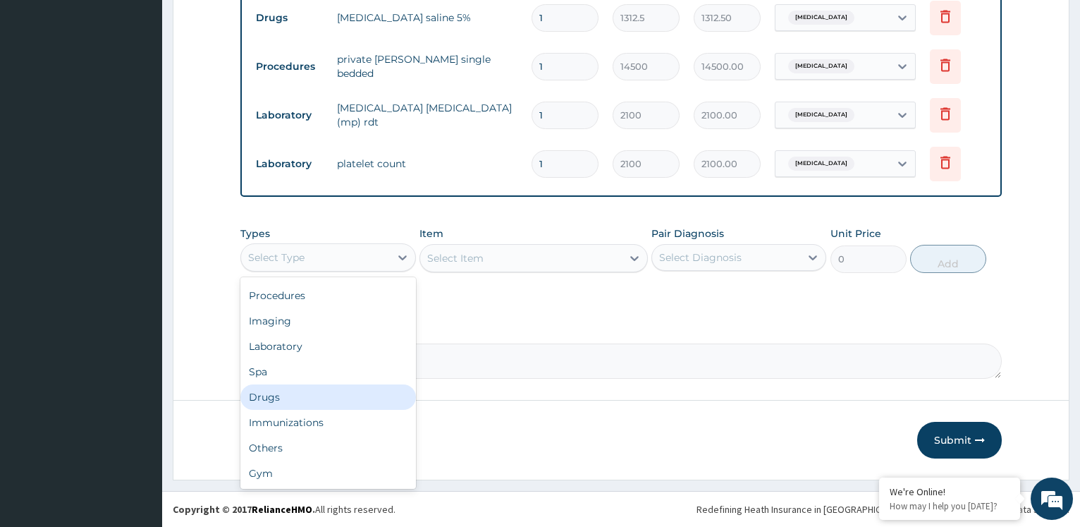
click at [285, 393] on div "Drugs" at bounding box center [327, 396] width 175 height 25
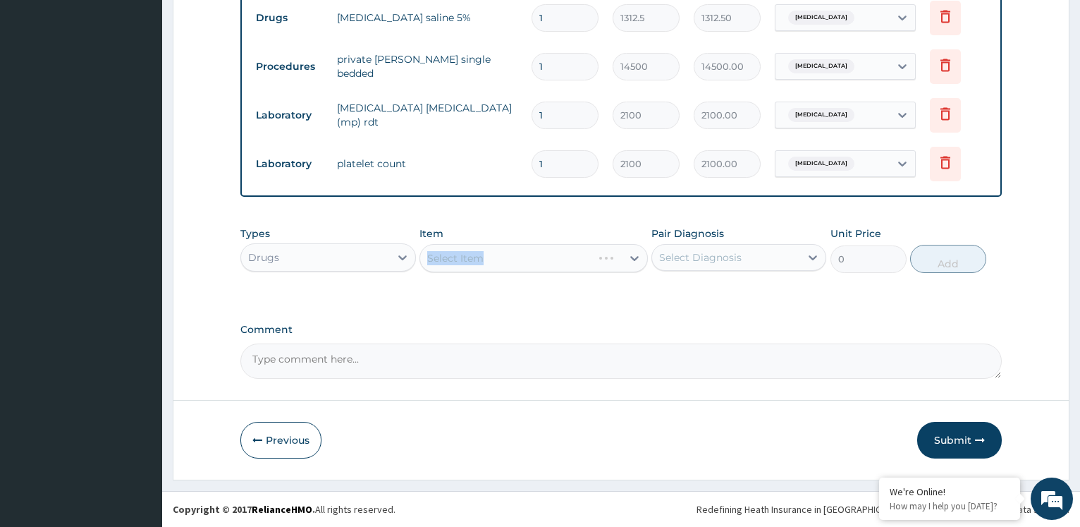
drag, startPoint x: 475, startPoint y: 263, endPoint x: 485, endPoint y: 259, distance: 10.7
click at [485, 259] on div "Select Item" at bounding box center [534, 258] width 229 height 28
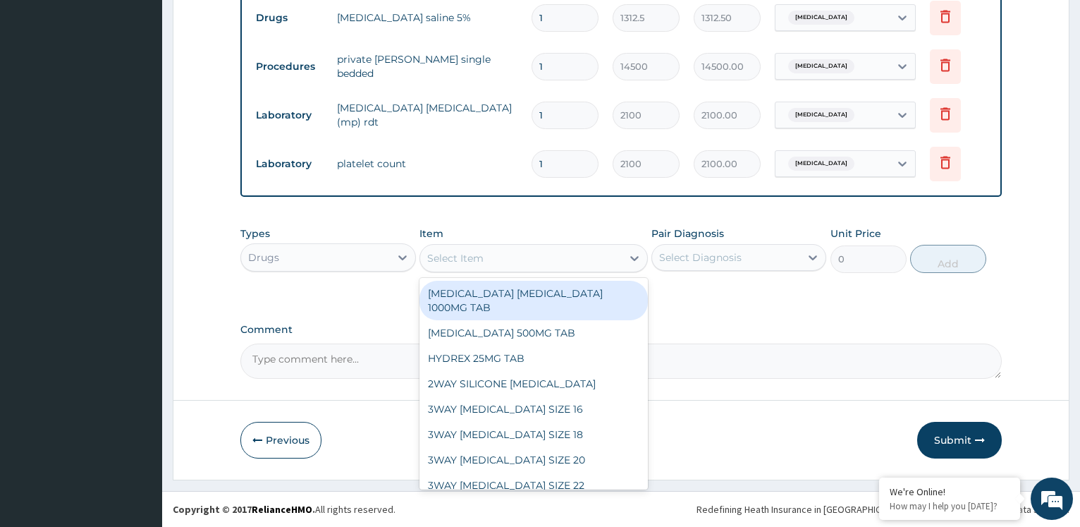
click at [494, 262] on div "Select Item" at bounding box center [521, 258] width 202 height 23
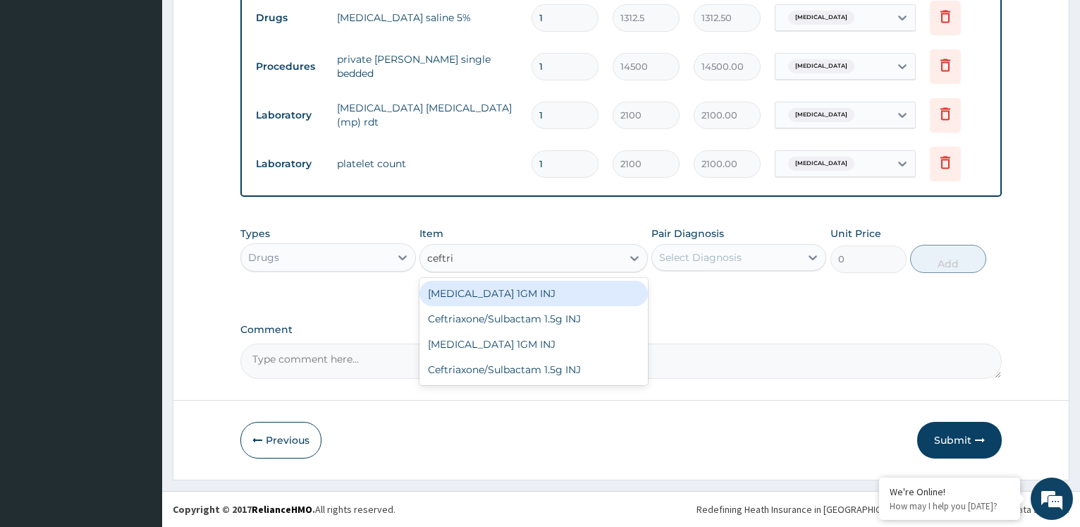
type input "ceftria"
click at [504, 295] on div "[MEDICAL_DATA] 1GM INJ" at bounding box center [534, 293] width 229 height 25
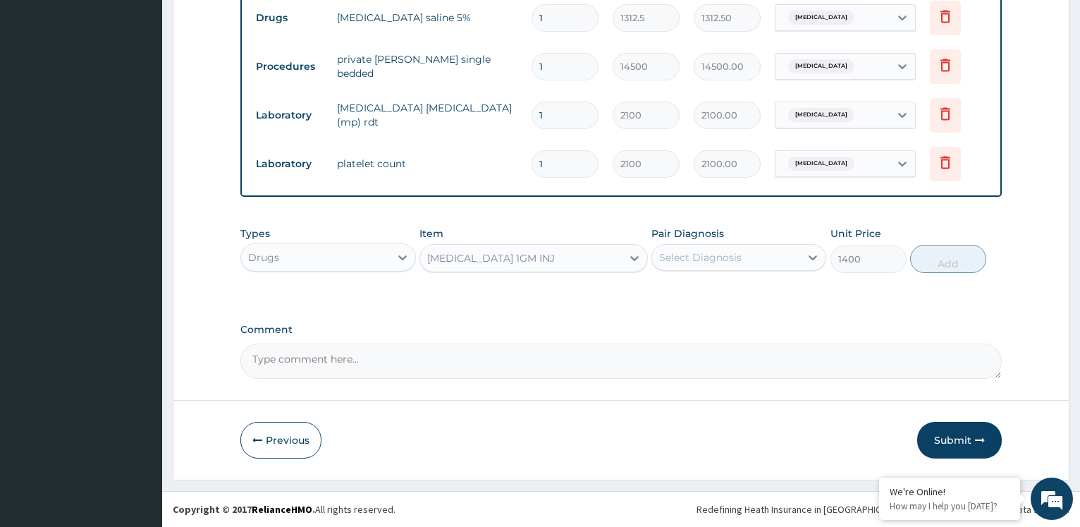
type input "1400"
click at [682, 260] on div "Select Diagnosis" at bounding box center [700, 257] width 83 height 14
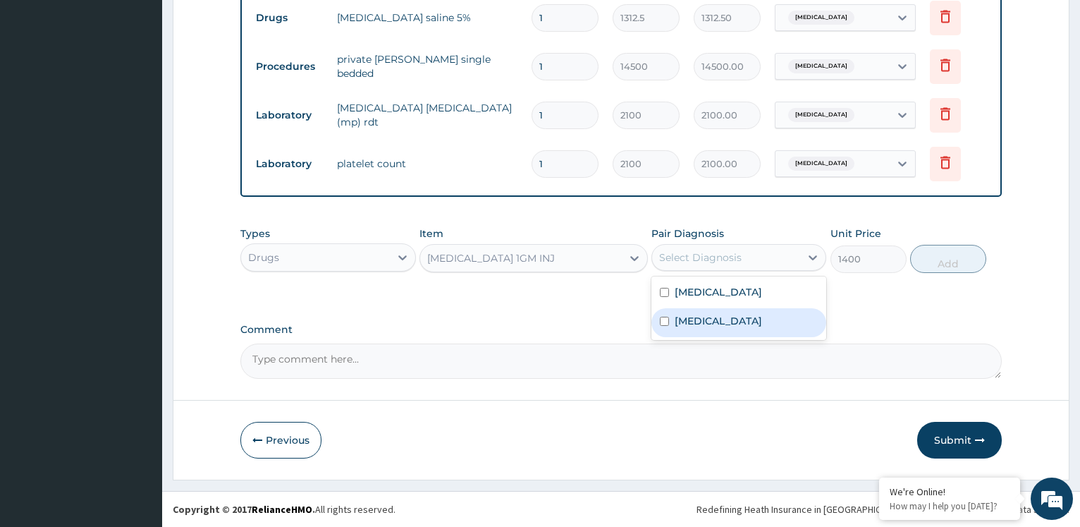
click at [690, 322] on label "Sickle cell retinopathy" at bounding box center [718, 321] width 87 height 14
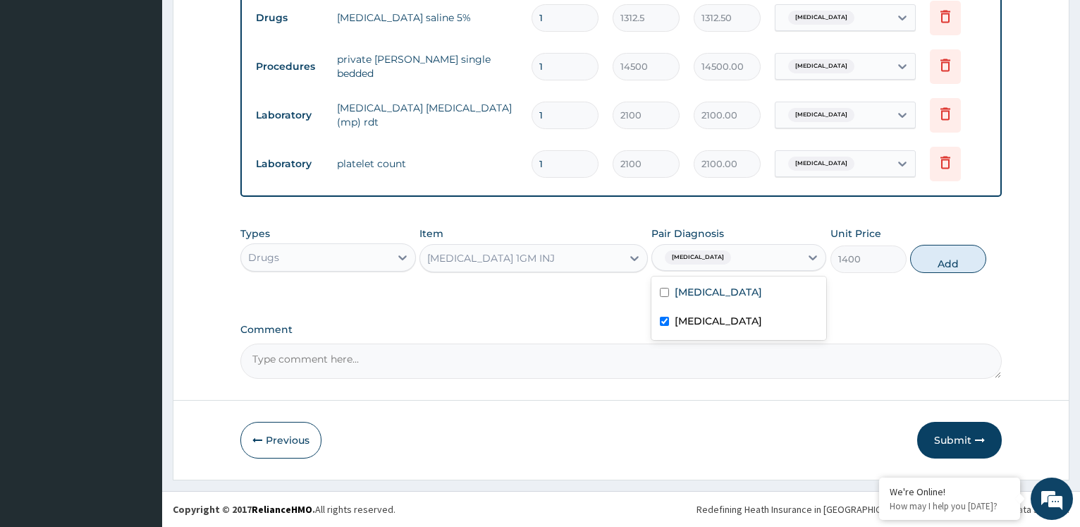
checkbox input "true"
click at [696, 298] on label "[MEDICAL_DATA]" at bounding box center [718, 292] width 87 height 14
checkbox input "true"
drag, startPoint x: 955, startPoint y: 258, endPoint x: 874, endPoint y: 252, distance: 81.4
click at [952, 260] on button "Add" at bounding box center [949, 259] width 76 height 28
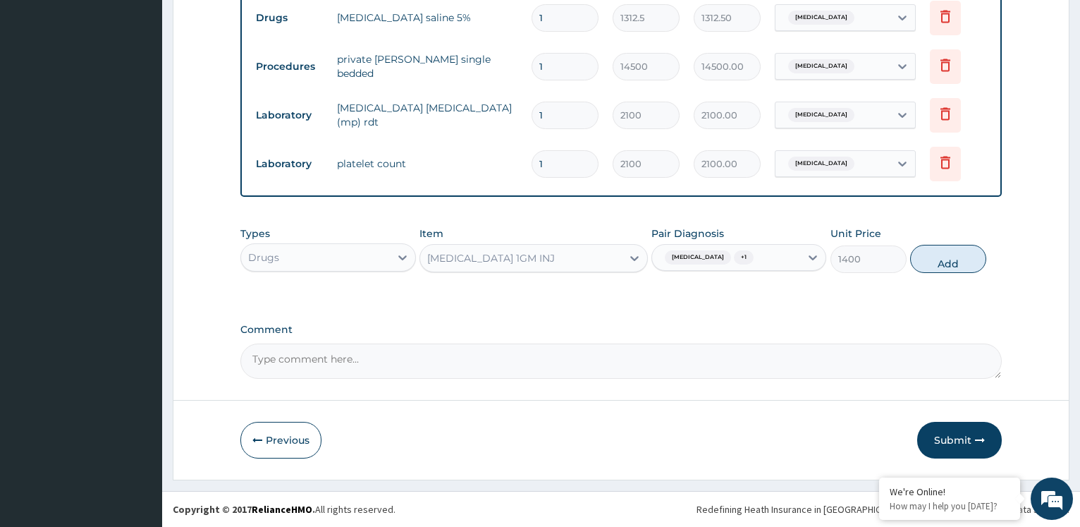
type input "0"
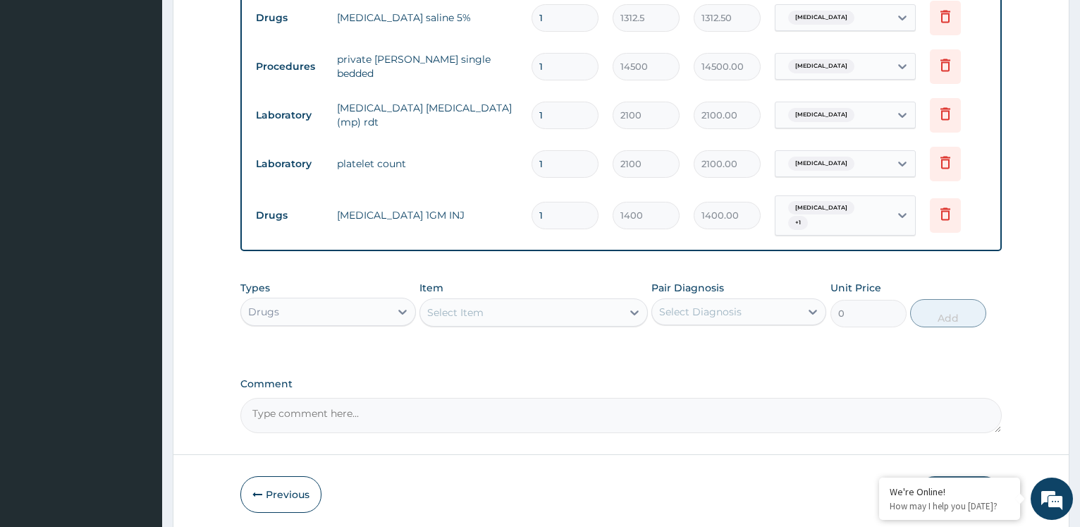
type input "0.00"
type input "3"
type input "4200.00"
type input "3"
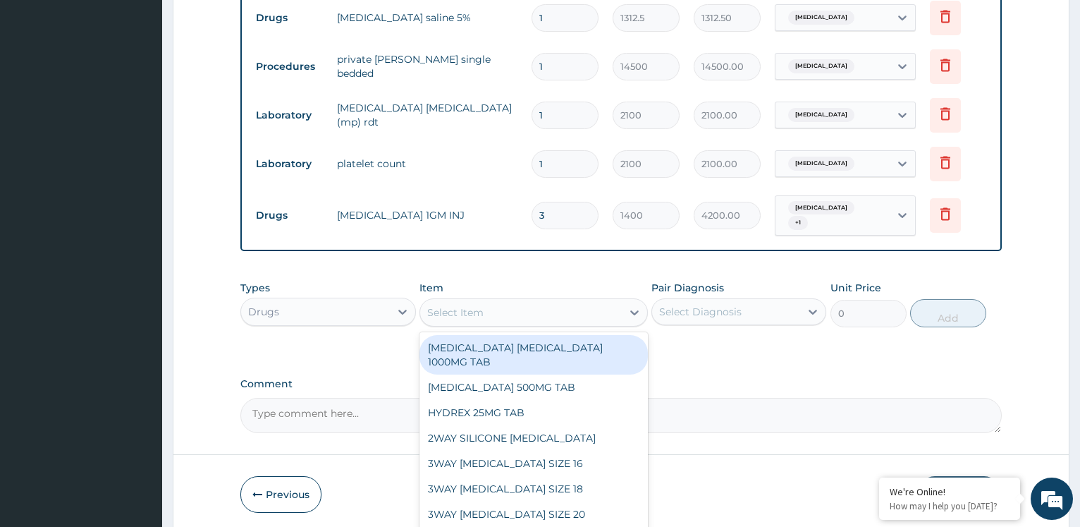
click at [543, 318] on div "Select Item" at bounding box center [521, 312] width 202 height 23
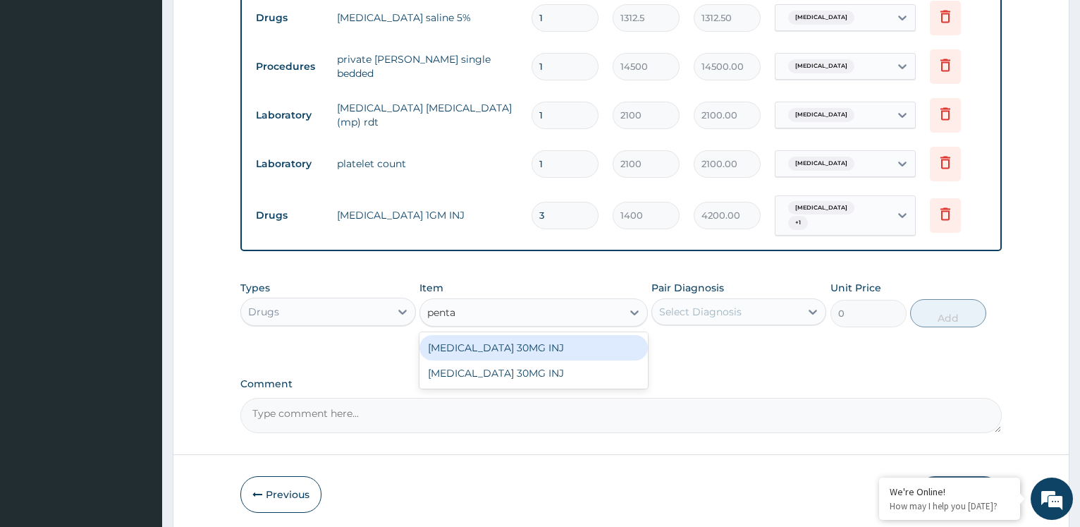
type input "pentaz"
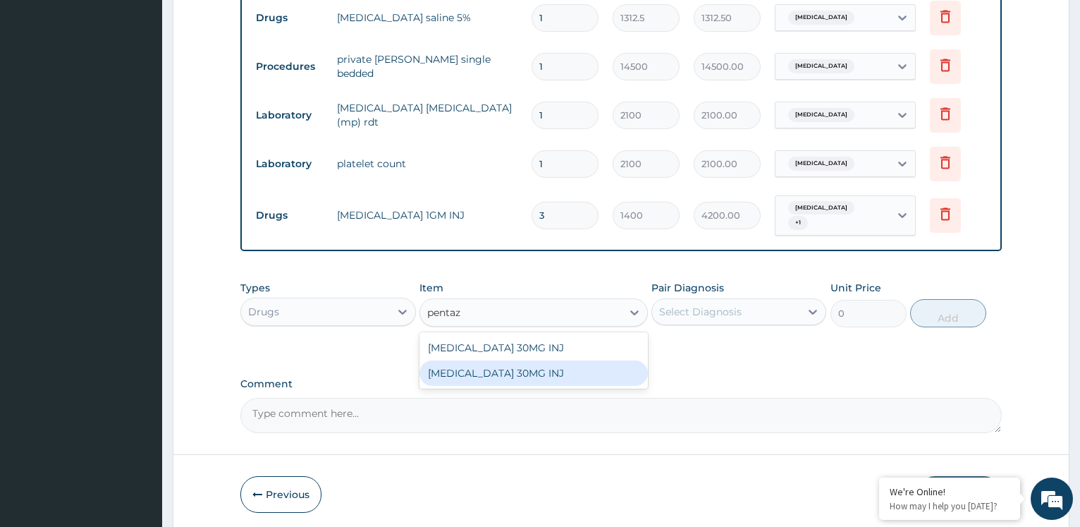
click at [585, 382] on div "[MEDICAL_DATA] 30MG INJ" at bounding box center [534, 372] width 229 height 25
type input "1750"
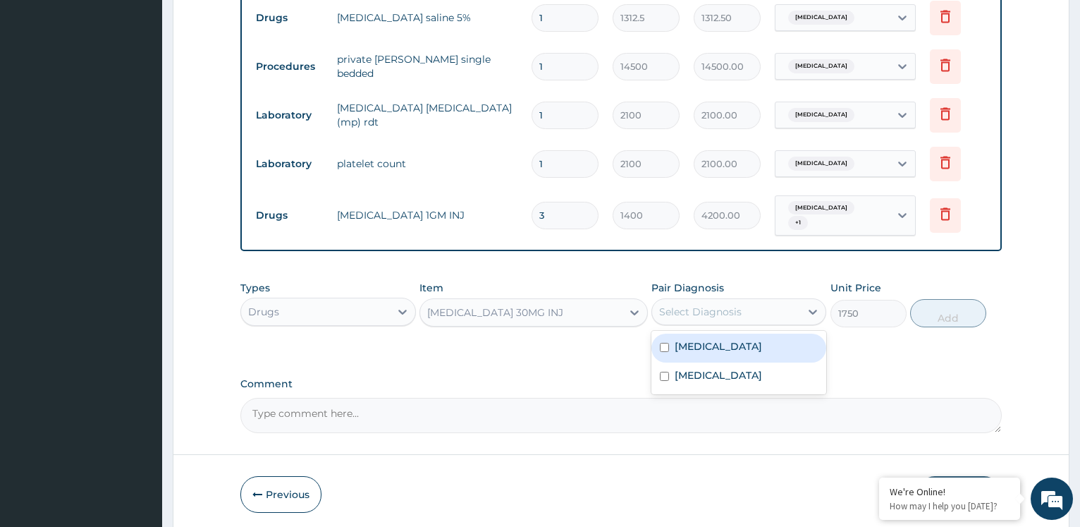
click at [779, 310] on div "Select Diagnosis" at bounding box center [726, 311] width 148 height 23
drag, startPoint x: 752, startPoint y: 350, endPoint x: 864, endPoint y: 335, distance: 113.1
click at [753, 350] on div "[MEDICAL_DATA]" at bounding box center [739, 348] width 175 height 29
checkbox input "true"
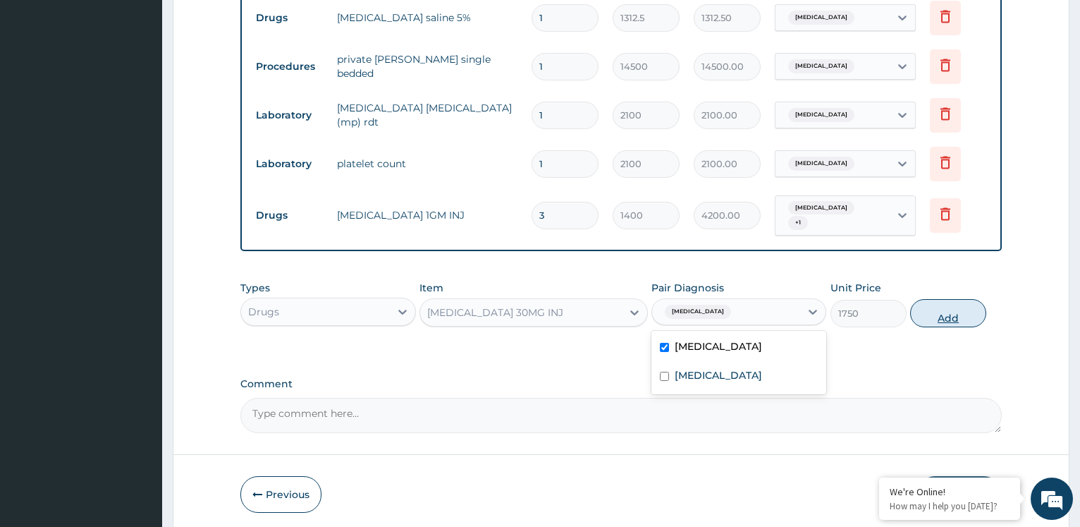
click at [953, 308] on button "Add" at bounding box center [949, 313] width 76 height 28
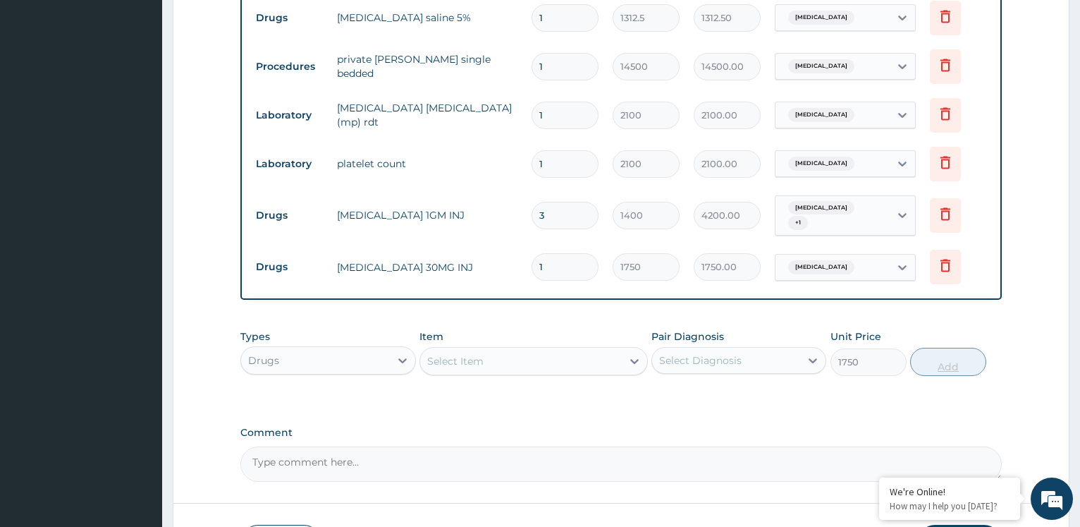
type input "0"
type input "0.00"
type input "2"
type input "3500.00"
type input "2"
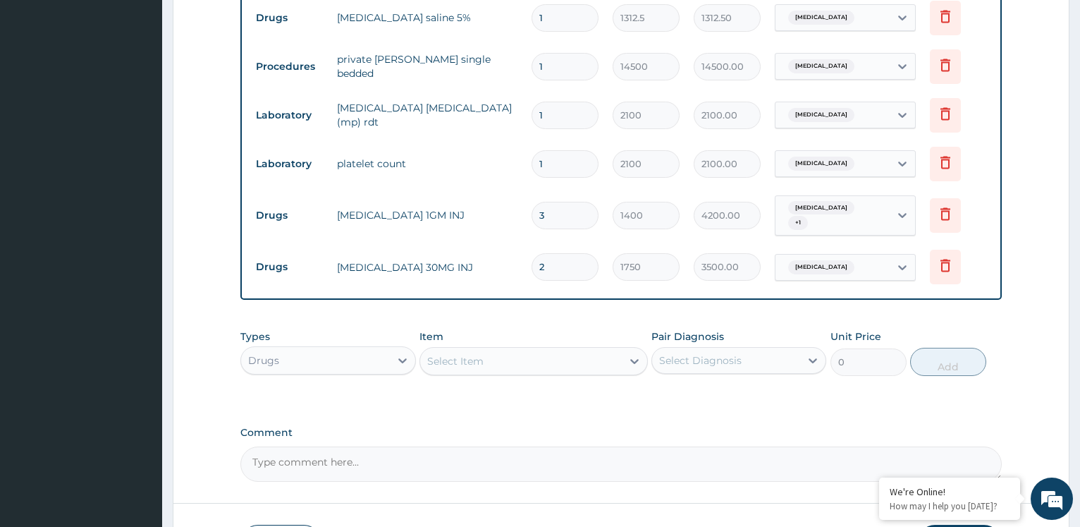
click at [757, 365] on div "Select Diagnosis" at bounding box center [726, 360] width 148 height 23
click at [1012, 331] on form "Step 2 of 2 PA Code / Prescription Code PA/61D549 Encounter Date 07-07-2025 Imp…" at bounding box center [621, 20] width 897 height 1126
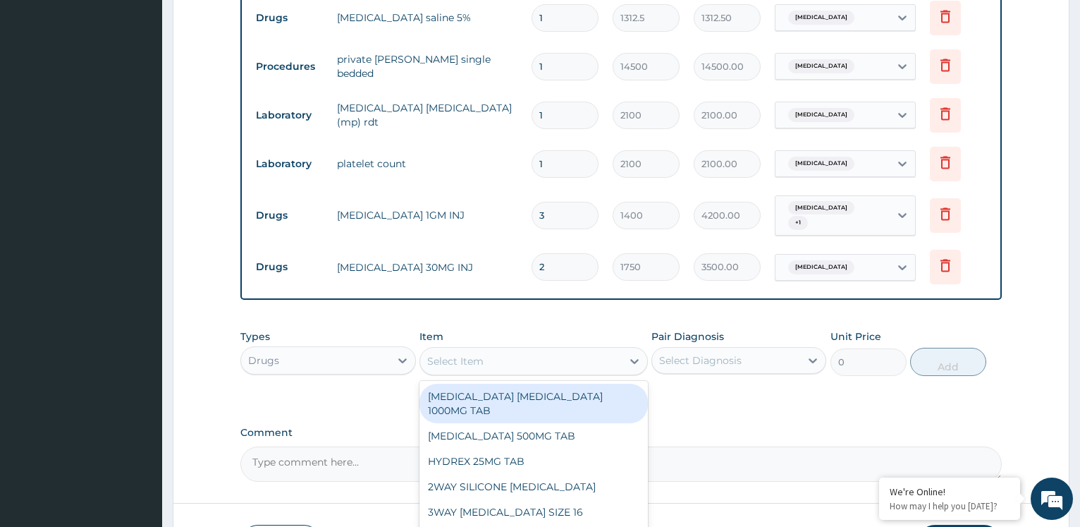
click at [591, 369] on div "Select Item" at bounding box center [521, 361] width 202 height 23
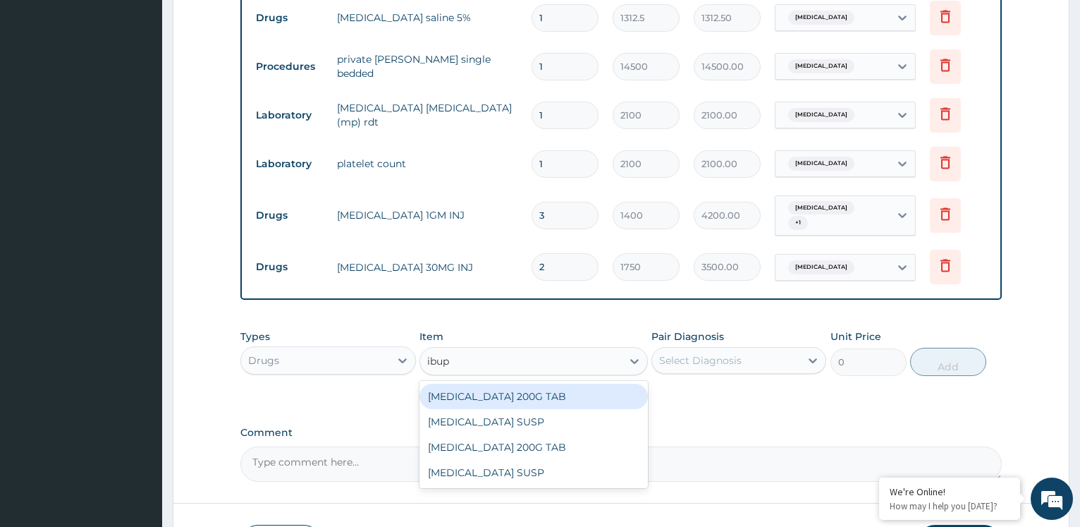
type input "ibupr"
drag, startPoint x: 559, startPoint y: 402, endPoint x: 726, endPoint y: 391, distance: 167.5
click at [560, 402] on div "[MEDICAL_DATA] 200G TAB" at bounding box center [534, 396] width 229 height 25
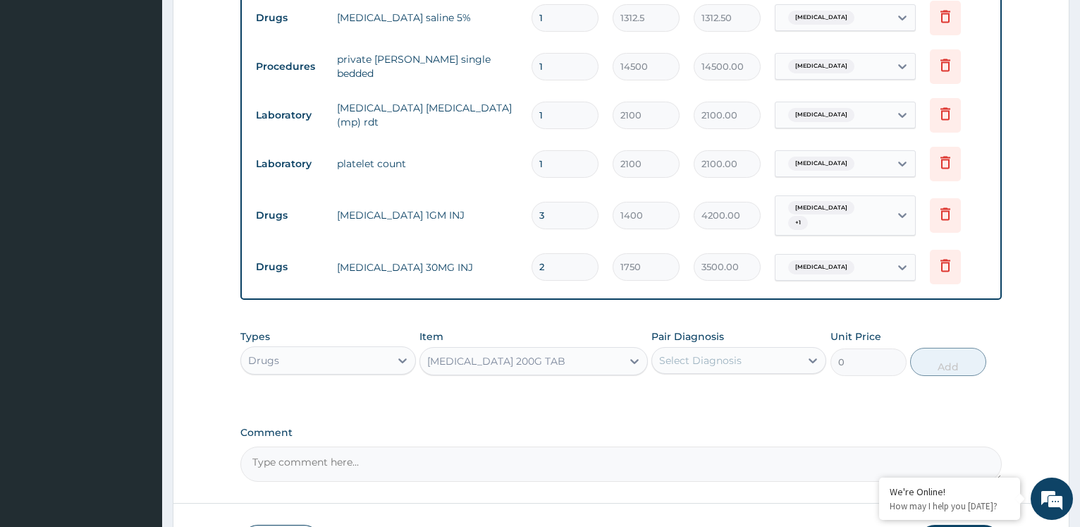
type input "52.5"
click at [757, 362] on div "Select Diagnosis" at bounding box center [726, 360] width 148 height 23
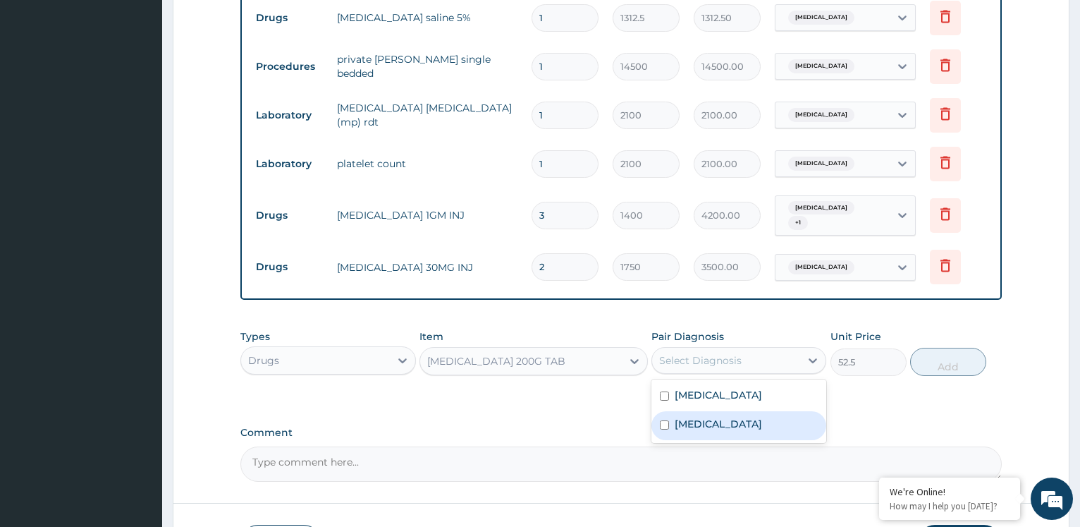
click at [712, 432] on div "Sickle cell retinopathy" at bounding box center [739, 425] width 175 height 29
checkbox input "true"
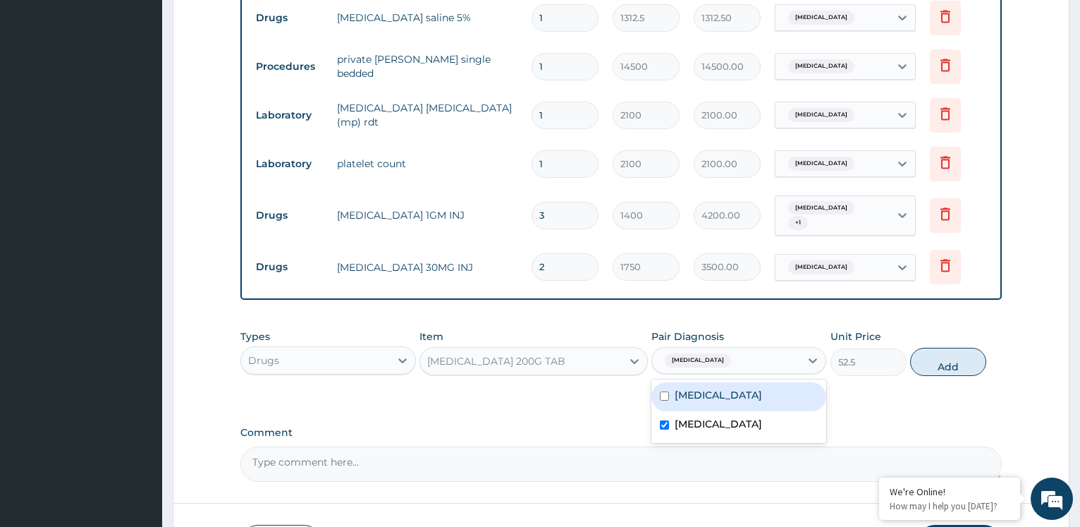
click at [937, 365] on button "Add" at bounding box center [949, 362] width 76 height 28
type input "0"
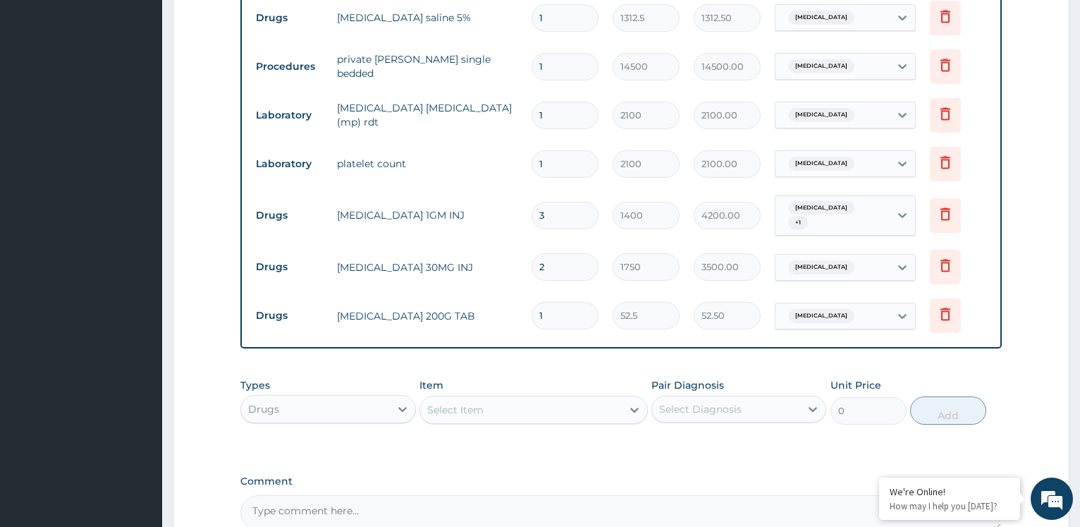
type input "0.00"
type input "9"
type input "472.50"
type input "9"
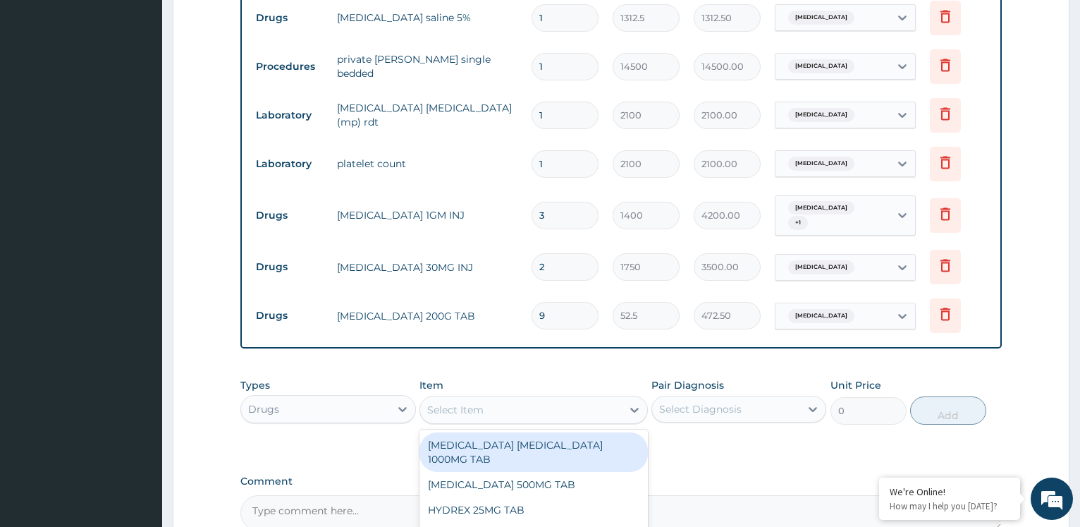
click at [575, 407] on div "Select Item" at bounding box center [521, 409] width 202 height 23
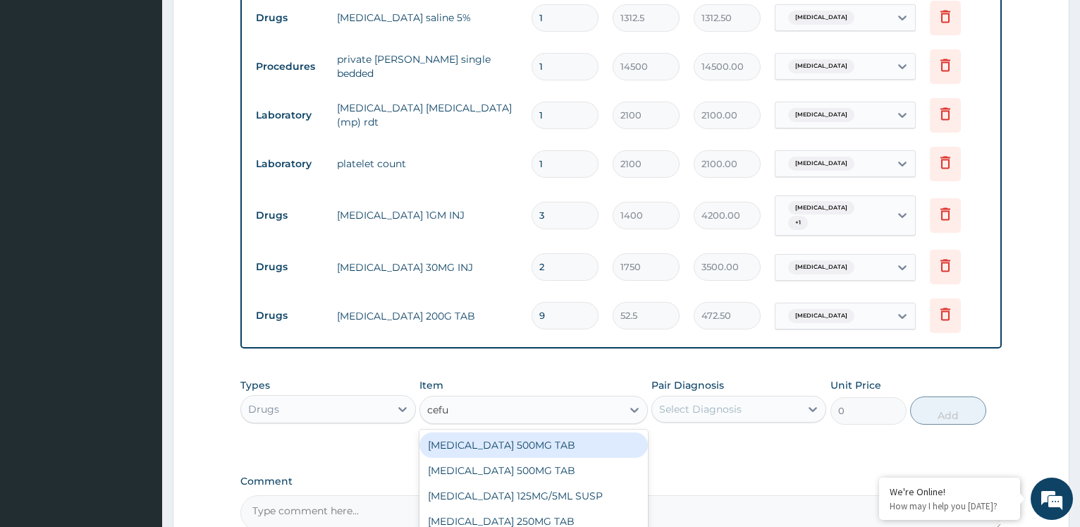
type input "cefur"
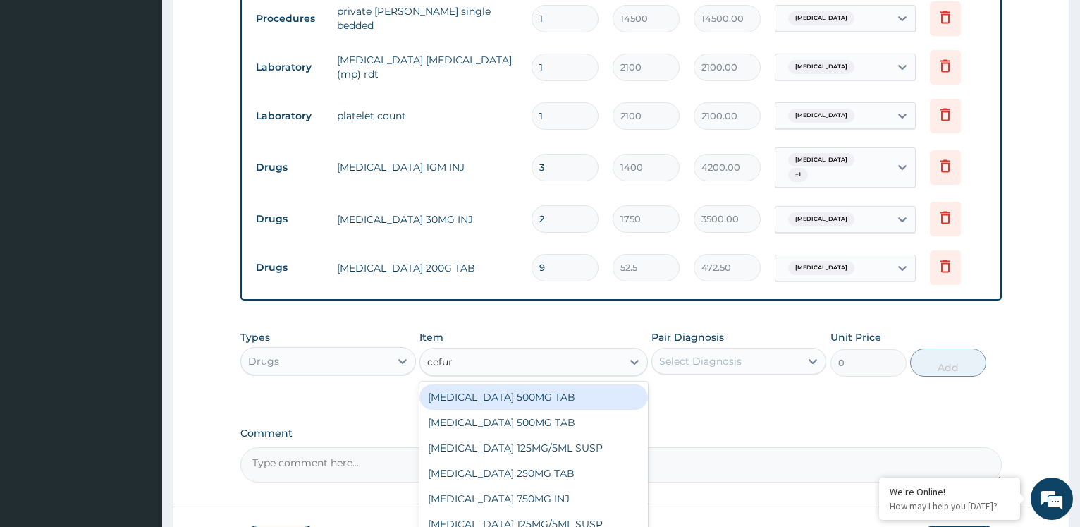
scroll to position [690, 0]
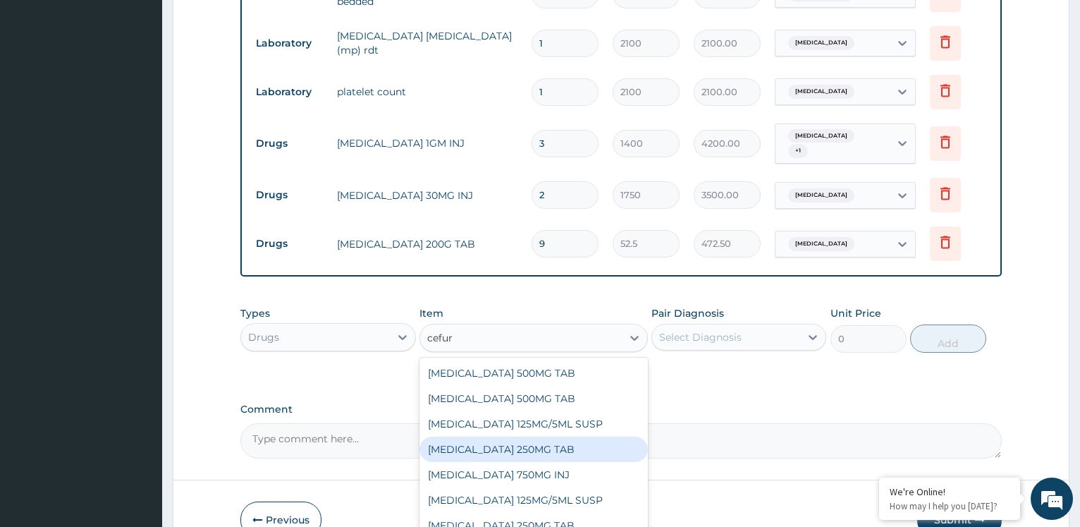
click at [554, 458] on div "[MEDICAL_DATA] 250MG TAB" at bounding box center [534, 449] width 229 height 25
type input "177.975"
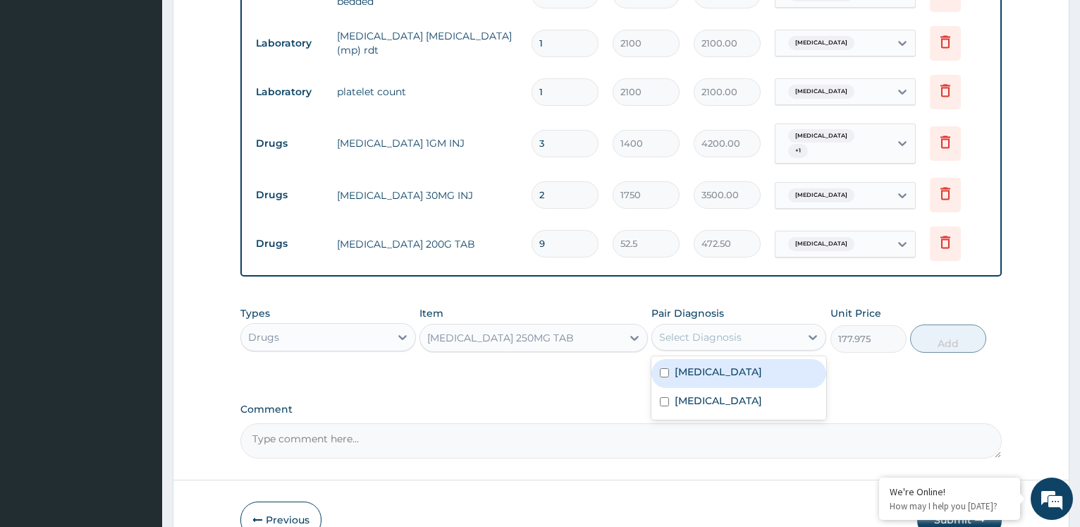
click at [742, 334] on div "Select Diagnosis" at bounding box center [726, 337] width 148 height 23
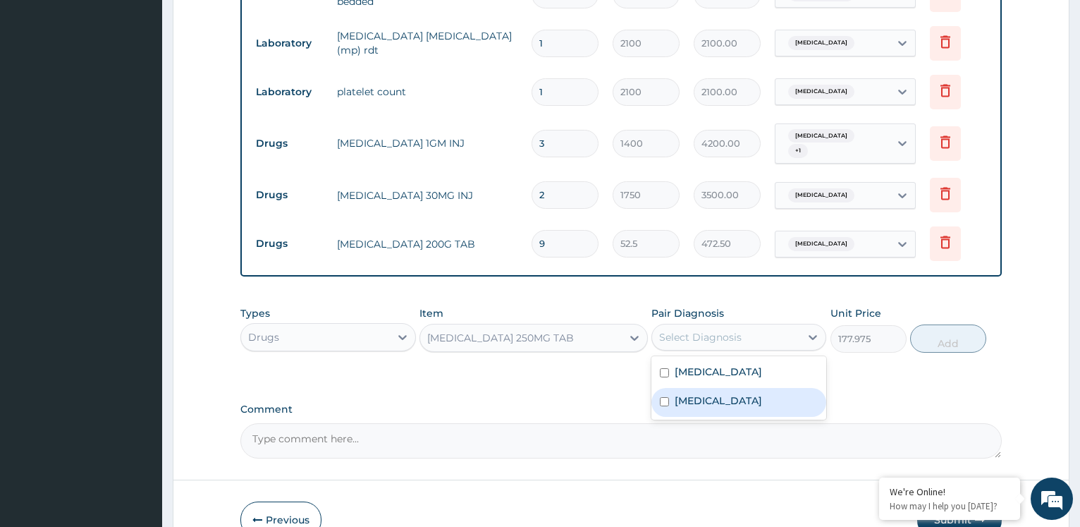
click at [712, 403] on label "Sickle cell retinopathy" at bounding box center [718, 401] width 87 height 14
checkbox input "true"
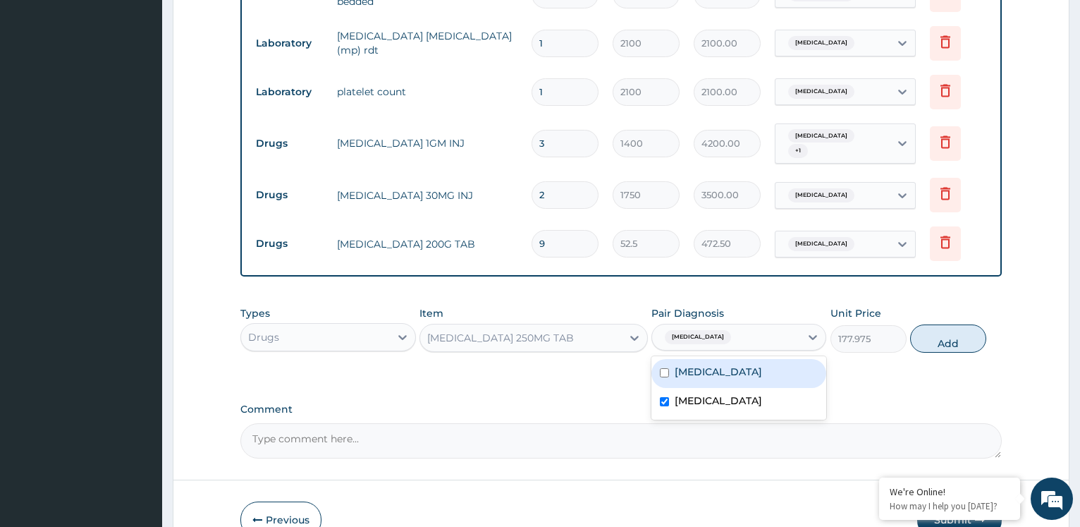
click at [761, 360] on div "[MEDICAL_DATA]" at bounding box center [739, 373] width 175 height 29
checkbox input "true"
click at [937, 345] on button "Add" at bounding box center [949, 338] width 76 height 28
type input "0"
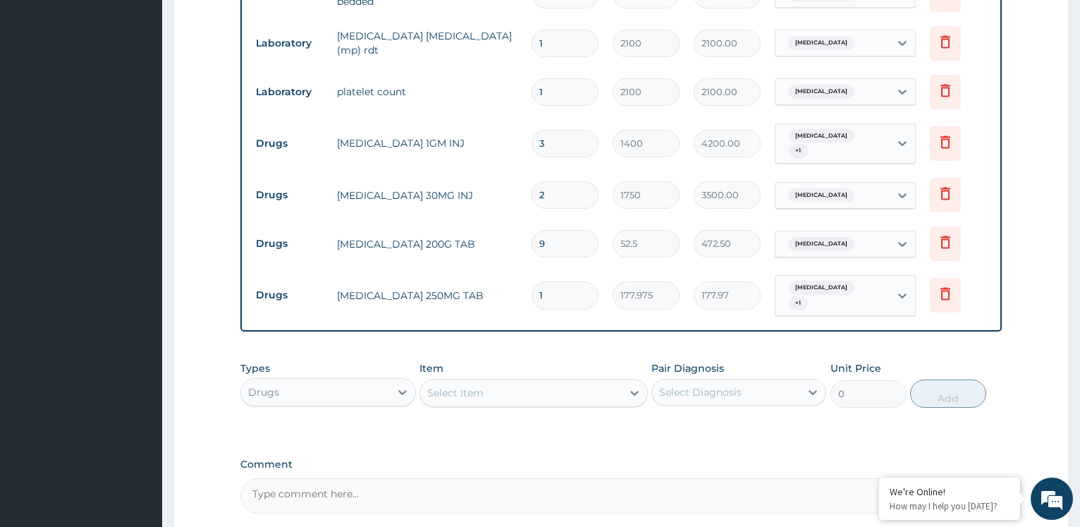
type input "10"
type input "1779.75"
type input "10"
click at [515, 389] on div "Select Item" at bounding box center [521, 393] width 202 height 23
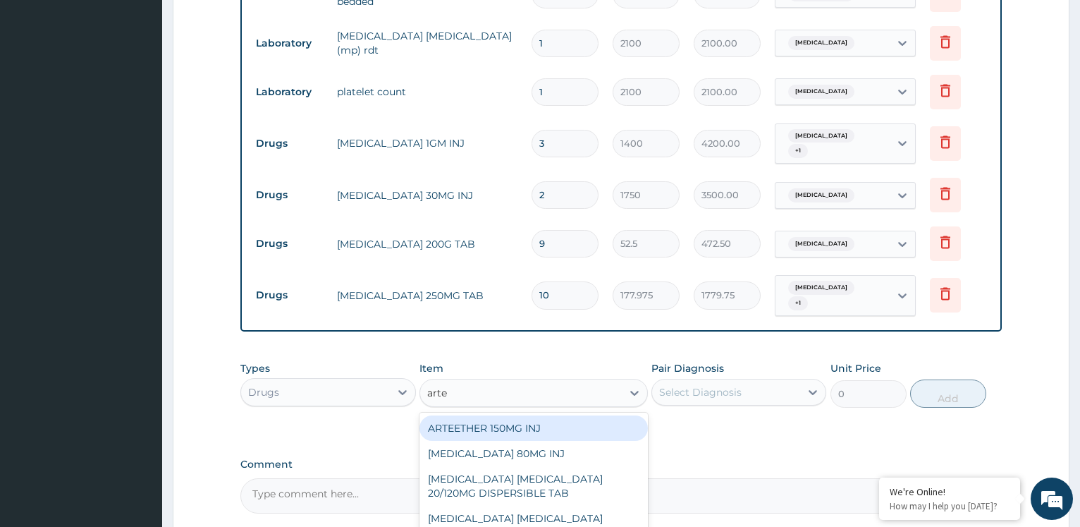
type input "artem"
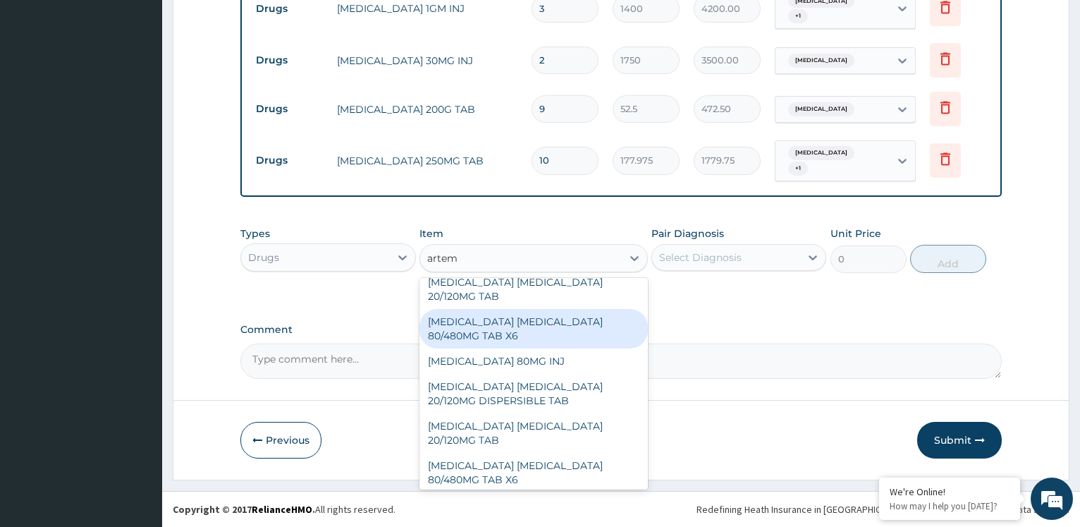
scroll to position [0, 0]
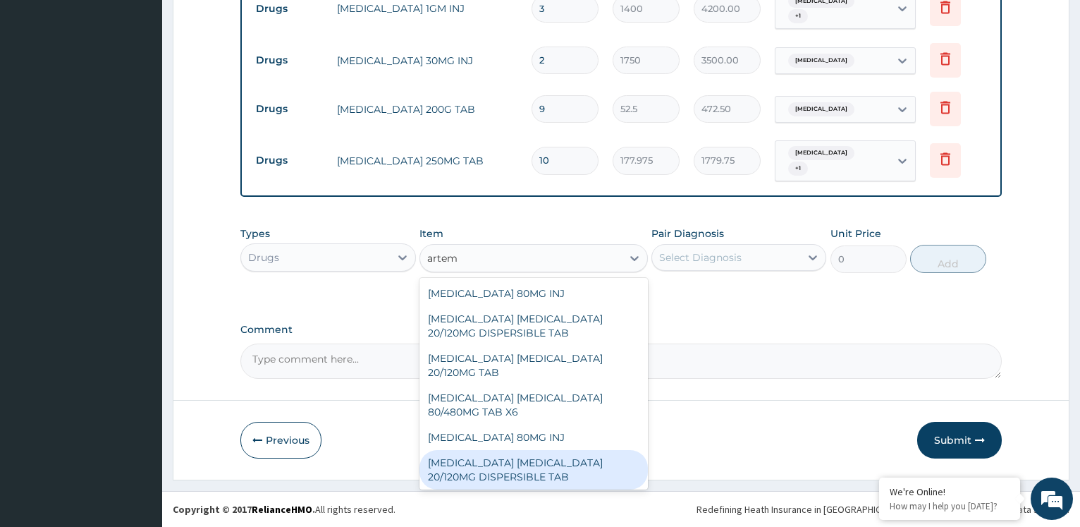
click at [570, 460] on div "[MEDICAL_DATA] [MEDICAL_DATA] 20/120MG DISPERSIBLE TAB" at bounding box center [534, 469] width 229 height 39
type input "84"
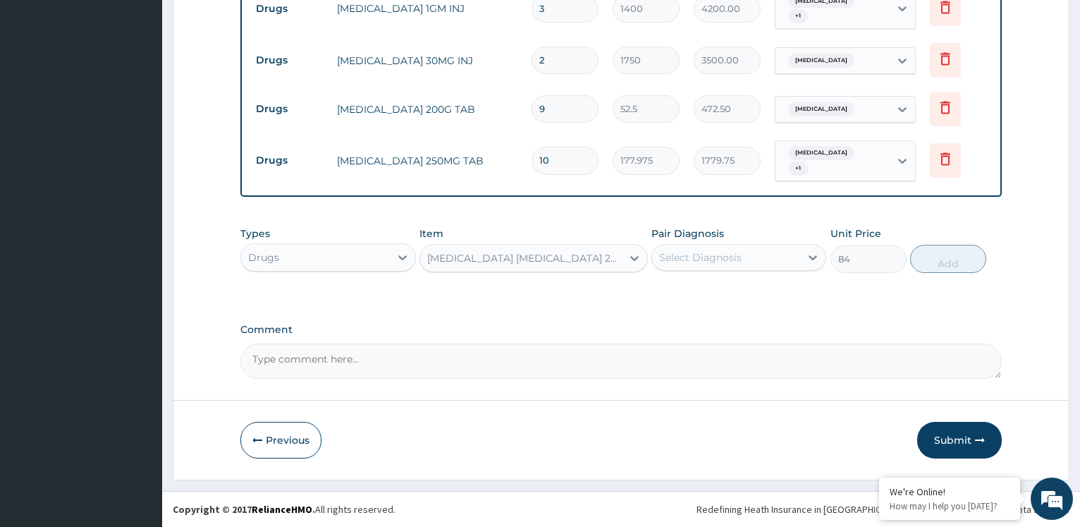
click at [755, 253] on div "Select Diagnosis" at bounding box center [726, 257] width 148 height 23
drag, startPoint x: 725, startPoint y: 290, endPoint x: 949, endPoint y: 281, distance: 224.4
click at [750, 289] on div "[MEDICAL_DATA]" at bounding box center [739, 293] width 175 height 29
checkbox input "true"
click at [946, 250] on button "Add" at bounding box center [949, 259] width 76 height 28
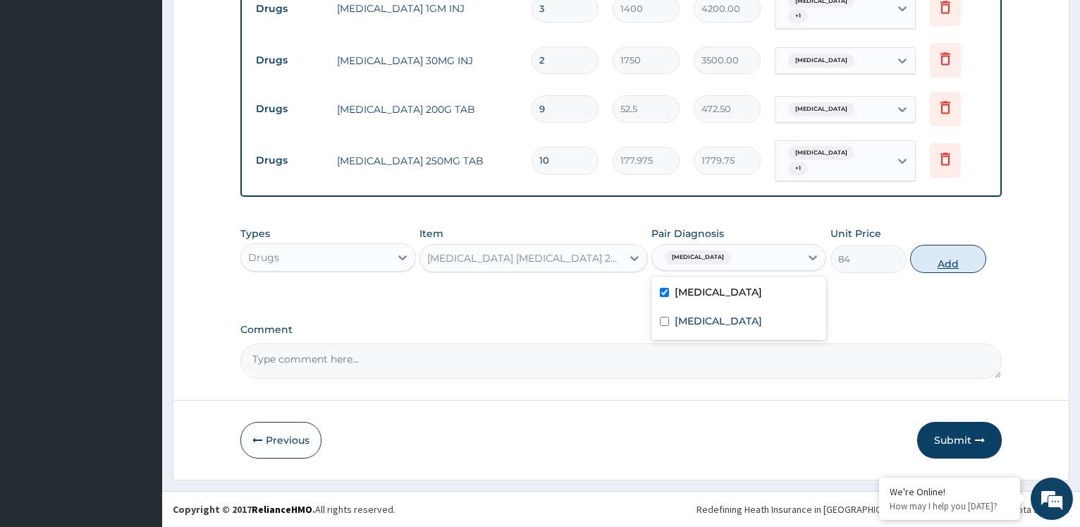
type input "0"
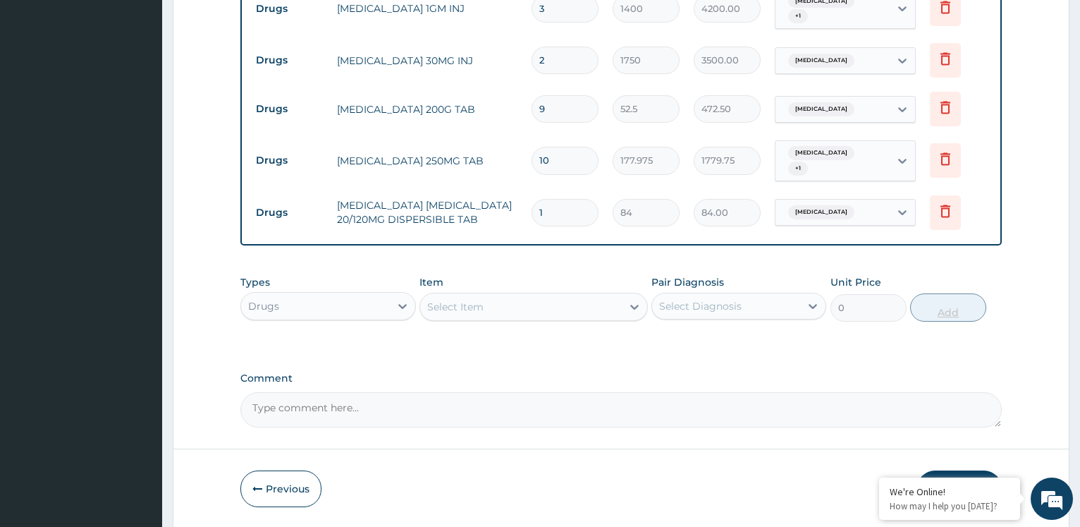
type input "0.00"
type input "6"
type input "504.00"
type input "6"
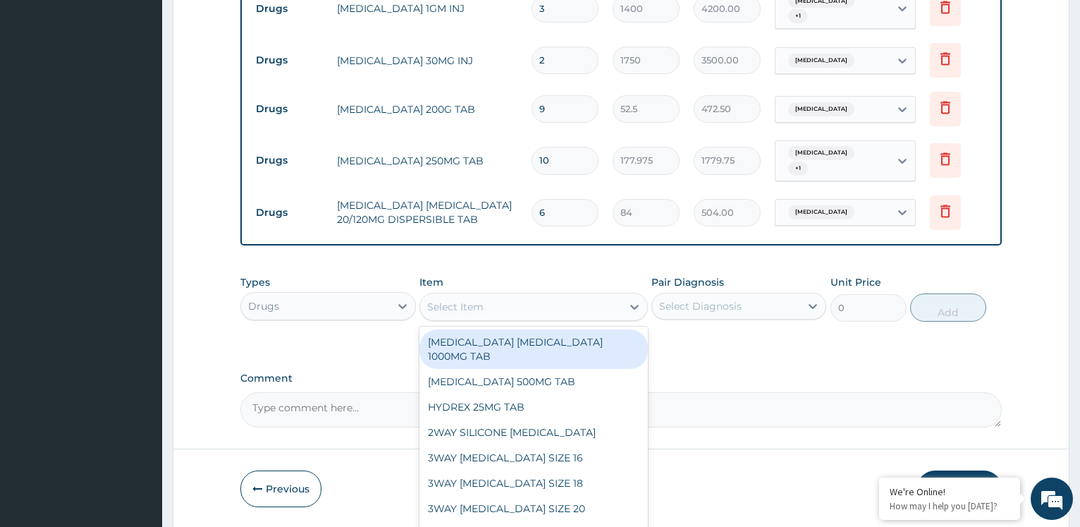
click at [564, 299] on div "Select Item" at bounding box center [521, 307] width 202 height 23
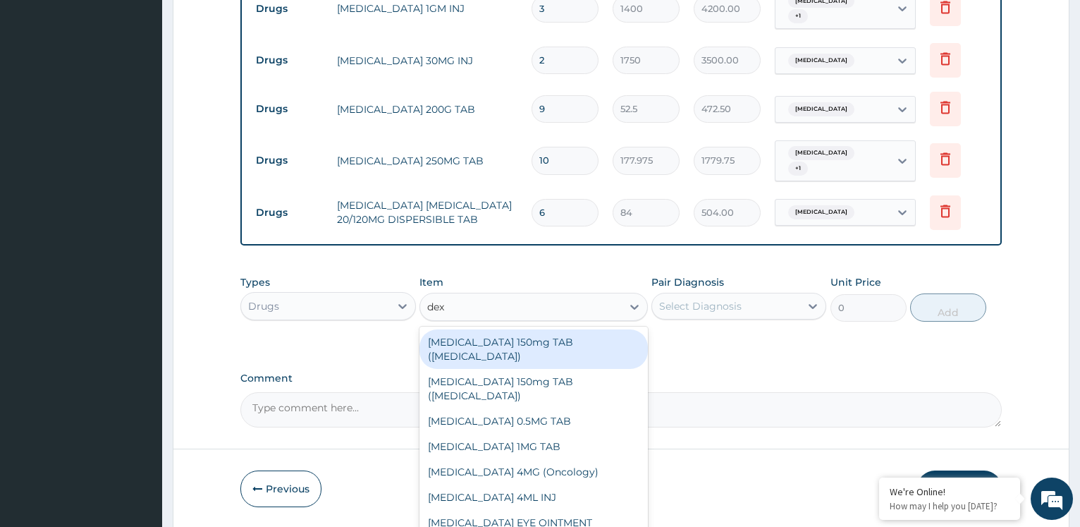
type input "dexa"
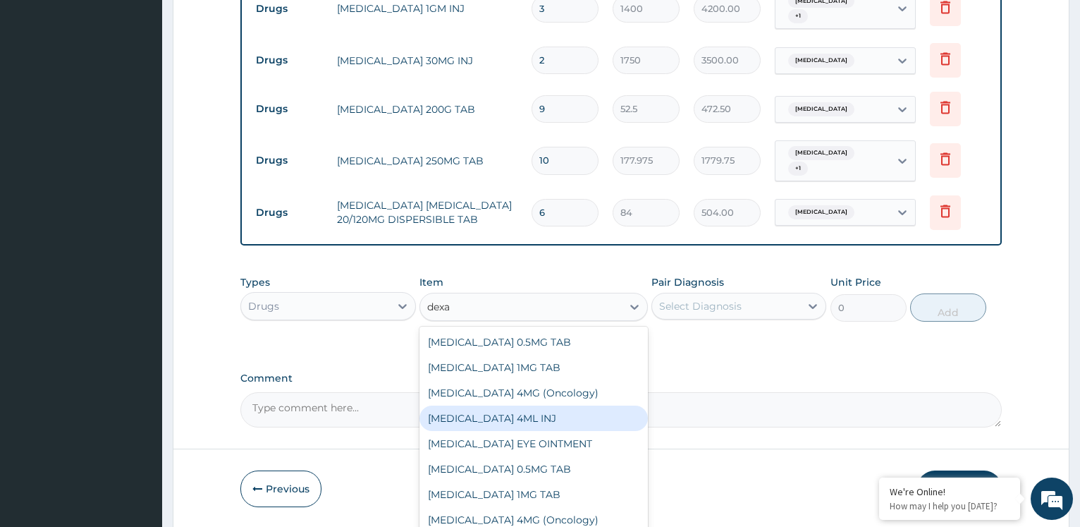
click at [557, 420] on div "[MEDICAL_DATA] 4ML INJ" at bounding box center [534, 418] width 229 height 25
type input "700"
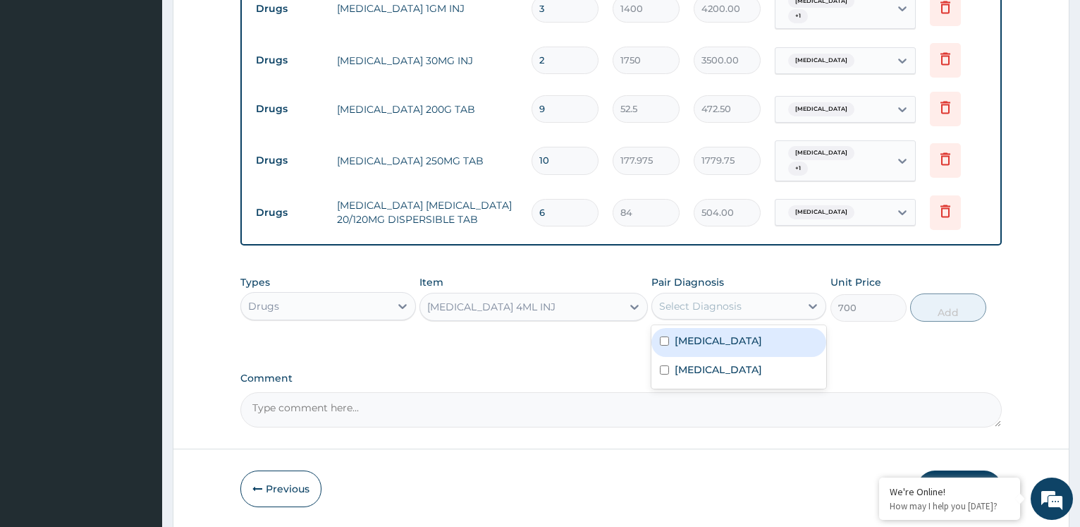
click at [730, 305] on div "Select Diagnosis" at bounding box center [700, 306] width 83 height 14
click at [721, 343] on div "[MEDICAL_DATA]" at bounding box center [739, 342] width 175 height 29
checkbox input "true"
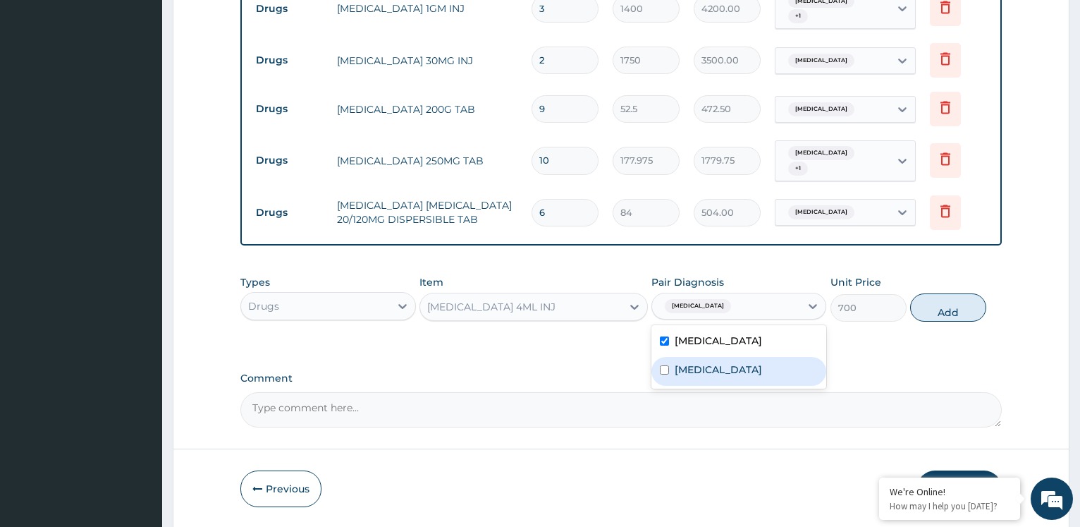
click at [717, 375] on label "Sickle cell retinopathy" at bounding box center [718, 370] width 87 height 14
checkbox input "true"
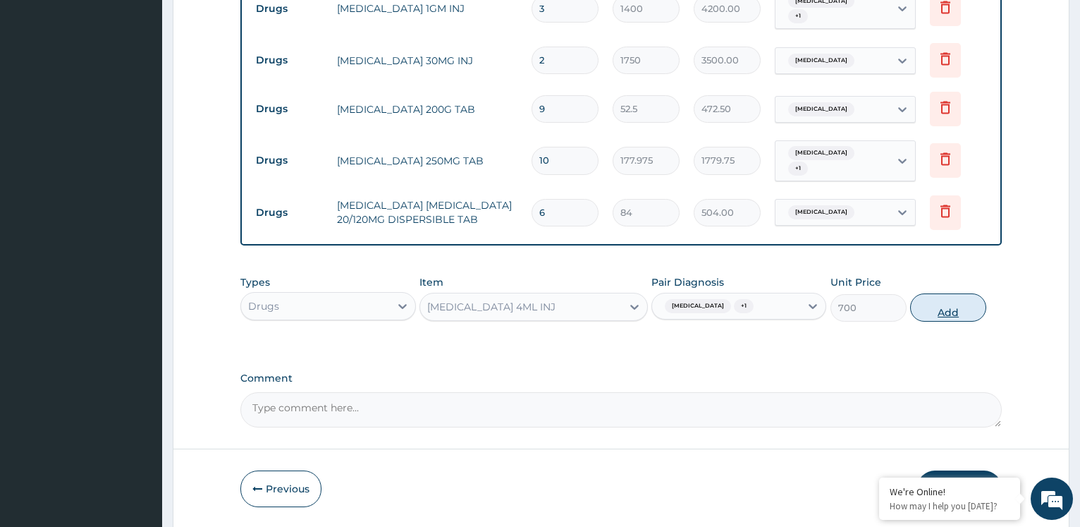
click at [951, 298] on button "Add" at bounding box center [949, 307] width 76 height 28
type input "0"
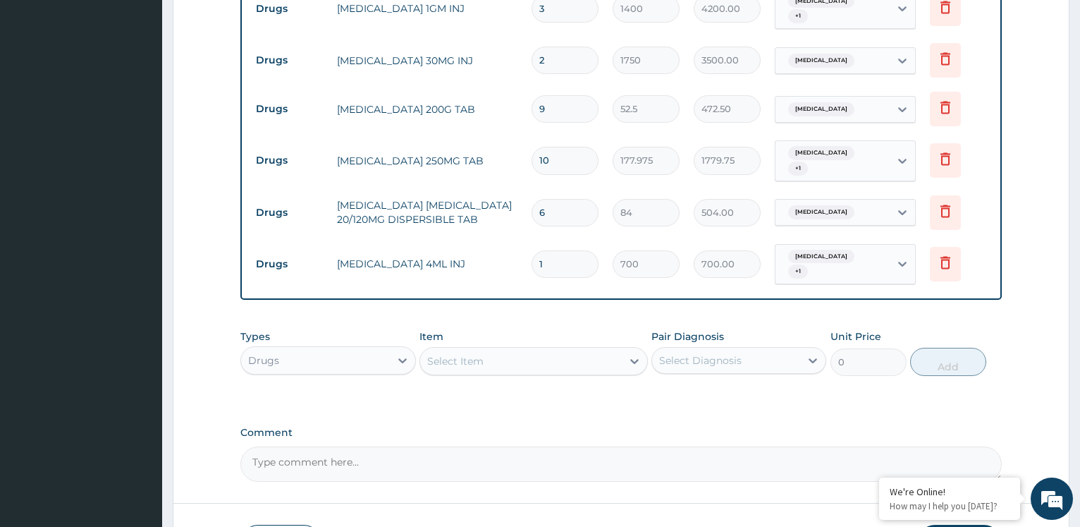
click at [499, 350] on div "Select Item" at bounding box center [521, 361] width 202 height 23
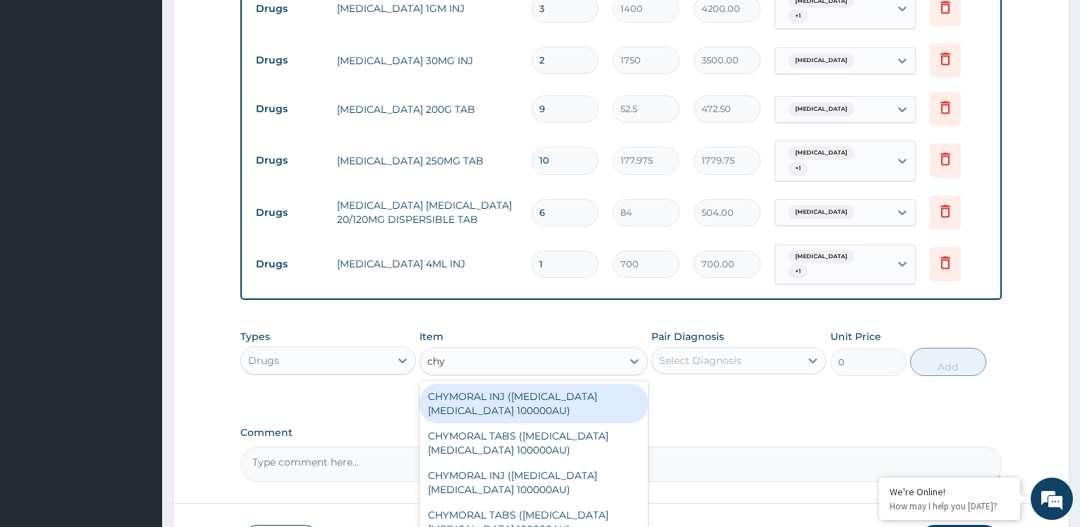
type input "chym"
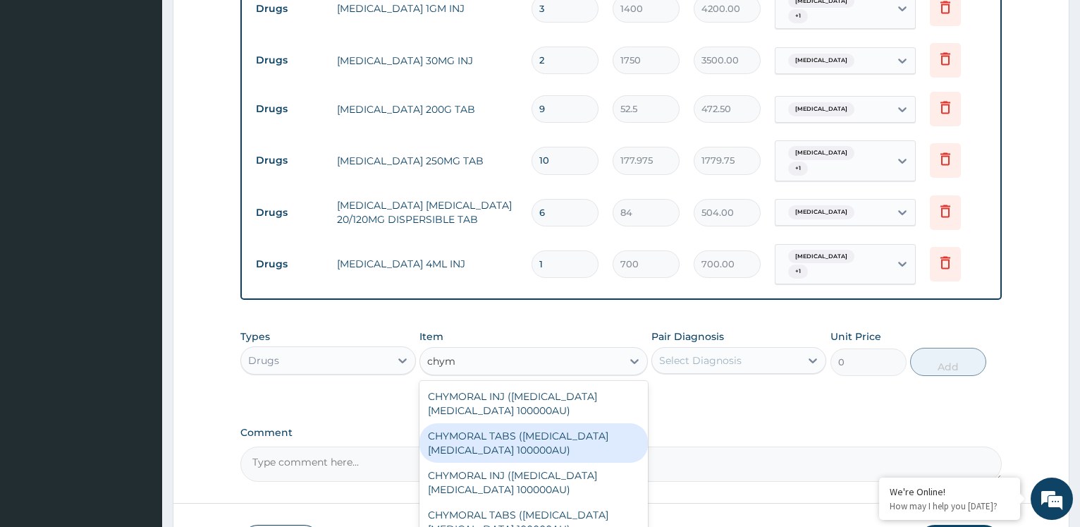
click at [560, 444] on div "CHYMORAL TABS ([MEDICAL_DATA] [MEDICAL_DATA] 100000AU)" at bounding box center [534, 442] width 229 height 39
type input "52.5"
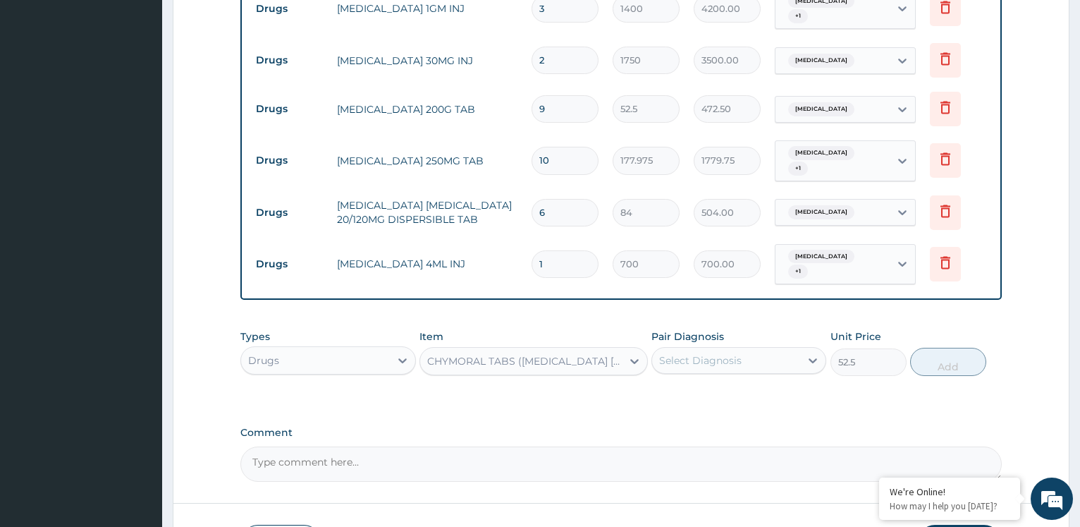
click at [740, 360] on div "Select Diagnosis" at bounding box center [700, 360] width 83 height 14
click at [738, 387] on div "[MEDICAL_DATA]" at bounding box center [739, 396] width 175 height 29
checkbox input "true"
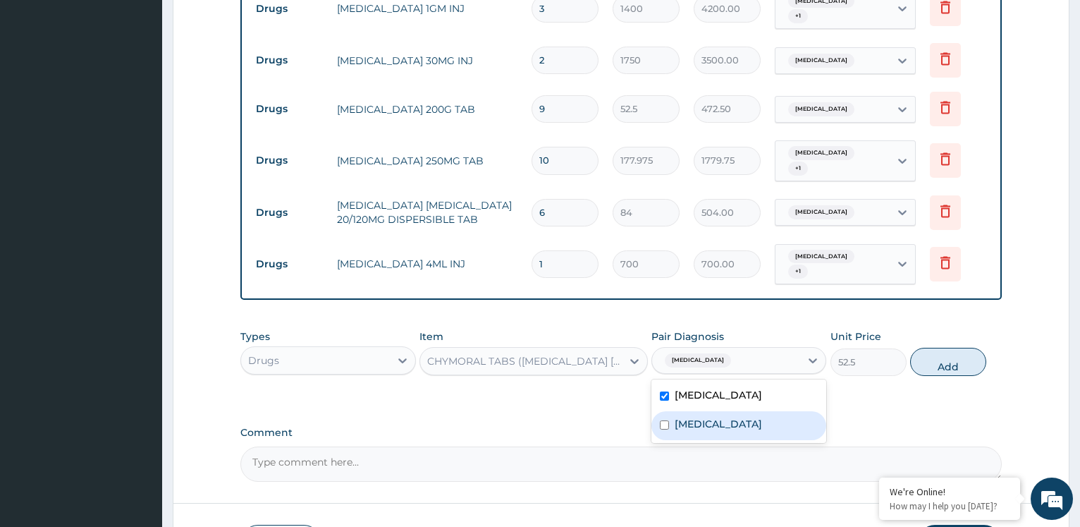
drag, startPoint x: 716, startPoint y: 411, endPoint x: 840, endPoint y: 400, distance: 124.6
click at [733, 417] on label "Sickle cell retinopathy" at bounding box center [718, 424] width 87 height 14
checkbox input "true"
click at [954, 355] on button "Add" at bounding box center [949, 362] width 76 height 28
type input "0"
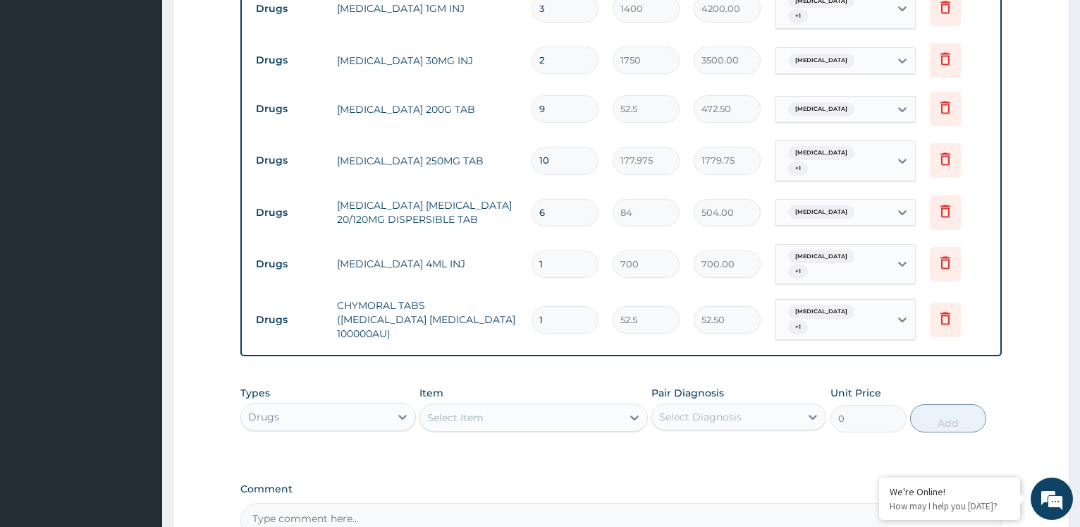
click at [461, 410] on div "Select Item" at bounding box center [455, 417] width 56 height 14
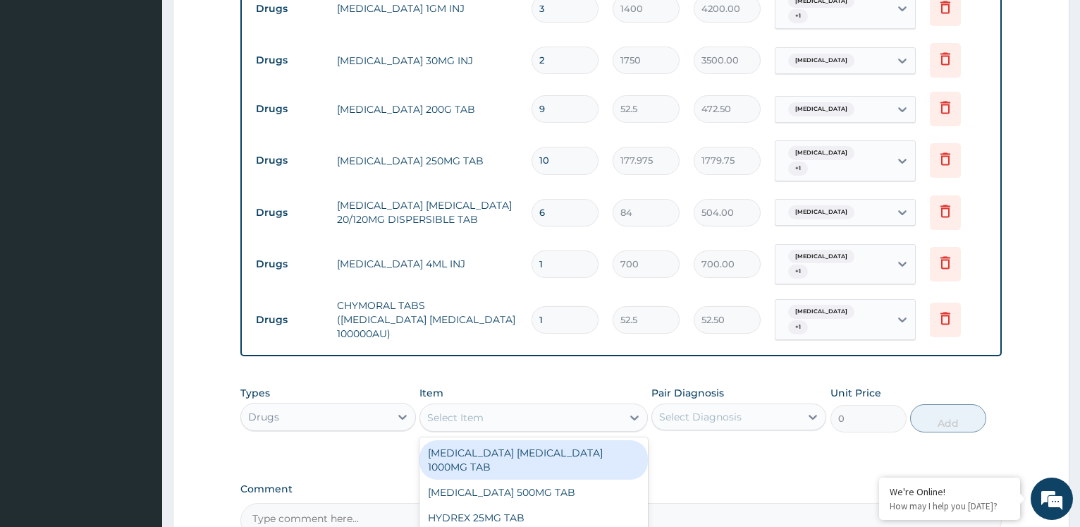
type input "["
type input "parace"
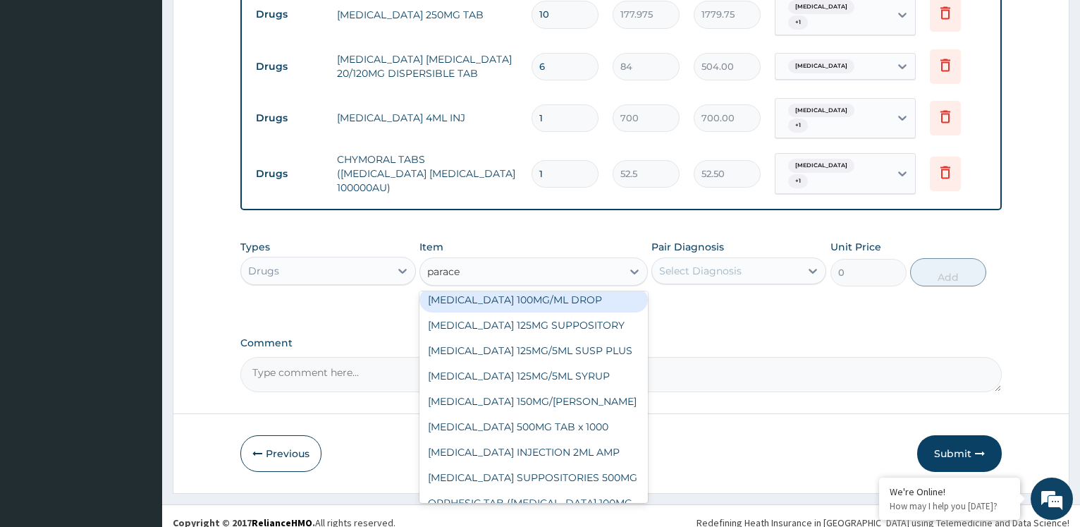
scroll to position [152, 0]
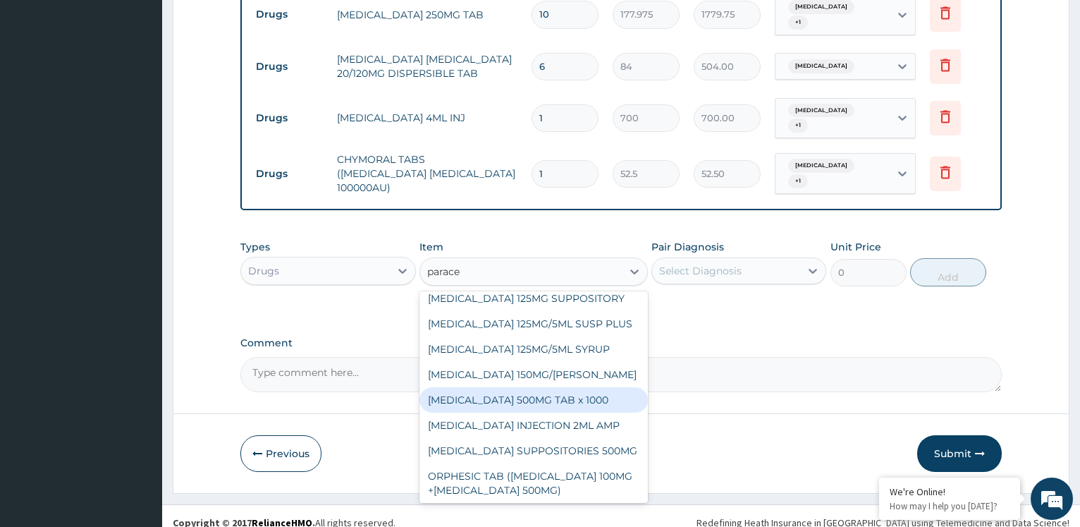
click at [564, 389] on div "[MEDICAL_DATA] 500MG TAB x 1000" at bounding box center [534, 399] width 229 height 25
type input "11.025"
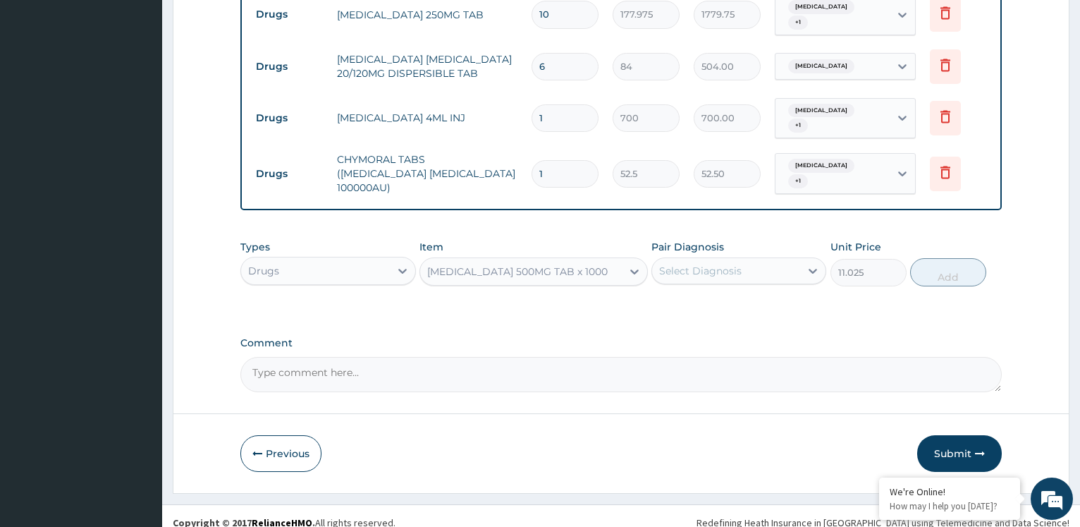
click at [762, 260] on div "Select Diagnosis" at bounding box center [726, 271] width 148 height 23
click at [710, 302] on div "[MEDICAL_DATA]" at bounding box center [739, 307] width 175 height 29
checkbox input "true"
click at [944, 258] on button "Add" at bounding box center [949, 272] width 76 height 28
type input "0"
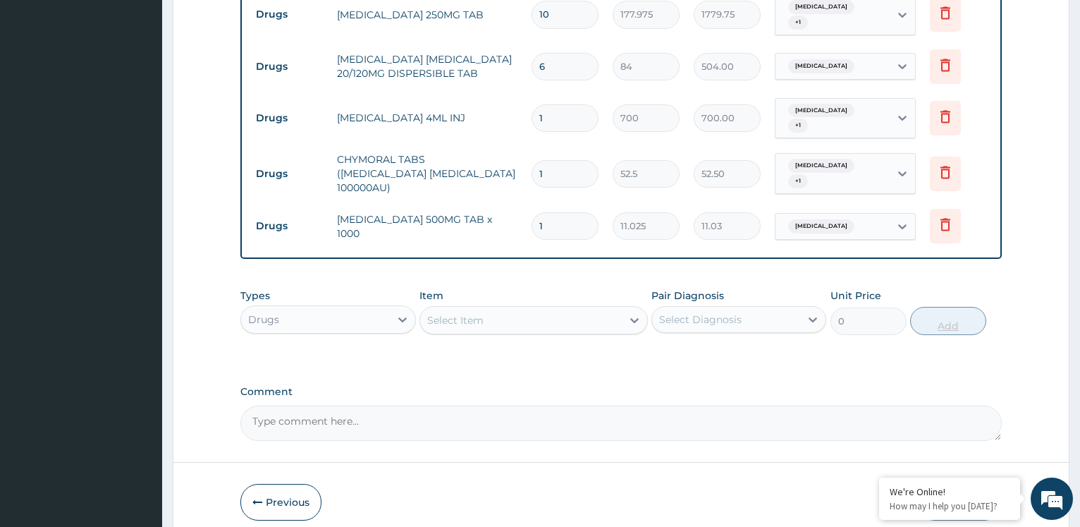
type input "0.00"
type input "9"
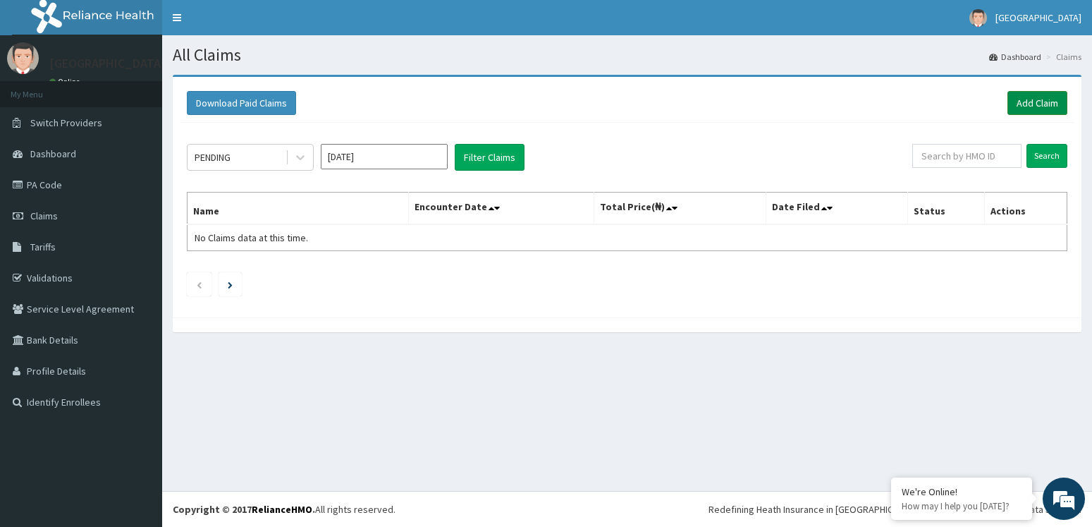
click at [1024, 98] on link "Add Claim" at bounding box center [1038, 103] width 60 height 24
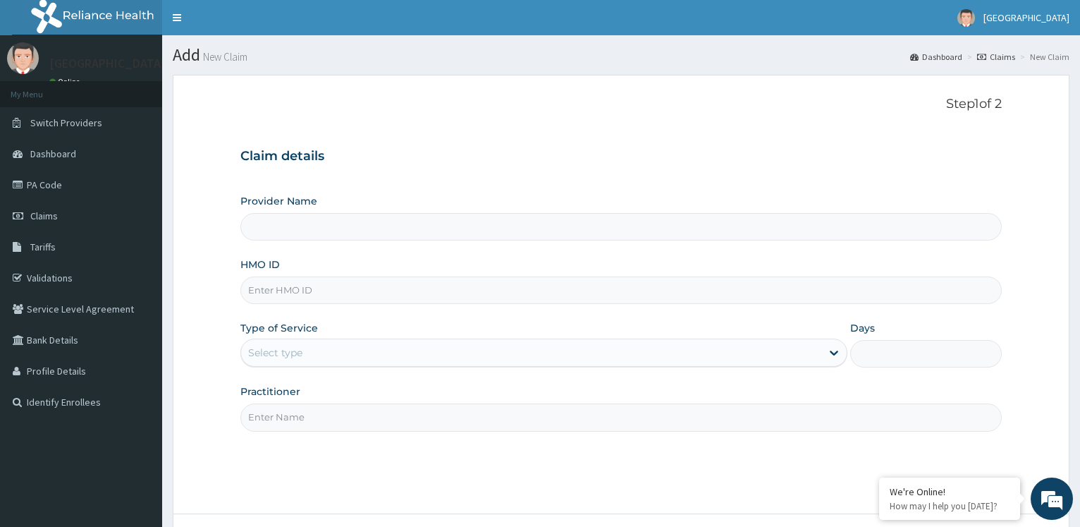
type input "[GEOGRAPHIC_DATA]"
paste input "DGE/10053/C"
type input "DGE/10053/C"
click at [343, 367] on div "Select type" at bounding box center [543, 353] width 607 height 28
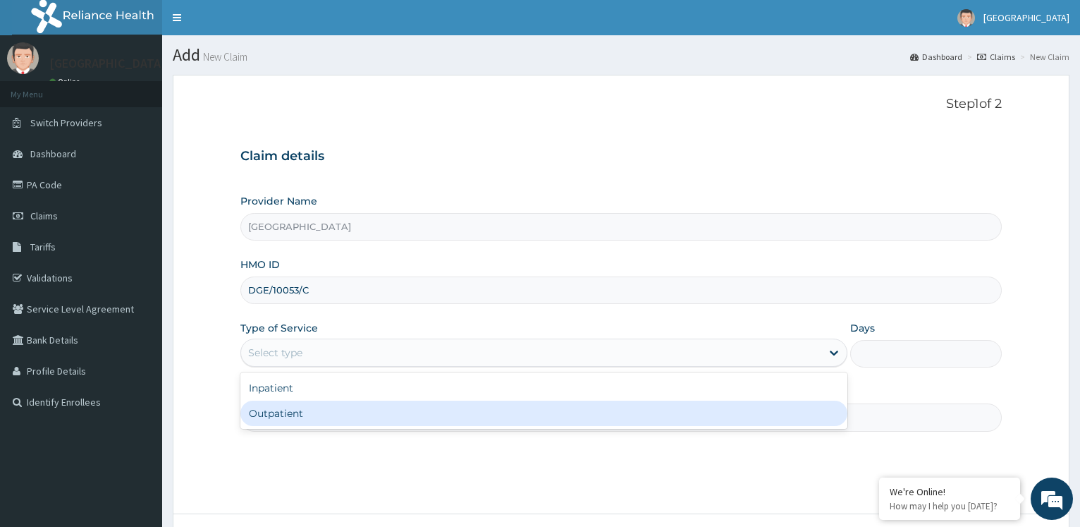
click at [329, 408] on div "Outpatient" at bounding box center [543, 413] width 607 height 25
type input "1"
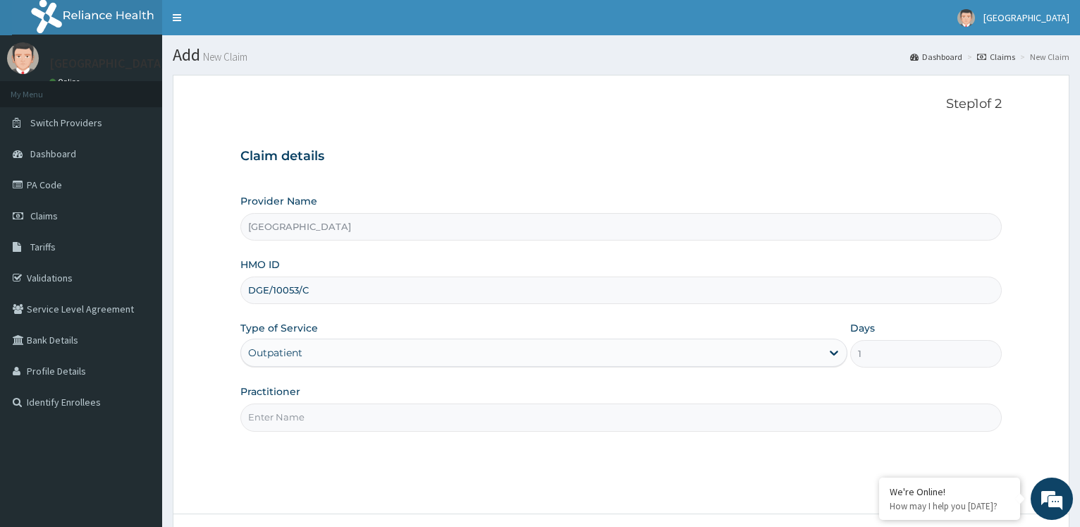
click at [326, 415] on input "Practitioner" at bounding box center [621, 417] width 762 height 28
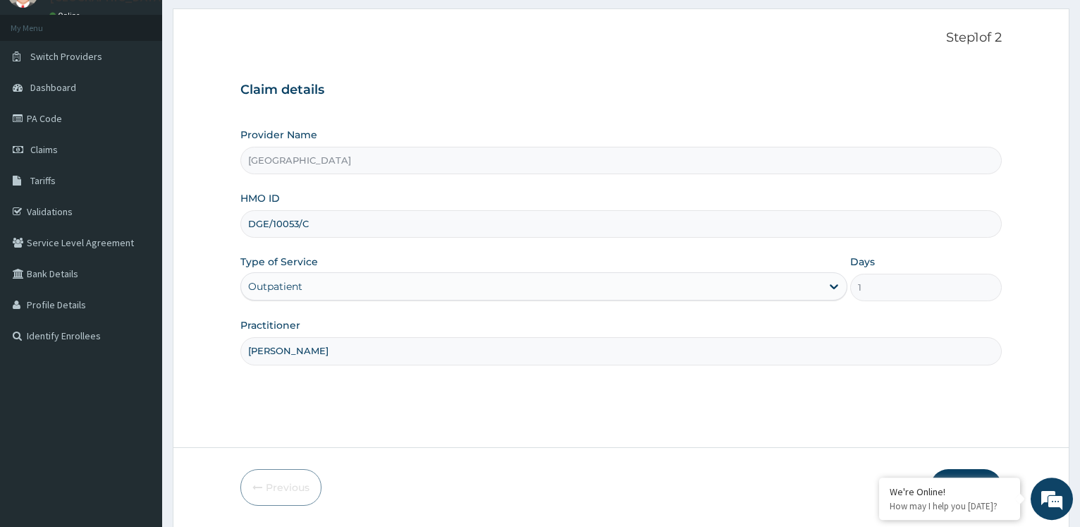
scroll to position [114, 0]
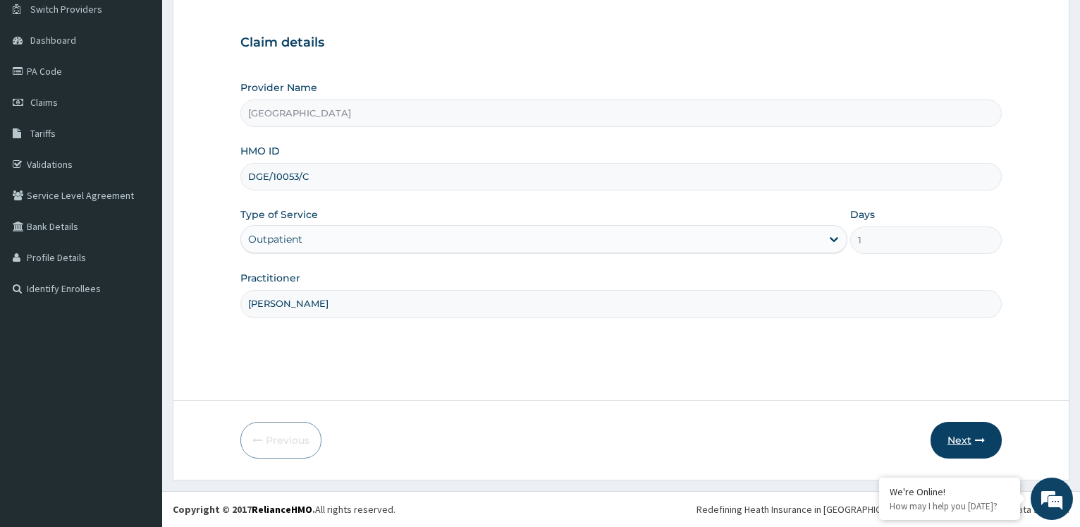
type input "[PERSON_NAME]"
click at [965, 440] on button "Next" at bounding box center [966, 440] width 71 height 37
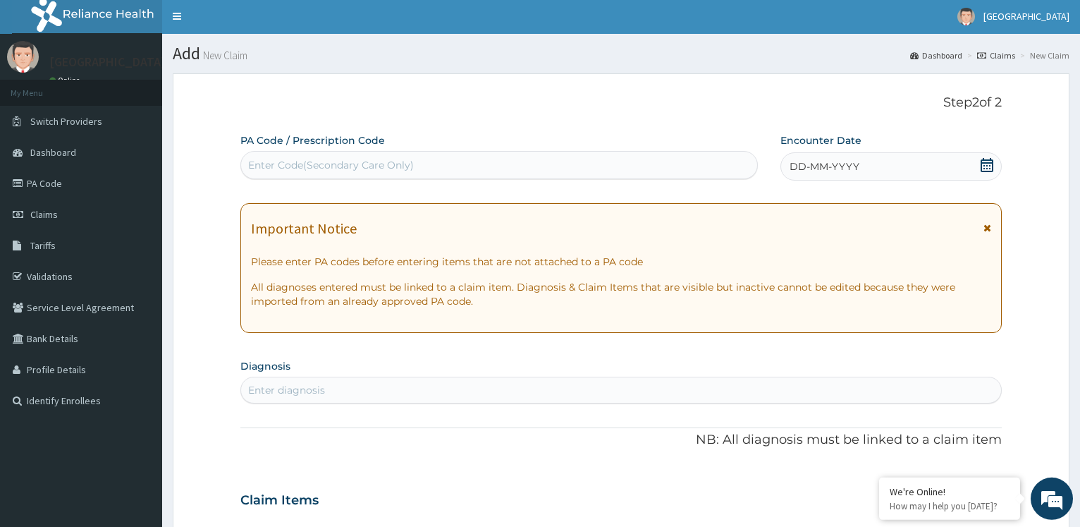
scroll to position [0, 0]
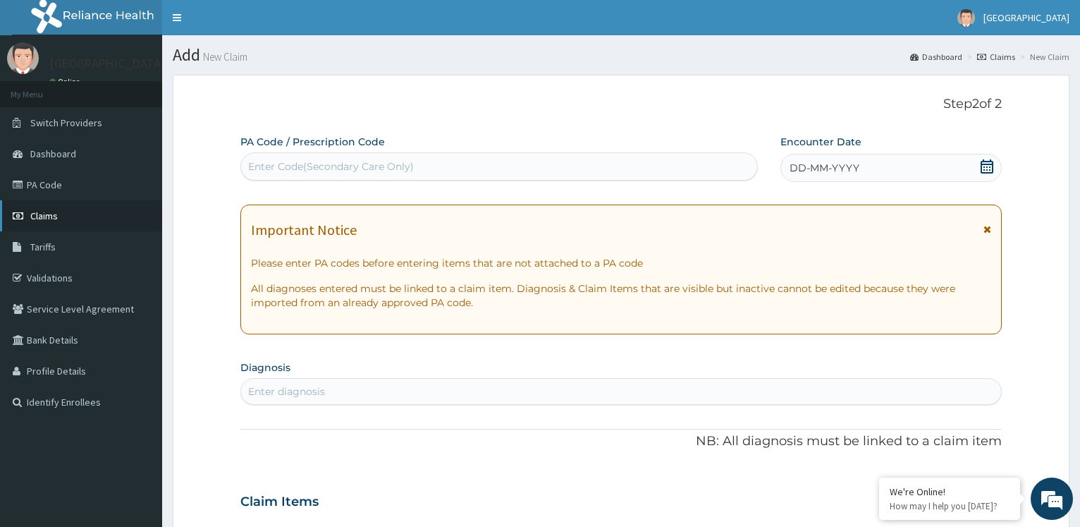
click at [108, 214] on link "Claims" at bounding box center [81, 215] width 162 height 31
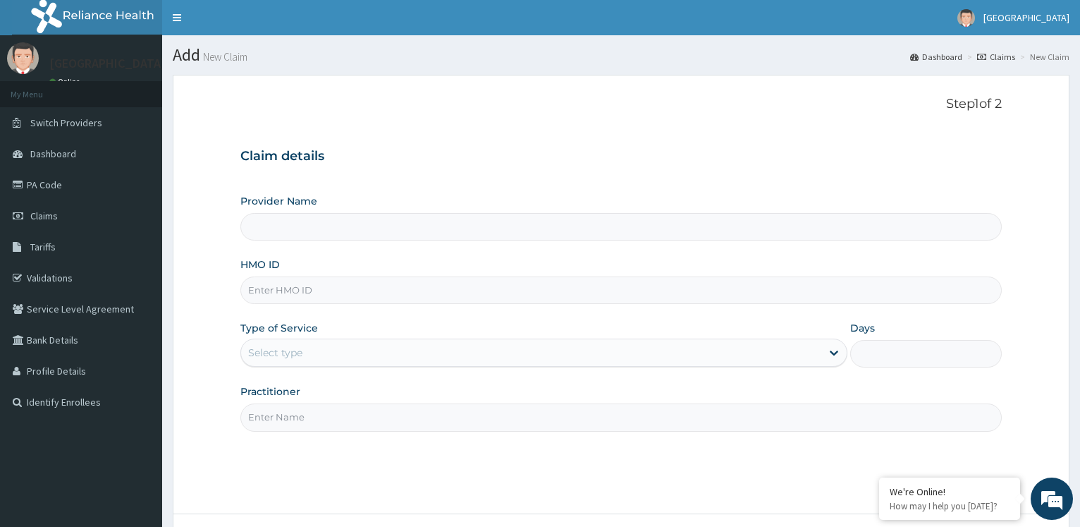
type input "[GEOGRAPHIC_DATA]"
click at [392, 298] on input "HMO ID" at bounding box center [621, 290] width 762 height 28
paste input "DGE/10053/C"
type input "DGE/10053/C"
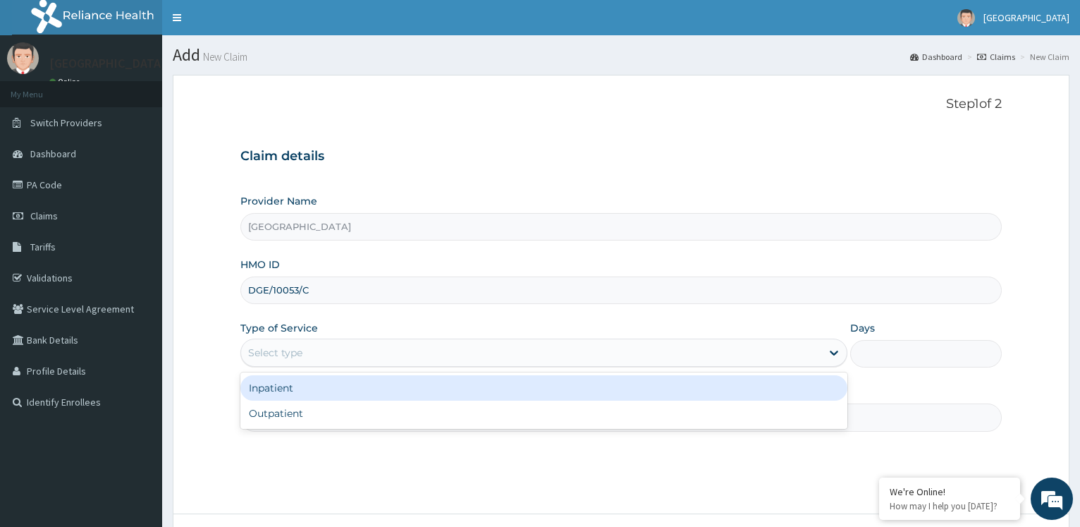
click at [301, 354] on div "Select type" at bounding box center [275, 353] width 54 height 14
click at [302, 386] on div "Inpatient" at bounding box center [543, 387] width 607 height 25
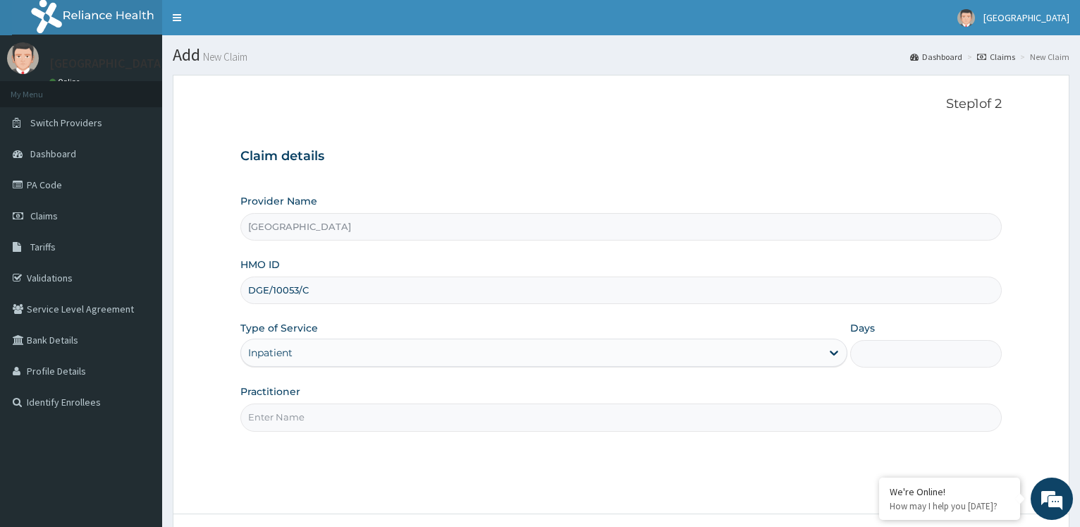
click at [298, 417] on input "Practitioner" at bounding box center [621, 417] width 762 height 28
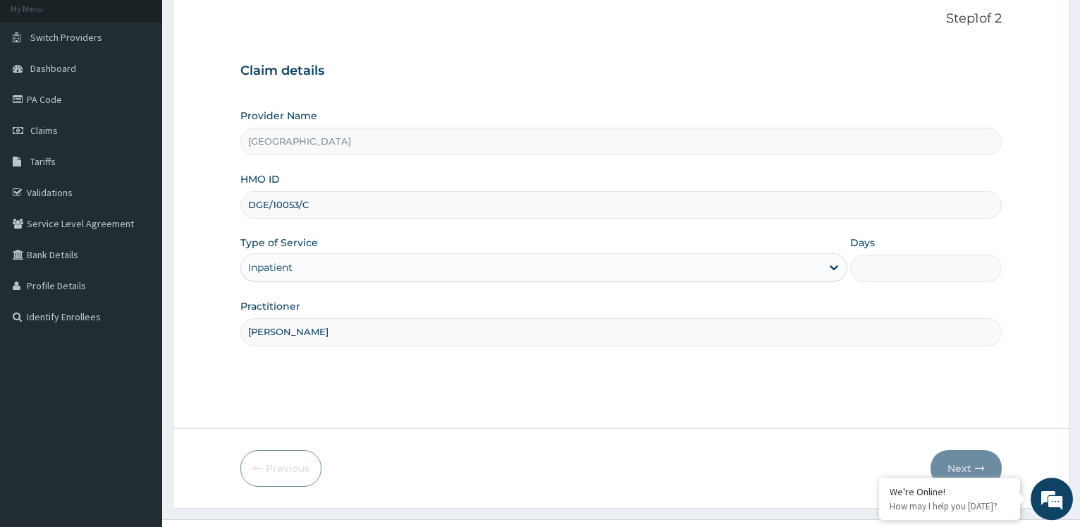
scroll to position [114, 0]
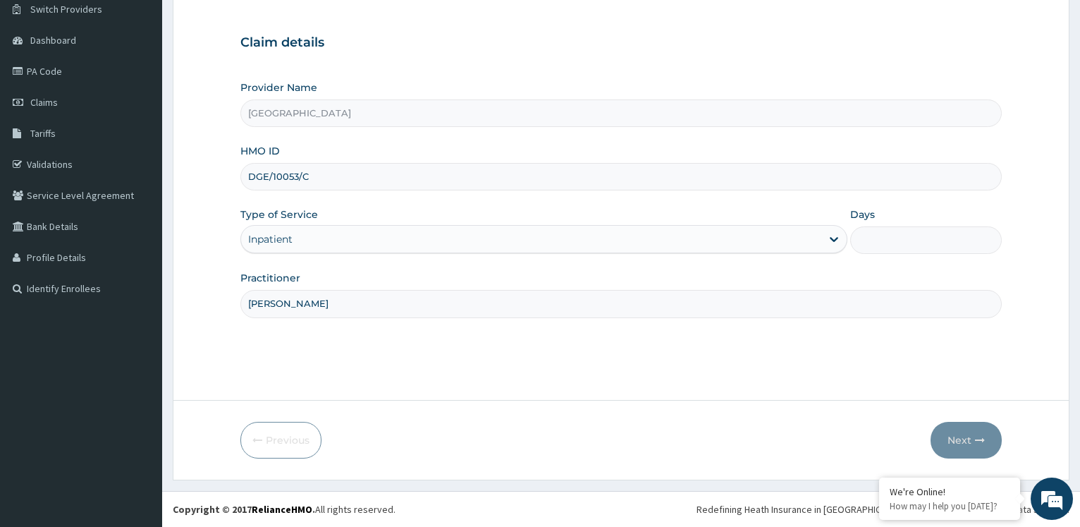
type input "[PERSON_NAME]"
click at [889, 240] on input "Days" at bounding box center [927, 240] width 152 height 28
type input "2"
click at [961, 420] on form "Step 1 of 2 Claim details Provider Name [GEOGRAPHIC_DATA] HMO ID DGE/10053/C Ty…" at bounding box center [621, 220] width 897 height 518
click at [958, 439] on button "Next" at bounding box center [966, 440] width 71 height 37
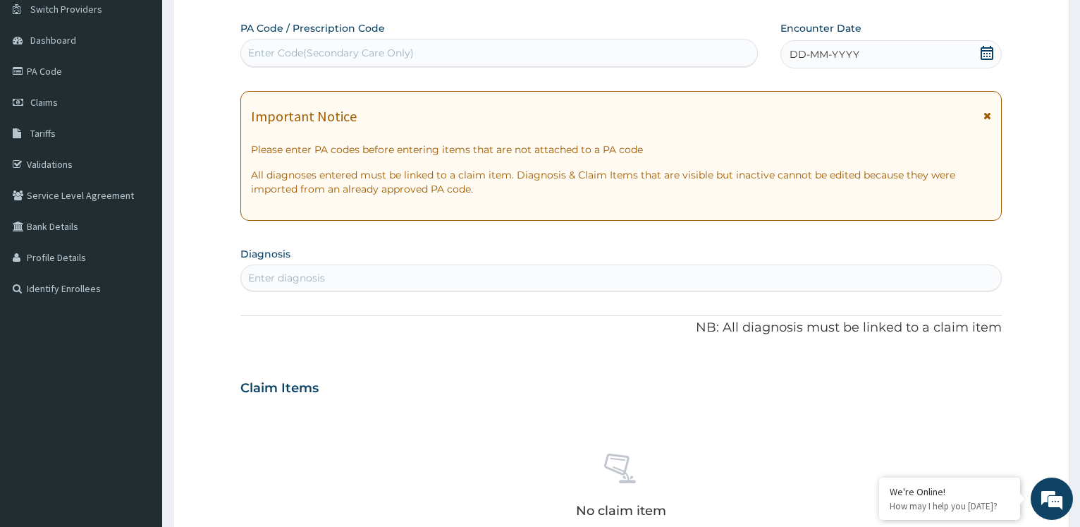
click at [519, 52] on div "Enter Code(Secondary Care Only)" at bounding box center [499, 53] width 516 height 23
type input "PA/CA8D66"
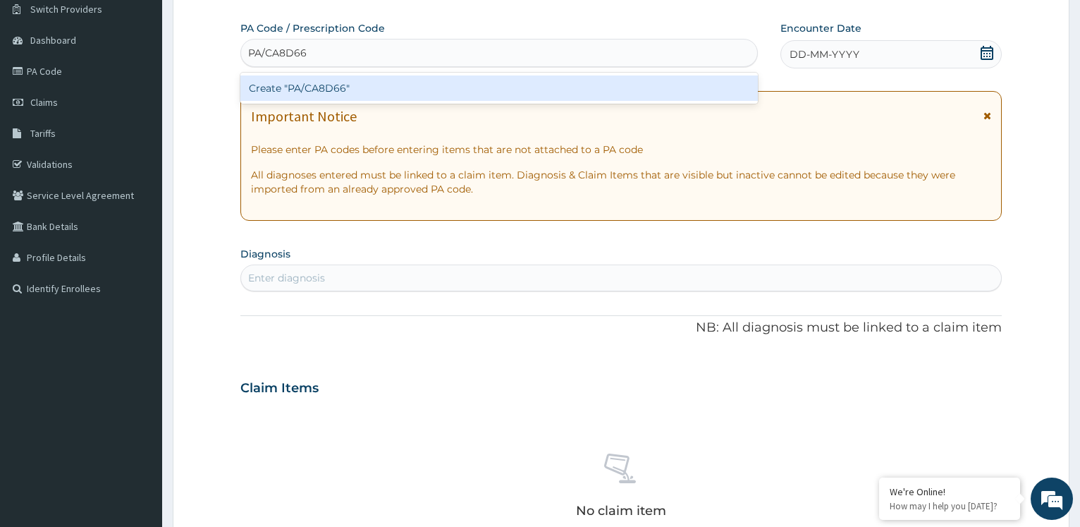
click at [672, 93] on div "Create "PA/CA8D66"" at bounding box center [498, 87] width 517 height 25
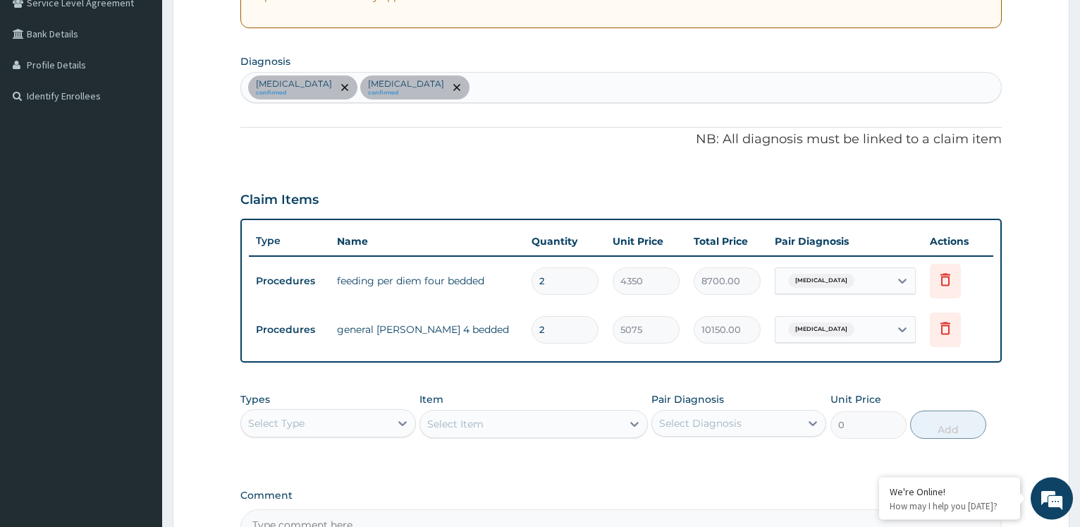
scroll to position [402, 0]
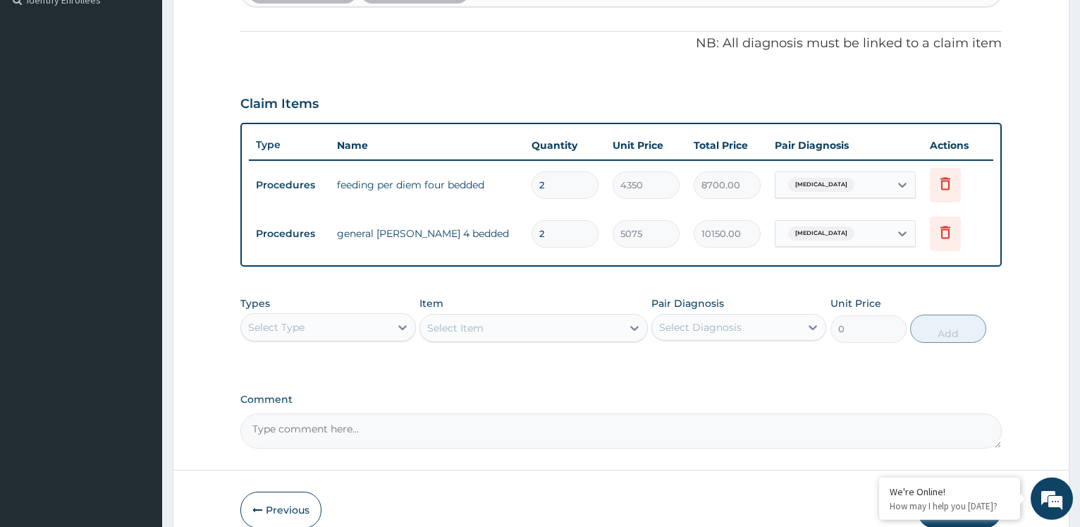
click at [355, 330] on div "Select Type" at bounding box center [315, 327] width 148 height 23
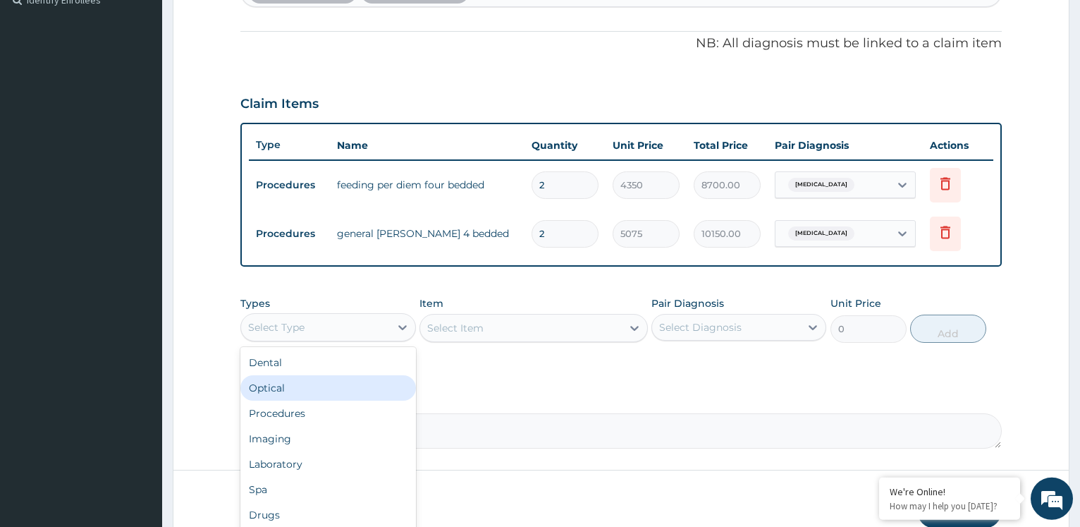
scroll to position [48, 0]
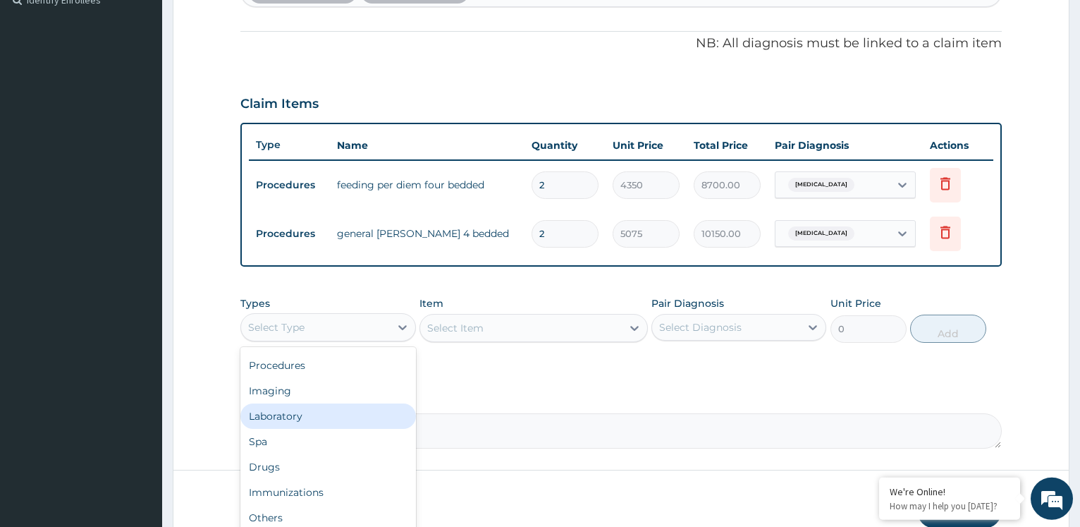
click at [305, 418] on div "Laboratory" at bounding box center [327, 415] width 175 height 25
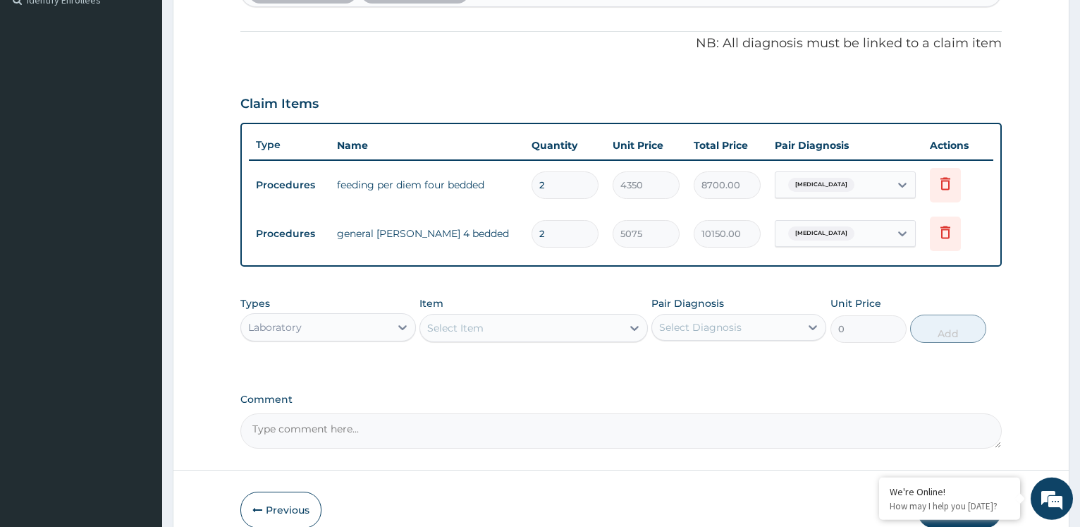
click at [473, 332] on div "Select Item" at bounding box center [455, 328] width 56 height 14
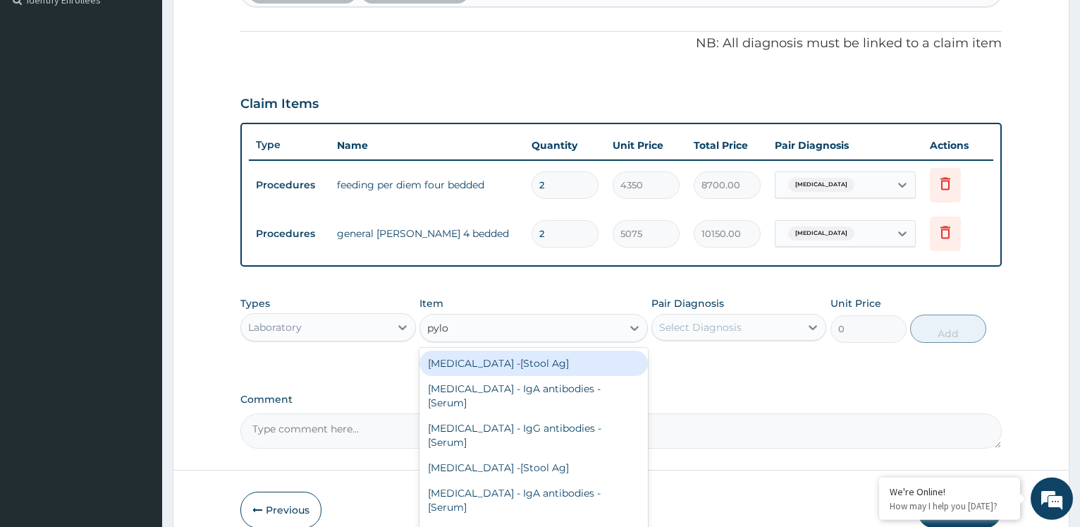
type input "pylor"
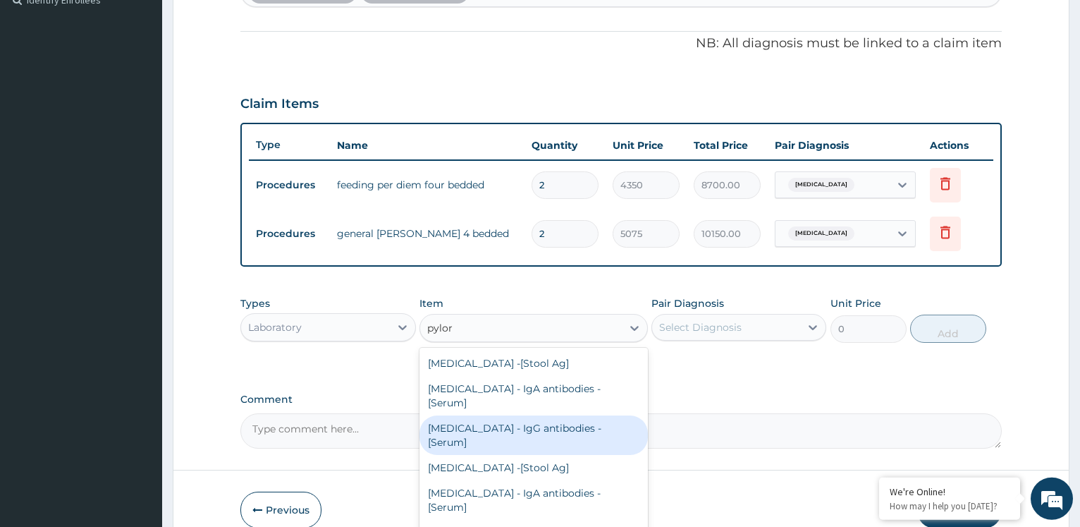
click at [531, 436] on div "[MEDICAL_DATA] - IgG antibodies - [Serum]" at bounding box center [534, 434] width 229 height 39
type input "31500"
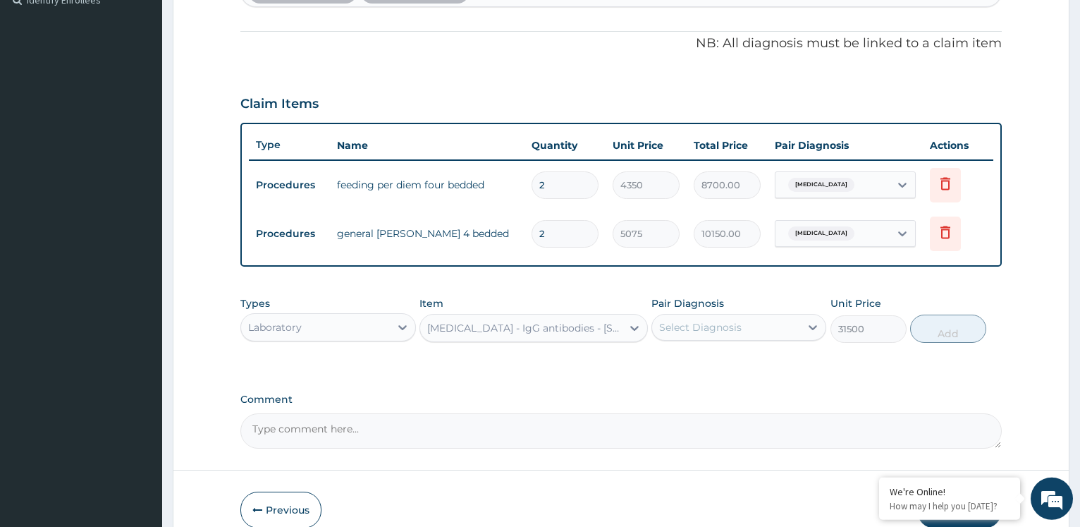
click at [727, 335] on div "Select Diagnosis" at bounding box center [726, 327] width 148 height 23
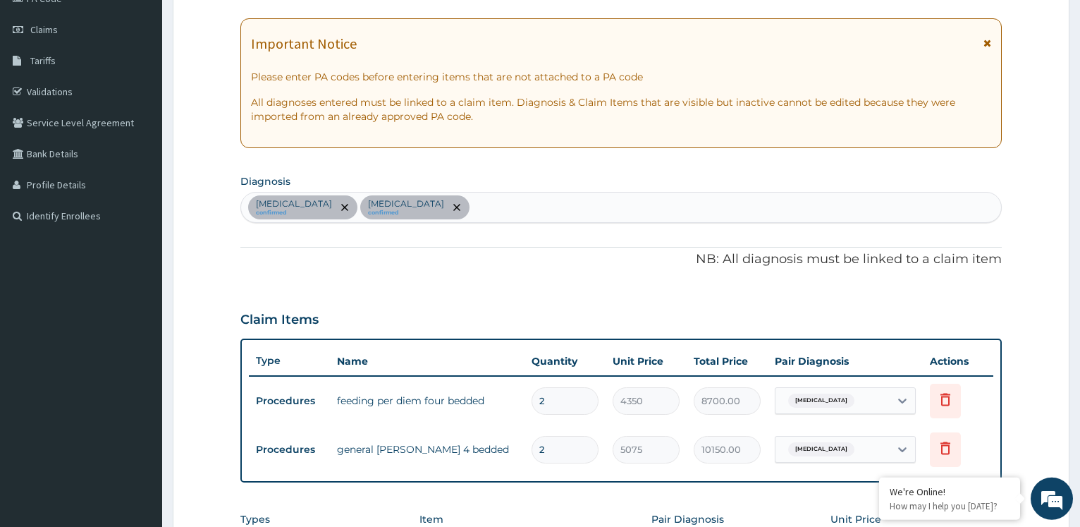
click at [487, 206] on div "[MEDICAL_DATA] confirmed [MEDICAL_DATA] confirmed" at bounding box center [621, 208] width 760 height 30
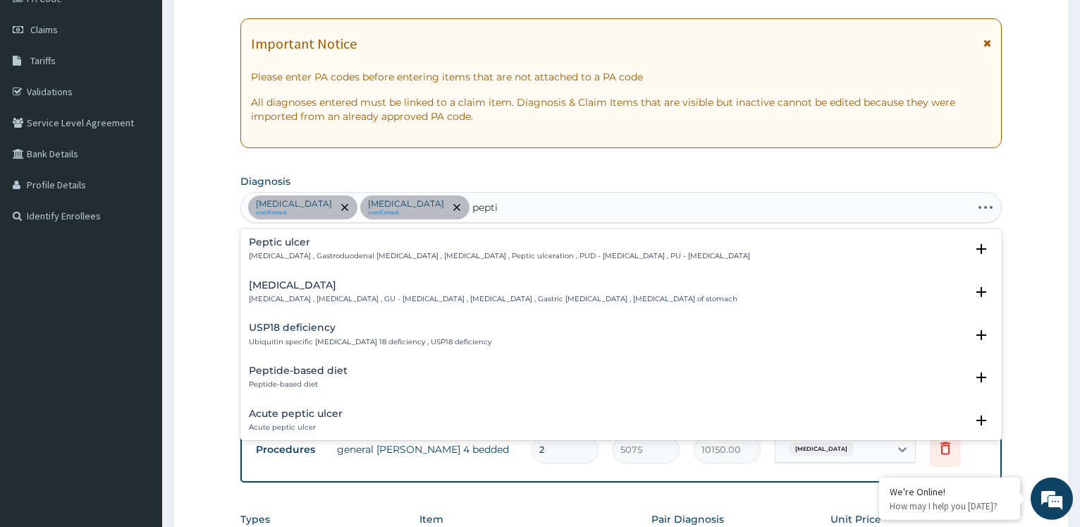
type input "peptic"
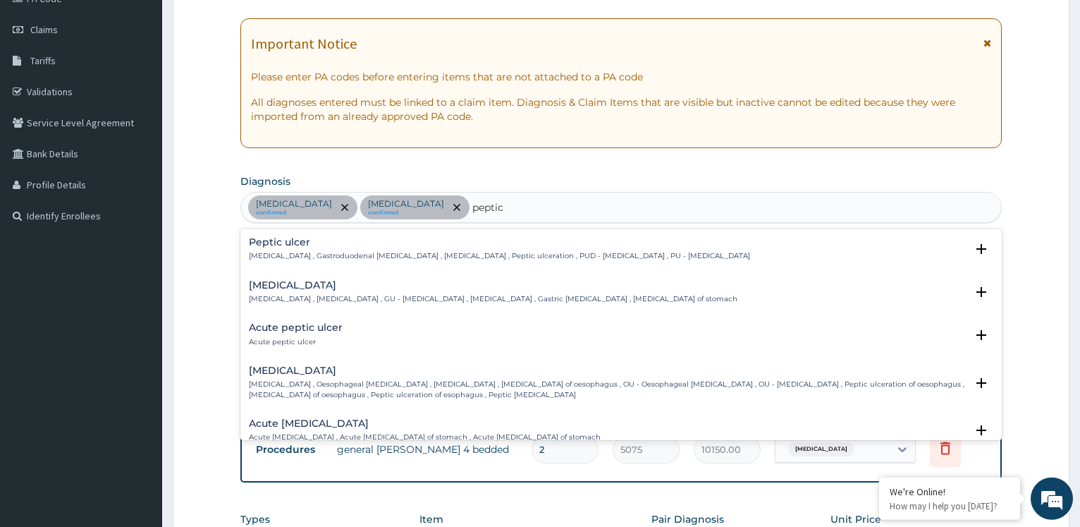
click at [444, 347] on div "Acute [MEDICAL_DATA] Acute [MEDICAL_DATA] Select Status Query Query covers susp…" at bounding box center [621, 338] width 745 height 32
click at [335, 331] on h4 "Acute peptic ulcer" at bounding box center [296, 327] width 94 height 11
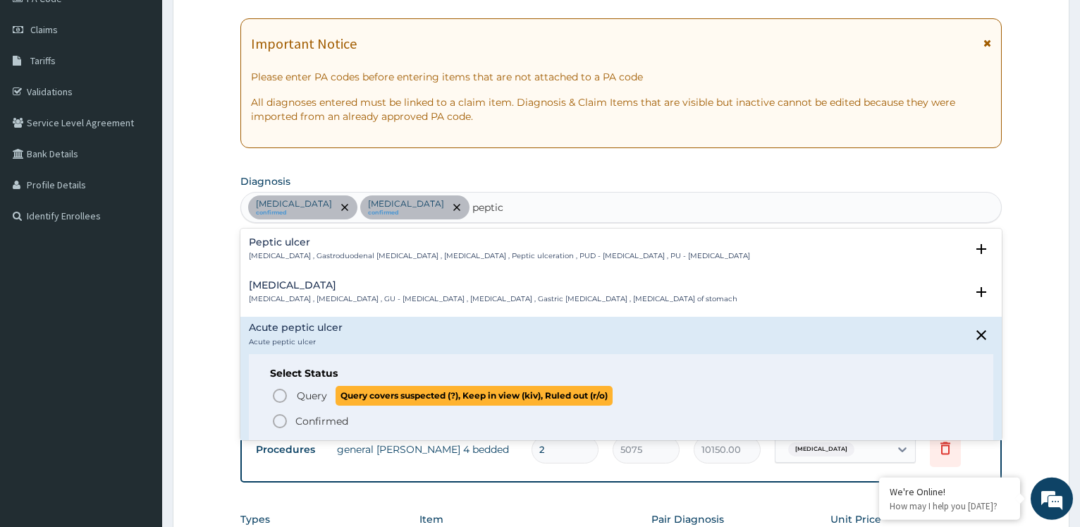
click at [304, 396] on span "Query" at bounding box center [312, 396] width 30 height 14
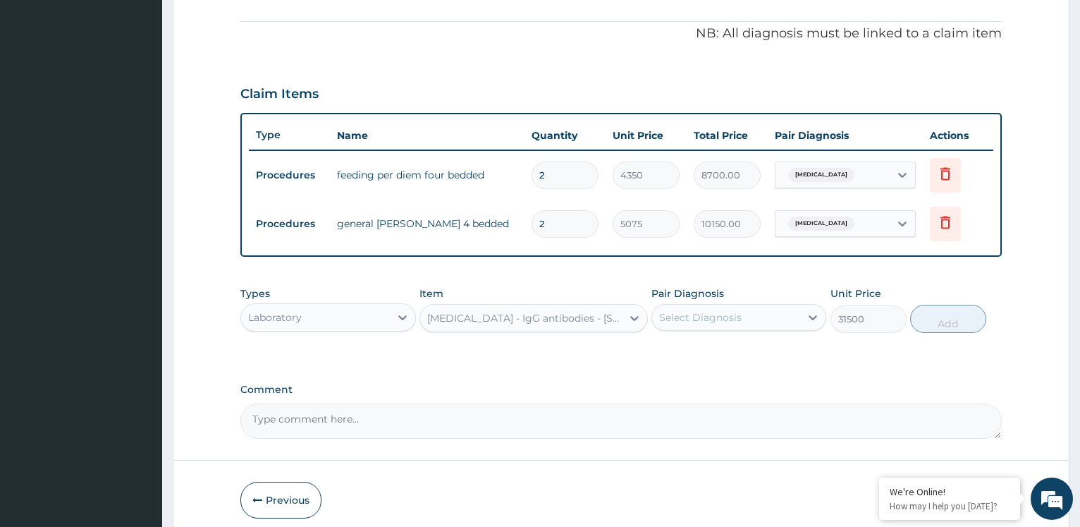
scroll to position [472, 0]
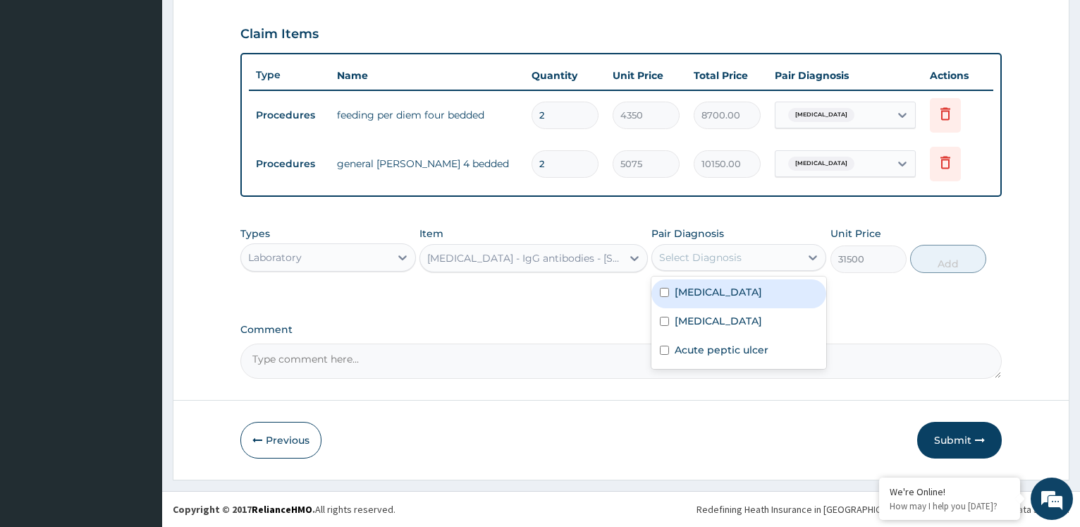
click at [779, 261] on div "Select Diagnosis" at bounding box center [726, 257] width 148 height 23
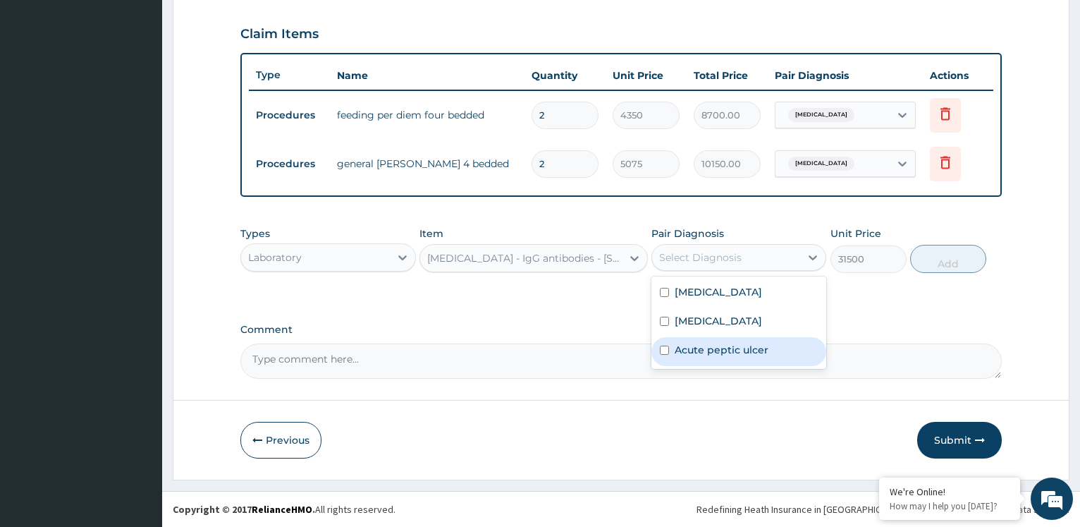
drag, startPoint x: 759, startPoint y: 352, endPoint x: 918, endPoint y: 329, distance: 160.4
click at [763, 351] on label "Acute peptic ulcer" at bounding box center [722, 350] width 94 height 14
checkbox input "true"
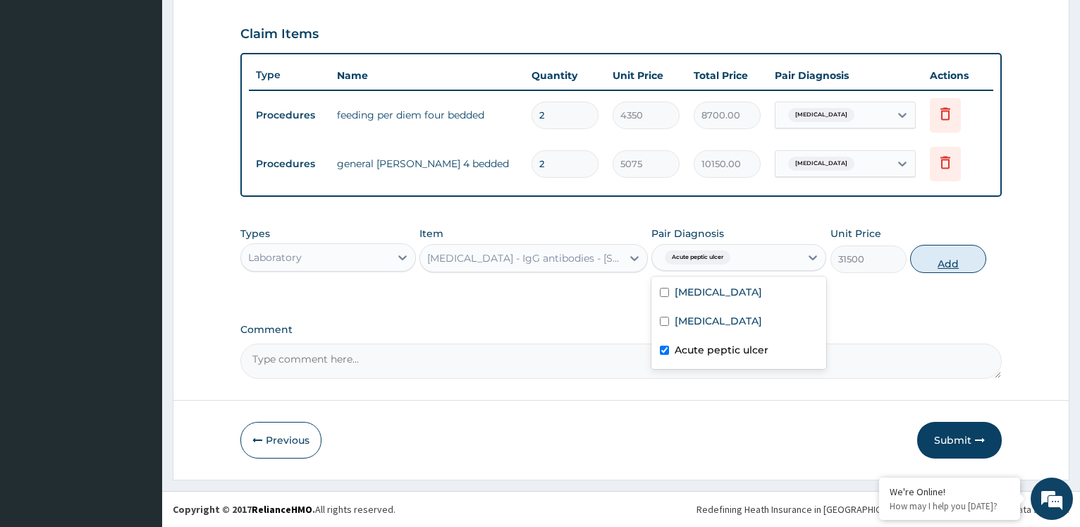
click at [930, 255] on button "Add" at bounding box center [949, 259] width 76 height 28
type input "0"
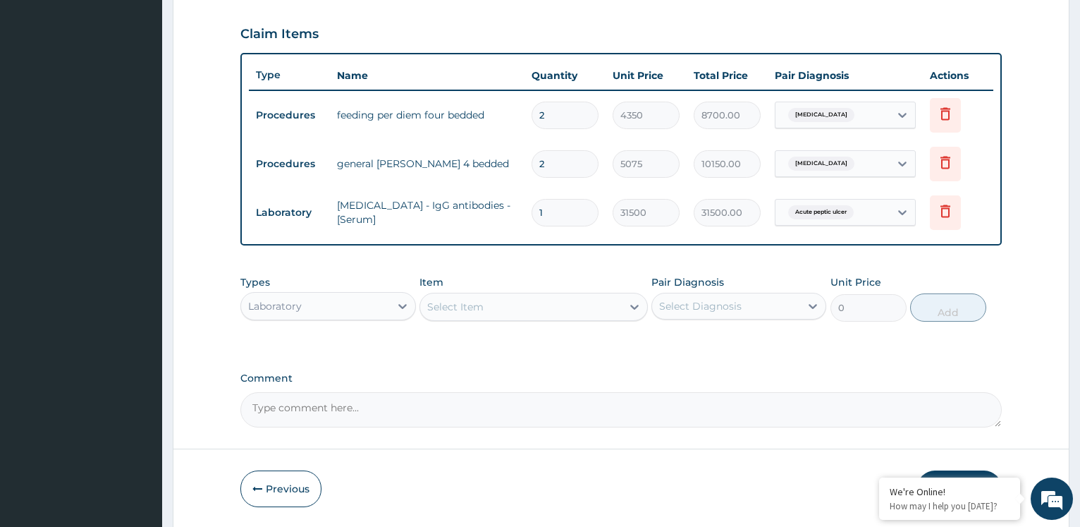
click at [352, 305] on div "Laboratory" at bounding box center [315, 306] width 148 height 23
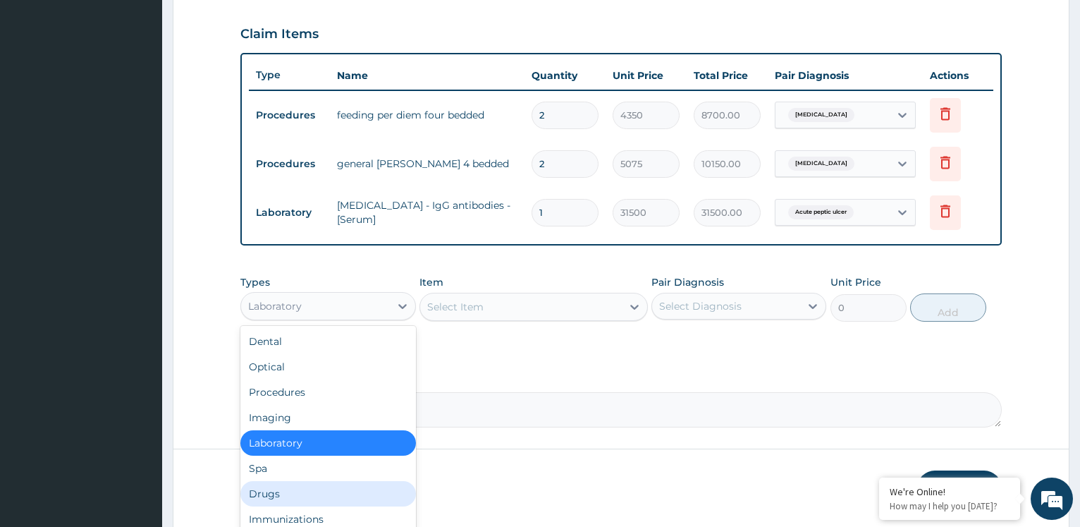
click at [308, 489] on div "Drugs" at bounding box center [327, 493] width 175 height 25
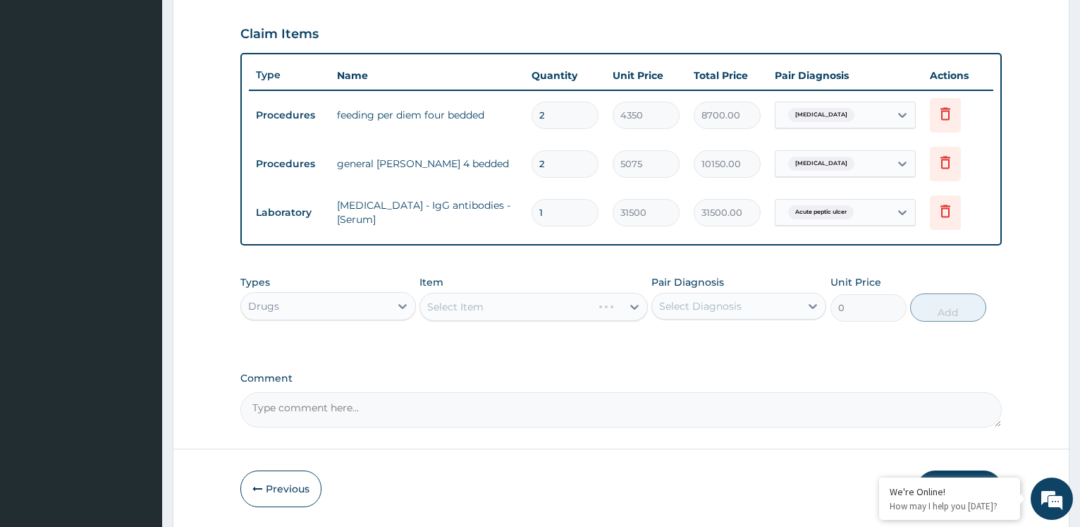
click at [463, 312] on div "Select Item" at bounding box center [534, 307] width 229 height 28
click at [528, 307] on div "Select Item" at bounding box center [521, 307] width 202 height 23
click at [484, 299] on div "Select Item" at bounding box center [521, 307] width 202 height 23
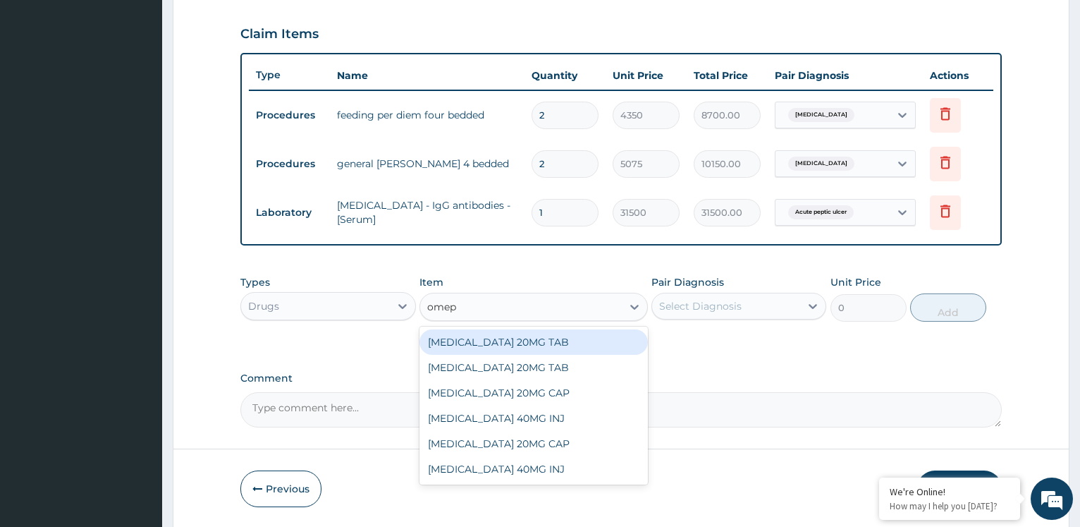
type input "omepr"
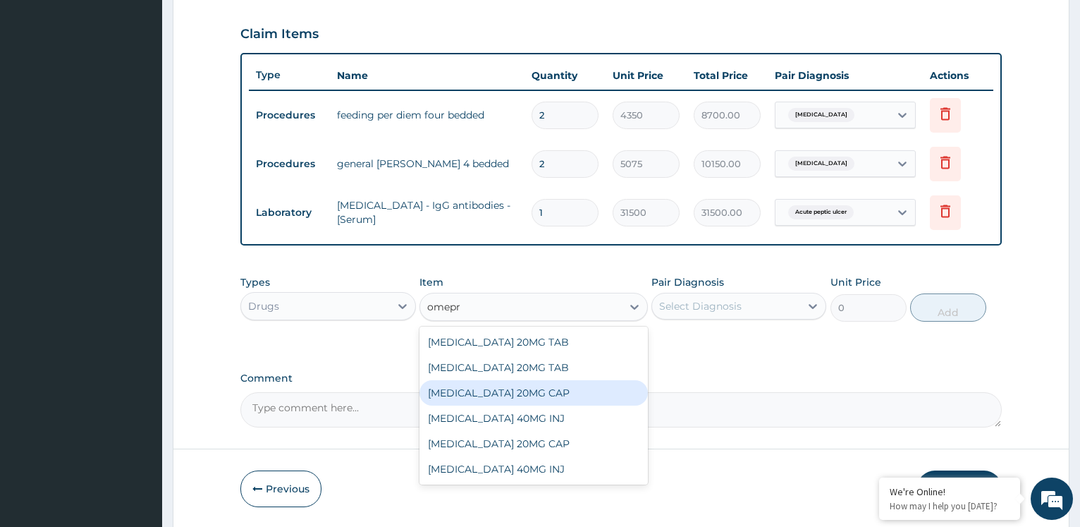
click at [497, 393] on div "[MEDICAL_DATA] 20MG CAP" at bounding box center [534, 392] width 229 height 25
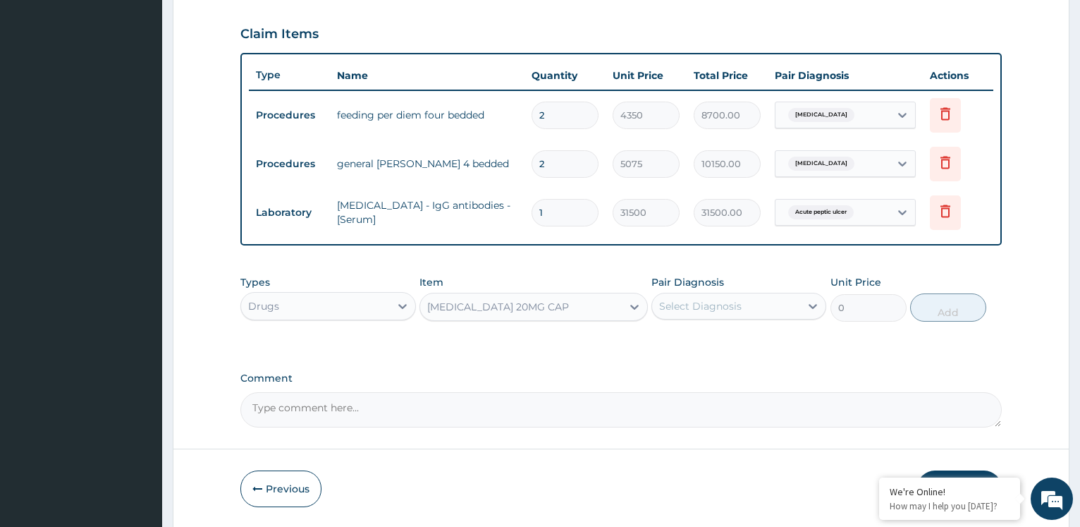
type input "52.5"
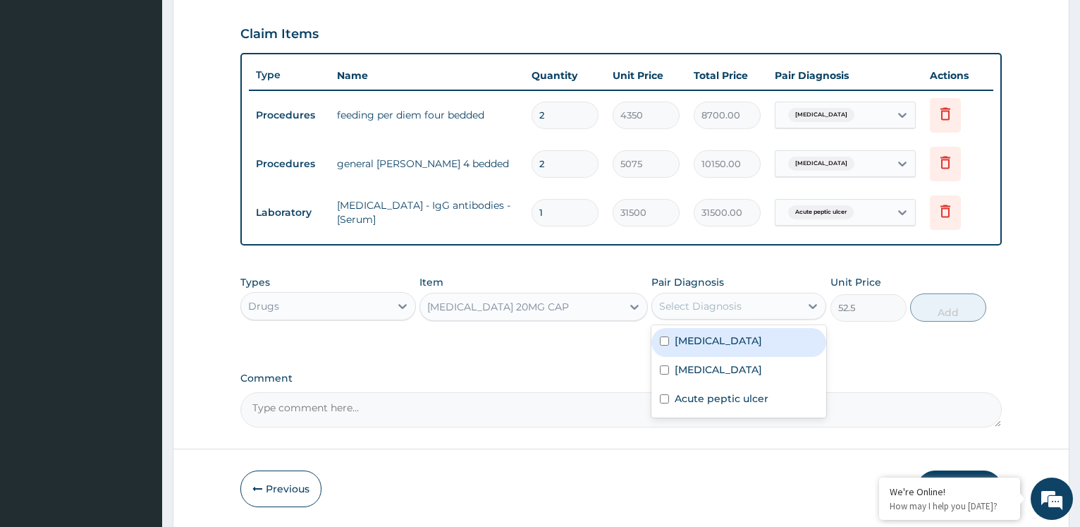
click at [690, 303] on div "Select Diagnosis" at bounding box center [700, 306] width 83 height 14
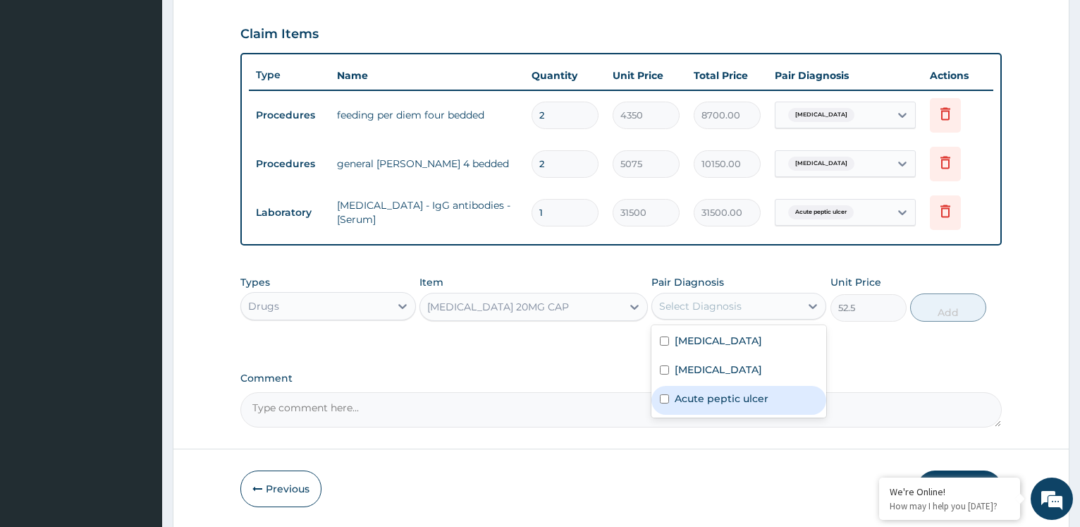
click at [693, 398] on label "Acute peptic ulcer" at bounding box center [722, 398] width 94 height 14
checkbox input "true"
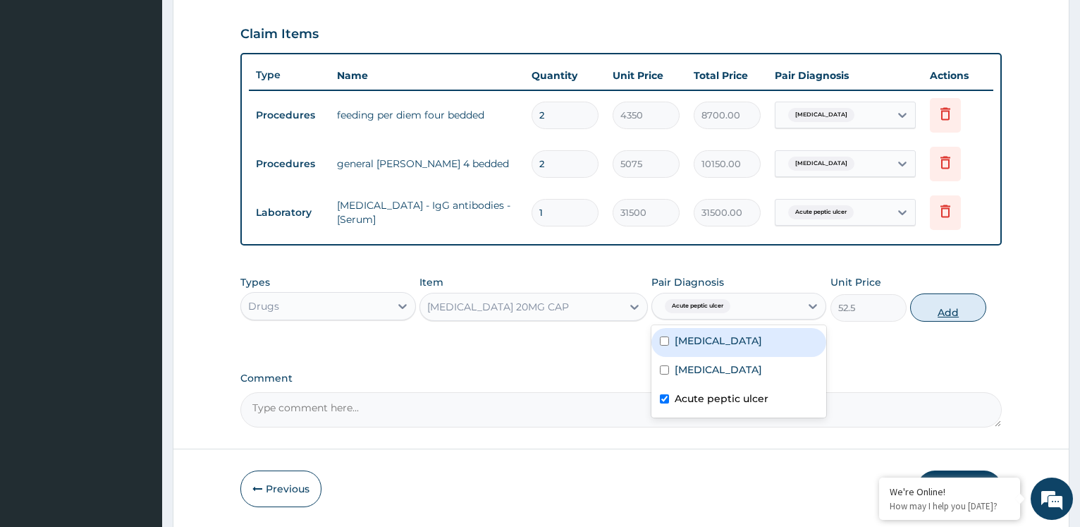
click at [927, 305] on button "Add" at bounding box center [949, 307] width 76 height 28
type input "0"
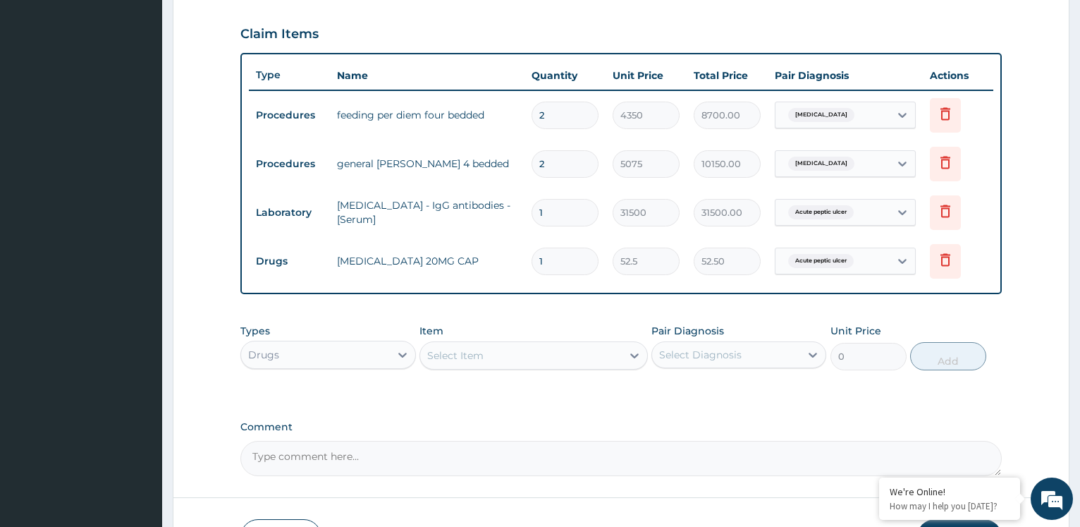
type input "0.00"
type input "8"
type input "420.00"
type input "8"
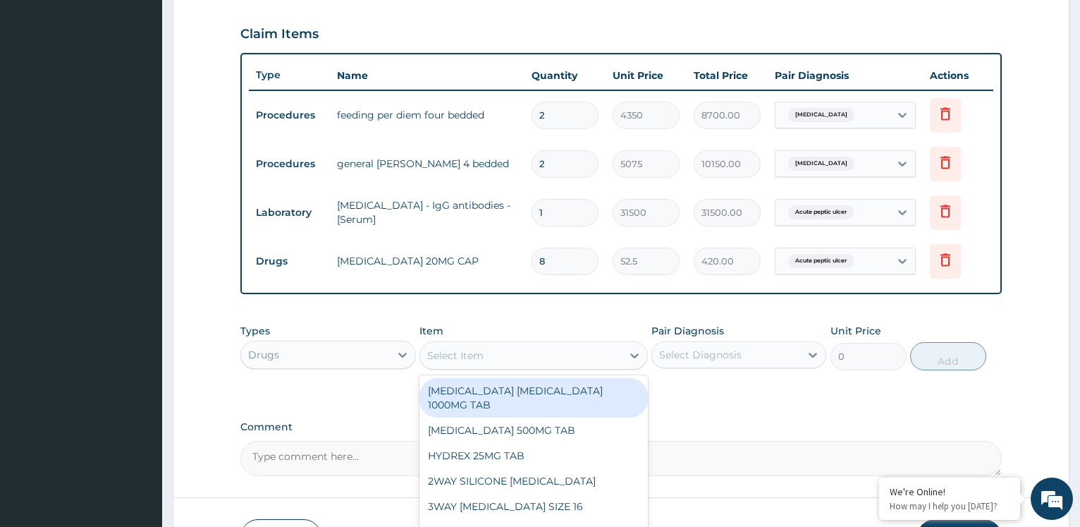
click at [508, 357] on div "Select Item" at bounding box center [521, 355] width 202 height 23
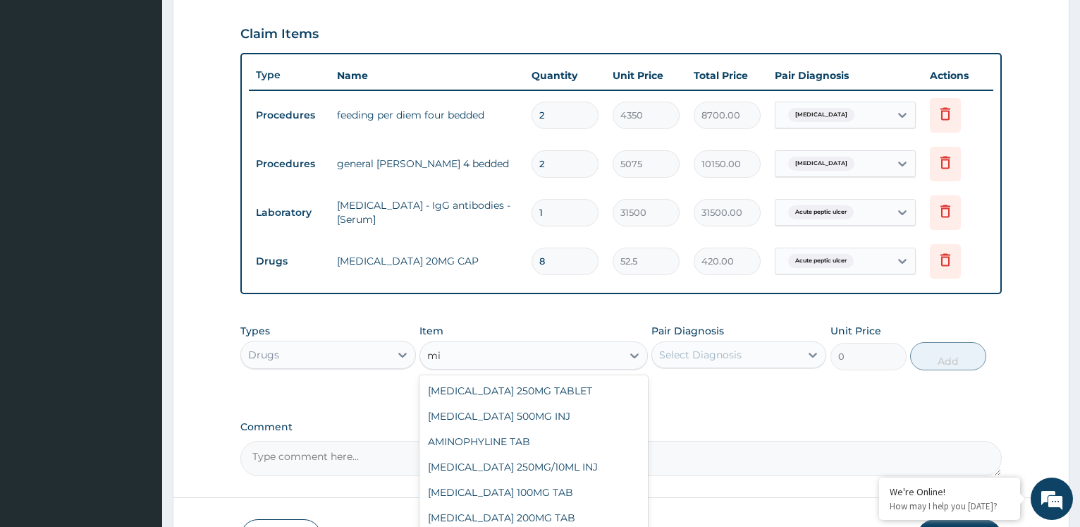
type input "m"
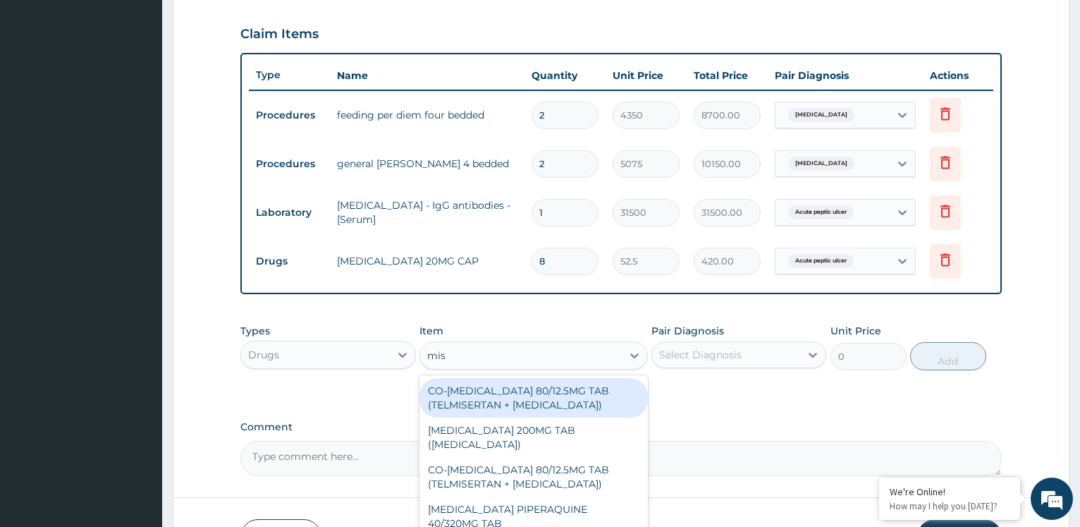
type input "mist"
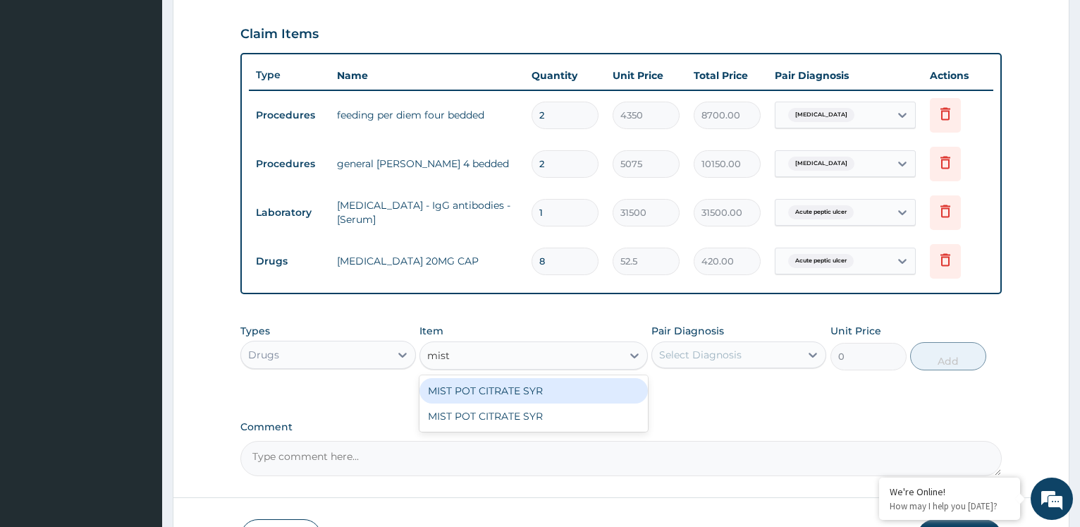
click at [531, 394] on div "MIST POT CITRATE SYR" at bounding box center [534, 390] width 229 height 25
type input "1050"
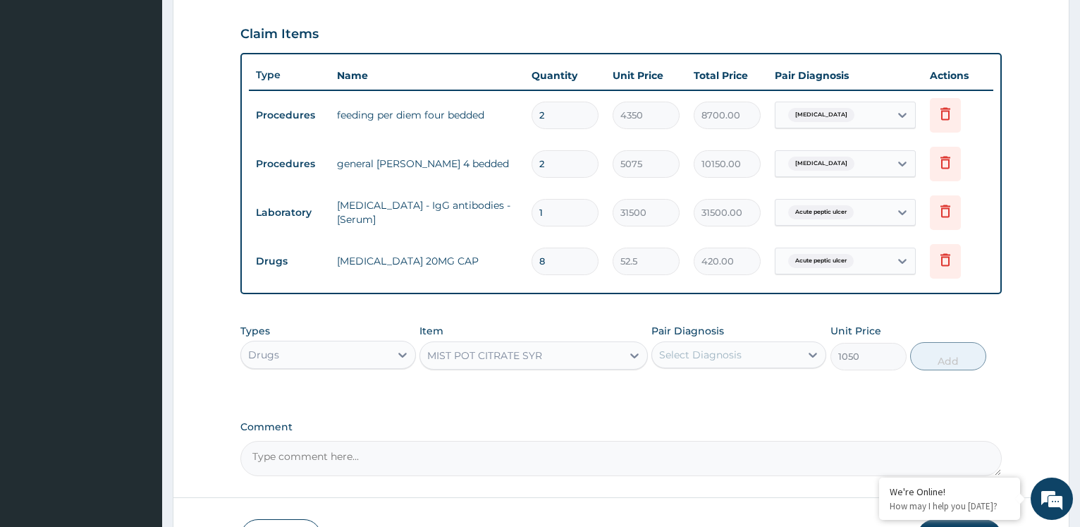
click at [696, 356] on div "Select Diagnosis" at bounding box center [700, 355] width 83 height 14
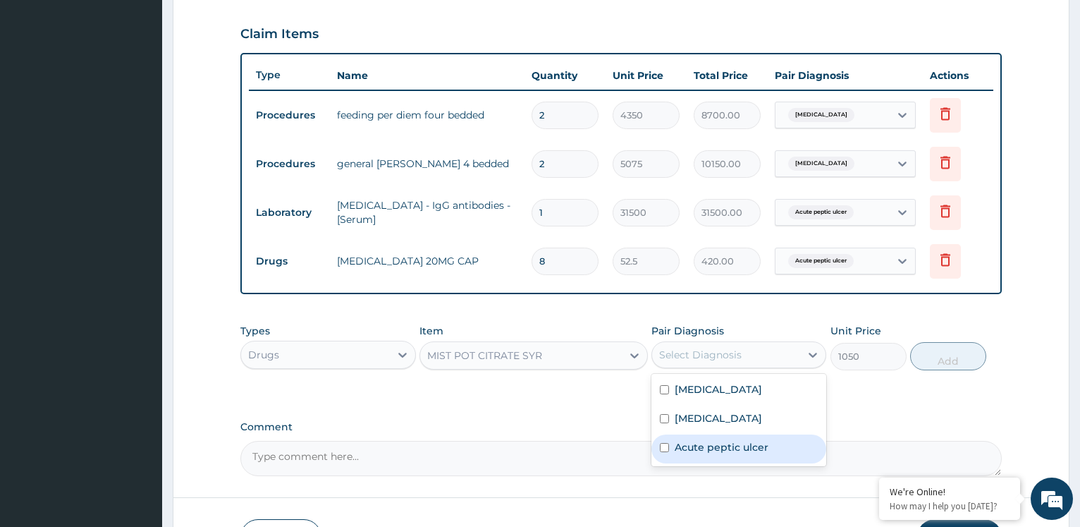
click at [729, 449] on label "Acute peptic ulcer" at bounding box center [722, 447] width 94 height 14
checkbox input "true"
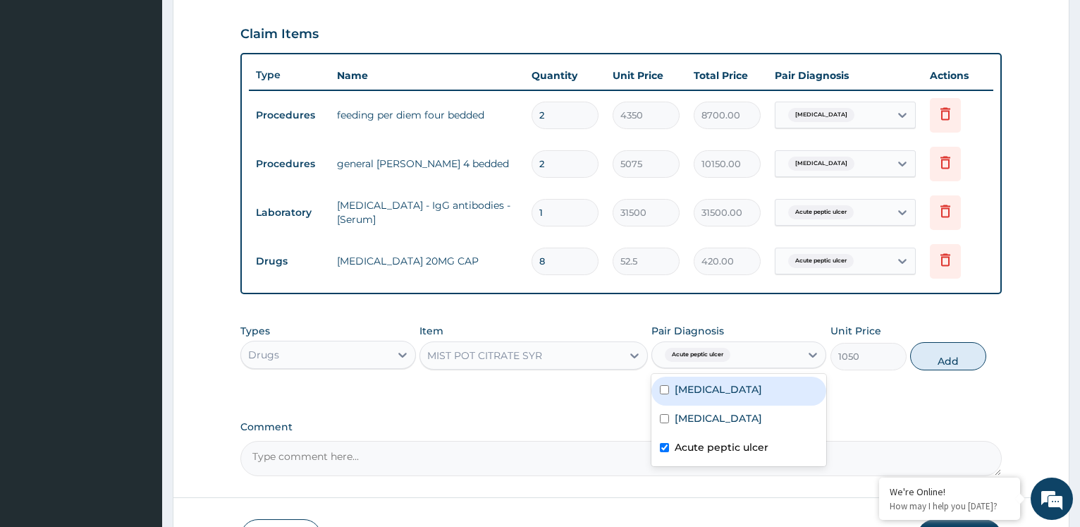
click at [745, 389] on div "[MEDICAL_DATA]" at bounding box center [739, 391] width 175 height 29
checkbox input "true"
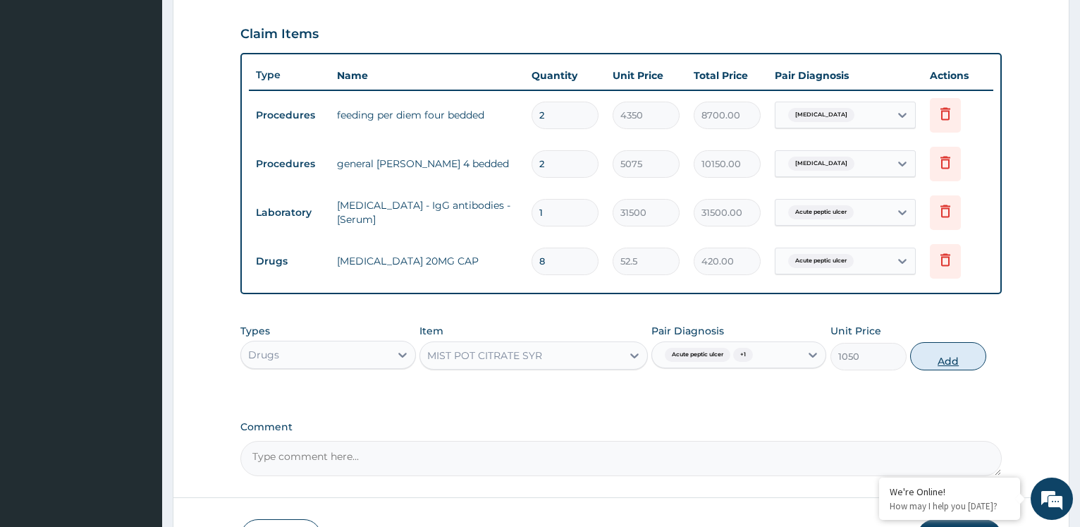
click at [943, 350] on button "Add" at bounding box center [949, 356] width 76 height 28
type input "0"
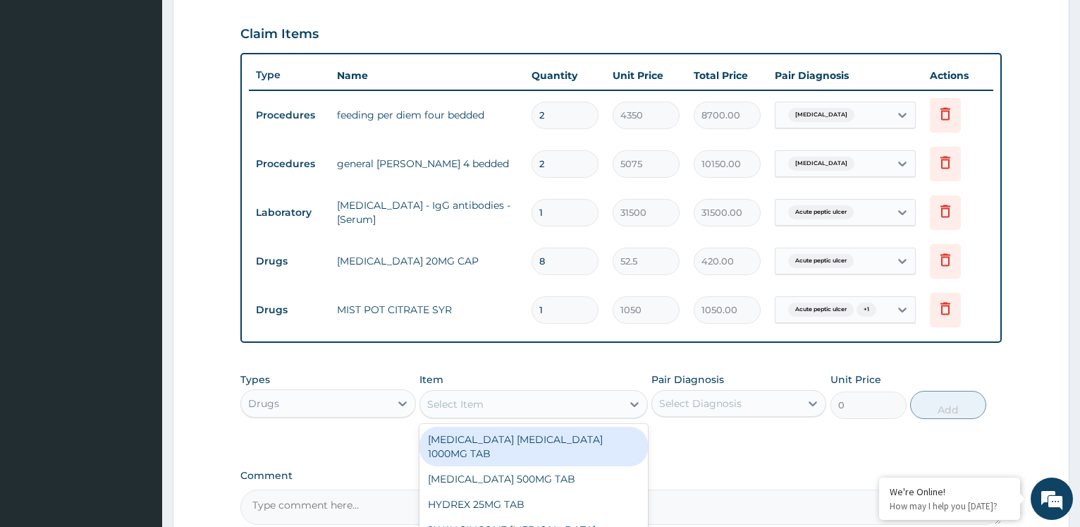
click at [480, 409] on div "Select Item" at bounding box center [455, 404] width 56 height 14
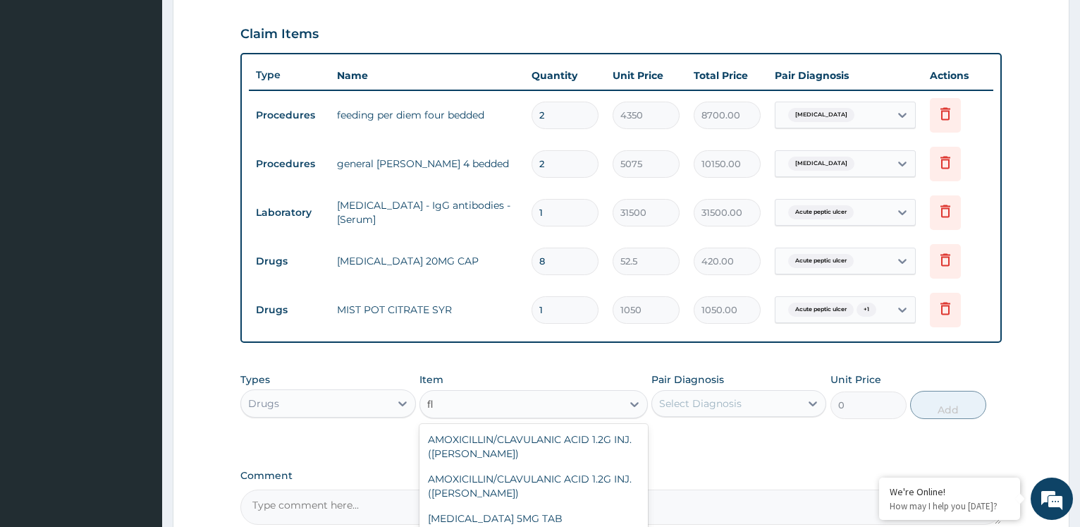
type input "f"
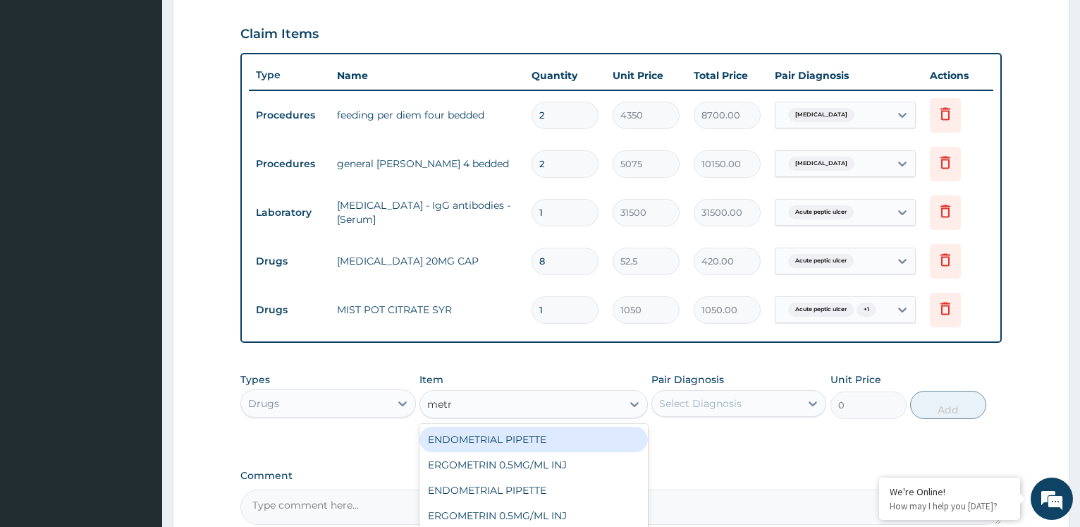
type input "metro"
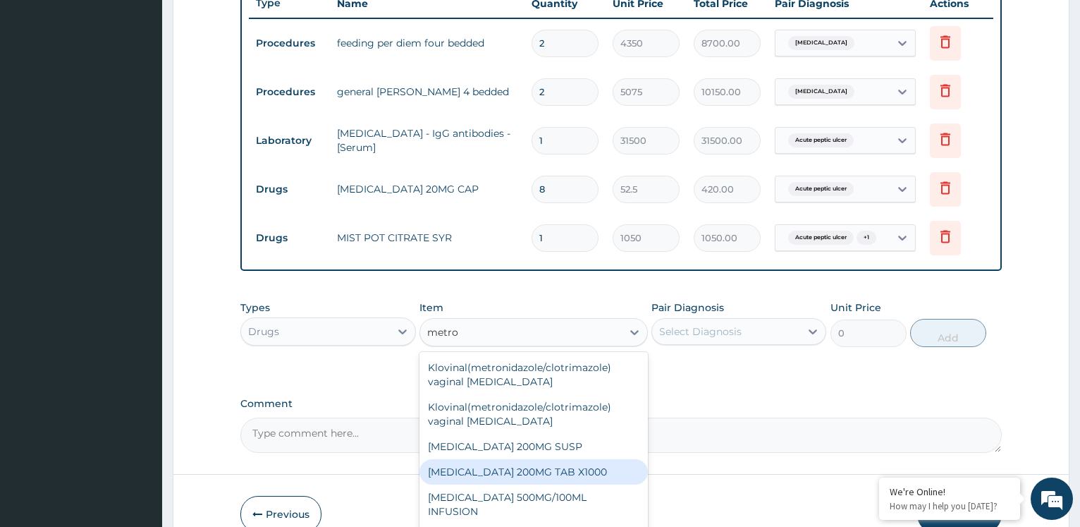
scroll to position [54, 0]
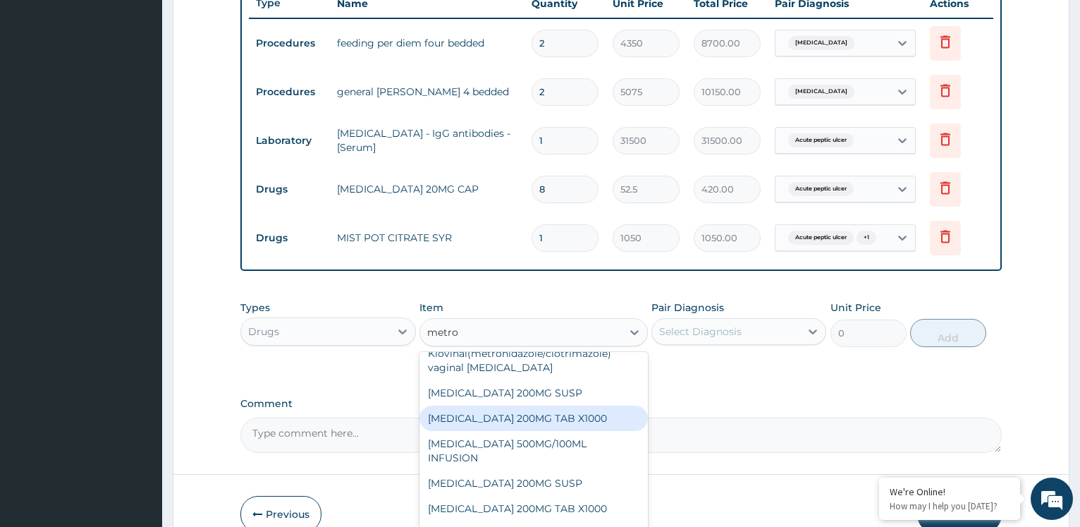
click at [567, 427] on div "[MEDICAL_DATA] 200MG TAB X1000" at bounding box center [534, 418] width 229 height 25
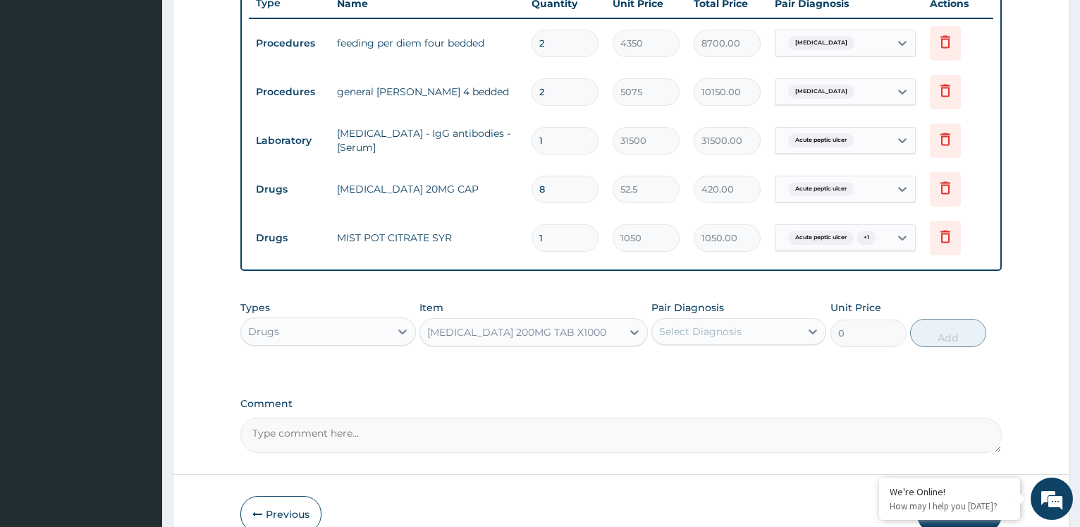
type input "52.5"
click at [694, 339] on div "Select Diagnosis" at bounding box center [700, 331] width 83 height 14
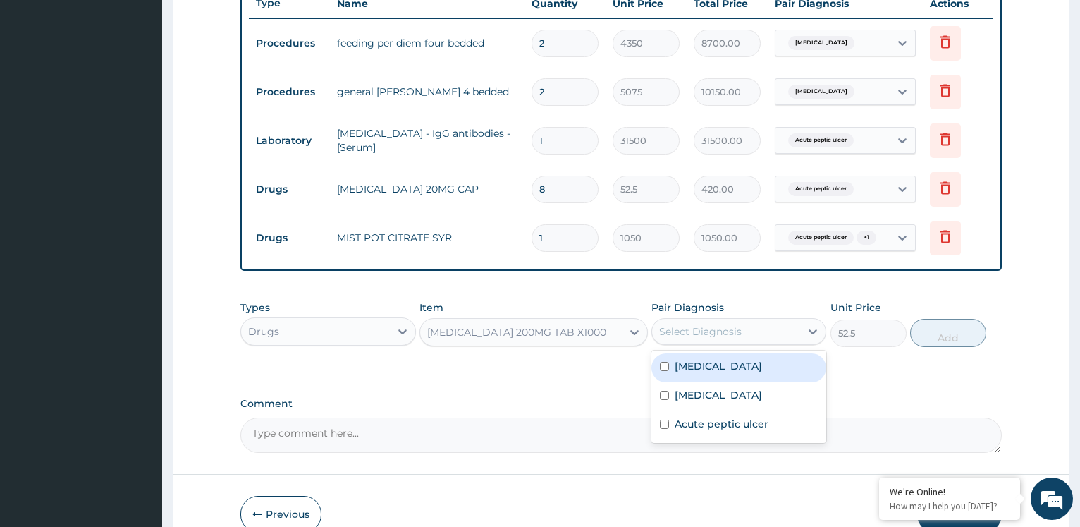
click at [720, 372] on label "[MEDICAL_DATA]" at bounding box center [718, 366] width 87 height 14
checkbox input "true"
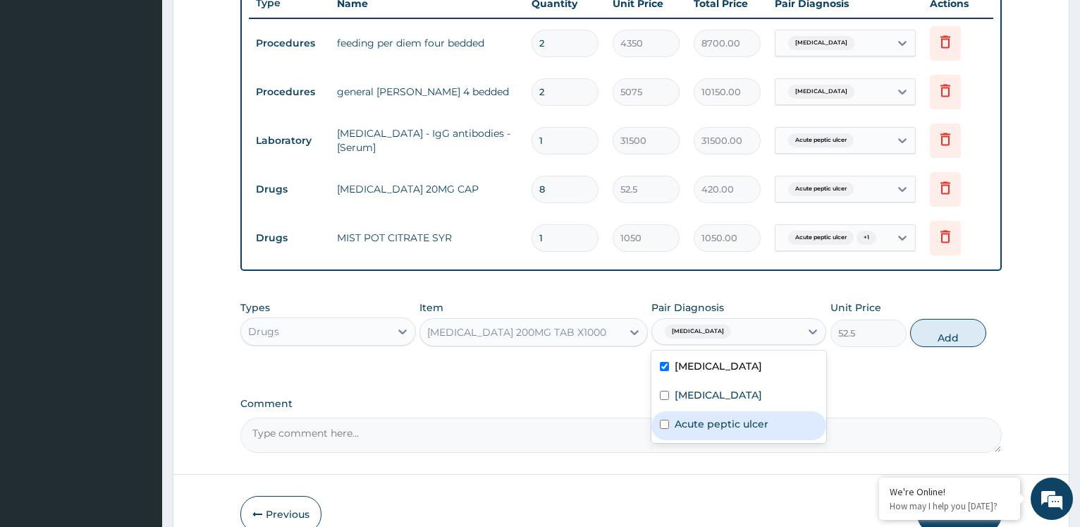
drag, startPoint x: 725, startPoint y: 430, endPoint x: 786, endPoint y: 412, distance: 63.2
click at [726, 430] on label "Acute peptic ulcer" at bounding box center [722, 424] width 94 height 14
checkbox input "true"
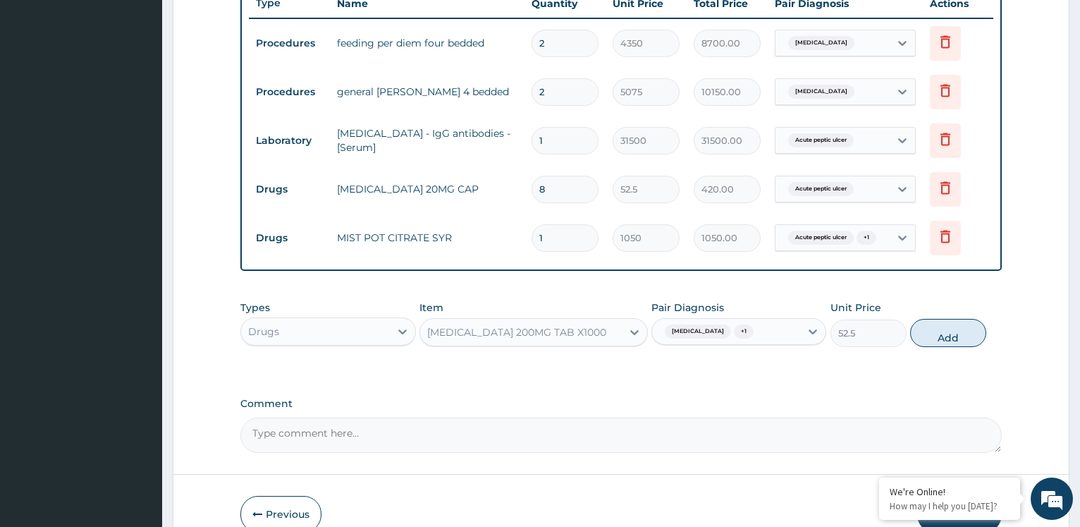
drag, startPoint x: 948, startPoint y: 341, endPoint x: 795, endPoint y: 322, distance: 154.1
click at [940, 340] on button "Add" at bounding box center [949, 333] width 76 height 28
type input "0"
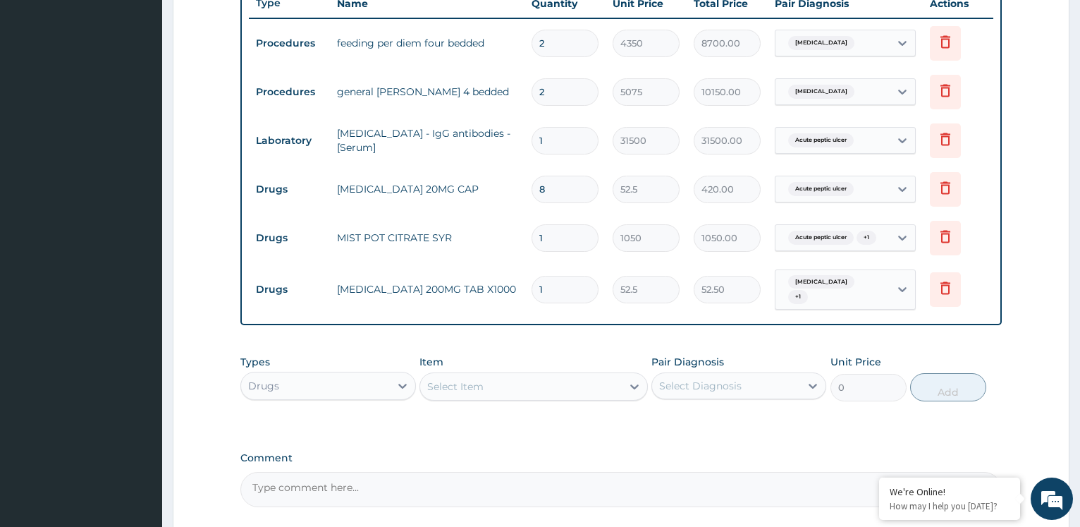
type input "12"
type input "630.00"
type input "12"
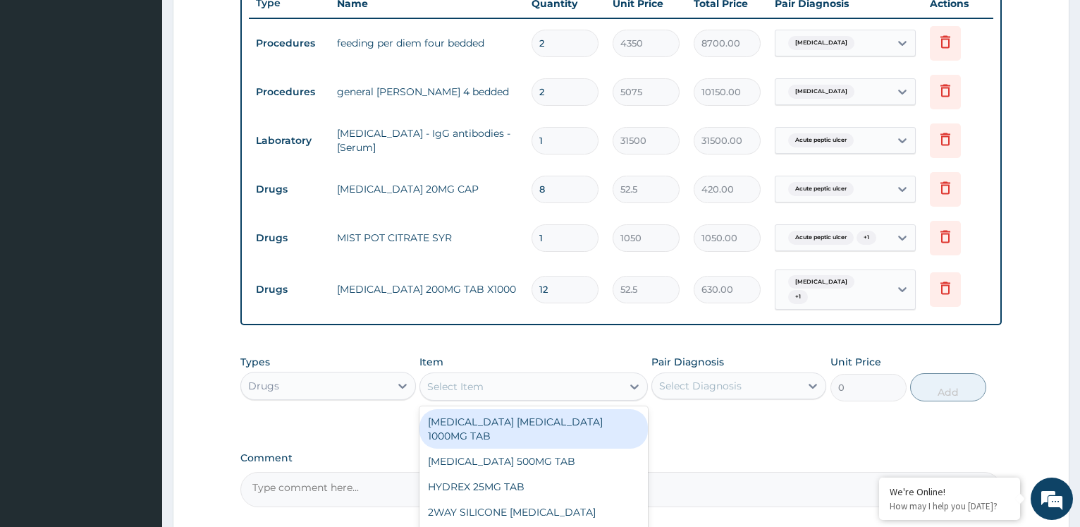
click at [453, 391] on div "Select Item" at bounding box center [455, 386] width 56 height 14
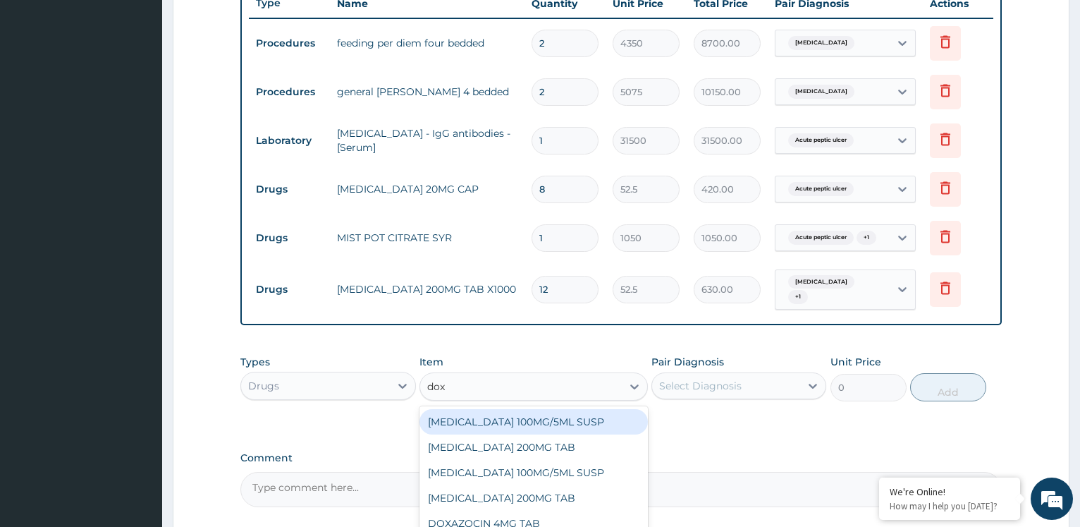
type input "doxy"
click at [454, 421] on div "[MEDICAL_DATA] 100MG CAP" at bounding box center [534, 421] width 229 height 25
type input "35"
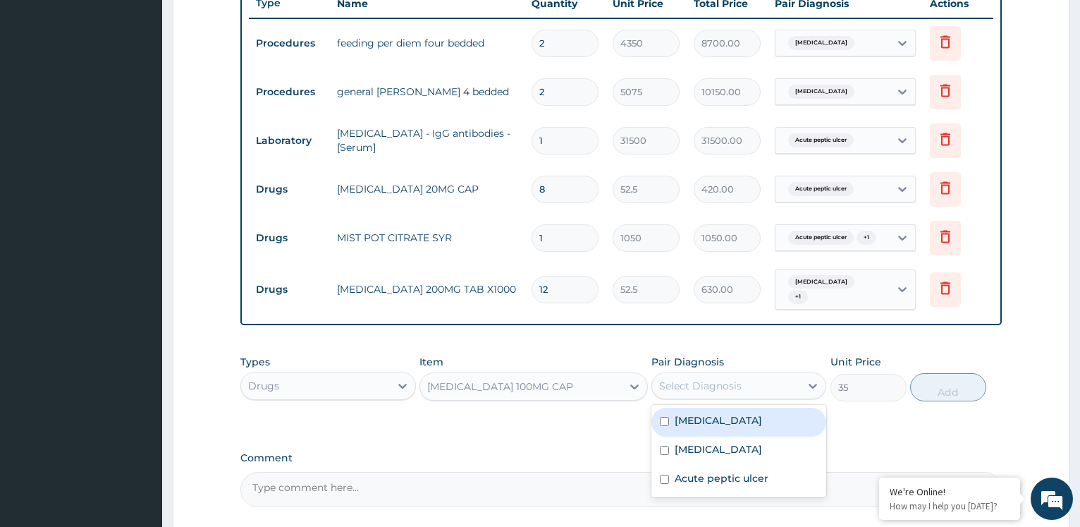
click at [729, 380] on div "Select Diagnosis" at bounding box center [700, 386] width 83 height 14
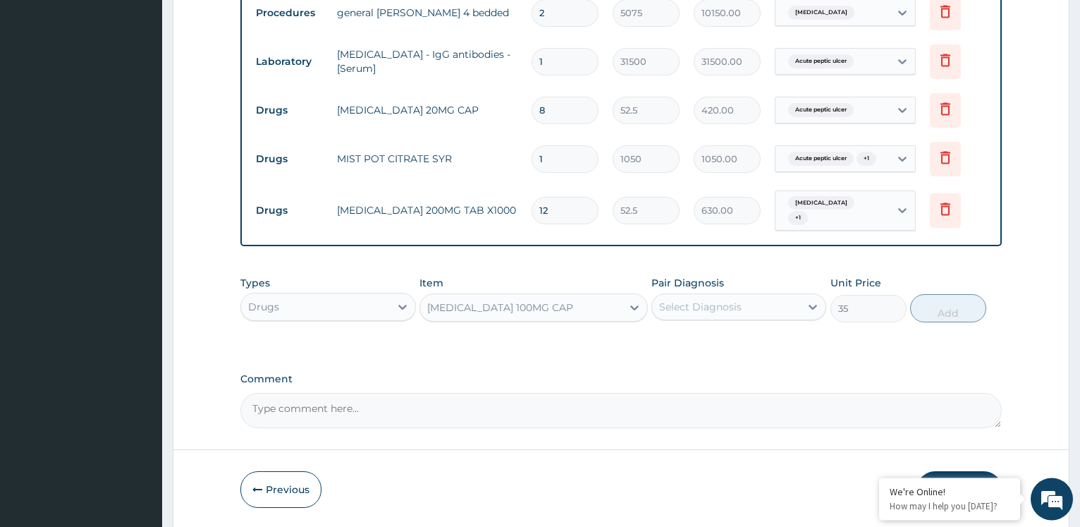
scroll to position [672, 0]
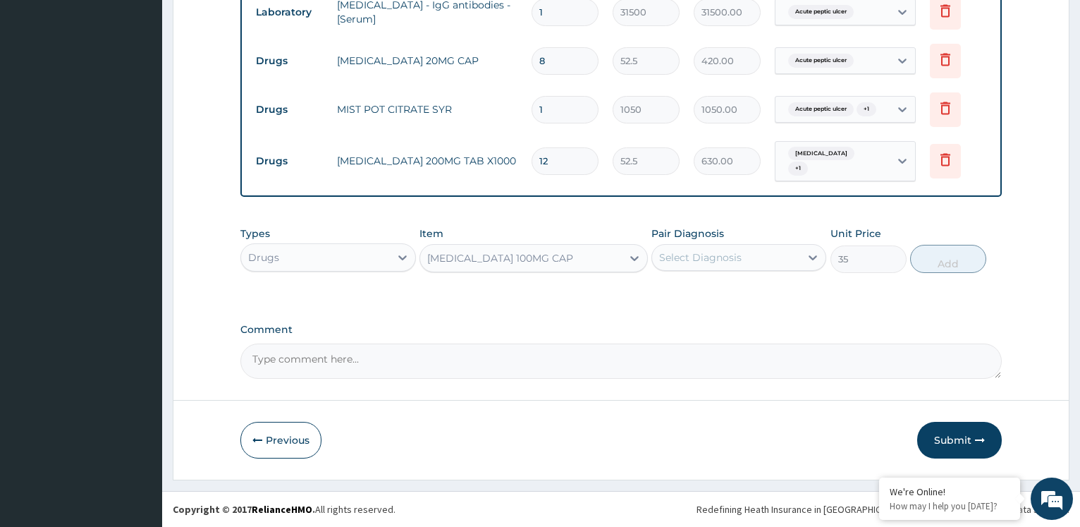
type input "8"
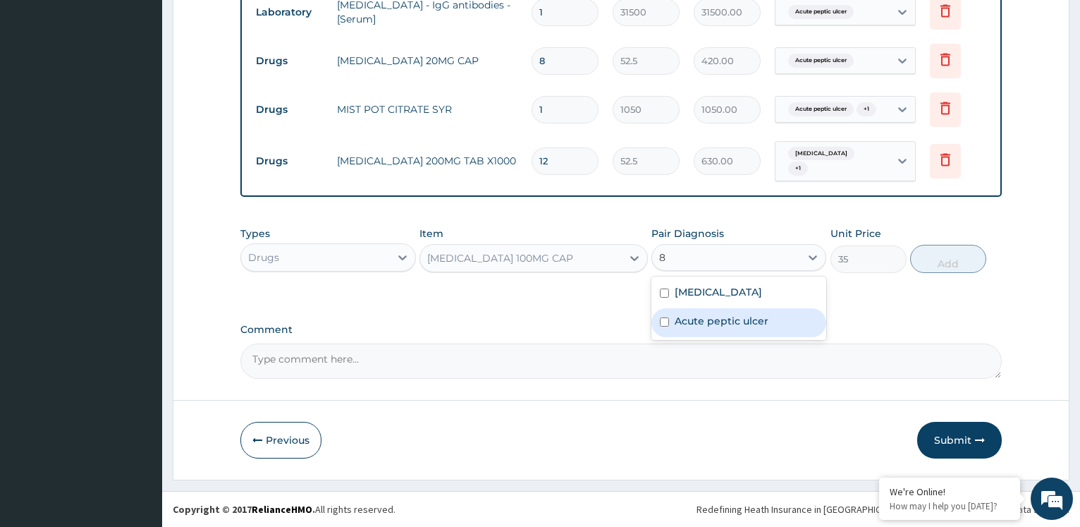
click at [726, 322] on label "Acute peptic ulcer" at bounding box center [722, 321] width 94 height 14
checkbox input "true"
click at [715, 318] on div "[MEDICAL_DATA]" at bounding box center [739, 322] width 175 height 29
checkbox input "true"
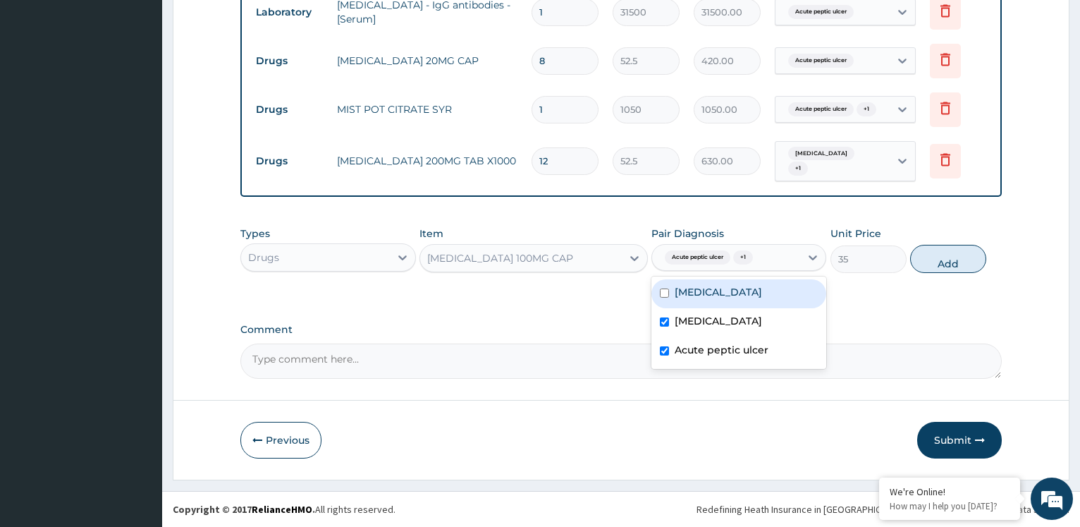
drag, startPoint x: 734, startPoint y: 296, endPoint x: 762, endPoint y: 291, distance: 28.6
click at [737, 296] on label "[MEDICAL_DATA]" at bounding box center [718, 292] width 87 height 14
checkbox input "true"
click at [950, 257] on button "Add" at bounding box center [949, 259] width 76 height 28
type input "0"
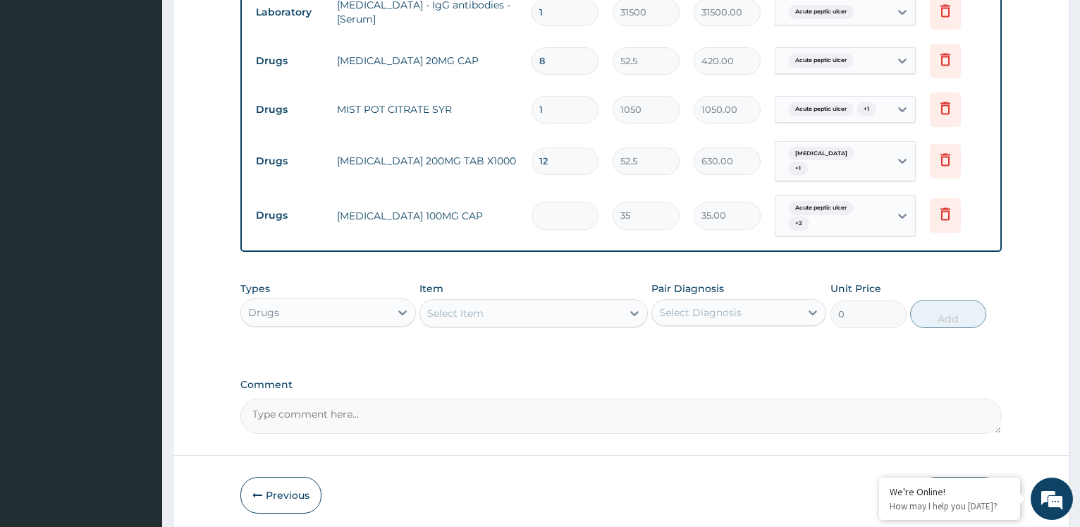
type input "0.00"
type input "8"
type input "280.00"
type input "8"
click at [472, 315] on div "Select Item" at bounding box center [455, 313] width 56 height 14
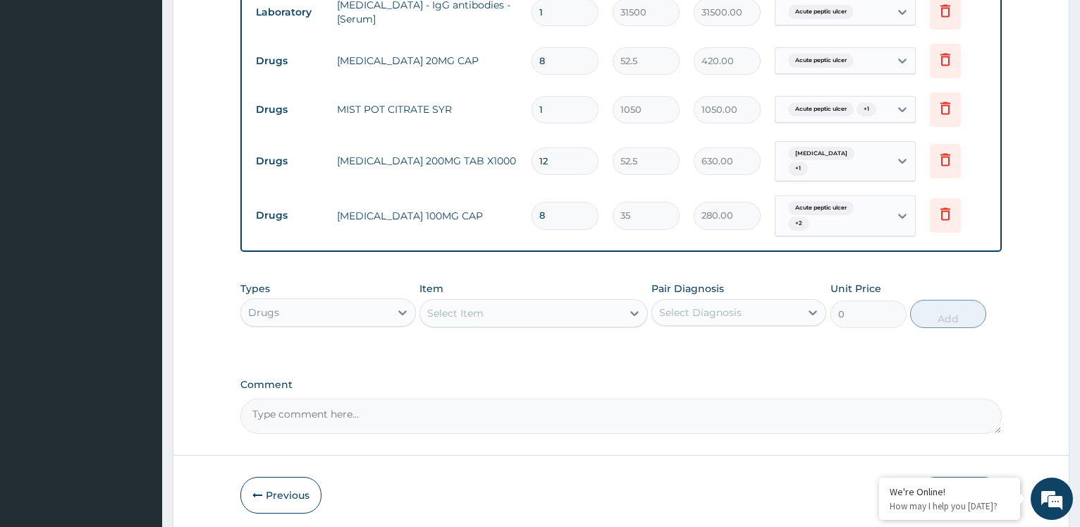
click at [585, 321] on div "Select Item" at bounding box center [521, 313] width 202 height 23
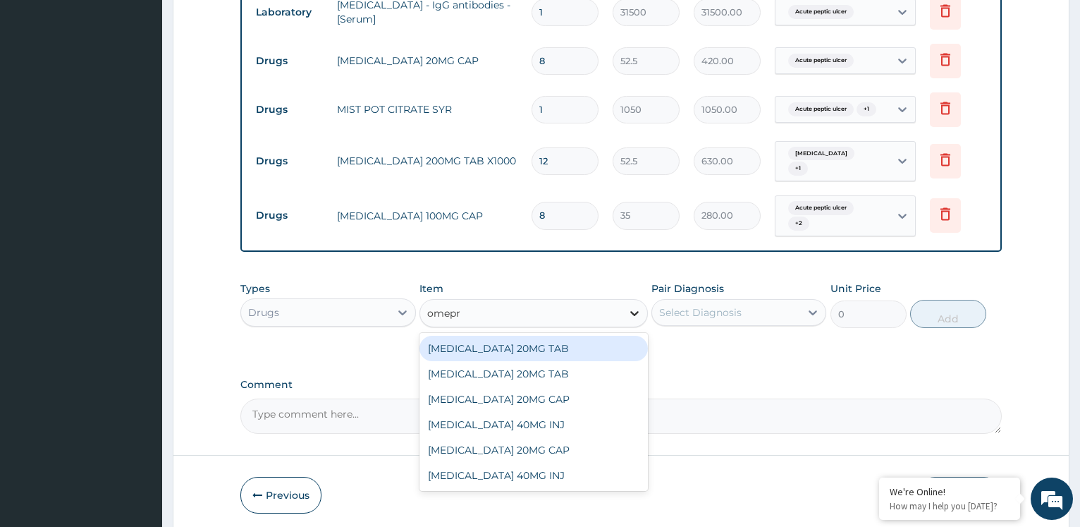
type input "omepra"
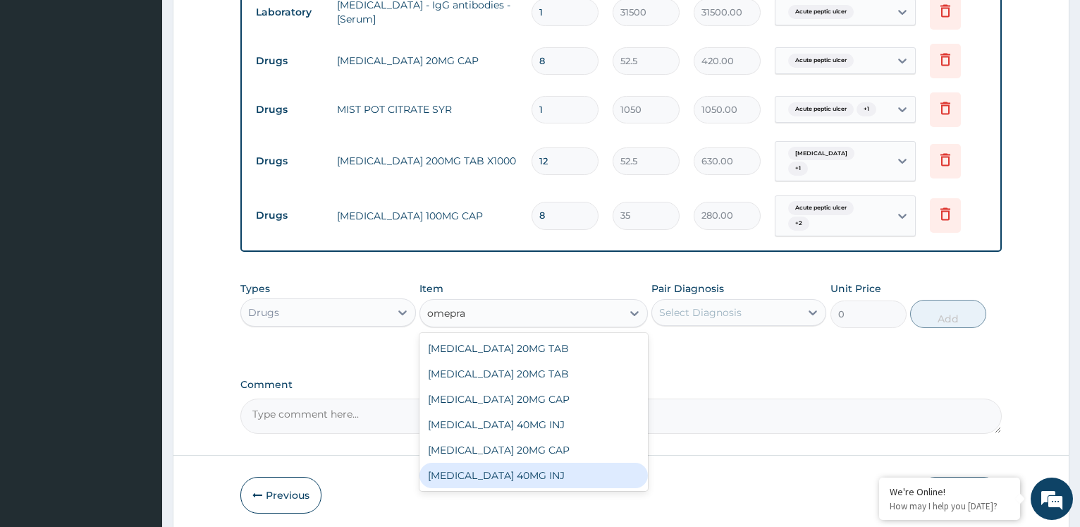
click at [513, 473] on div "[MEDICAL_DATA] 40MG INJ" at bounding box center [534, 475] width 229 height 25
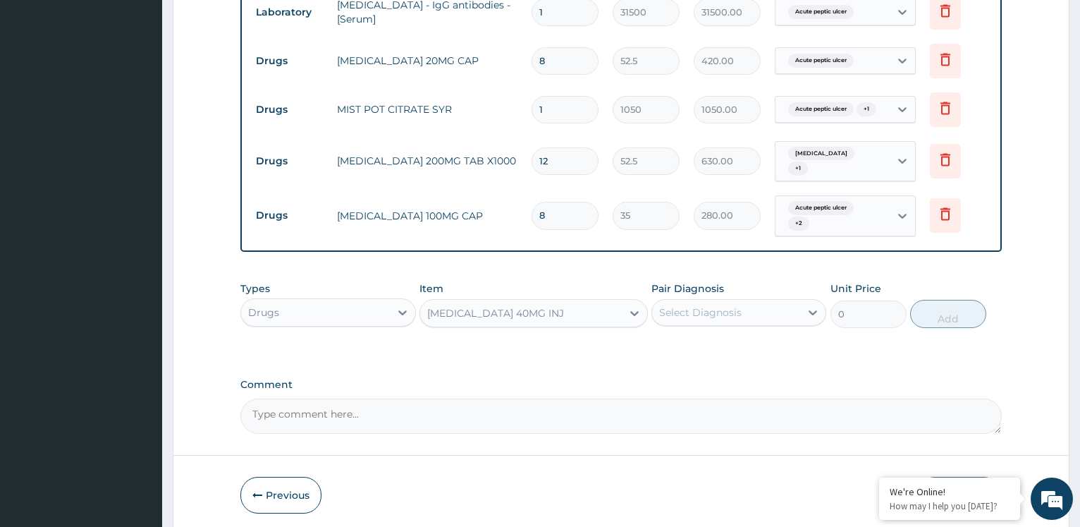
type input "1750"
click at [788, 305] on div "Select Diagnosis" at bounding box center [726, 312] width 148 height 23
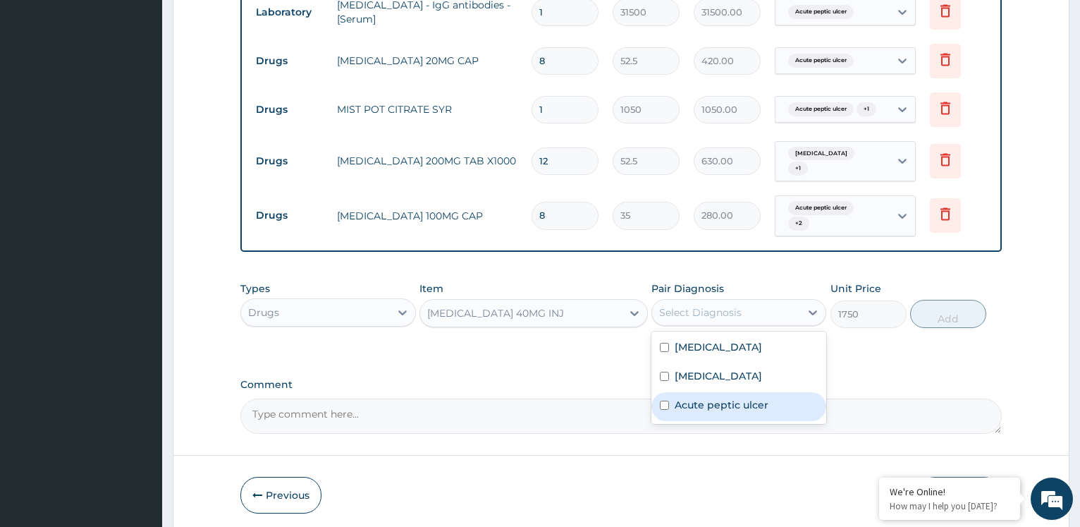
click at [728, 406] on label "Acute peptic ulcer" at bounding box center [722, 405] width 94 height 14
checkbox input "true"
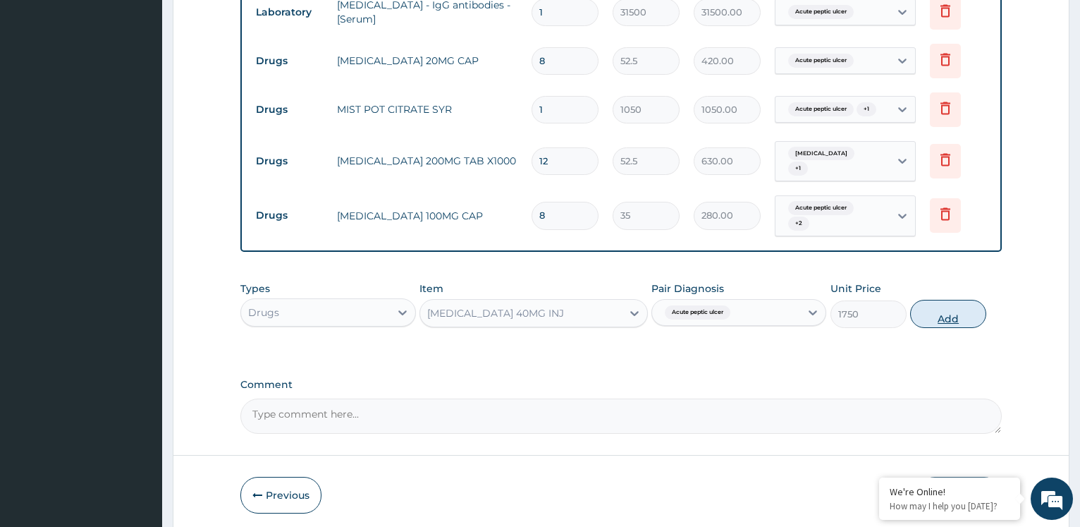
click at [927, 303] on button "Add" at bounding box center [949, 314] width 76 height 28
type input "0"
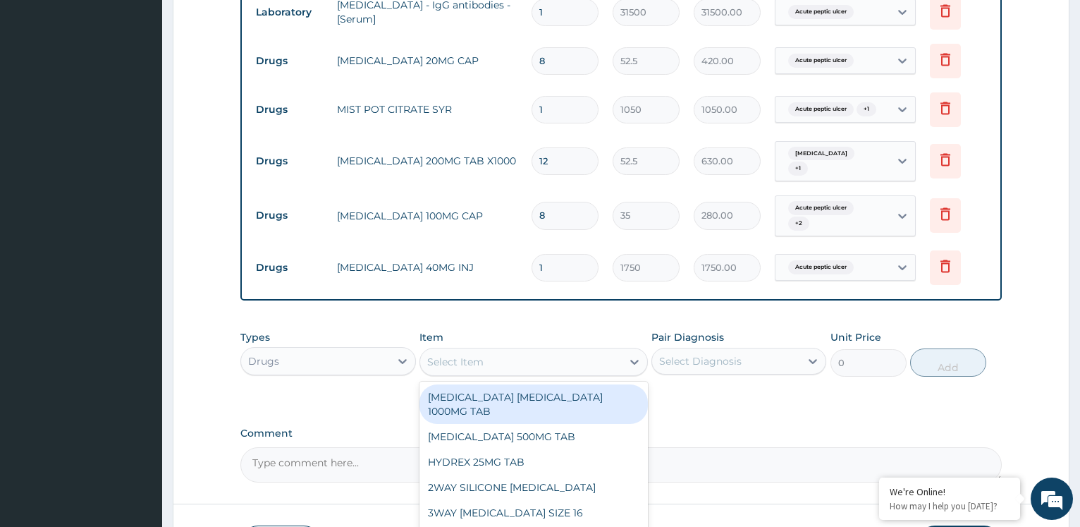
click at [468, 369] on div "Select Item" at bounding box center [521, 362] width 202 height 23
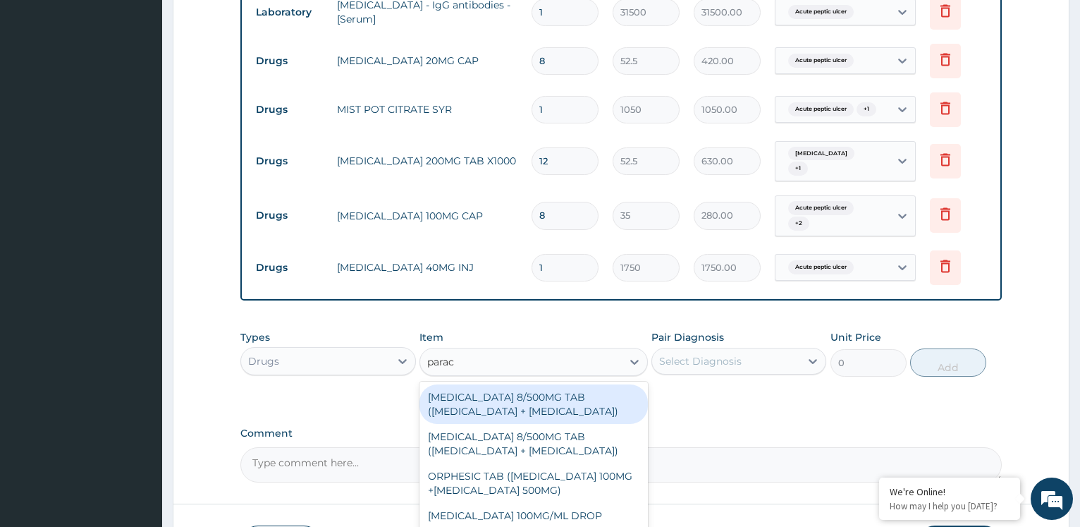
type input "parace"
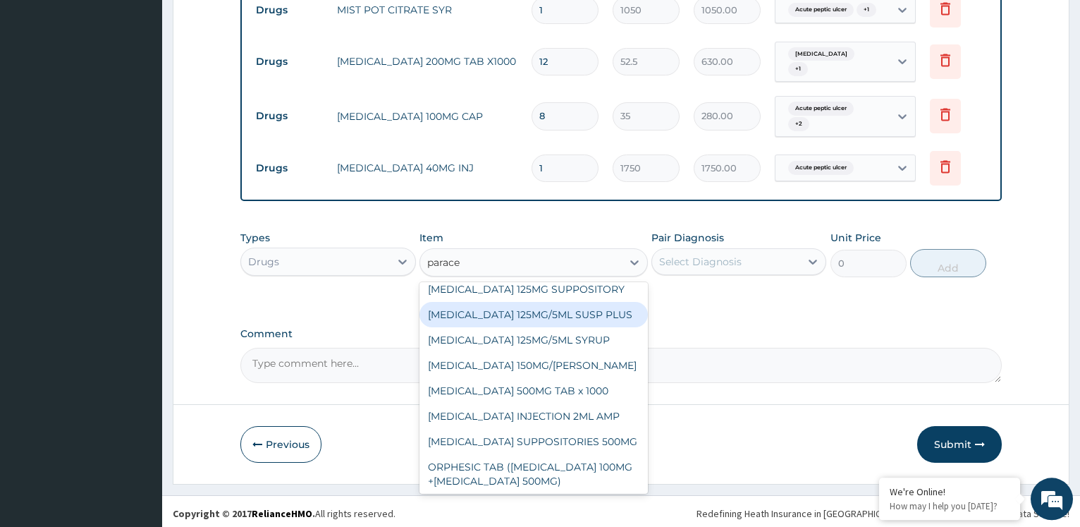
scroll to position [776, 0]
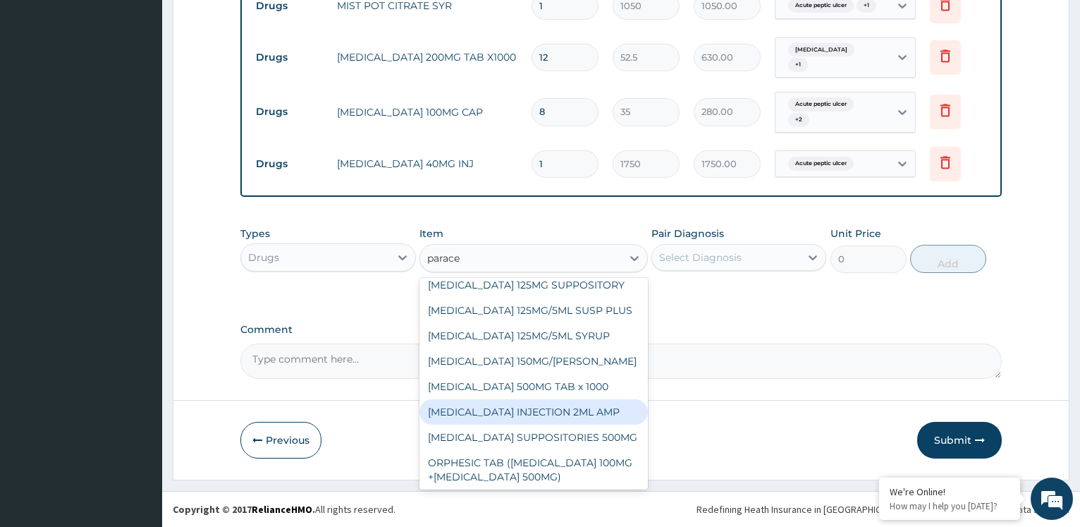
click at [585, 408] on div "[MEDICAL_DATA] INJECTION 2ML AMP" at bounding box center [534, 411] width 229 height 25
type input "700"
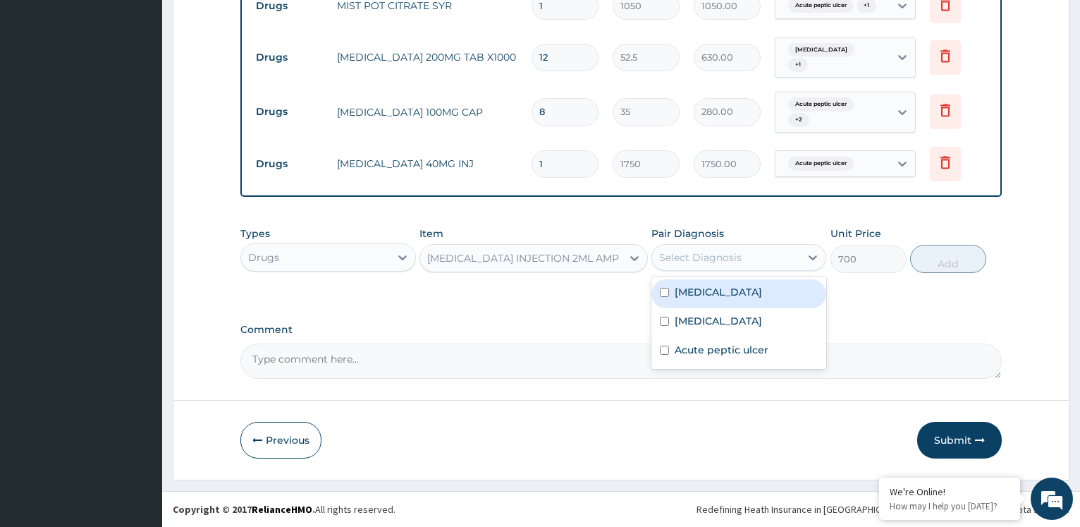
click at [729, 253] on div "Select Diagnosis" at bounding box center [700, 257] width 83 height 14
click at [717, 322] on div "[MEDICAL_DATA]" at bounding box center [739, 322] width 175 height 29
checkbox input "true"
click at [733, 298] on label "[MEDICAL_DATA]" at bounding box center [718, 292] width 87 height 14
checkbox input "true"
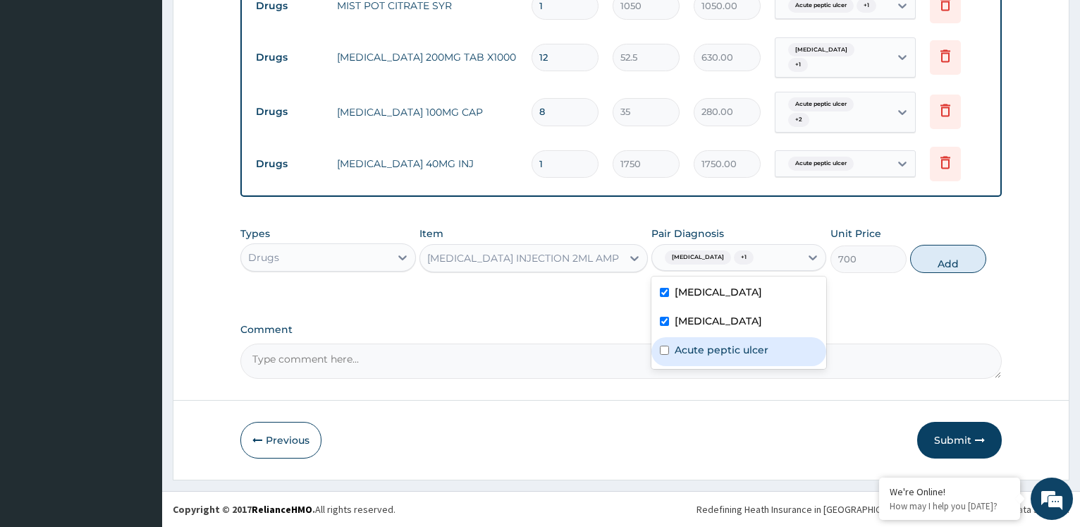
drag, startPoint x: 718, startPoint y: 347, endPoint x: 849, endPoint y: 310, distance: 136.4
click at [741, 344] on label "Acute peptic ulcer" at bounding box center [722, 350] width 94 height 14
checkbox input "true"
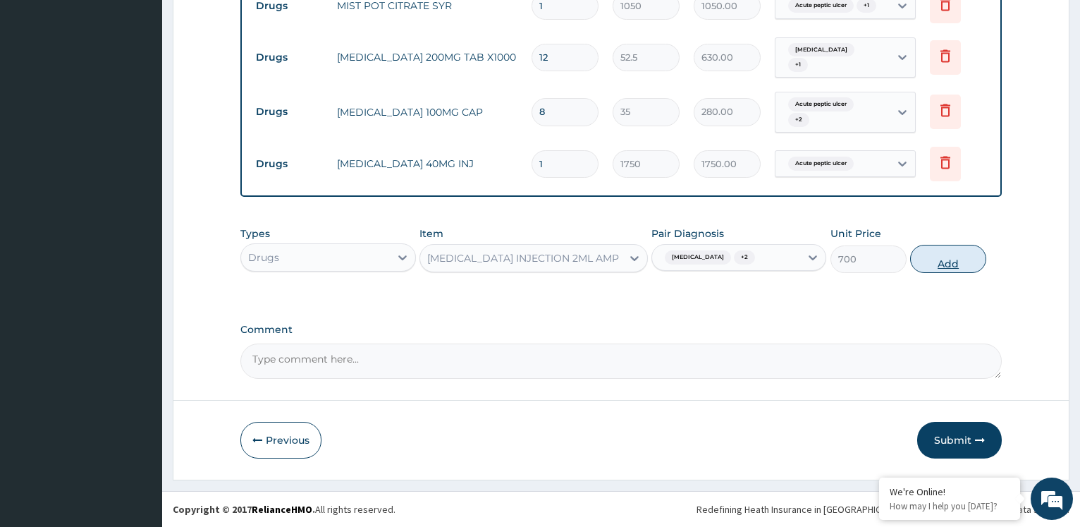
click at [954, 255] on button "Add" at bounding box center [949, 259] width 76 height 28
type input "0"
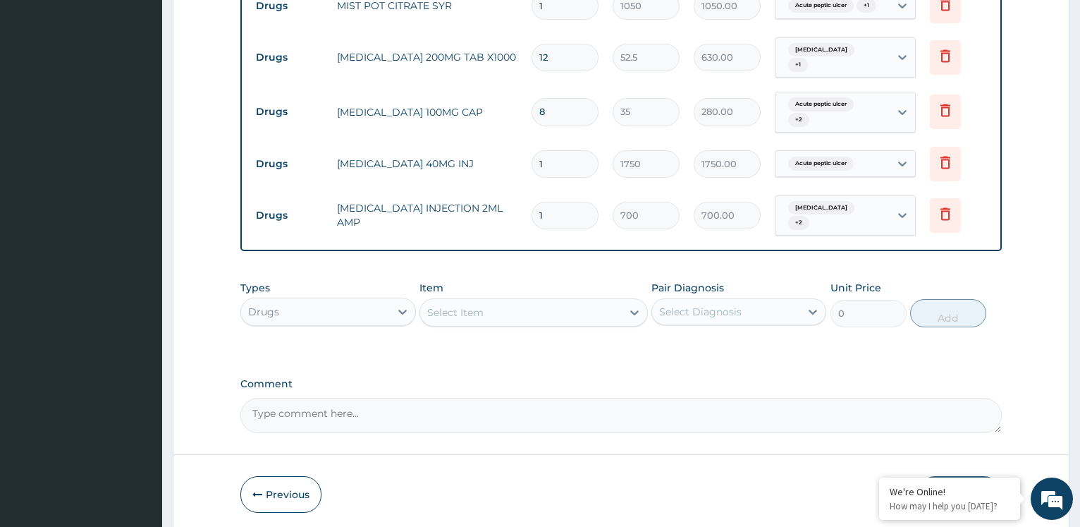
type input "0.00"
type input "4"
type input "2800.00"
type input "4"
click at [540, 301] on div "Select Item" at bounding box center [521, 312] width 202 height 23
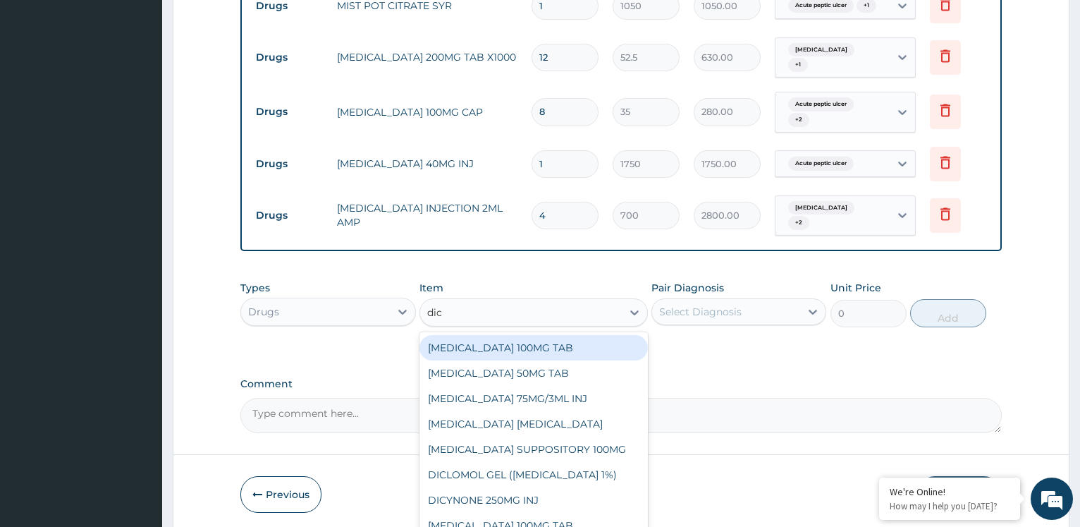
type input "dicl"
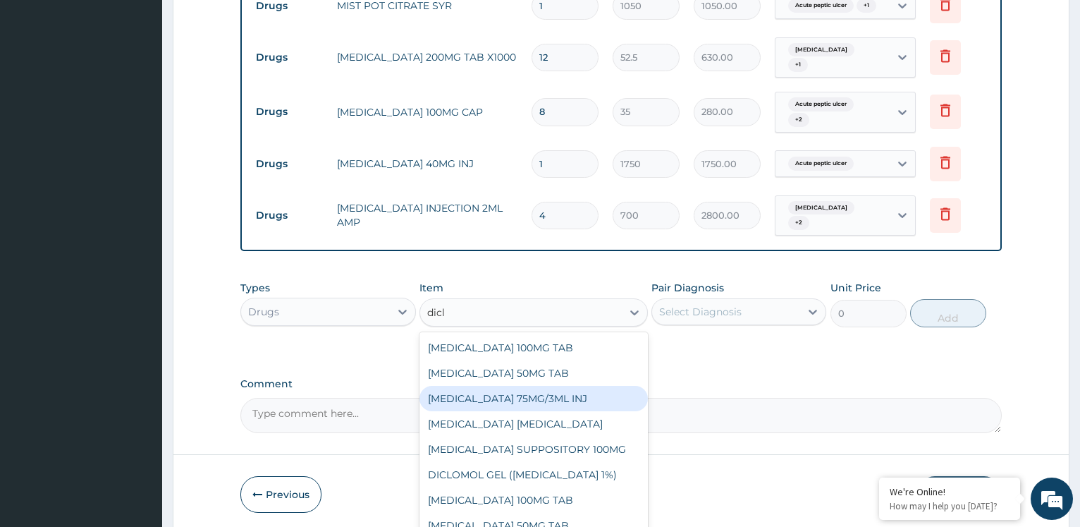
click at [568, 386] on div "[MEDICAL_DATA] 75MG/3ML INJ" at bounding box center [534, 398] width 229 height 25
type input "700"
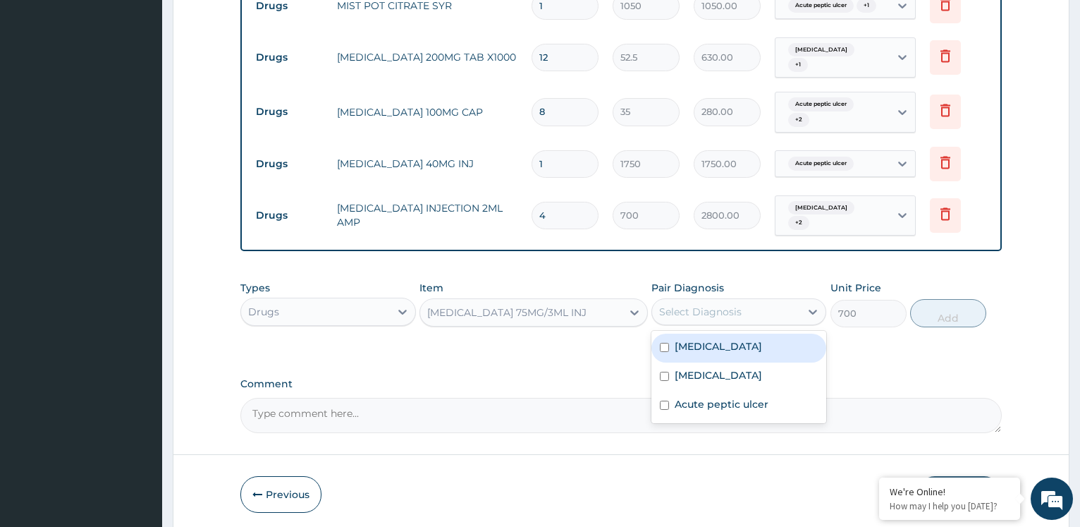
click at [702, 315] on div "Select Diagnosis" at bounding box center [726, 311] width 148 height 23
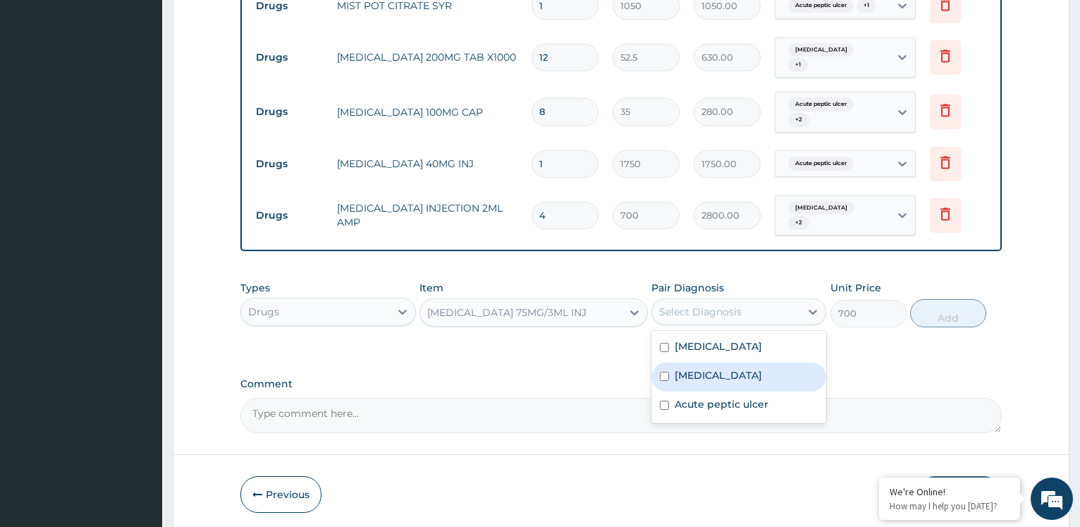
drag, startPoint x: 733, startPoint y: 370, endPoint x: 821, endPoint y: 331, distance: 95.7
click at [738, 367] on div "[MEDICAL_DATA]" at bounding box center [739, 377] width 175 height 29
checkbox input "true"
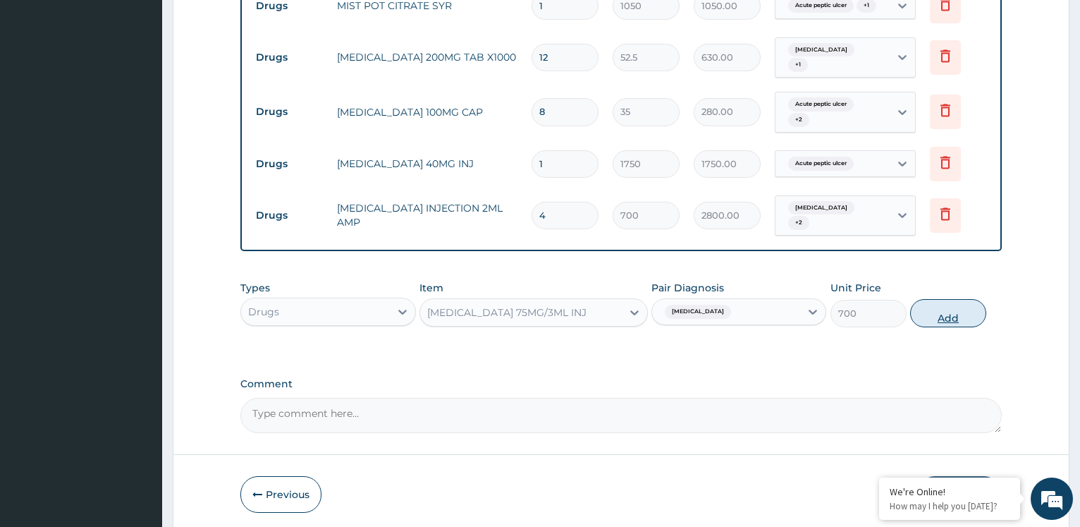
click at [952, 306] on button "Add" at bounding box center [949, 313] width 76 height 28
type input "0"
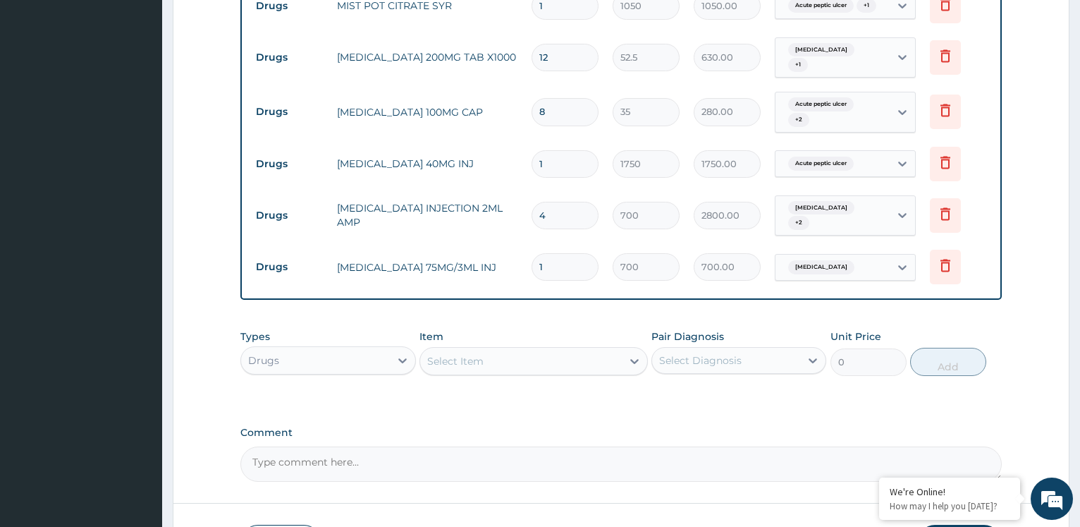
click at [467, 357] on div "Select Item" at bounding box center [455, 361] width 56 height 14
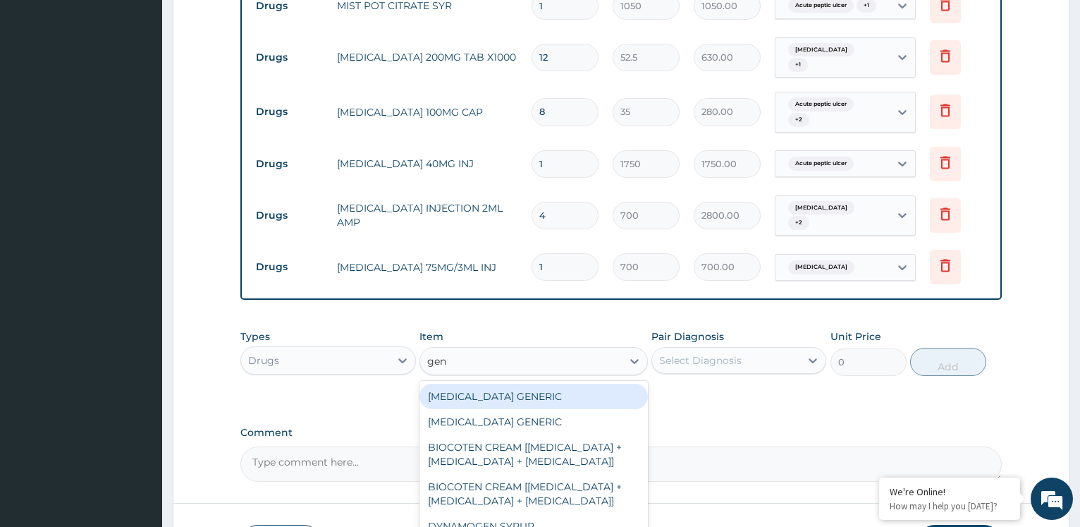
type input "gent"
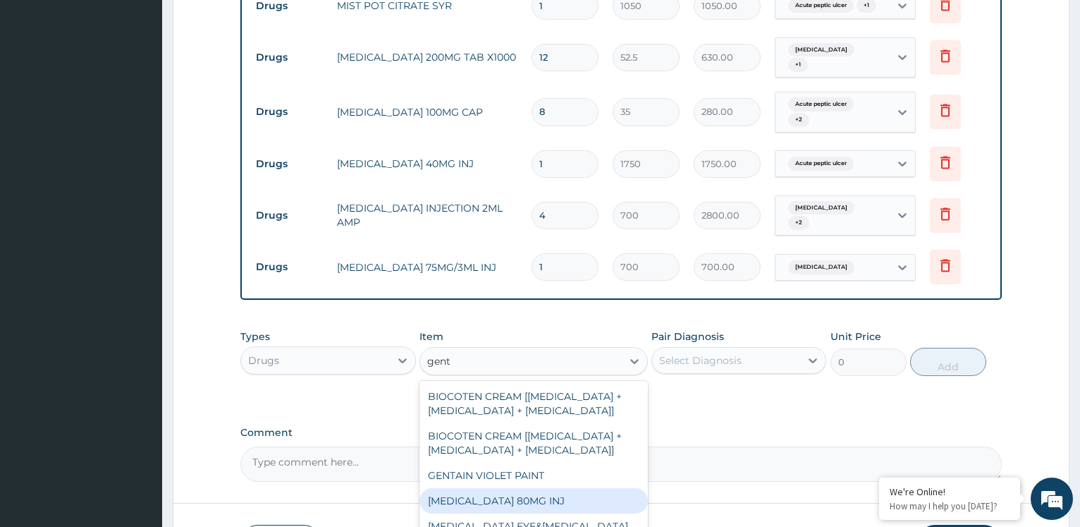
click at [552, 497] on div "[MEDICAL_DATA] 80MG INJ" at bounding box center [534, 500] width 229 height 25
type input "700"
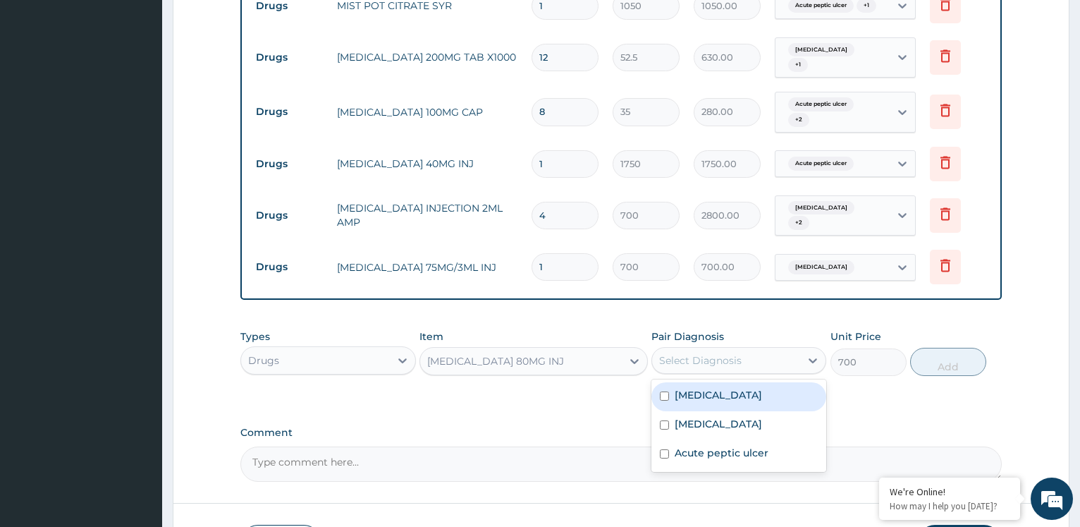
click at [753, 352] on div "Select Diagnosis" at bounding box center [726, 360] width 148 height 23
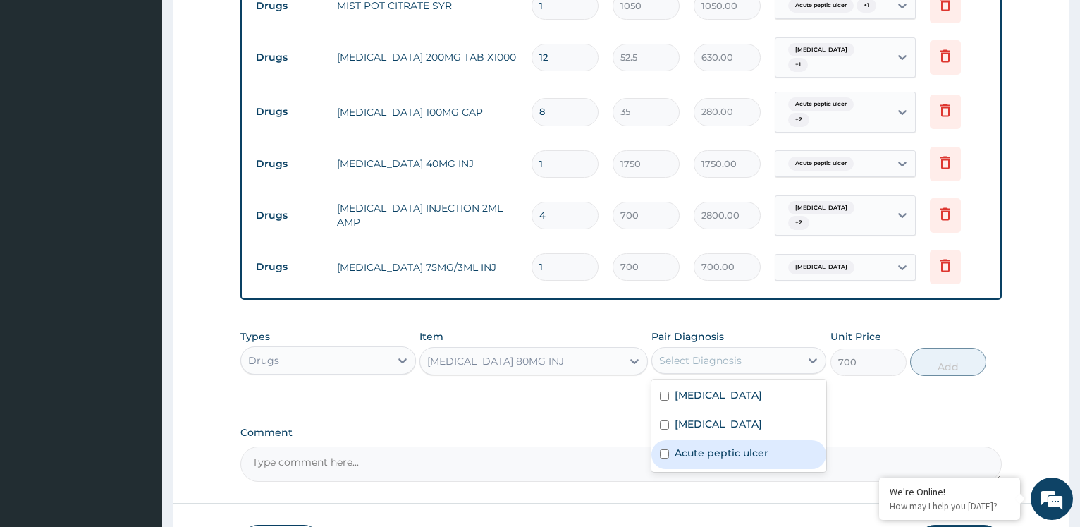
drag, startPoint x: 726, startPoint y: 437, endPoint x: 728, endPoint y: 427, distance: 9.4
click at [726, 440] on div "Acute peptic ulcer" at bounding box center [739, 454] width 175 height 29
checkbox input "true"
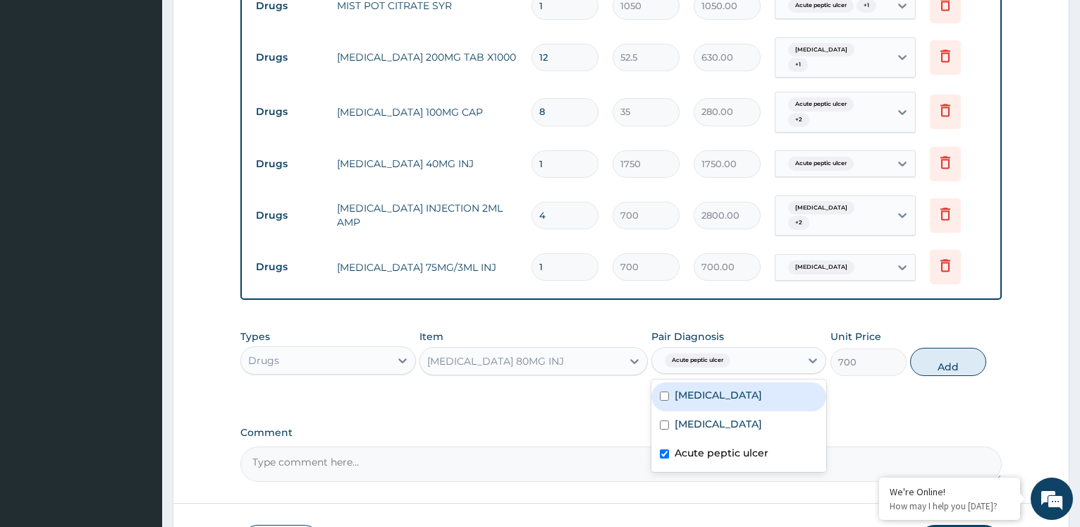
drag, startPoint x: 736, startPoint y: 384, endPoint x: 733, endPoint y: 398, distance: 14.5
click at [736, 388] on label "[MEDICAL_DATA]" at bounding box center [718, 395] width 87 height 14
checkbox input "true"
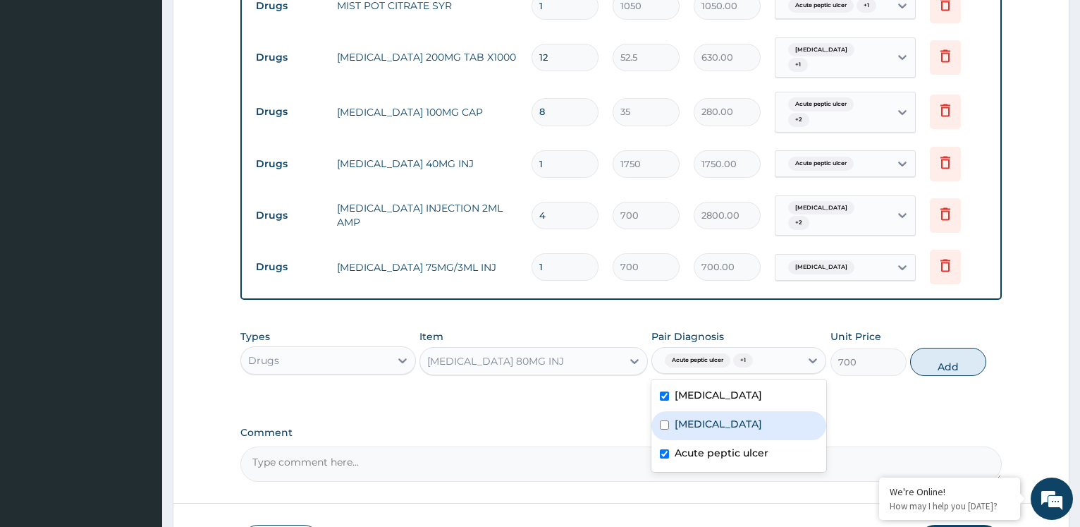
drag, startPoint x: 729, startPoint y: 427, endPoint x: 874, endPoint y: 412, distance: 145.3
click at [733, 427] on div "[MEDICAL_DATA]" at bounding box center [739, 425] width 175 height 29
checkbox input "true"
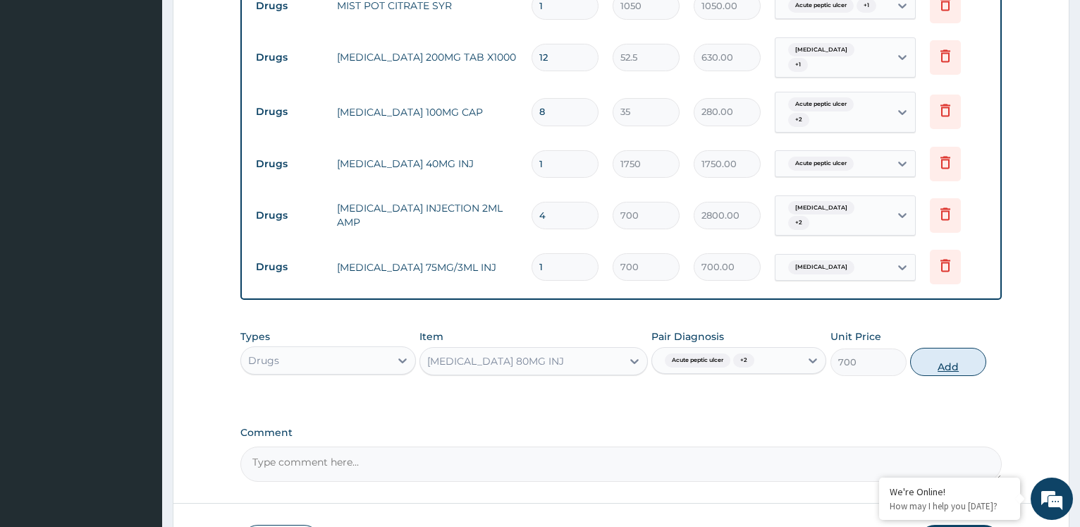
click at [937, 357] on button "Add" at bounding box center [949, 362] width 76 height 28
type input "0"
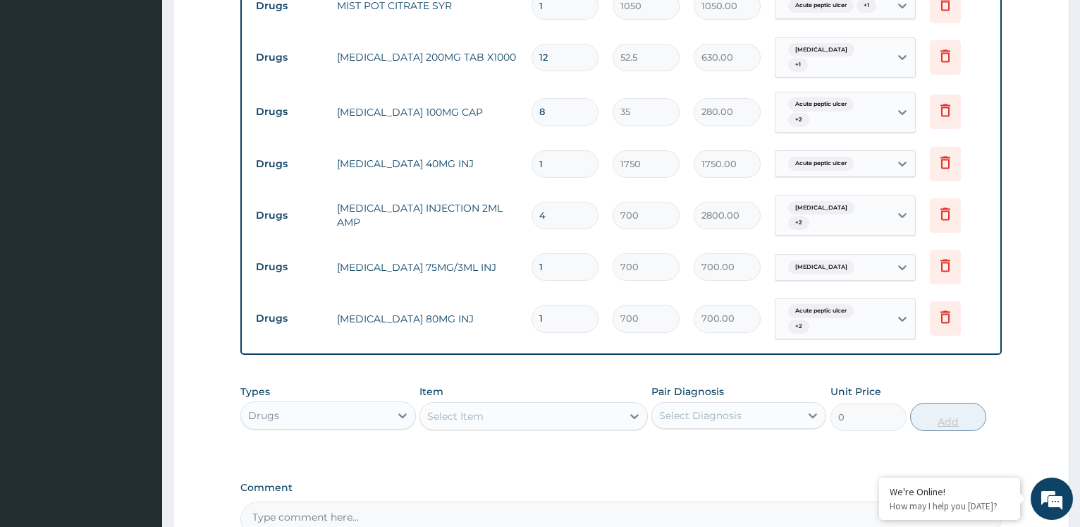
type input "0.00"
type input "2"
type input "1400.00"
type input "2"
click at [592, 415] on div "Select Item" at bounding box center [521, 416] width 202 height 23
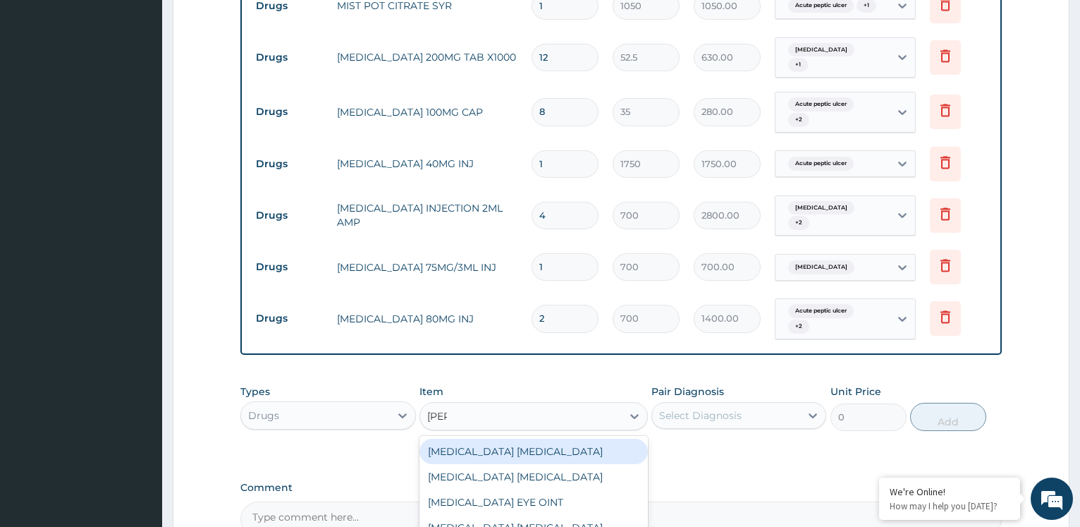
type input "lorat"
click at [552, 453] on div "LORATIDINE 10MG TAB" at bounding box center [534, 451] width 229 height 25
type input "52.5"
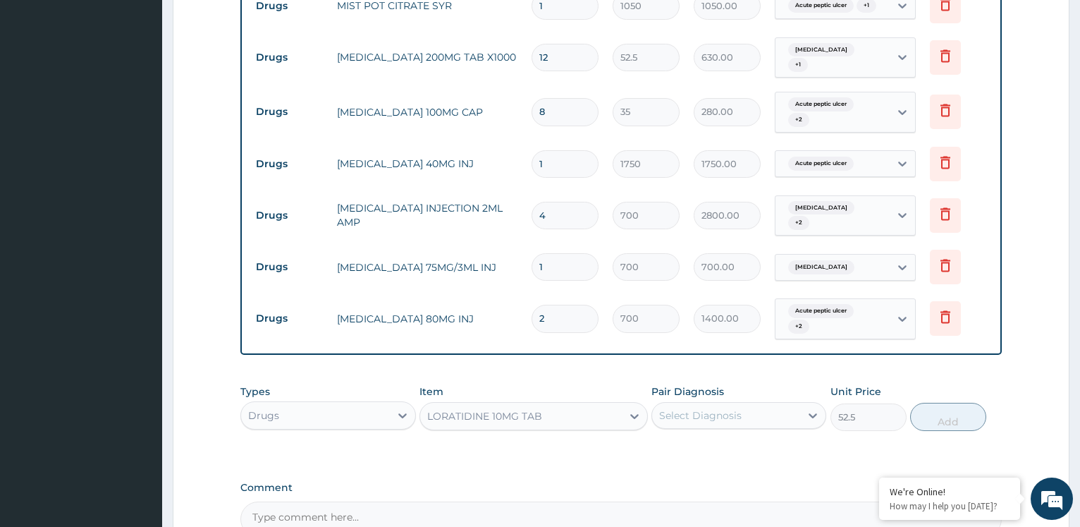
click at [690, 408] on div "Select Diagnosis" at bounding box center [700, 415] width 83 height 14
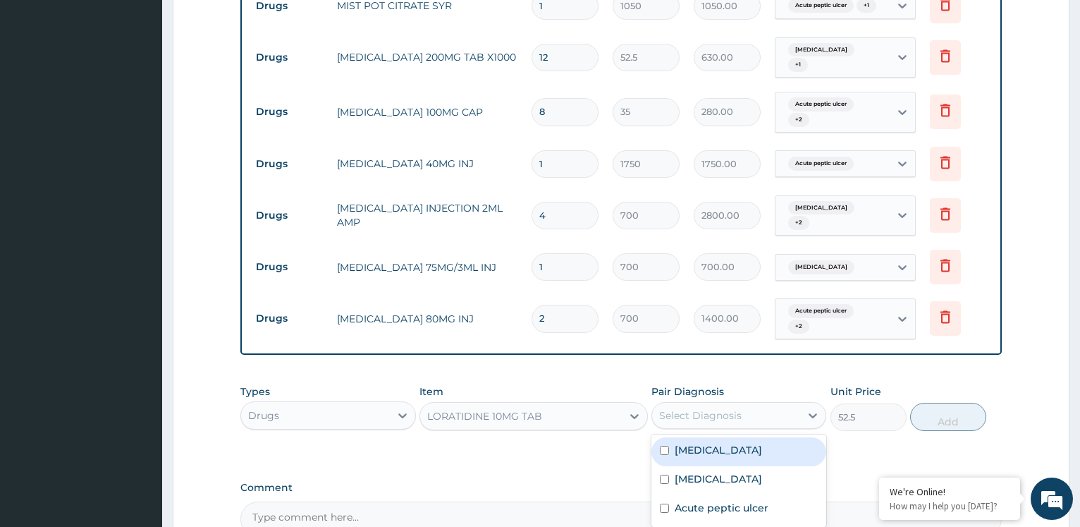
click at [717, 443] on label "[MEDICAL_DATA]" at bounding box center [718, 450] width 87 height 14
checkbox input "true"
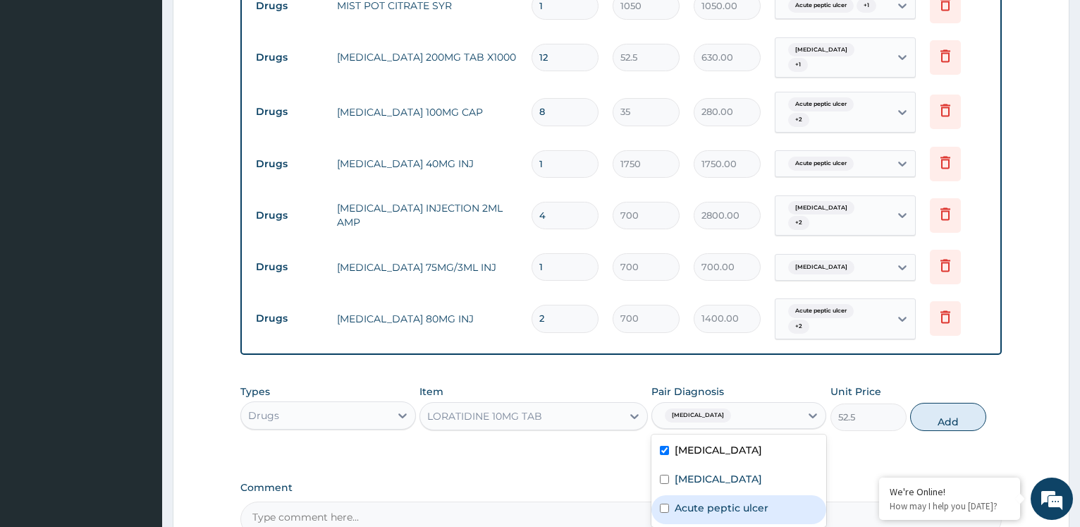
click at [703, 501] on label "Acute peptic ulcer" at bounding box center [722, 508] width 94 height 14
checkbox input "true"
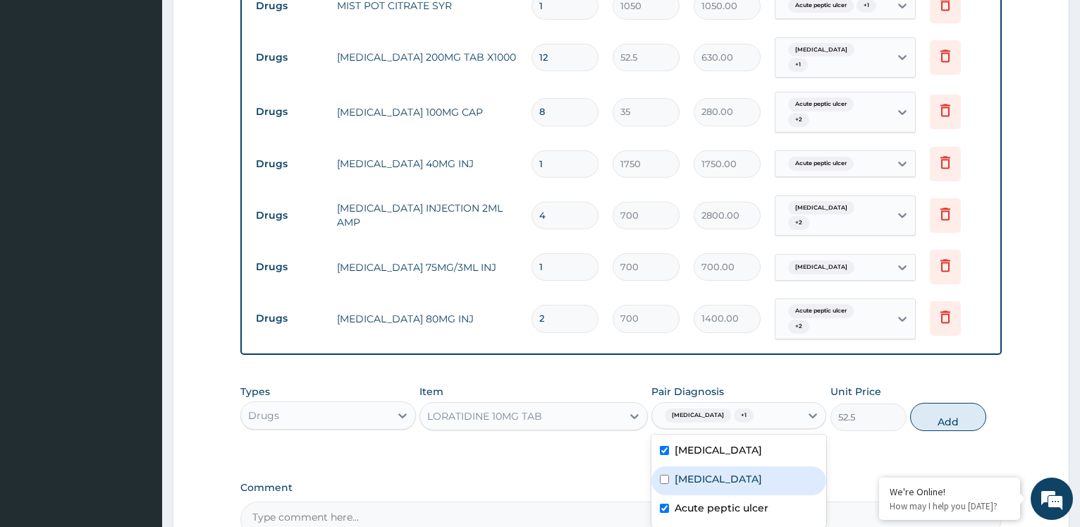
drag, startPoint x: 710, startPoint y: 476, endPoint x: 719, endPoint y: 474, distance: 8.7
click at [712, 476] on label "[MEDICAL_DATA]" at bounding box center [718, 479] width 87 height 14
checkbox input "true"
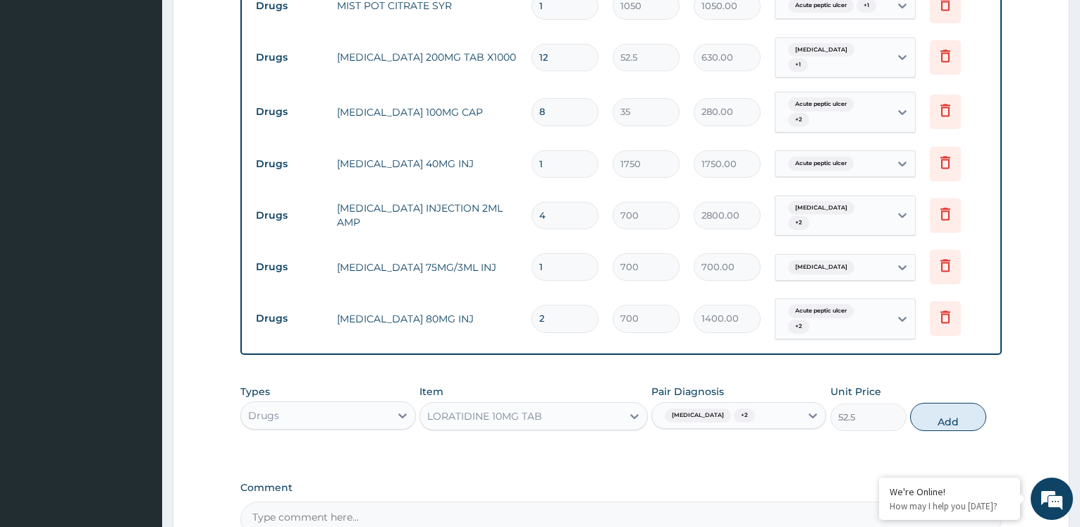
click at [925, 410] on button "Add" at bounding box center [949, 417] width 76 height 28
type input "0"
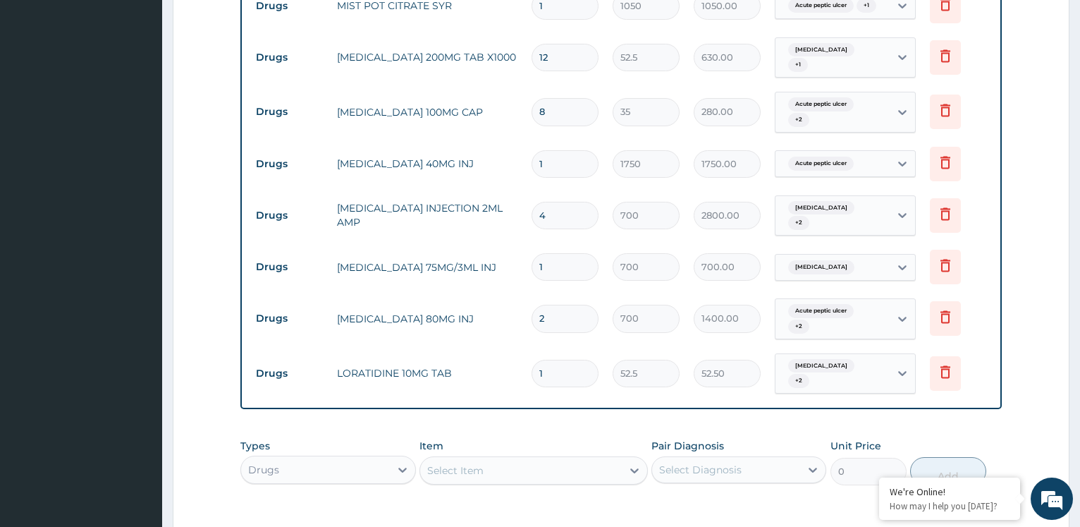
type input "0.00"
type input "5"
type input "262.50"
type input "5"
click at [557, 460] on div "Select Item" at bounding box center [521, 470] width 202 height 23
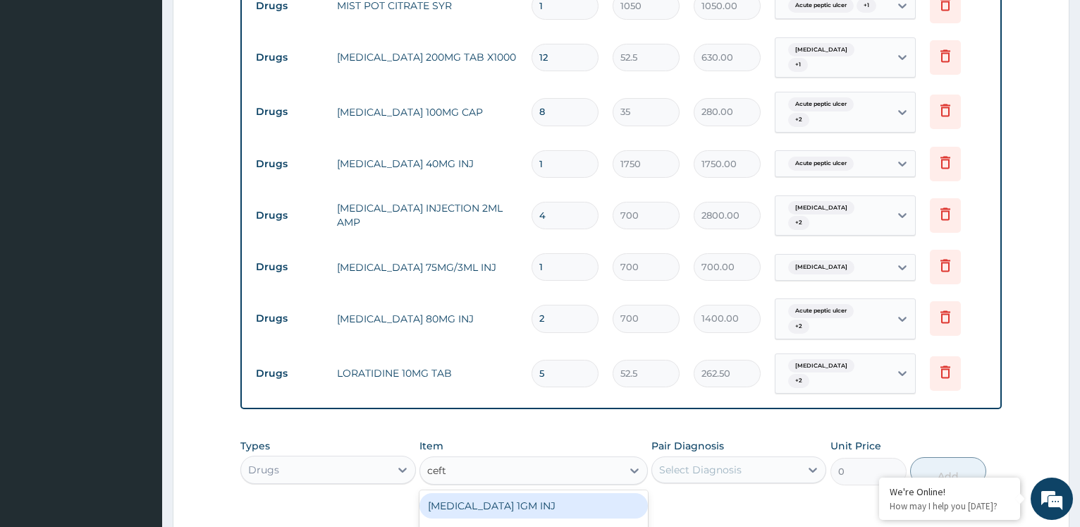
type input "ceftr"
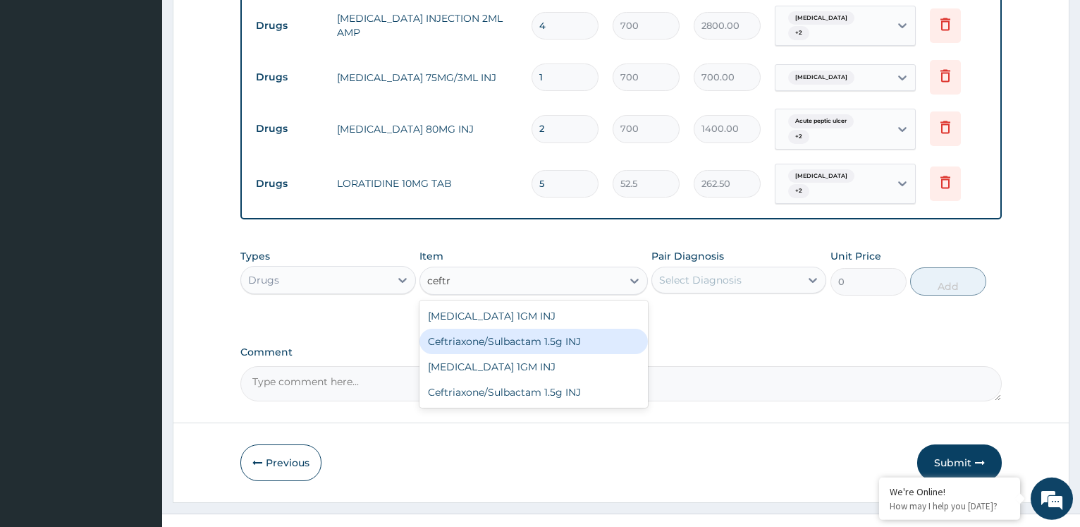
scroll to position [976, 0]
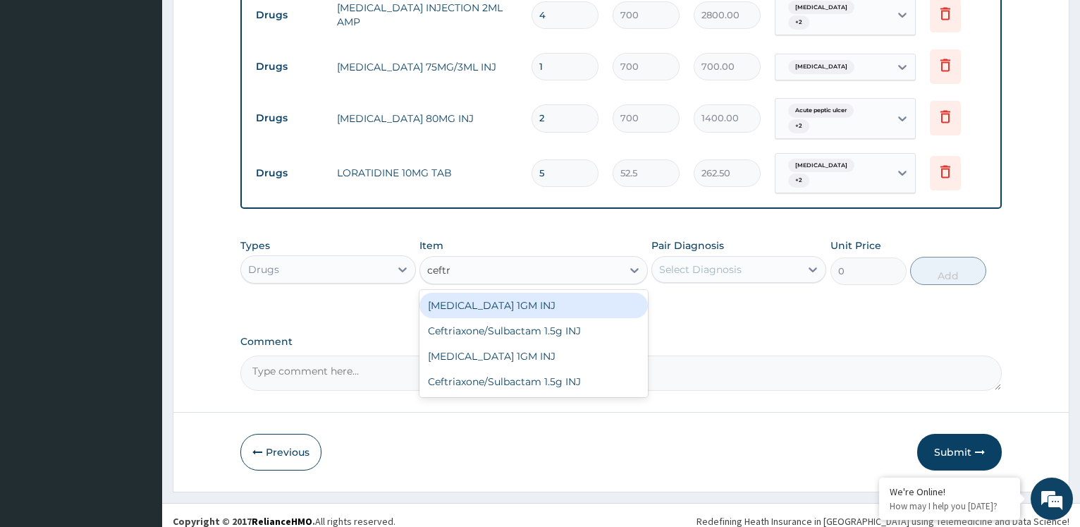
click at [585, 293] on div "[MEDICAL_DATA] 1GM INJ" at bounding box center [534, 305] width 229 height 25
type input "1400"
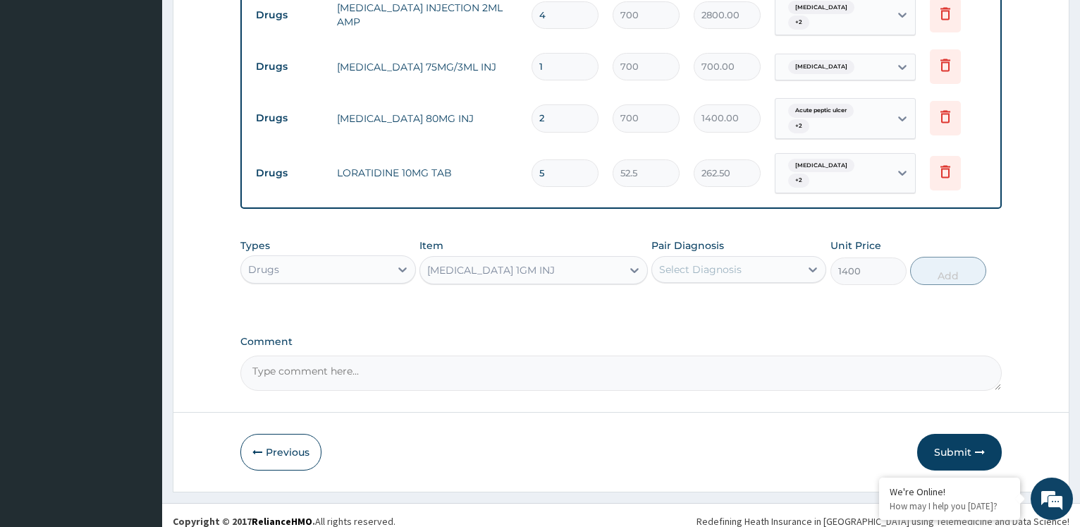
click at [720, 256] on div "Select Diagnosis" at bounding box center [739, 269] width 175 height 27
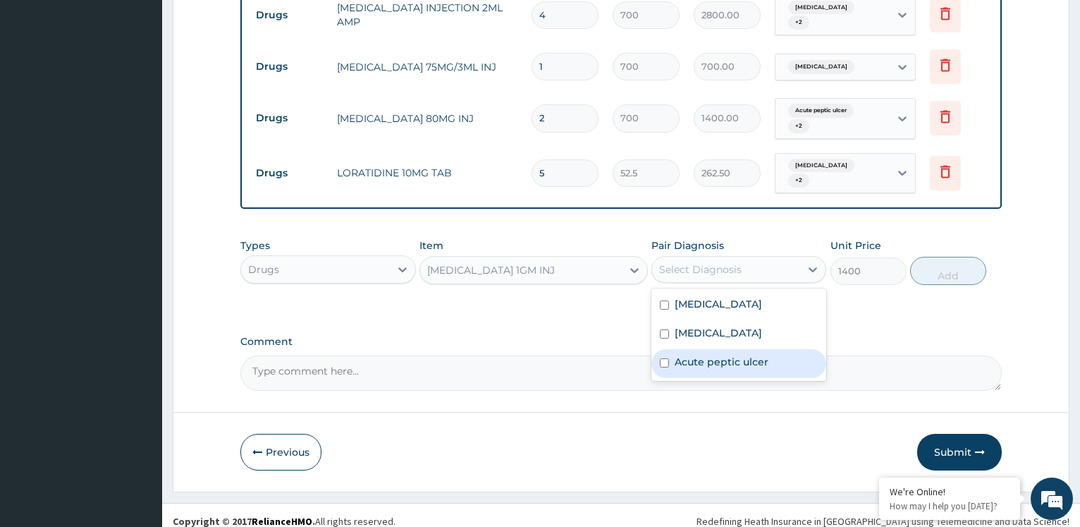
click at [716, 355] on label "Acute peptic ulcer" at bounding box center [722, 362] width 94 height 14
checkbox input "true"
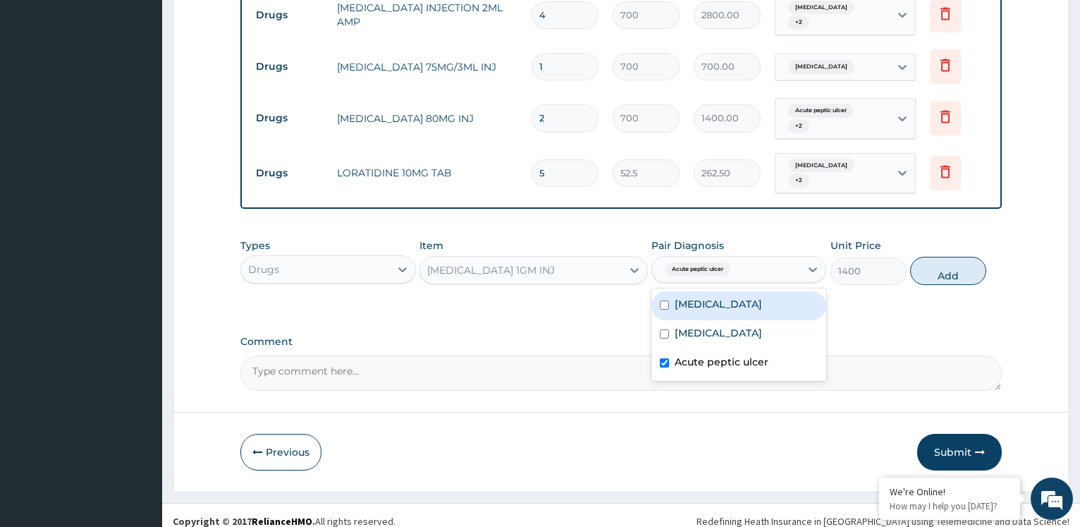
drag, startPoint x: 726, startPoint y: 295, endPoint x: 802, endPoint y: 285, distance: 76.8
click at [726, 297] on label "[MEDICAL_DATA]" at bounding box center [718, 304] width 87 height 14
checkbox input "true"
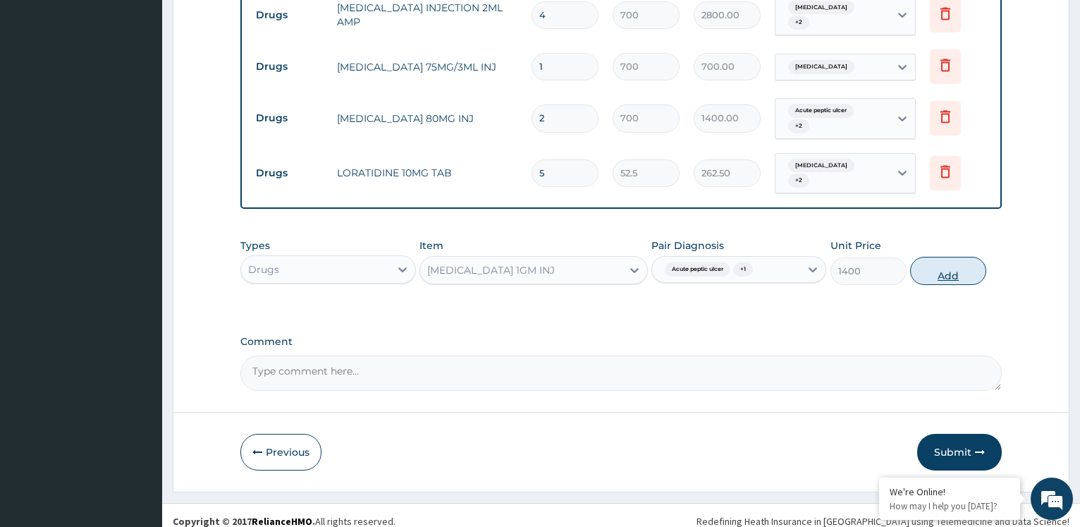
click at [926, 259] on button "Add" at bounding box center [949, 271] width 76 height 28
type input "0"
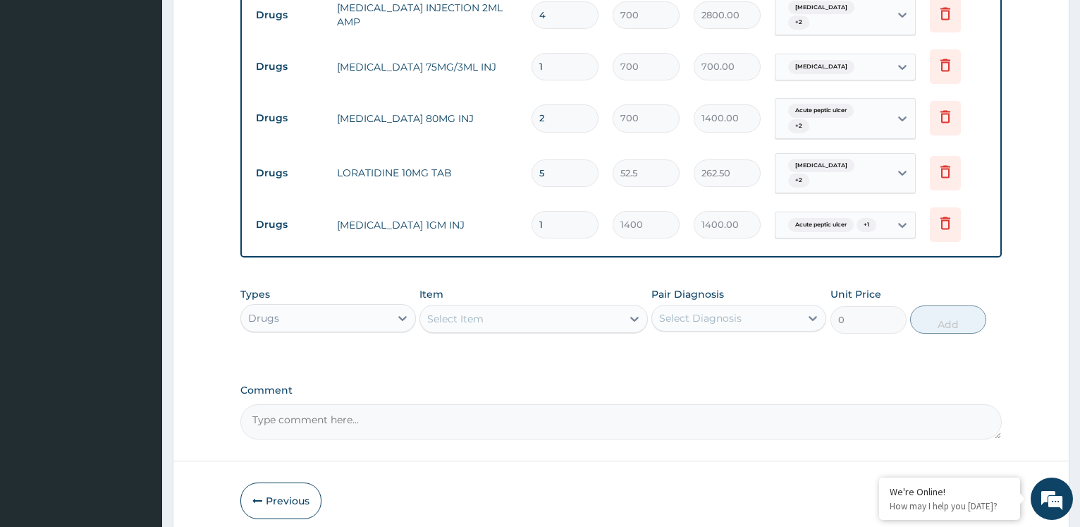
type input "0.00"
type input "2"
type input "2800.00"
type input "2"
click at [488, 315] on div "Select Item" at bounding box center [521, 318] width 202 height 23
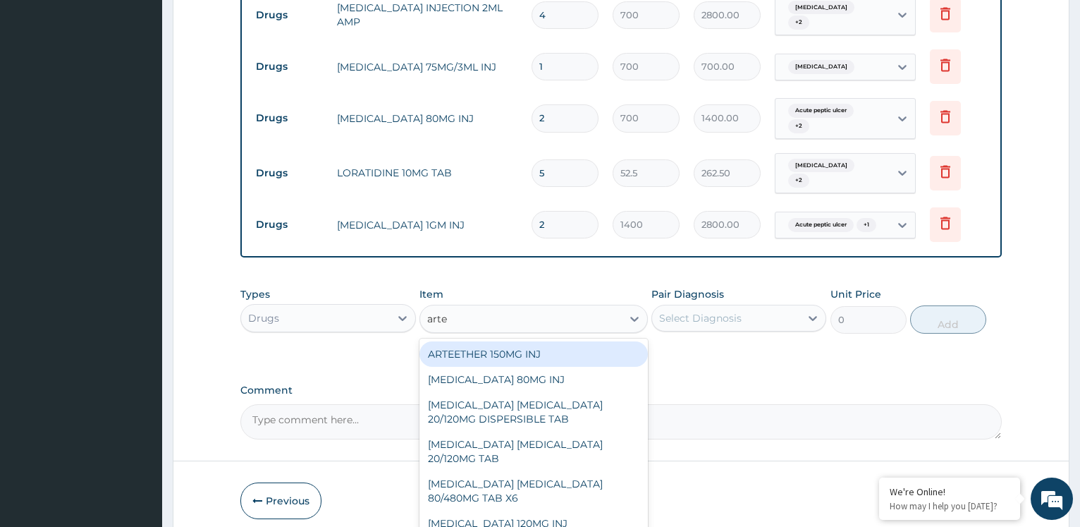
type input "artem"
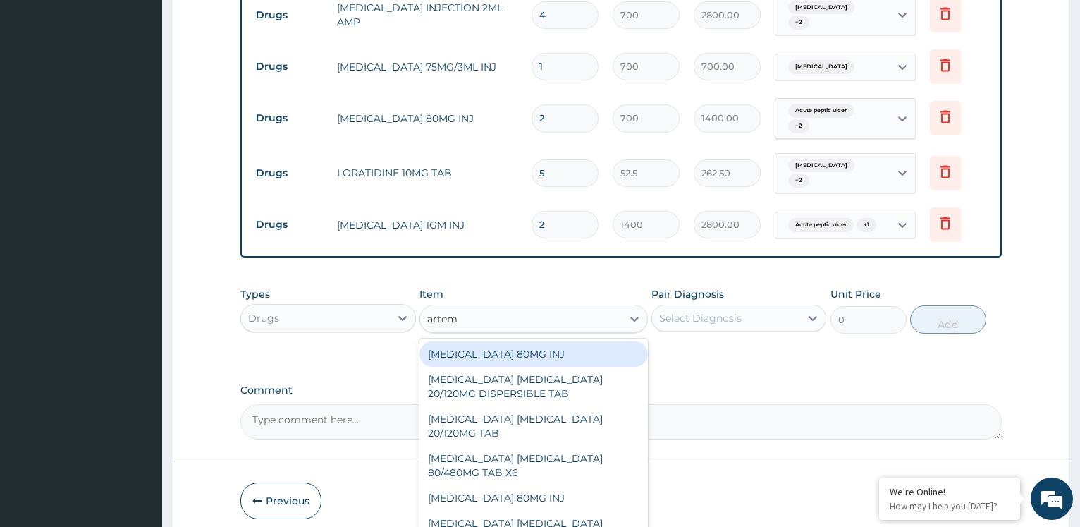
click at [504, 351] on div "[MEDICAL_DATA] 80MG INJ" at bounding box center [534, 353] width 229 height 25
type input "1400"
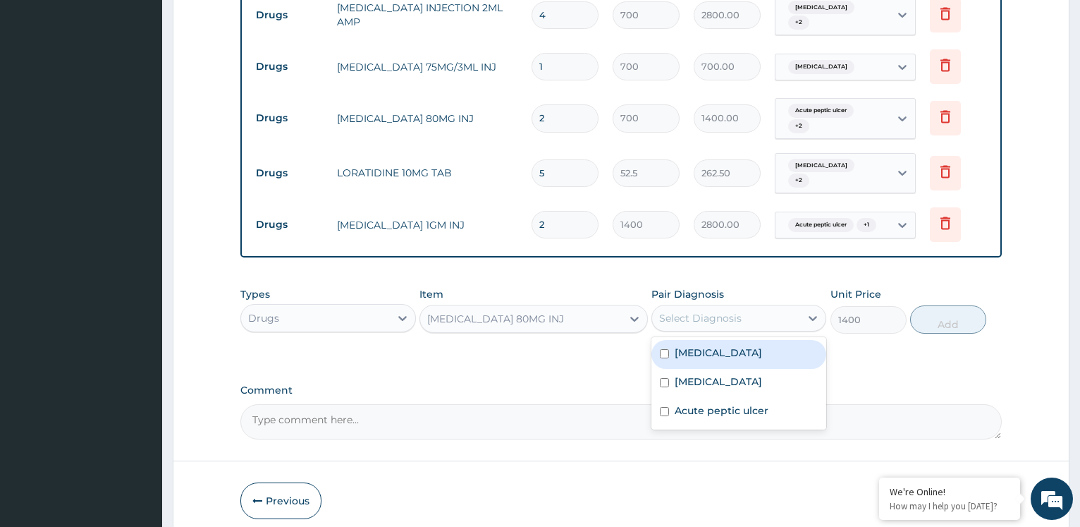
click at [759, 314] on div "Select Diagnosis" at bounding box center [726, 318] width 148 height 23
click at [753, 353] on div "[MEDICAL_DATA]" at bounding box center [739, 354] width 175 height 29
checkbox input "true"
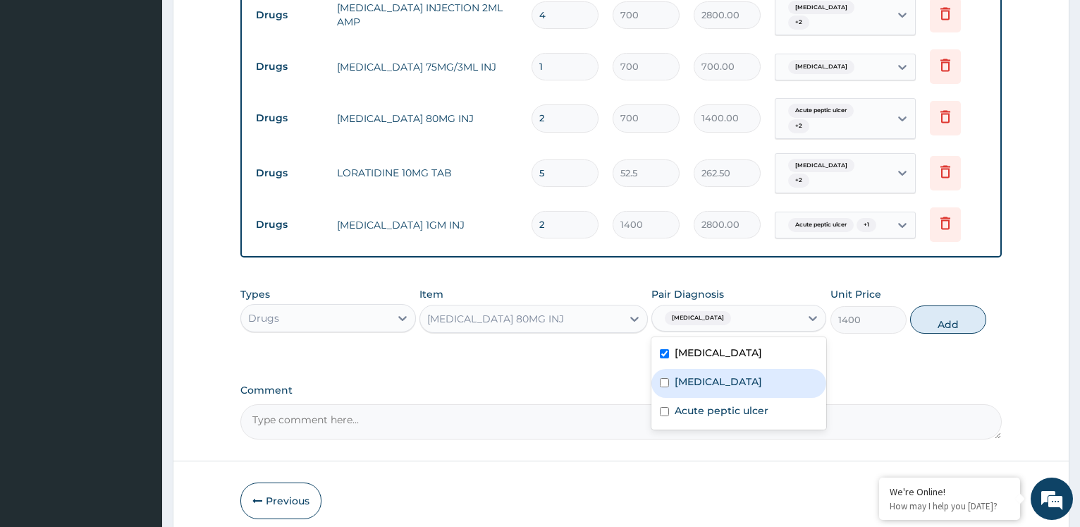
drag, startPoint x: 763, startPoint y: 367, endPoint x: 781, endPoint y: 366, distance: 18.4
click at [767, 369] on div "[MEDICAL_DATA]" at bounding box center [739, 383] width 175 height 29
checkbox input "true"
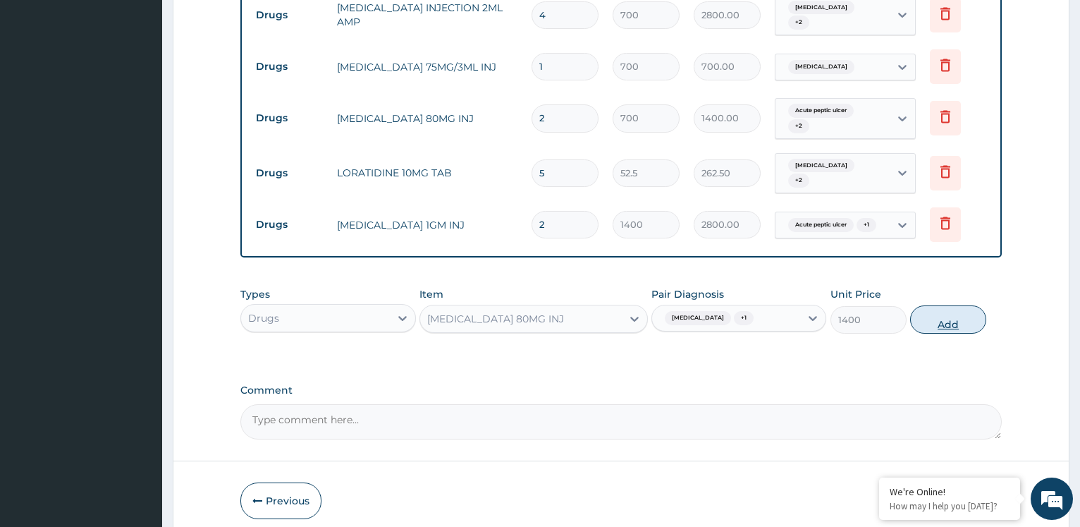
click at [957, 317] on button "Add" at bounding box center [949, 319] width 76 height 28
type input "0"
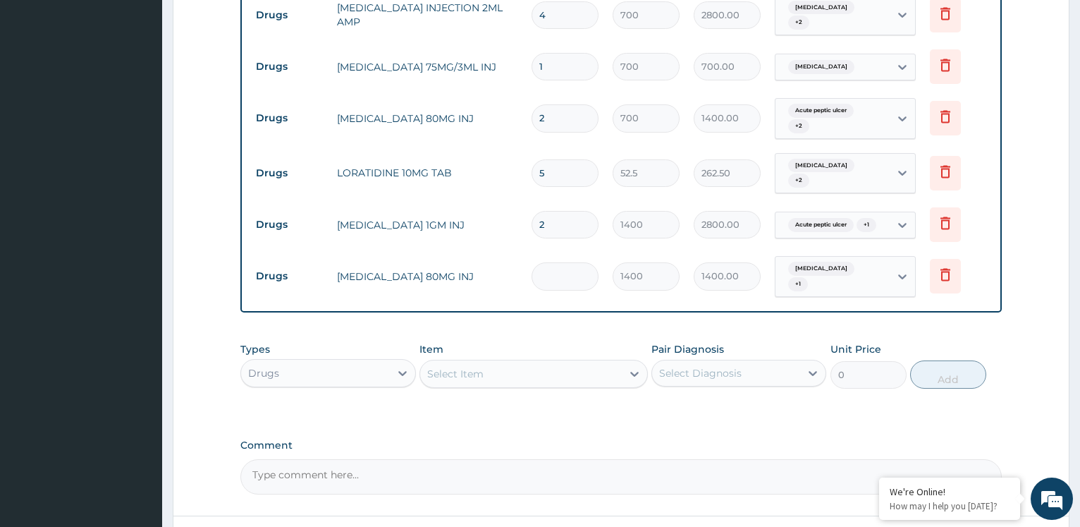
type input "0.00"
type input "3"
type input "4200.00"
type input "3"
click at [462, 367] on div "Select Item" at bounding box center [455, 374] width 56 height 14
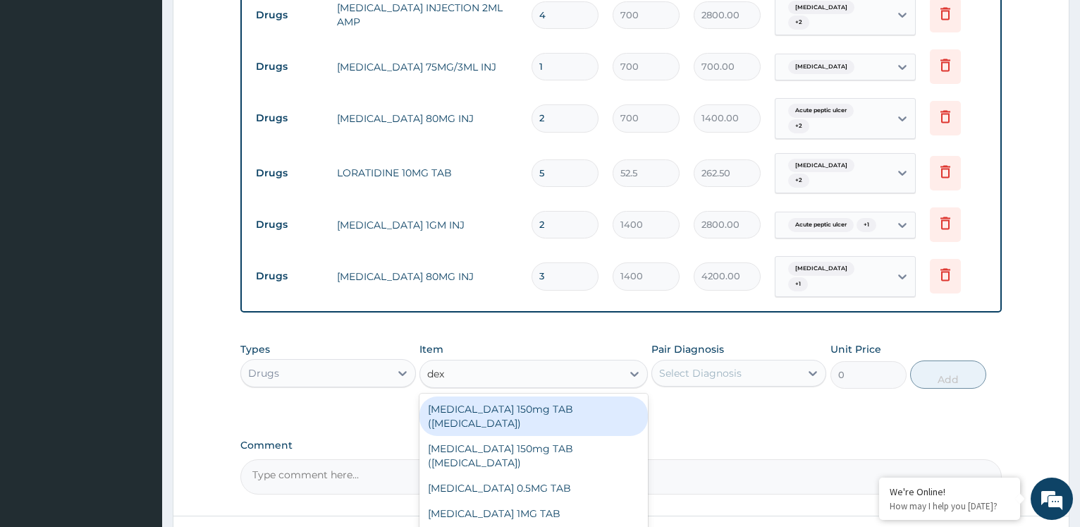
type input "dext"
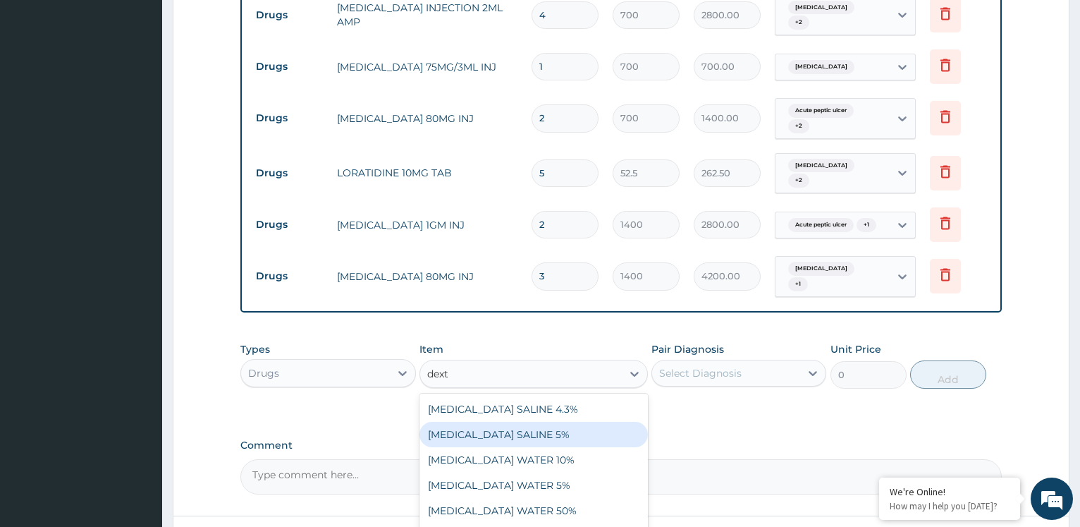
drag, startPoint x: 523, startPoint y: 422, endPoint x: 549, endPoint y: 422, distance: 25.4
click at [530, 422] on div "[MEDICAL_DATA] SALINE 5%" at bounding box center [534, 434] width 229 height 25
type input "1312.5"
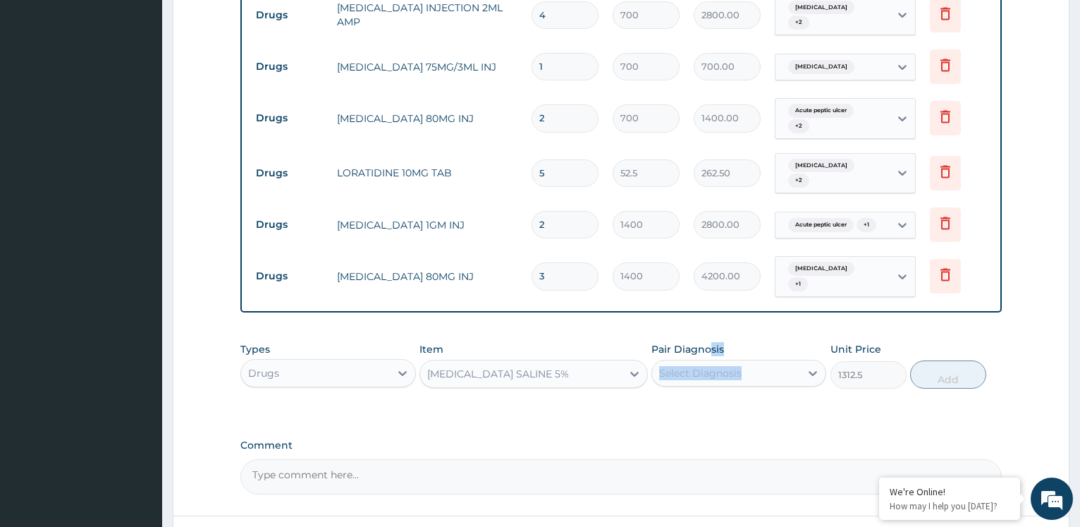
drag, startPoint x: 712, startPoint y: 343, endPoint x: 697, endPoint y: 356, distance: 19.5
click at [698, 355] on div "Pair Diagnosis Select Diagnosis" at bounding box center [739, 365] width 175 height 47
click at [721, 366] on div "Select Diagnosis" at bounding box center [700, 373] width 83 height 14
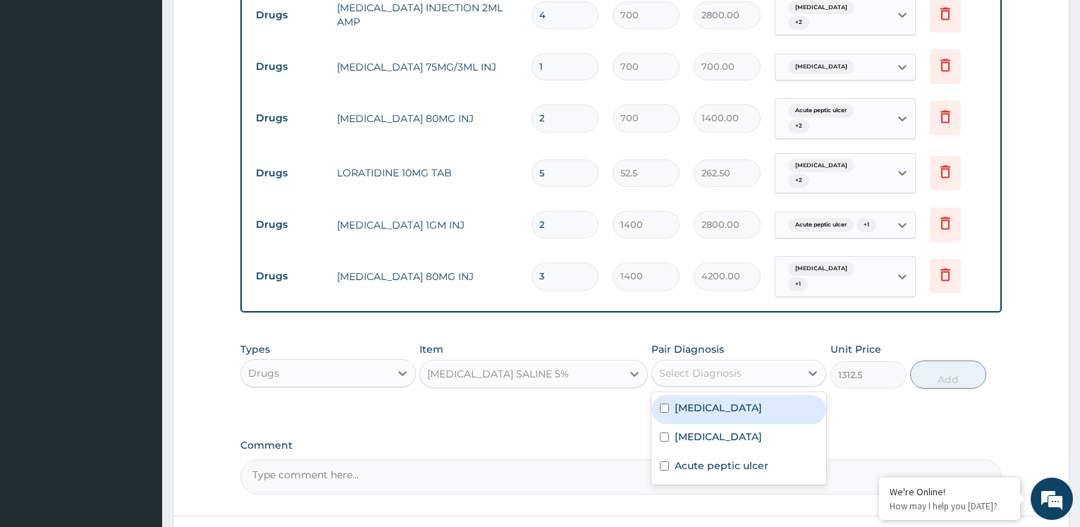
drag, startPoint x: 701, startPoint y: 394, endPoint x: 702, endPoint y: 407, distance: 12.8
click at [701, 401] on label "[MEDICAL_DATA]" at bounding box center [718, 408] width 87 height 14
checkbox input "true"
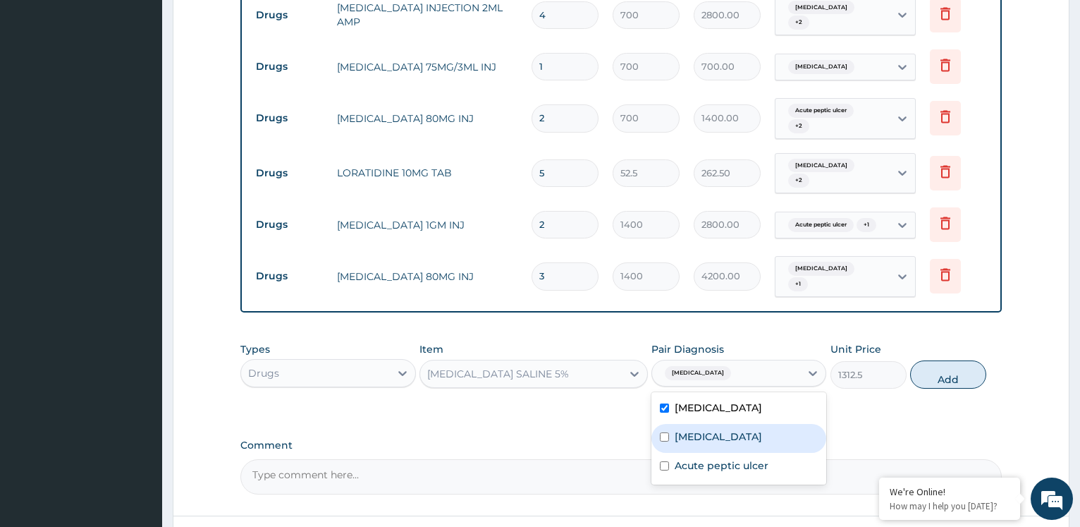
drag, startPoint x: 706, startPoint y: 416, endPoint x: 779, endPoint y: 403, distance: 74.6
click at [715, 424] on div "[MEDICAL_DATA]" at bounding box center [739, 438] width 175 height 29
checkbox input "true"
click at [956, 365] on button "Add" at bounding box center [949, 374] width 76 height 28
type input "0"
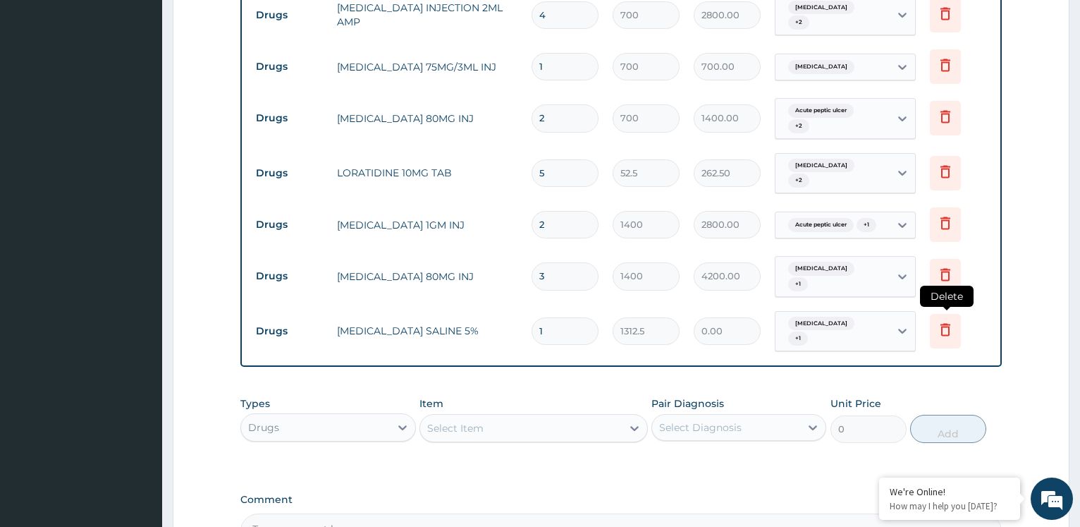
type input "0.00"
type input "2"
type input "2625.00"
type input "2"
click at [587, 419] on div "Select Item" at bounding box center [521, 428] width 202 height 23
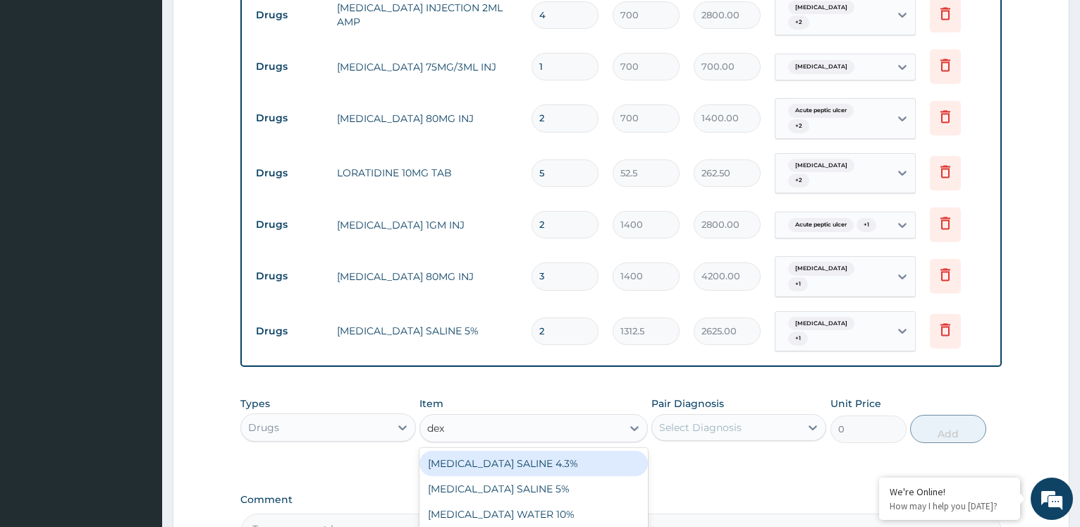
type input "dext"
type input "1312.5"
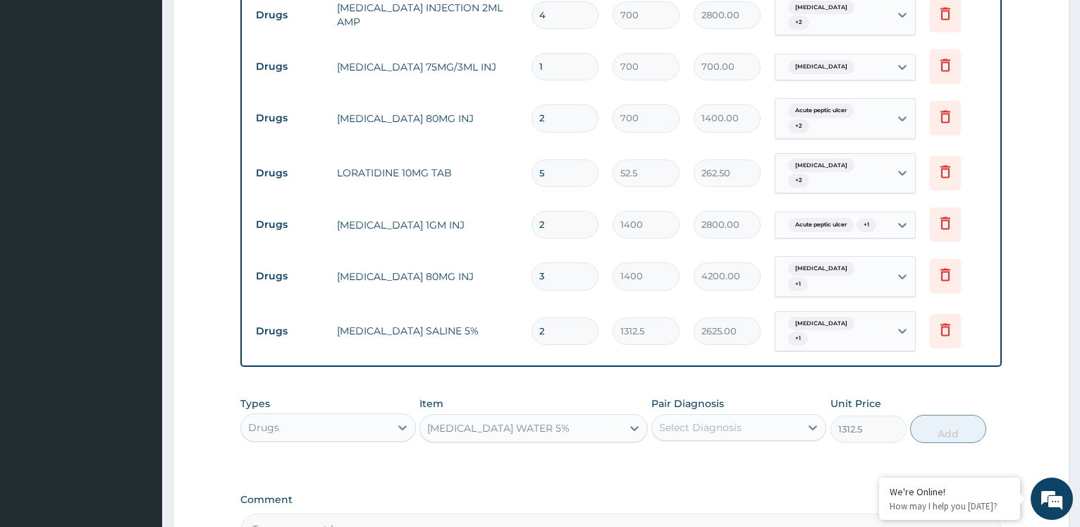
click at [720, 420] on div "Select Diagnosis" at bounding box center [700, 427] width 83 height 14
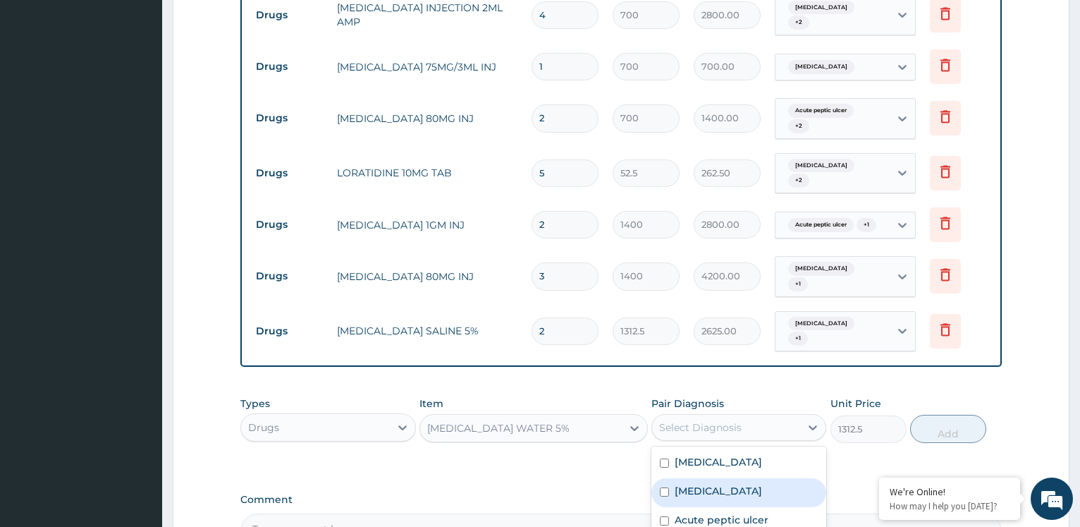
drag, startPoint x: 721, startPoint y: 475, endPoint x: 729, endPoint y: 455, distance: 22.1
click at [722, 478] on div "[MEDICAL_DATA]" at bounding box center [739, 492] width 175 height 29
checkbox input "true"
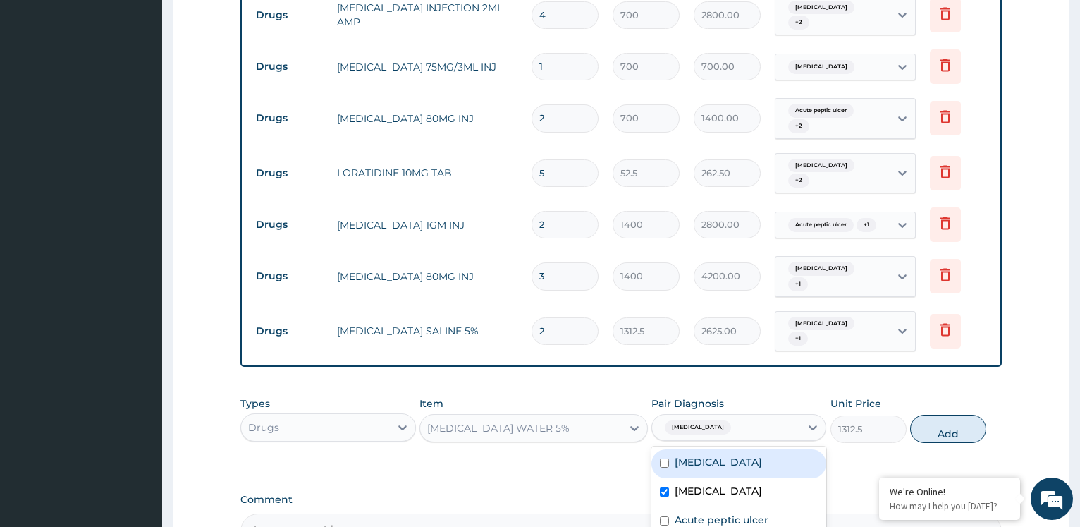
click at [733, 455] on label "[MEDICAL_DATA]" at bounding box center [718, 462] width 87 height 14
checkbox input "true"
click at [965, 415] on button "Add" at bounding box center [949, 429] width 76 height 28
type input "0"
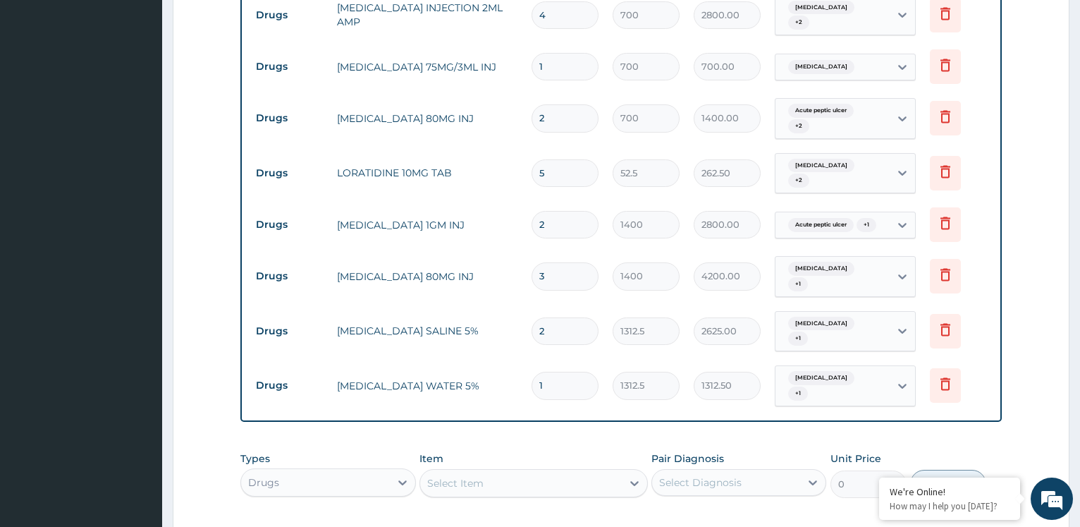
type input "0.00"
type input "2"
type input "2625.00"
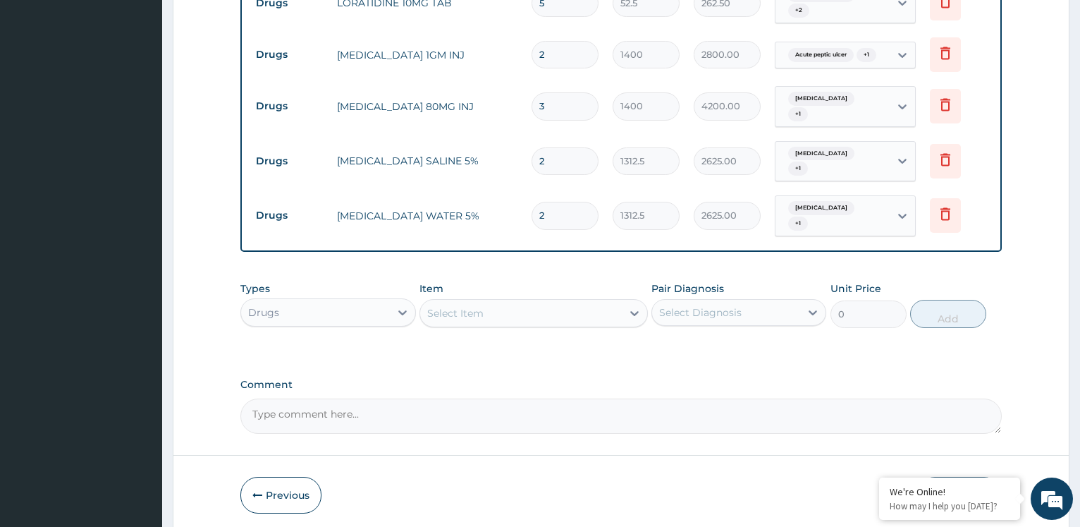
scroll to position [1177, 0]
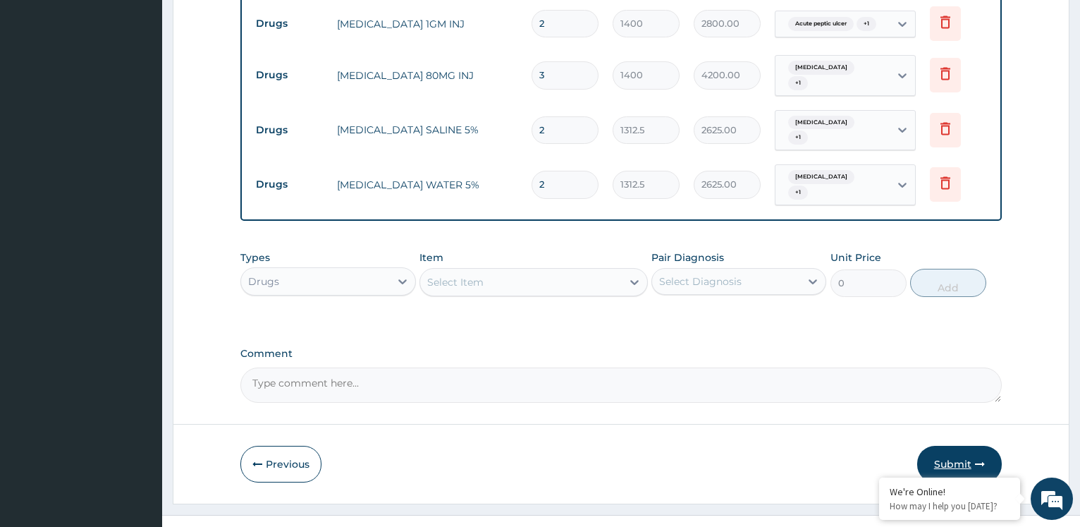
type input "2"
click at [961, 446] on button "Submit" at bounding box center [960, 464] width 85 height 37
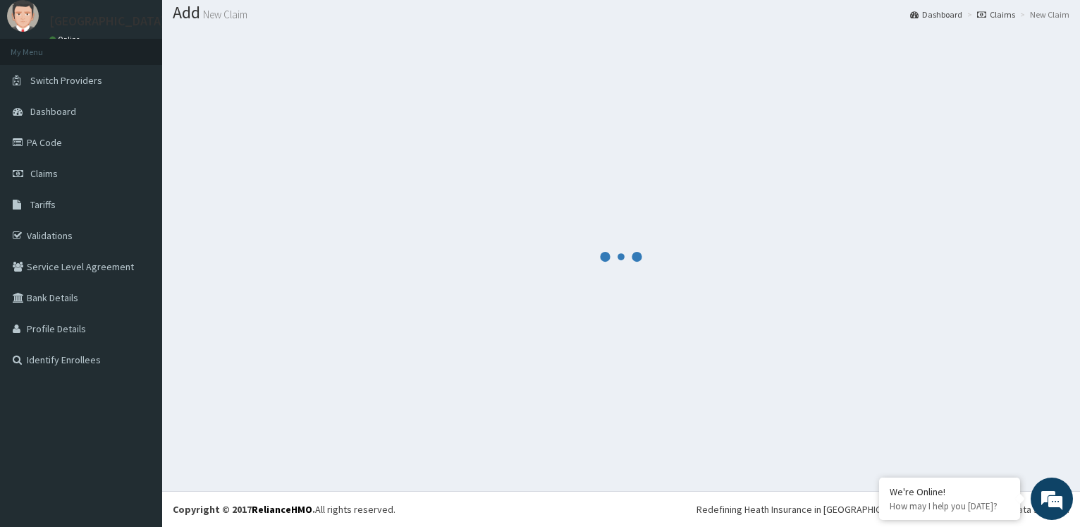
scroll to position [42, 0]
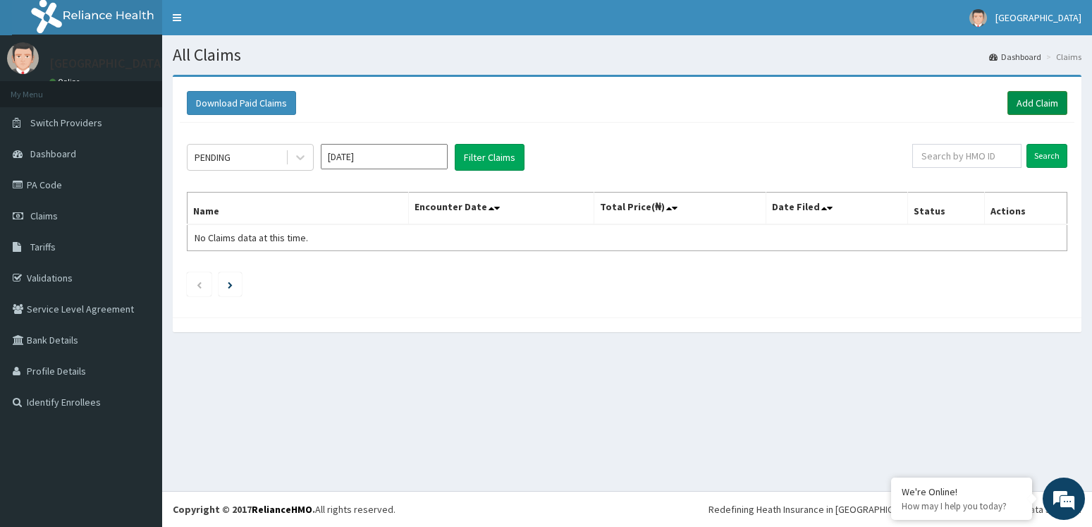
click at [1052, 97] on link "Add Claim" at bounding box center [1038, 103] width 60 height 24
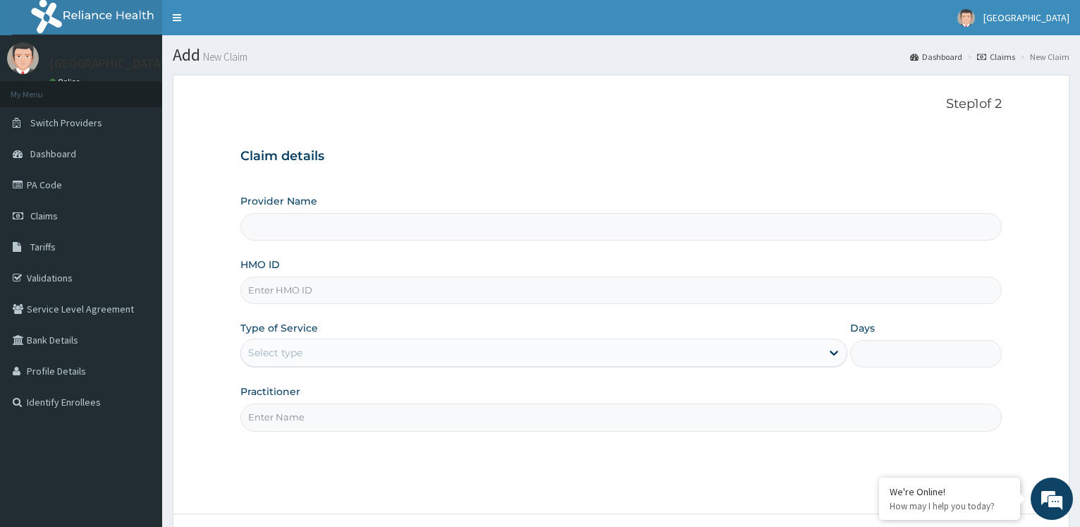
type input "[GEOGRAPHIC_DATA]"
paste input "BXL/10177/C"
type input "BXL/10177/C"
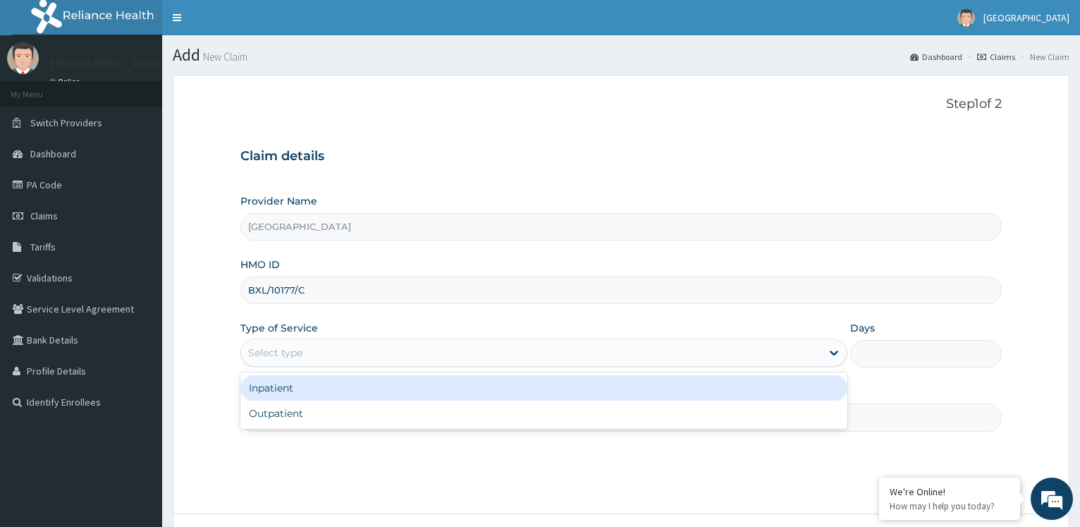
click at [357, 346] on div "Select type" at bounding box center [531, 352] width 580 height 23
click at [335, 393] on div "Inpatient" at bounding box center [543, 387] width 607 height 25
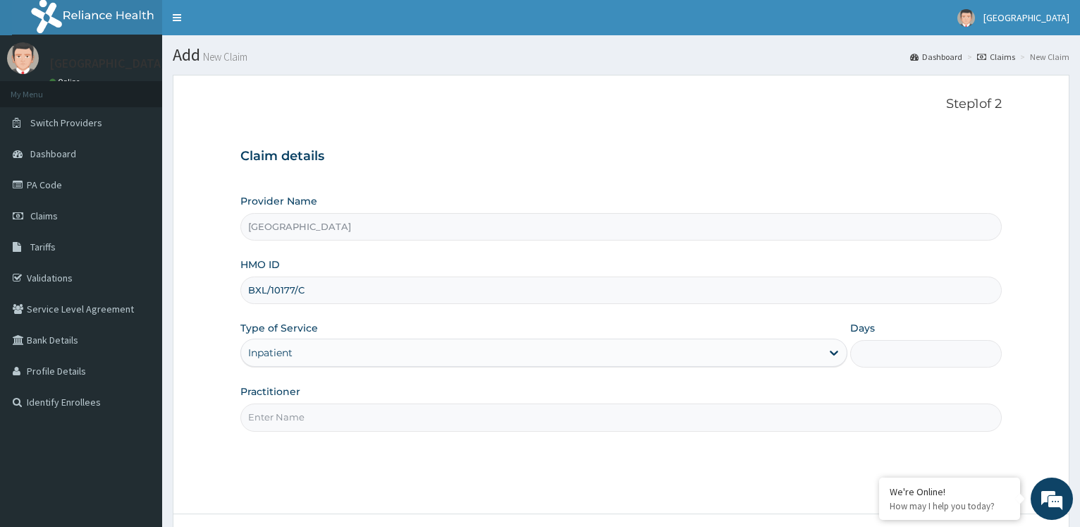
click at [870, 354] on input "Days" at bounding box center [927, 354] width 152 height 28
type input "2"
click at [716, 410] on input "Practitioner" at bounding box center [621, 417] width 762 height 28
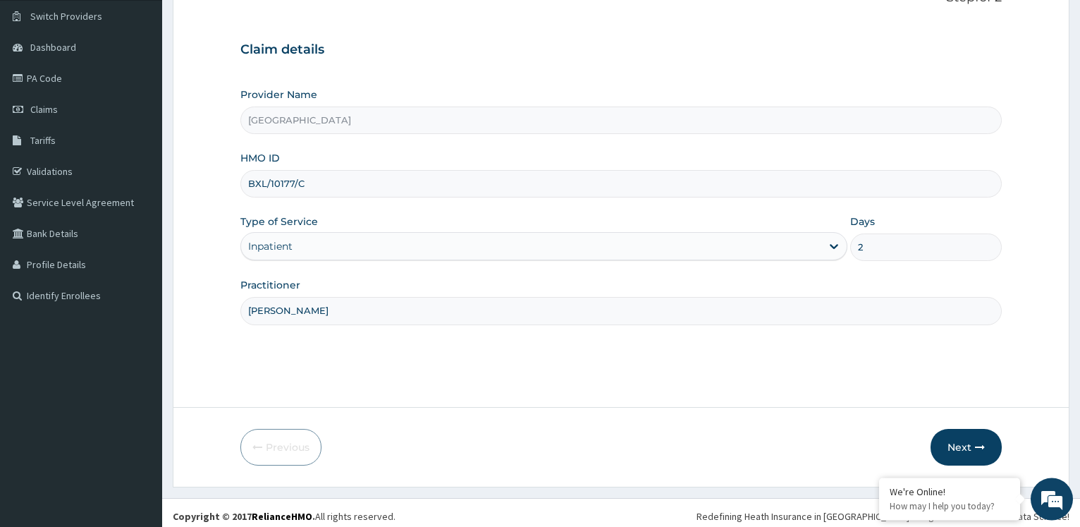
scroll to position [114, 0]
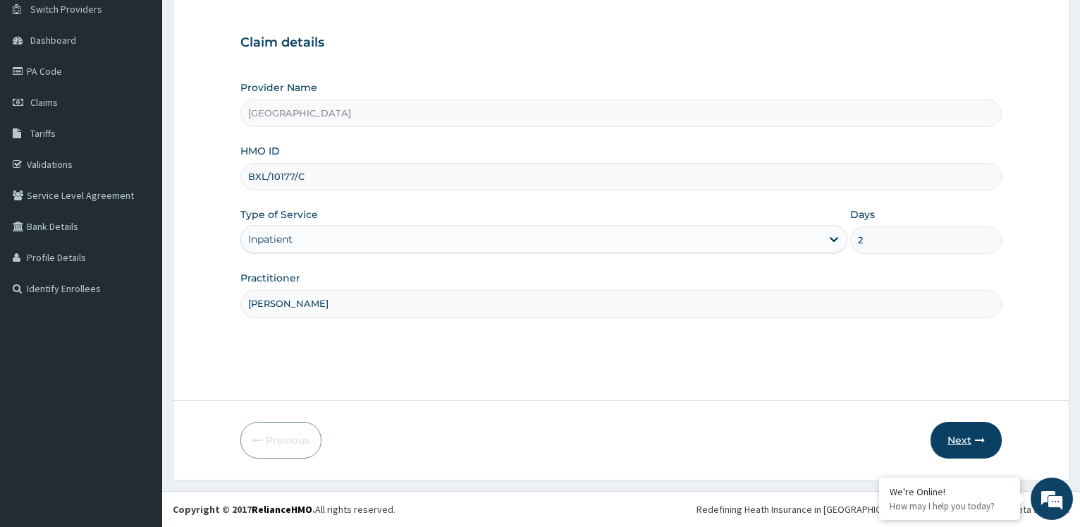
type input "[PERSON_NAME]"
click at [963, 433] on button "Next" at bounding box center [966, 440] width 71 height 37
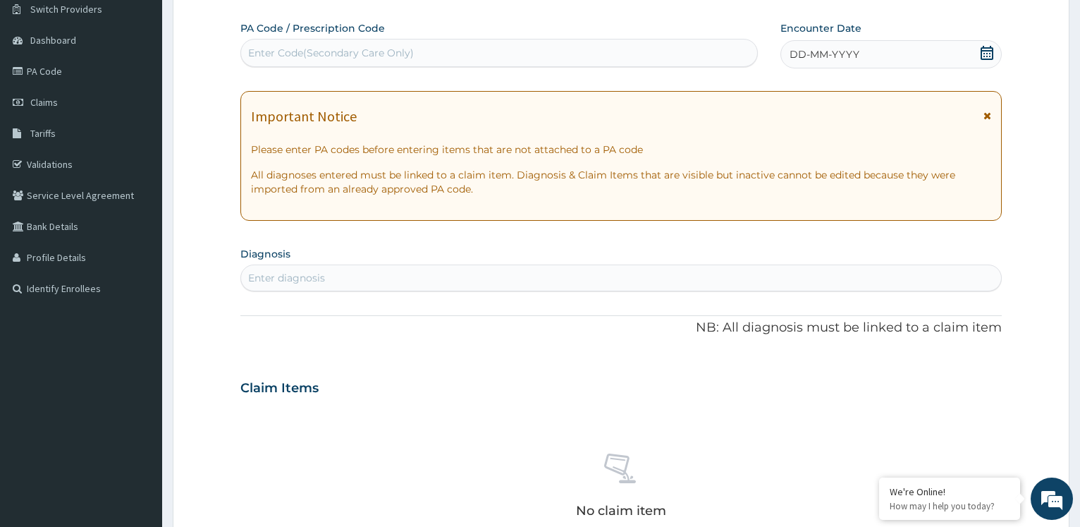
click at [461, 54] on div "Enter Code(Secondary Care Only)" at bounding box center [499, 53] width 516 height 23
type input "PA/8631EB"
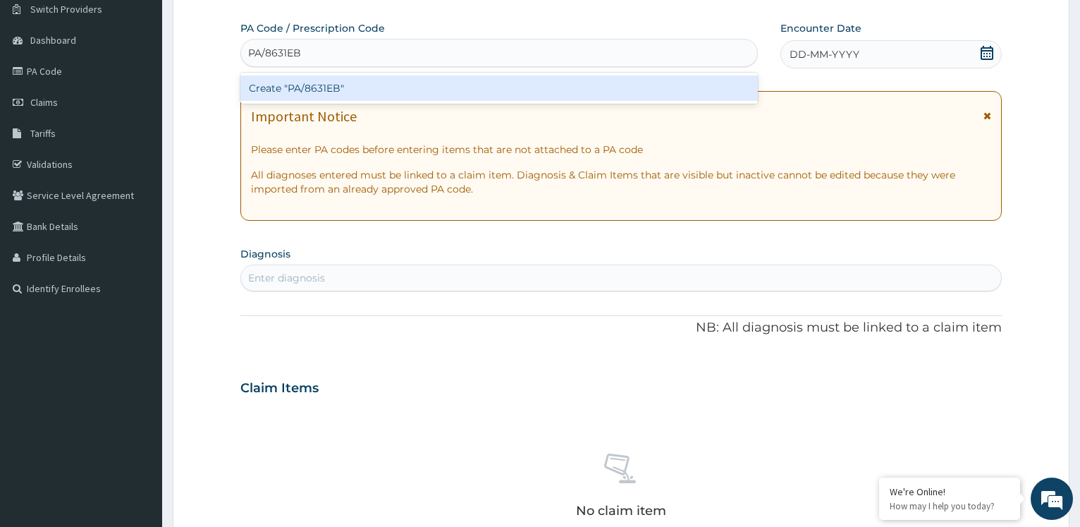
click at [399, 91] on div "Create "PA/8631EB"" at bounding box center [498, 87] width 517 height 25
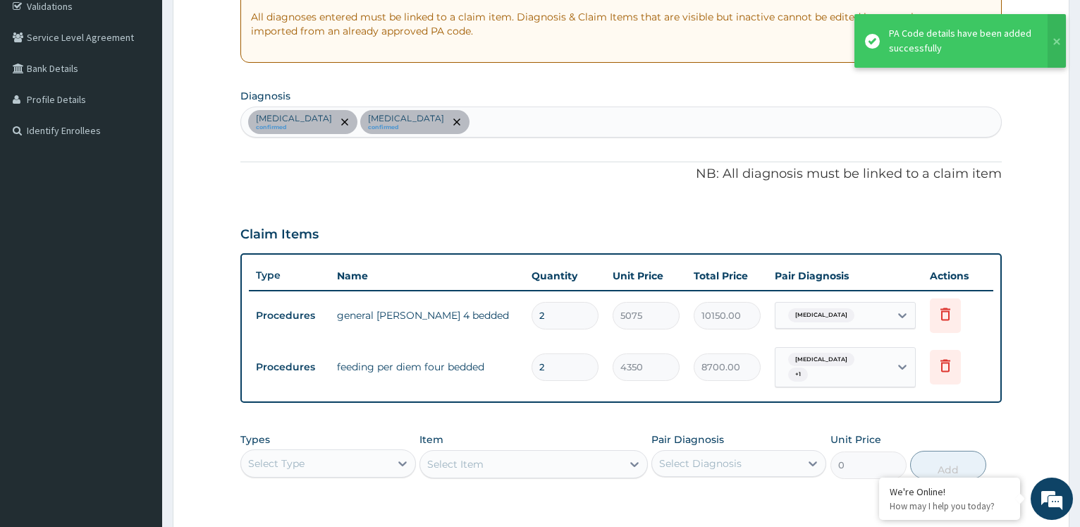
scroll to position [333, 0]
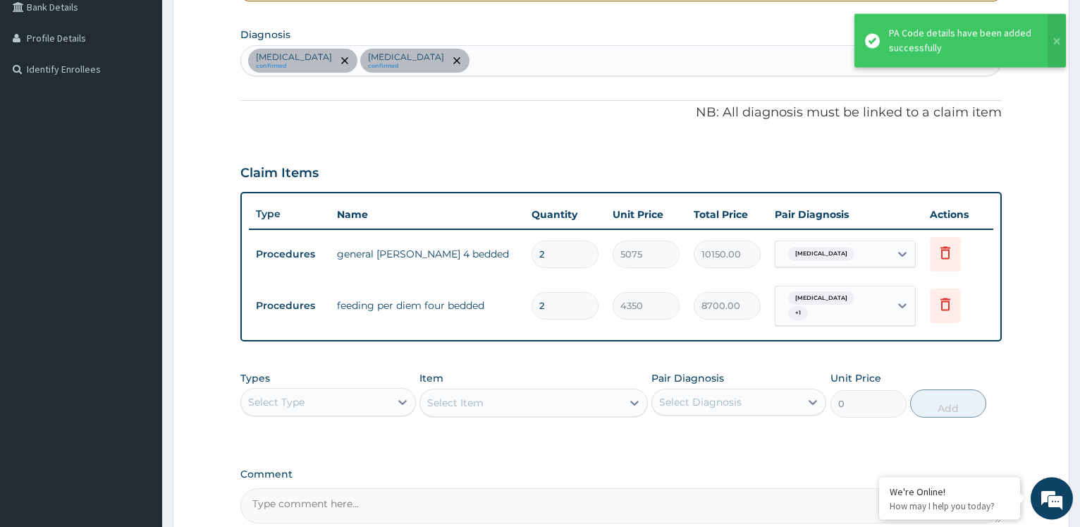
click at [327, 400] on div "Select Type" at bounding box center [315, 402] width 148 height 23
drag, startPoint x: 303, startPoint y: 489, endPoint x: 512, endPoint y: 458, distance: 211.1
click at [310, 488] on div "Procedures" at bounding box center [327, 487] width 175 height 25
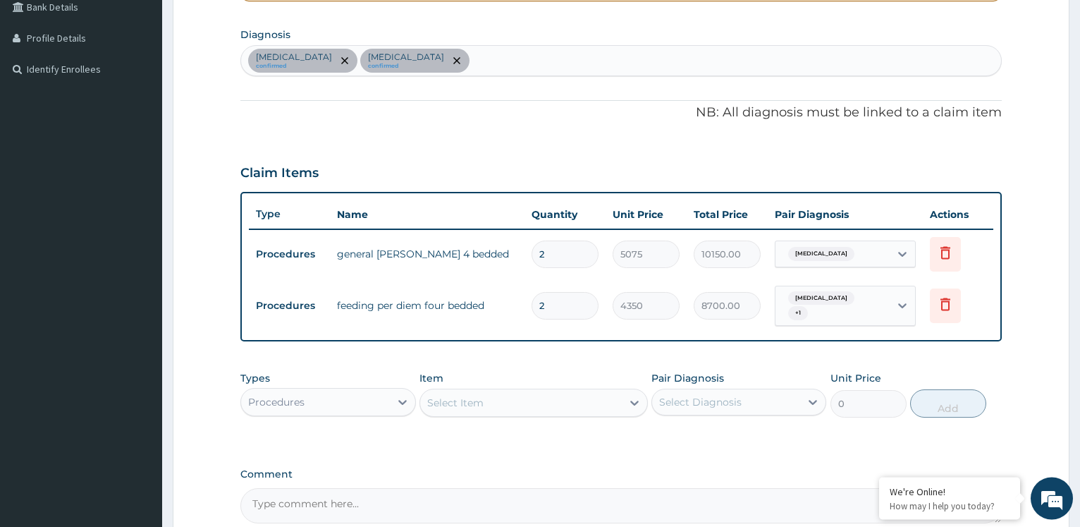
click at [514, 406] on div "Select Item" at bounding box center [521, 402] width 202 height 23
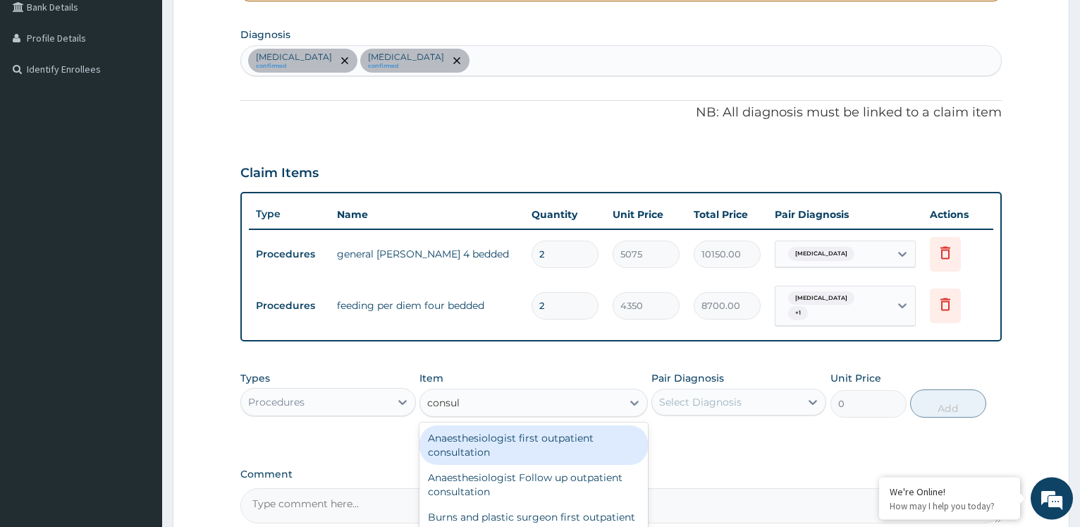
type input "consult"
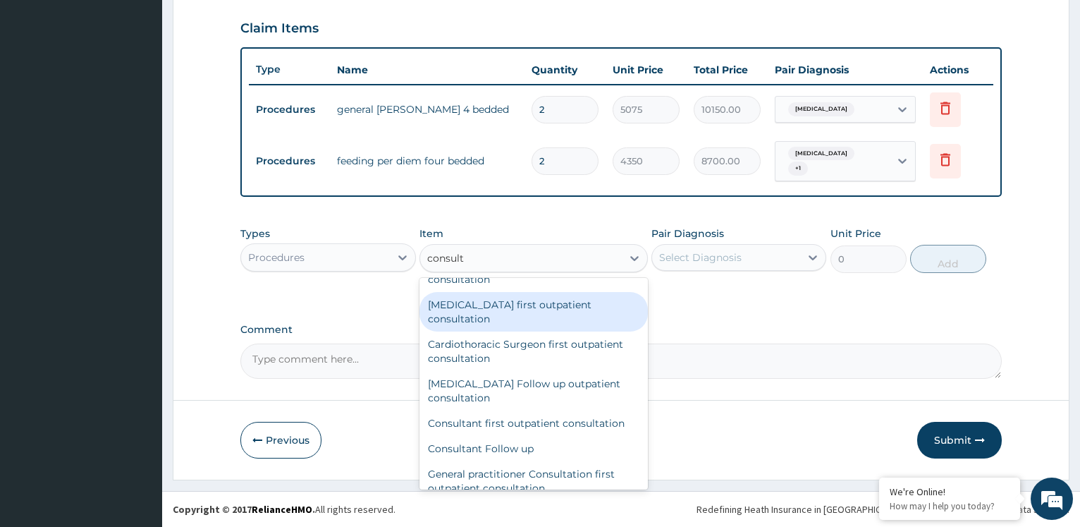
scroll to position [990, 0]
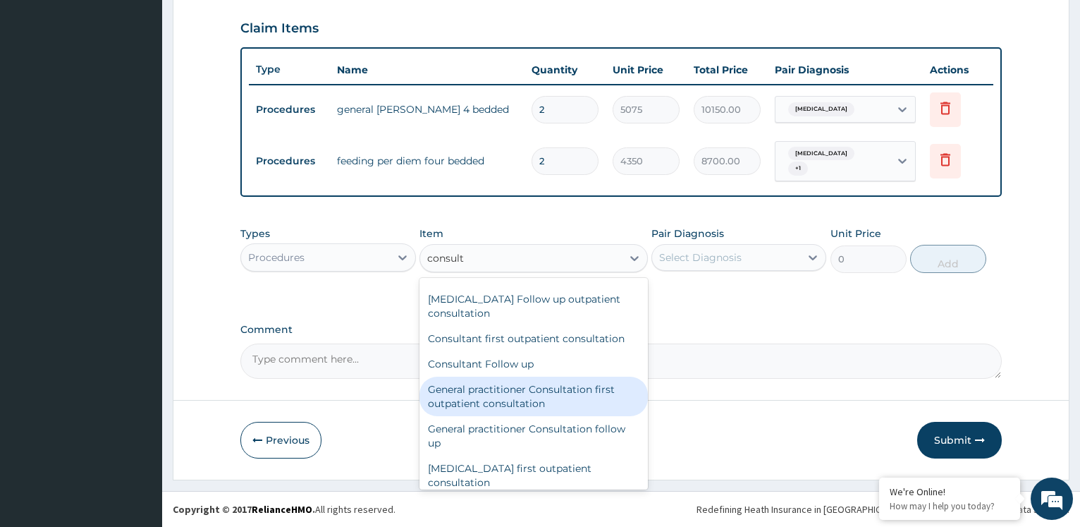
click at [522, 406] on div "General practitioner Consultation first outpatient consultation" at bounding box center [534, 396] width 229 height 39
type input "3600"
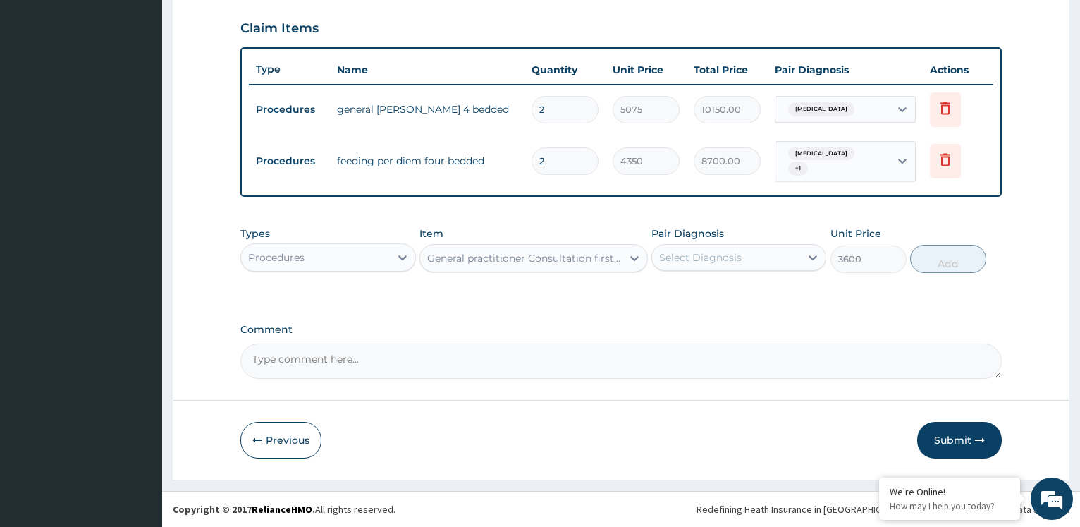
click at [764, 264] on div "Select Diagnosis" at bounding box center [726, 257] width 148 height 23
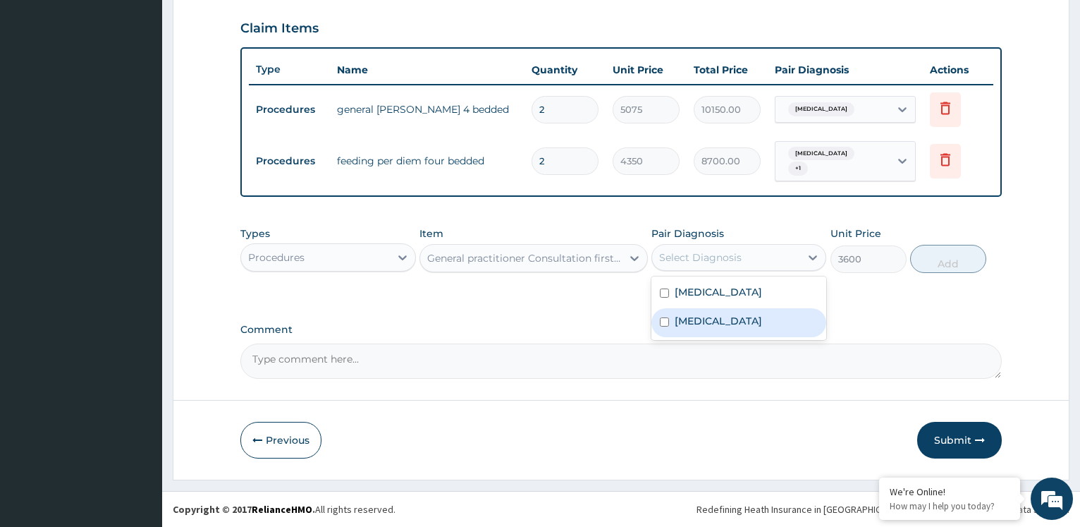
click at [726, 329] on div "[MEDICAL_DATA]" at bounding box center [739, 322] width 175 height 29
checkbox input "true"
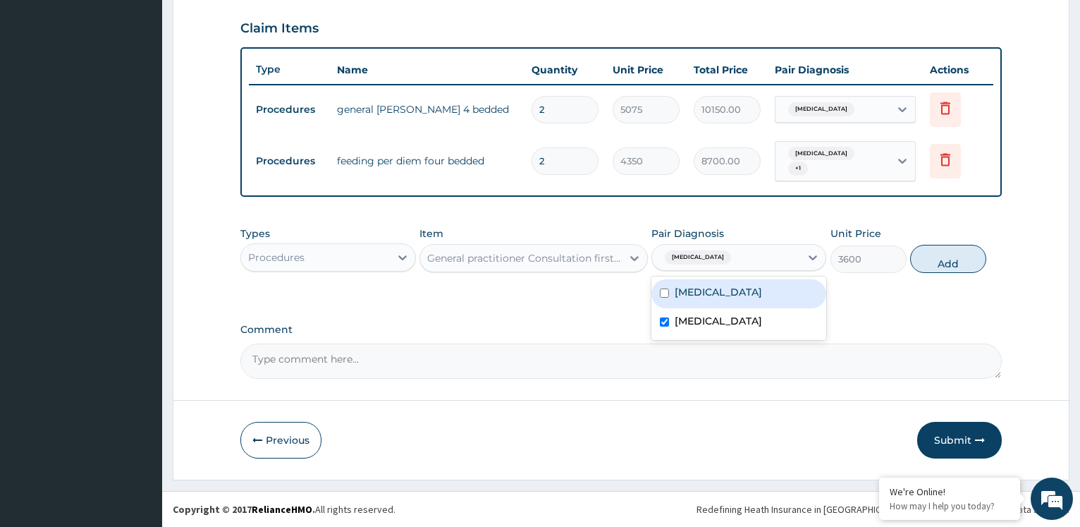
click at [728, 298] on label "Febrile convulsion" at bounding box center [718, 292] width 87 height 14
checkbox input "true"
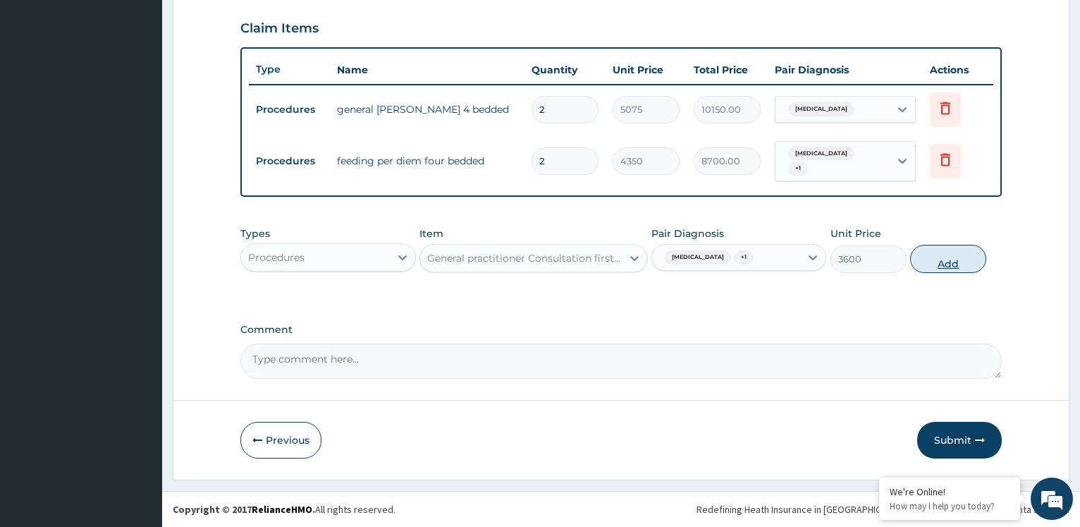
click at [932, 261] on button "Add" at bounding box center [949, 259] width 76 height 28
type input "0"
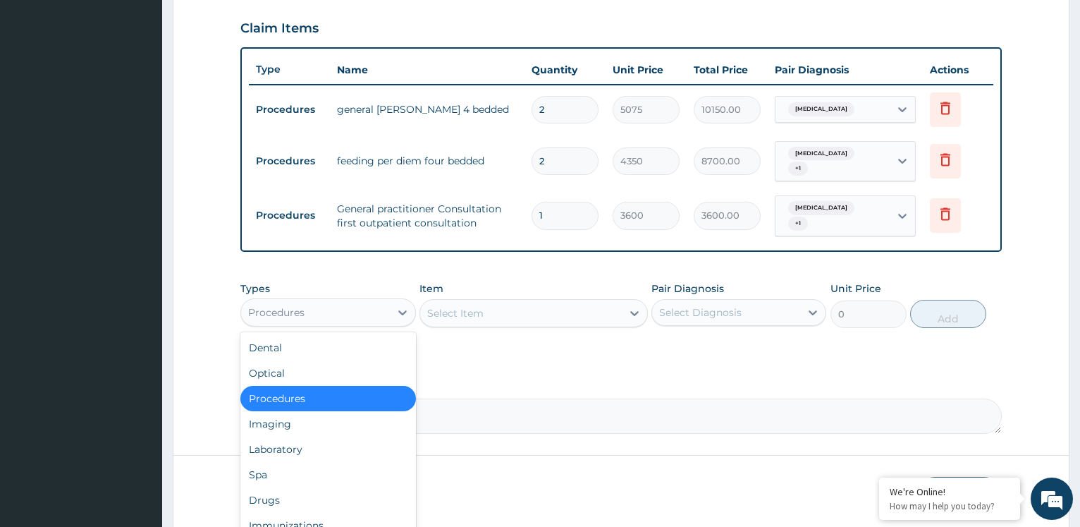
click at [360, 310] on div "Procedures" at bounding box center [315, 312] width 148 height 23
click at [272, 497] on div "Drugs" at bounding box center [327, 499] width 175 height 25
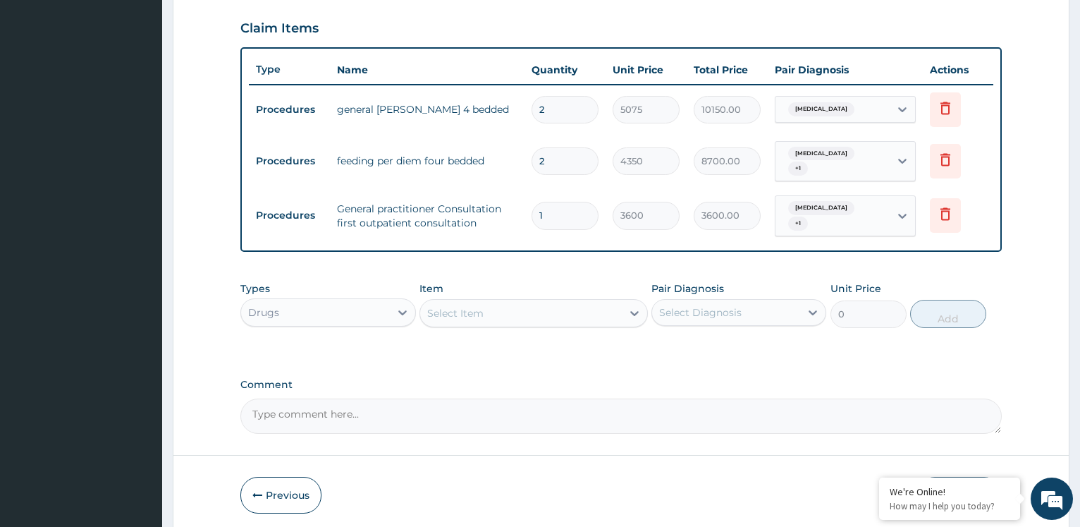
scroll to position [406, 0]
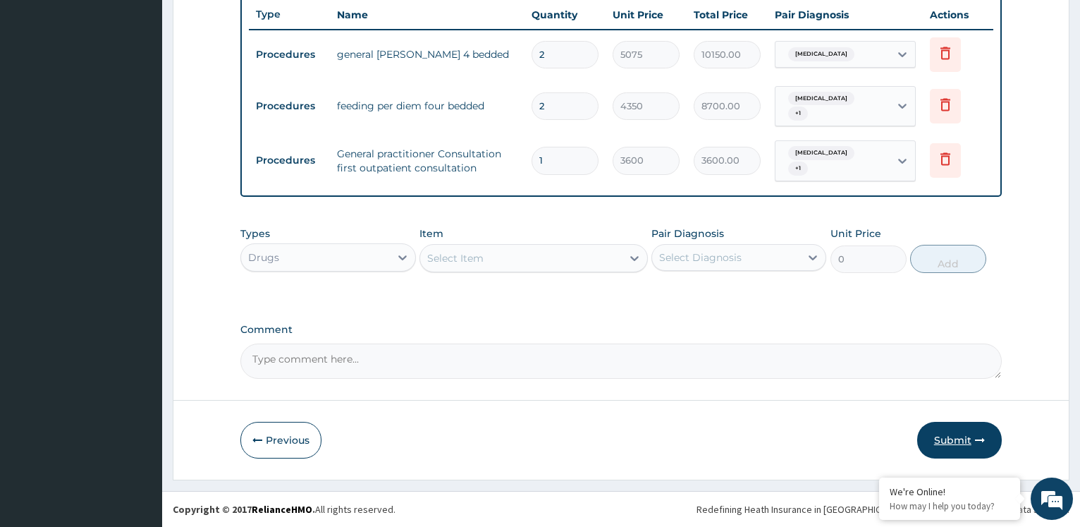
click at [927, 434] on button "Submit" at bounding box center [960, 440] width 85 height 37
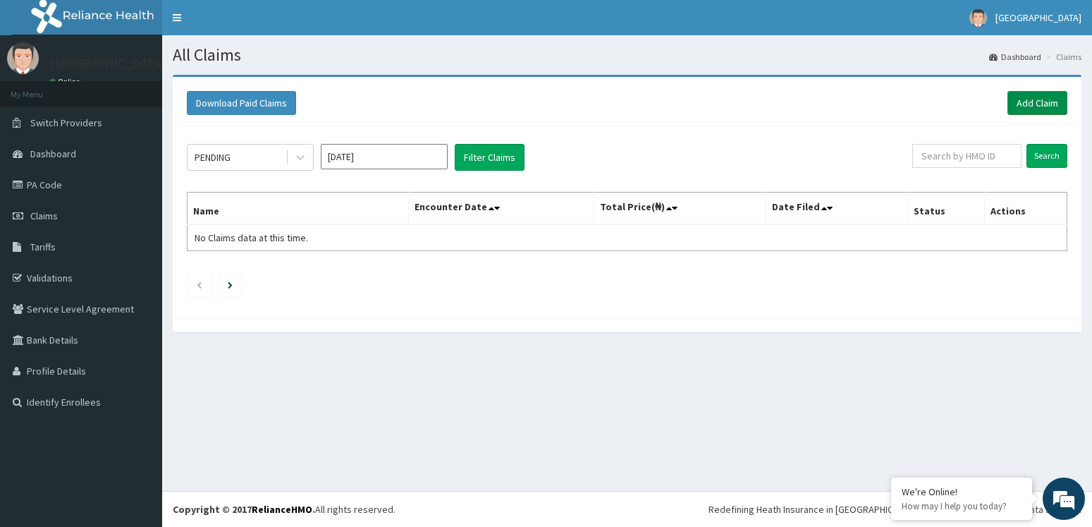
click at [1025, 102] on link "Add Claim" at bounding box center [1038, 103] width 60 height 24
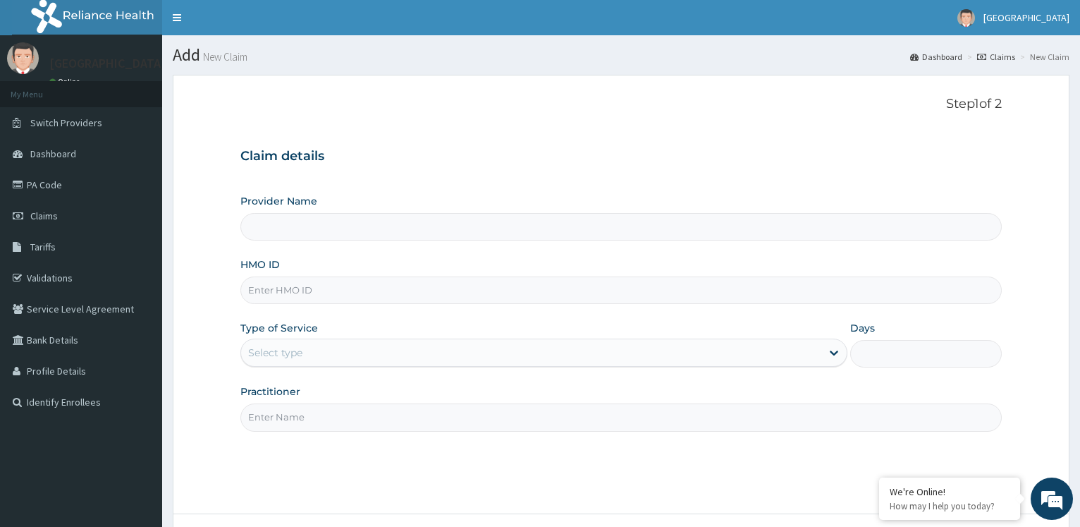
type input "[GEOGRAPHIC_DATA]"
paste input "stz/10059/b"
type input "stz/10059/b"
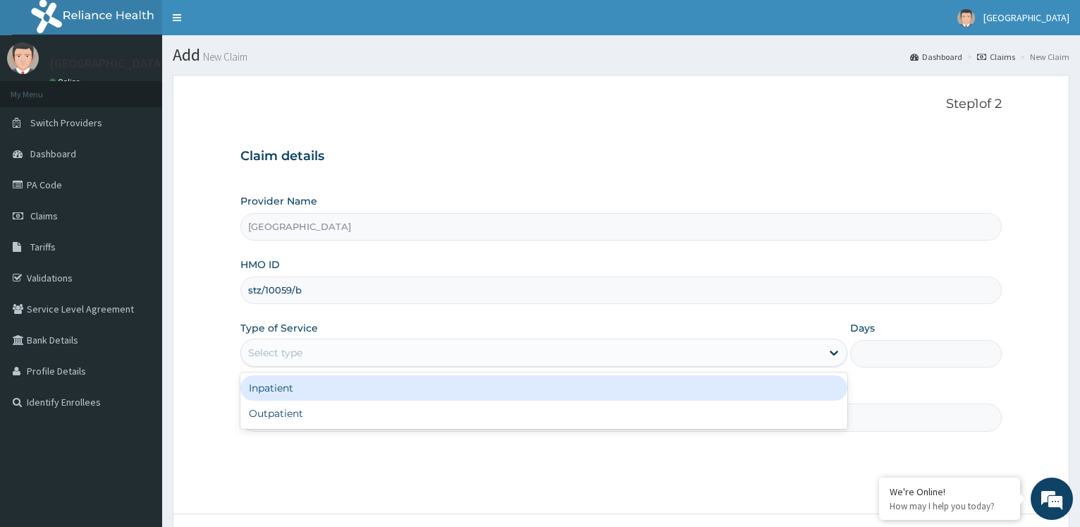
click at [546, 346] on div "Select type" at bounding box center [531, 352] width 580 height 23
drag, startPoint x: 490, startPoint y: 393, endPoint x: 687, endPoint y: 391, distance: 196.8
click at [492, 393] on div "Inpatient" at bounding box center [543, 387] width 607 height 25
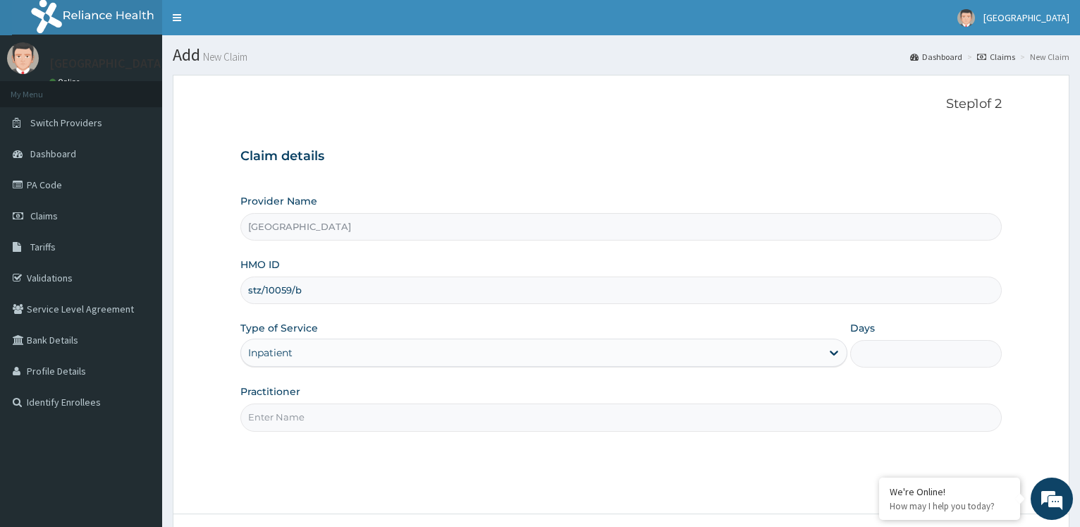
click at [878, 336] on div "Days" at bounding box center [927, 344] width 152 height 47
click at [875, 349] on input "Days" at bounding box center [927, 354] width 152 height 28
type input "2"
click at [673, 415] on input "Practitioner" at bounding box center [621, 417] width 762 height 28
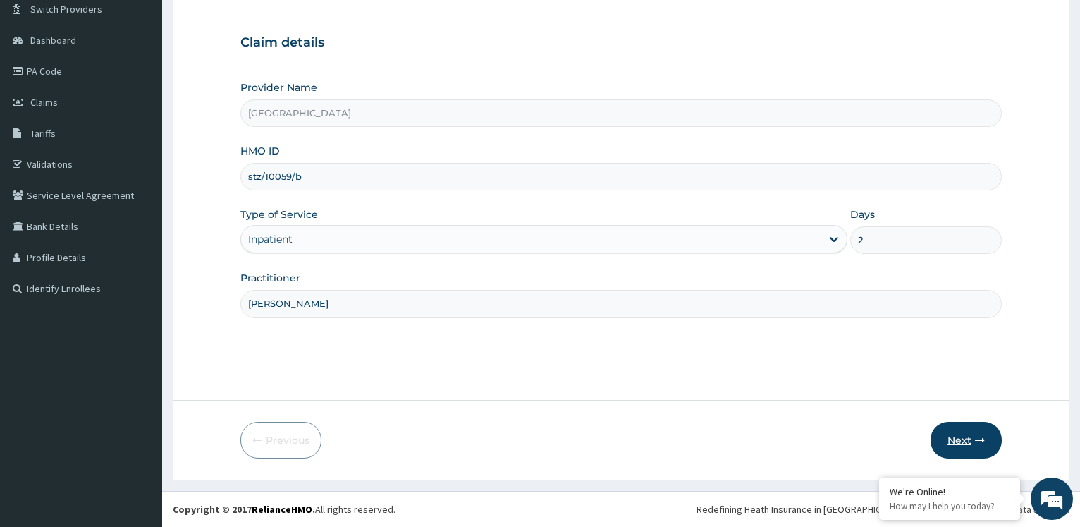
type input "Dr Christiana"
click at [954, 431] on button "Next" at bounding box center [966, 440] width 71 height 37
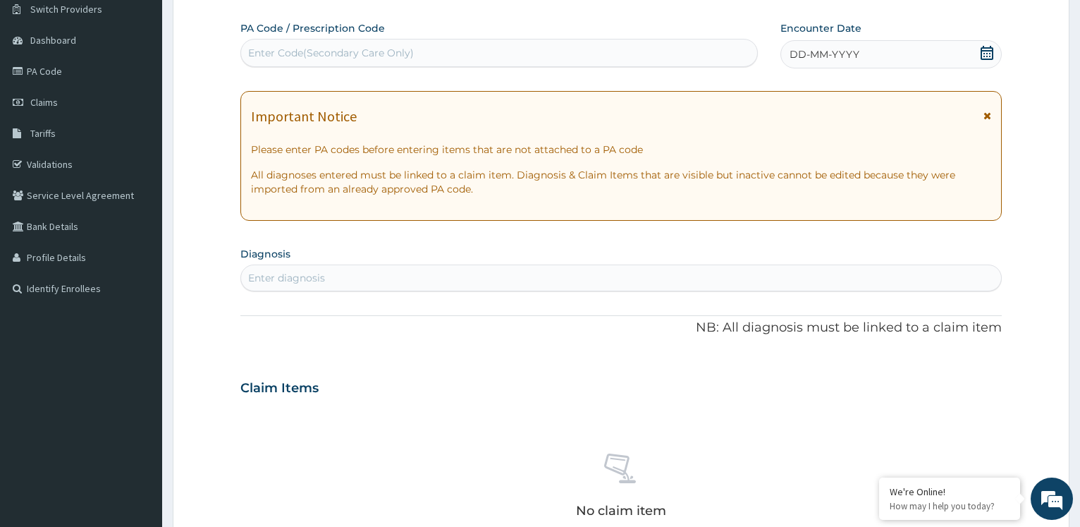
click at [525, 48] on div "Enter Code(Secondary Care Only)" at bounding box center [499, 53] width 516 height 23
type input "PA/65D749"
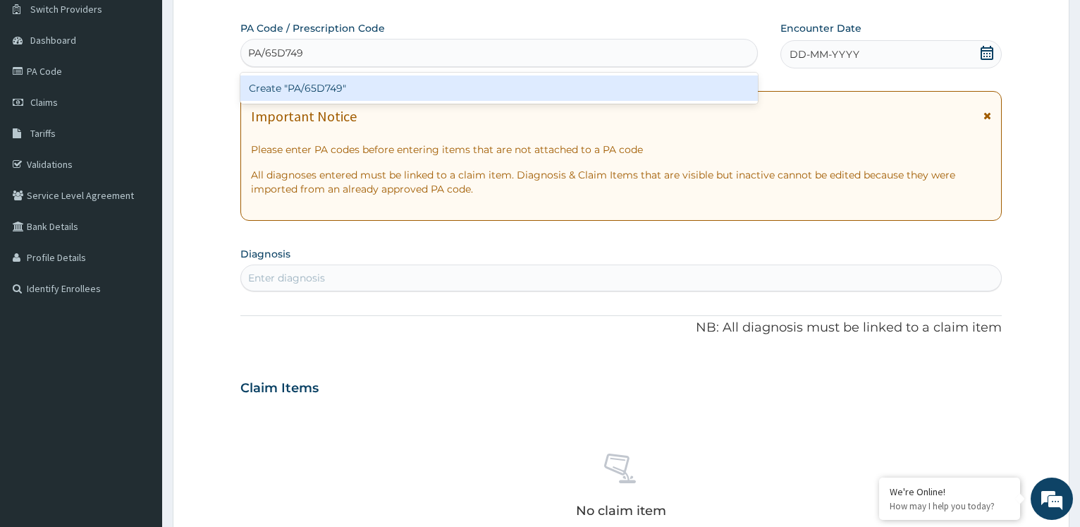
click at [420, 92] on div "Create "PA/65D749"" at bounding box center [498, 87] width 517 height 25
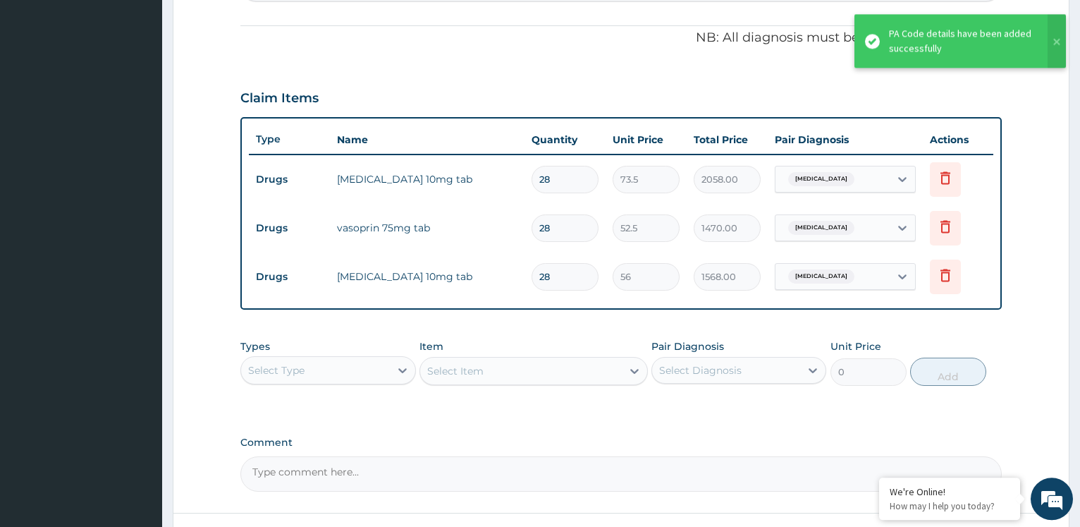
scroll to position [277, 0]
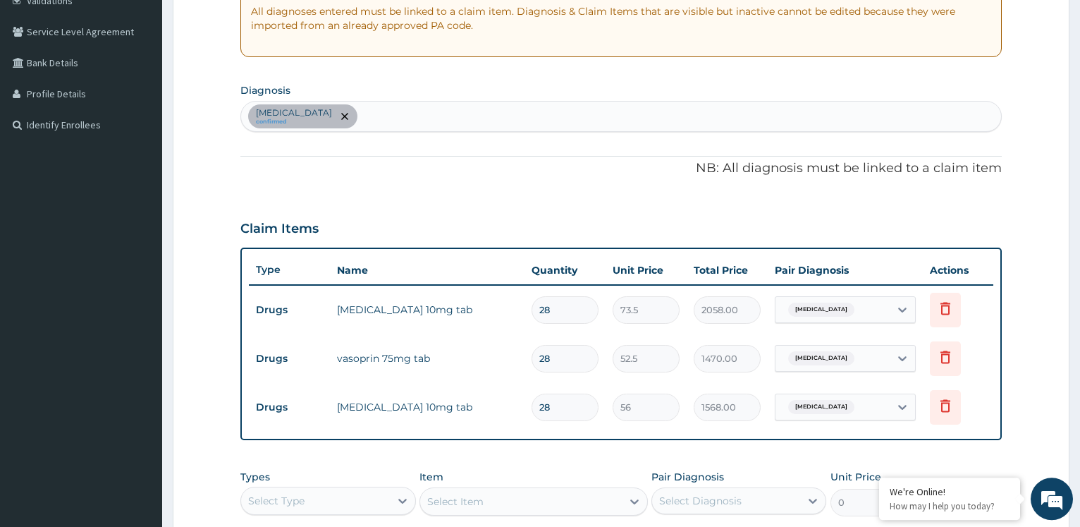
click at [516, 123] on div "Hypertensive heart disease confirmed" at bounding box center [621, 117] width 760 height 30
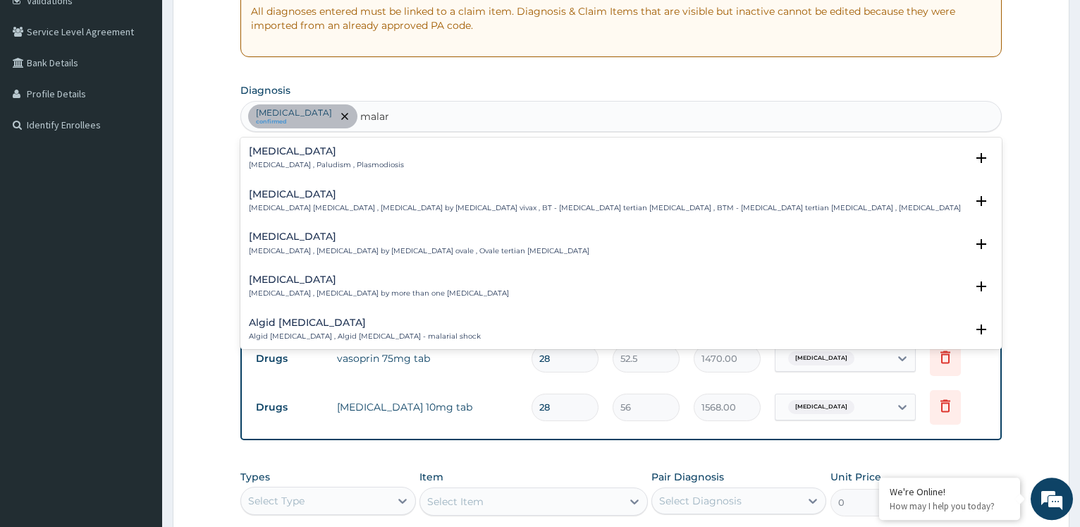
type input "malari"
click at [384, 171] on div "Malaria Malaria , Paludism , Plasmodiosis" at bounding box center [621, 158] width 745 height 25
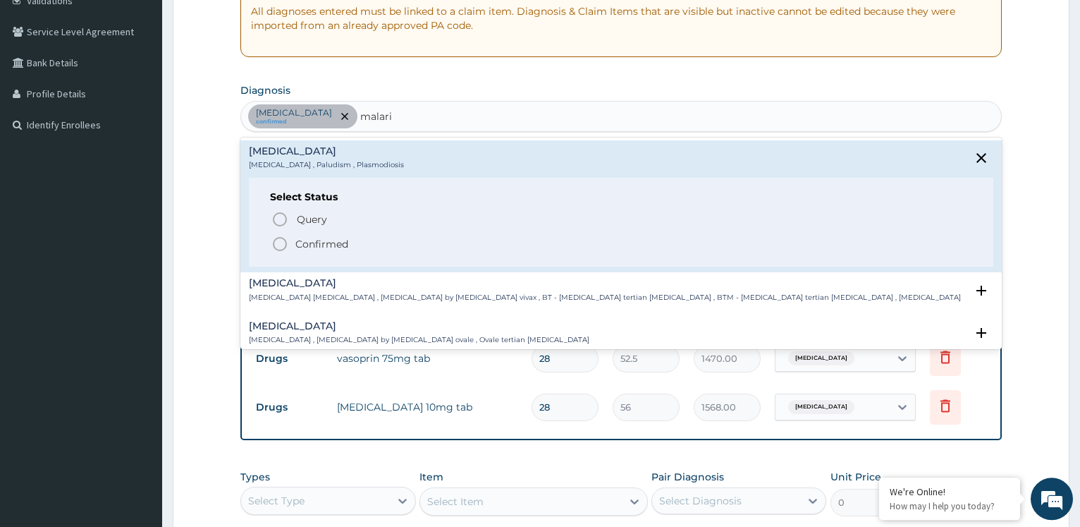
click at [282, 241] on icon "status option filled" at bounding box center [280, 244] width 17 height 17
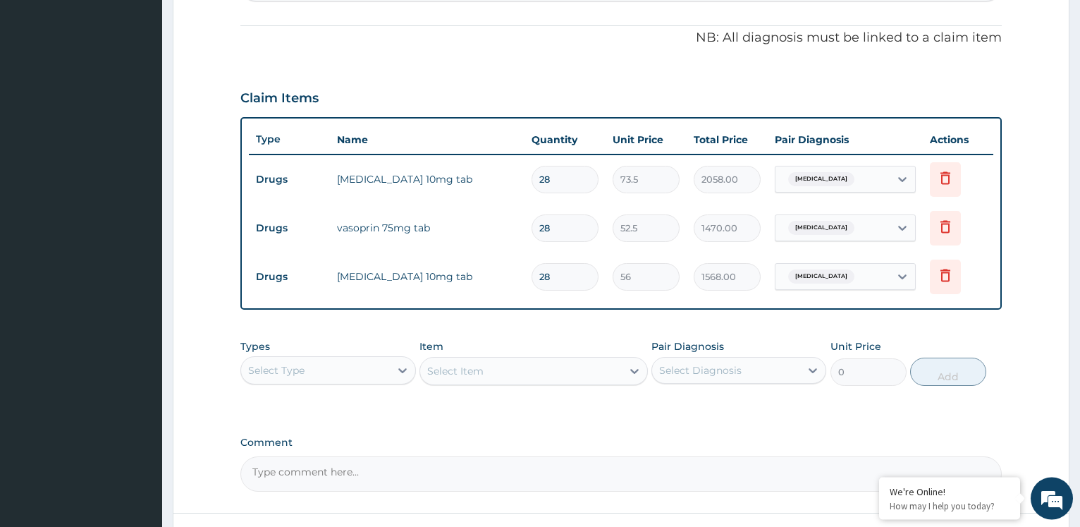
scroll to position [493, 0]
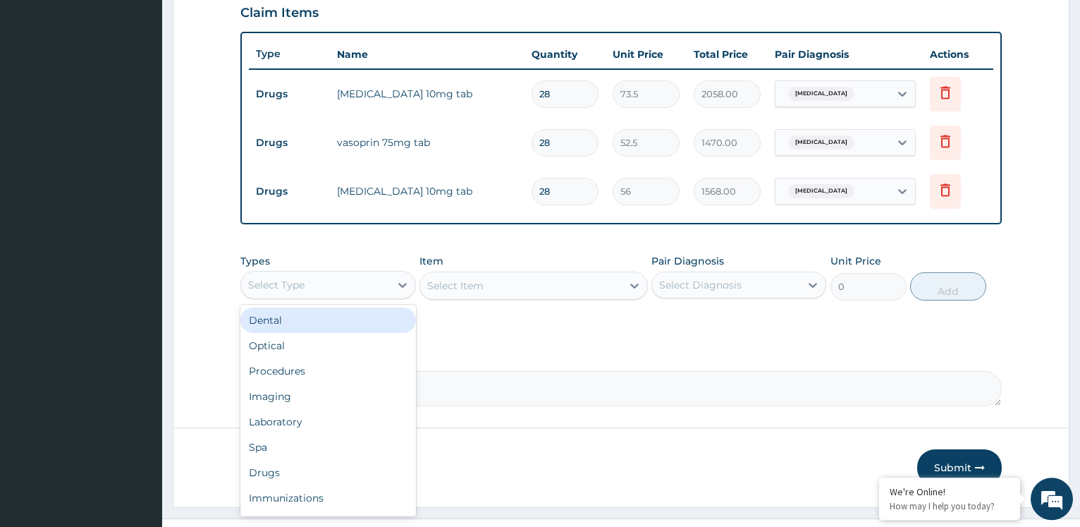
click at [370, 277] on div "Select Type" at bounding box center [315, 285] width 148 height 23
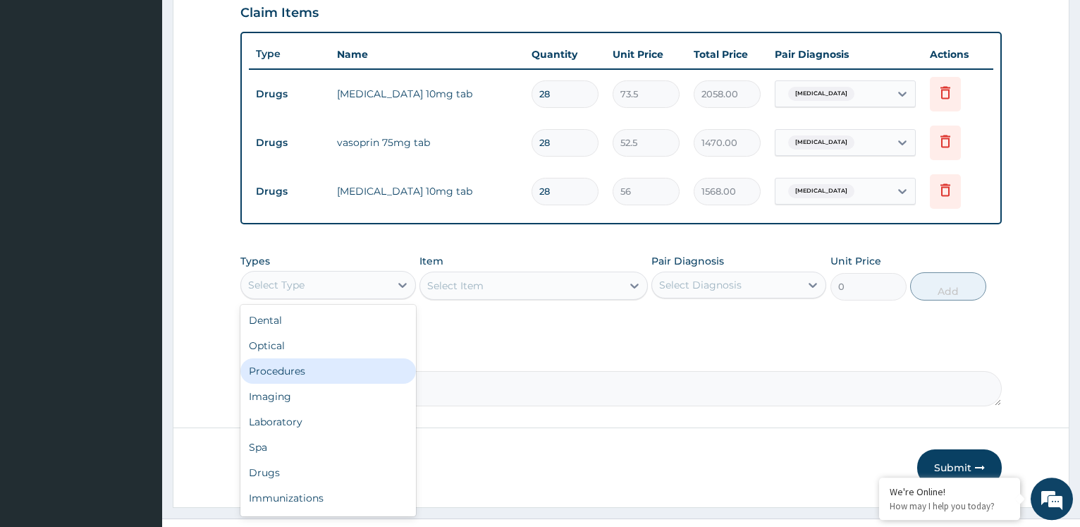
click at [314, 366] on div "Procedures" at bounding box center [327, 370] width 175 height 25
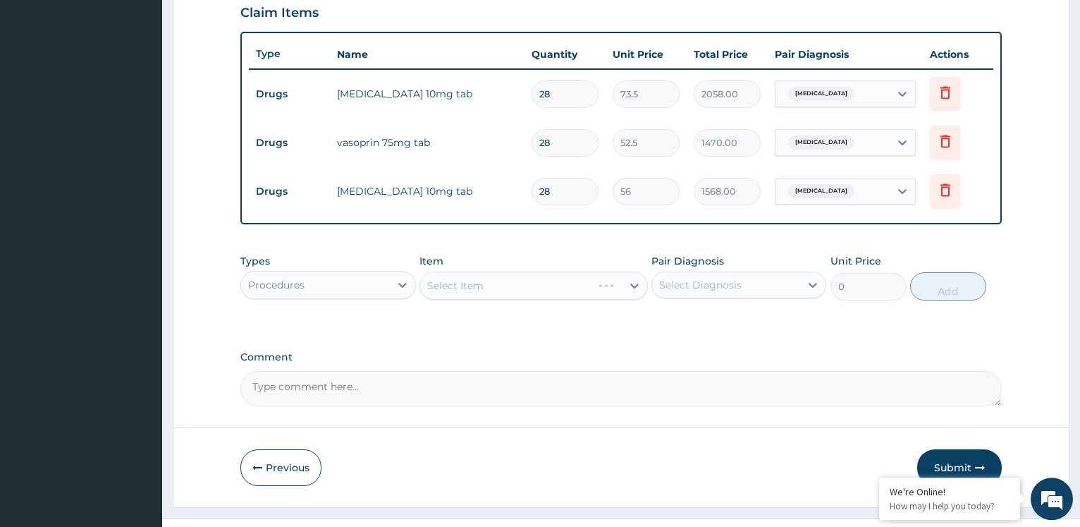
click at [489, 289] on div "Select Item" at bounding box center [534, 286] width 229 height 28
click at [553, 284] on div "Select Item" at bounding box center [521, 285] width 202 height 23
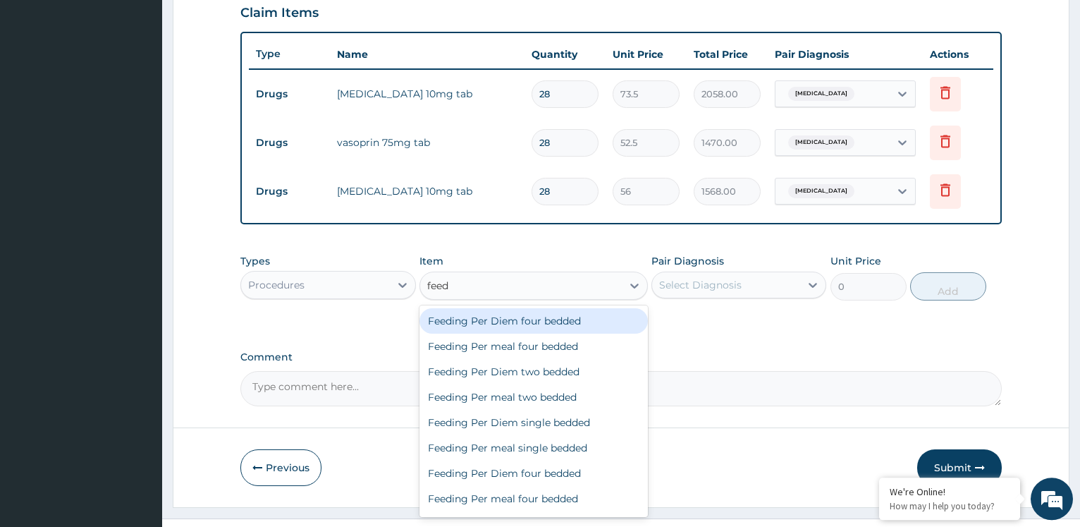
type input "feedi"
click at [540, 324] on div "Feeding Per Diem four bedded" at bounding box center [534, 320] width 229 height 25
type input "4350"
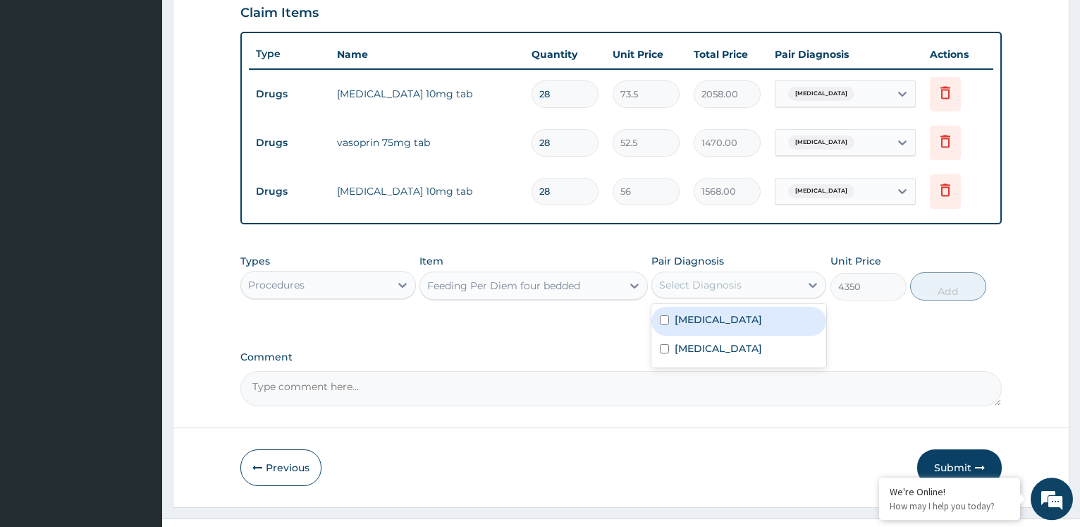
drag, startPoint x: 685, startPoint y: 286, endPoint x: 684, endPoint y: 294, distance: 7.8
click at [685, 287] on div "Select Diagnosis" at bounding box center [700, 285] width 83 height 14
click at [700, 325] on label "Hypertensive heart disease" at bounding box center [718, 319] width 87 height 14
checkbox input "true"
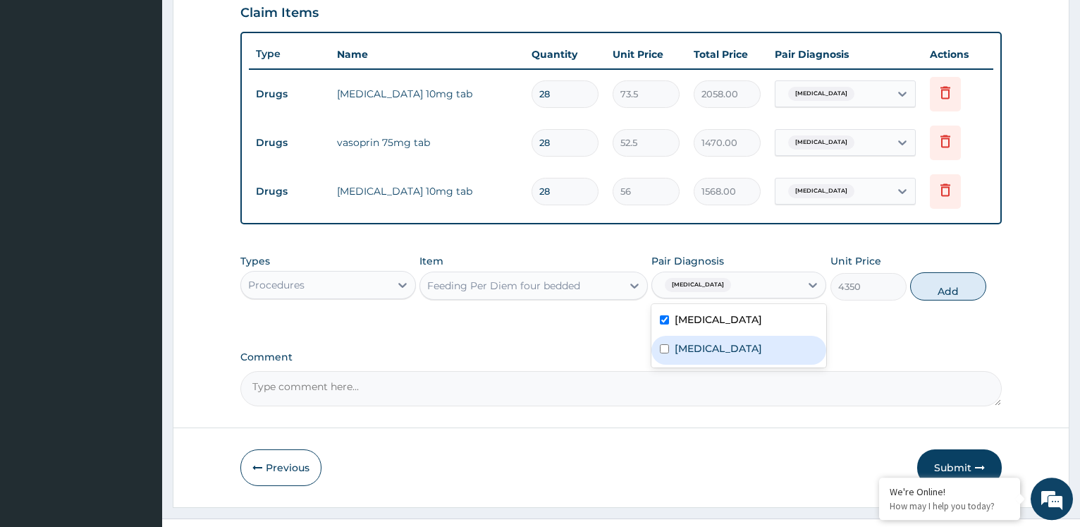
click at [695, 355] on label "[MEDICAL_DATA]" at bounding box center [718, 348] width 87 height 14
checkbox input "true"
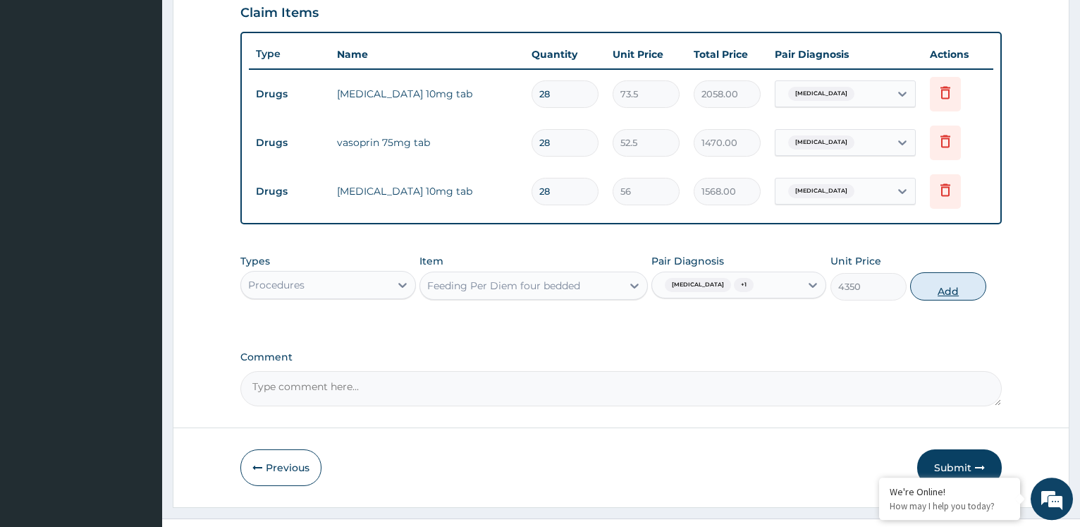
click at [936, 289] on button "Add" at bounding box center [949, 286] width 76 height 28
type input "0"
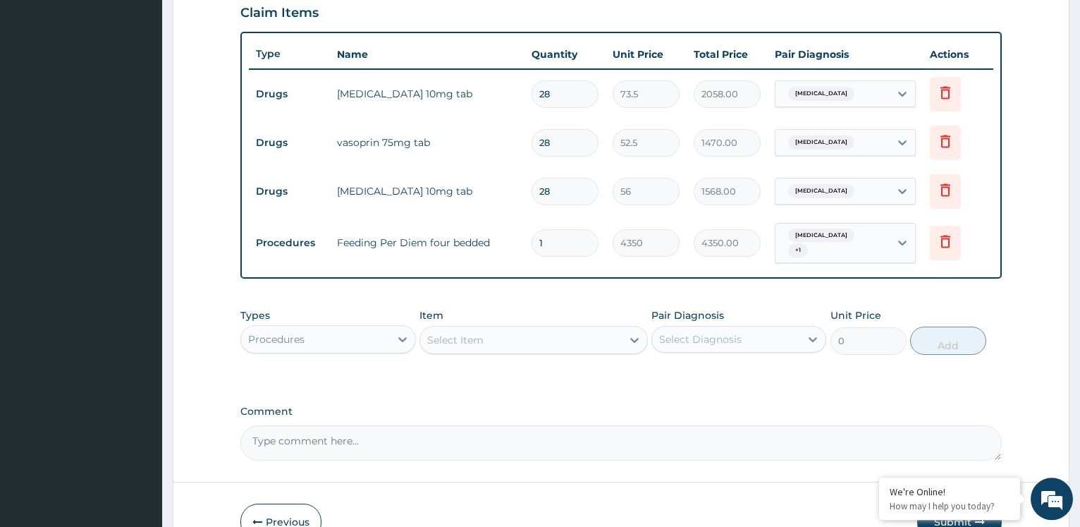
type input "0.00"
type input "2"
type input "8700.00"
type input "2"
click at [357, 342] on div "Procedures" at bounding box center [315, 339] width 148 height 23
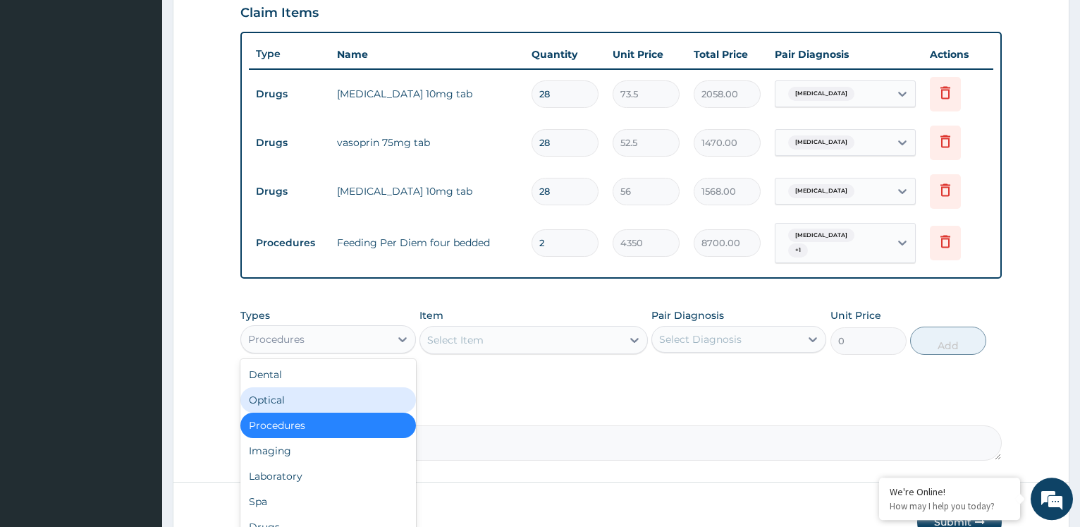
click at [512, 346] on div "Select Item" at bounding box center [521, 340] width 202 height 23
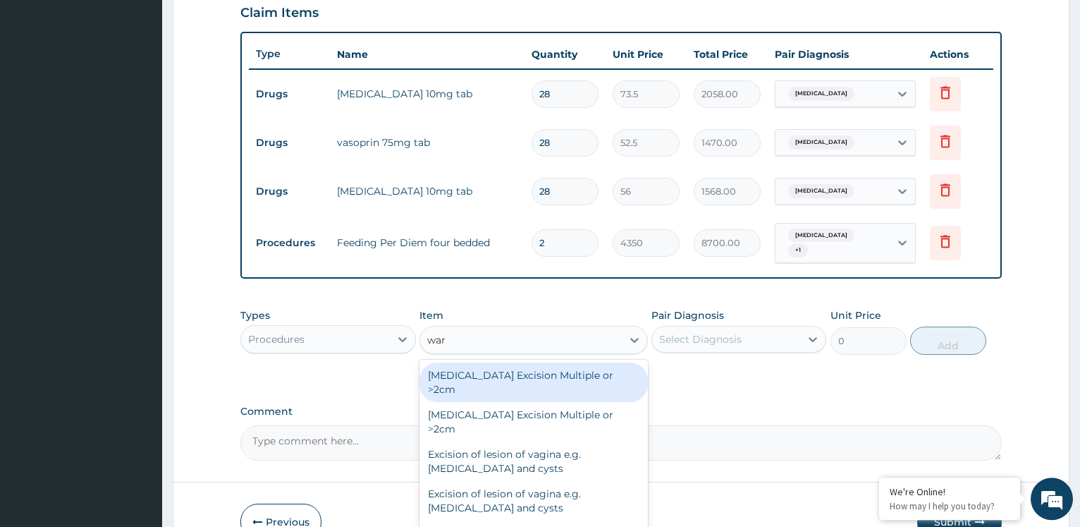
type input "ward"
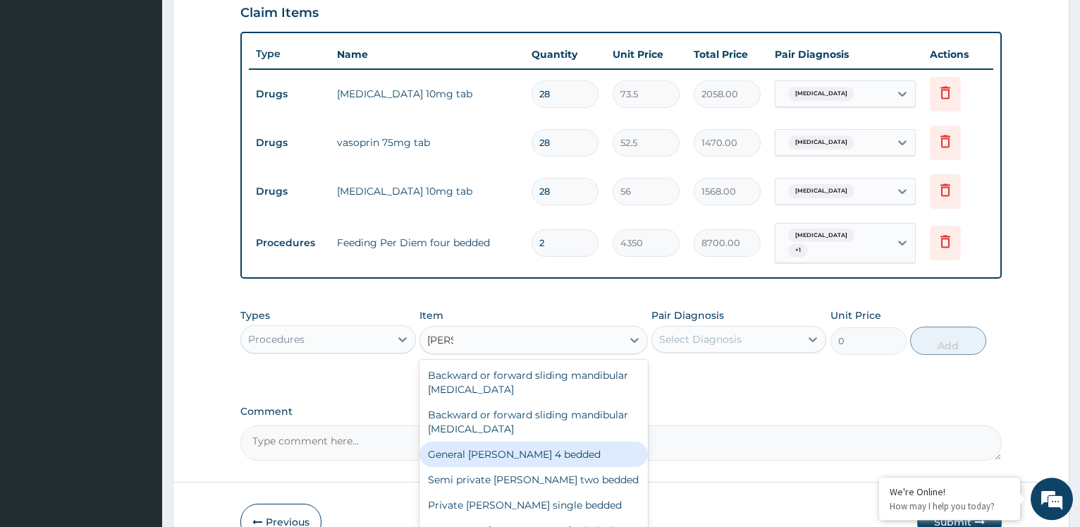
click at [543, 465] on div "General [PERSON_NAME] 4 bedded" at bounding box center [534, 453] width 229 height 25
type input "5075"
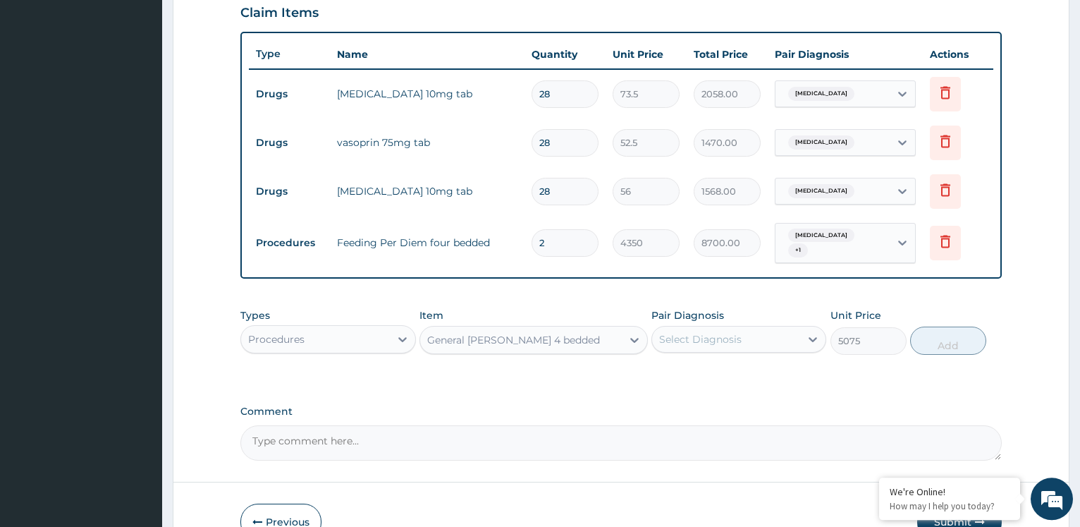
click at [726, 342] on div "Select Diagnosis" at bounding box center [700, 339] width 83 height 14
click at [719, 376] on label "Hypertensive heart disease" at bounding box center [718, 374] width 87 height 14
checkbox input "true"
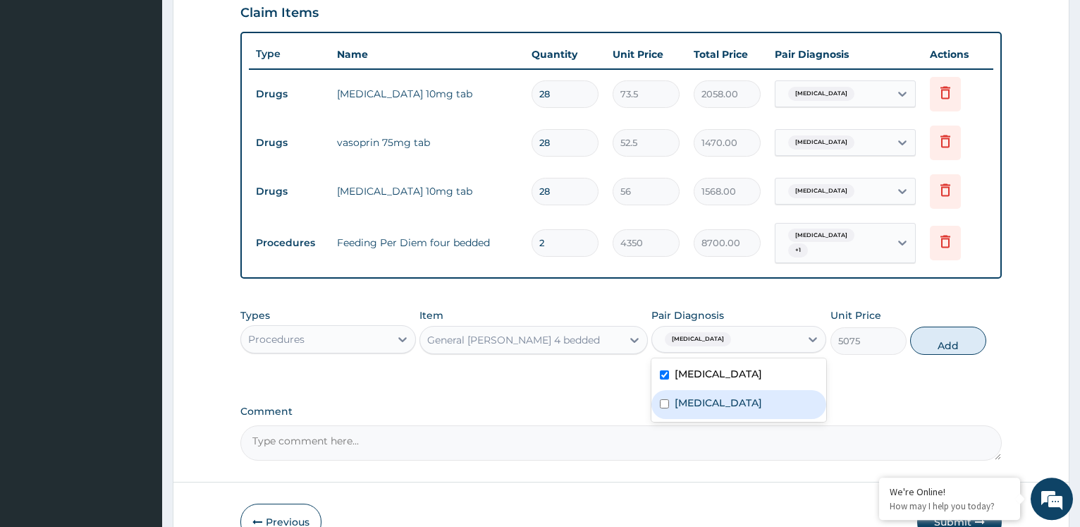
click at [712, 391] on div "[MEDICAL_DATA]" at bounding box center [739, 404] width 175 height 29
checkbox input "true"
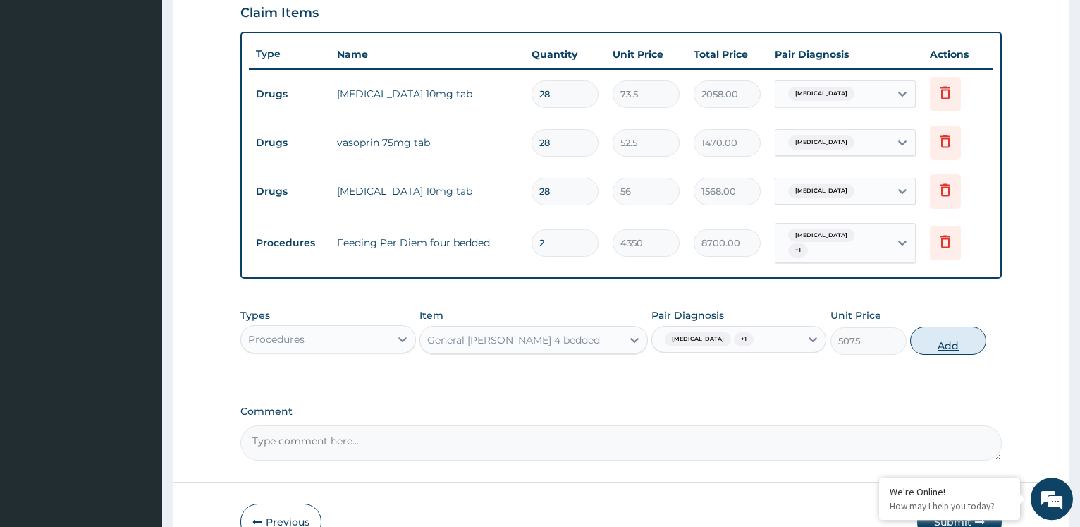
click at [944, 346] on button "Add" at bounding box center [949, 341] width 76 height 28
type input "0"
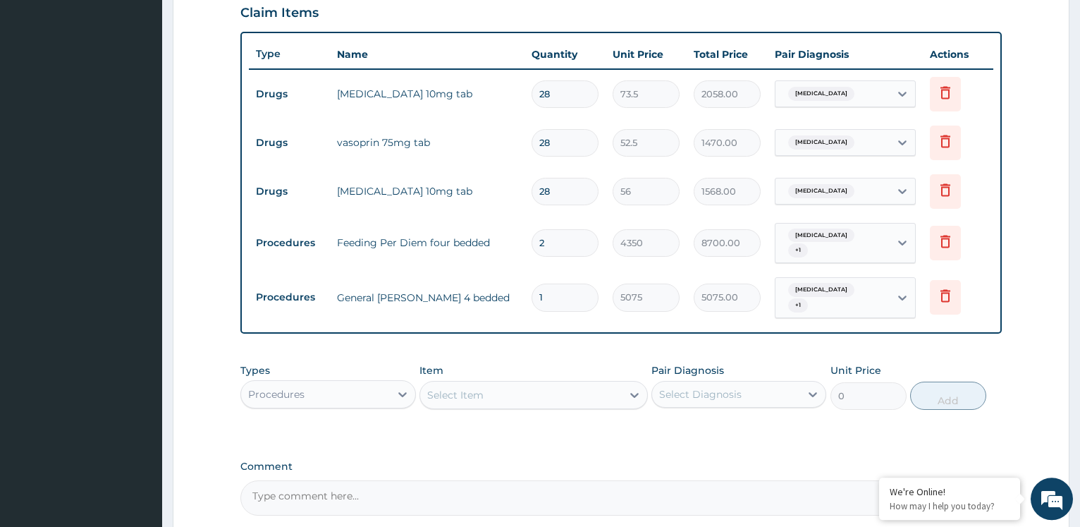
type input "0.00"
type input "2"
type input "10150.00"
type input "2"
click at [367, 401] on div "Procedures" at bounding box center [315, 394] width 148 height 23
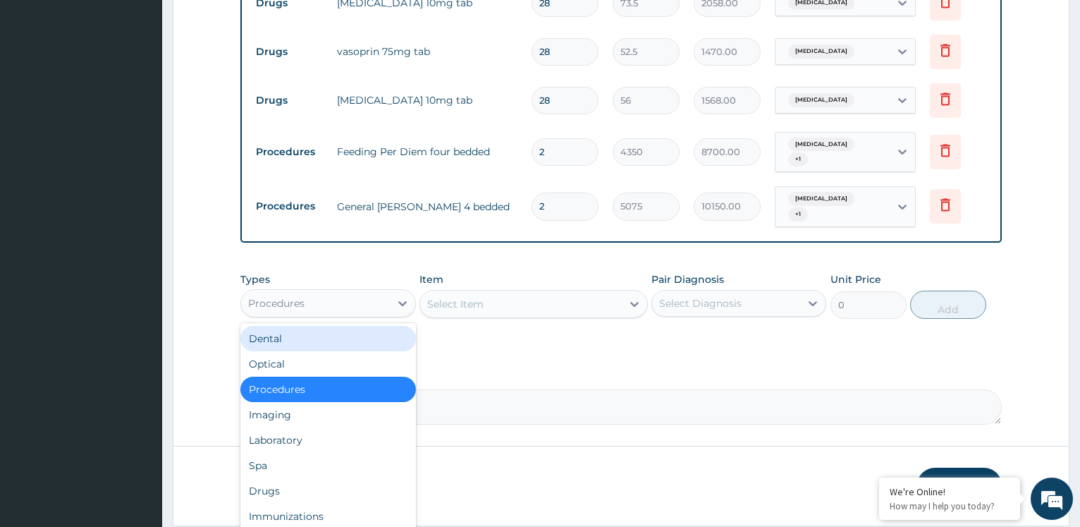
scroll to position [630, 0]
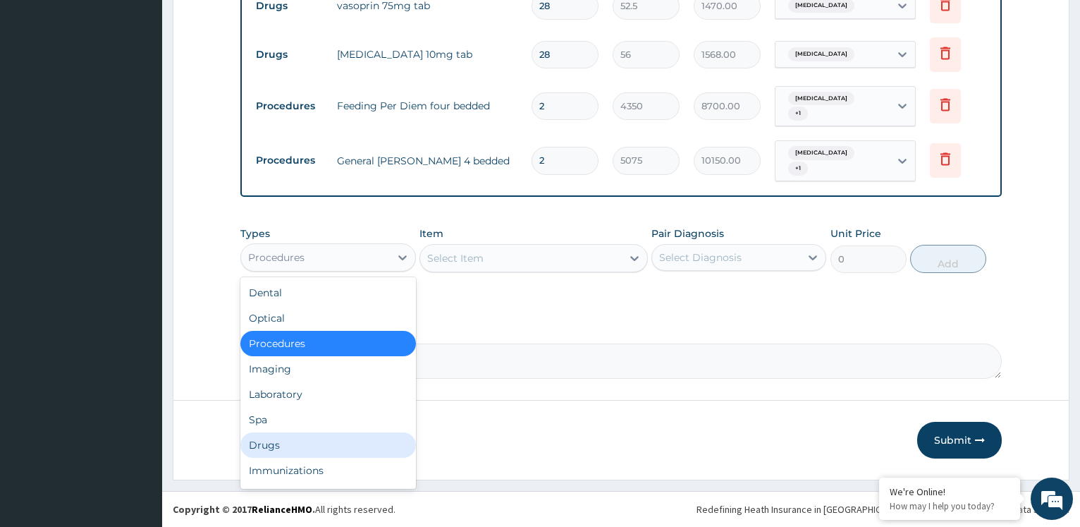
click at [271, 447] on div "Drugs" at bounding box center [327, 444] width 175 height 25
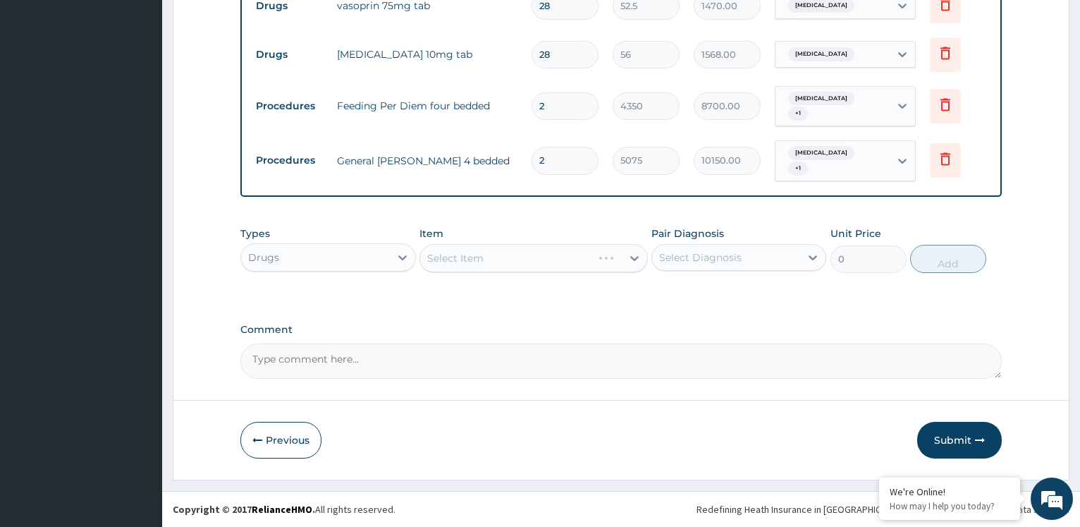
click at [499, 258] on div "Select Item" at bounding box center [534, 258] width 229 height 28
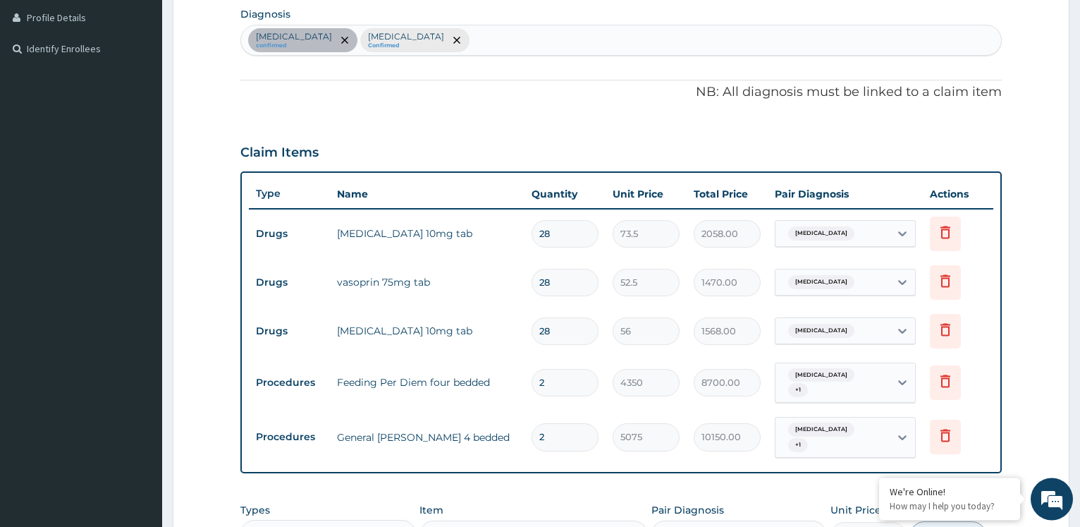
scroll to position [414, 0]
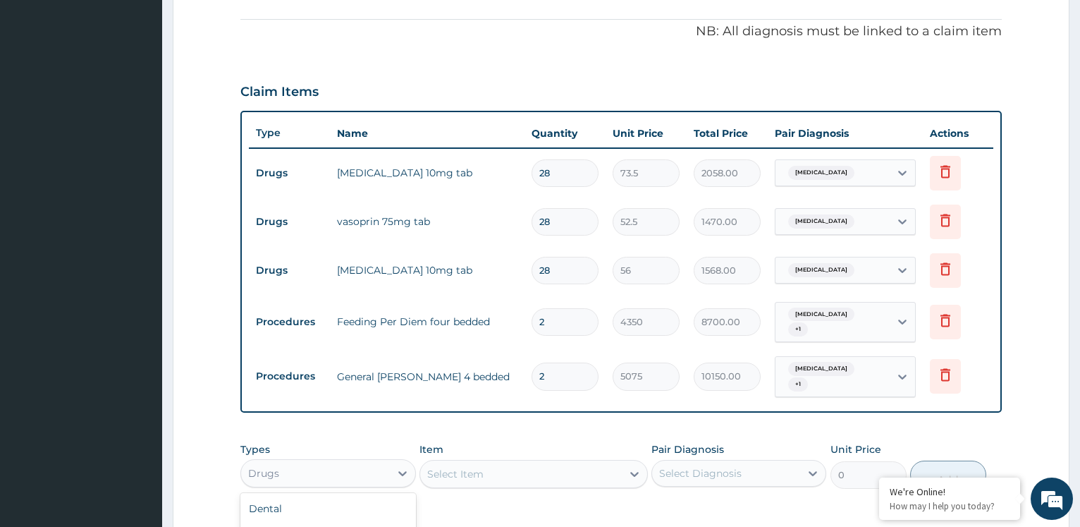
click at [365, 483] on div "Drugs" at bounding box center [315, 473] width 148 height 23
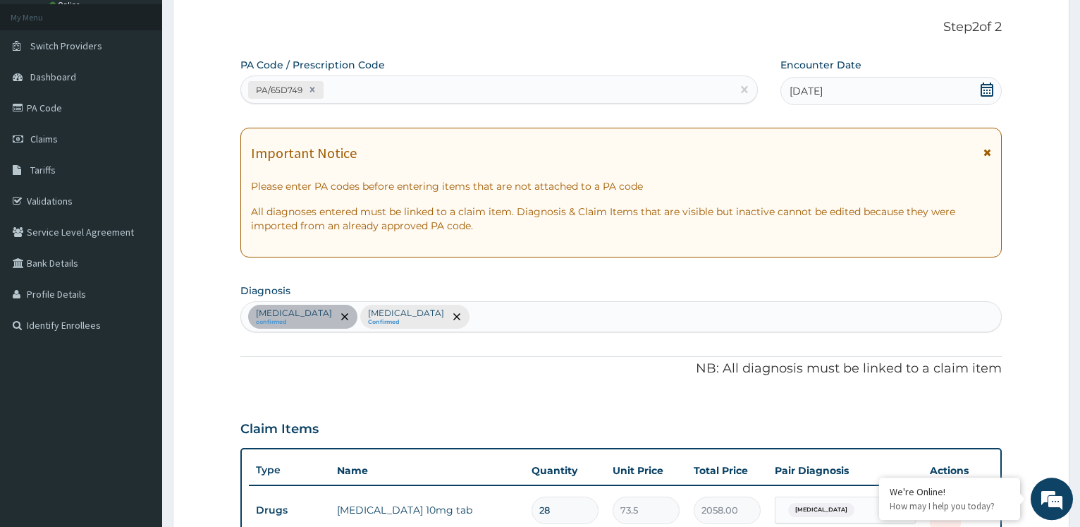
scroll to position [54, 0]
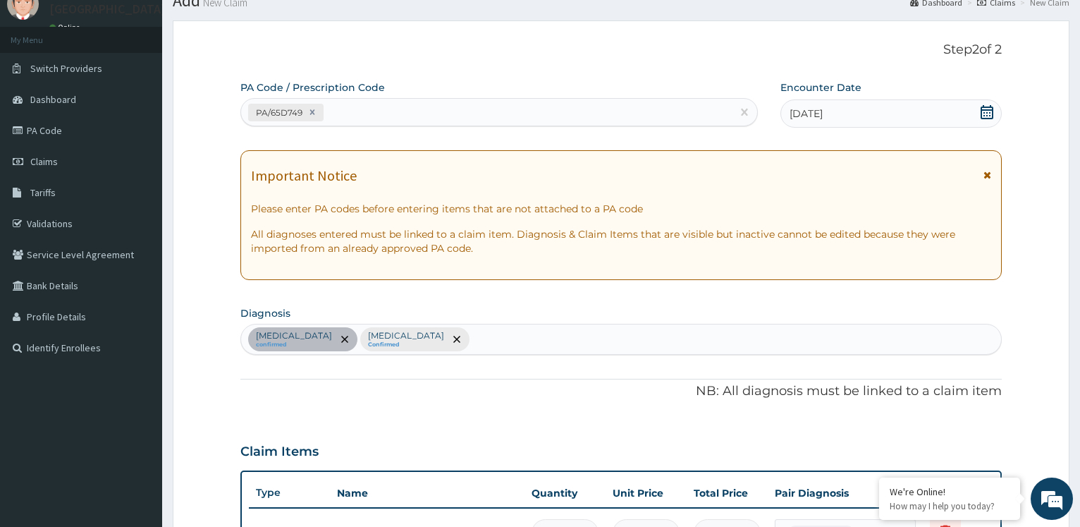
click at [540, 338] on div "Hypertensive heart disease confirmed Malaria Confirmed" at bounding box center [621, 339] width 760 height 30
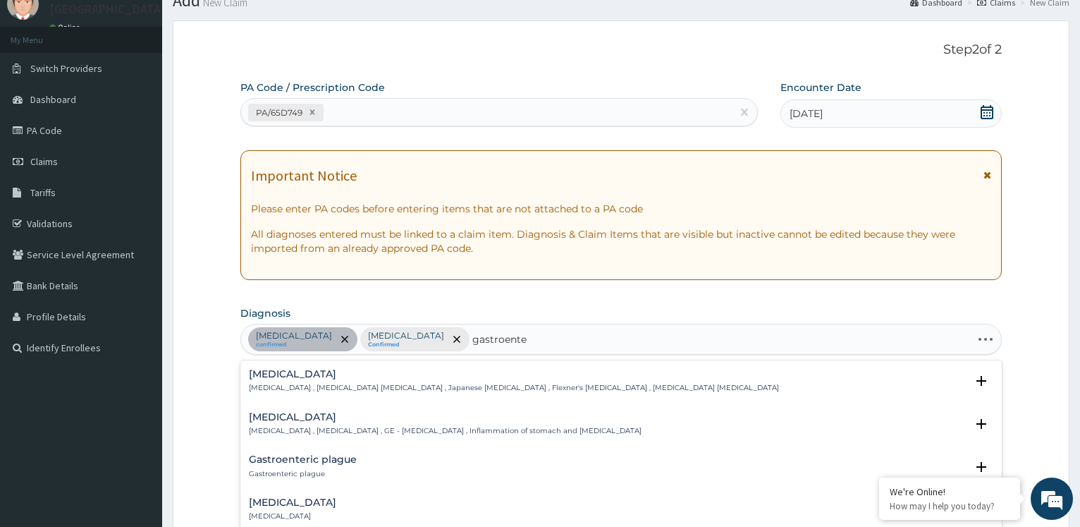
type input "gastroenter"
click at [346, 432] on p "Gastroenteritis , Gastroenteropathy , GE - Gastroenteritis , Inflammation of st…" at bounding box center [445, 431] width 393 height 10
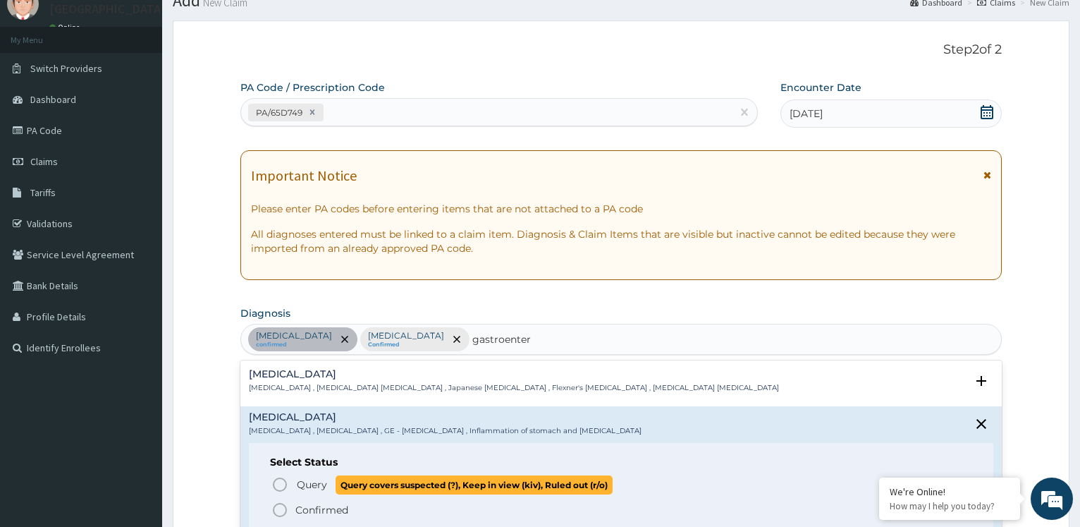
click at [282, 484] on icon "status option query" at bounding box center [280, 484] width 17 height 17
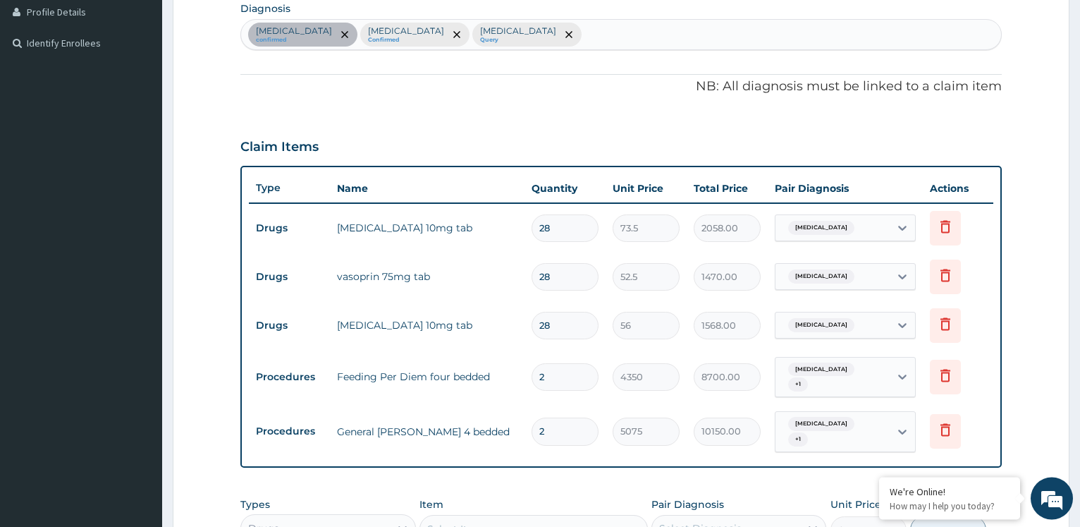
scroll to position [414, 0]
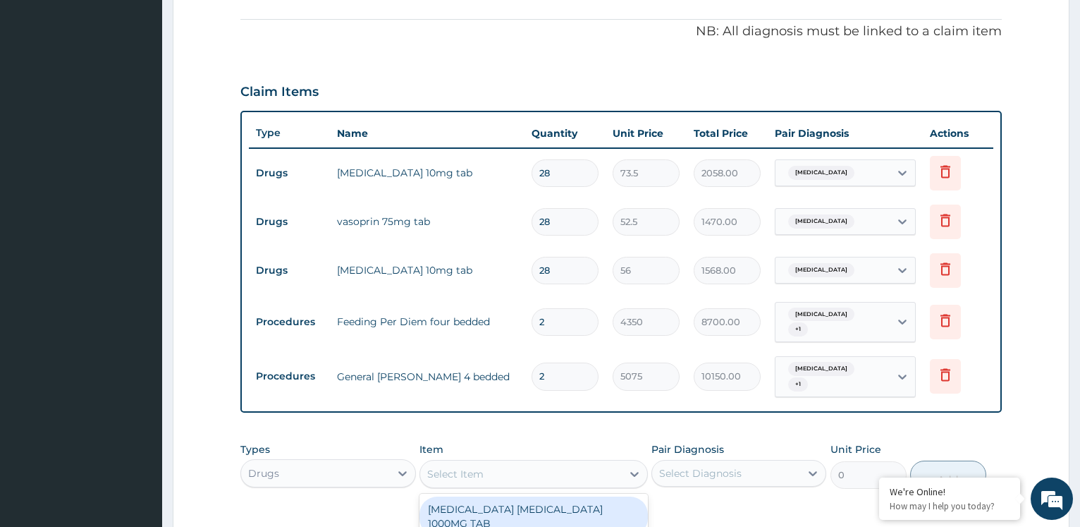
click at [463, 479] on div "Select Item" at bounding box center [455, 474] width 56 height 14
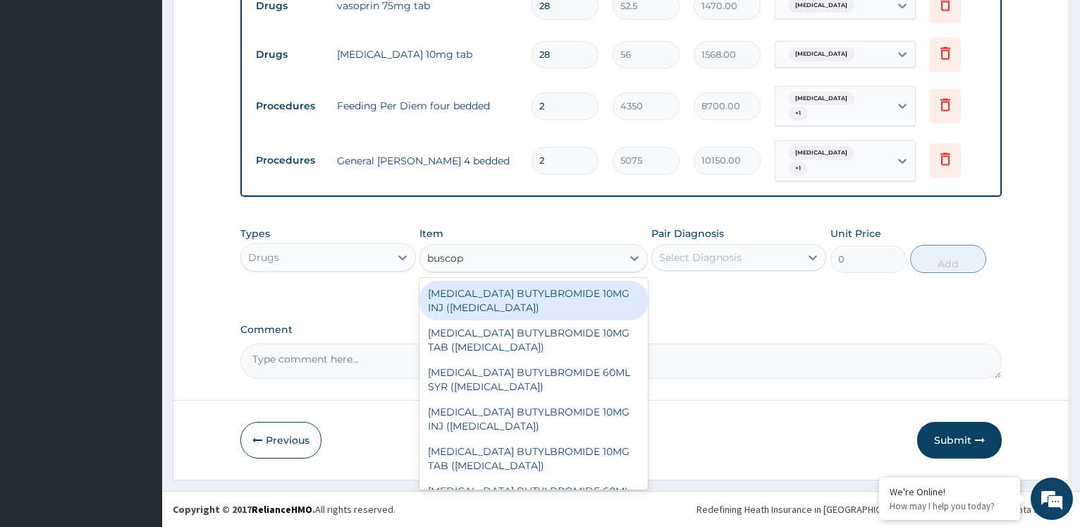
type input "buscopa"
click at [591, 293] on div "[MEDICAL_DATA] BUTYLBROMIDE 10MG INJ ([MEDICAL_DATA])" at bounding box center [534, 300] width 229 height 39
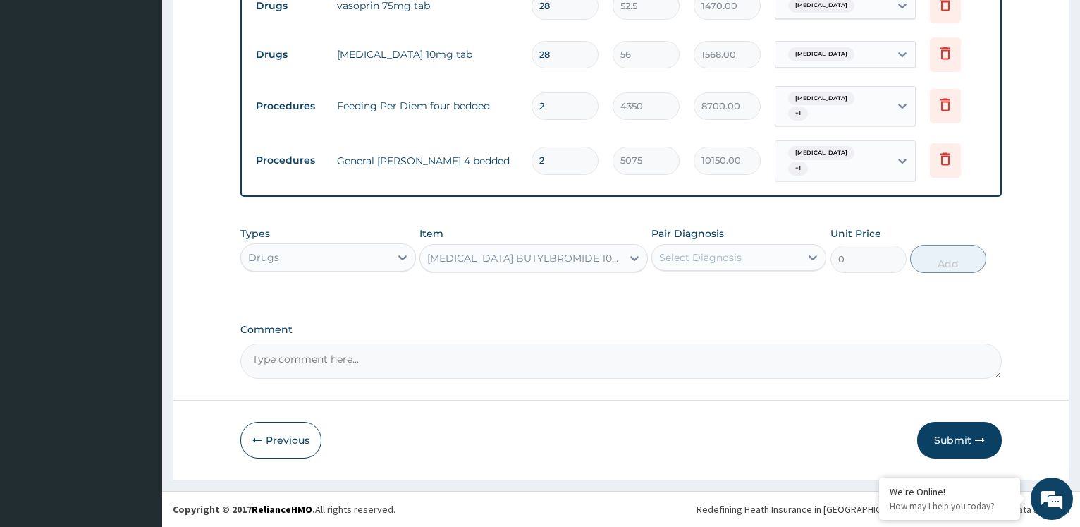
type input "700"
click at [717, 262] on div "Select Diagnosis" at bounding box center [700, 257] width 83 height 14
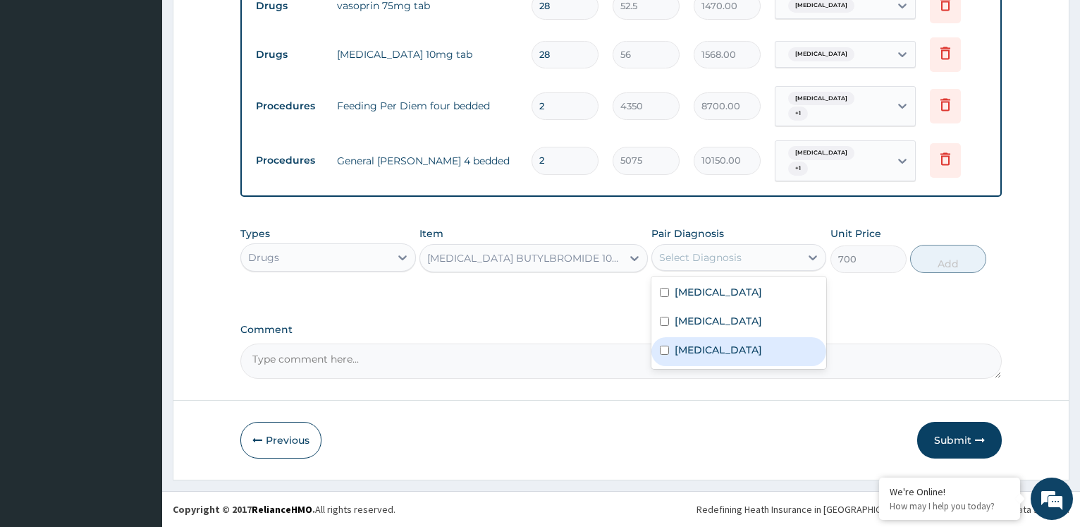
click at [693, 354] on label "Gastroenteritis" at bounding box center [718, 350] width 87 height 14
checkbox input "true"
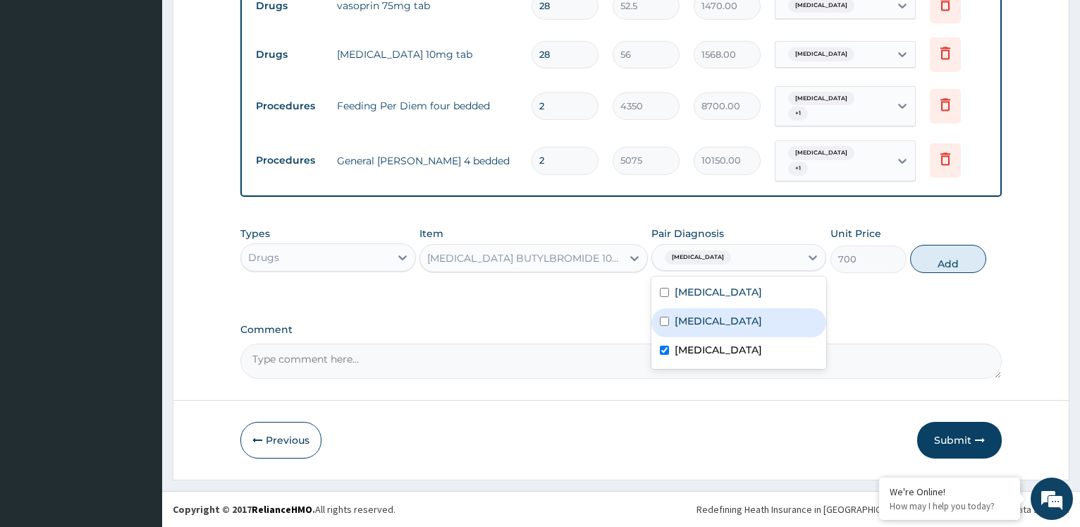
drag, startPoint x: 705, startPoint y: 329, endPoint x: 714, endPoint y: 327, distance: 8.6
click at [706, 329] on div "[MEDICAL_DATA]" at bounding box center [739, 322] width 175 height 29
checkbox input "true"
click at [962, 262] on button "Add" at bounding box center [949, 259] width 76 height 28
type input "0"
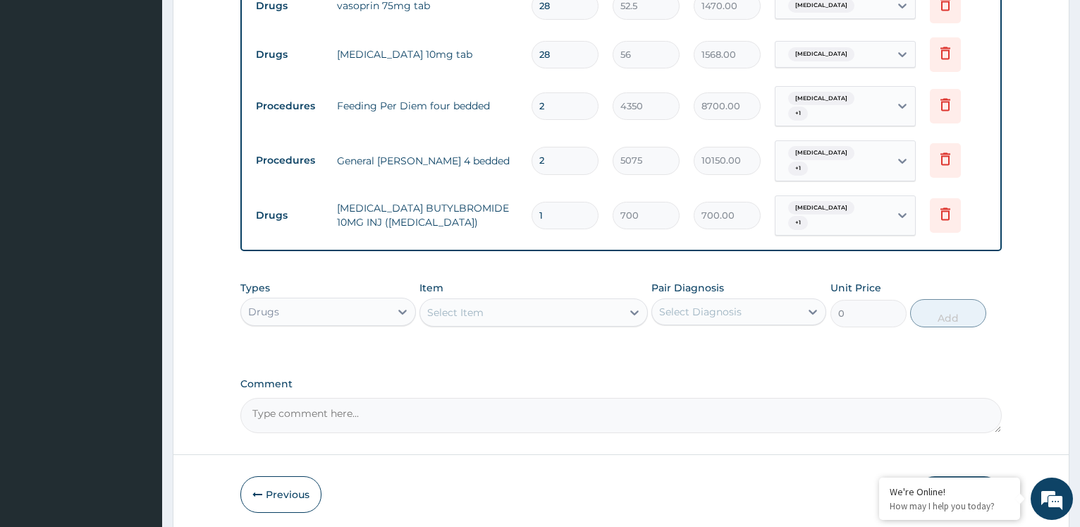
click at [546, 307] on div "Select Item" at bounding box center [521, 312] width 202 height 23
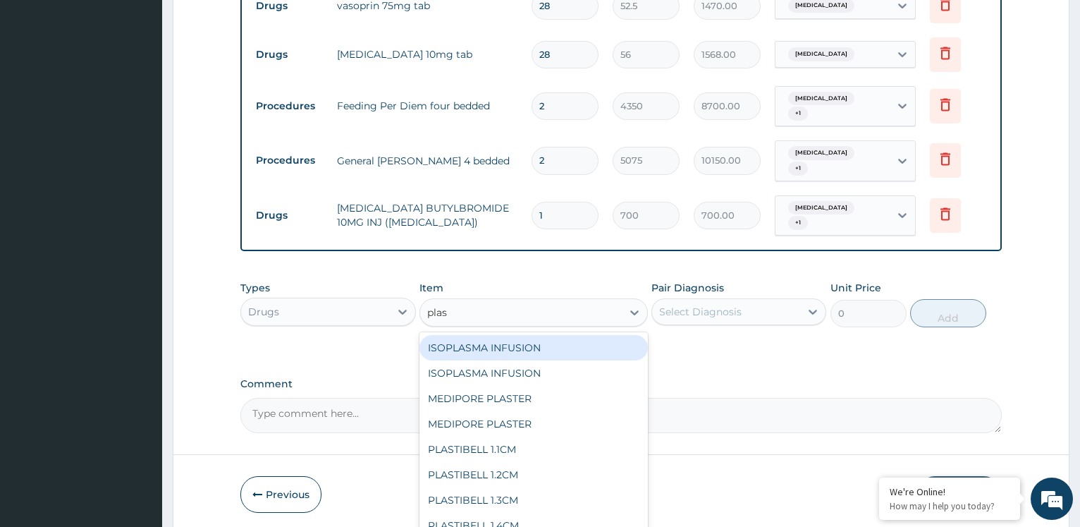
type input "plasi"
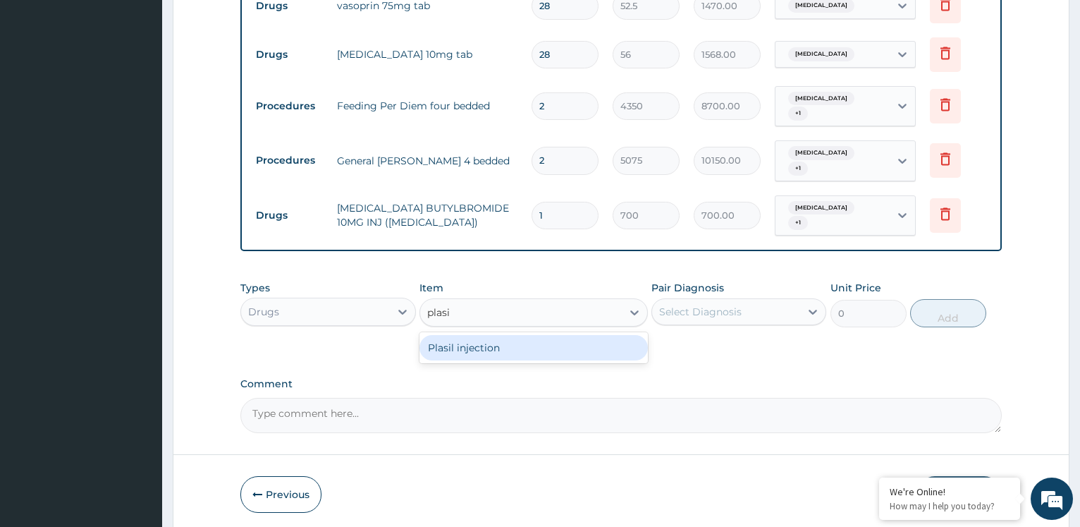
click at [537, 342] on div "Plasil injection" at bounding box center [534, 347] width 229 height 25
type input "1500"
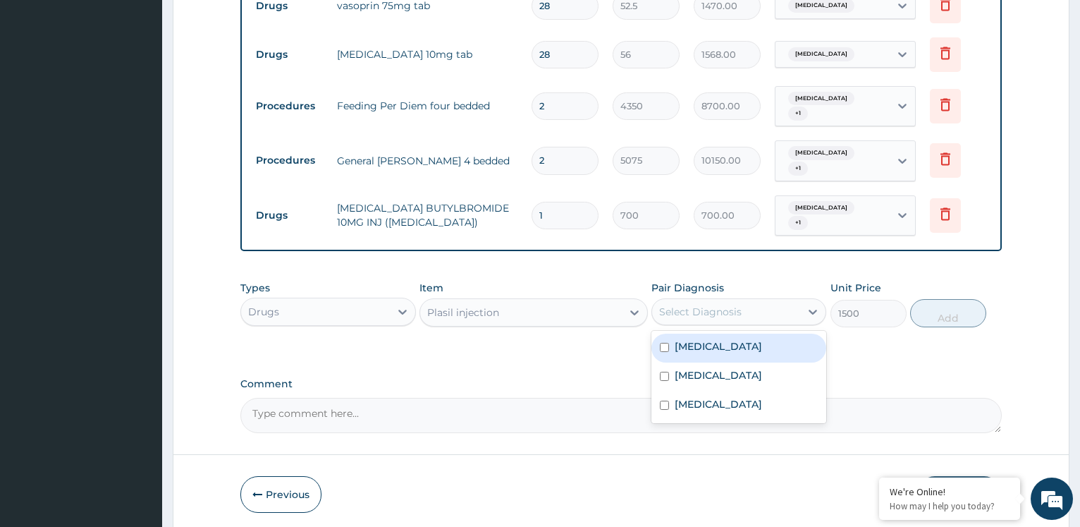
click at [739, 300] on div "Select Diagnosis" at bounding box center [726, 311] width 148 height 23
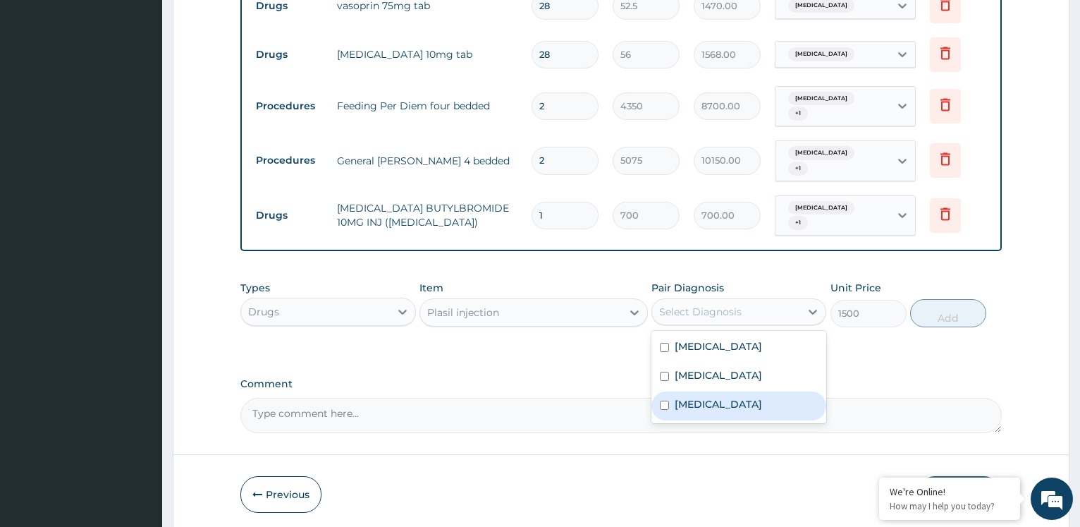
drag, startPoint x: 697, startPoint y: 401, endPoint x: 725, endPoint y: 372, distance: 40.4
click at [706, 397] on label "Gastroenteritis" at bounding box center [718, 404] width 87 height 14
checkbox input "true"
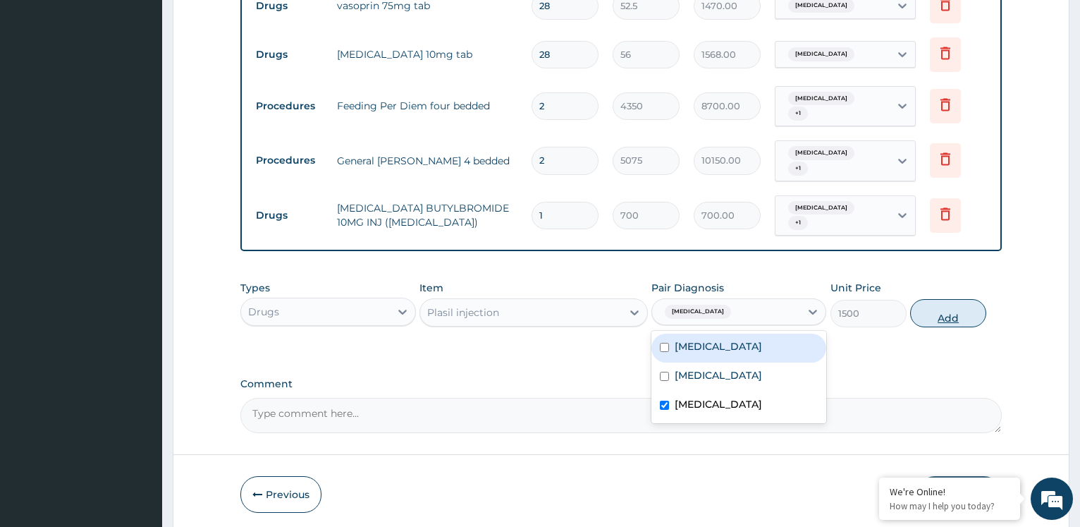
click at [922, 302] on button "Add" at bounding box center [949, 313] width 76 height 28
type input "0"
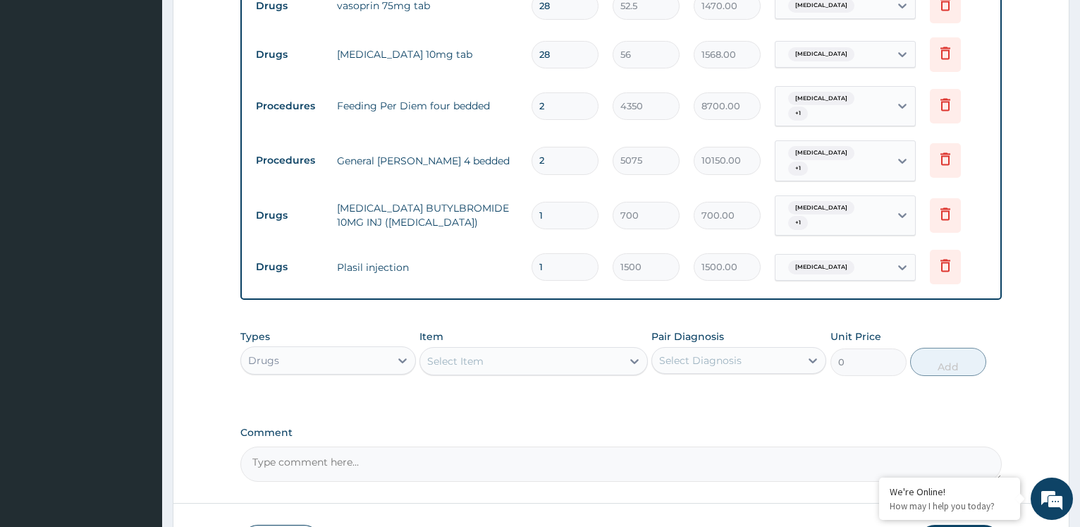
click at [604, 360] on div "Select Item" at bounding box center [521, 361] width 202 height 23
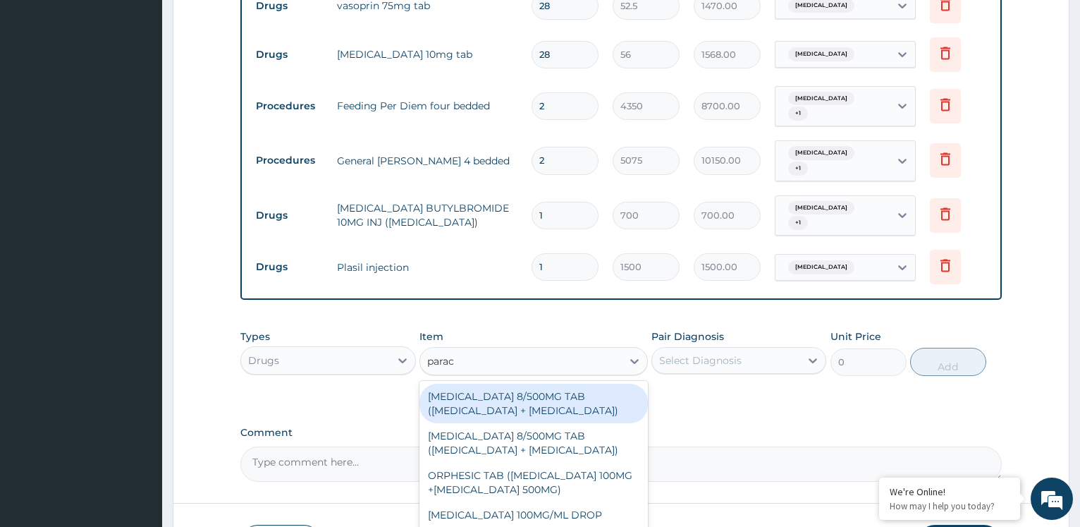
type input "parace"
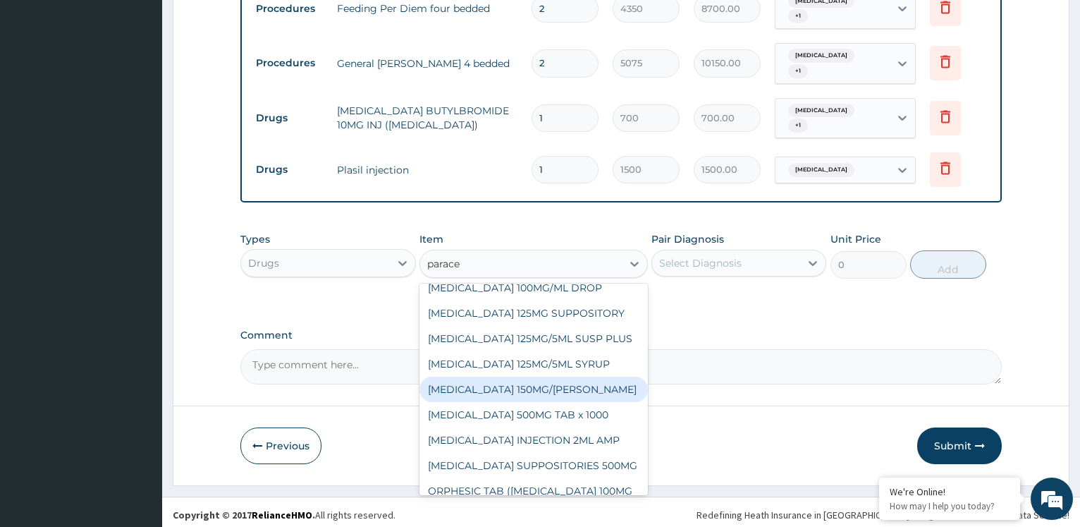
scroll to position [152, 0]
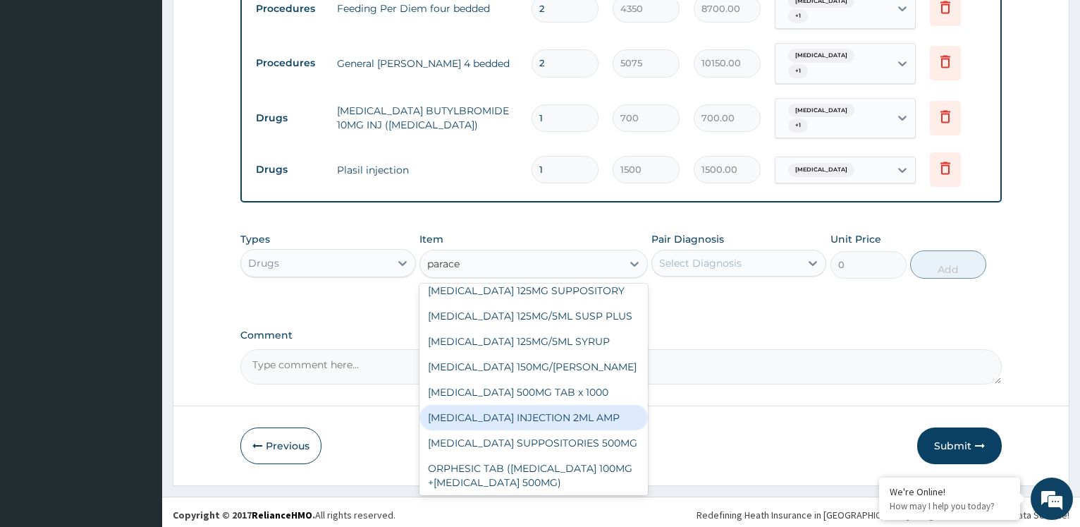
click at [571, 415] on div "[MEDICAL_DATA] INJECTION 2ML AMP" at bounding box center [534, 417] width 229 height 25
type input "700"
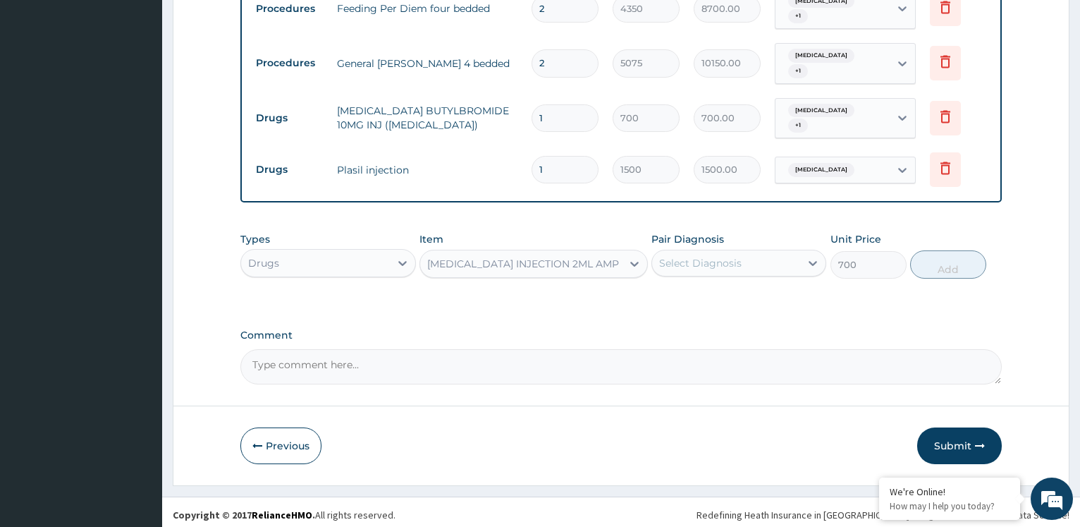
click at [769, 261] on div "Select Diagnosis" at bounding box center [726, 263] width 148 height 23
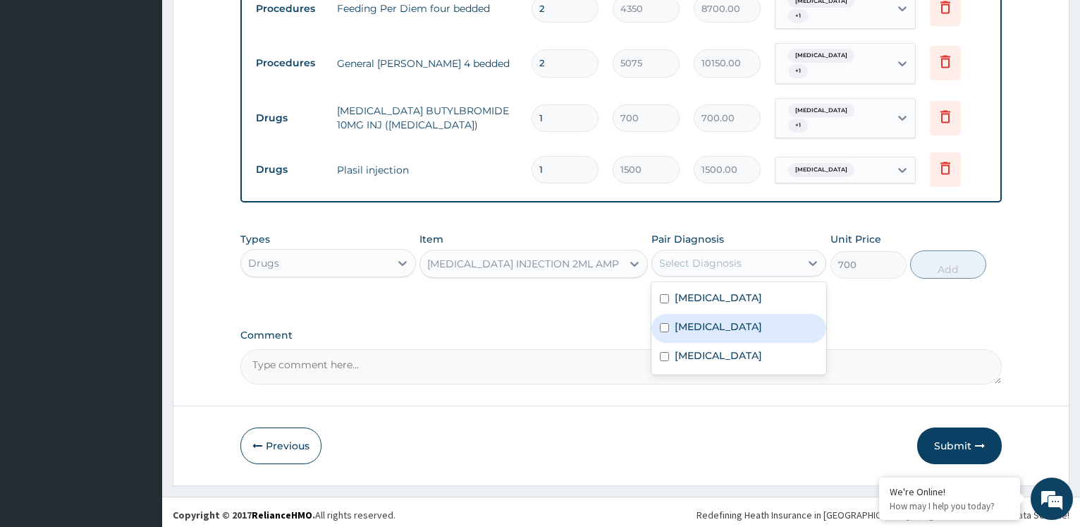
click at [731, 327] on div "[MEDICAL_DATA]" at bounding box center [739, 328] width 175 height 29
checkbox input "true"
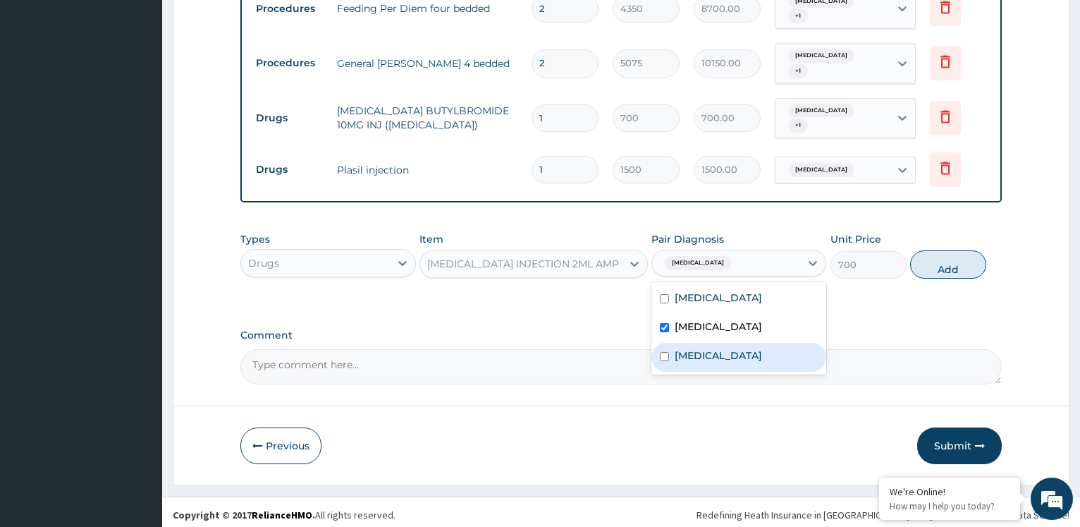
click at [733, 360] on div "Gastroenteritis" at bounding box center [739, 357] width 175 height 29
checkbox input "true"
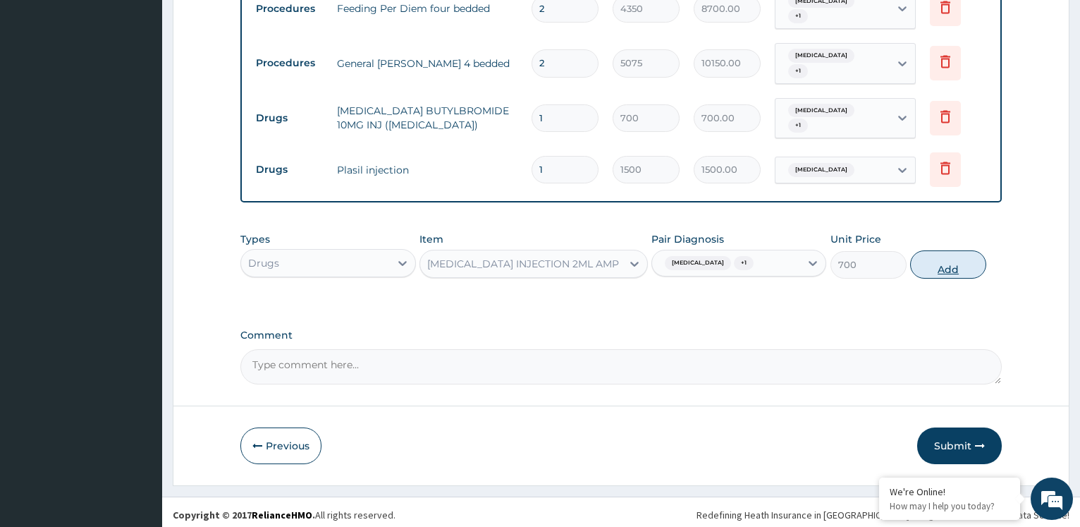
click at [941, 255] on button "Add" at bounding box center [949, 264] width 76 height 28
type input "0"
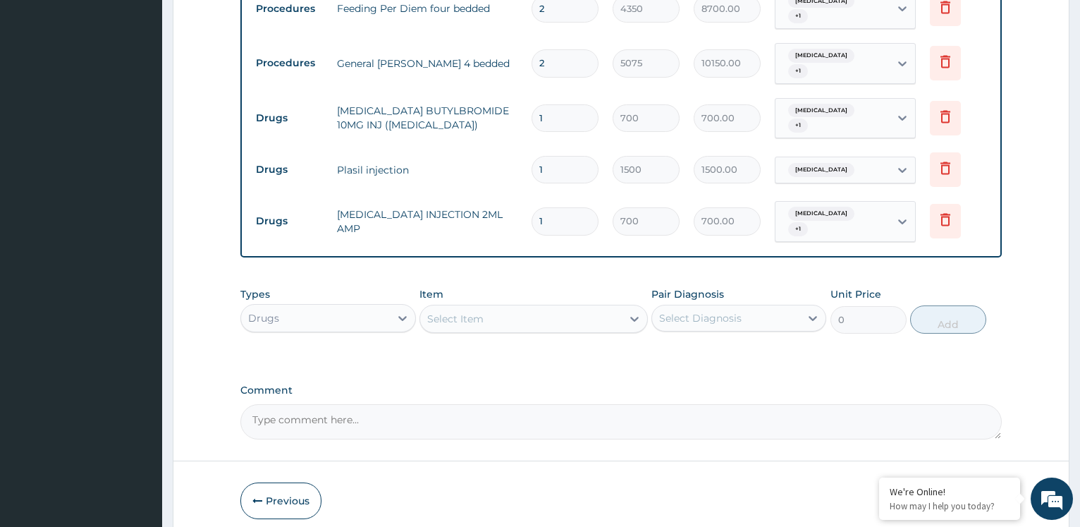
click at [535, 307] on div "Select Item" at bounding box center [521, 318] width 202 height 23
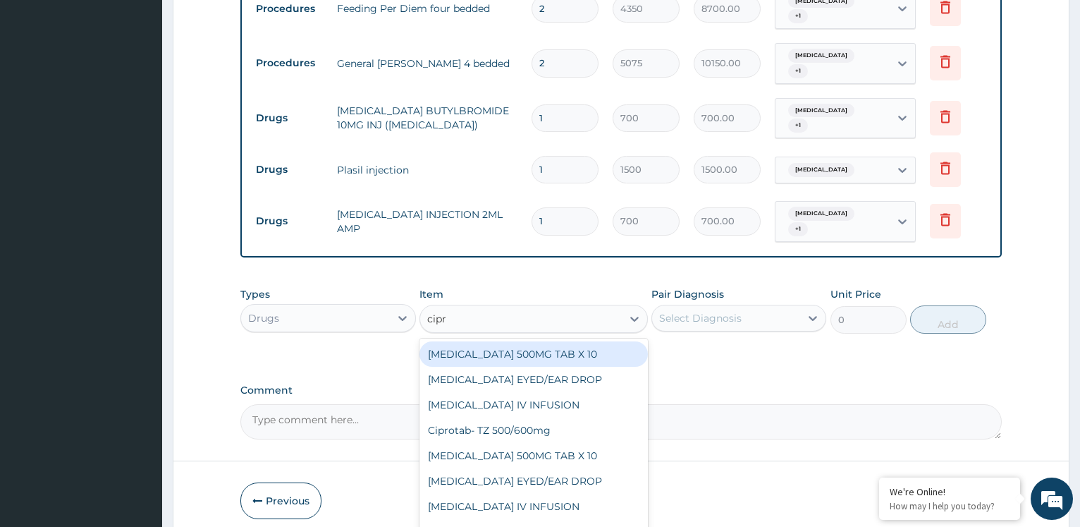
type input "cipro"
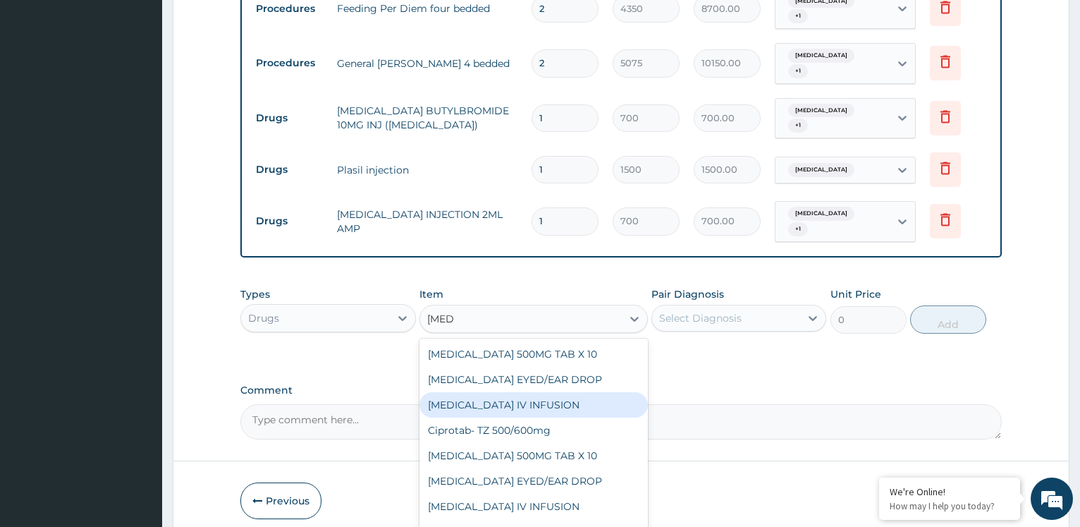
click at [552, 401] on div "[MEDICAL_DATA] IV INFUSION" at bounding box center [534, 404] width 229 height 25
type input "1575"
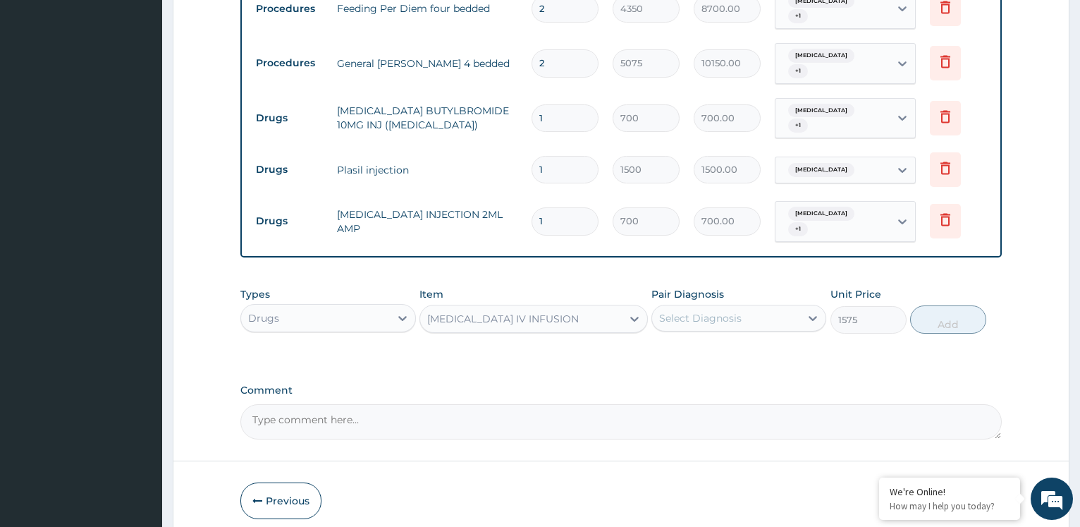
click at [719, 311] on div "Select Diagnosis" at bounding box center [700, 318] width 83 height 14
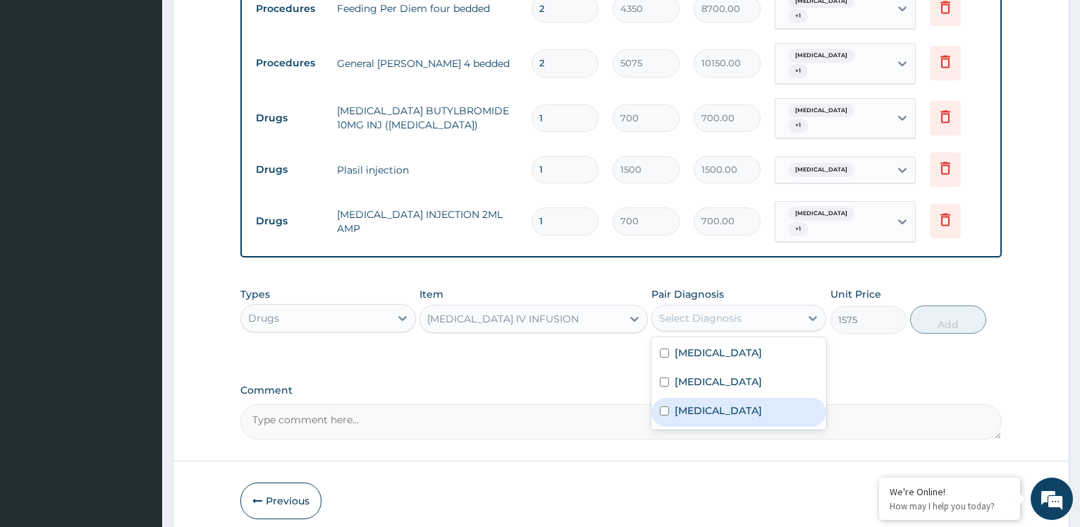
click at [734, 403] on label "Gastroenteritis" at bounding box center [718, 410] width 87 height 14
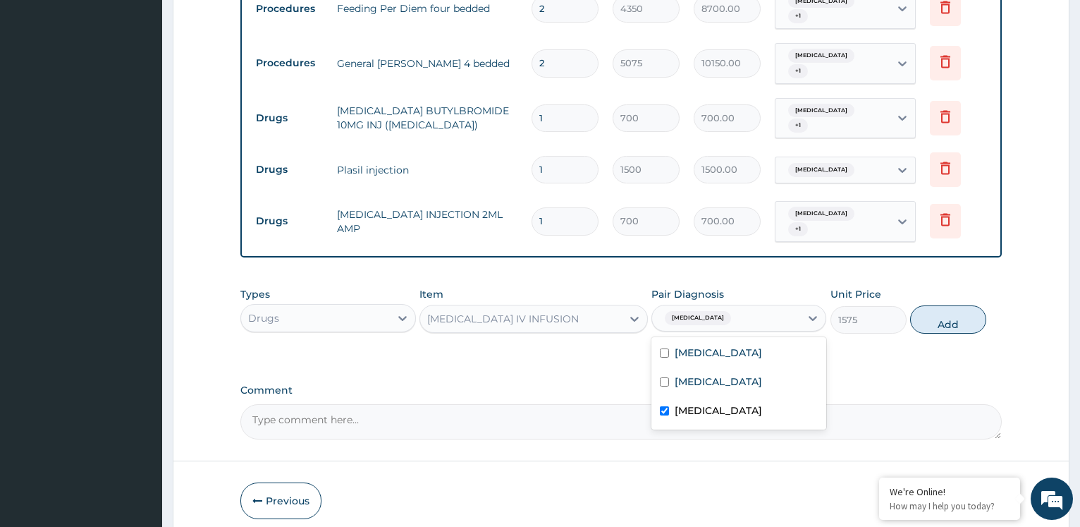
checkbox input "true"
drag, startPoint x: 733, startPoint y: 376, endPoint x: 760, endPoint y: 374, distance: 26.9
click at [735, 376] on div "[MEDICAL_DATA]" at bounding box center [739, 383] width 175 height 29
checkbox input "true"
click at [944, 310] on button "Add" at bounding box center [949, 319] width 76 height 28
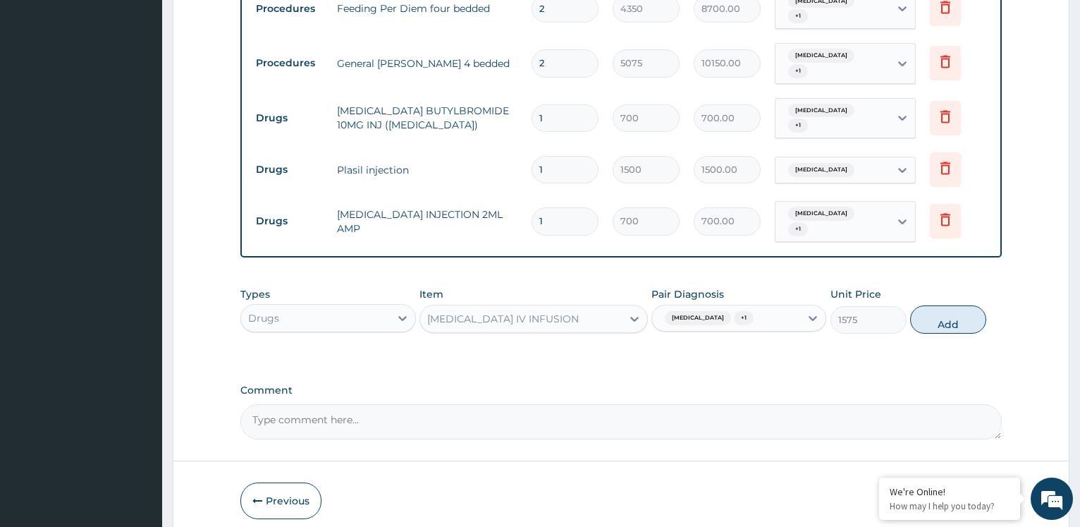
type input "0"
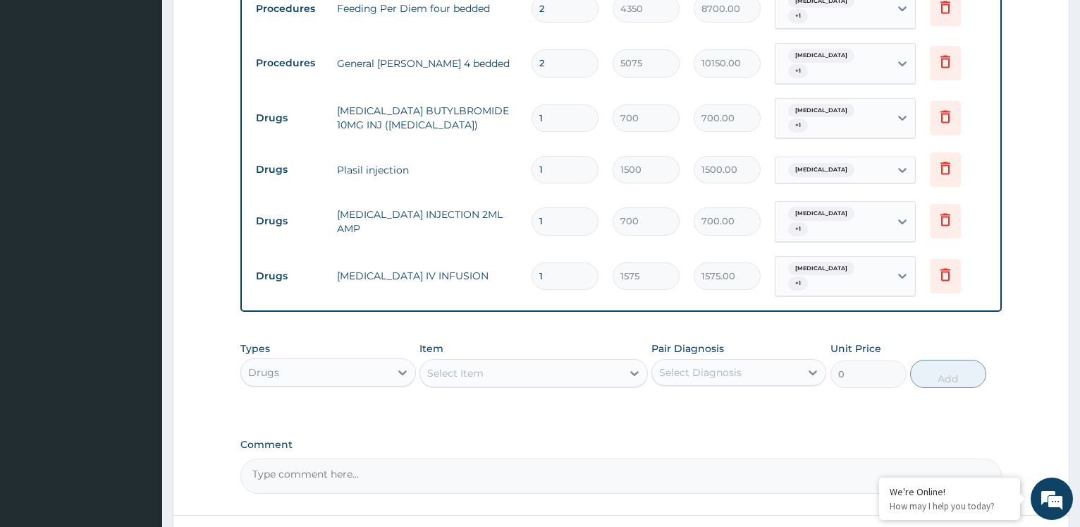
type input "0.00"
type input "2"
type input "3150.00"
type input "2"
click at [575, 362] on div "Select Item" at bounding box center [521, 373] width 202 height 23
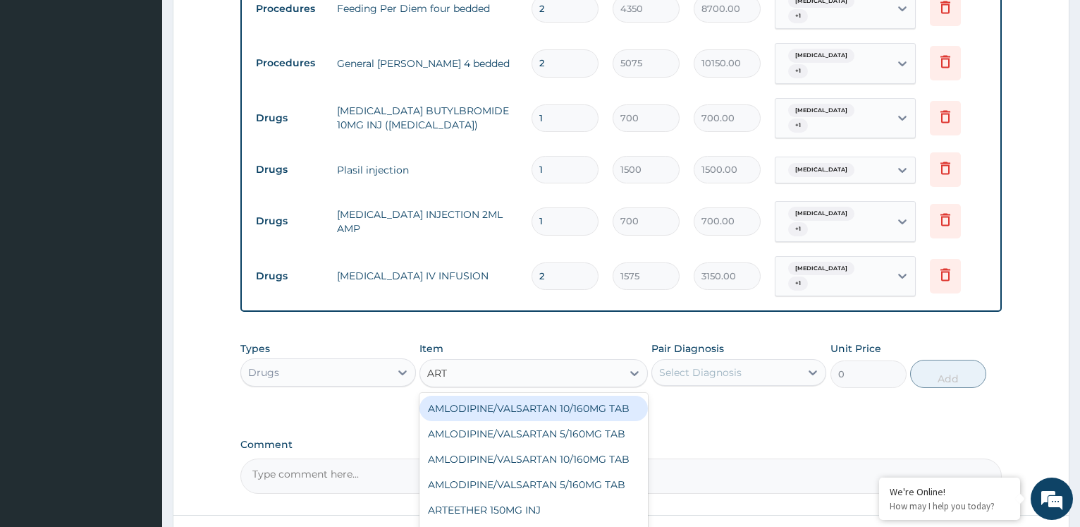
type input "ARTE"
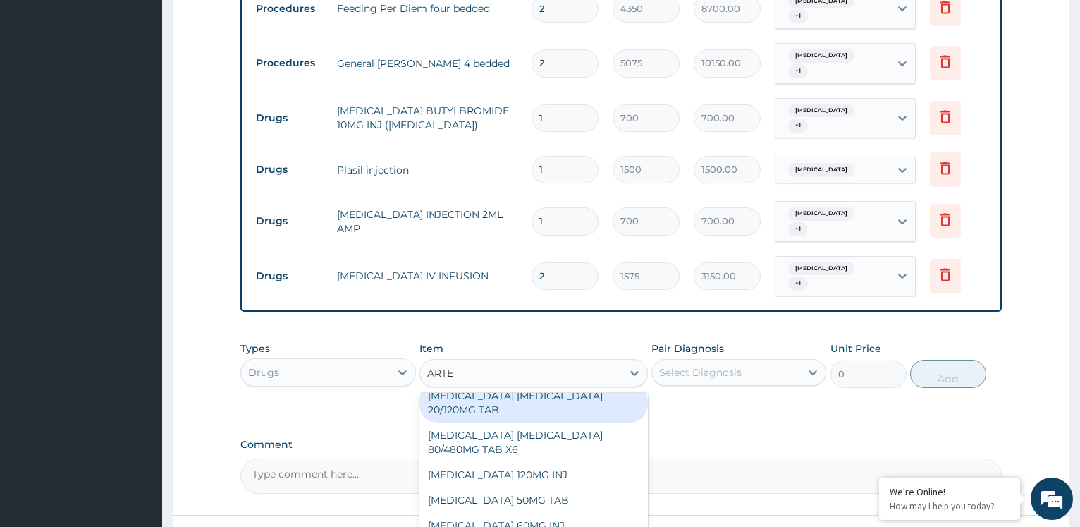
scroll to position [381, 0]
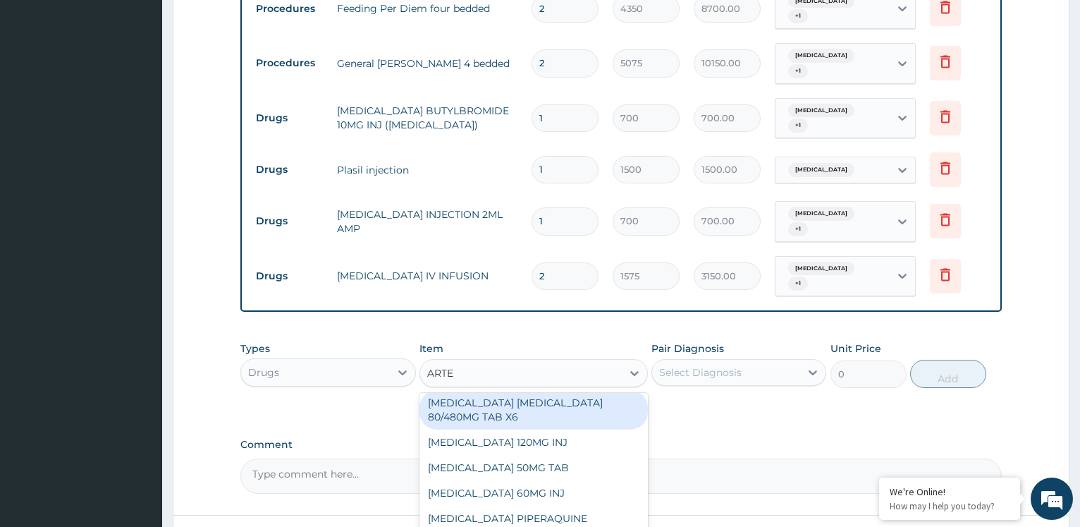
click at [534, 403] on div "[MEDICAL_DATA] [MEDICAL_DATA] 80/480MG TAB X6" at bounding box center [534, 409] width 229 height 39
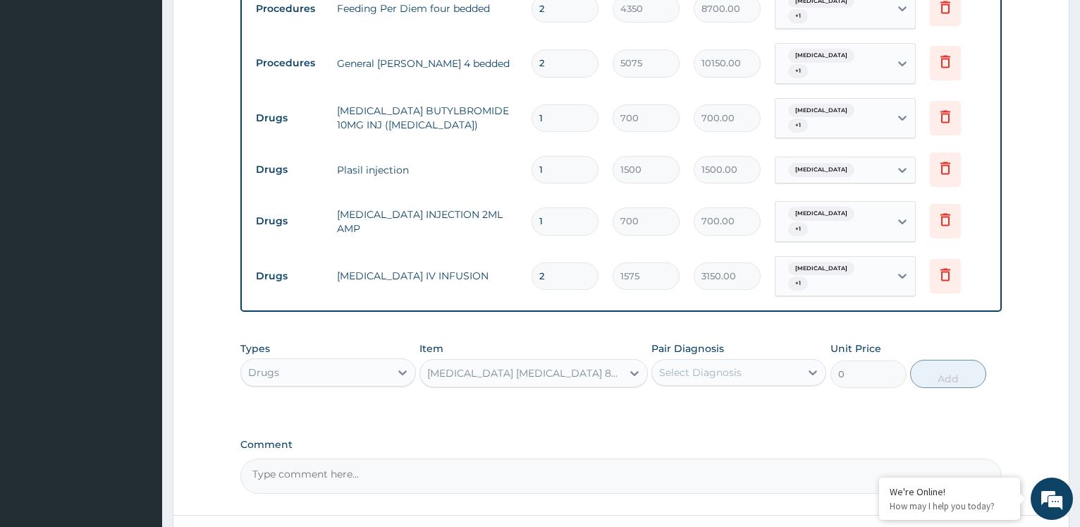
type input "262.5"
click at [775, 361] on div "Select Diagnosis" at bounding box center [726, 372] width 148 height 23
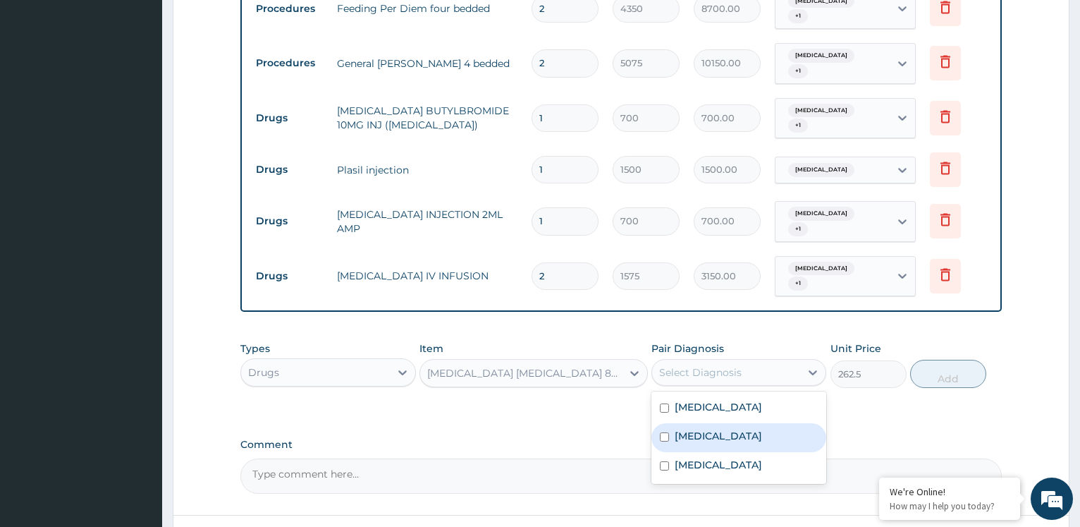
drag, startPoint x: 743, startPoint y: 420, endPoint x: 863, endPoint y: 419, distance: 120.6
click at [767, 423] on div "[MEDICAL_DATA]" at bounding box center [739, 437] width 175 height 29
checkbox input "true"
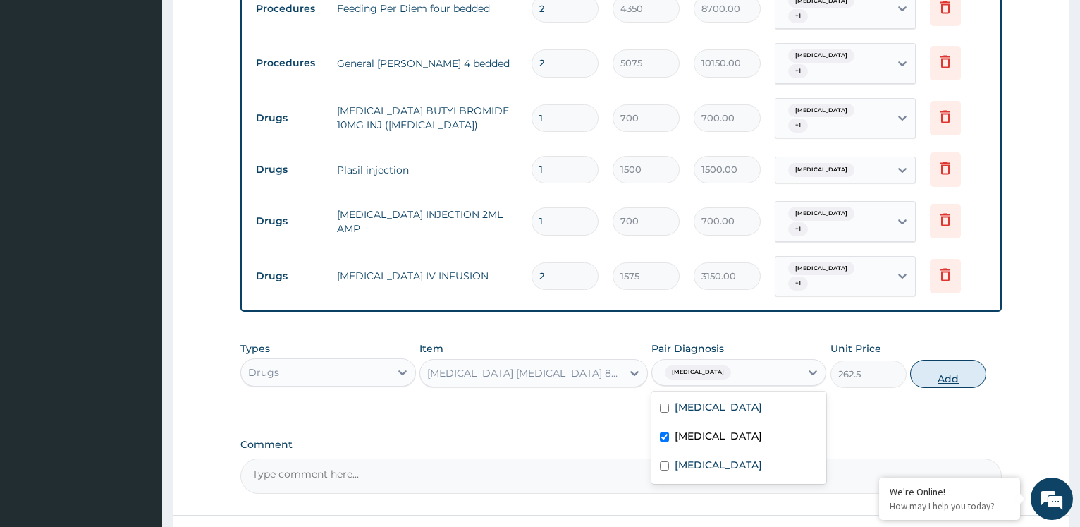
click at [946, 360] on button "Add" at bounding box center [949, 374] width 76 height 28
type input "0"
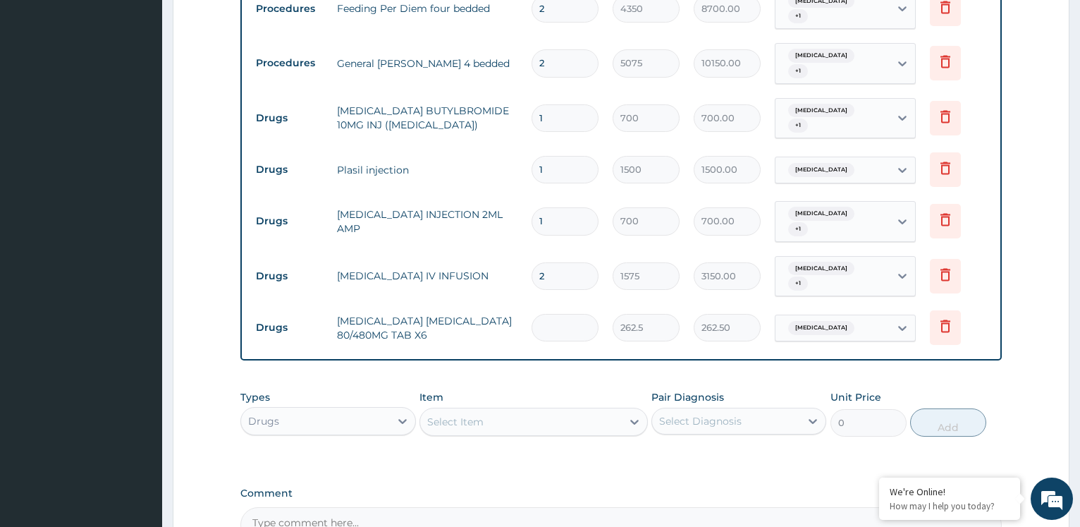
type input "0.00"
type input "6"
type input "1575.00"
type input "6"
click at [553, 410] on div "Select Item" at bounding box center [521, 421] width 202 height 23
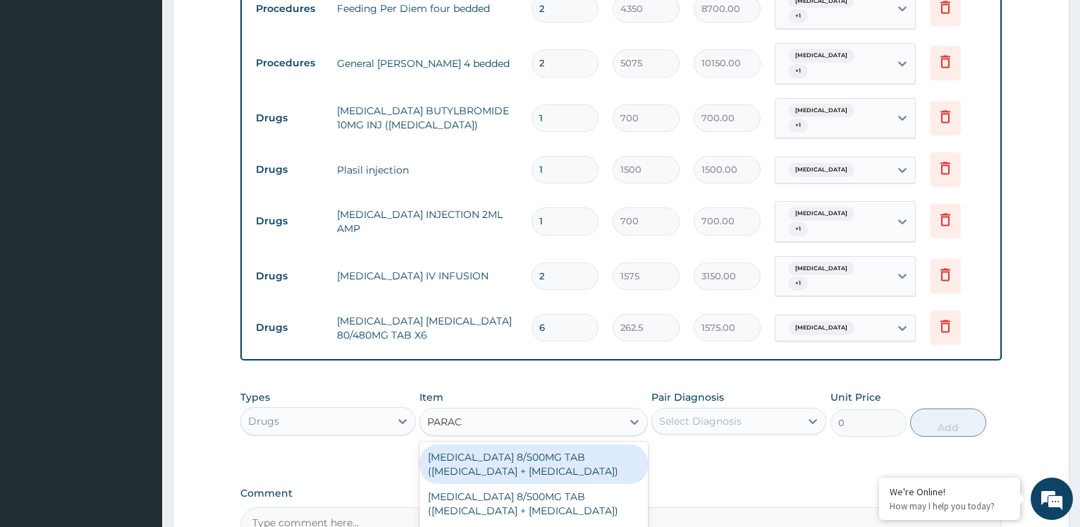
type input "PARACE"
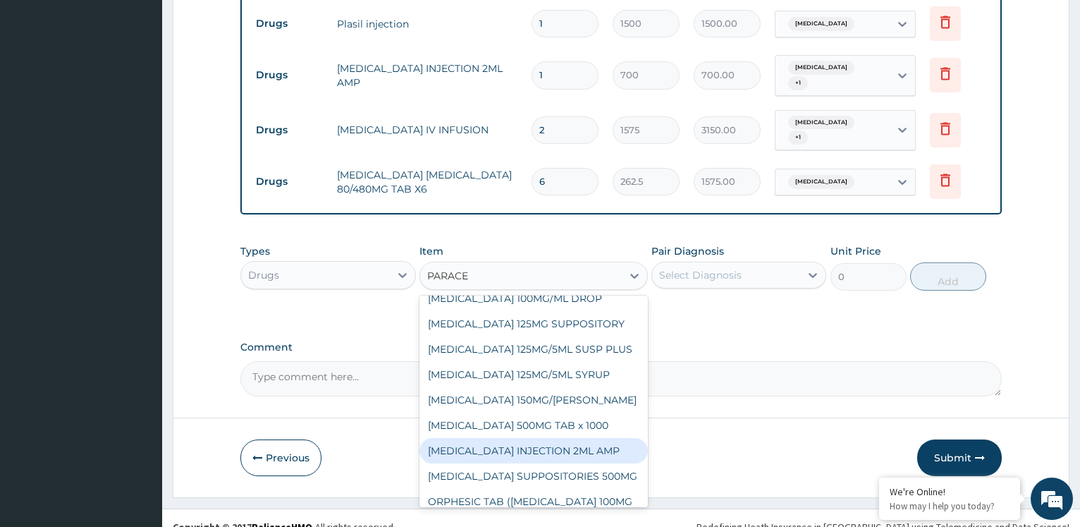
scroll to position [152, 0]
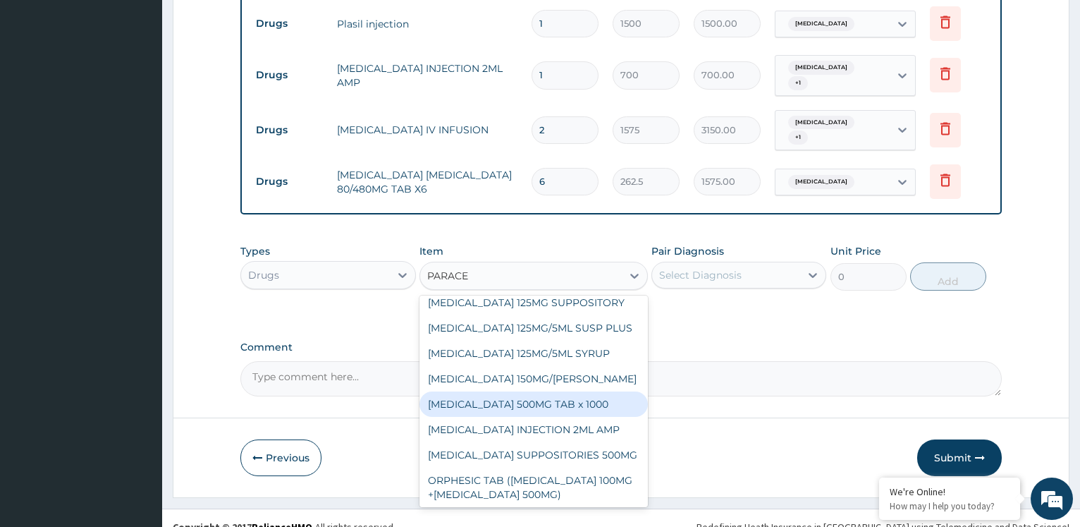
click at [564, 391] on div "[MEDICAL_DATA] 500MG TAB x 1000" at bounding box center [534, 403] width 229 height 25
type input "11.025"
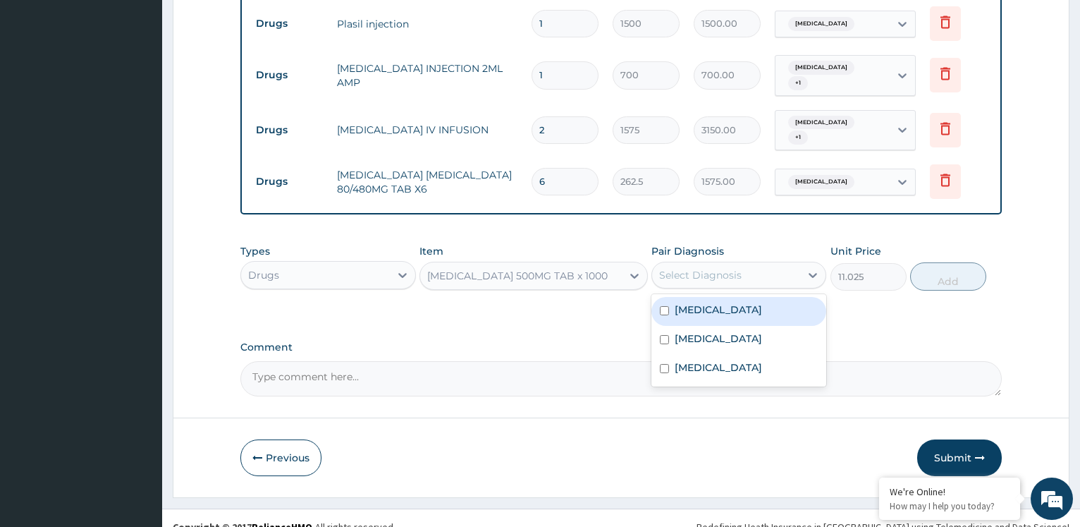
click at [726, 268] on div "Select Diagnosis" at bounding box center [700, 275] width 83 height 14
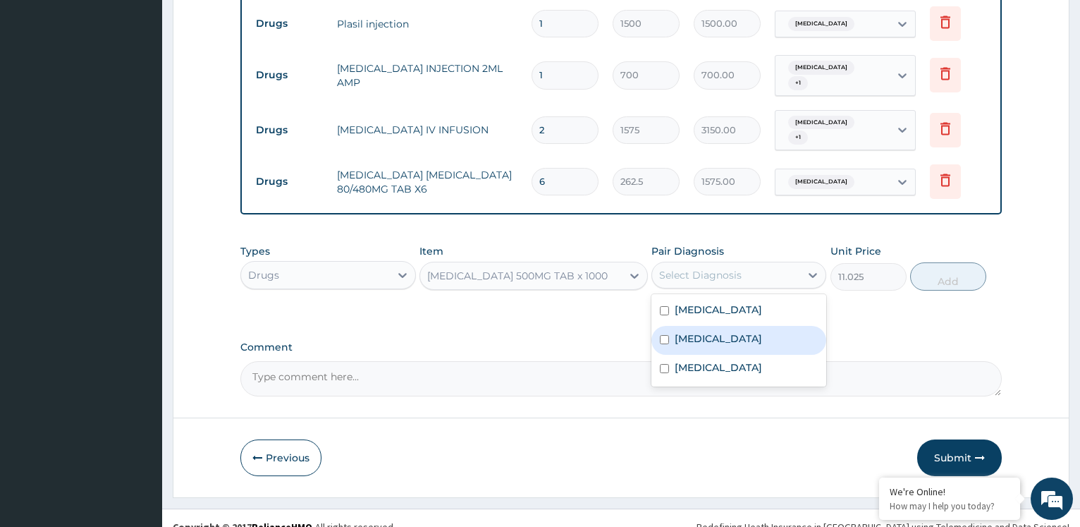
click at [699, 331] on label "[MEDICAL_DATA]" at bounding box center [718, 338] width 87 height 14
checkbox input "true"
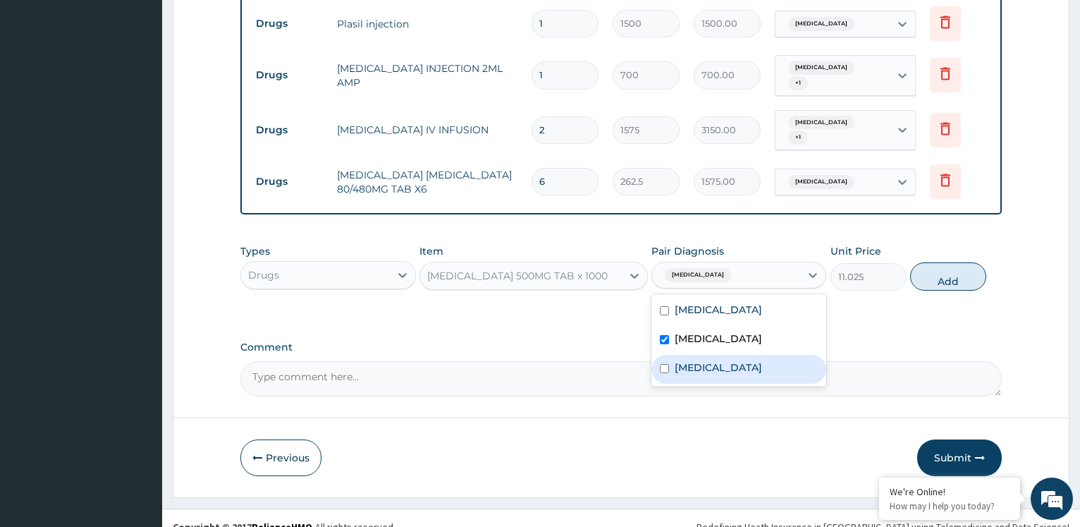
click at [705, 360] on label "Gastroenteritis" at bounding box center [718, 367] width 87 height 14
checkbox input "true"
click at [921, 262] on button "Add" at bounding box center [949, 276] width 76 height 28
type input "0"
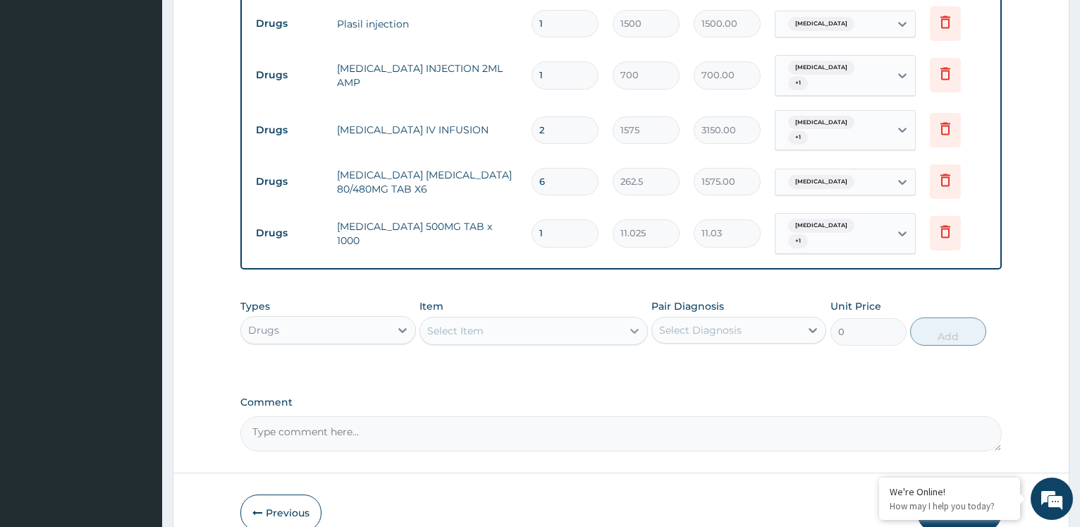
type input "18"
type input "198.45"
type input "18"
click at [547, 319] on div "Select Item" at bounding box center [521, 330] width 202 height 23
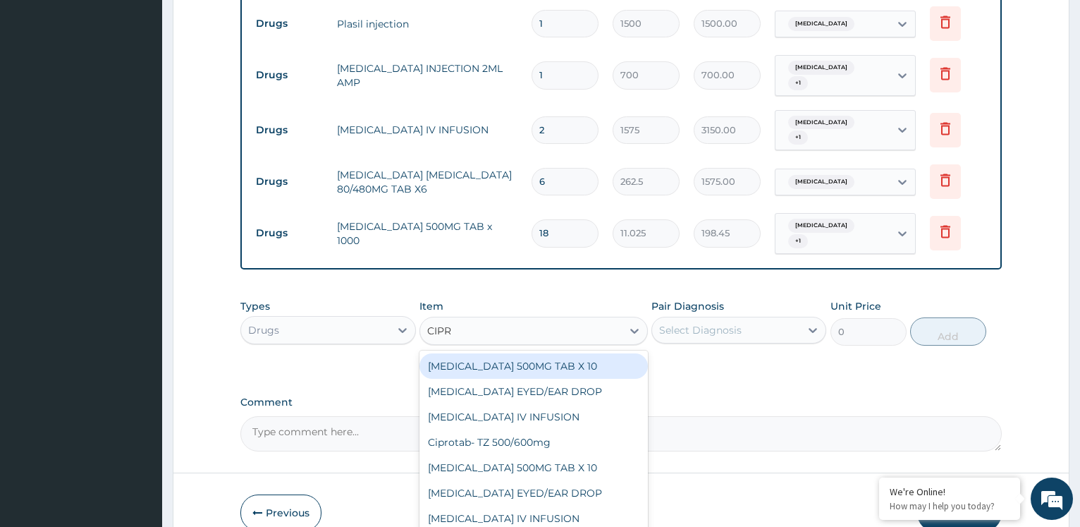
type input "CIPRO"
click at [594, 353] on div "[MEDICAL_DATA] 500MG TAB X 10" at bounding box center [534, 365] width 229 height 25
type input "63"
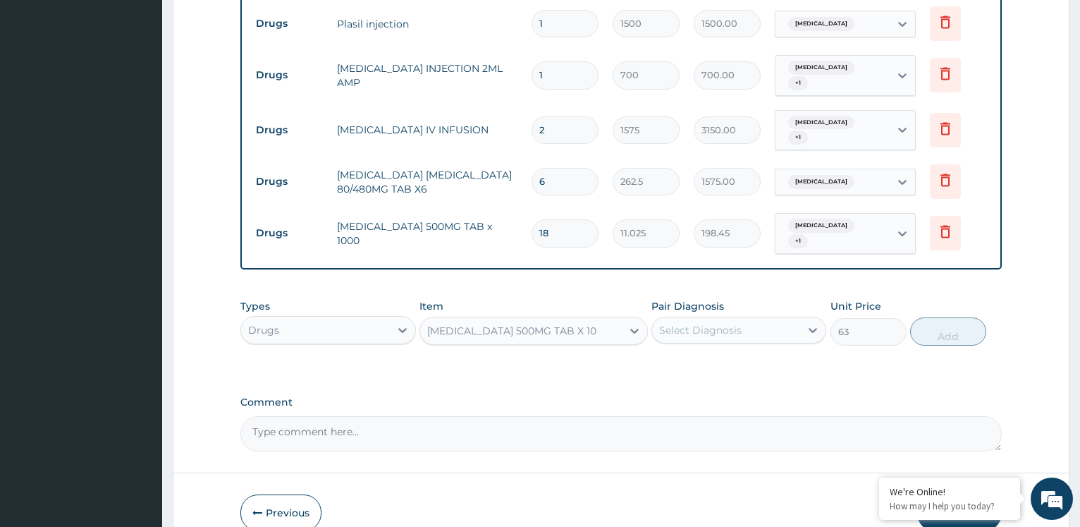
click at [578, 324] on div "[MEDICAL_DATA] 500MG TAB X 10" at bounding box center [511, 331] width 169 height 14
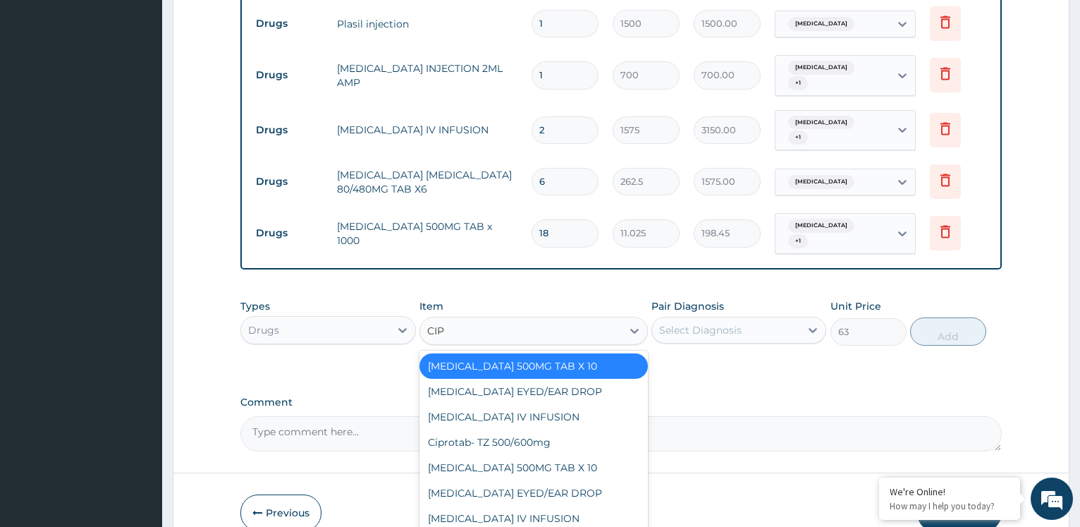
scroll to position [0, 0]
type input "CIPRO"
click at [557, 455] on div "[MEDICAL_DATA] 500MG TAB X 10" at bounding box center [534, 467] width 229 height 25
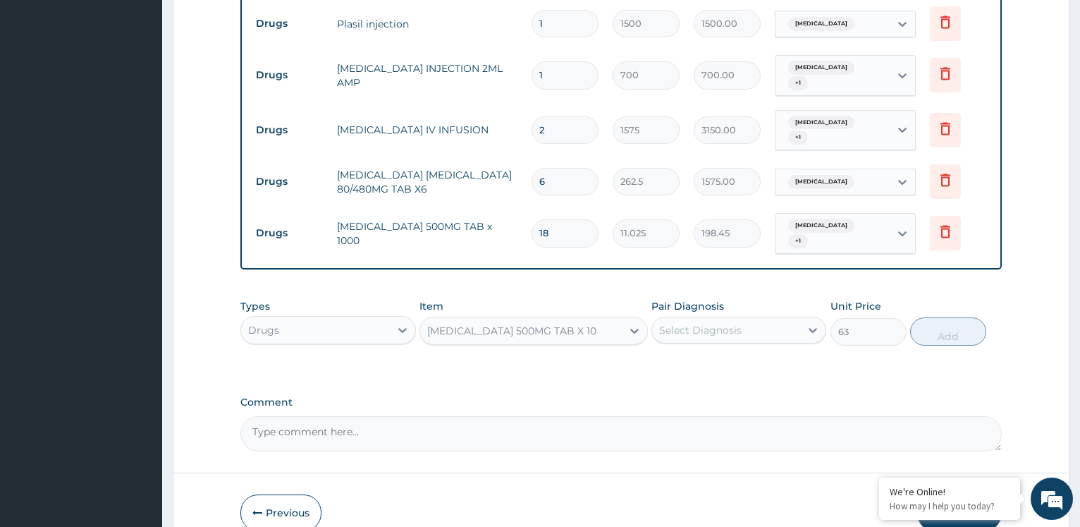
click at [714, 323] on div "Select Diagnosis" at bounding box center [700, 330] width 83 height 14
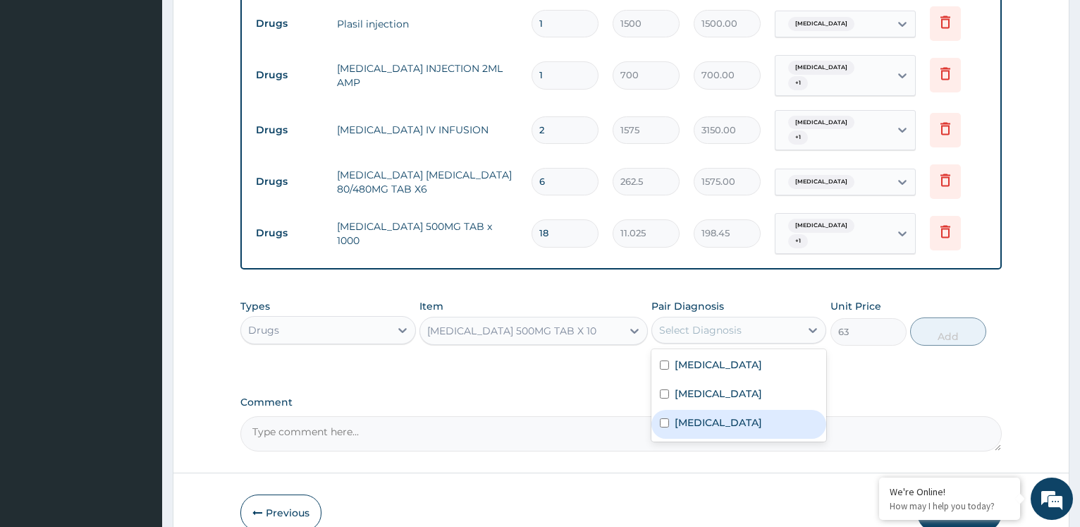
click at [721, 415] on label "Gastroenteritis" at bounding box center [718, 422] width 87 height 14
checkbox input "true"
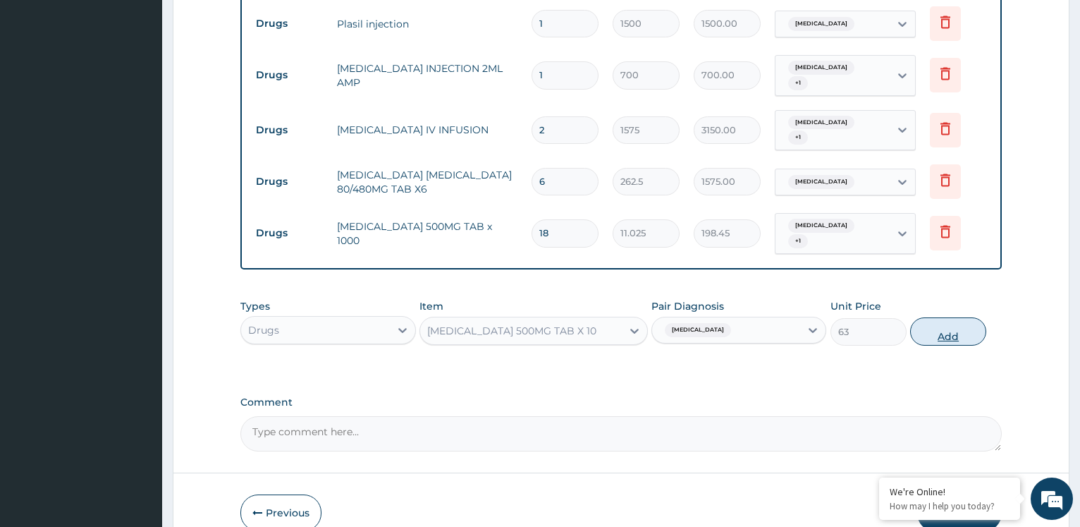
click at [951, 317] on button "Add" at bounding box center [949, 331] width 76 height 28
type input "0"
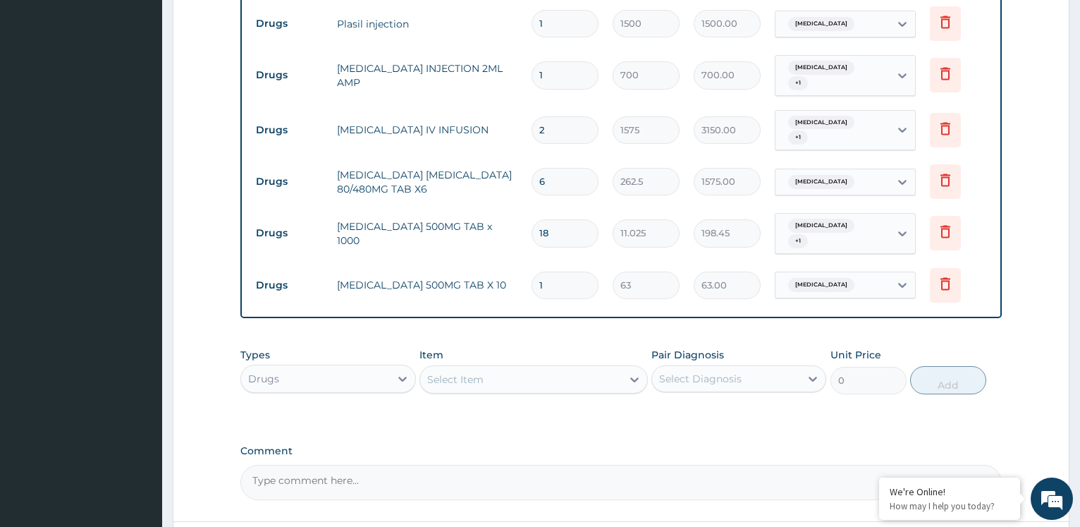
type input "10"
type input "630.00"
type input "10"
click at [374, 367] on div "Drugs" at bounding box center [315, 378] width 148 height 23
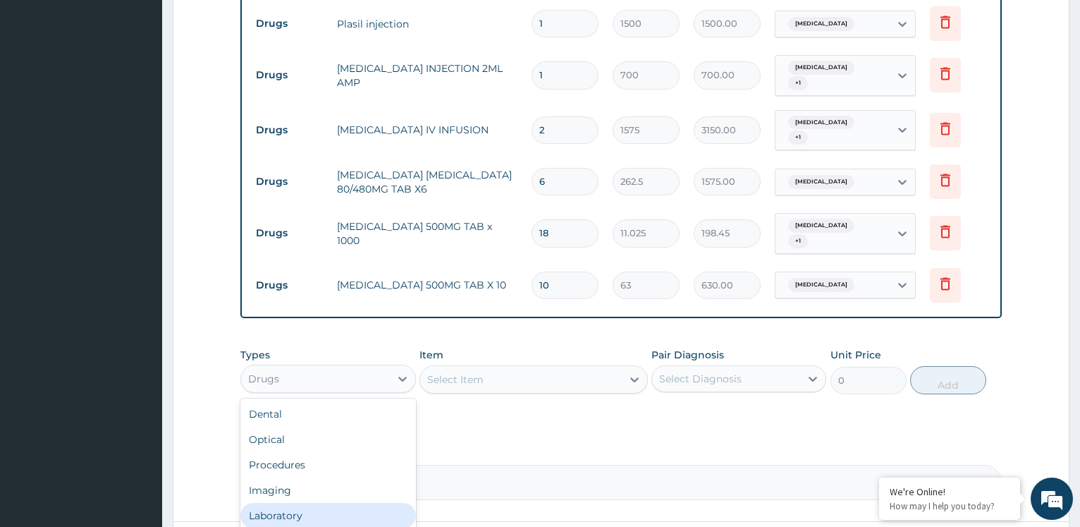
click at [324, 503] on div "Laboratory" at bounding box center [327, 515] width 175 height 25
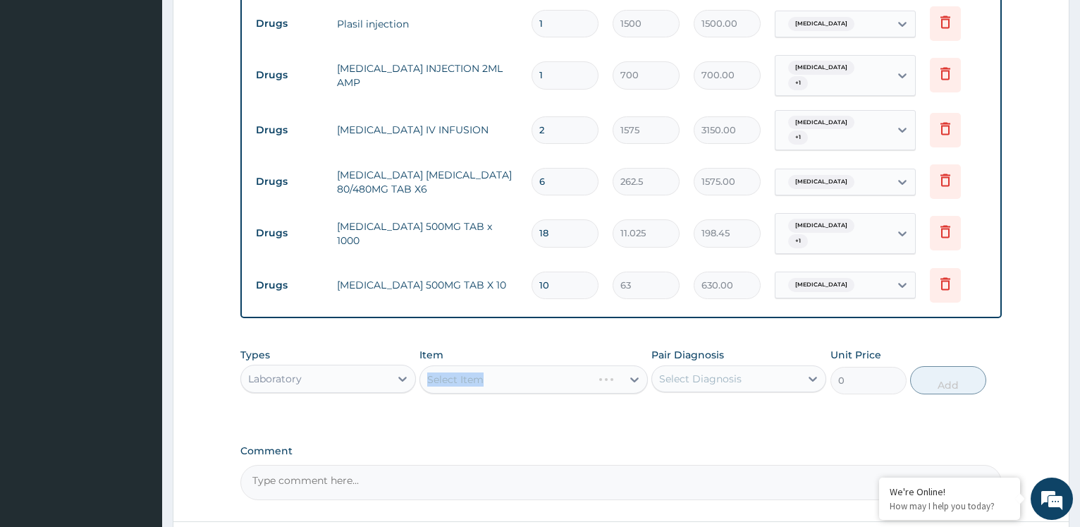
click at [482, 365] on div "Select Item" at bounding box center [534, 379] width 229 height 28
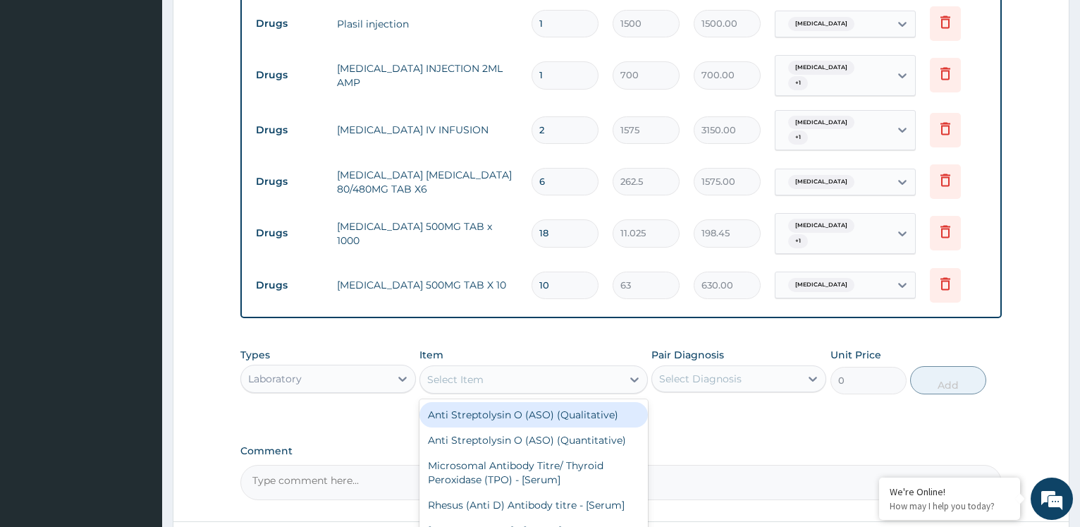
click at [518, 368] on div "Select Item" at bounding box center [521, 379] width 202 height 23
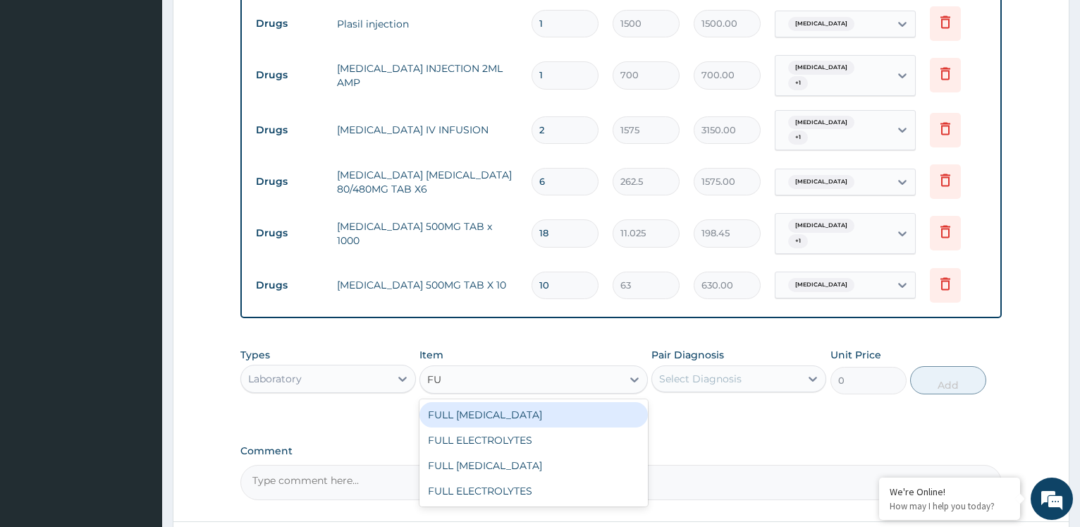
type input "F"
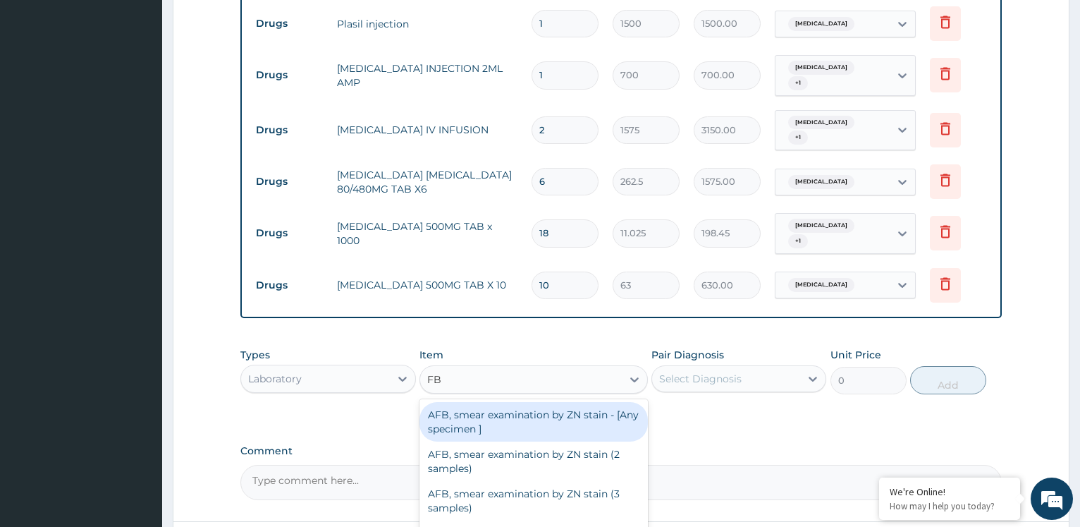
type input "FBC"
click at [576, 403] on div "FBC CBC-[MEDICAL_DATA] (Haemogram) - [Blood]" at bounding box center [534, 421] width 229 height 39
type input "4200"
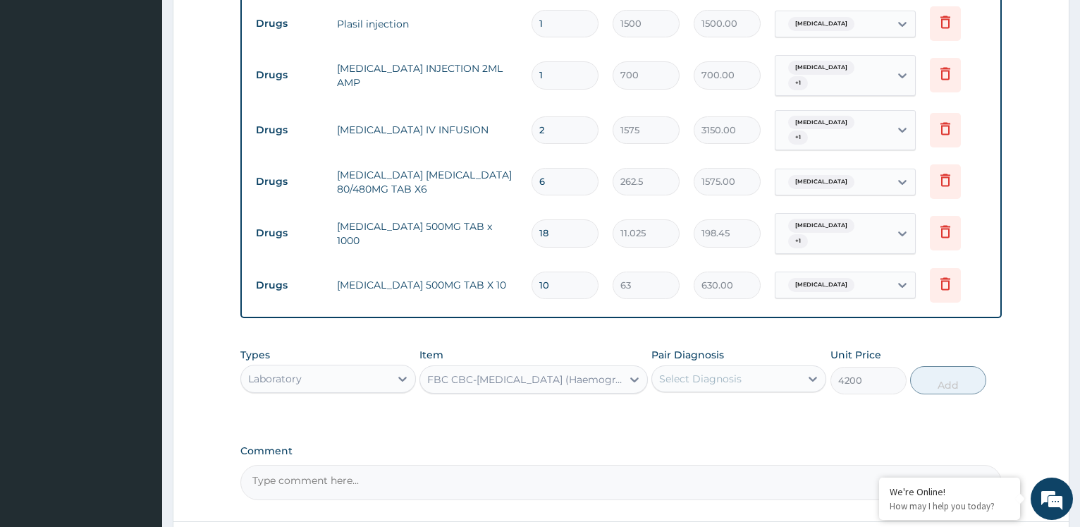
click at [712, 367] on div "Select Diagnosis" at bounding box center [726, 378] width 148 height 23
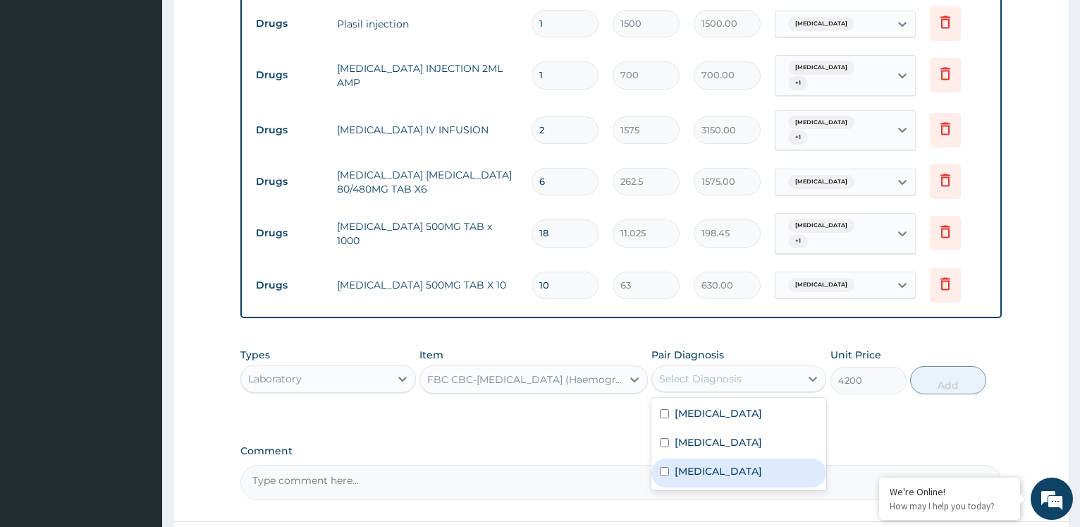
click at [694, 464] on label "Gastroenteritis" at bounding box center [718, 471] width 87 height 14
checkbox input "true"
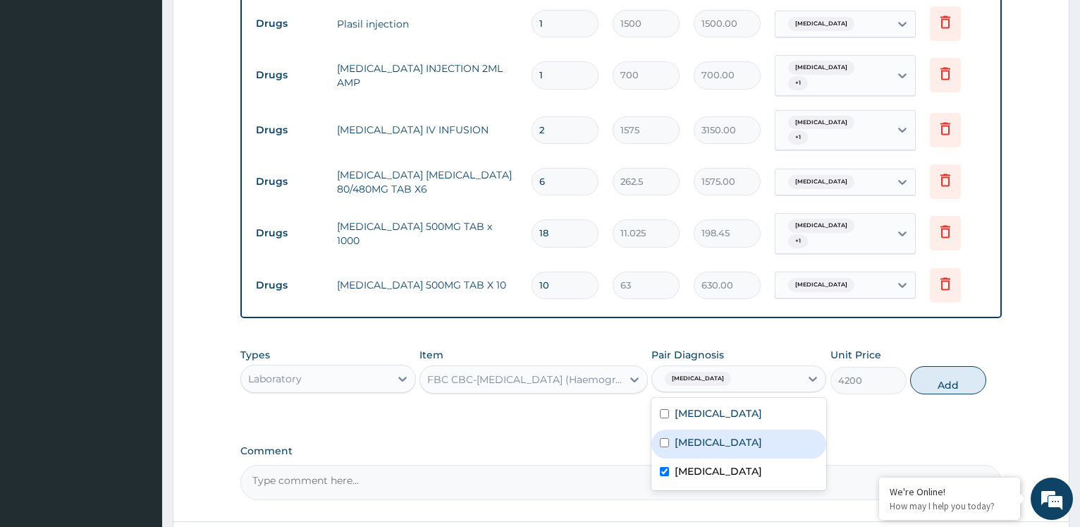
drag, startPoint x: 705, startPoint y: 410, endPoint x: 849, endPoint y: 415, distance: 144.7
click at [705, 430] on div "[MEDICAL_DATA]" at bounding box center [739, 444] width 175 height 29
checkbox input "true"
click at [942, 366] on button "Add" at bounding box center [949, 380] width 76 height 28
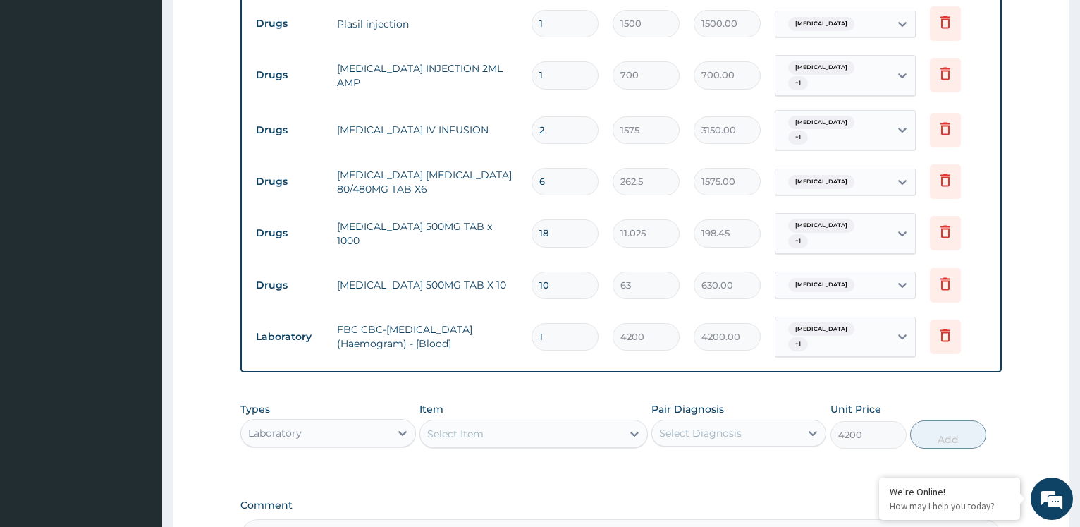
type input "0"
click at [507, 422] on div "Select Item" at bounding box center [521, 433] width 202 height 23
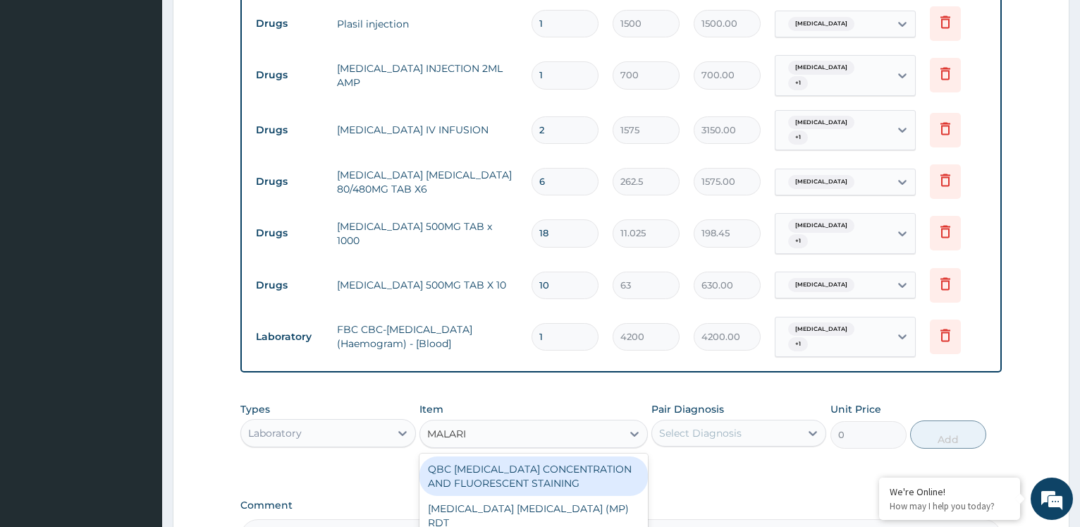
type input "MALARIA"
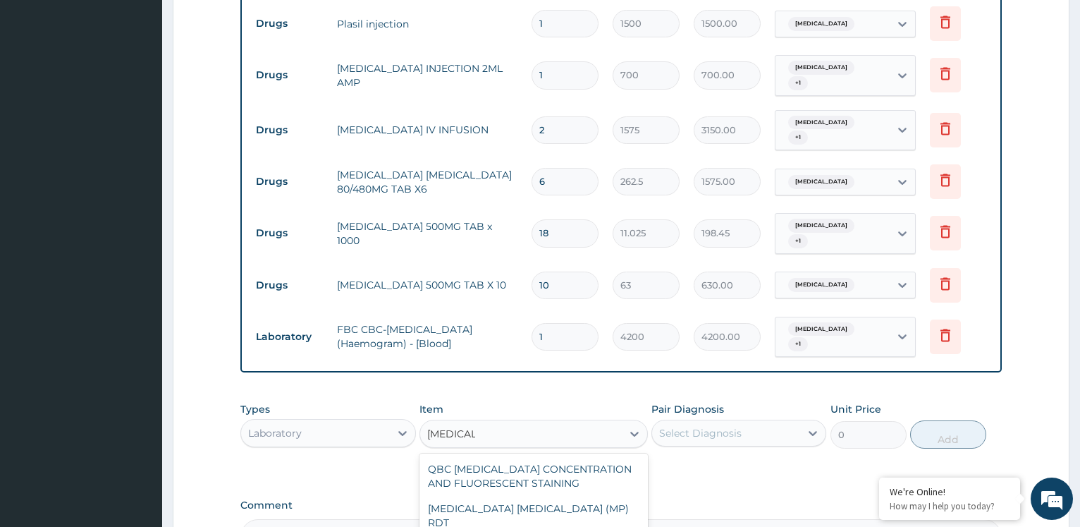
type input "2800"
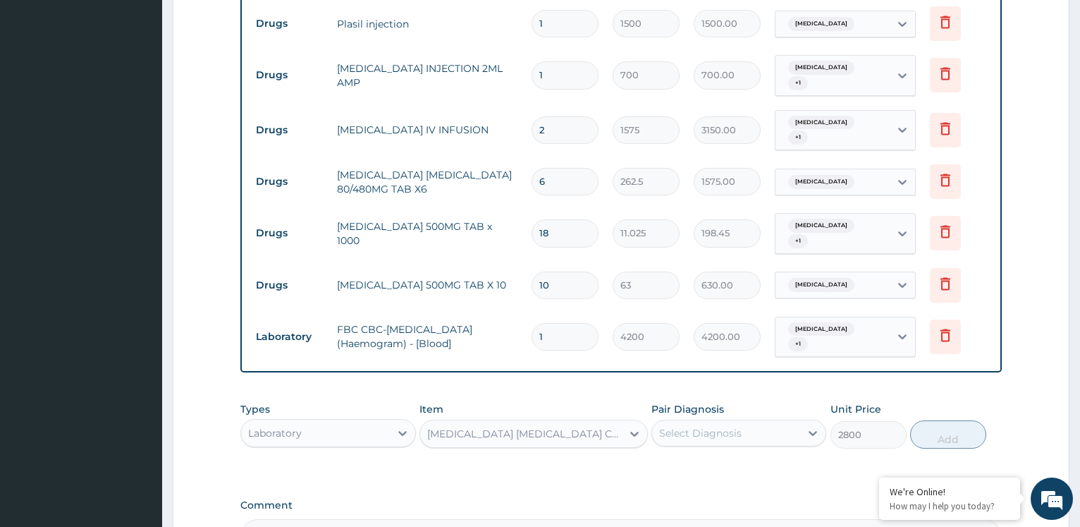
click at [702, 426] on div "Select Diagnosis" at bounding box center [700, 433] width 83 height 14
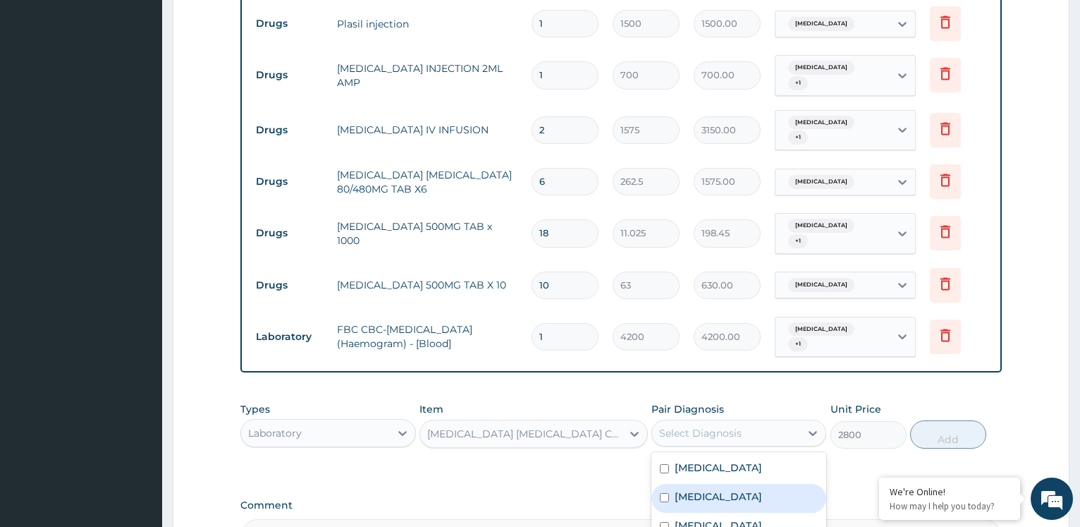
click at [705, 489] on label "[MEDICAL_DATA]" at bounding box center [718, 496] width 87 height 14
checkbox input "true"
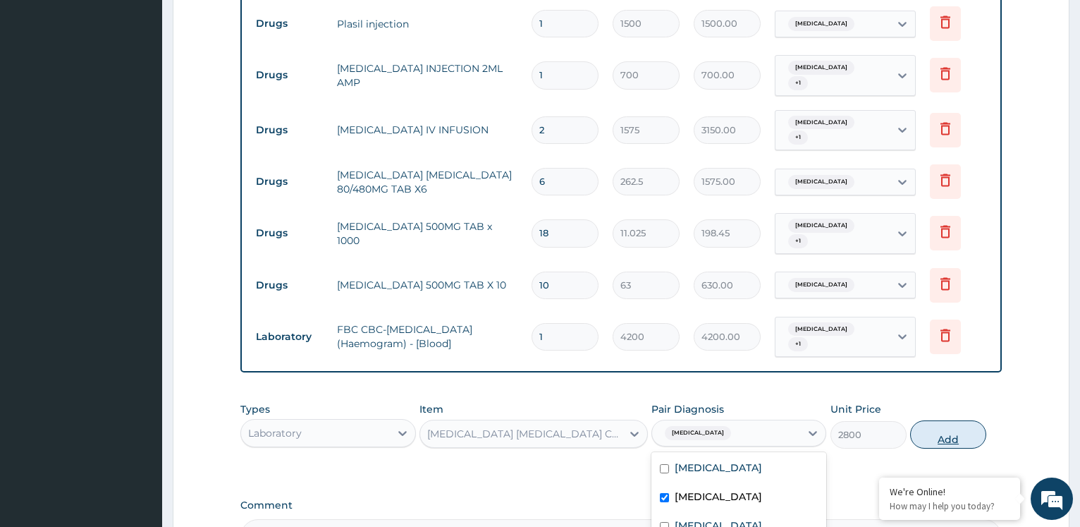
click at [939, 420] on button "Add" at bounding box center [949, 434] width 76 height 28
type input "0"
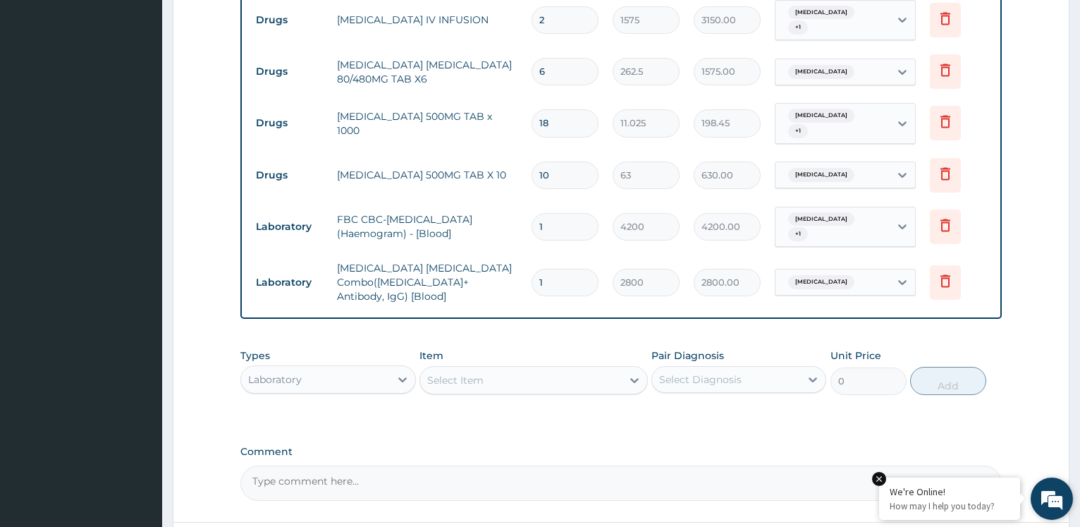
scroll to position [1068, 0]
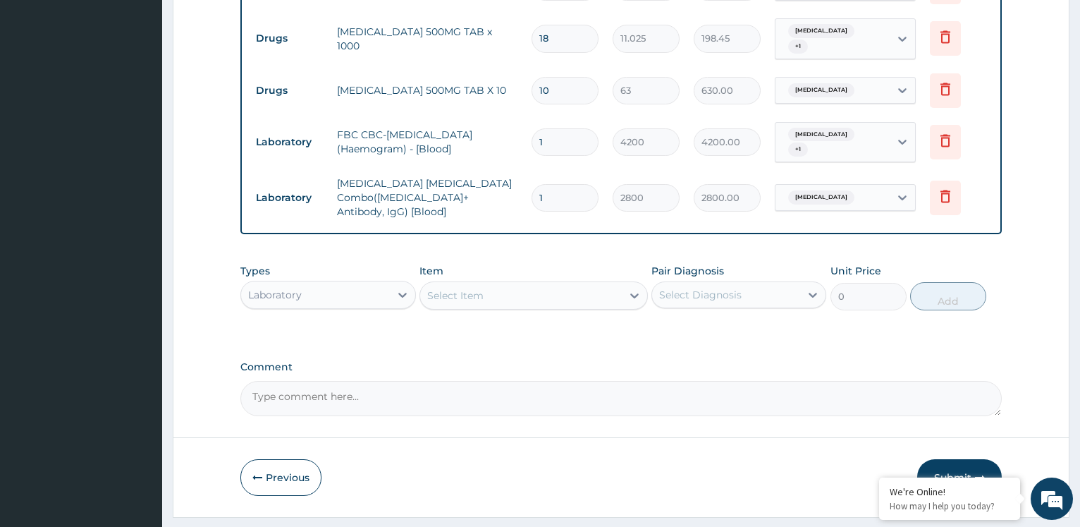
click at [968, 459] on button "Submit" at bounding box center [960, 477] width 85 height 37
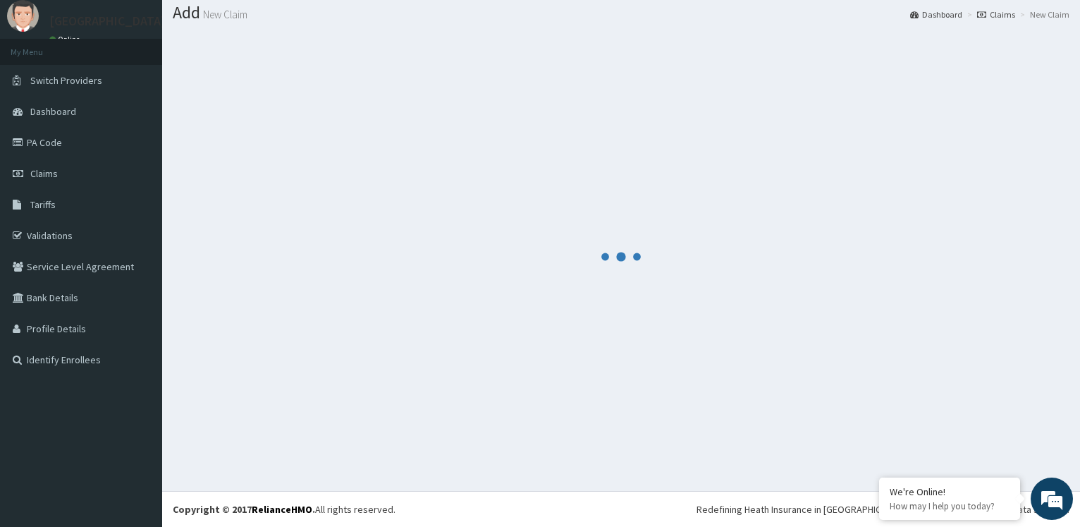
scroll to position [42, 0]
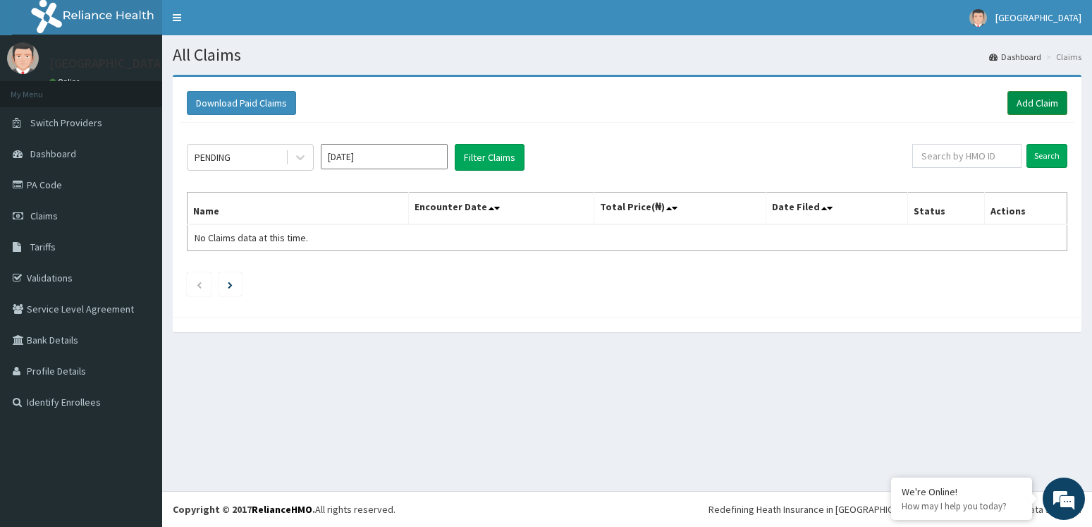
click at [1020, 99] on link "Add Claim" at bounding box center [1038, 103] width 60 height 24
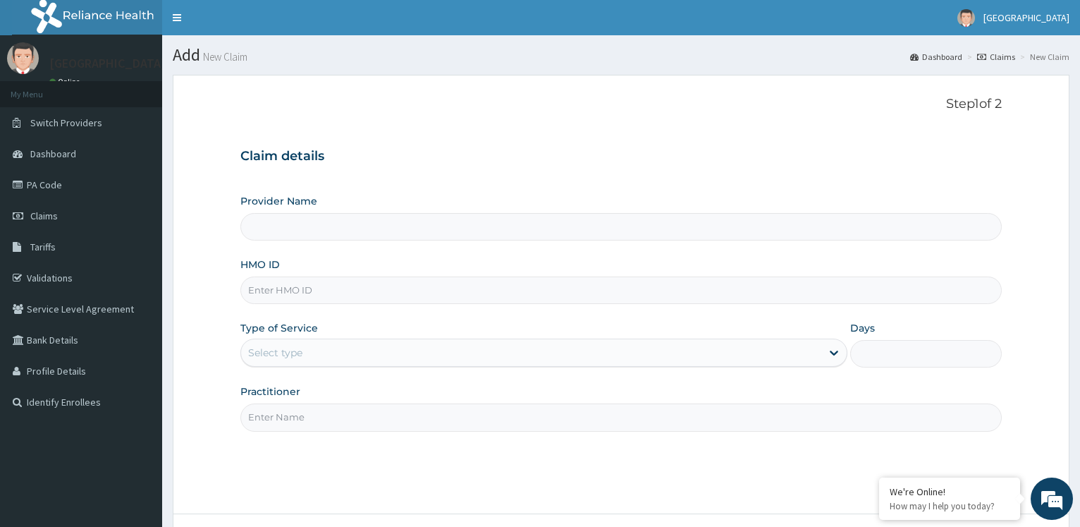
paste input "rbn/10063/c"
type input "[GEOGRAPHIC_DATA]"
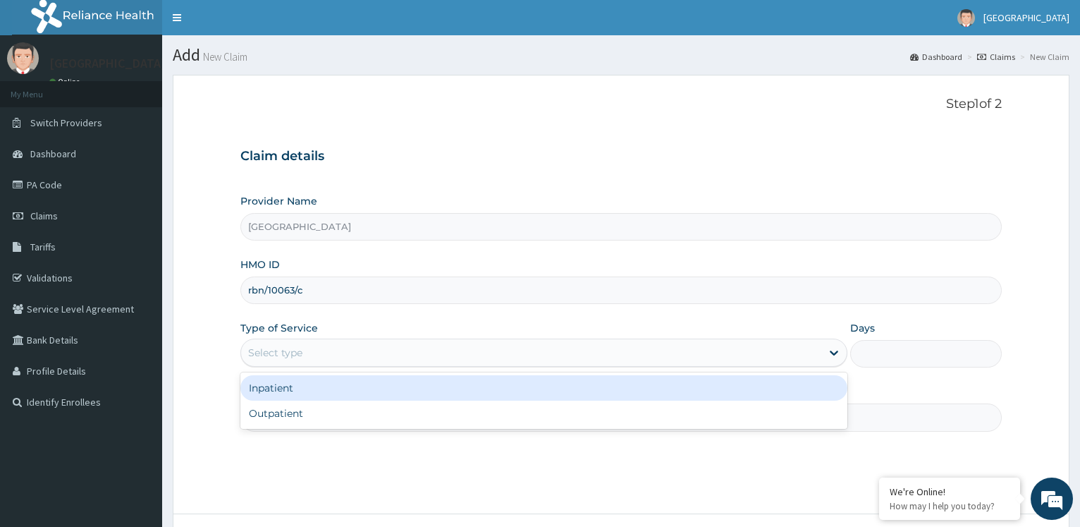
click at [536, 352] on div "Select type" at bounding box center [531, 352] width 580 height 23
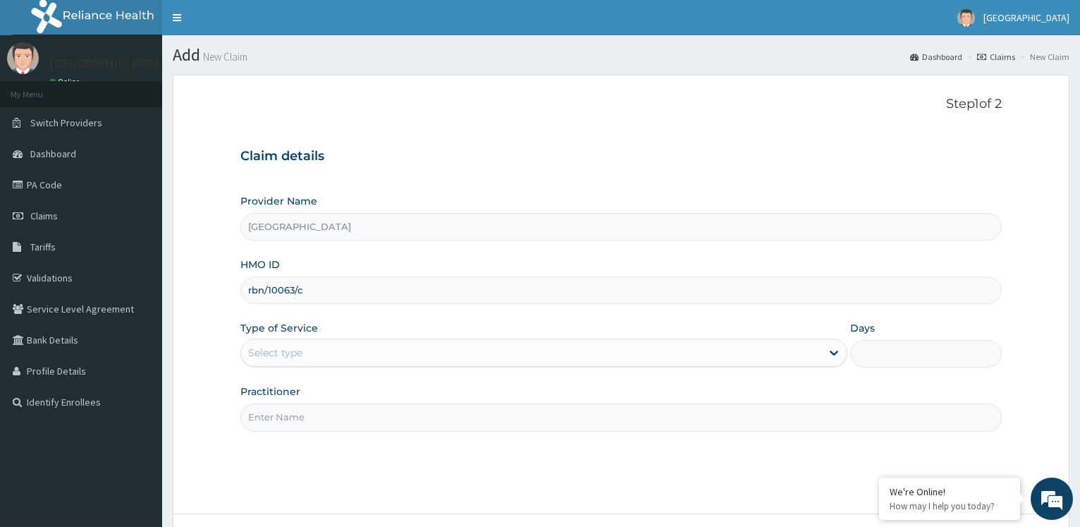
click at [365, 296] on input "rbn/10063/c" at bounding box center [621, 290] width 762 height 28
type input "r"
paste input "LTM/10019/B"
type input "LTM/10019/B"
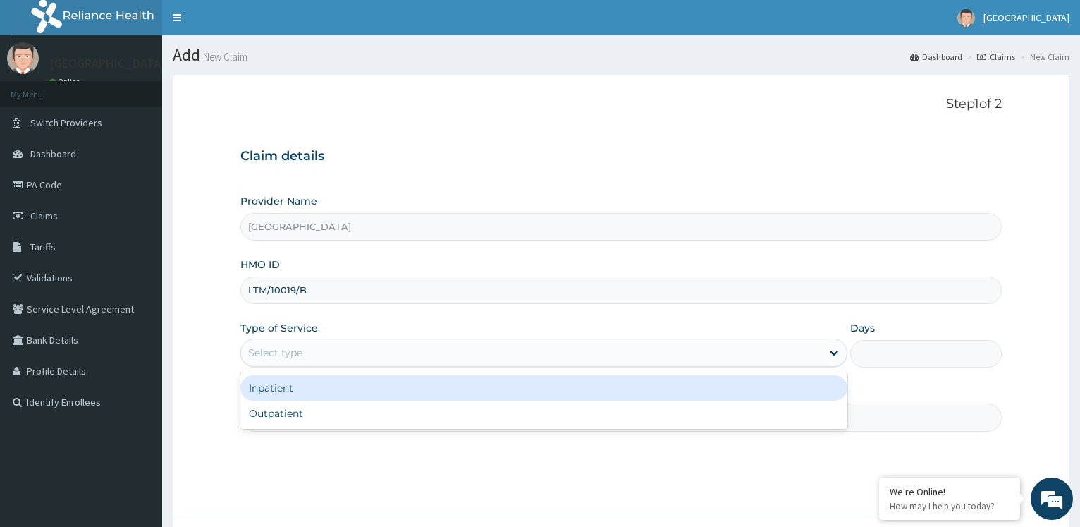
click at [336, 348] on div "Select type" at bounding box center [531, 352] width 580 height 23
click at [342, 386] on div "Inpatient" at bounding box center [543, 387] width 607 height 25
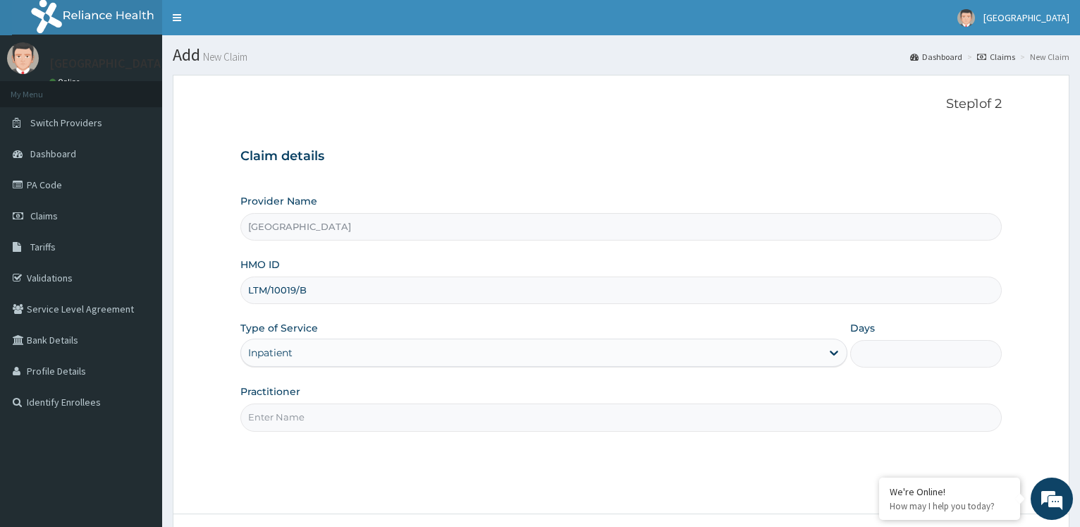
drag, startPoint x: 535, startPoint y: 417, endPoint x: 622, endPoint y: 429, distance: 87.6
click at [535, 418] on input "Practitioner" at bounding box center [621, 417] width 762 height 28
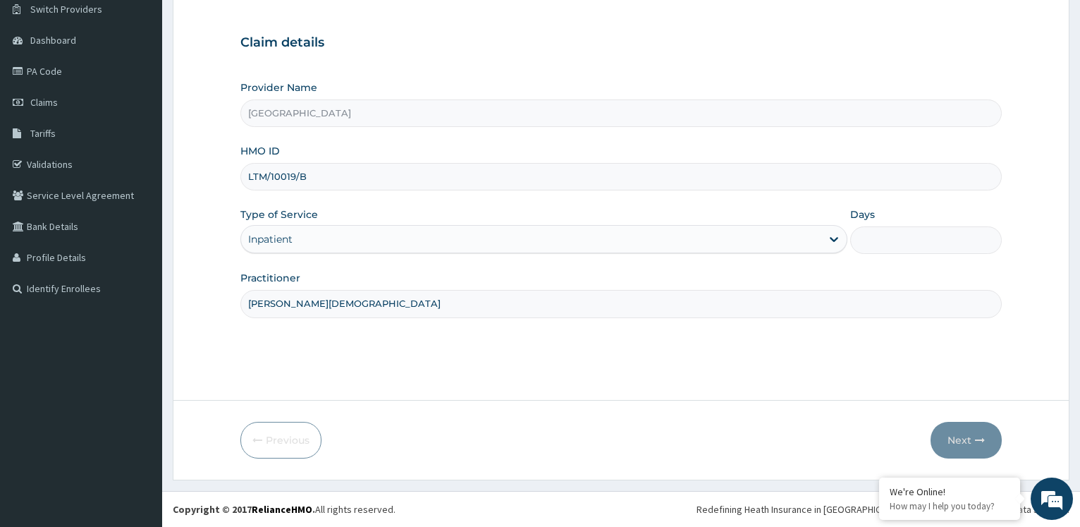
type input "[PERSON_NAME][DEMOGRAPHIC_DATA]"
click at [877, 245] on input "Days" at bounding box center [927, 240] width 152 height 28
type input "2"
click at [951, 434] on button "Next" at bounding box center [966, 440] width 71 height 37
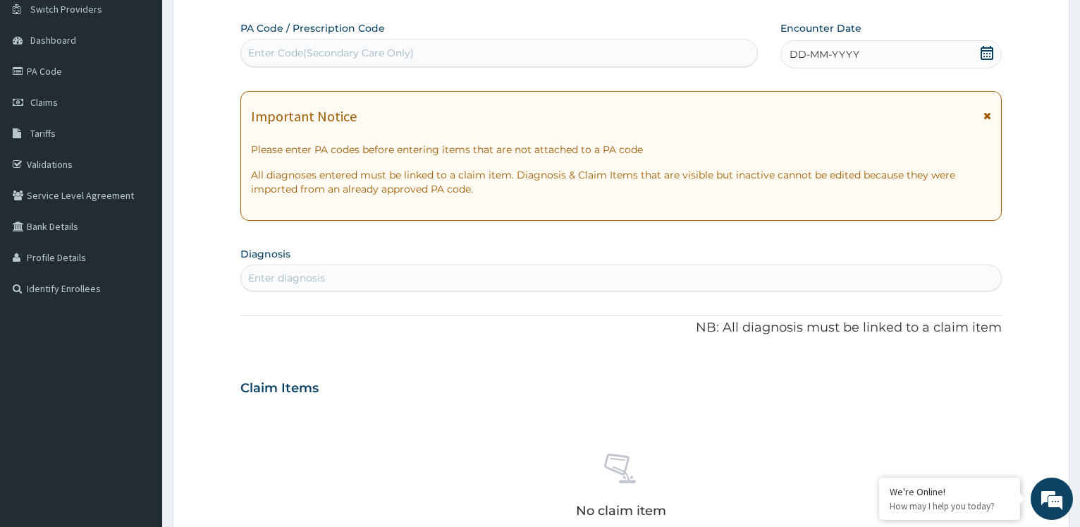
click at [451, 53] on div "Enter Code(Secondary Care Only)" at bounding box center [499, 53] width 516 height 23
type input "PA/DBE9FD"
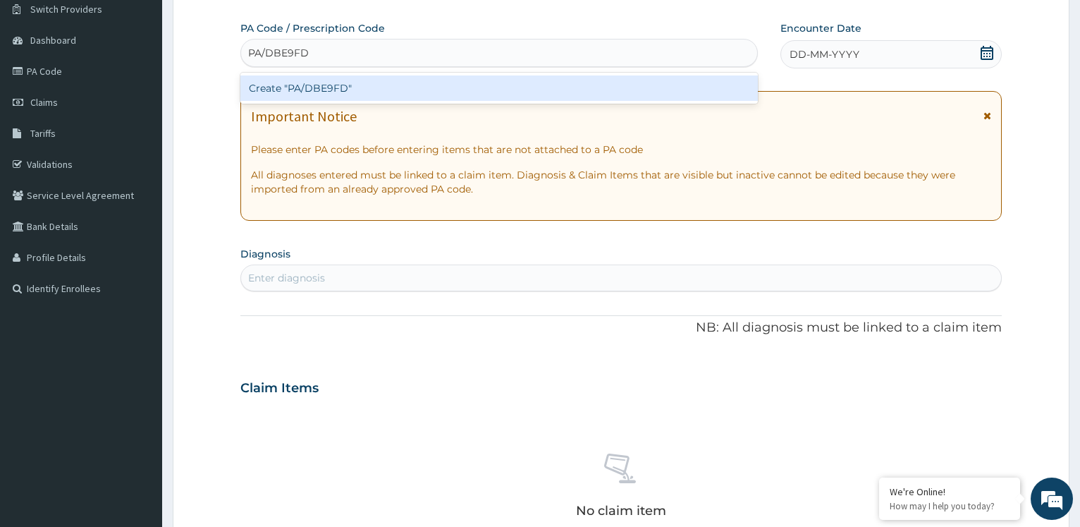
click at [364, 83] on div "Create "PA/DBE9FD"" at bounding box center [498, 87] width 517 height 25
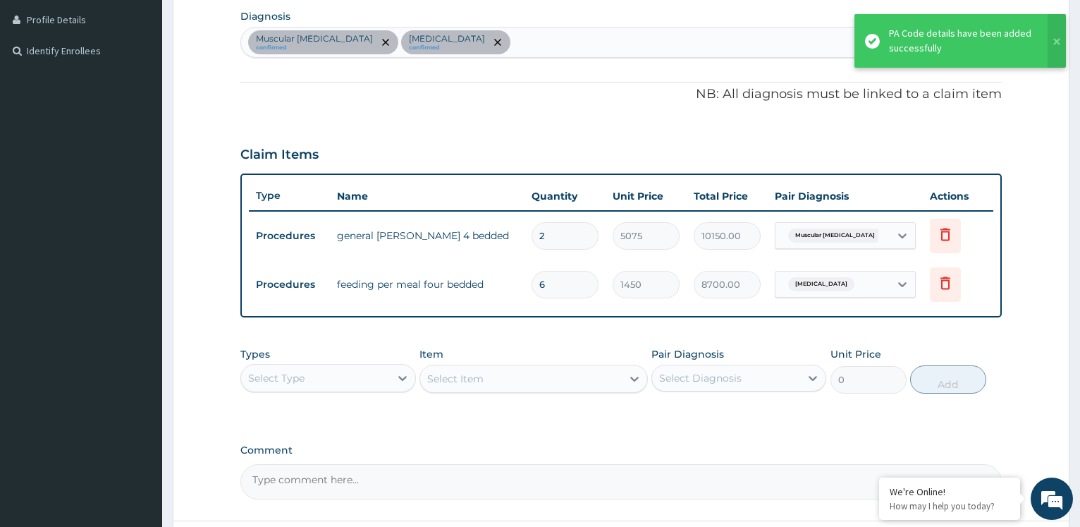
scroll to position [472, 0]
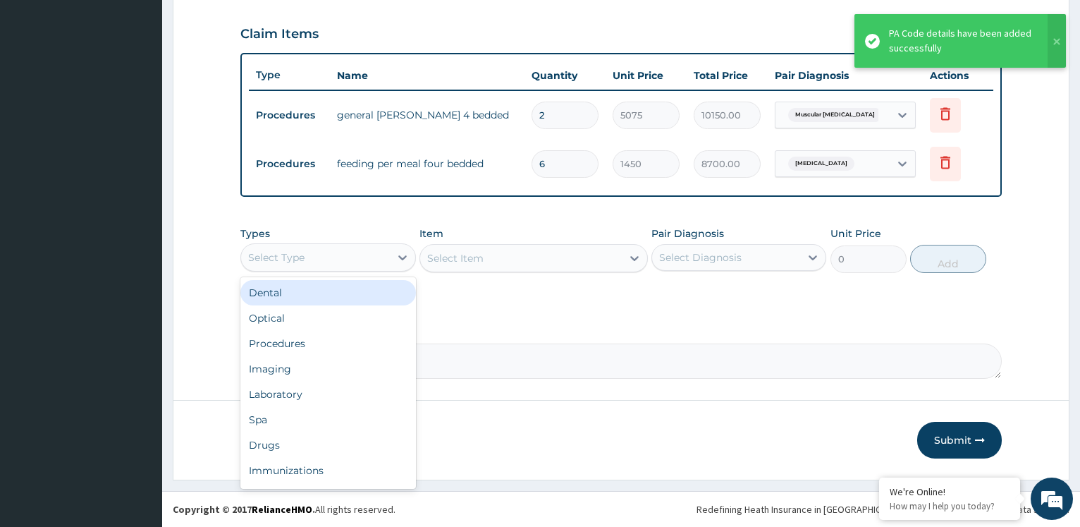
click at [372, 255] on div "Select Type" at bounding box center [315, 257] width 148 height 23
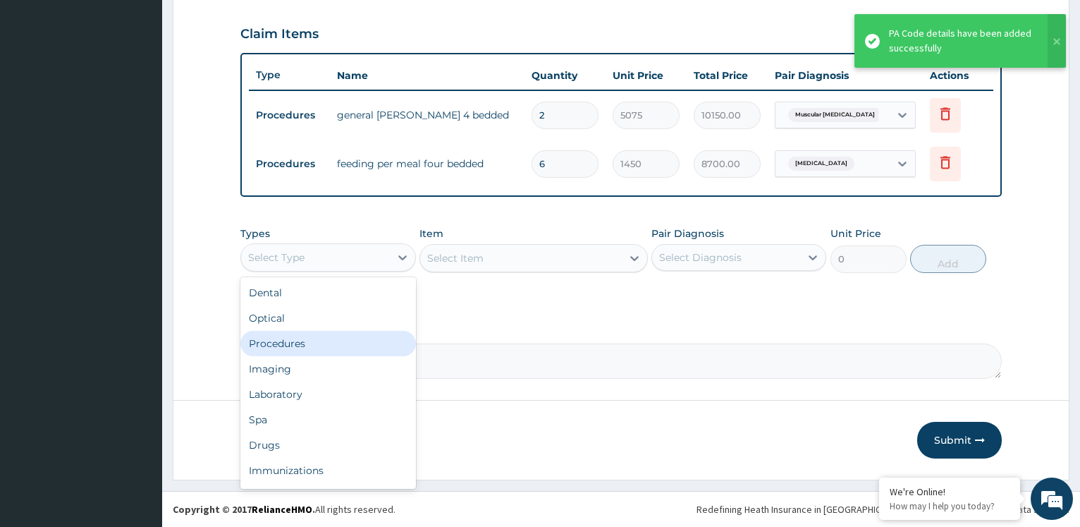
click at [341, 340] on div "Procedures" at bounding box center [327, 343] width 175 height 25
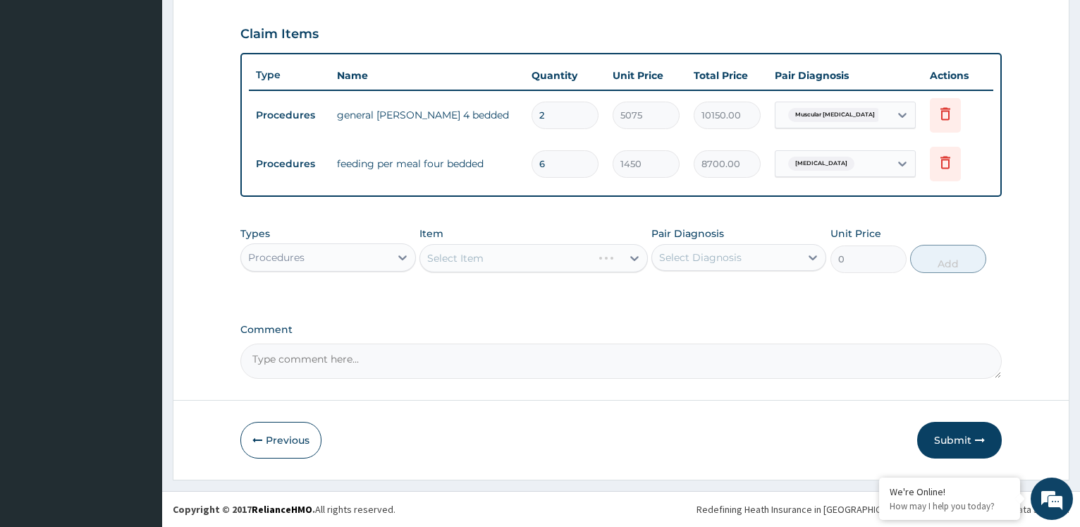
click at [535, 261] on div "Select Item" at bounding box center [534, 258] width 229 height 28
click at [530, 263] on div "Select Item" at bounding box center [521, 258] width 202 height 23
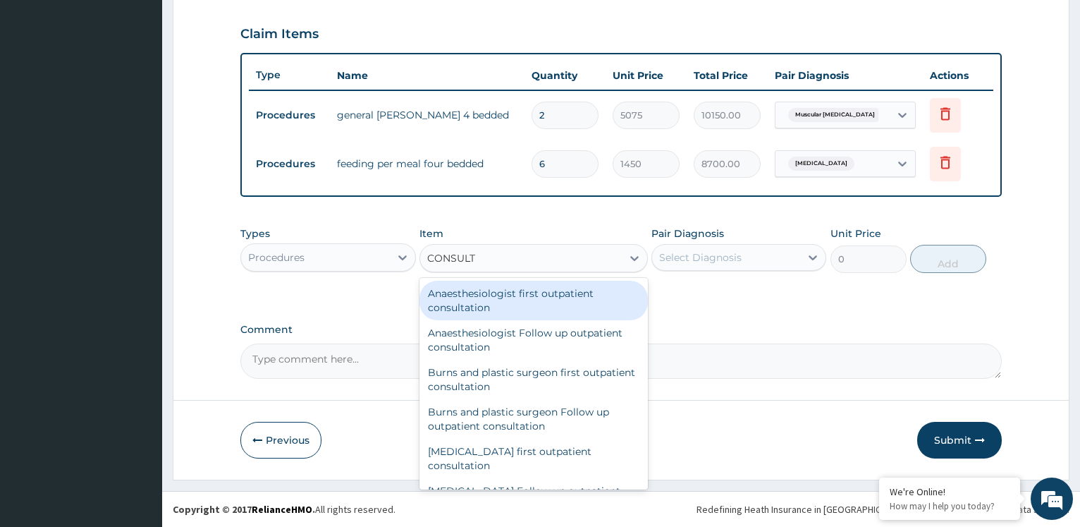
type input "CONSULTA"
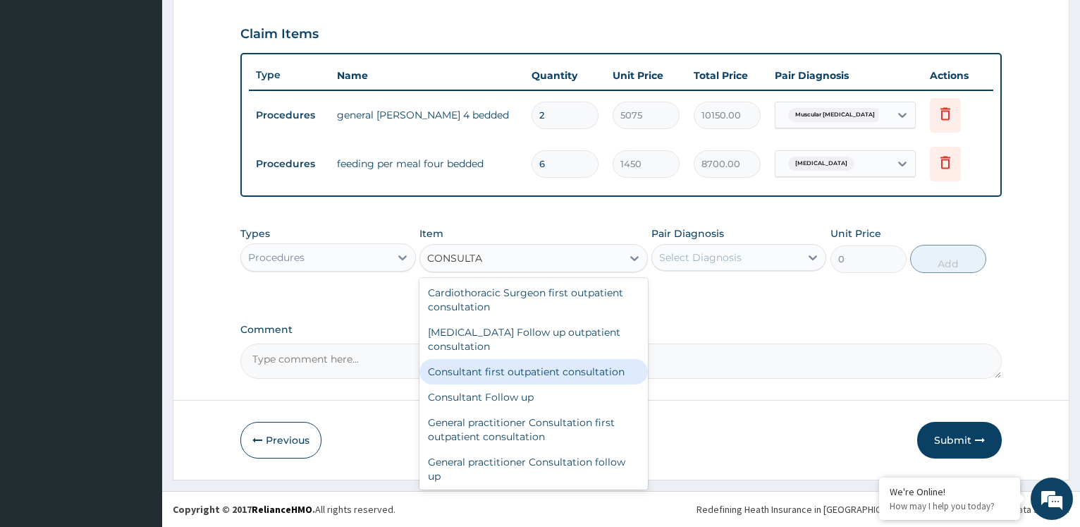
scroll to position [990, 0]
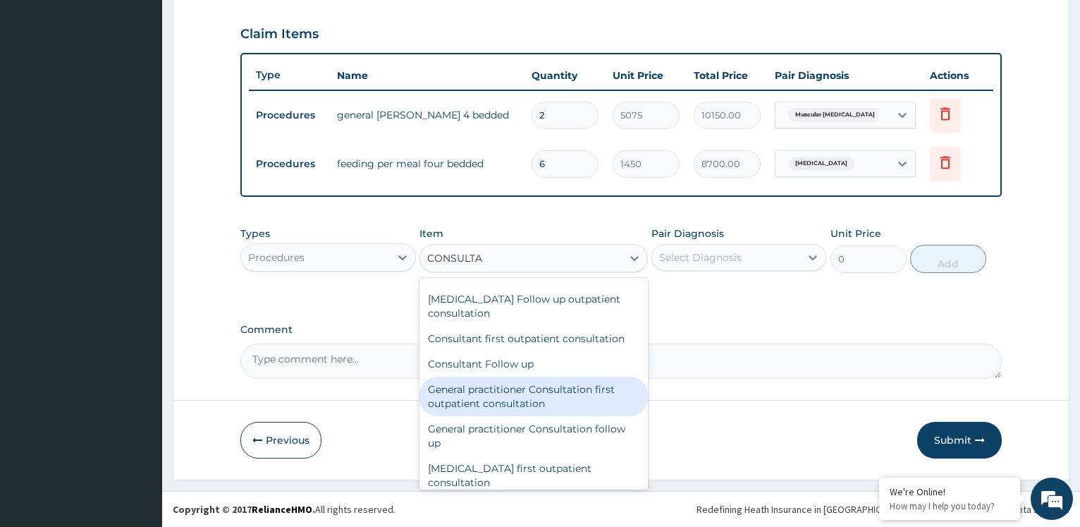
click at [536, 403] on div "General practitioner Consultation first outpatient consultation" at bounding box center [534, 396] width 229 height 39
type input "3600"
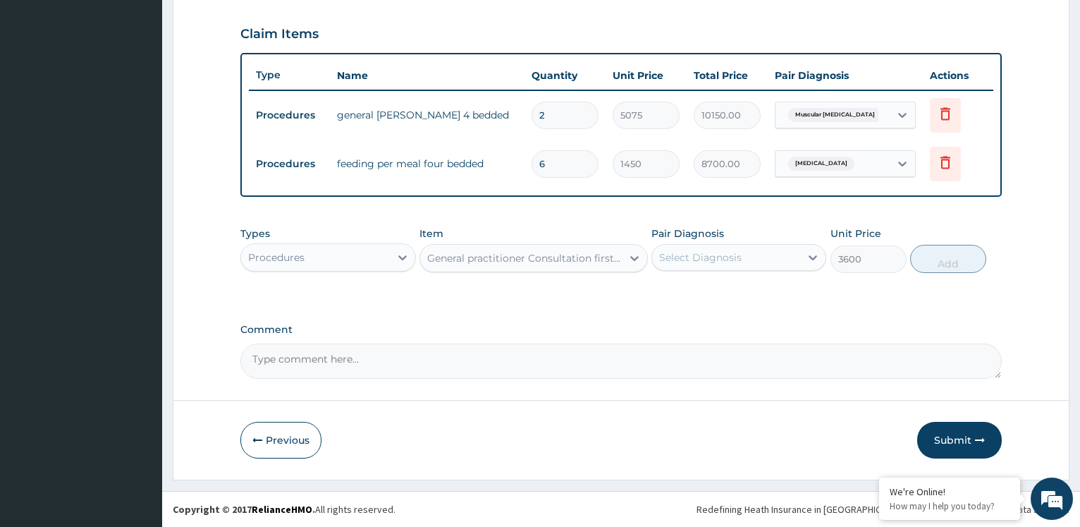
click at [728, 256] on div "Select Diagnosis" at bounding box center [700, 257] width 83 height 14
click at [710, 298] on label "Muscular [MEDICAL_DATA]" at bounding box center [742, 292] width 135 height 14
checkbox input "true"
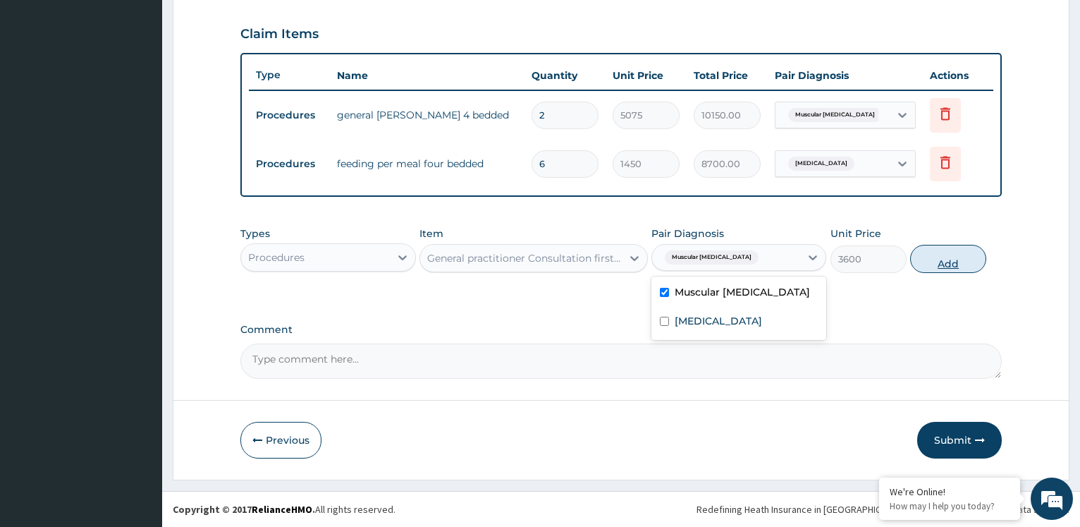
click at [939, 260] on button "Add" at bounding box center [949, 259] width 76 height 28
type input "0"
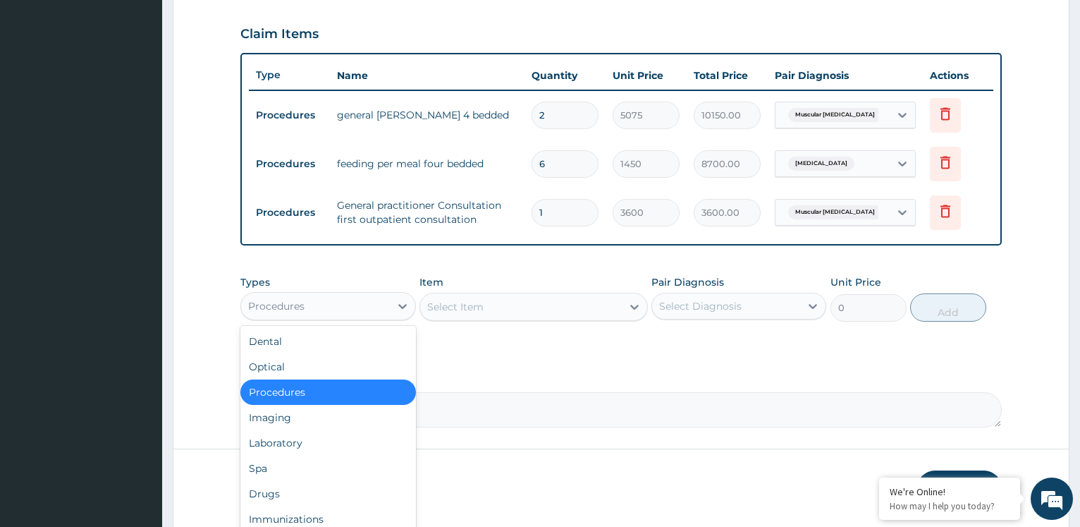
click at [338, 310] on div "Procedures" at bounding box center [315, 306] width 148 height 23
click at [277, 486] on div "Drugs" at bounding box center [327, 493] width 175 height 25
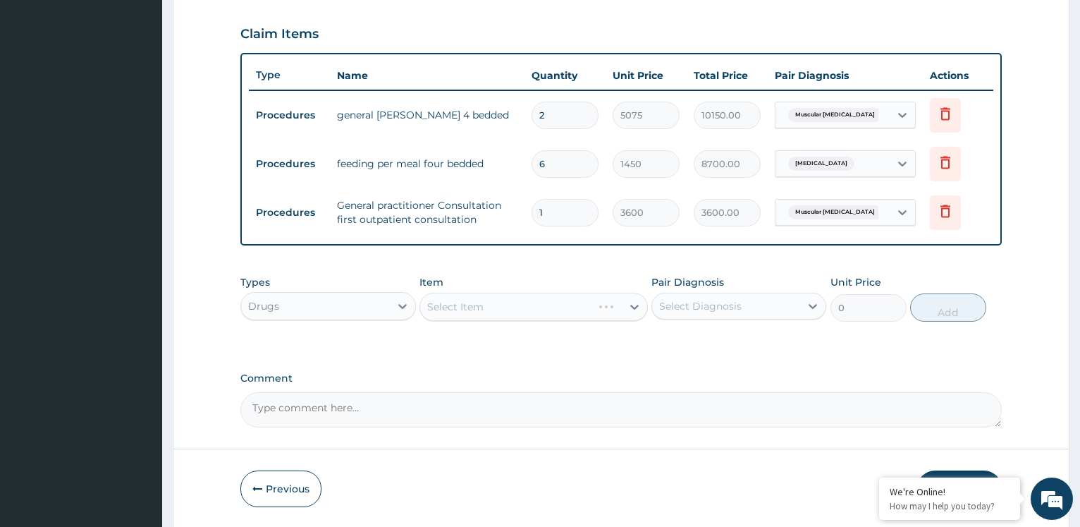
click at [571, 315] on div "Select Item" at bounding box center [534, 307] width 229 height 28
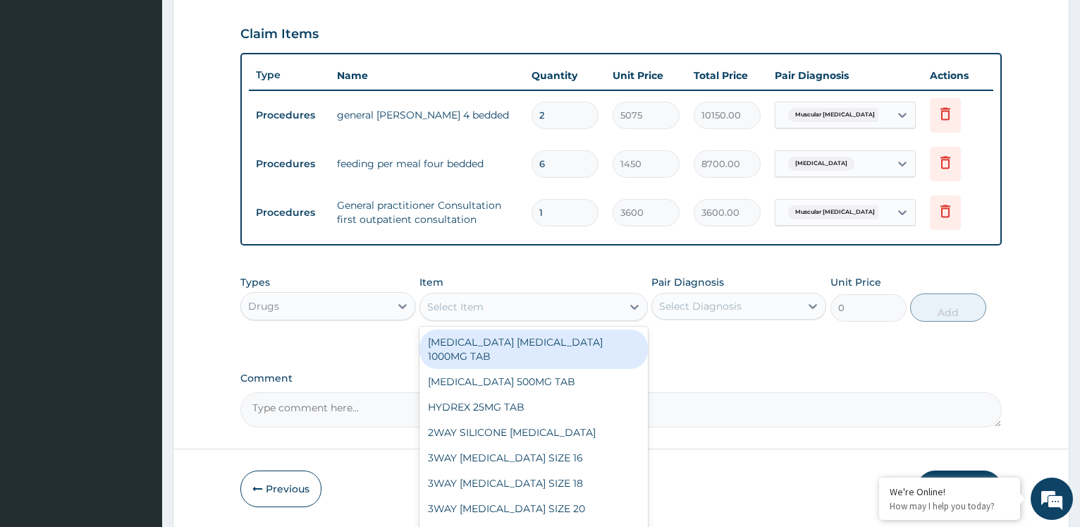
click at [547, 312] on div "Select Item" at bounding box center [521, 307] width 202 height 23
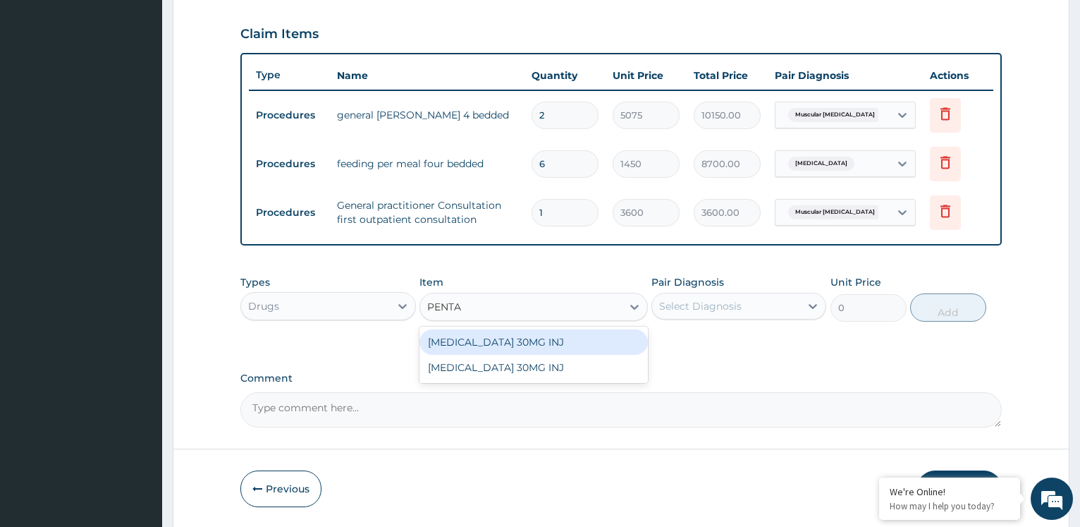
type input "PENTAZ"
click at [543, 343] on div "[MEDICAL_DATA] 30MG INJ" at bounding box center [534, 341] width 229 height 25
type input "1750"
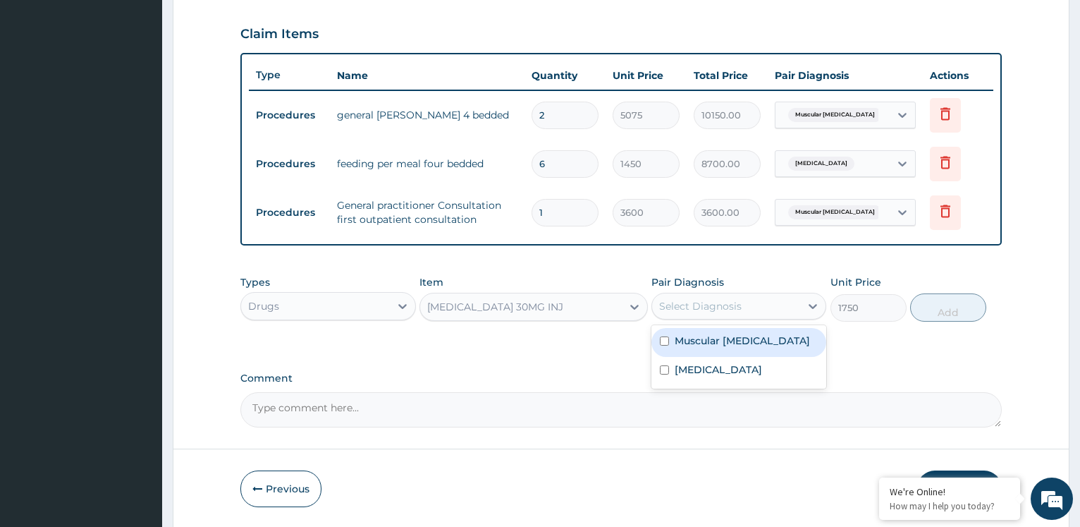
drag, startPoint x: 686, startPoint y: 300, endPoint x: 674, endPoint y: 314, distance: 18.0
click at [687, 300] on div "Select Diagnosis" at bounding box center [700, 306] width 83 height 14
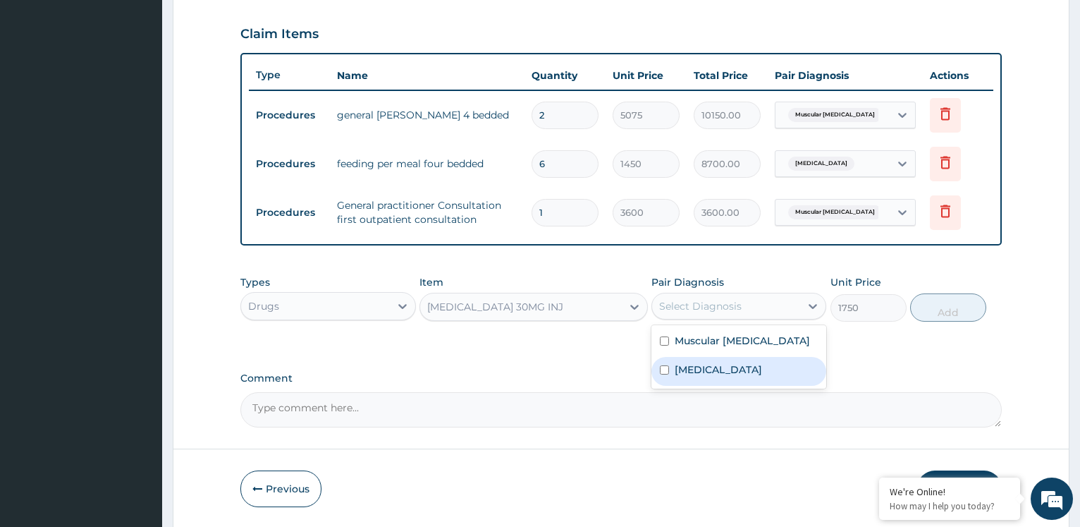
click at [719, 365] on label "[MEDICAL_DATA]" at bounding box center [718, 370] width 87 height 14
checkbox input "true"
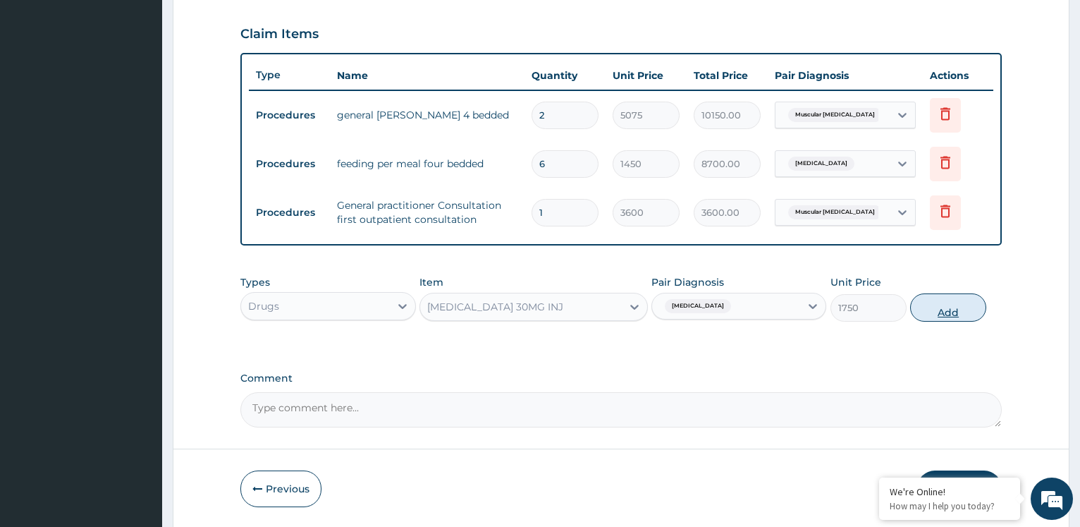
click at [937, 312] on button "Add" at bounding box center [949, 307] width 76 height 28
type input "0"
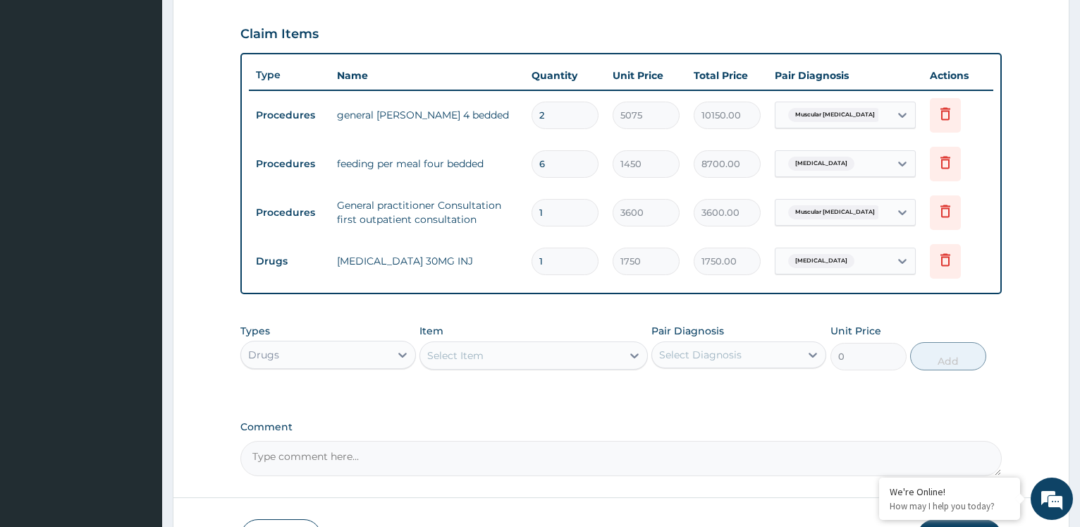
type input "0.00"
type input "3"
type input "5250.00"
type input "3"
click at [476, 352] on div "Select Item" at bounding box center [455, 355] width 56 height 14
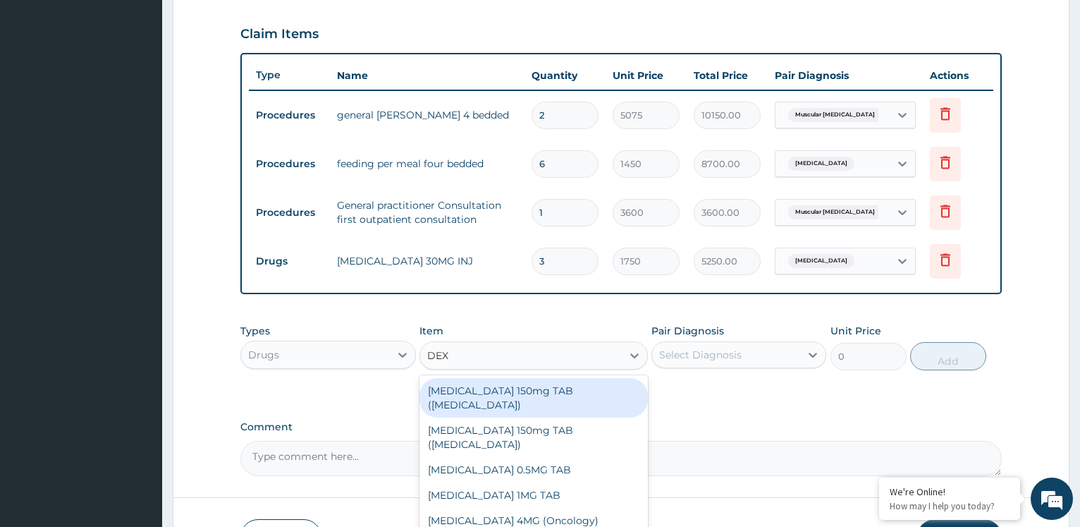
type input "DEXT"
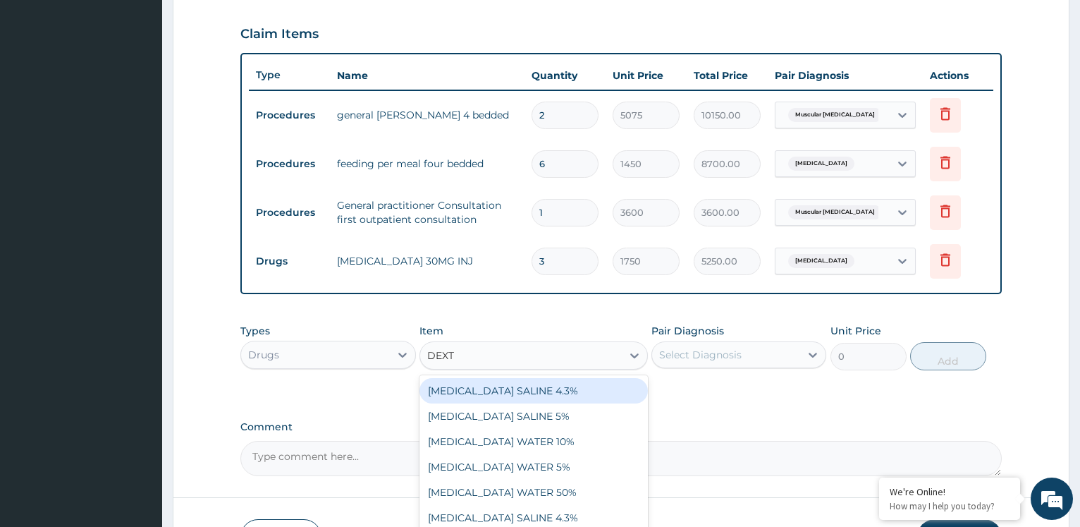
click at [531, 391] on div "[MEDICAL_DATA] SALINE 4.3%" at bounding box center [534, 390] width 229 height 25
type input "1312.5"
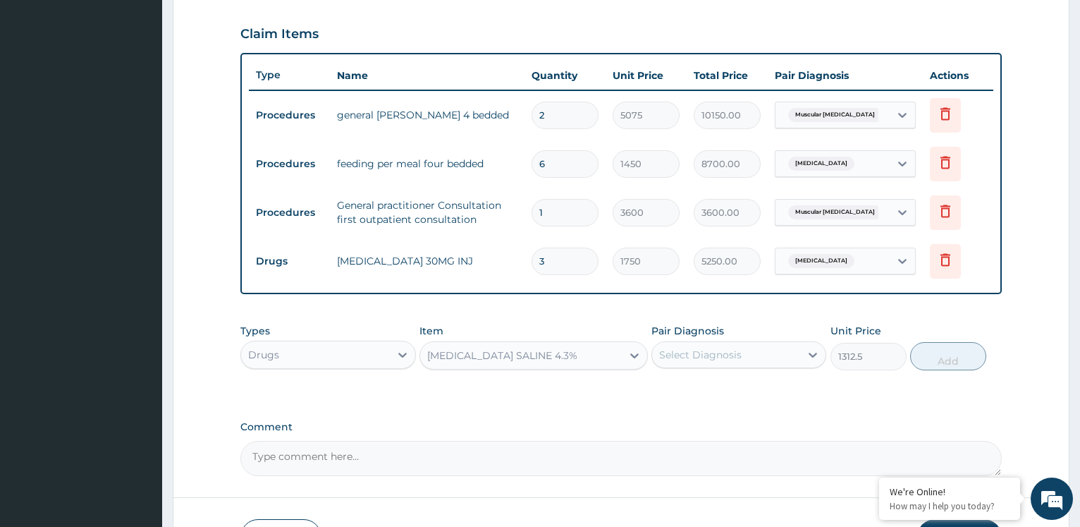
click at [733, 354] on div "Select Diagnosis" at bounding box center [700, 355] width 83 height 14
click at [700, 396] on label "Muscular [MEDICAL_DATA]" at bounding box center [742, 389] width 135 height 14
checkbox input "true"
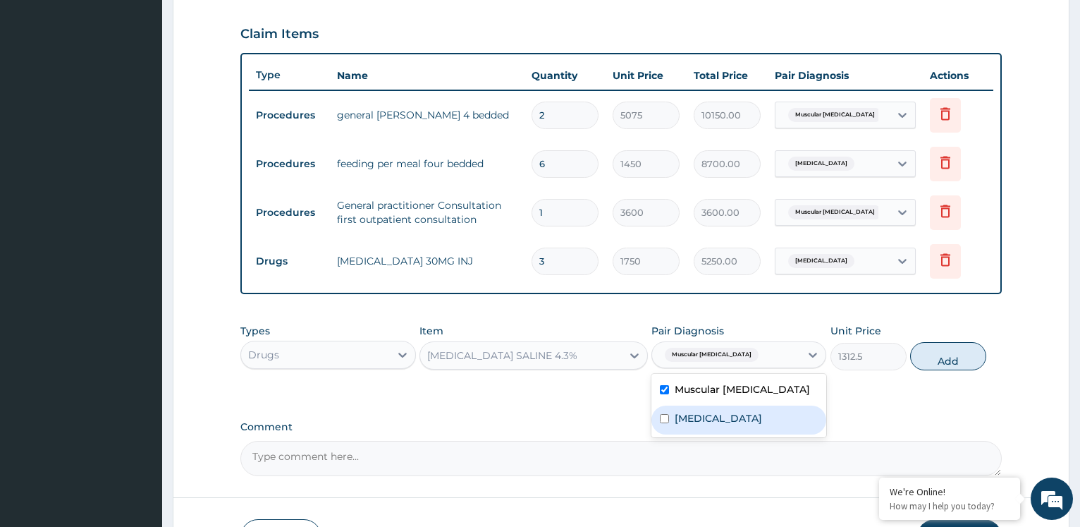
click at [726, 419] on label "[MEDICAL_DATA]" at bounding box center [718, 418] width 87 height 14
checkbox input "true"
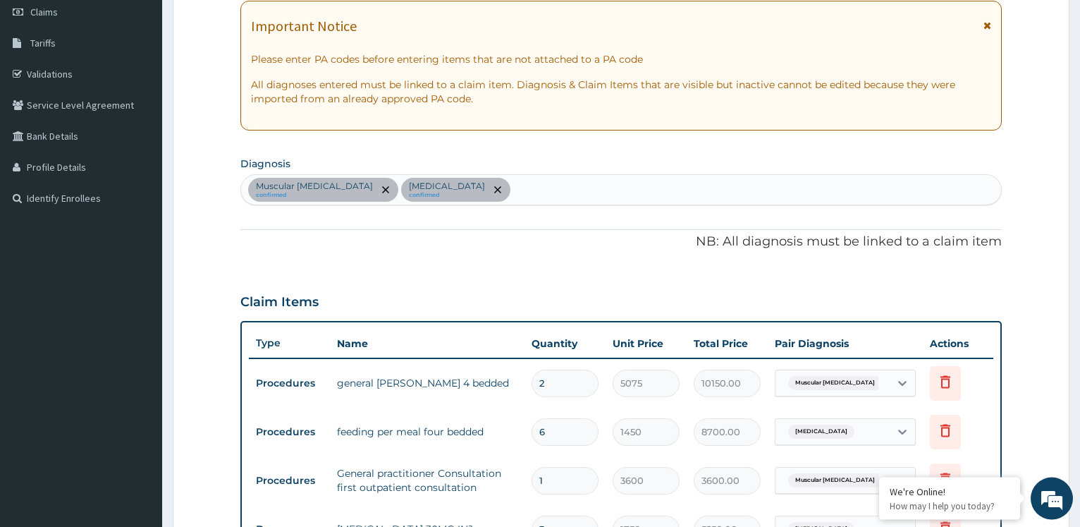
scroll to position [184, 0]
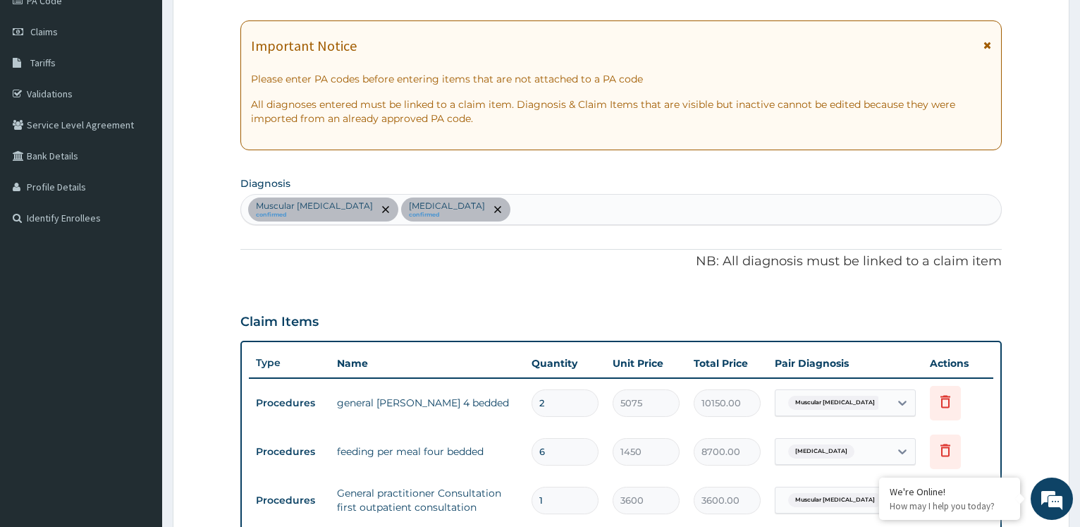
click at [542, 212] on div "Muscular [MEDICAL_DATA] confirmed [PERSON_NAME][MEDICAL_DATA] confirmed" at bounding box center [621, 210] width 760 height 30
type input "B"
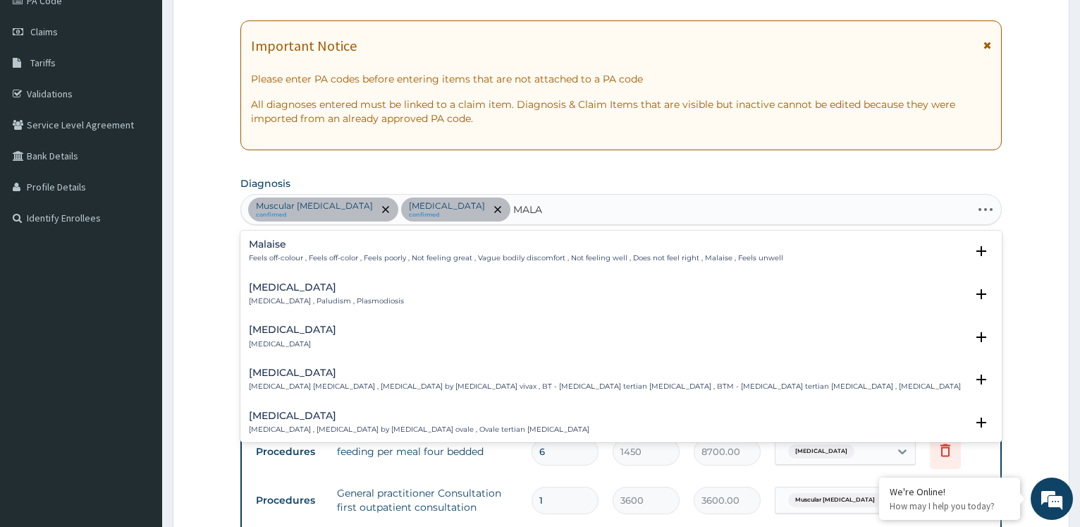
type input "MALAR"
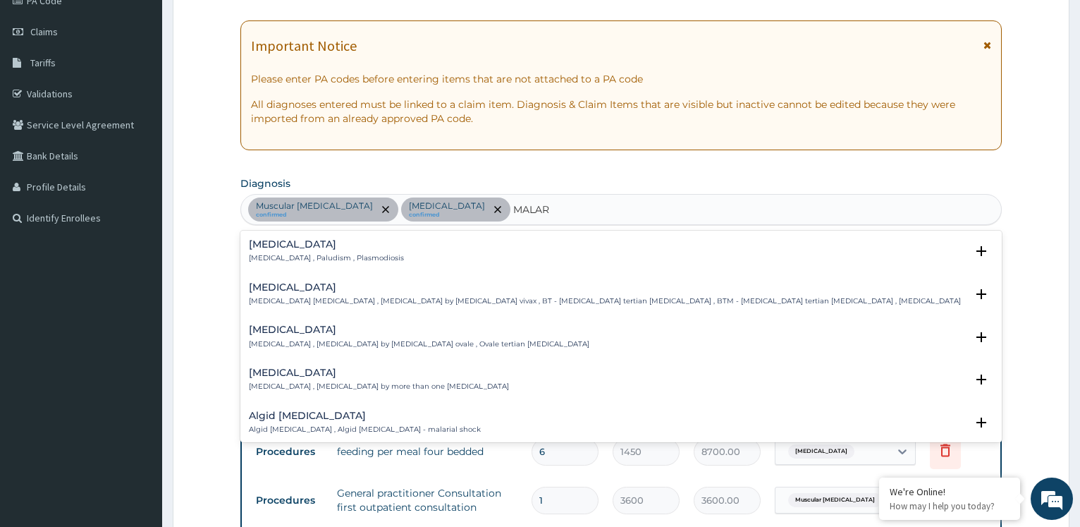
click at [402, 253] on div "[MEDICAL_DATA] [MEDICAL_DATA] , Paludism , Plasmodiosis" at bounding box center [621, 251] width 745 height 25
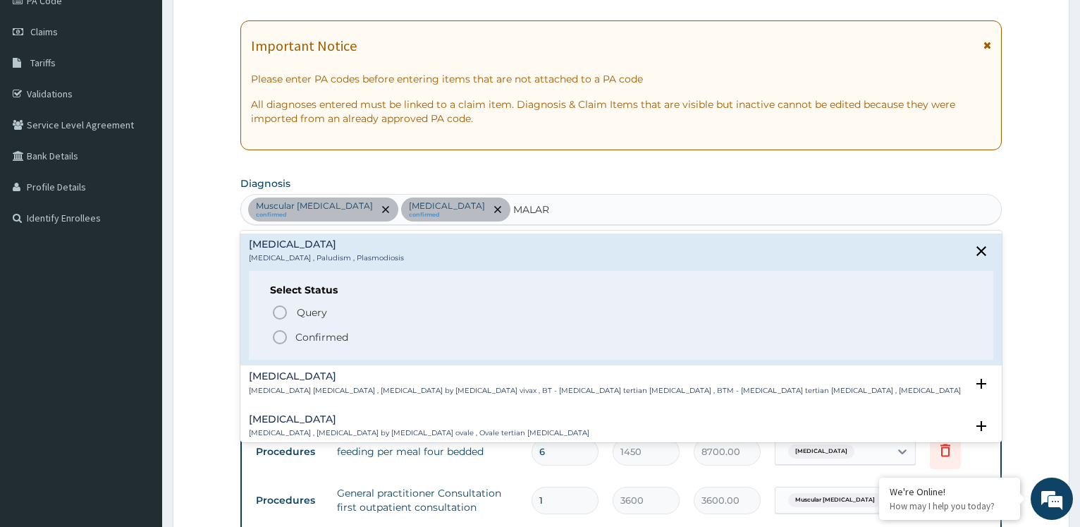
click at [293, 329] on div "Query Query covers suspected (?), Keep in view (kiv), Ruled out (r/o) Confirmed" at bounding box center [621, 324] width 702 height 43
click at [282, 336] on icon "status option filled" at bounding box center [280, 337] width 17 height 17
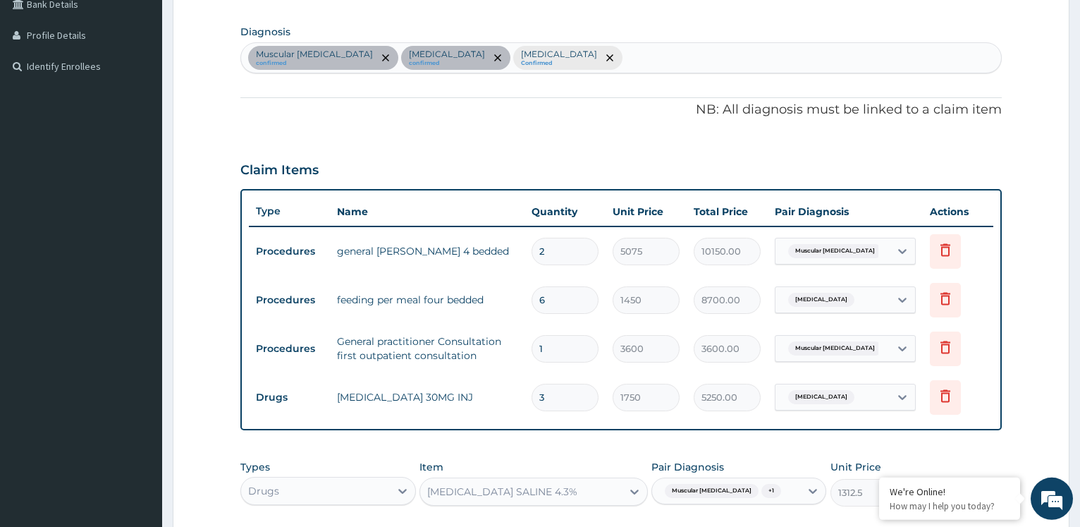
scroll to position [472, 0]
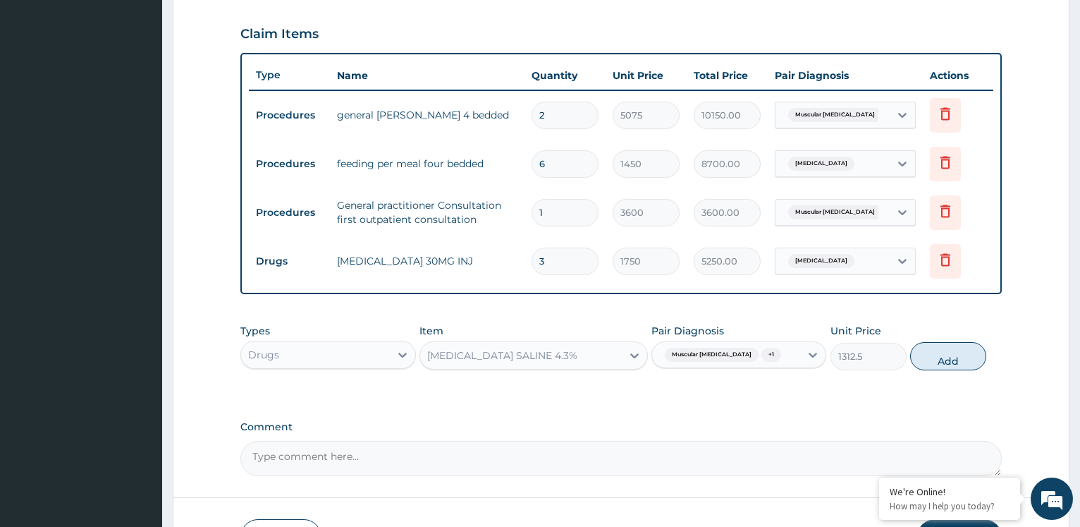
click at [786, 356] on input "text" at bounding box center [786, 355] width 1 height 14
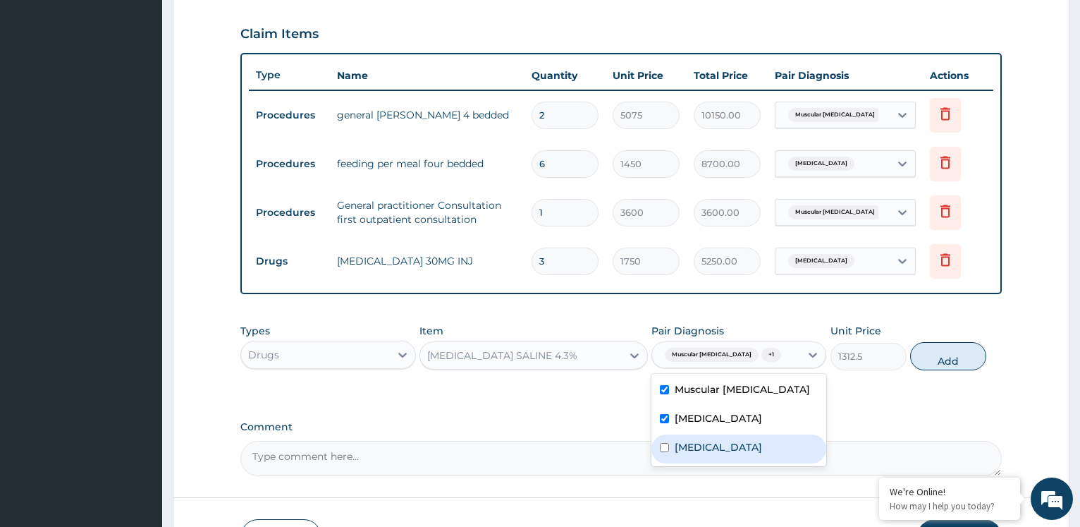
click at [709, 449] on label "[MEDICAL_DATA]" at bounding box center [718, 447] width 87 height 14
checkbox input "true"
click at [949, 356] on button "Add" at bounding box center [949, 356] width 76 height 28
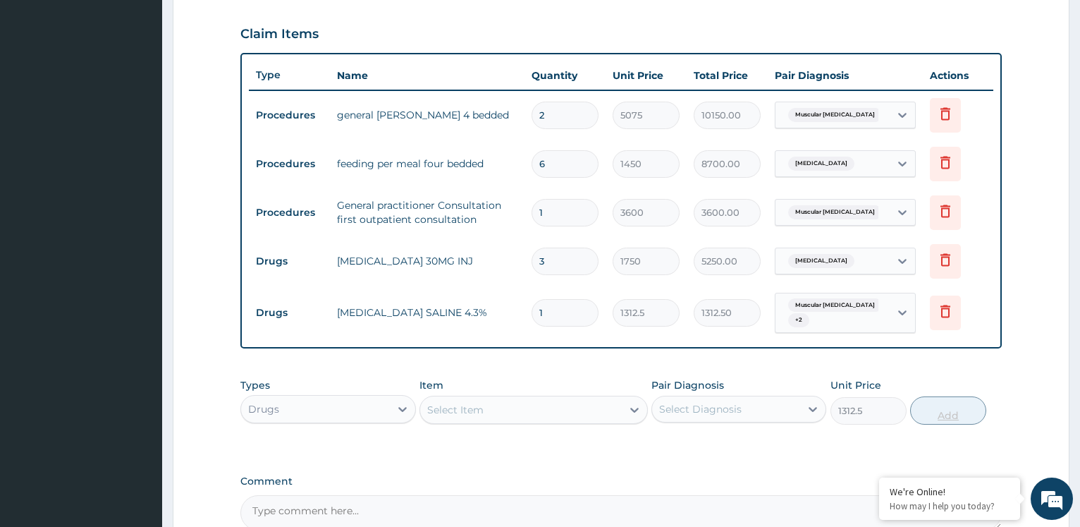
type input "0"
type input "0.00"
type input "3"
type input "3937.50"
type input "3"
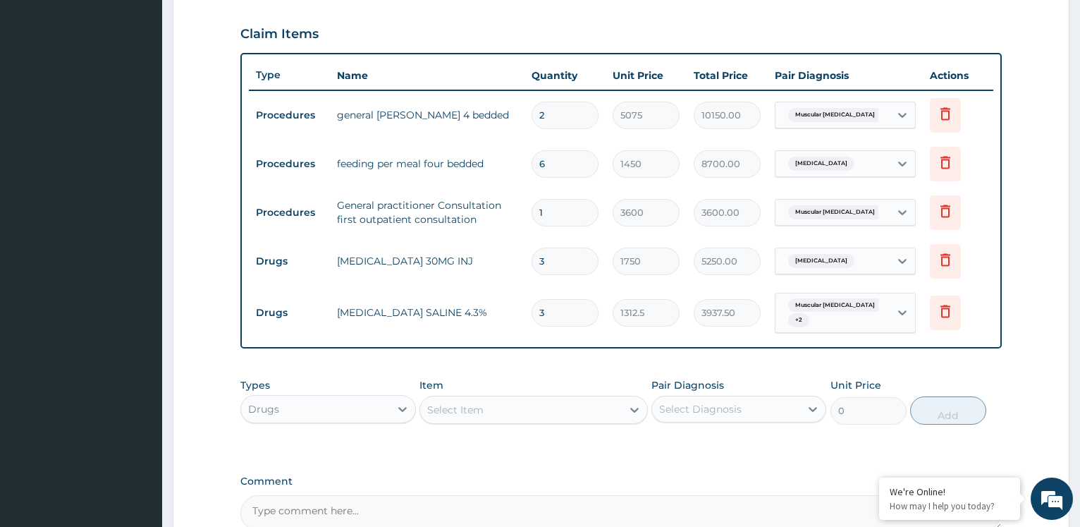
click at [564, 408] on div "Select Item" at bounding box center [521, 409] width 202 height 23
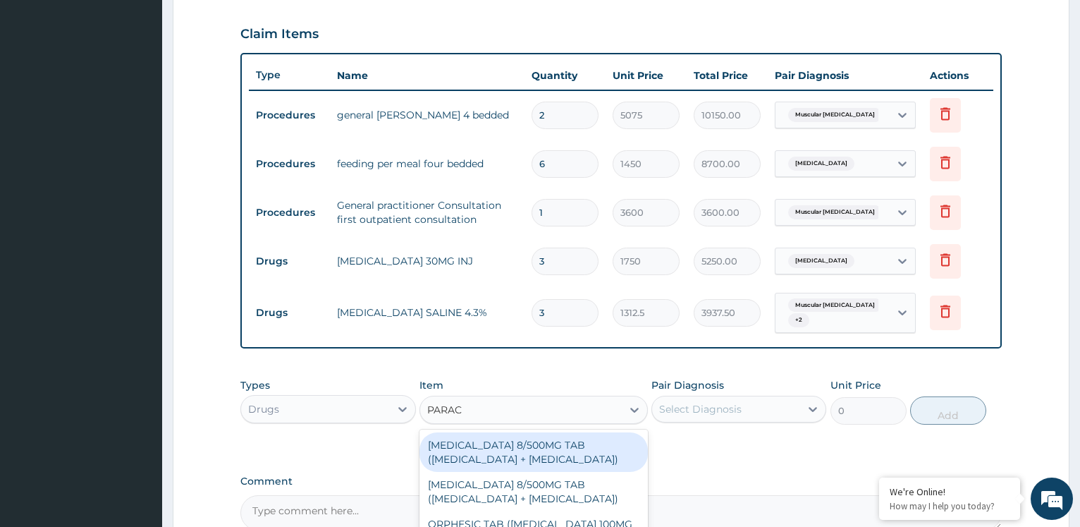
type input "PARACE"
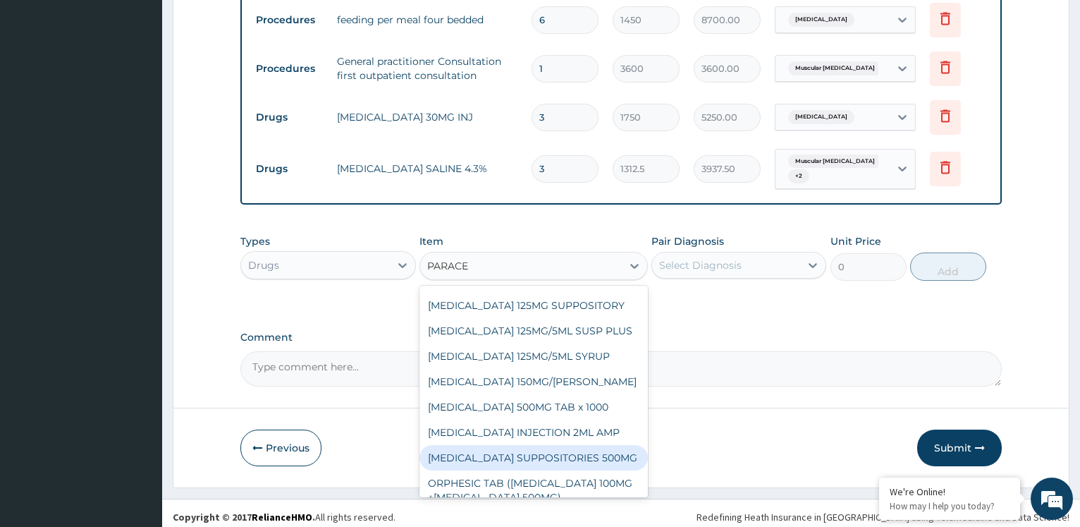
scroll to position [152, 0]
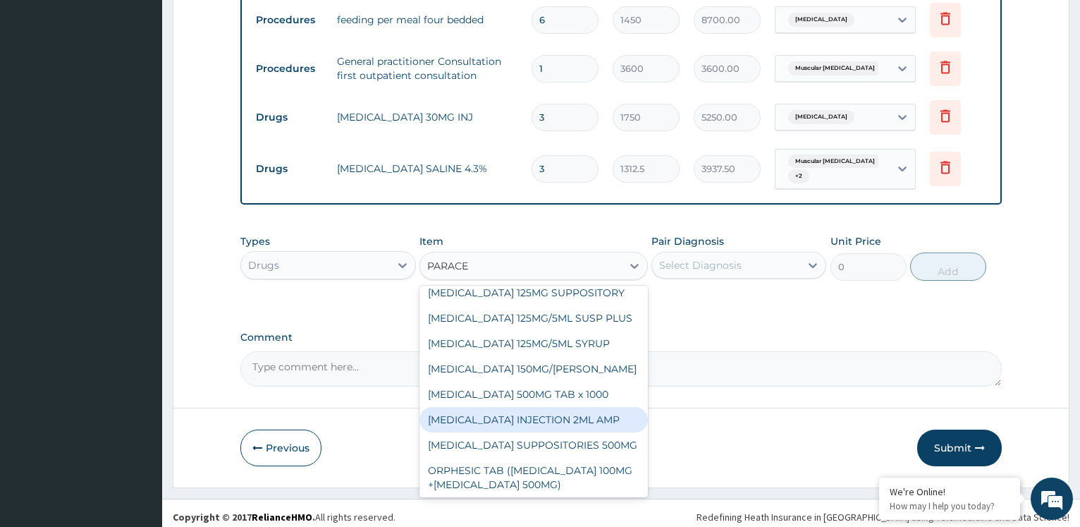
click at [607, 422] on div "[MEDICAL_DATA] INJECTION 2ML AMP" at bounding box center [534, 419] width 229 height 25
type input "700"
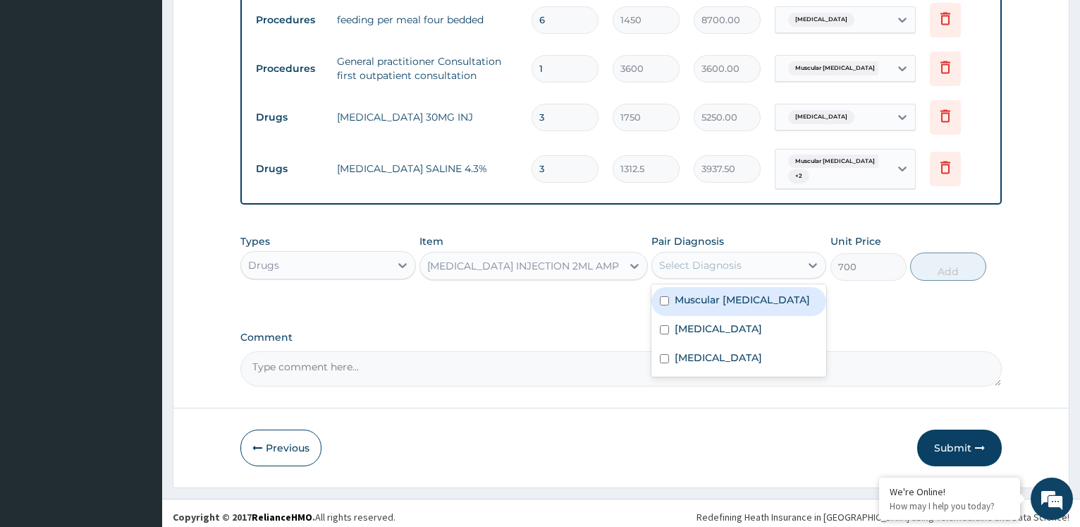
click at [742, 267] on div "Select Diagnosis" at bounding box center [726, 265] width 148 height 23
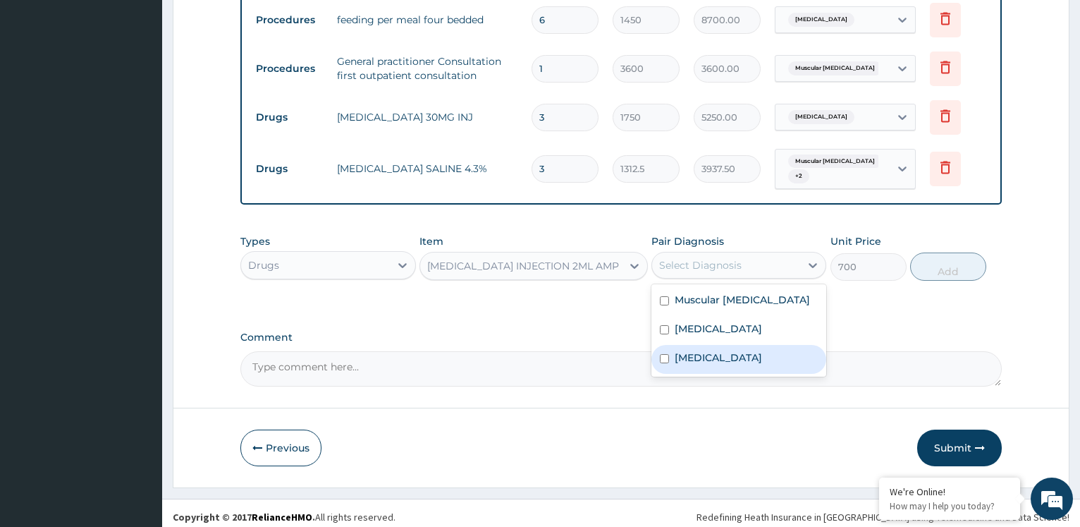
click at [719, 346] on div "[MEDICAL_DATA]" at bounding box center [739, 359] width 175 height 29
checkbox input "true"
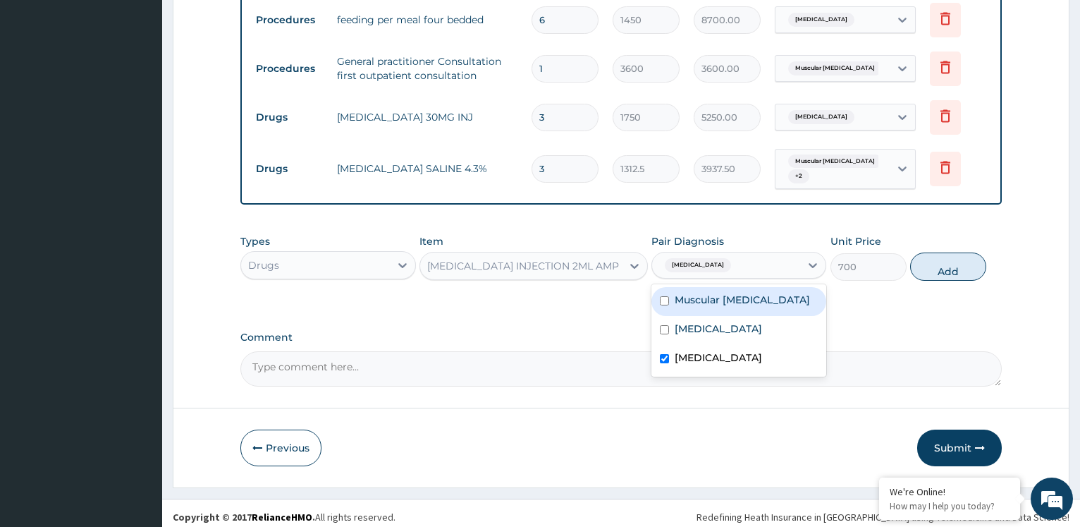
click at [759, 293] on div "Muscular [MEDICAL_DATA]" at bounding box center [739, 301] width 175 height 29
checkbox input "true"
click at [943, 274] on button "Add" at bounding box center [949, 266] width 76 height 28
type input "0"
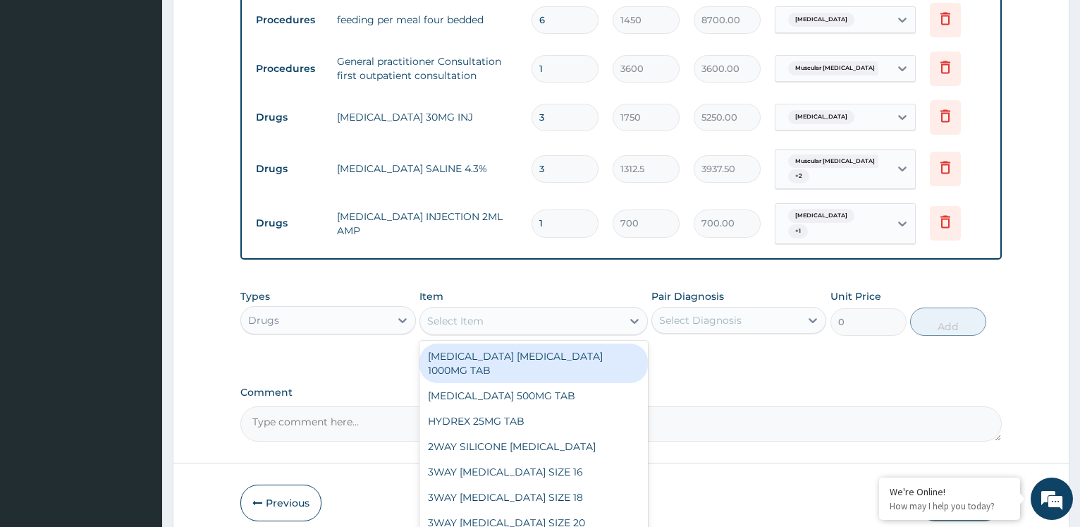
click at [501, 312] on div "Select Item" at bounding box center [521, 321] width 202 height 23
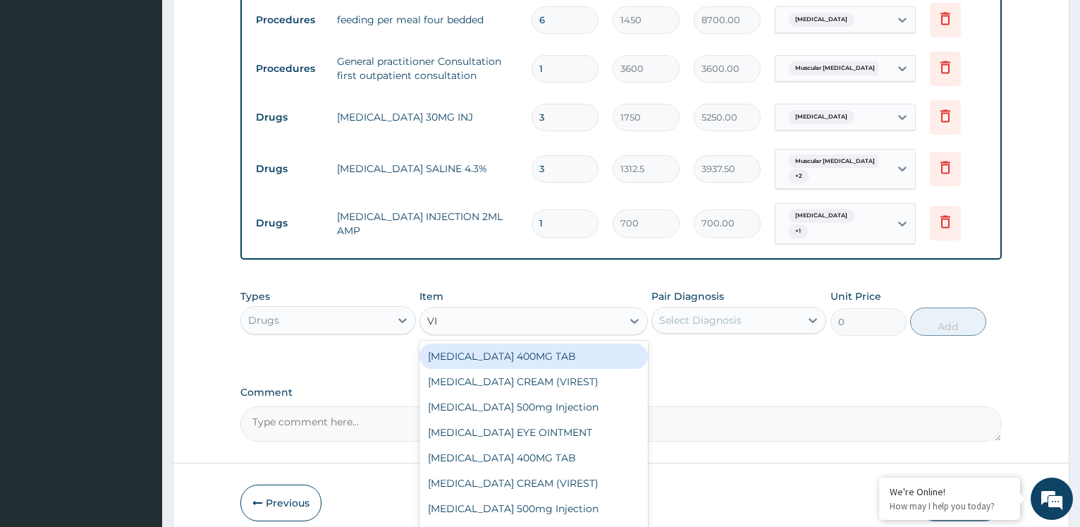
type input "VIT"
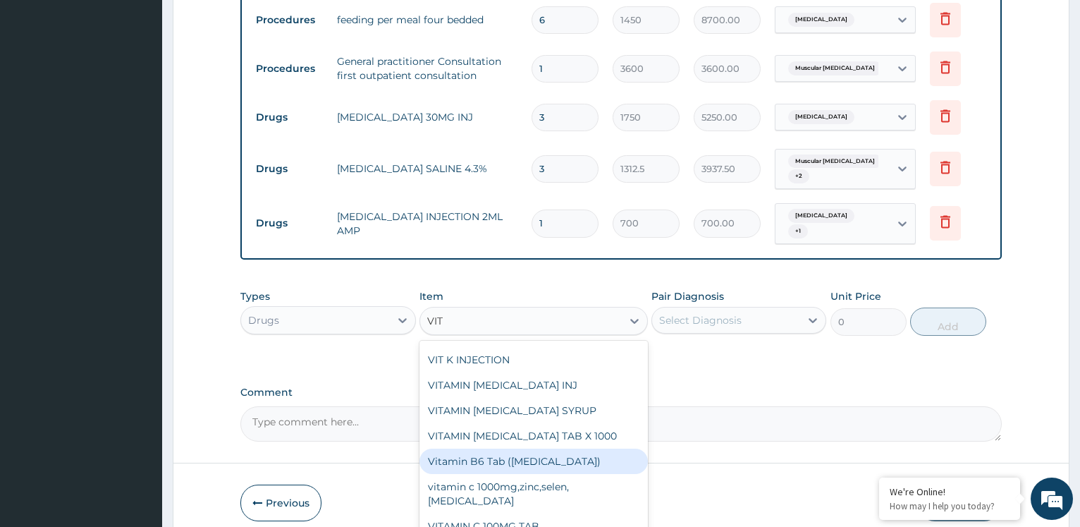
scroll to position [457, 0]
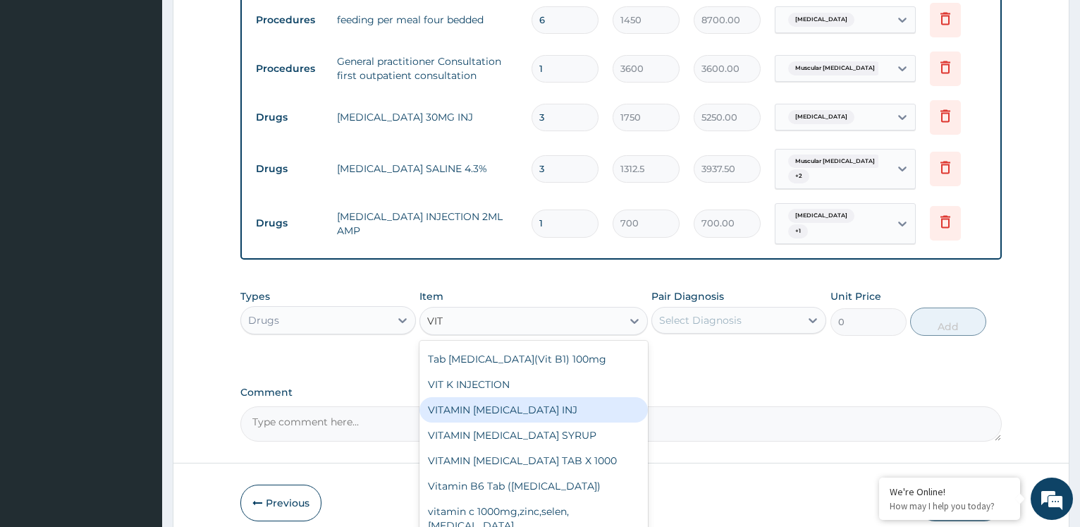
click at [547, 397] on div "VITAMIN [MEDICAL_DATA] INJ" at bounding box center [534, 409] width 229 height 25
type input "700"
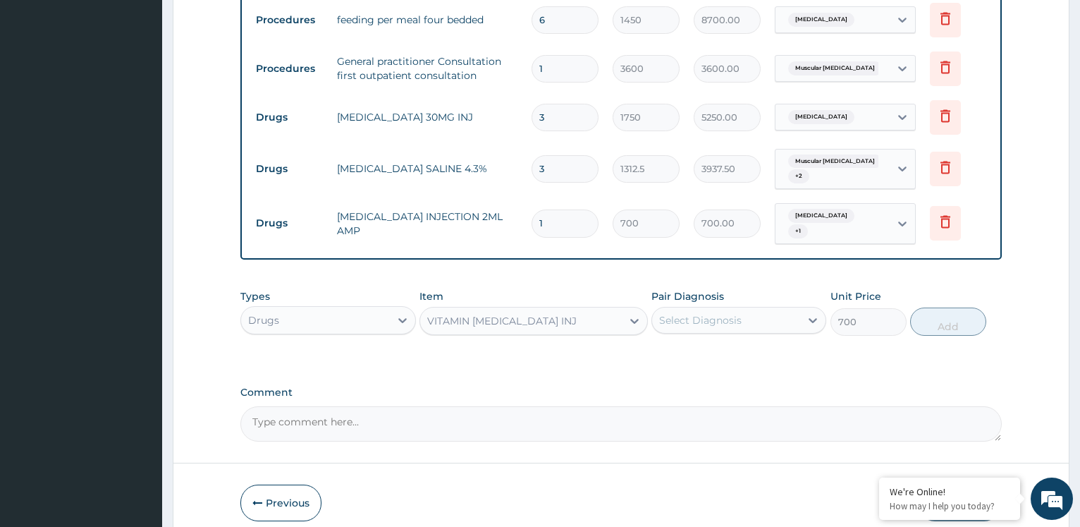
click at [737, 316] on div "Select Diagnosis" at bounding box center [700, 320] width 83 height 14
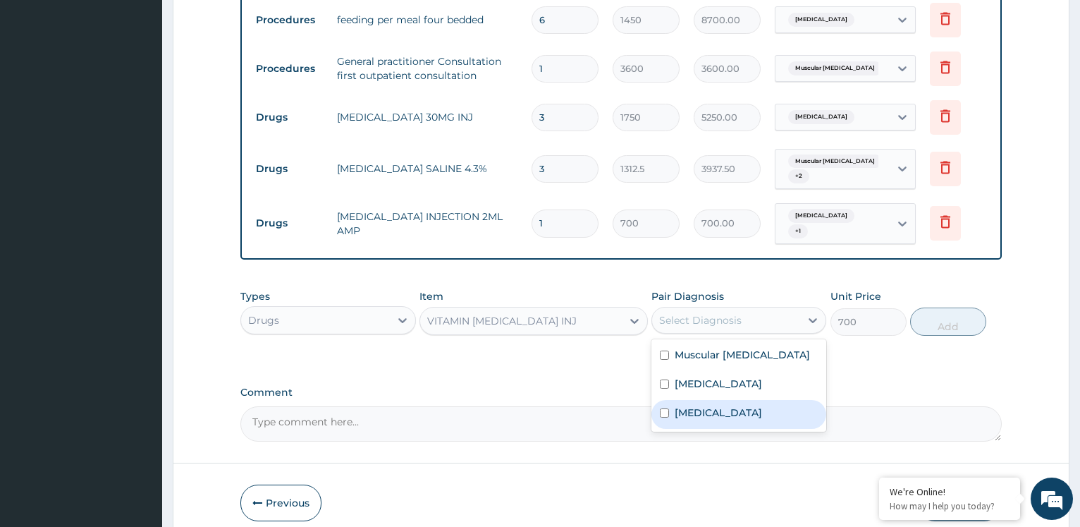
click at [702, 415] on div "[MEDICAL_DATA]" at bounding box center [739, 414] width 175 height 29
checkbox input "true"
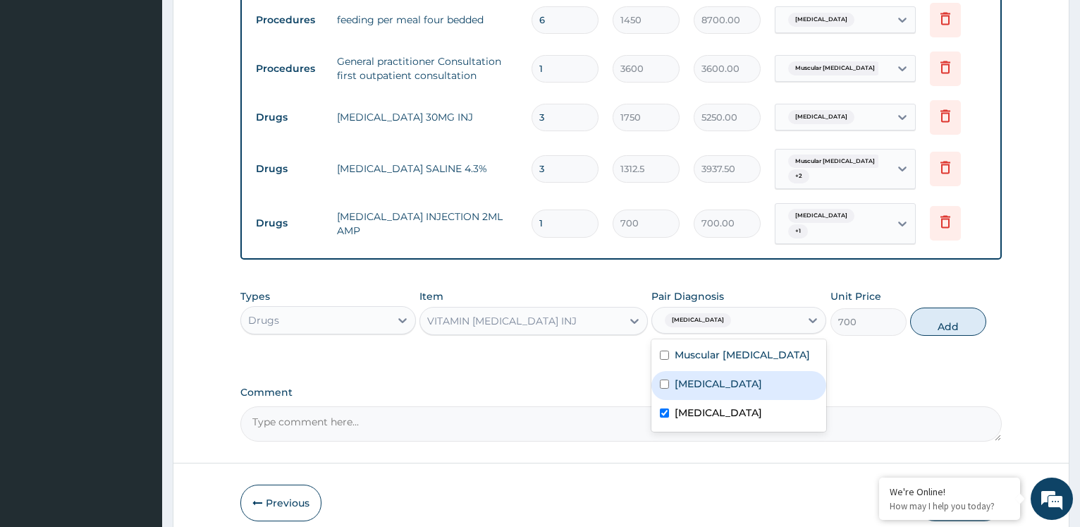
click at [741, 380] on label "[MEDICAL_DATA]" at bounding box center [718, 384] width 87 height 14
checkbox input "true"
click at [952, 318] on button "Add" at bounding box center [949, 321] width 76 height 28
type input "0"
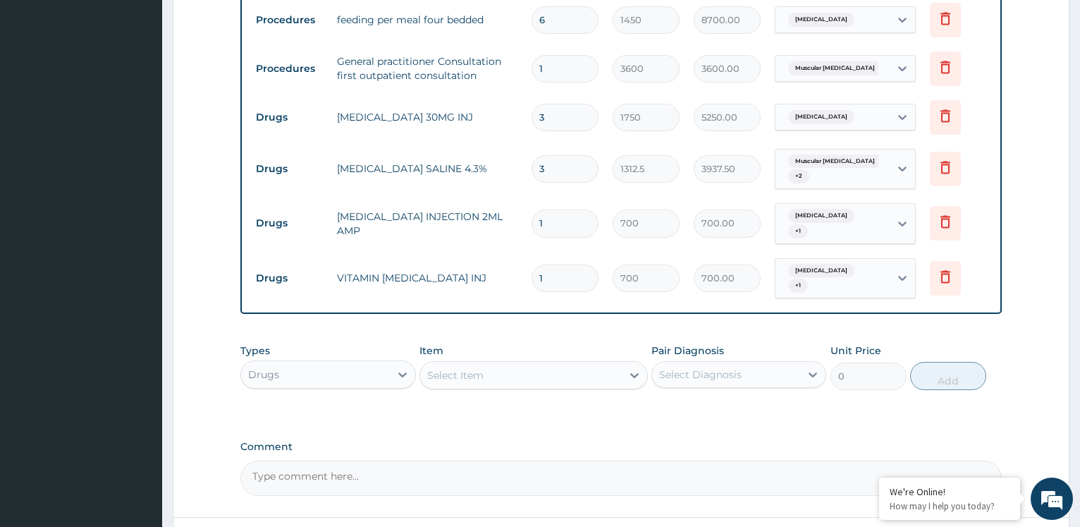
type input "0.00"
type input "2"
type input "1400.00"
type input "2"
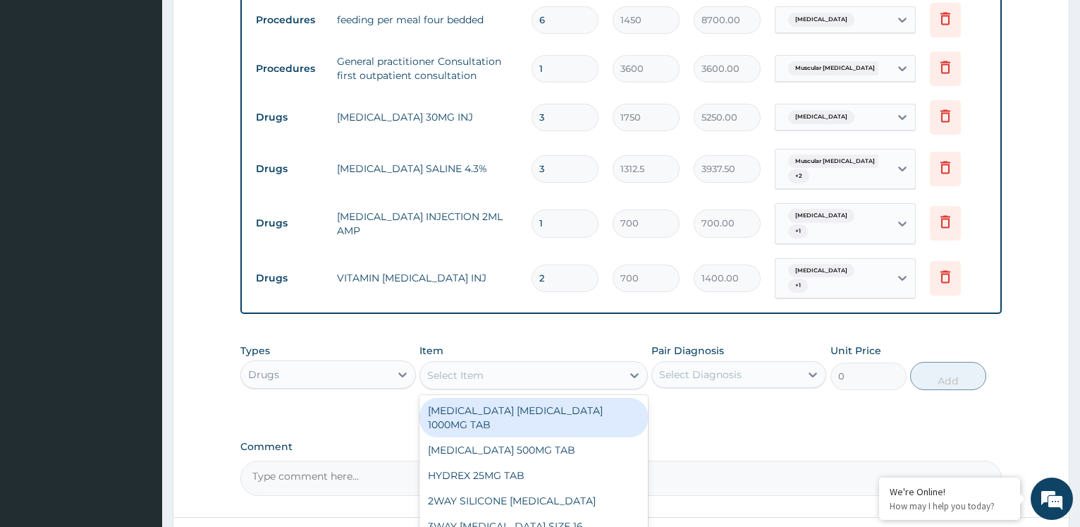
click at [575, 370] on div "Select Item" at bounding box center [521, 375] width 202 height 23
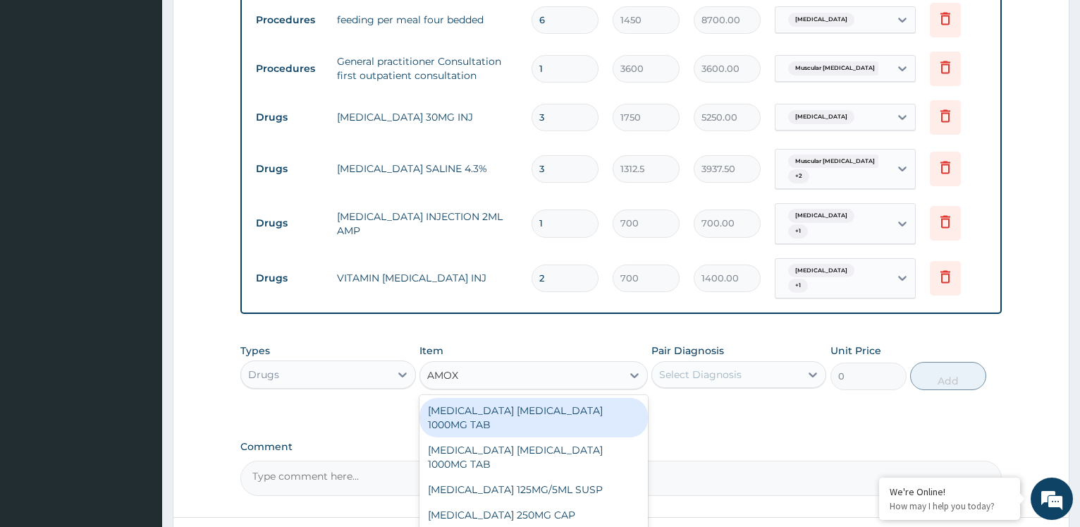
type input "AMOXI"
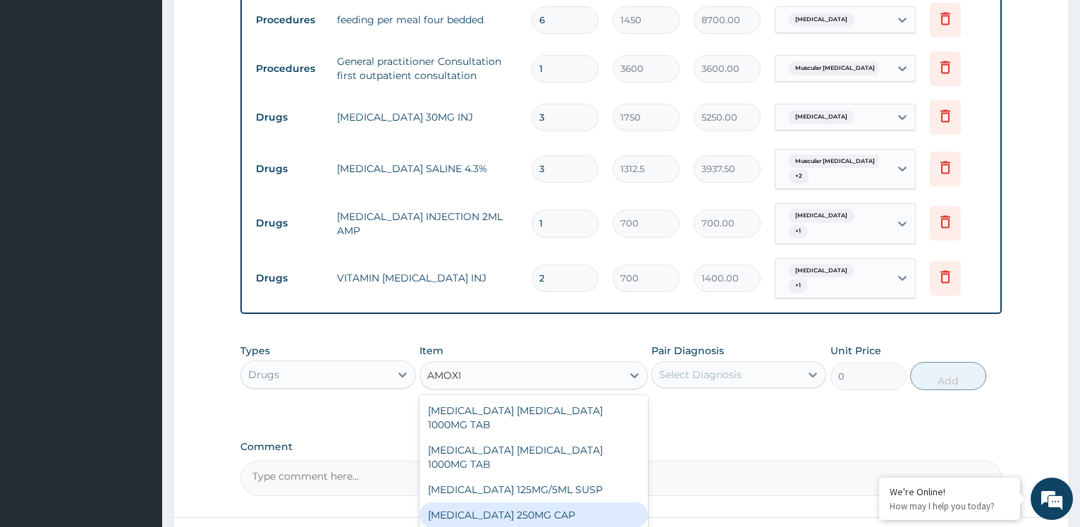
scroll to position [152, 0]
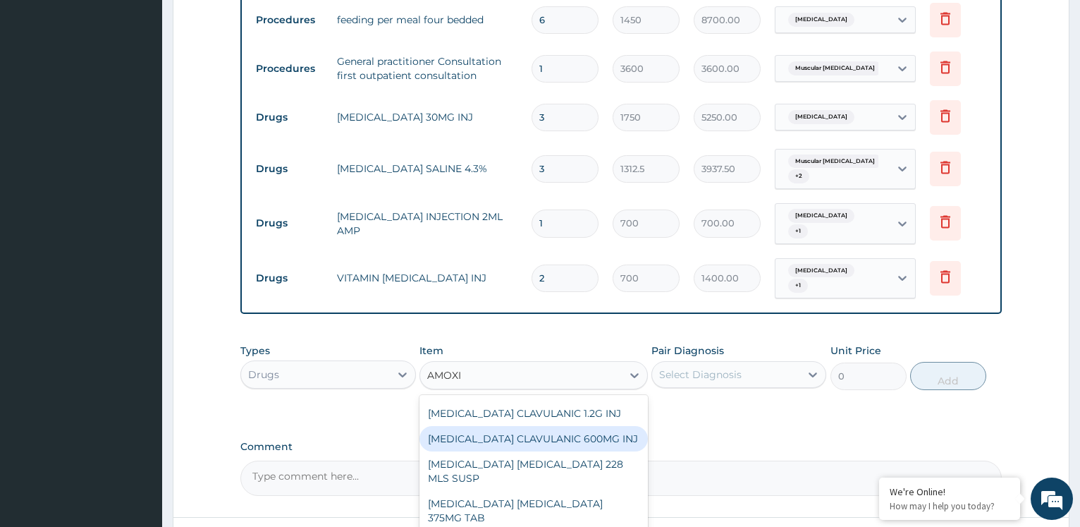
click at [588, 430] on div "[MEDICAL_DATA] CLAVULANIC 600MG INJ" at bounding box center [534, 438] width 229 height 25
type input "1400"
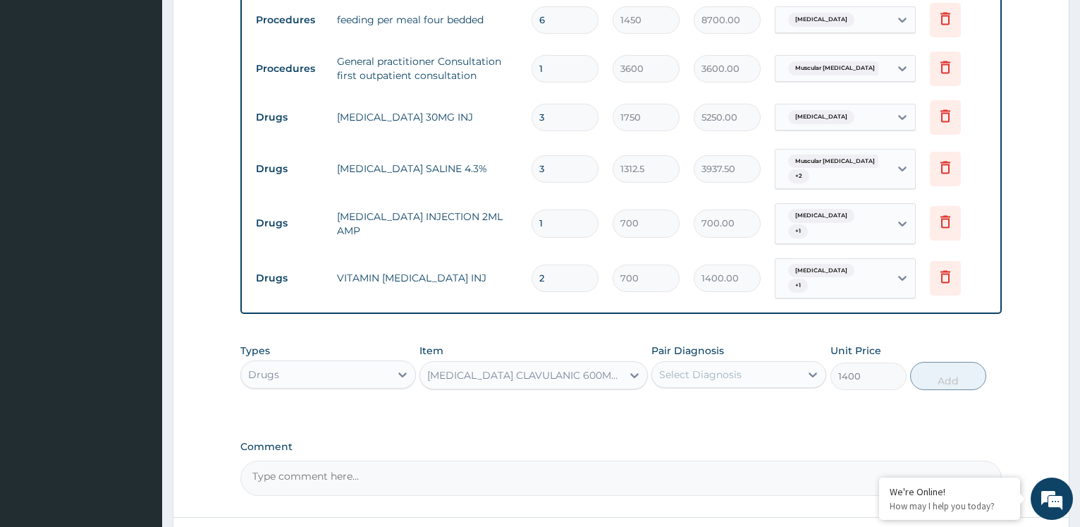
click at [735, 367] on div "Select Diagnosis" at bounding box center [700, 374] width 83 height 14
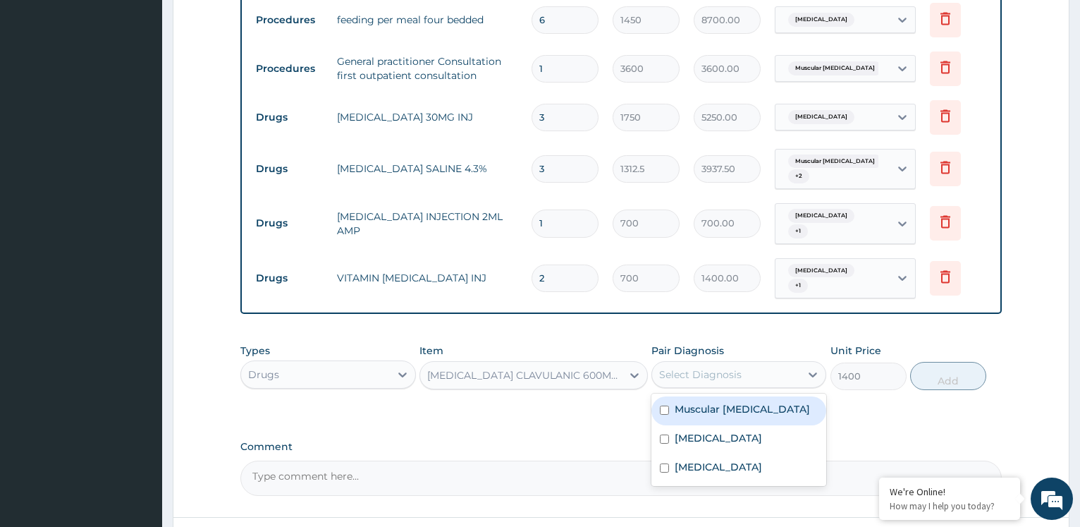
click at [741, 405] on div "Muscular [MEDICAL_DATA]" at bounding box center [739, 410] width 175 height 29
checkbox input "true"
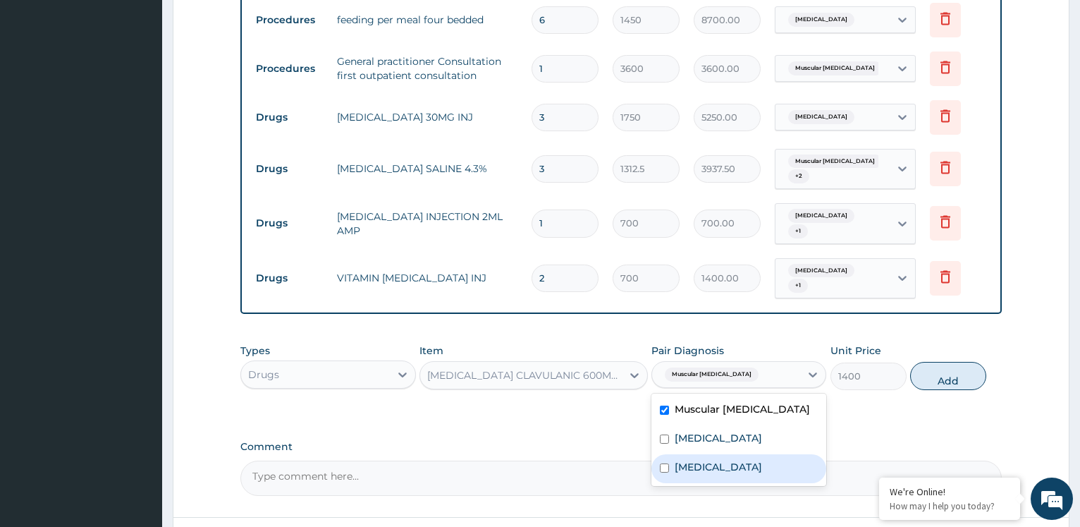
click at [714, 467] on div "[MEDICAL_DATA]" at bounding box center [739, 468] width 175 height 29
checkbox input "true"
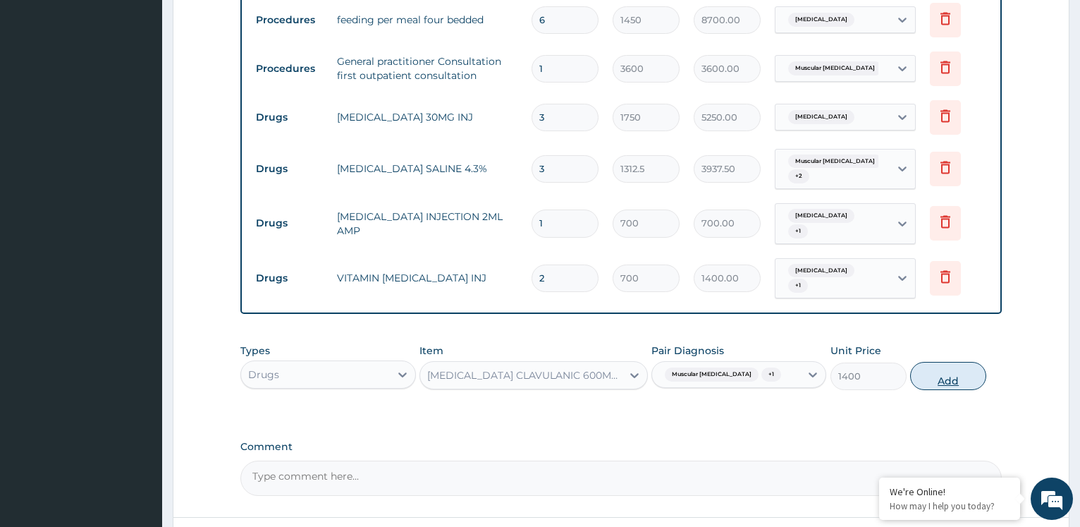
click at [927, 362] on button "Add" at bounding box center [949, 376] width 76 height 28
type input "0"
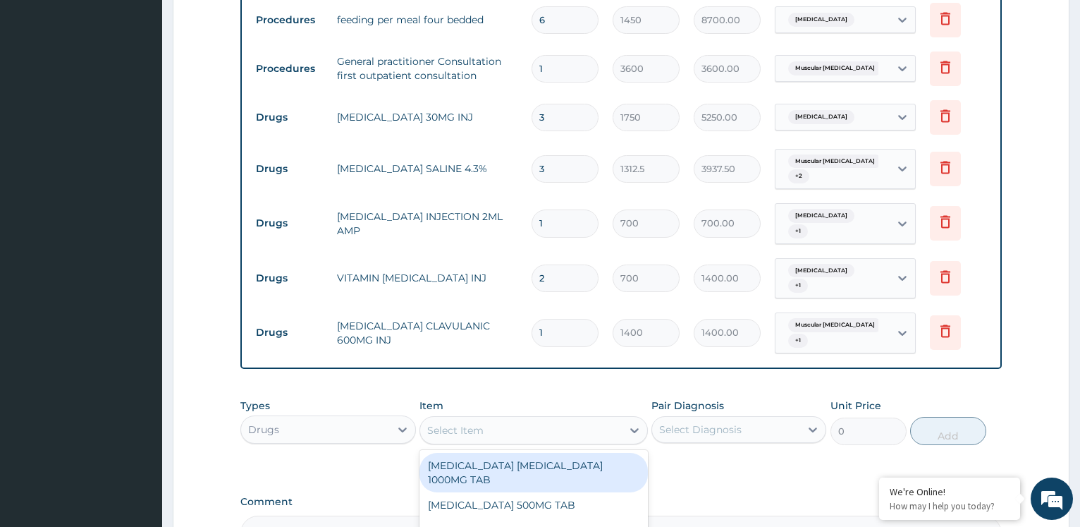
click at [509, 431] on div "Select Item" at bounding box center [534, 430] width 229 height 28
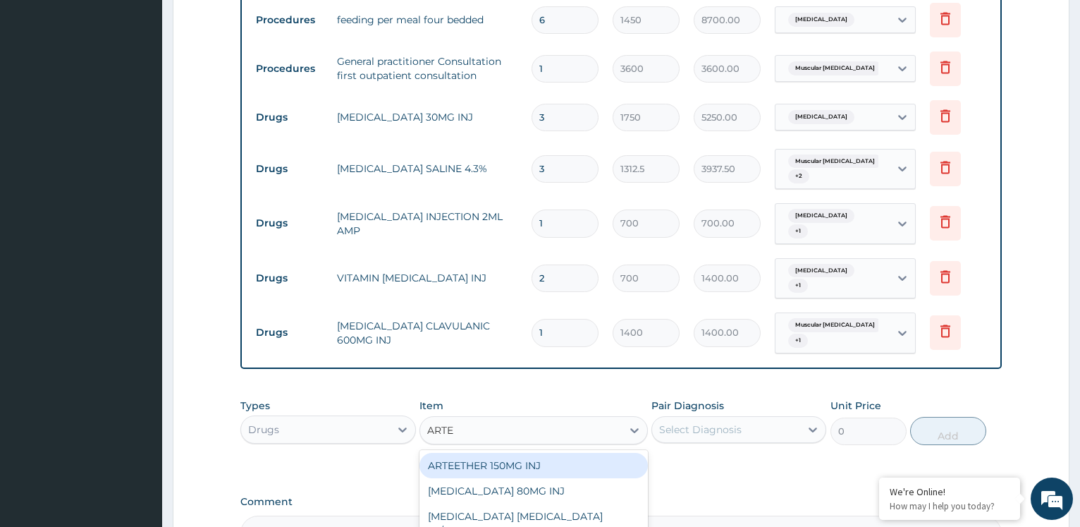
type input "ARTEM"
click at [579, 453] on div "[MEDICAL_DATA] 80MG INJ" at bounding box center [534, 465] width 229 height 25
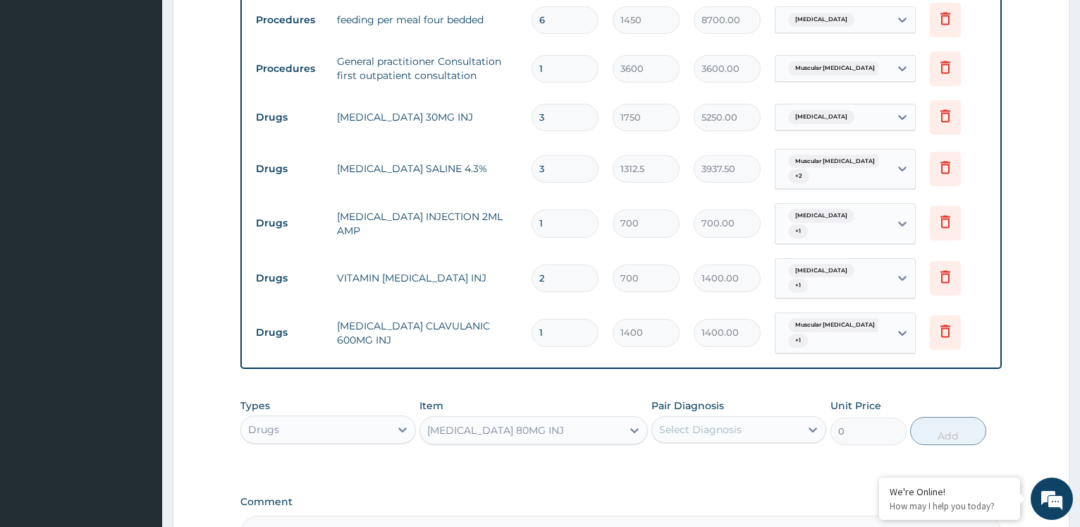
type input "1400"
click at [699, 422] on div "Select Diagnosis" at bounding box center [700, 429] width 83 height 14
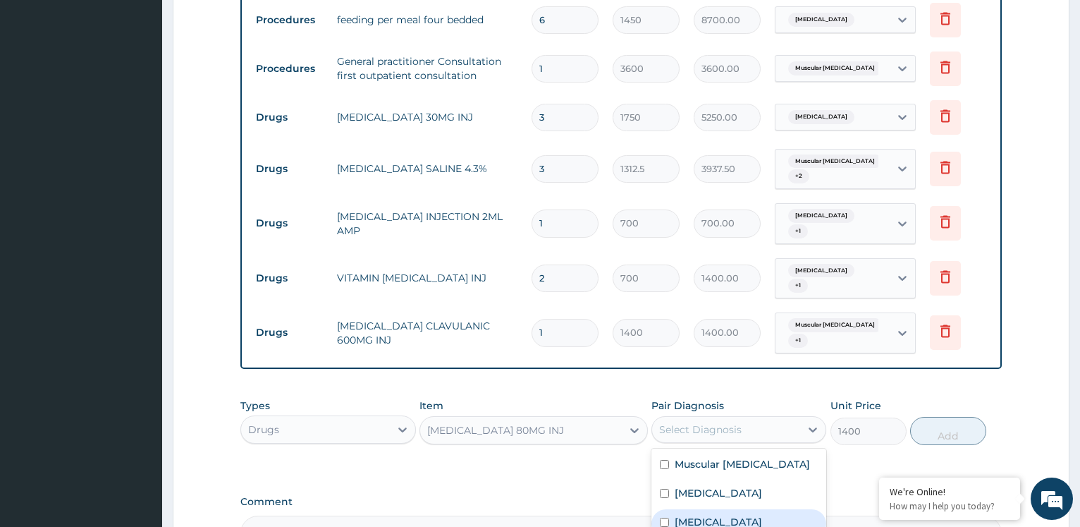
drag, startPoint x: 706, startPoint y: 513, endPoint x: 772, endPoint y: 483, distance: 72.9
click at [707, 515] on label "[MEDICAL_DATA]" at bounding box center [718, 522] width 87 height 14
checkbox input "true"
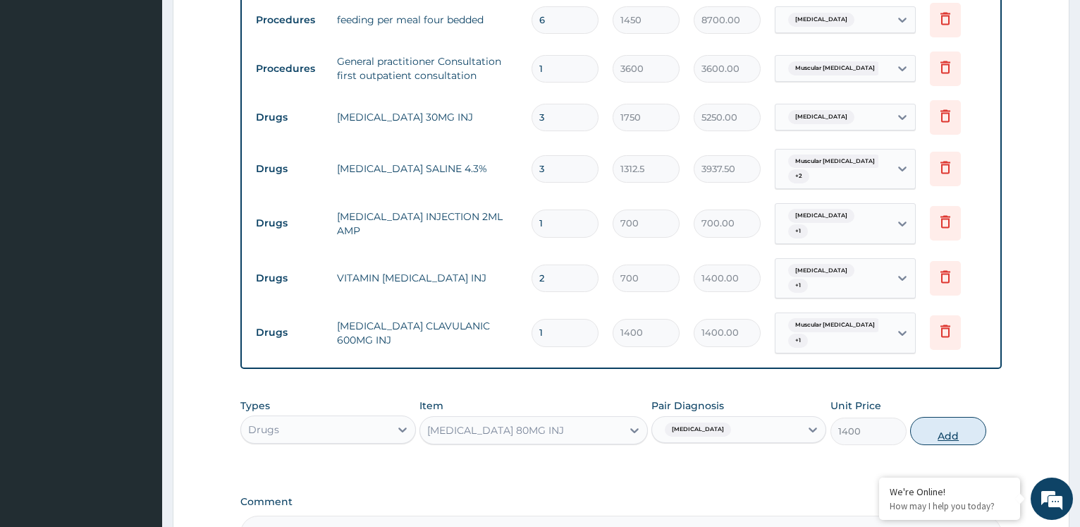
click at [914, 423] on button "Add" at bounding box center [949, 431] width 76 height 28
type input "0"
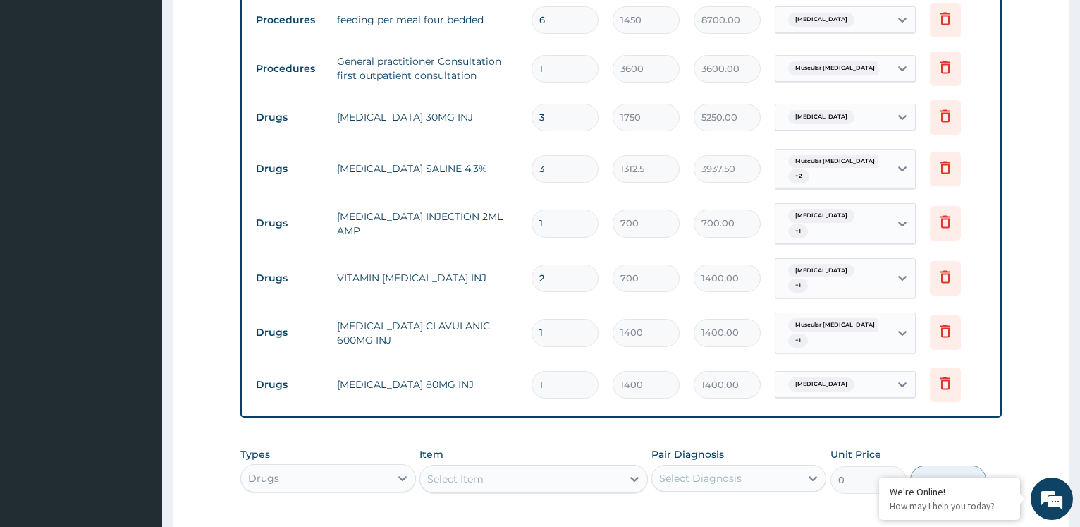
type input "0.00"
type input "3"
type input "4200.00"
type input "3"
click at [525, 468] on div "Select Item" at bounding box center [521, 479] width 202 height 23
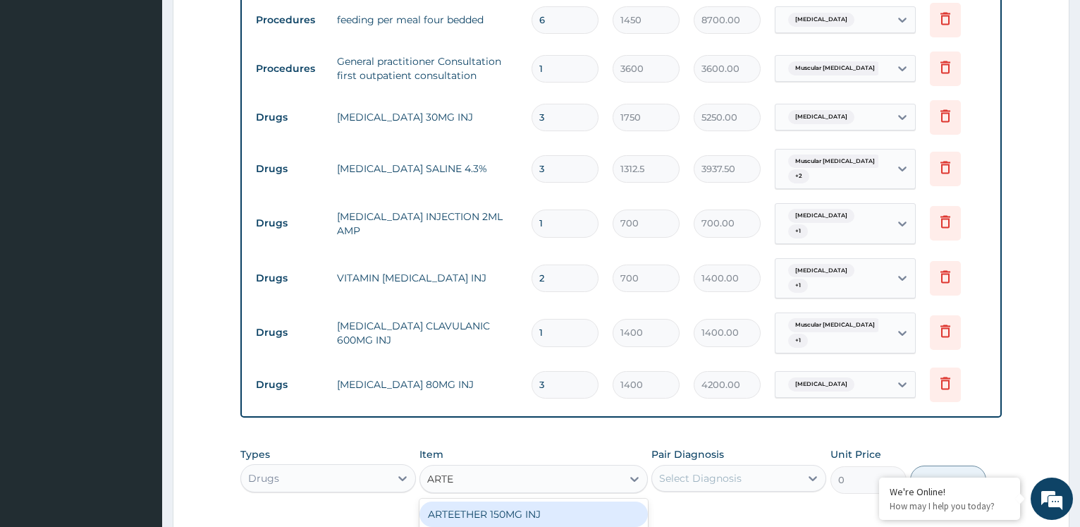
type input "ARTEM"
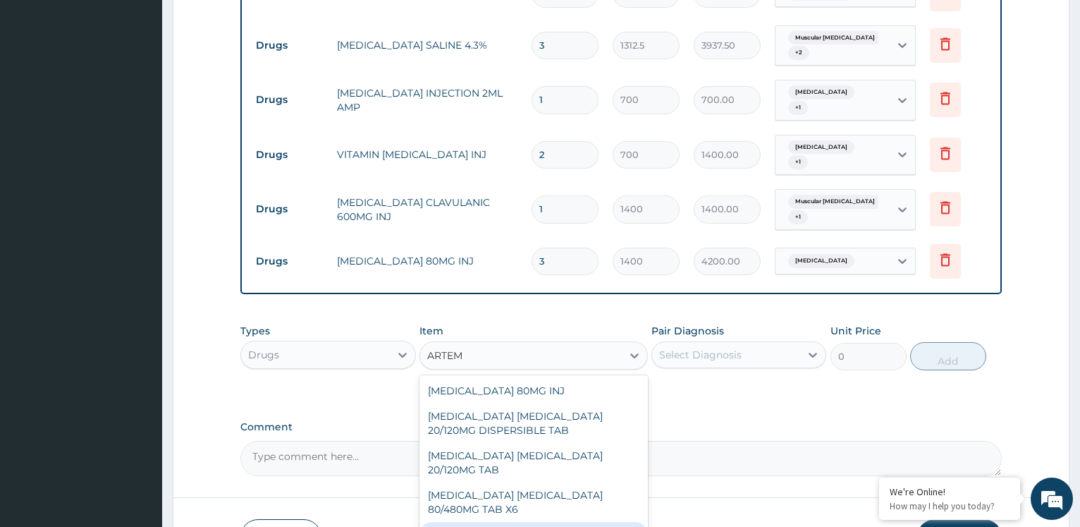
scroll to position [824, 0]
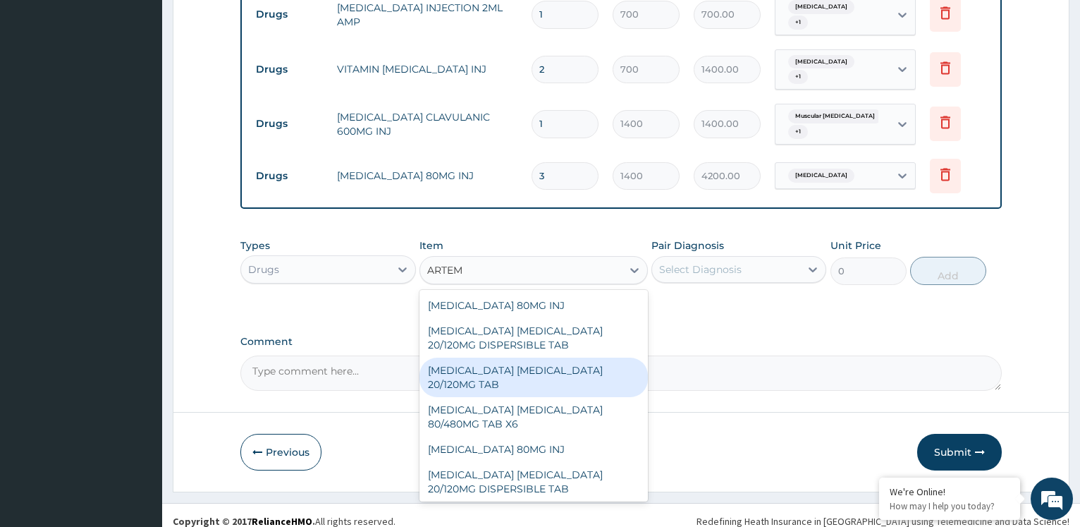
drag, startPoint x: 556, startPoint y: 379, endPoint x: 603, endPoint y: 365, distance: 49.3
click at [561, 376] on div "[MEDICAL_DATA] [MEDICAL_DATA] 20/120MG TAB" at bounding box center [534, 377] width 229 height 39
type input "84"
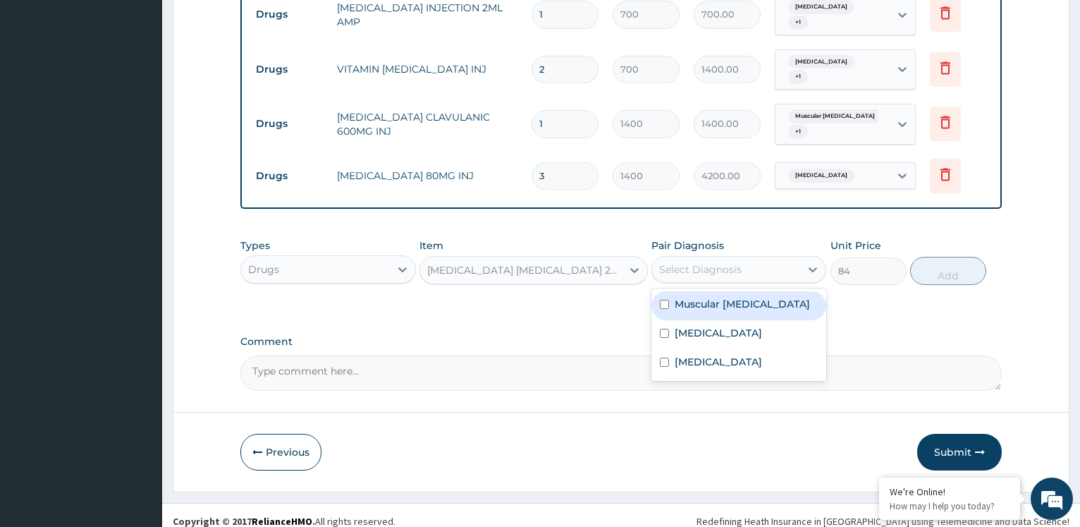
click at [763, 260] on div "Select Diagnosis" at bounding box center [726, 269] width 148 height 23
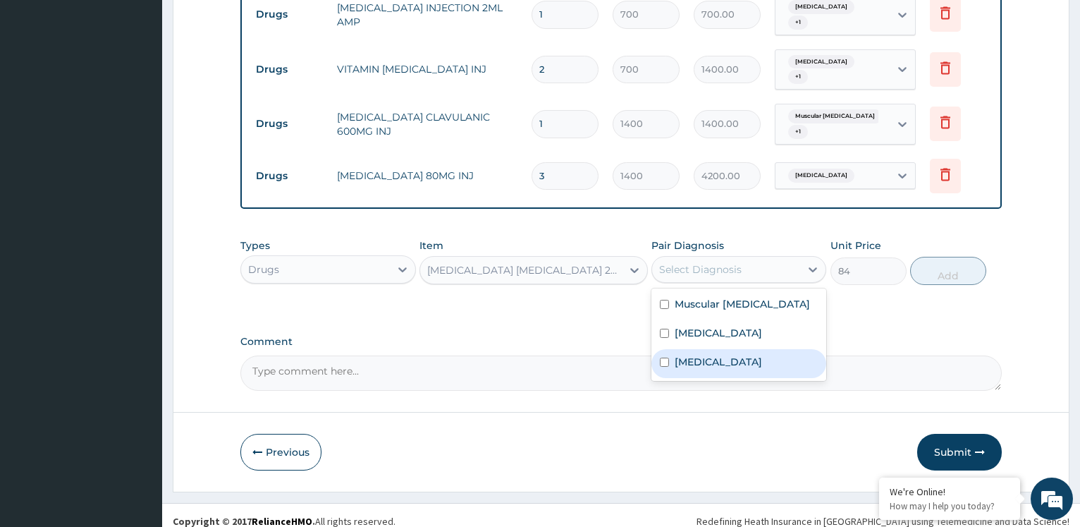
drag, startPoint x: 712, startPoint y: 343, endPoint x: 812, endPoint y: 302, distance: 108.8
click at [713, 349] on div "[MEDICAL_DATA]" at bounding box center [739, 363] width 175 height 29
checkbox input "true"
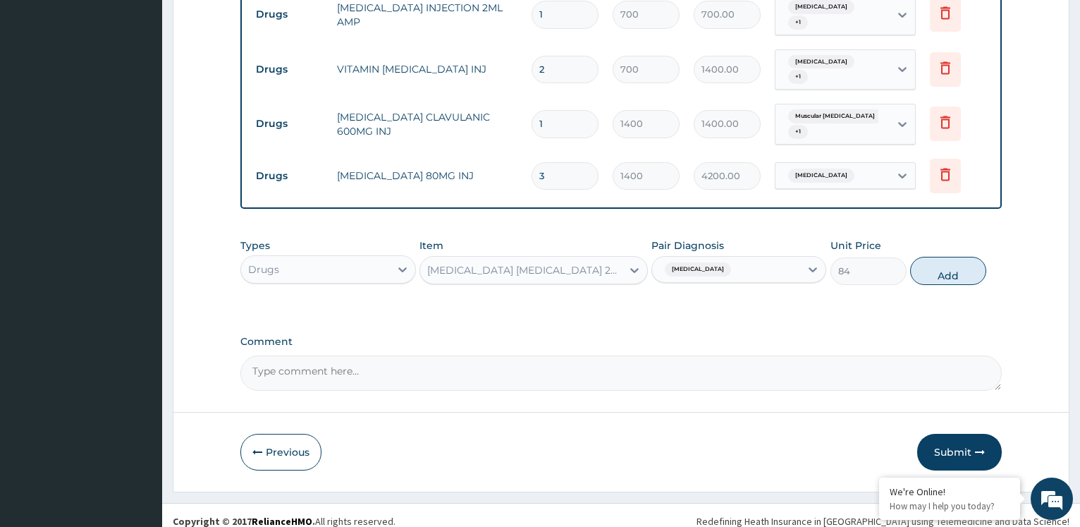
click at [954, 257] on button "Add" at bounding box center [949, 271] width 76 height 28
type input "0"
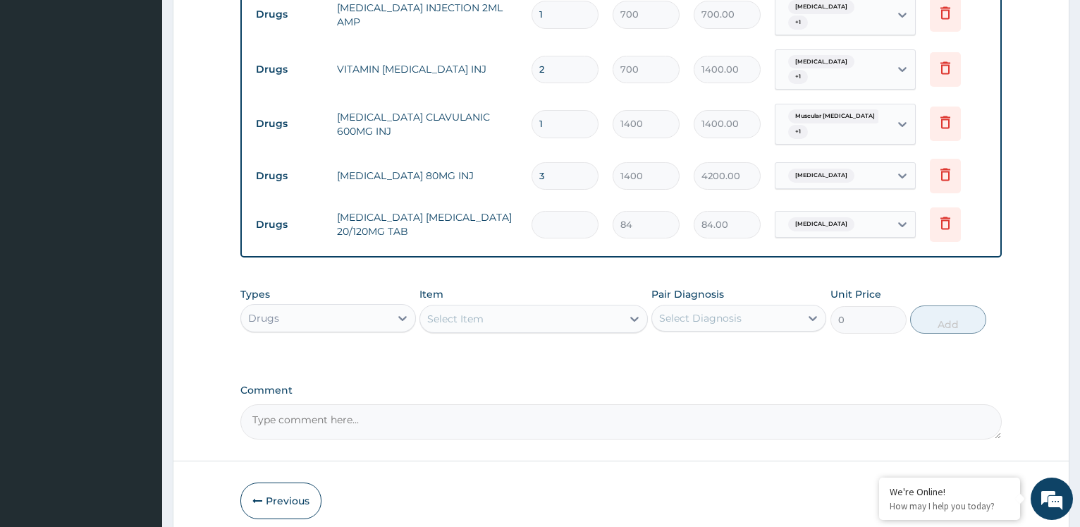
type input "0.00"
type input "6"
type input "504.00"
type input "6"
click at [520, 307] on div "Select Item" at bounding box center [521, 318] width 202 height 23
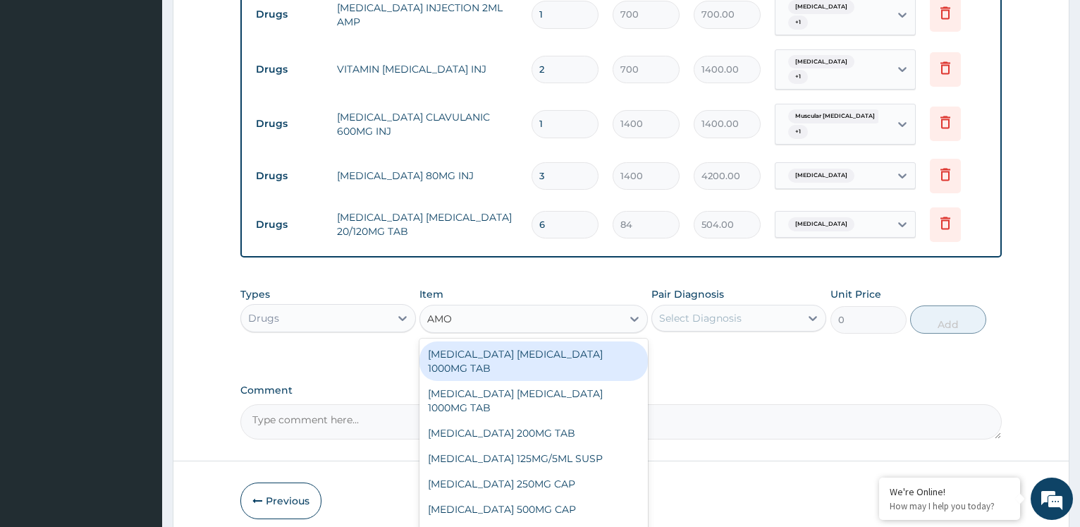
type input "AMOX"
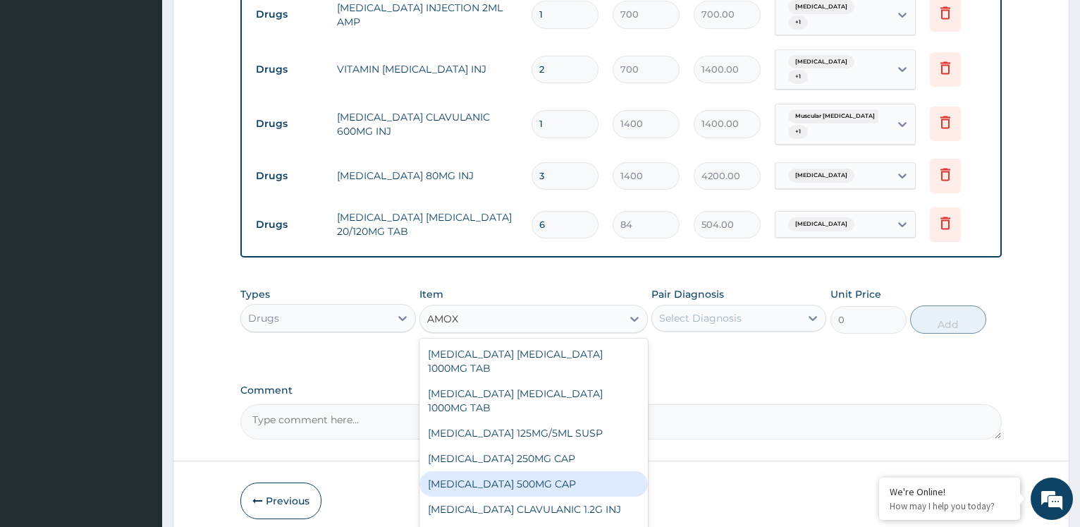
click at [460, 473] on div "[MEDICAL_DATA] 500MG CAP" at bounding box center [534, 483] width 229 height 25
type input "35"
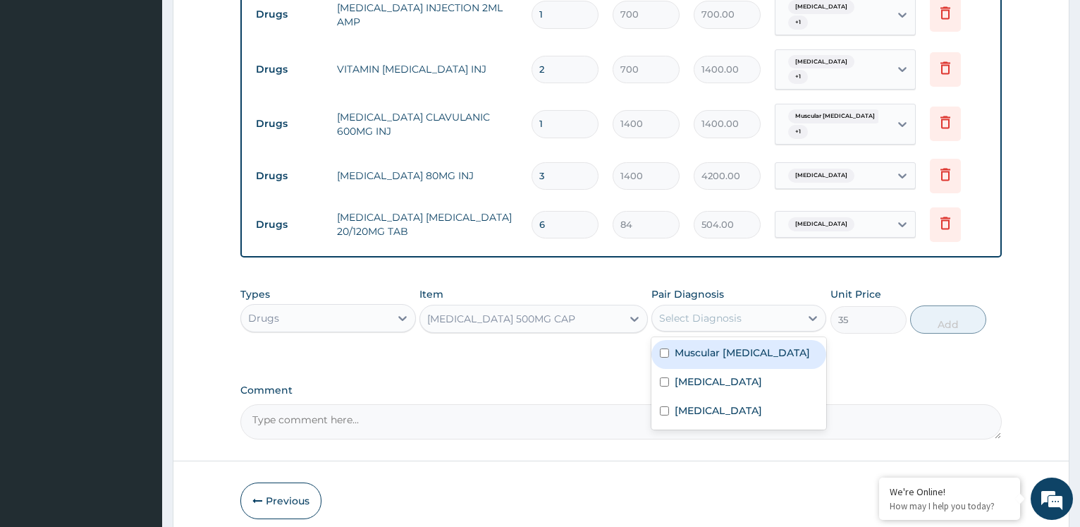
click at [743, 309] on div "Select Diagnosis" at bounding box center [726, 318] width 148 height 23
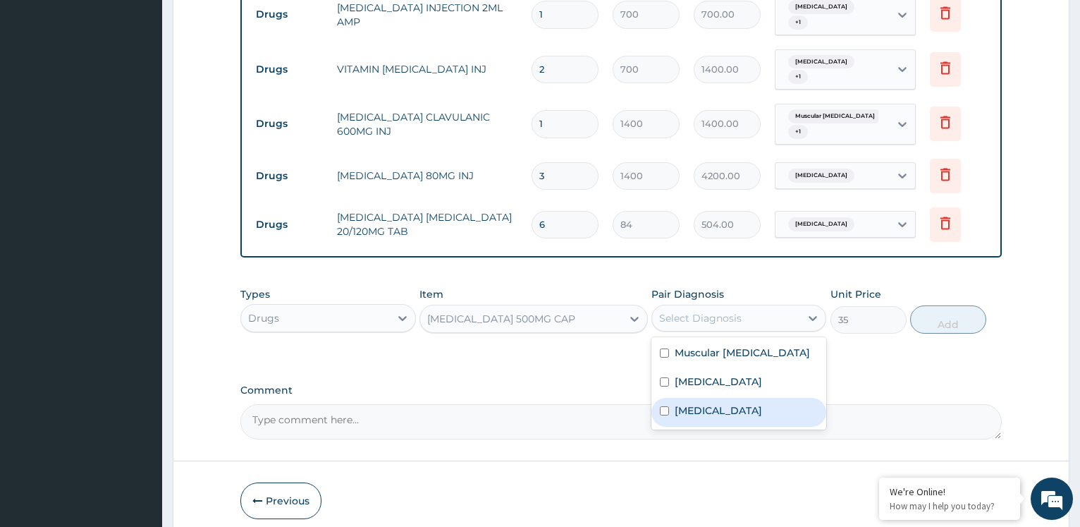
drag, startPoint x: 722, startPoint y: 389, endPoint x: 739, endPoint y: 348, distance: 44.9
click at [729, 382] on div "Muscular [MEDICAL_DATA] [MEDICAL_DATA] [MEDICAL_DATA]" at bounding box center [739, 383] width 175 height 92
drag, startPoint x: 733, startPoint y: 375, endPoint x: 799, endPoint y: 366, distance: 66.2
click at [736, 375] on label "[MEDICAL_DATA]" at bounding box center [718, 381] width 87 height 14
checkbox input "true"
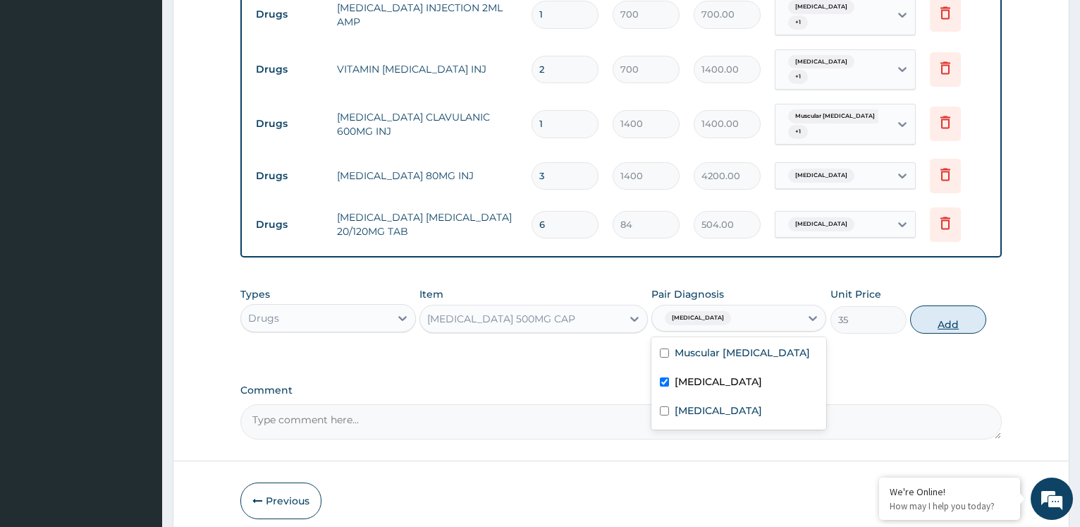
click at [945, 310] on button "Add" at bounding box center [949, 319] width 76 height 28
type input "0"
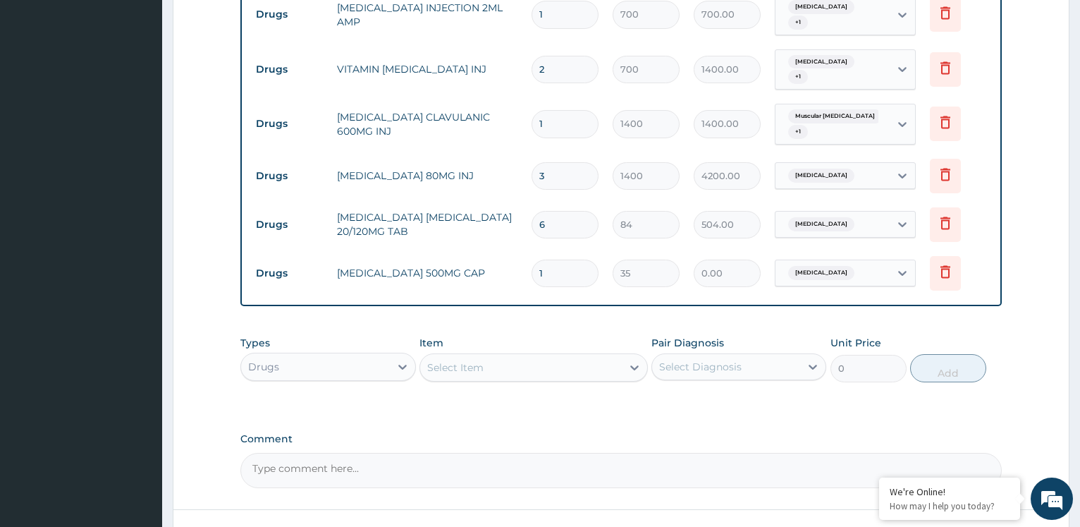
type input "0.00"
type input "1"
type input "35.00"
type input "15"
type input "525.00"
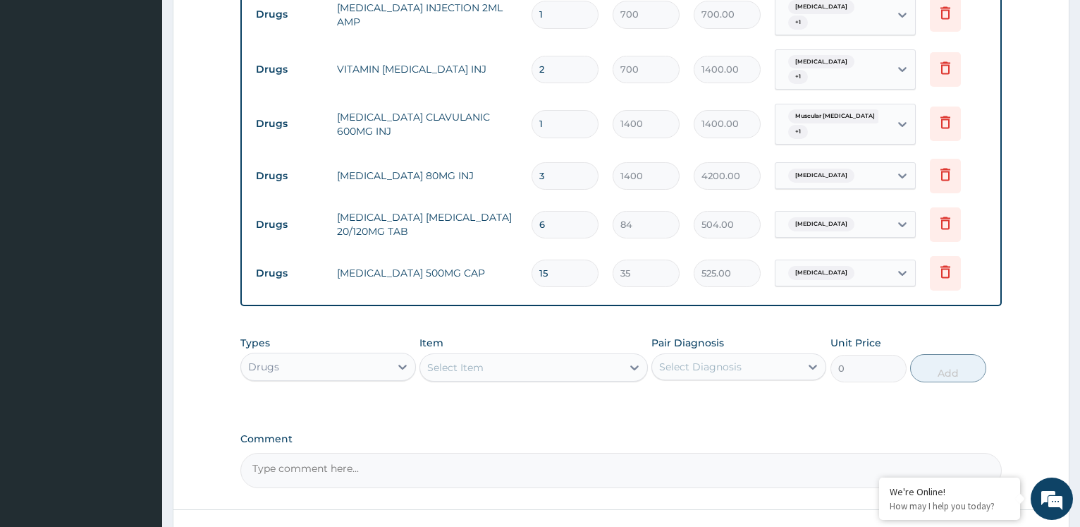
type input "15"
click at [520, 358] on div "Select Item" at bounding box center [521, 367] width 202 height 23
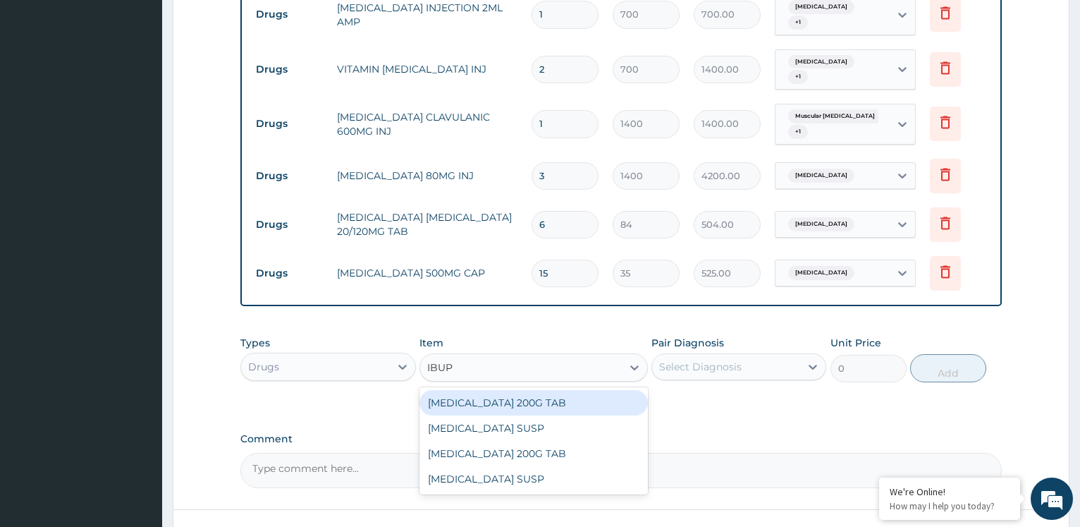
type input "IBUPR"
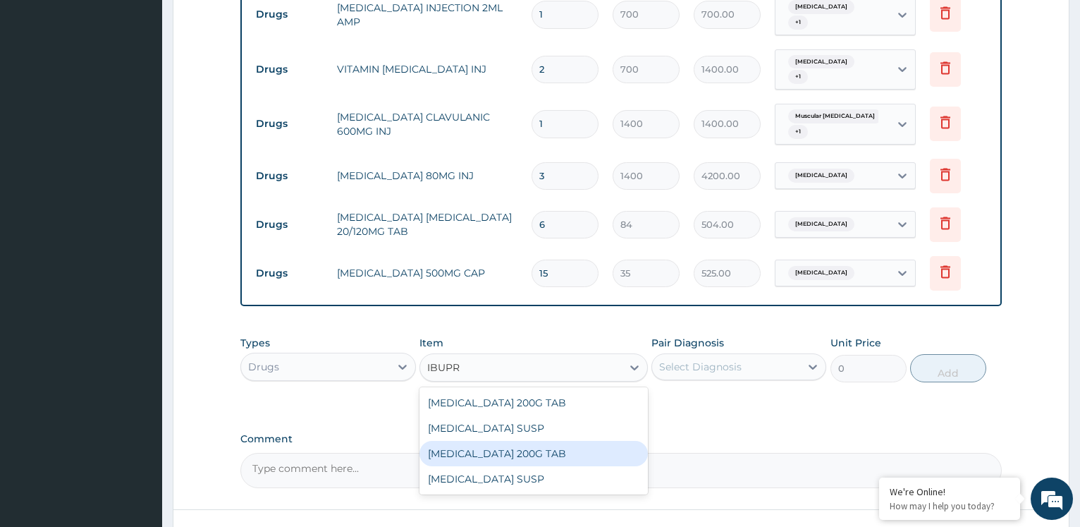
click at [520, 441] on div "[MEDICAL_DATA] 200G TAB" at bounding box center [534, 453] width 229 height 25
type input "52.5"
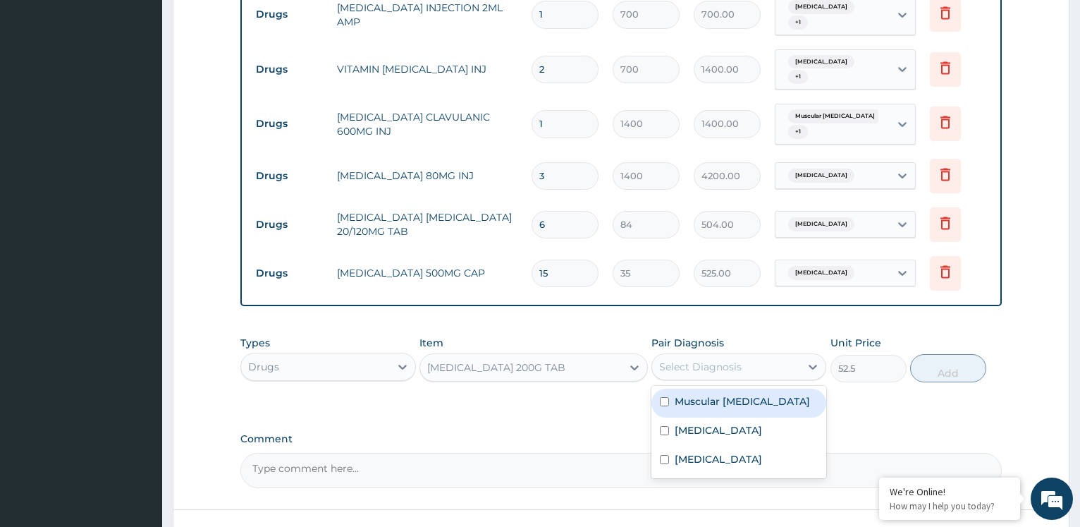
click at [678, 360] on div "Select Diagnosis" at bounding box center [700, 367] width 83 height 14
click at [584, 356] on div "[MEDICAL_DATA] 200G TAB" at bounding box center [521, 367] width 202 height 23
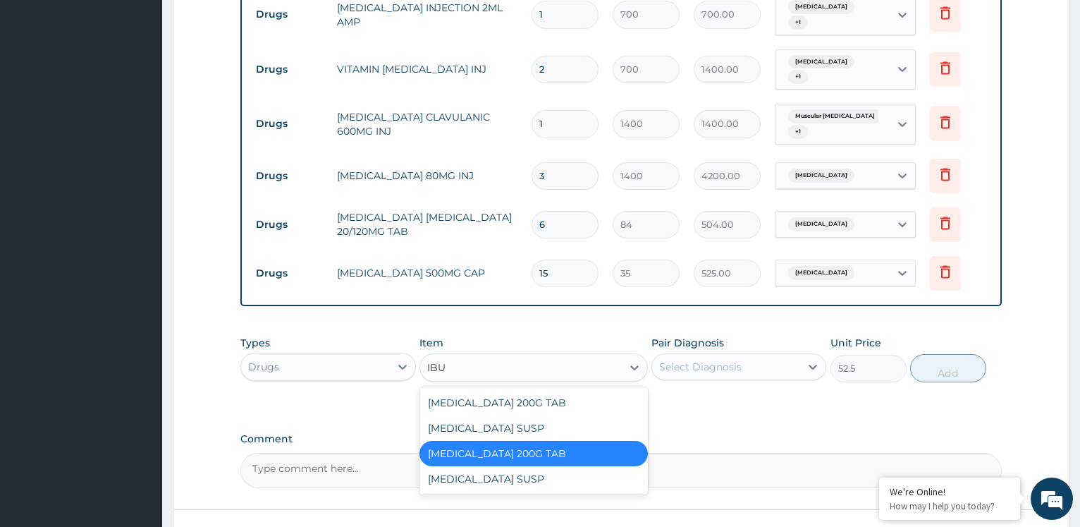
scroll to position [0, 0]
type input "IBUPR"
click at [528, 471] on div "[MEDICAL_DATA] SUSP" at bounding box center [534, 478] width 229 height 25
type input "525"
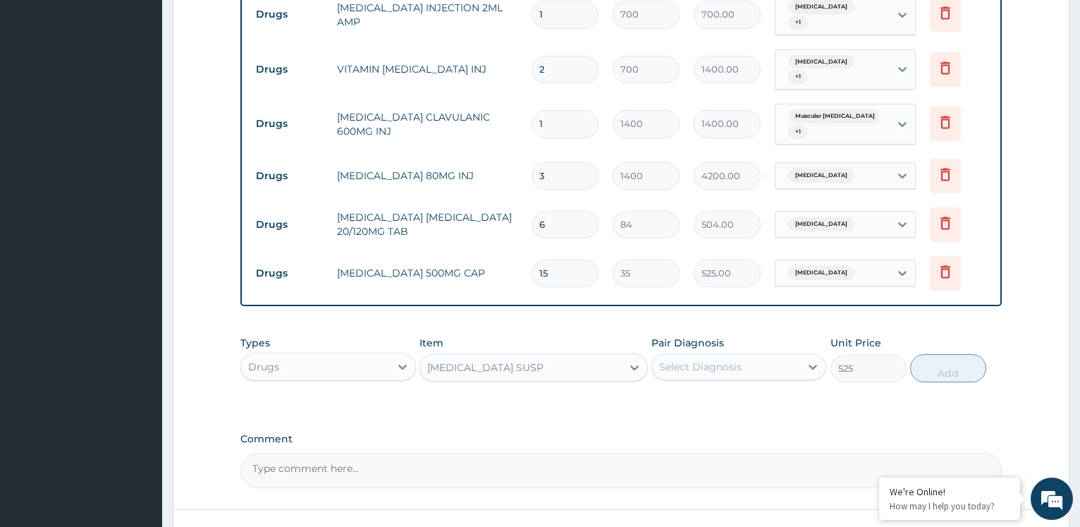
click at [736, 360] on div "Select Diagnosis" at bounding box center [700, 367] width 83 height 14
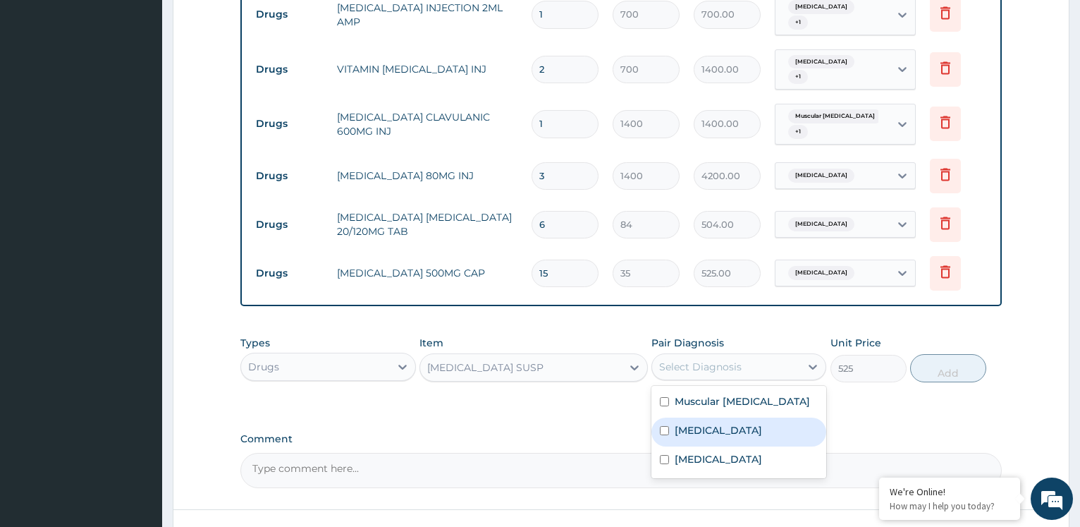
drag, startPoint x: 702, startPoint y: 422, endPoint x: 717, endPoint y: 407, distance: 21.4
click at [703, 423] on label "[MEDICAL_DATA]" at bounding box center [718, 430] width 87 height 14
checkbox input "true"
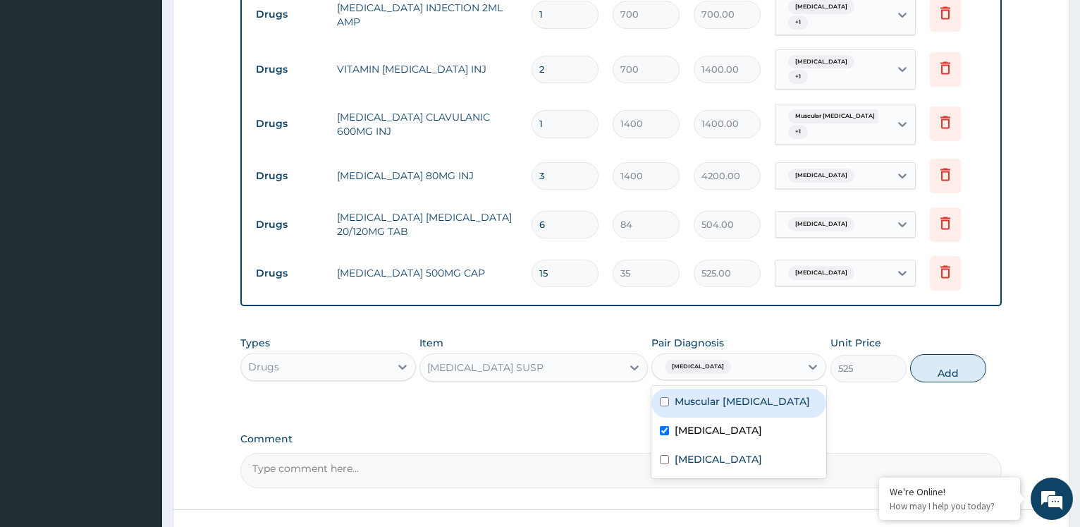
click at [726, 389] on div "Muscular [MEDICAL_DATA]" at bounding box center [739, 403] width 175 height 29
checkbox input "true"
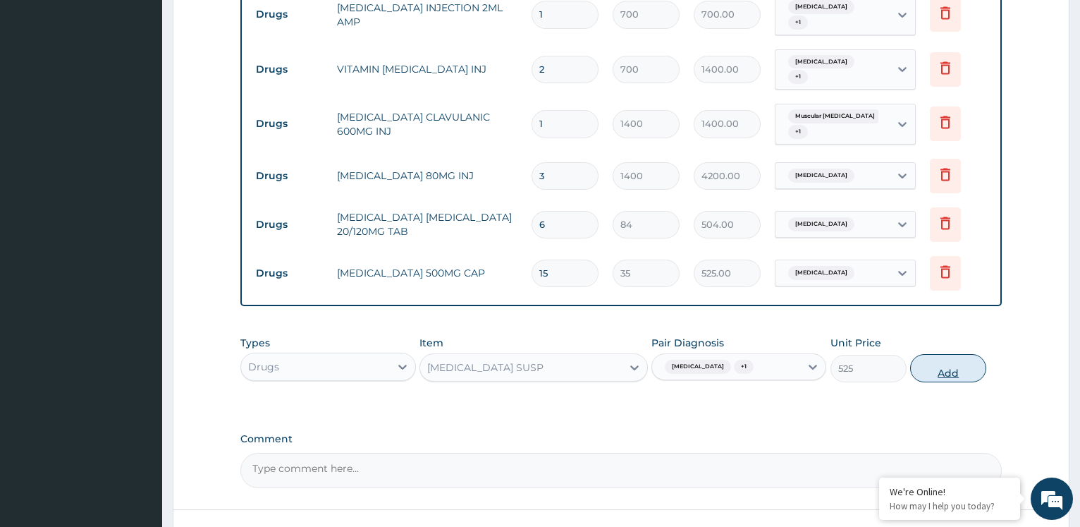
click at [948, 360] on button "Add" at bounding box center [949, 368] width 76 height 28
type input "0"
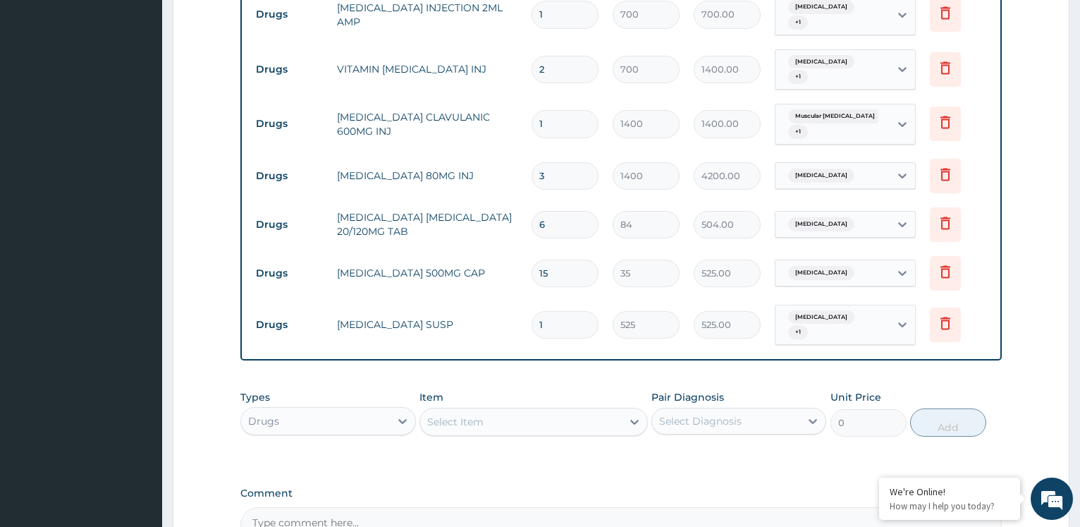
click at [509, 410] on div "Select Item" at bounding box center [521, 421] width 202 height 23
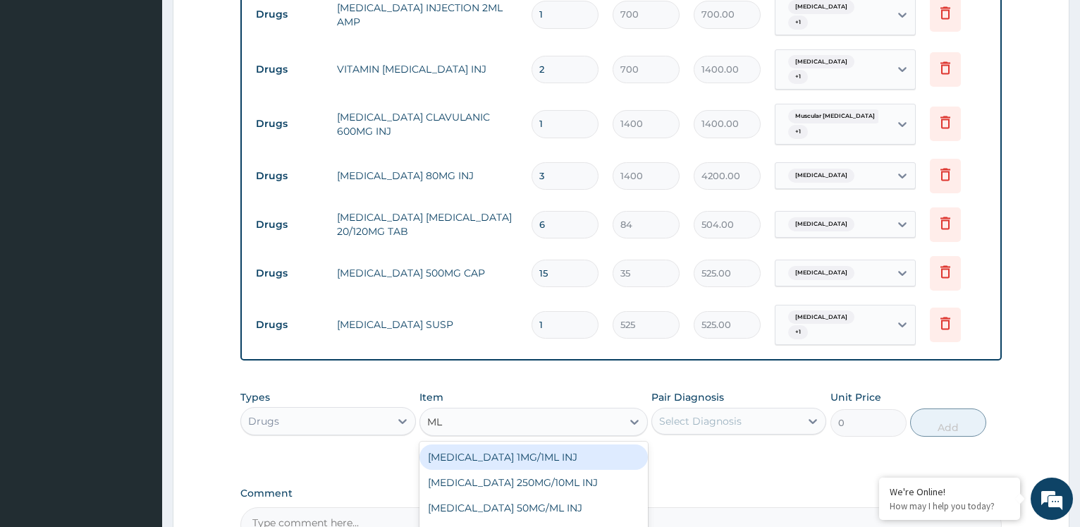
type input "M"
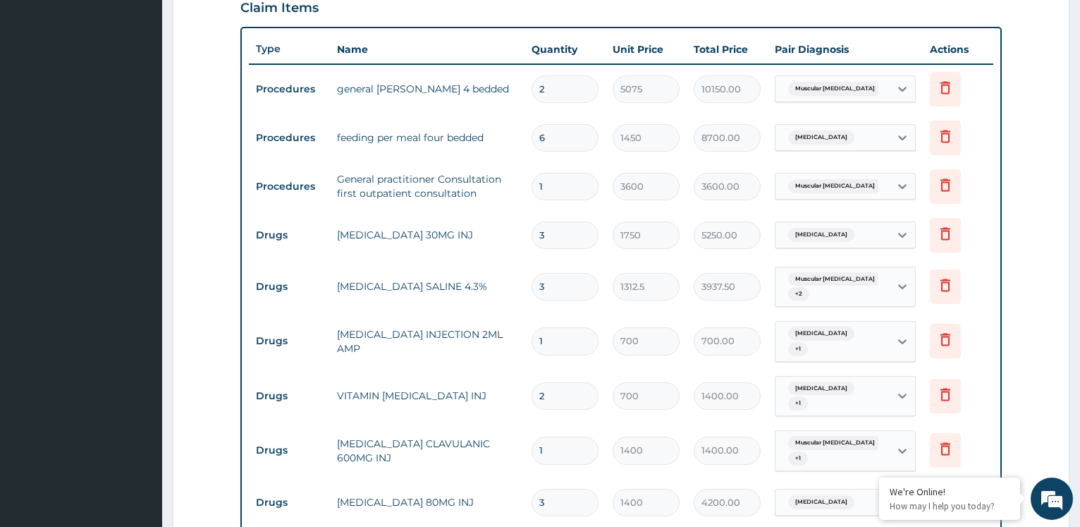
scroll to position [465, 0]
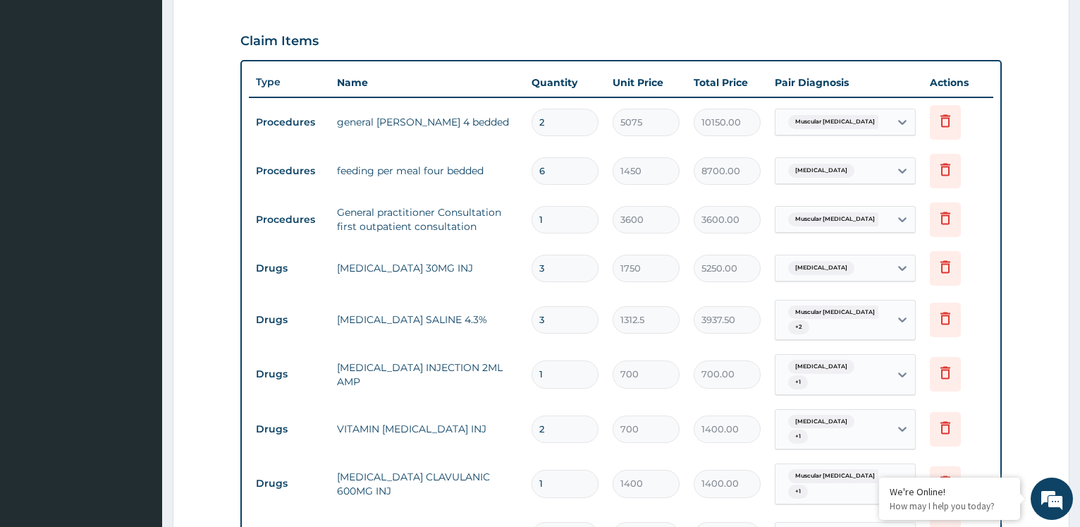
click at [558, 178] on input "6" at bounding box center [565, 171] width 67 height 28
type input "0.00"
type input "2"
type input "2900.00"
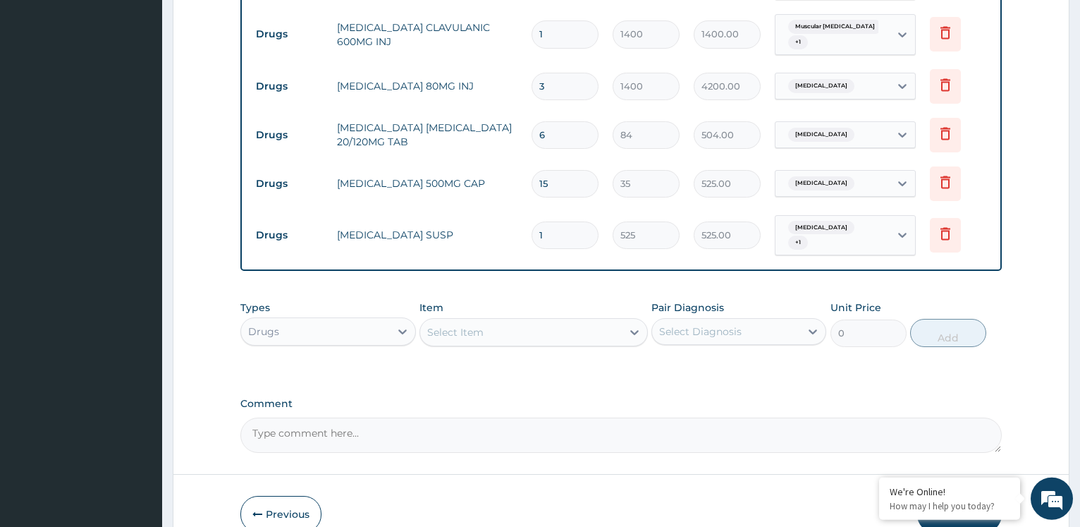
scroll to position [968, 0]
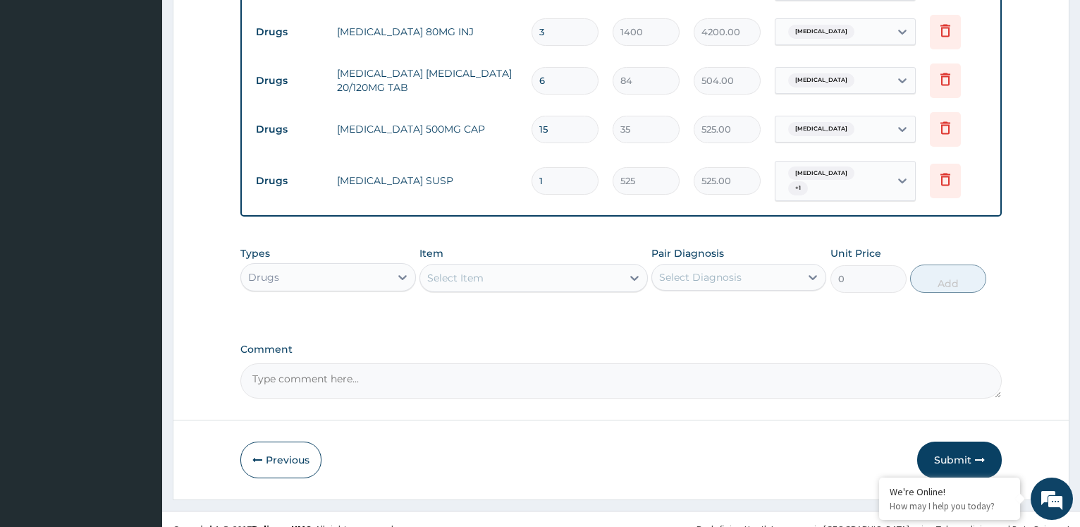
type input "2"
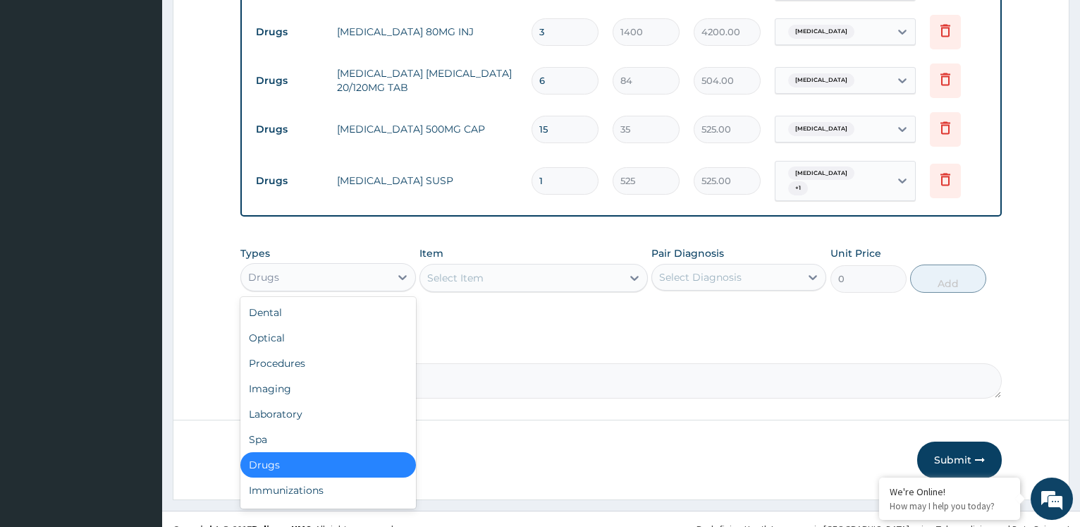
click at [348, 263] on div "Drugs" at bounding box center [327, 277] width 175 height 28
click at [312, 401] on div "Laboratory" at bounding box center [327, 413] width 175 height 25
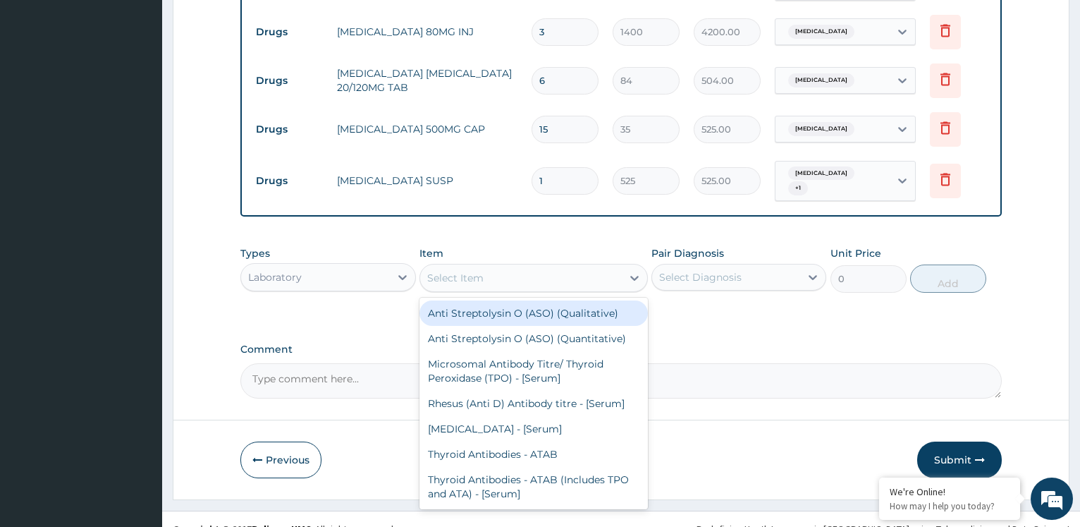
click at [523, 267] on div "Select Item" at bounding box center [521, 278] width 202 height 23
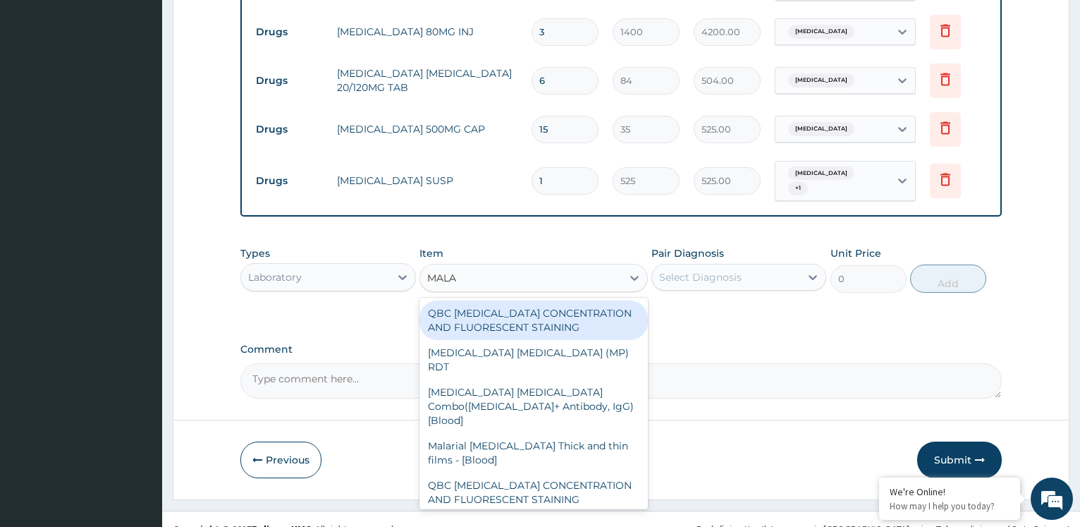
type input "MALAR"
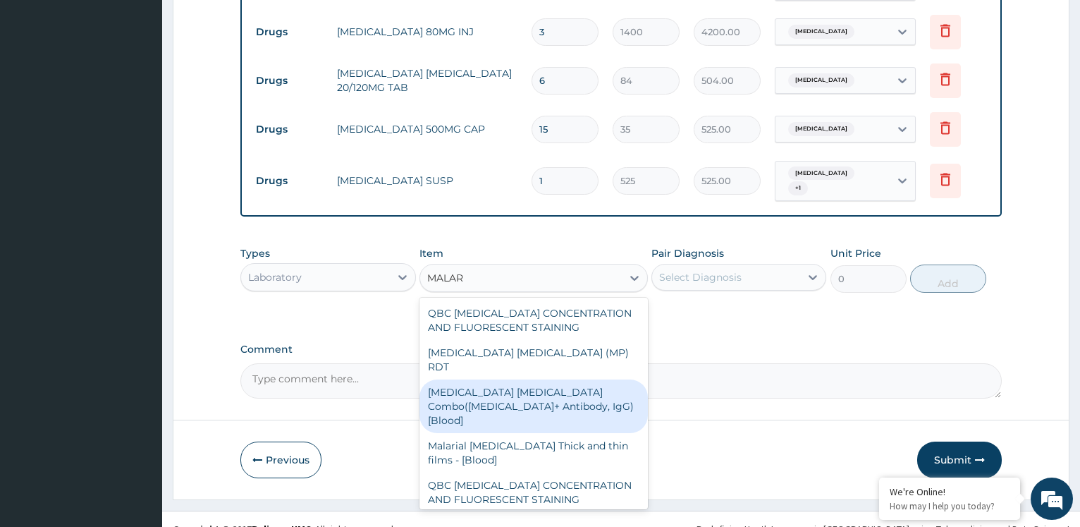
click at [558, 379] on div "[MEDICAL_DATA] [MEDICAL_DATA] Combo([MEDICAL_DATA]+ Antibody, IgG) [Blood]" at bounding box center [534, 406] width 229 height 54
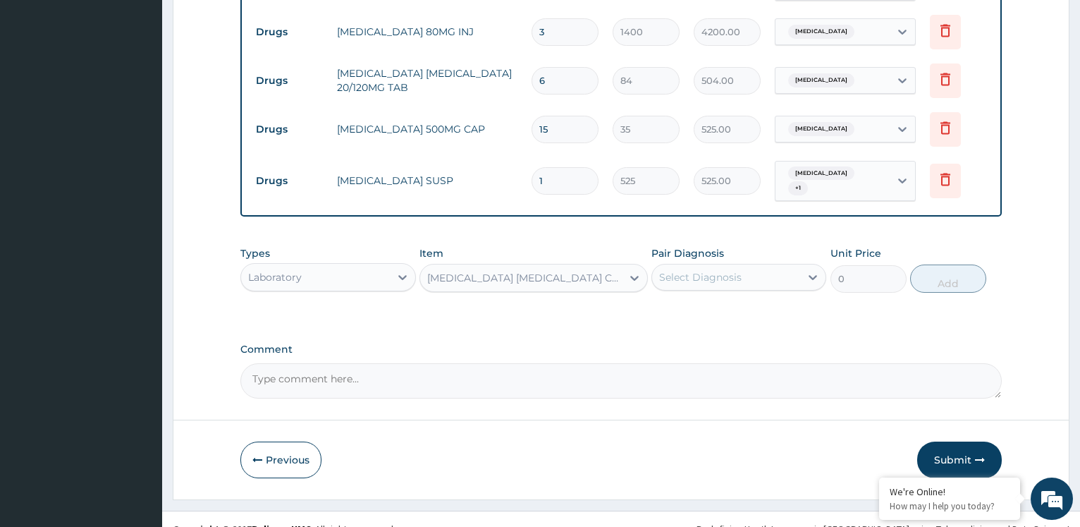
type input "2800"
click at [746, 266] on div "Select Diagnosis" at bounding box center [726, 277] width 148 height 23
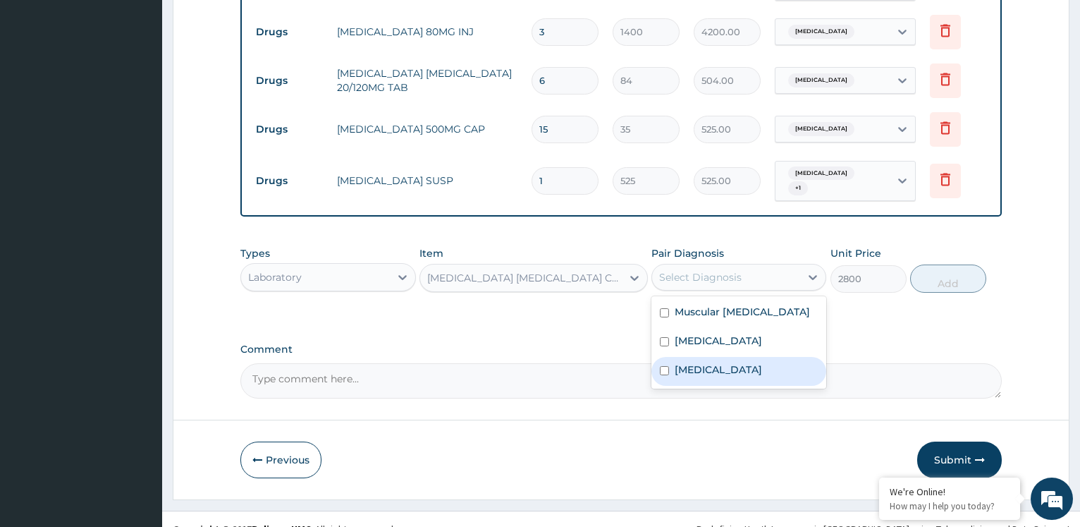
click at [691, 363] on label "[MEDICAL_DATA]" at bounding box center [718, 370] width 87 height 14
checkbox input "true"
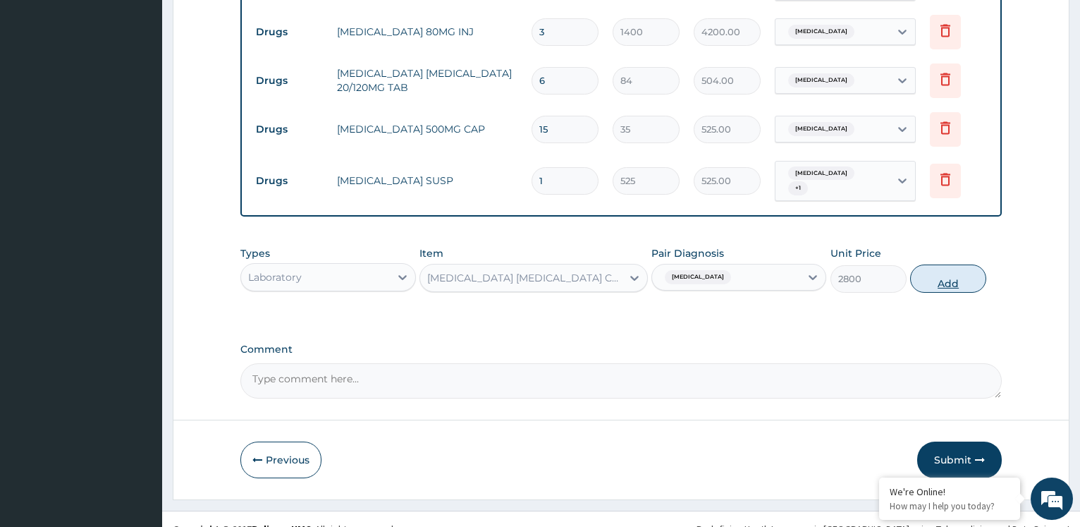
click at [955, 264] on button "Add" at bounding box center [949, 278] width 76 height 28
type input "0"
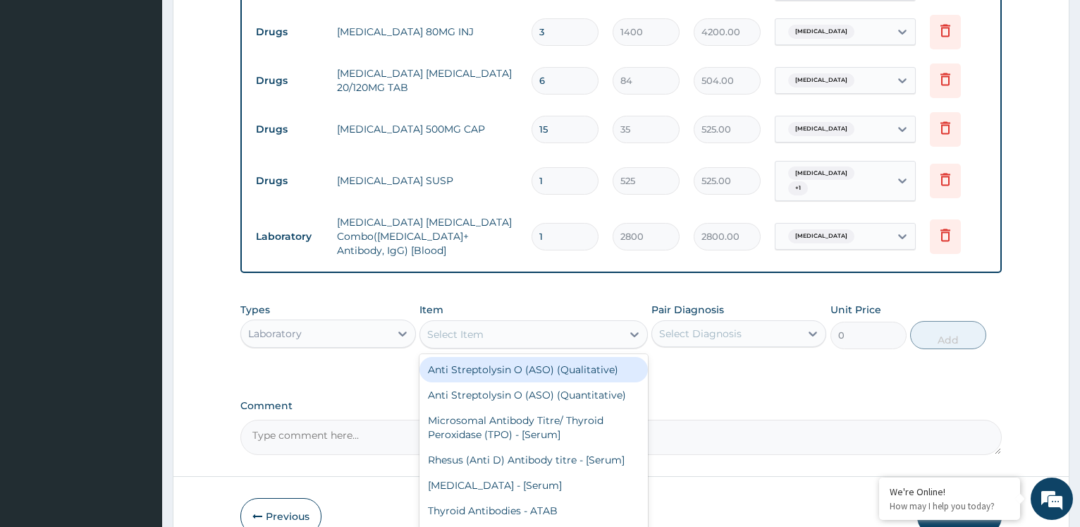
click at [458, 327] on div "Select Item" at bounding box center [455, 334] width 56 height 14
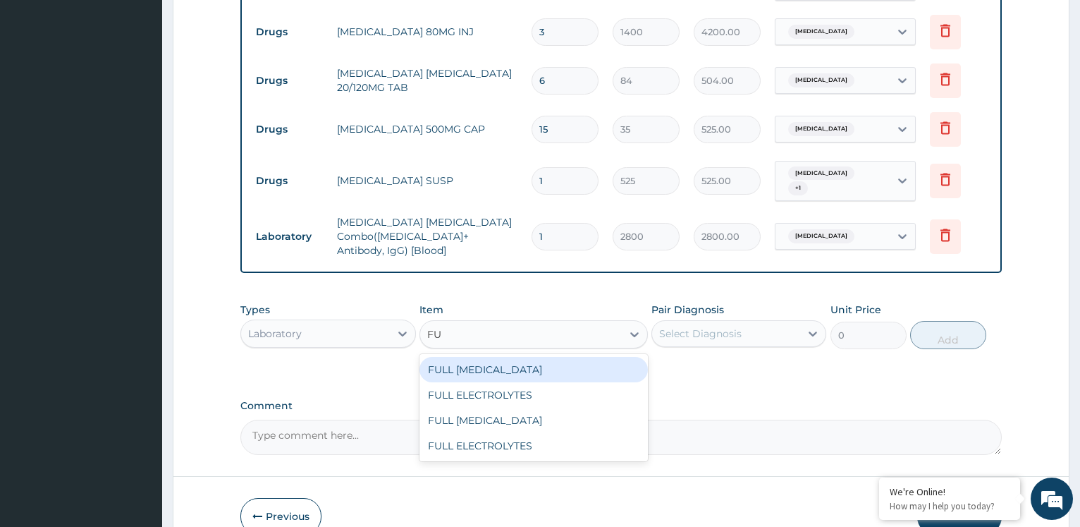
type input "F"
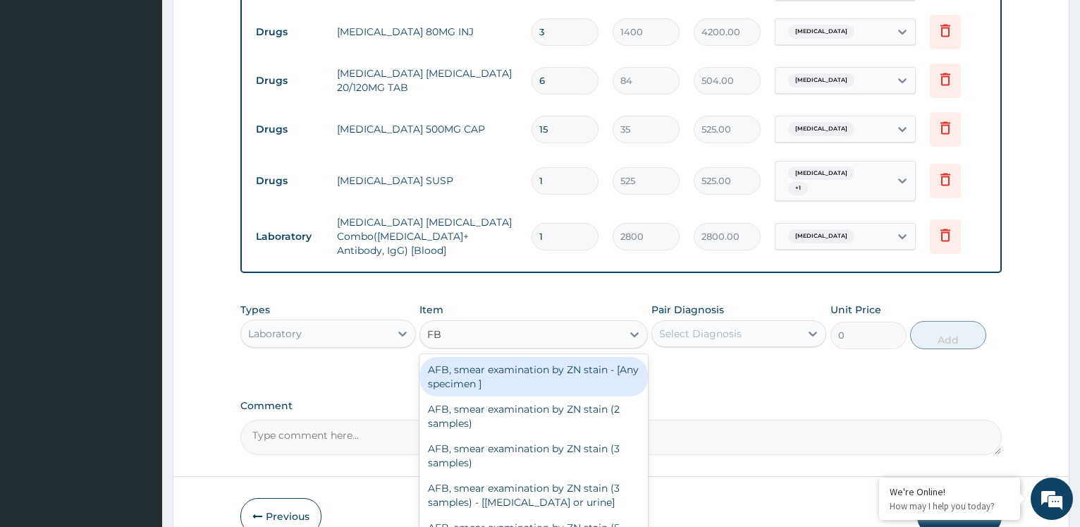
type input "FBC"
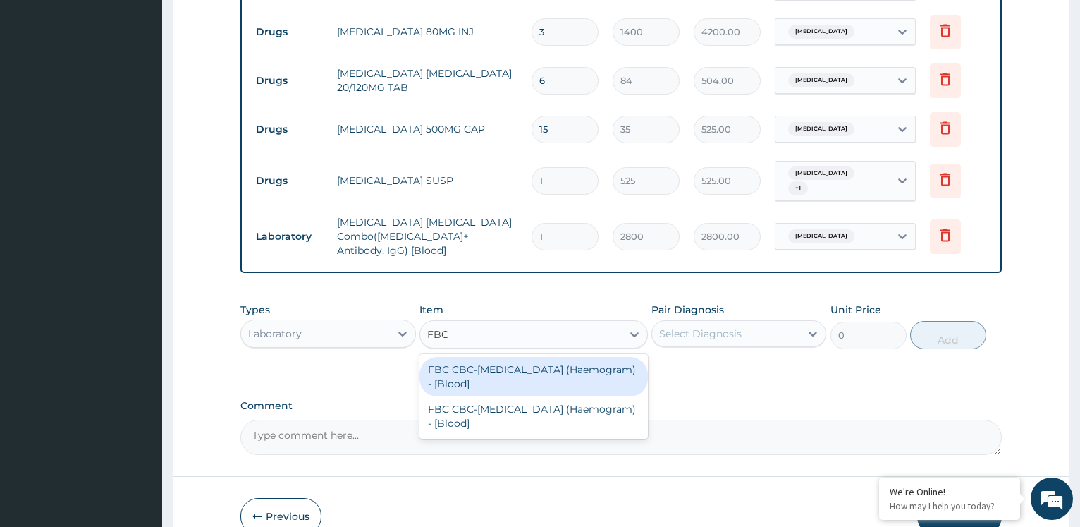
click at [496, 357] on div "FBC CBC-[MEDICAL_DATA] (Haemogram) - [Blood]" at bounding box center [534, 376] width 229 height 39
type input "4200"
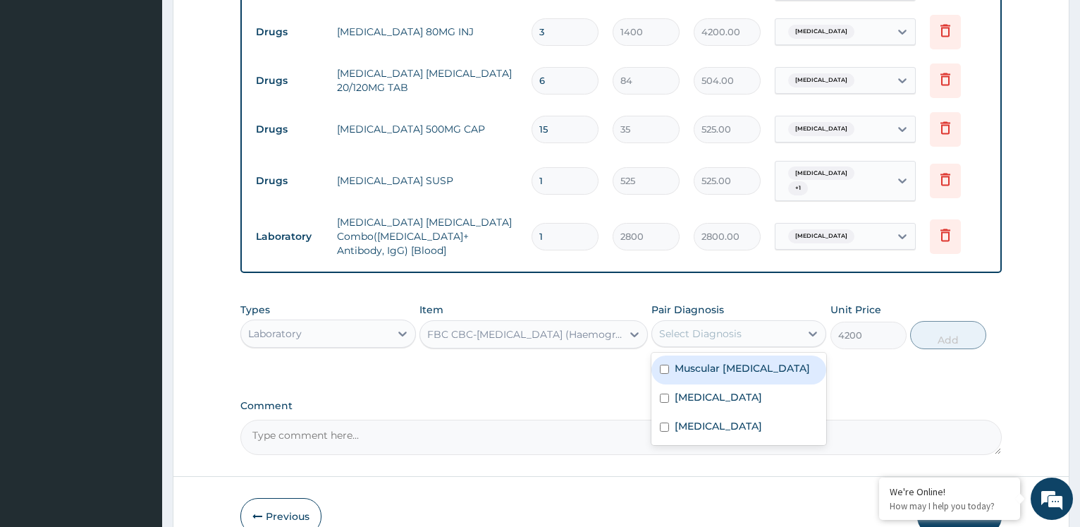
click at [760, 322] on div "Select Diagnosis" at bounding box center [726, 333] width 148 height 23
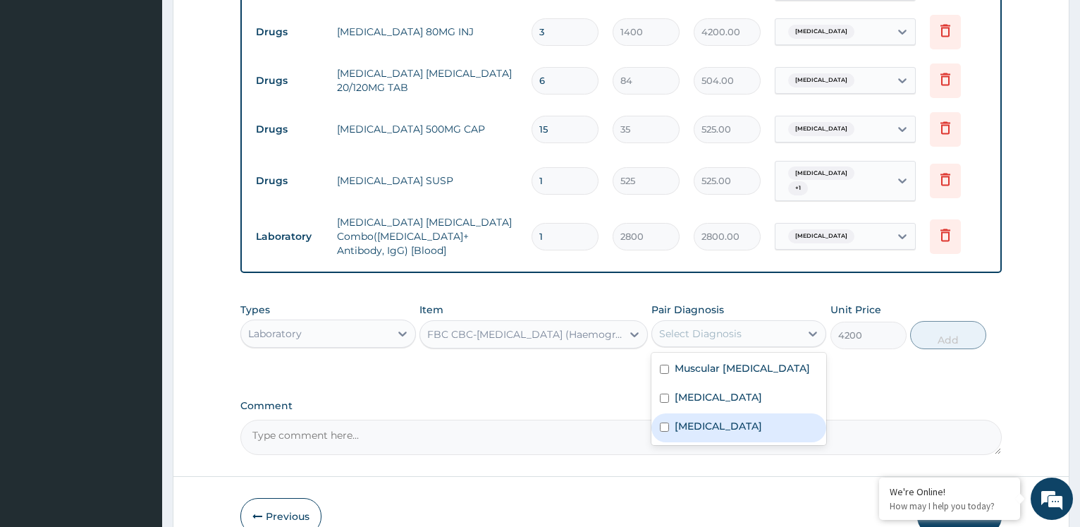
click at [708, 419] on label "[MEDICAL_DATA]" at bounding box center [718, 426] width 87 height 14
checkbox input "true"
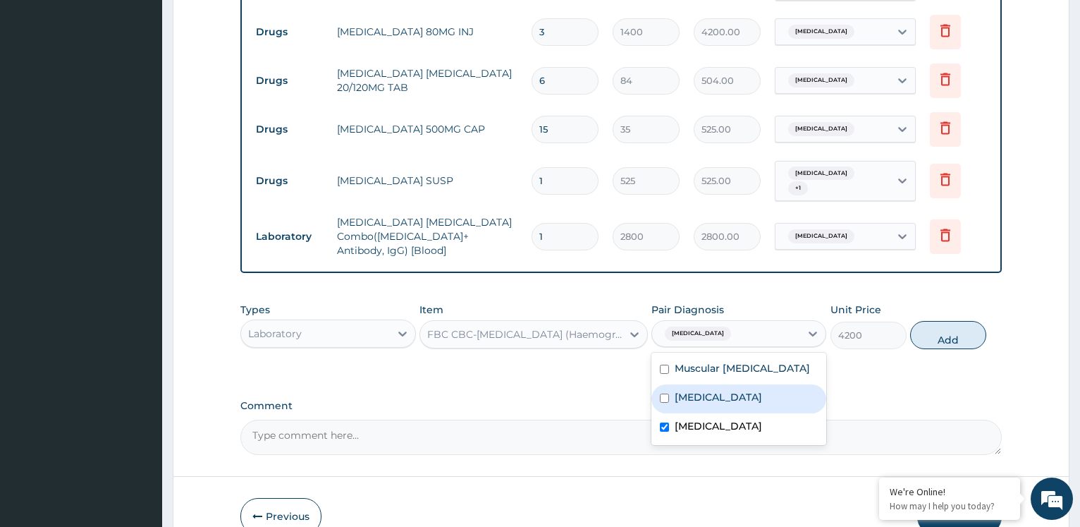
click at [755, 384] on div "[MEDICAL_DATA]" at bounding box center [739, 398] width 175 height 29
checkbox input "true"
click at [941, 321] on button "Add" at bounding box center [949, 335] width 76 height 28
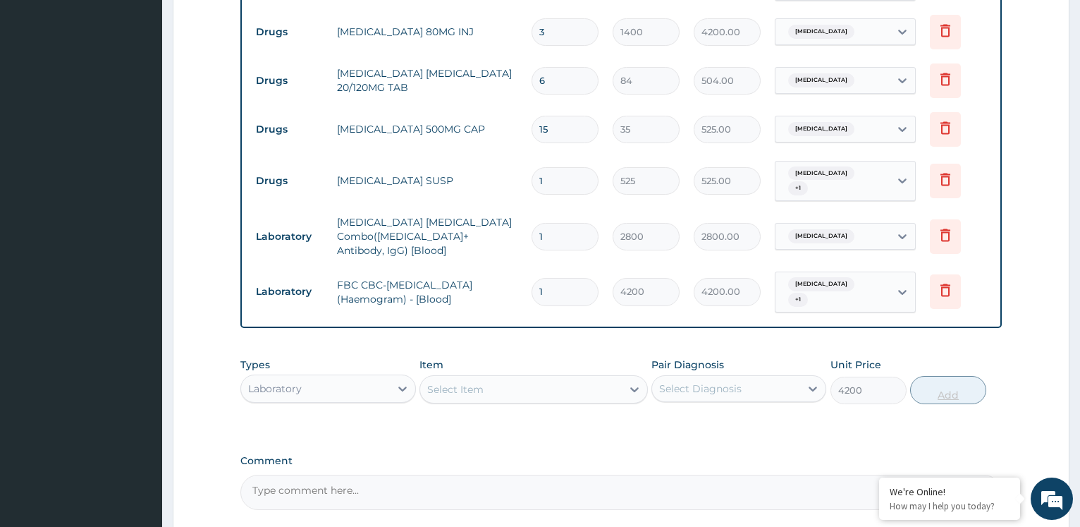
type input "0"
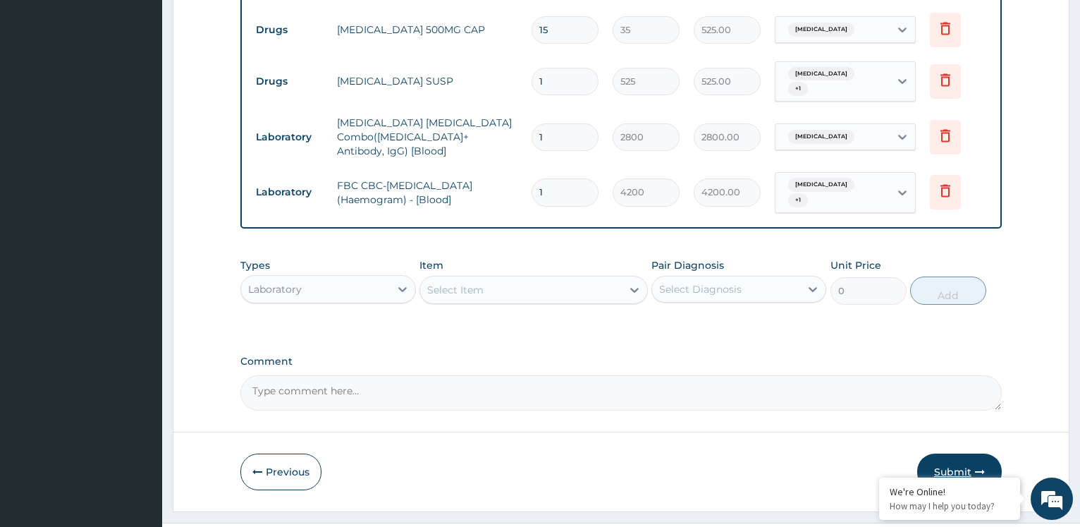
click at [950, 453] on button "Submit" at bounding box center [960, 471] width 85 height 37
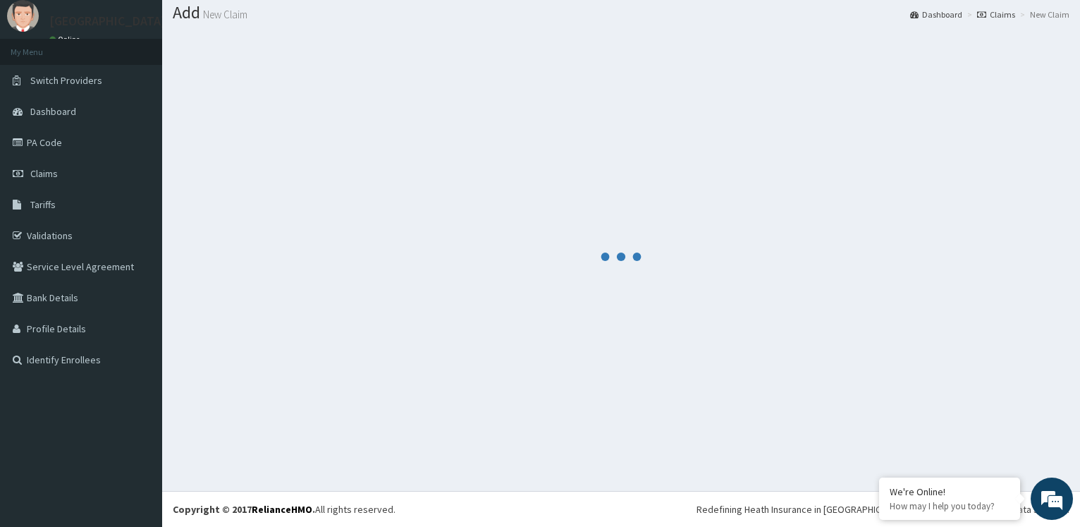
scroll to position [42, 0]
